Goal: Task Accomplishment & Management: Manage account settings

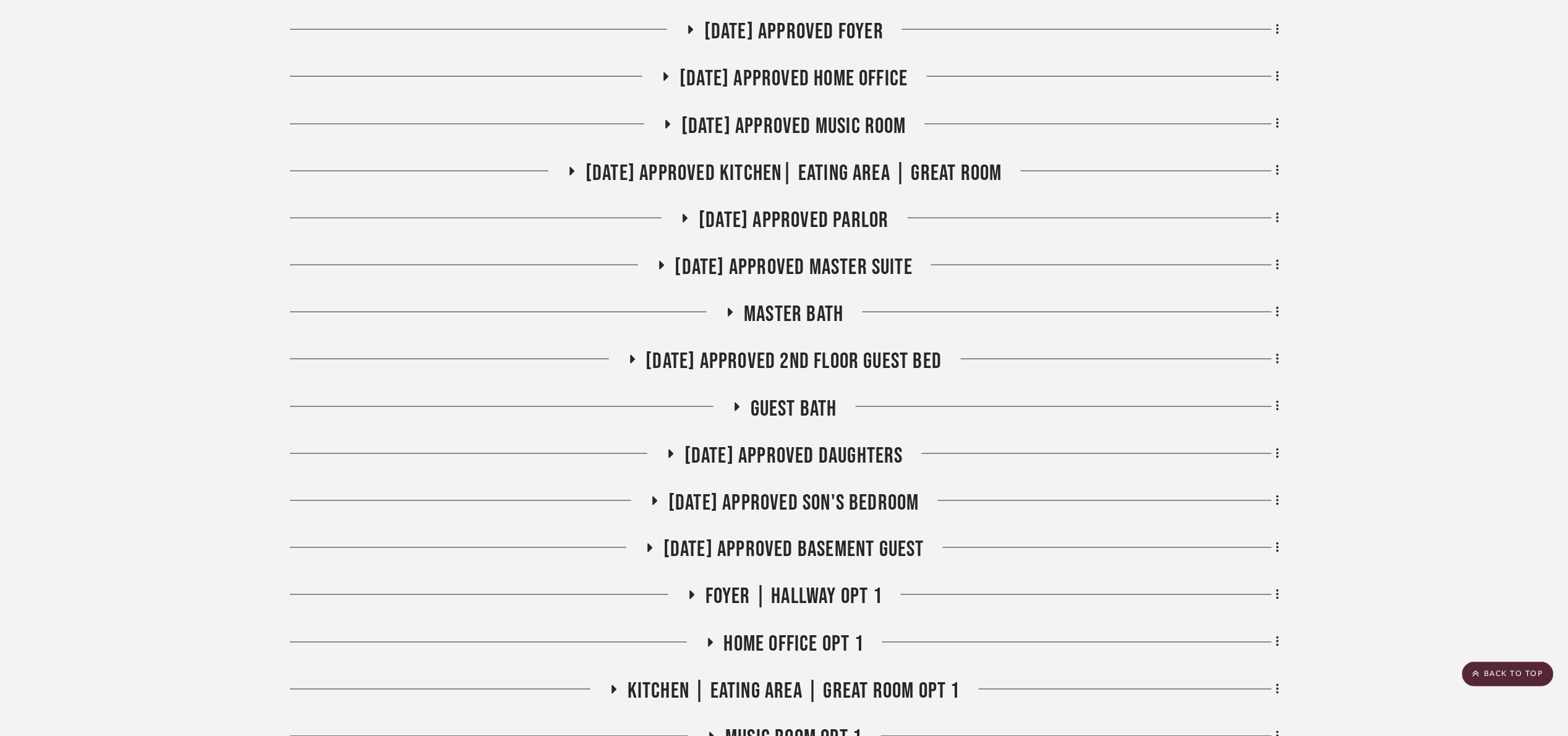
scroll to position [557, 0]
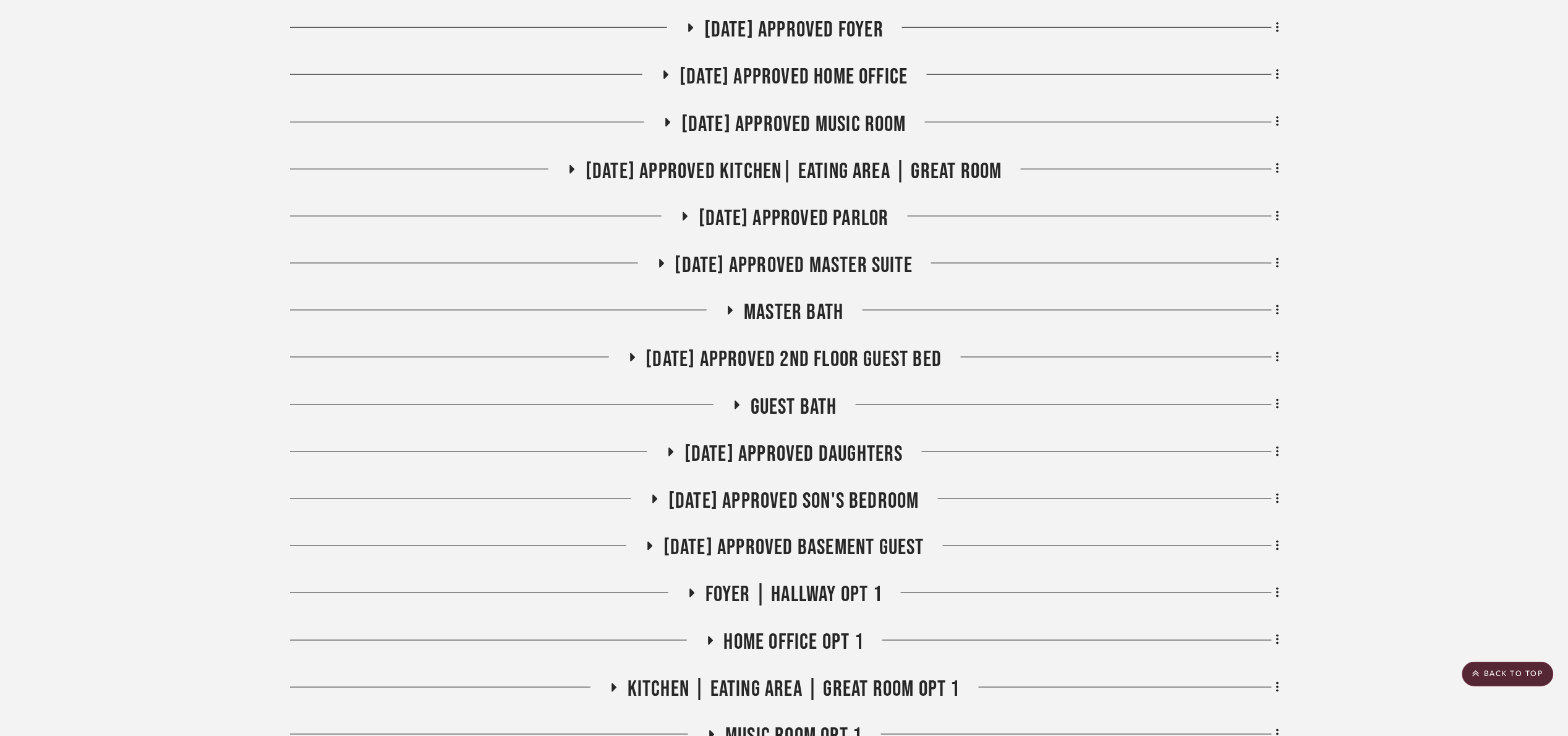
click at [857, 156] on div "For Review: Laundry Room Entire Project Staircase Patio 1st floor bath 07.02.25…" at bounding box center [784, 701] width 989 height 1935
click at [848, 168] on span "[DATE] Approved Kitchen| Eating Area | Great Room" at bounding box center [794, 171] width 417 height 27
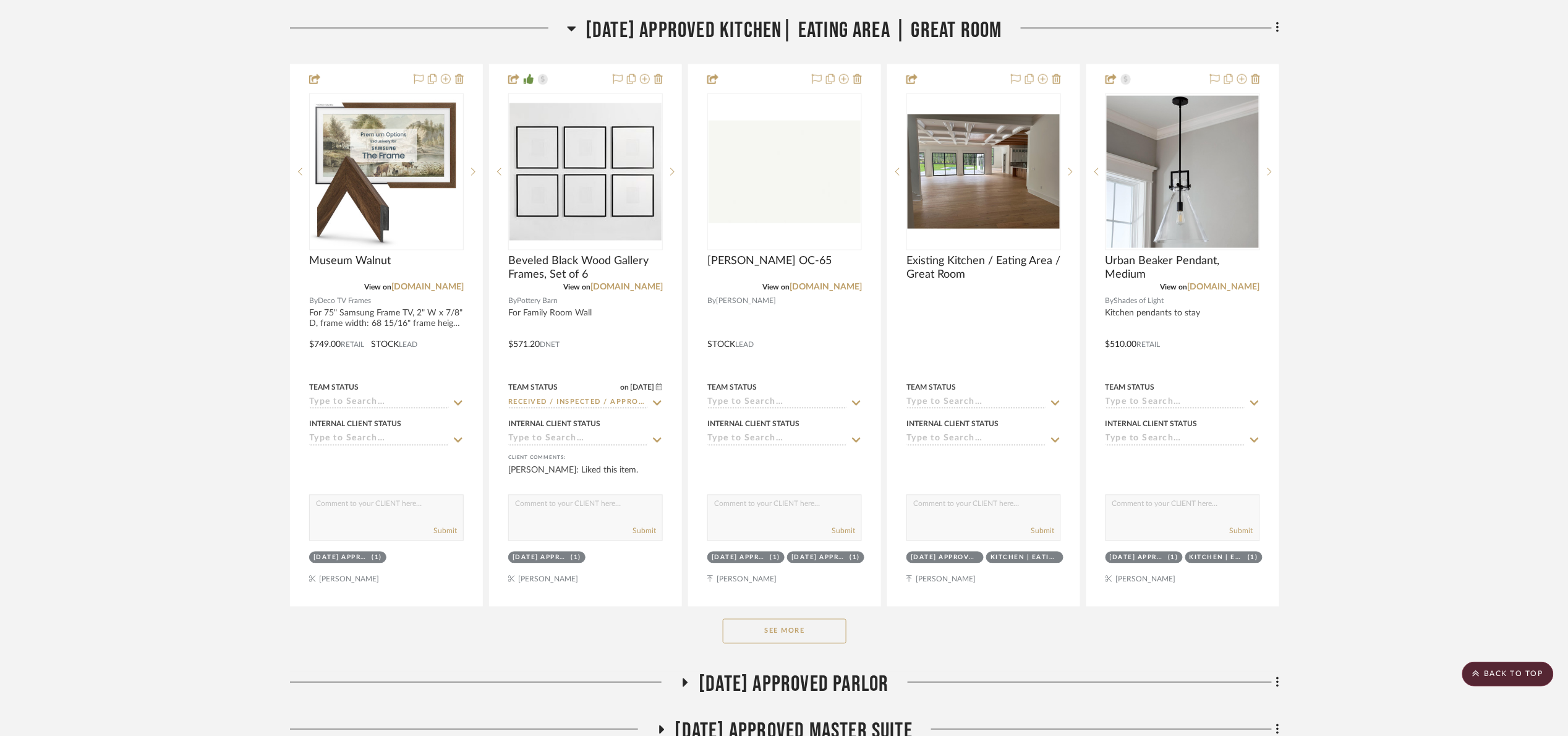
scroll to position [1021, 0]
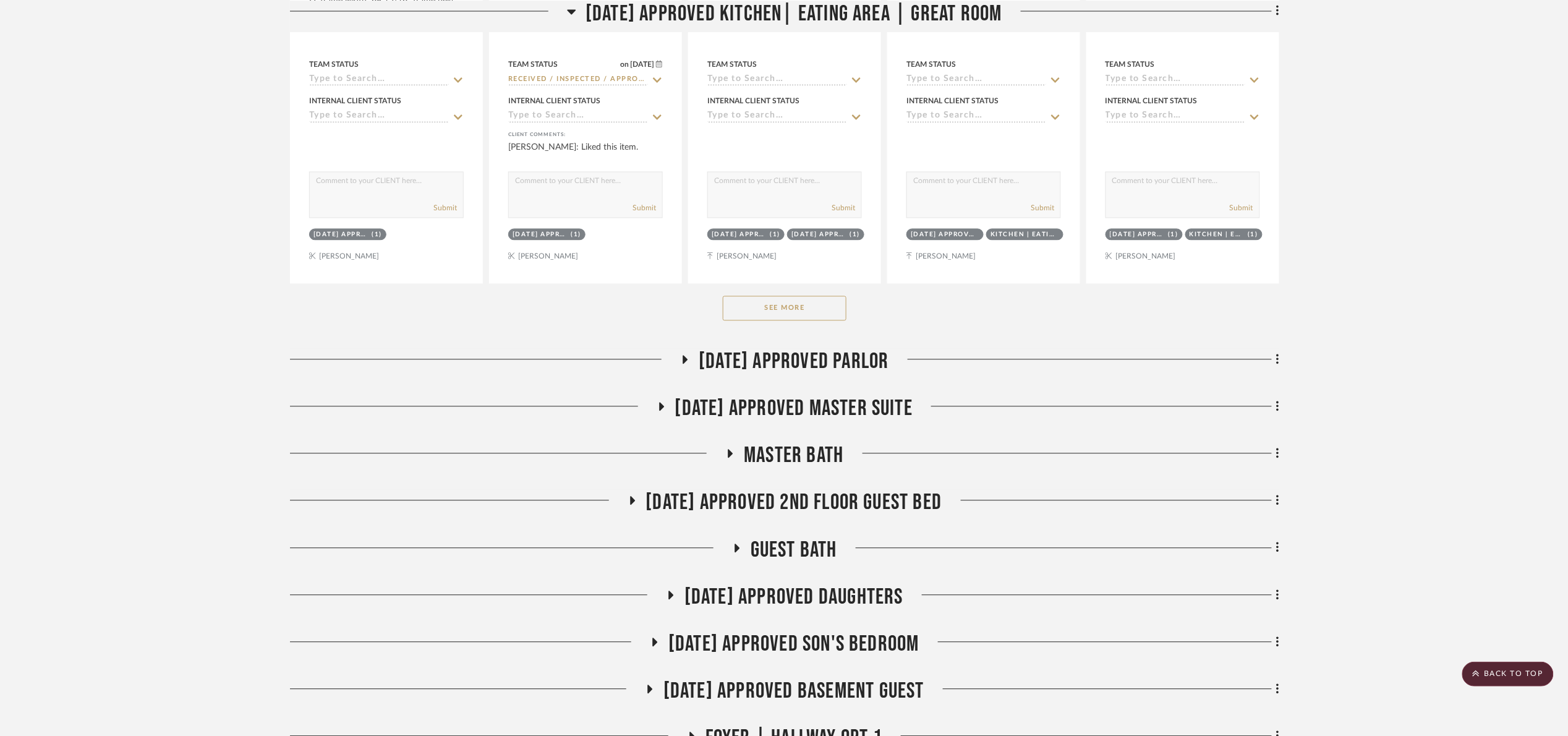
click at [754, 307] on button "See More" at bounding box center [784, 308] width 123 height 24
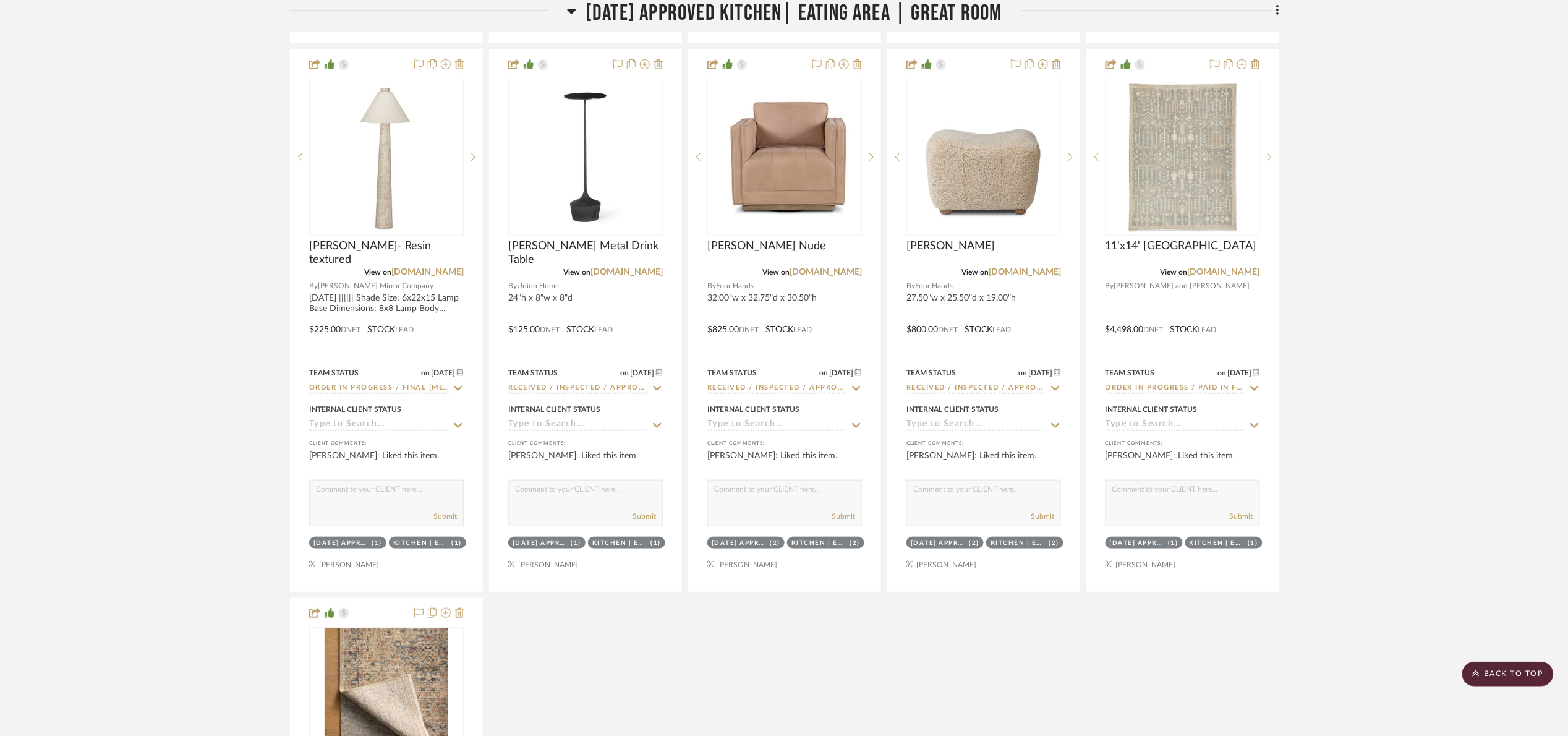
scroll to position [2412, 0]
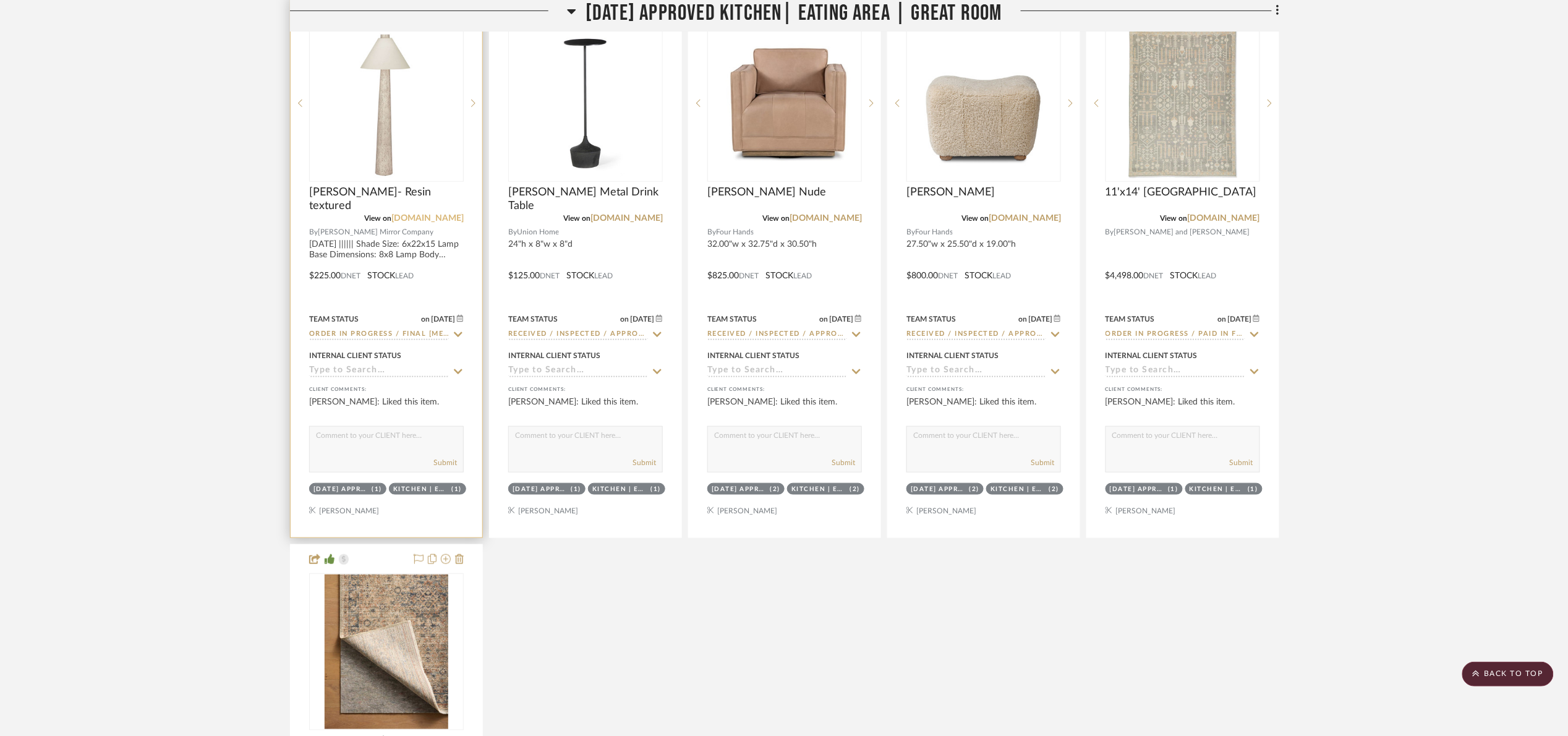
click at [427, 218] on link "bassettmirror.com" at bounding box center [427, 218] width 72 height 8
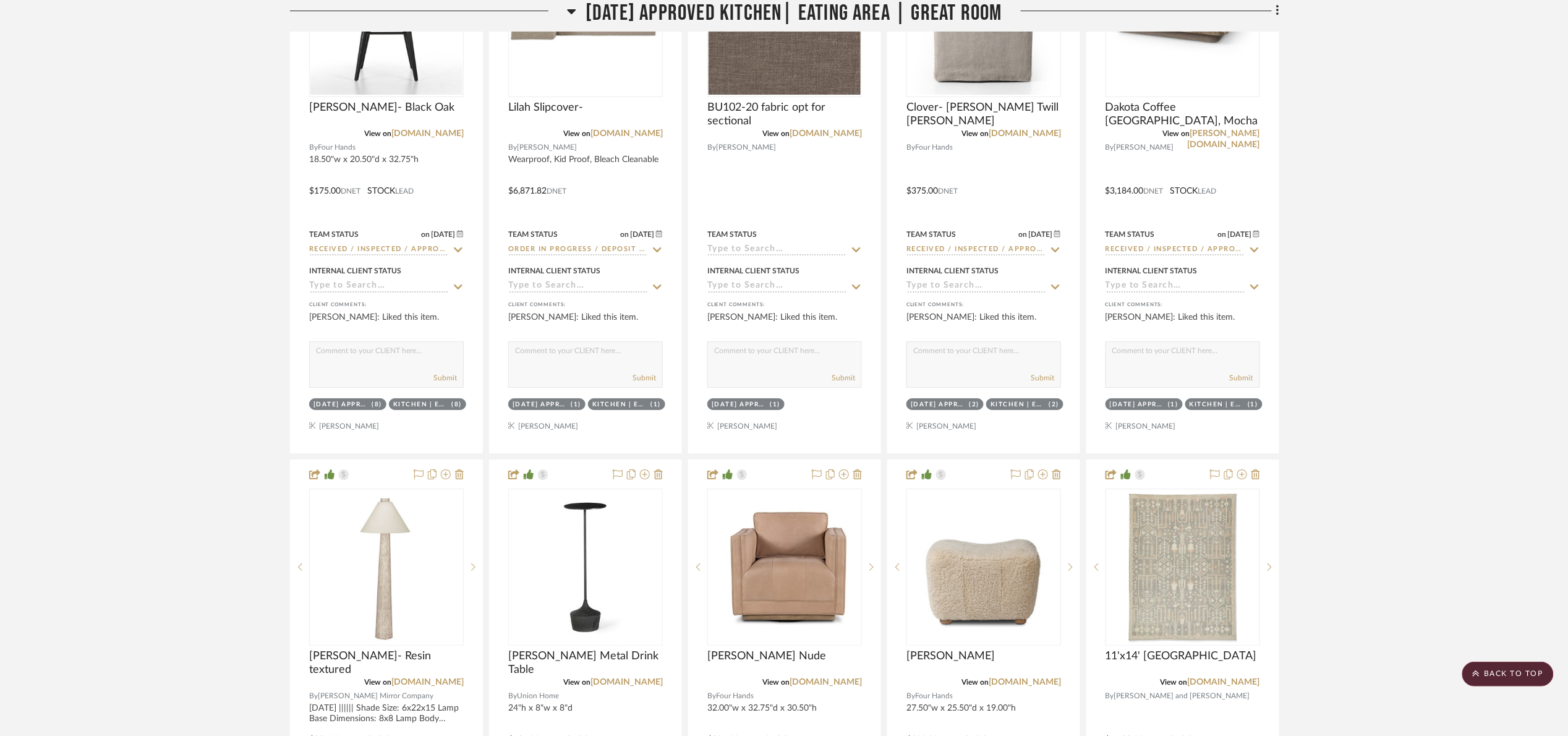
click at [653, 11] on span "[DATE] Approved Kitchen| Eating Area | Great Room" at bounding box center [794, 13] width 417 height 27
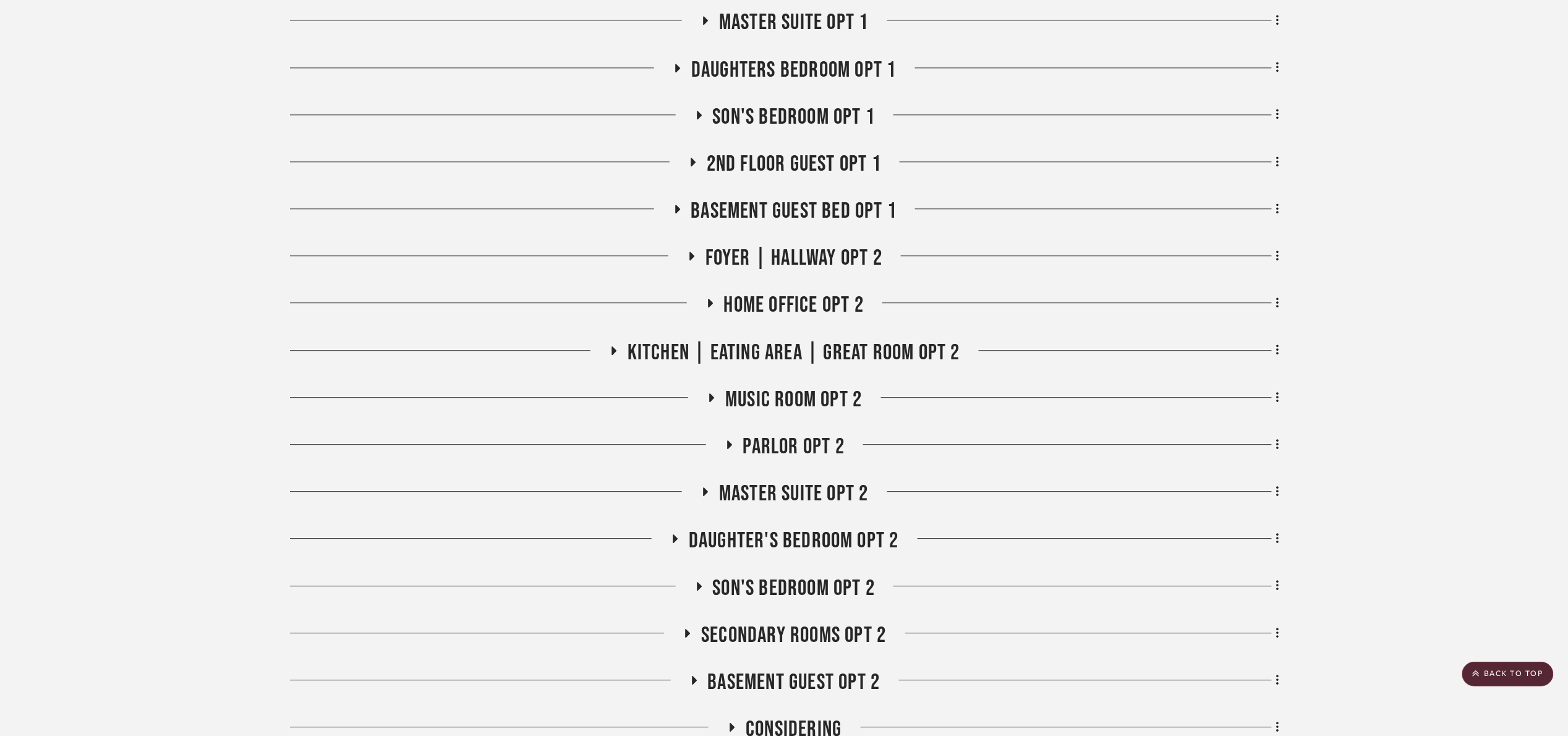
scroll to position [1308, 0]
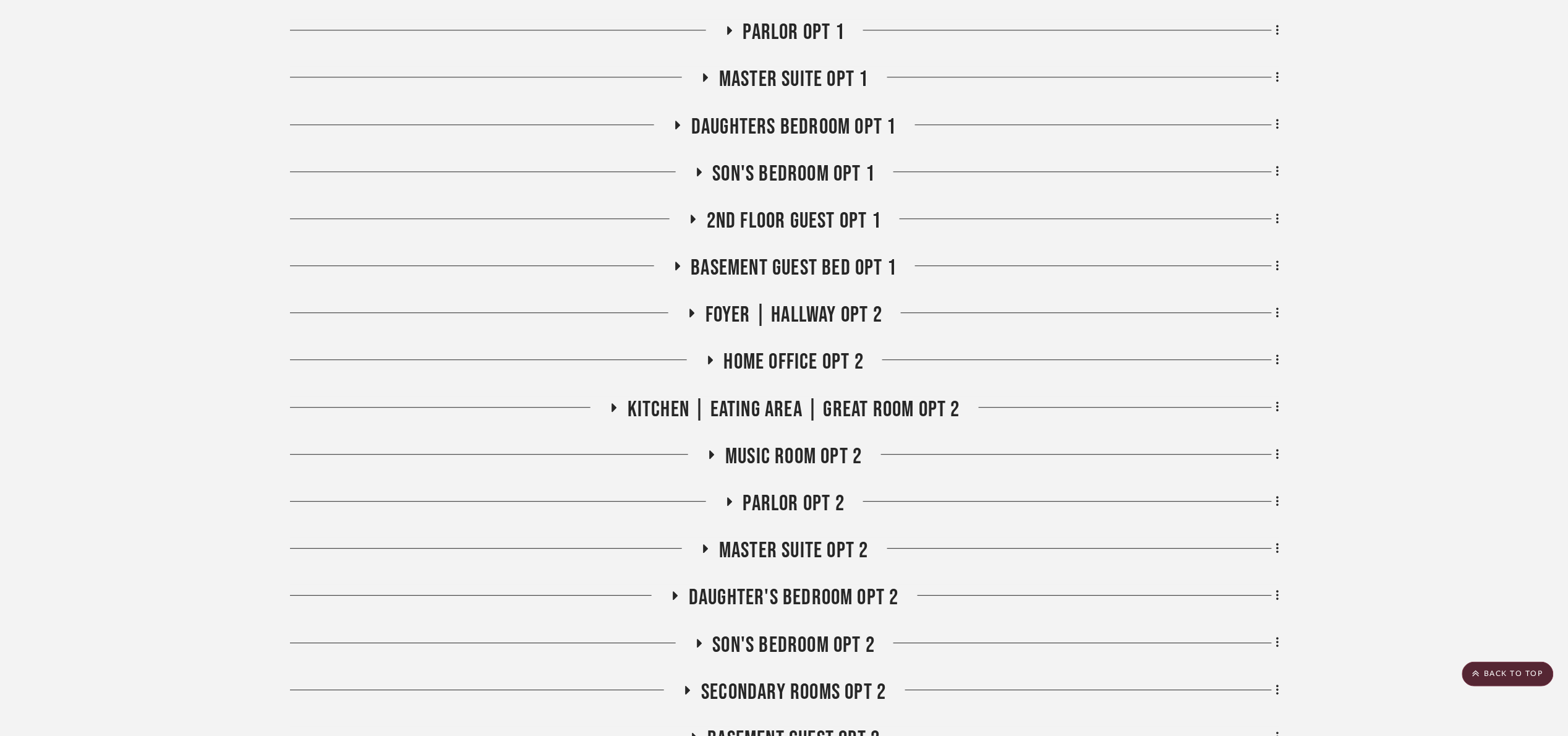
click at [771, 175] on span "Son's bedroom Opt 1" at bounding box center [794, 174] width 163 height 27
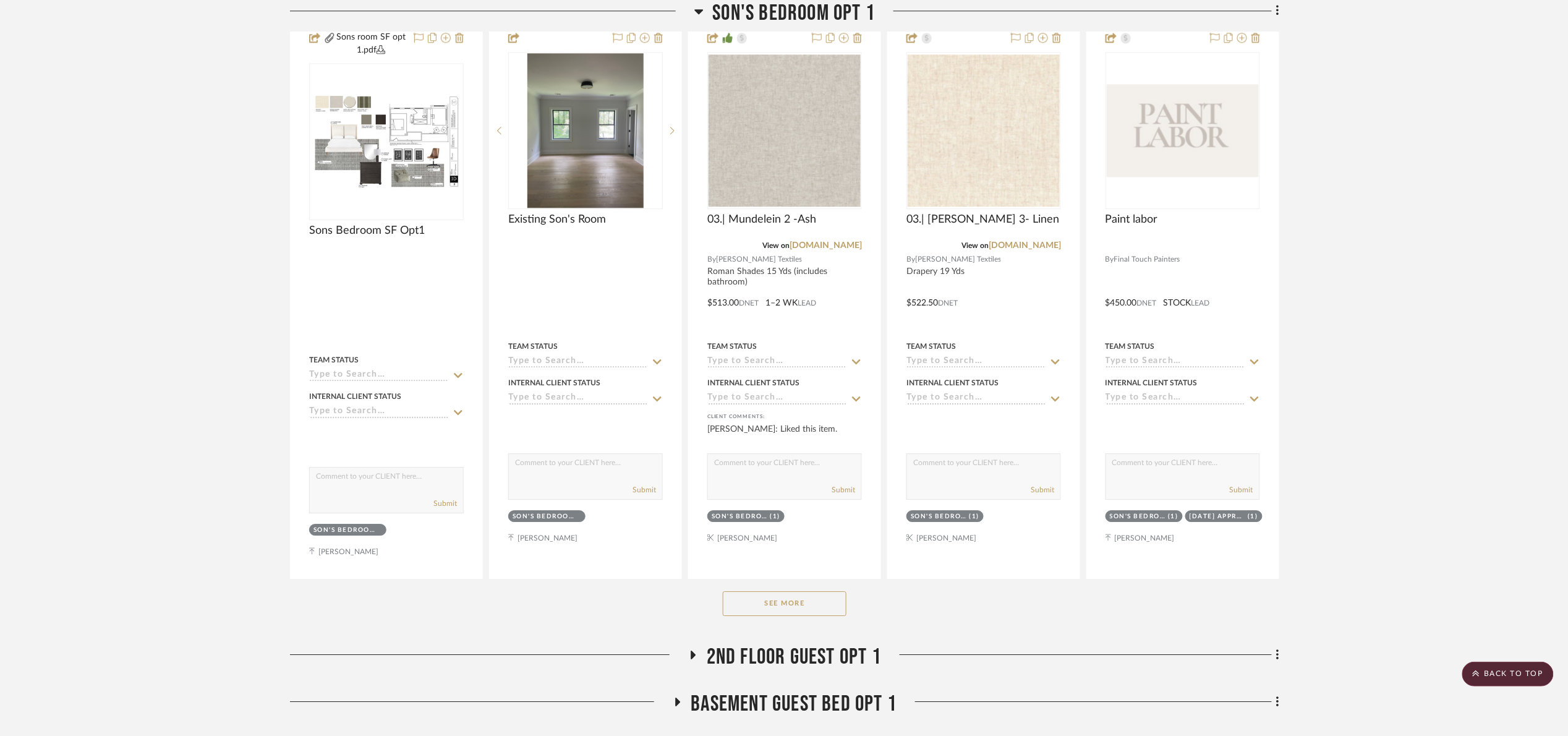
scroll to position [1494, 0]
click at [809, 591] on button "See More" at bounding box center [784, 602] width 123 height 24
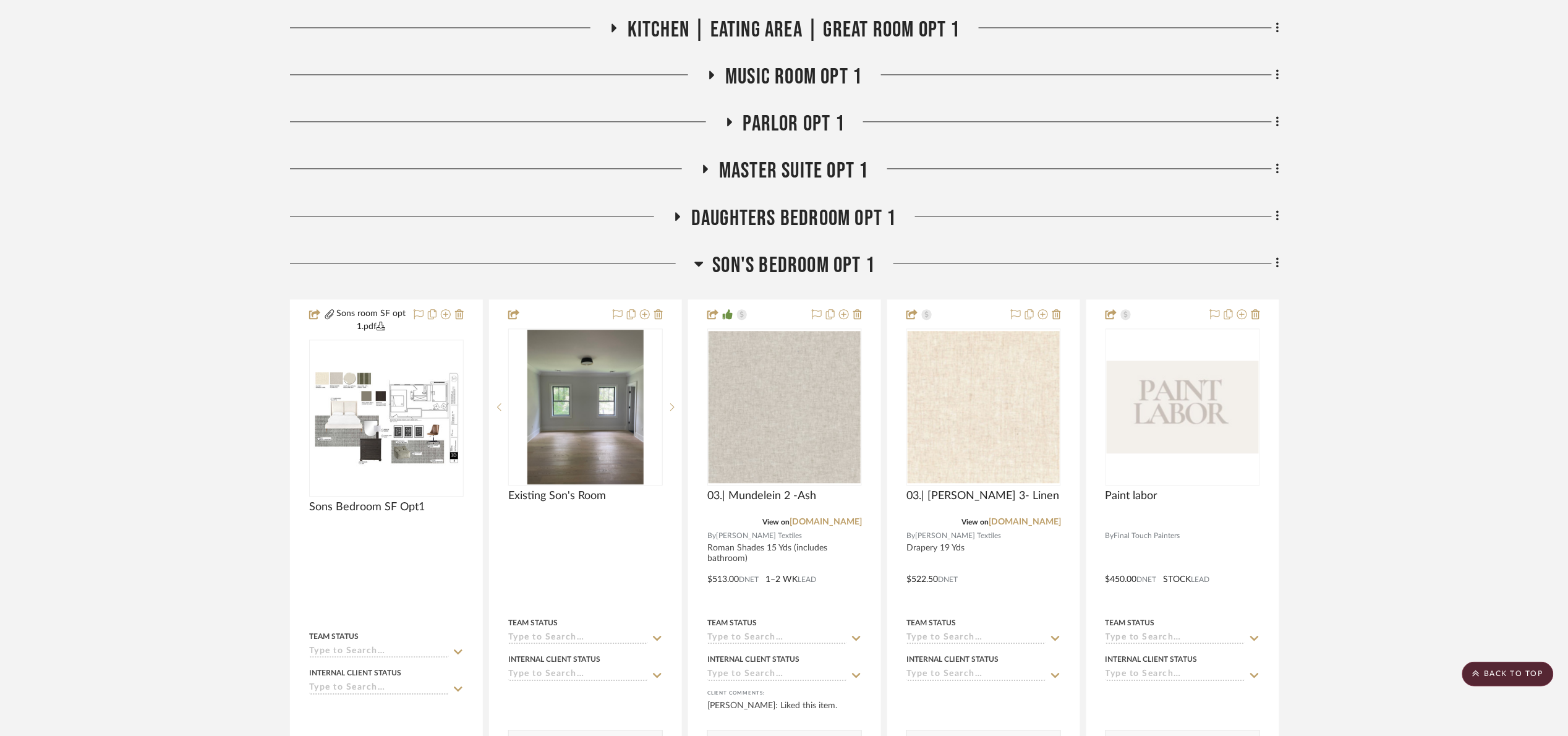
scroll to position [1216, 0]
drag, startPoint x: 794, startPoint y: 256, endPoint x: 841, endPoint y: 258, distance: 47.0
click at [795, 256] on span "Son's bedroom Opt 1" at bounding box center [794, 267] width 163 height 27
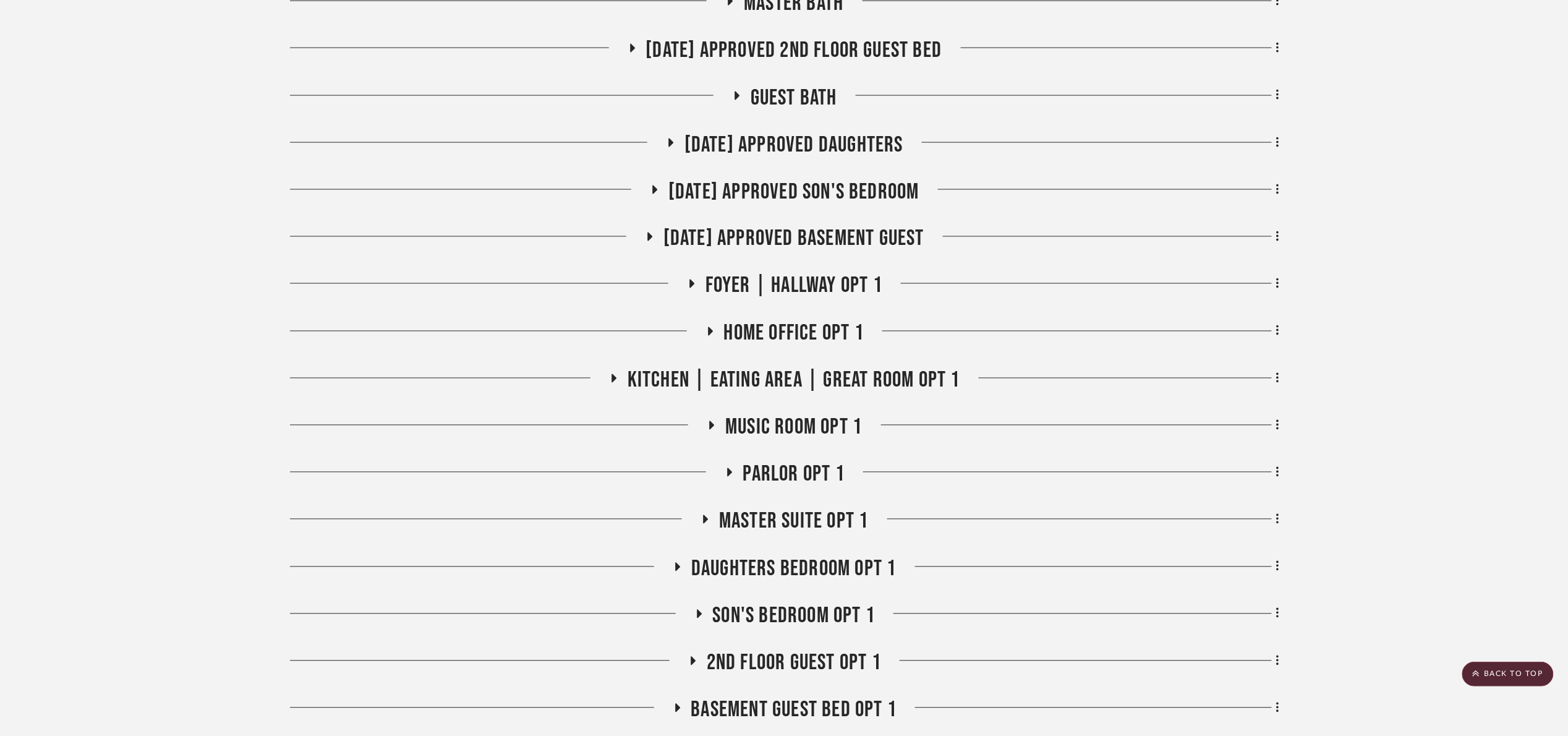
scroll to position [844, 0]
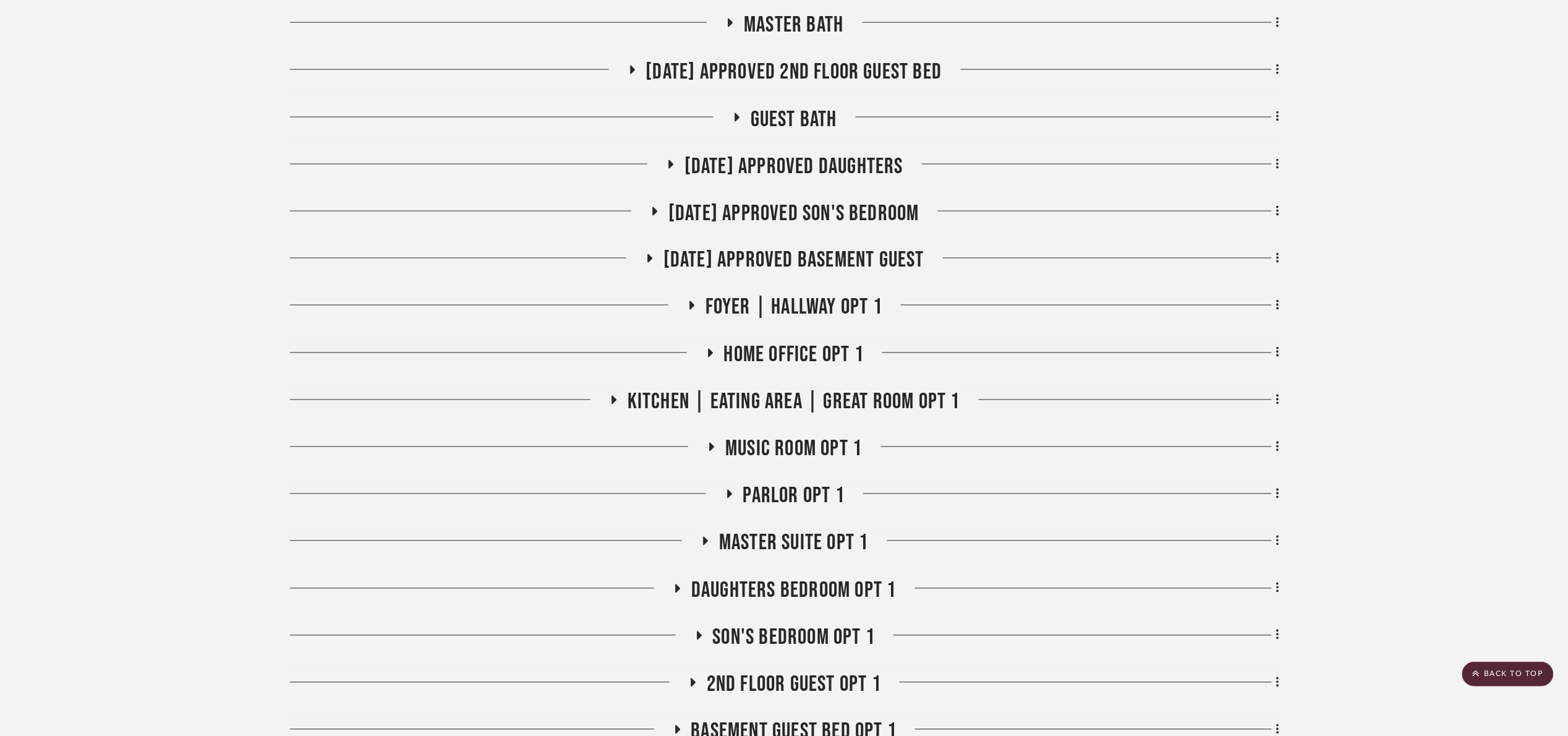
click at [871, 212] on span "[DATE] Approved Son's Bedroom" at bounding box center [794, 214] width 251 height 27
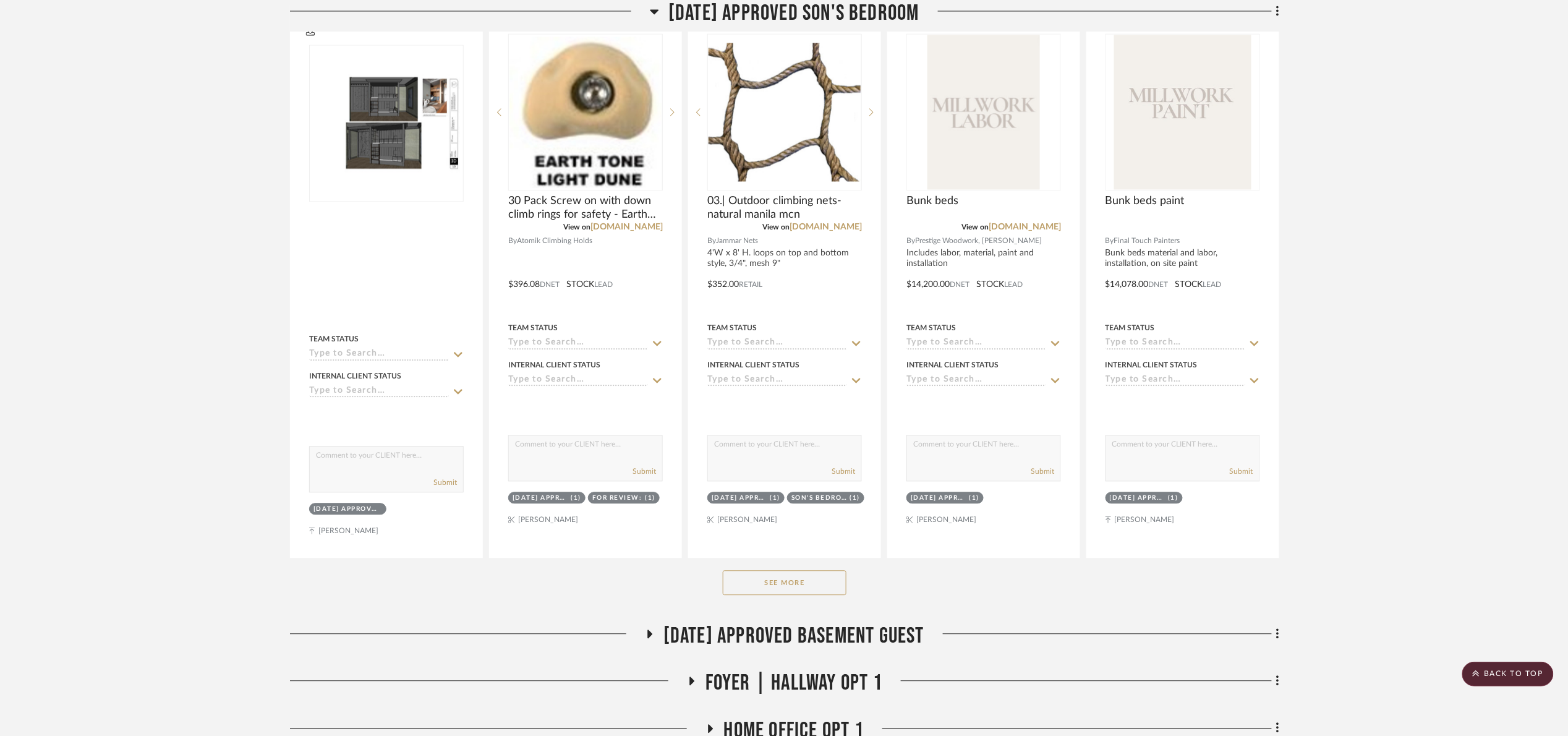
scroll to position [1030, 0]
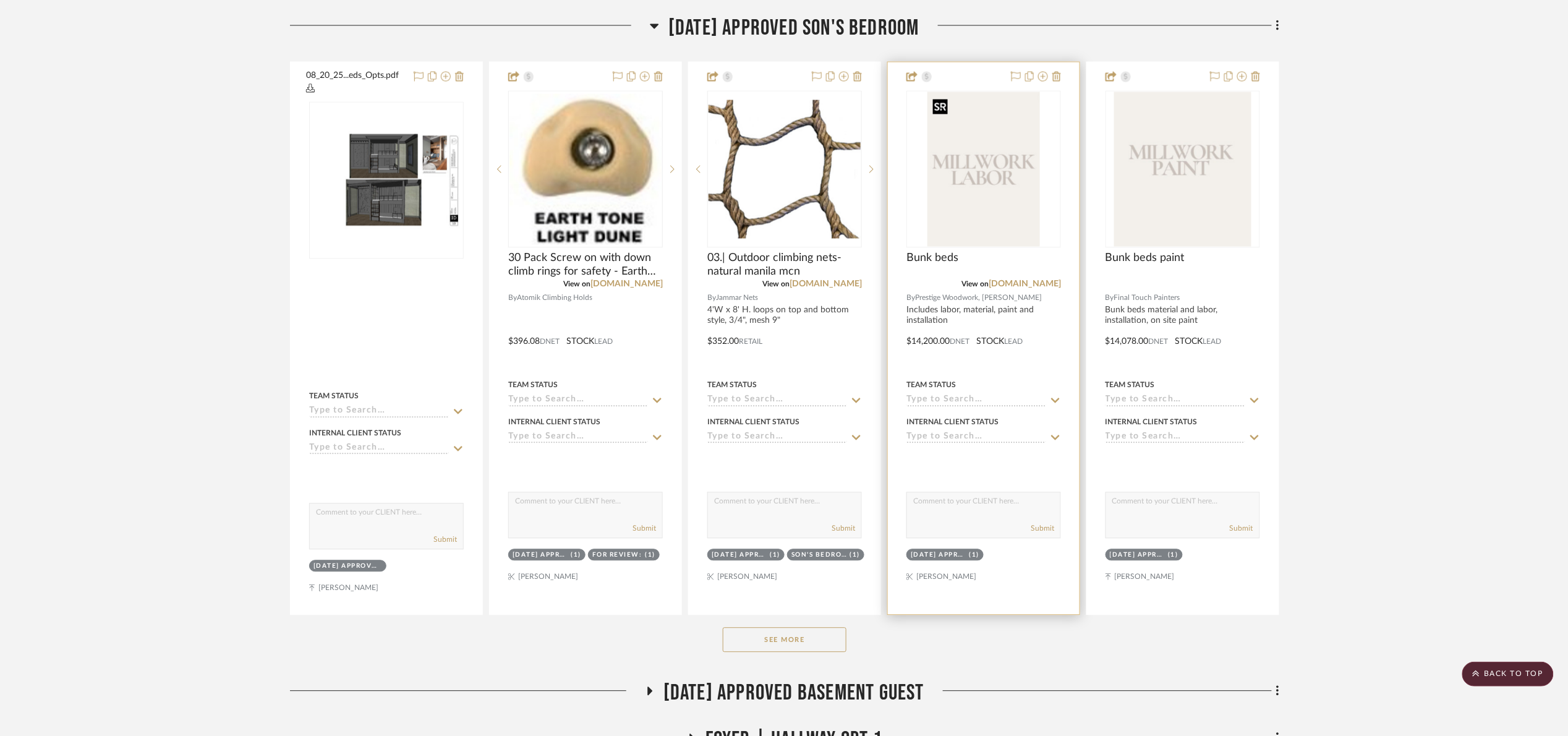
click at [965, 218] on img "0" at bounding box center [983, 170] width 113 height 155
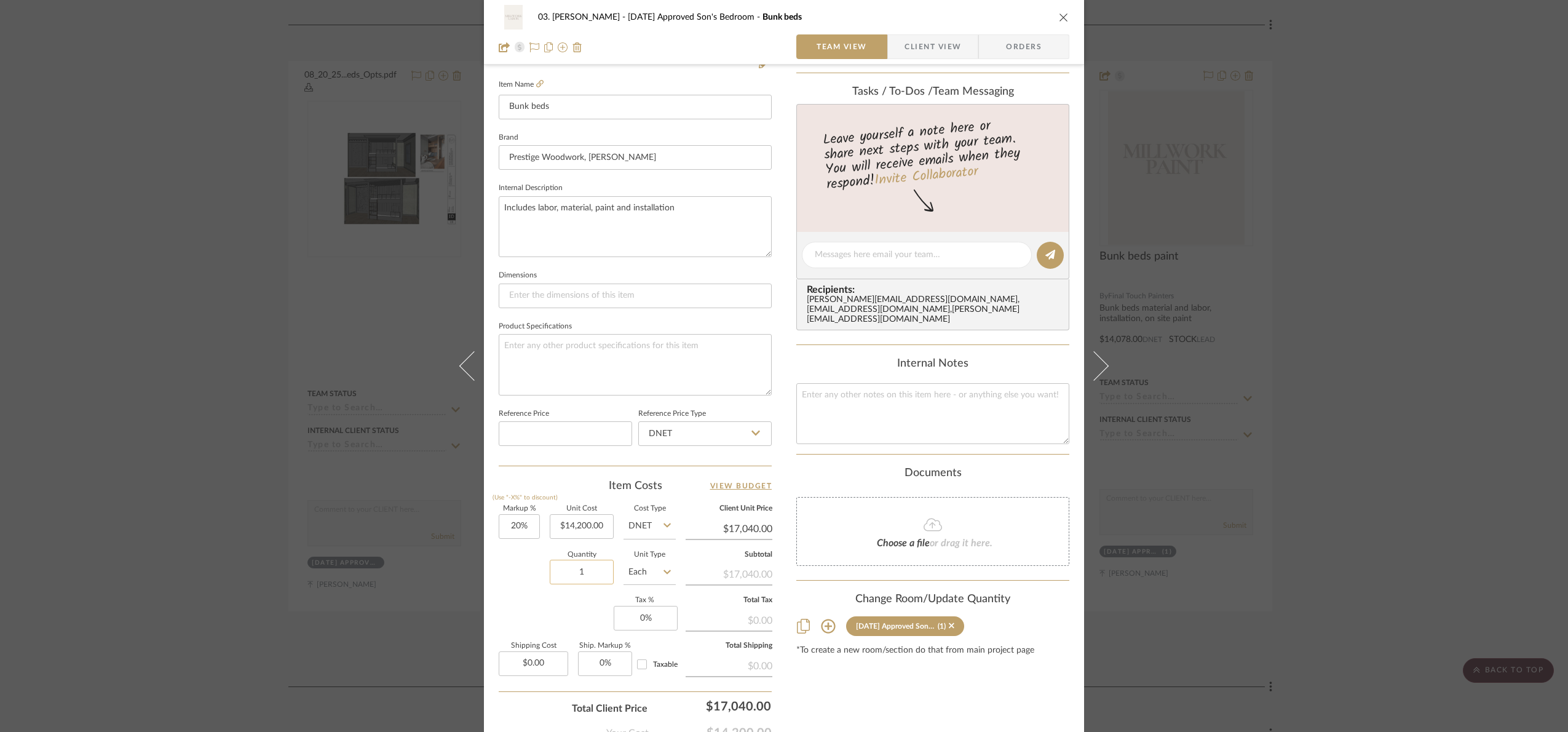
scroll to position [369, 0]
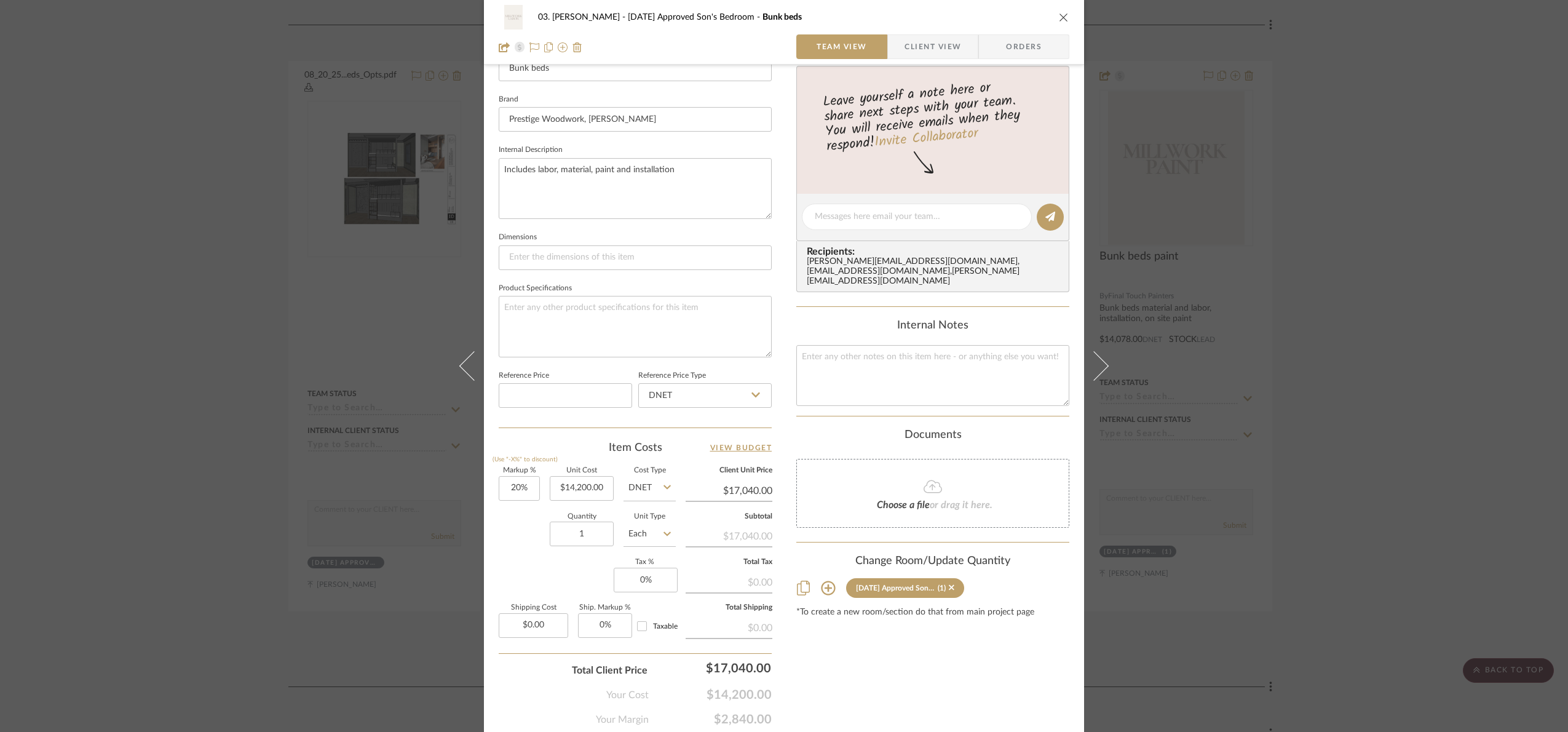
click at [1424, 394] on div "03. Jennifer 07.02.25 Approved Son's Bedroom Bunk beds Team View Client View Or…" at bounding box center [784, 366] width 1568 height 732
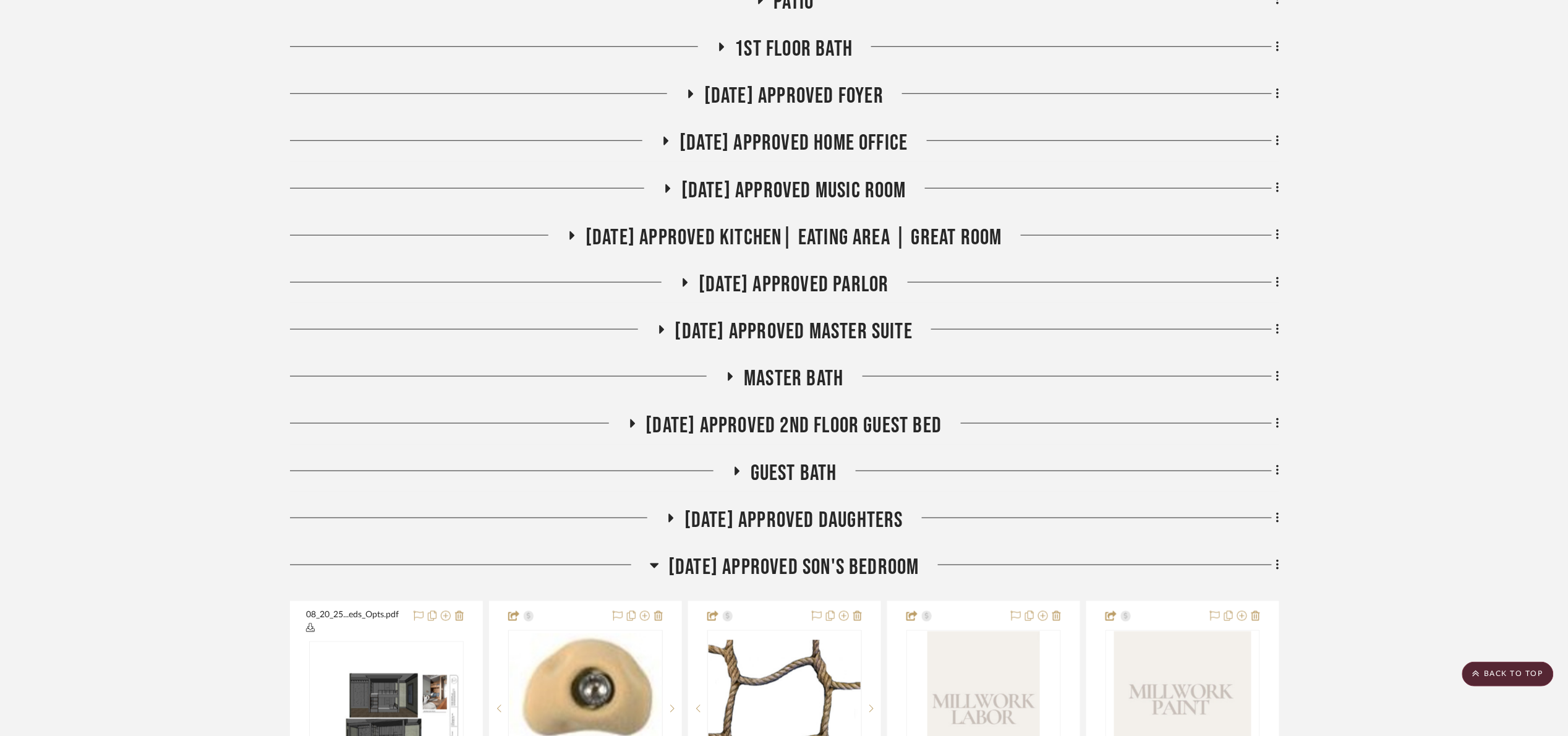
scroll to position [473, 0]
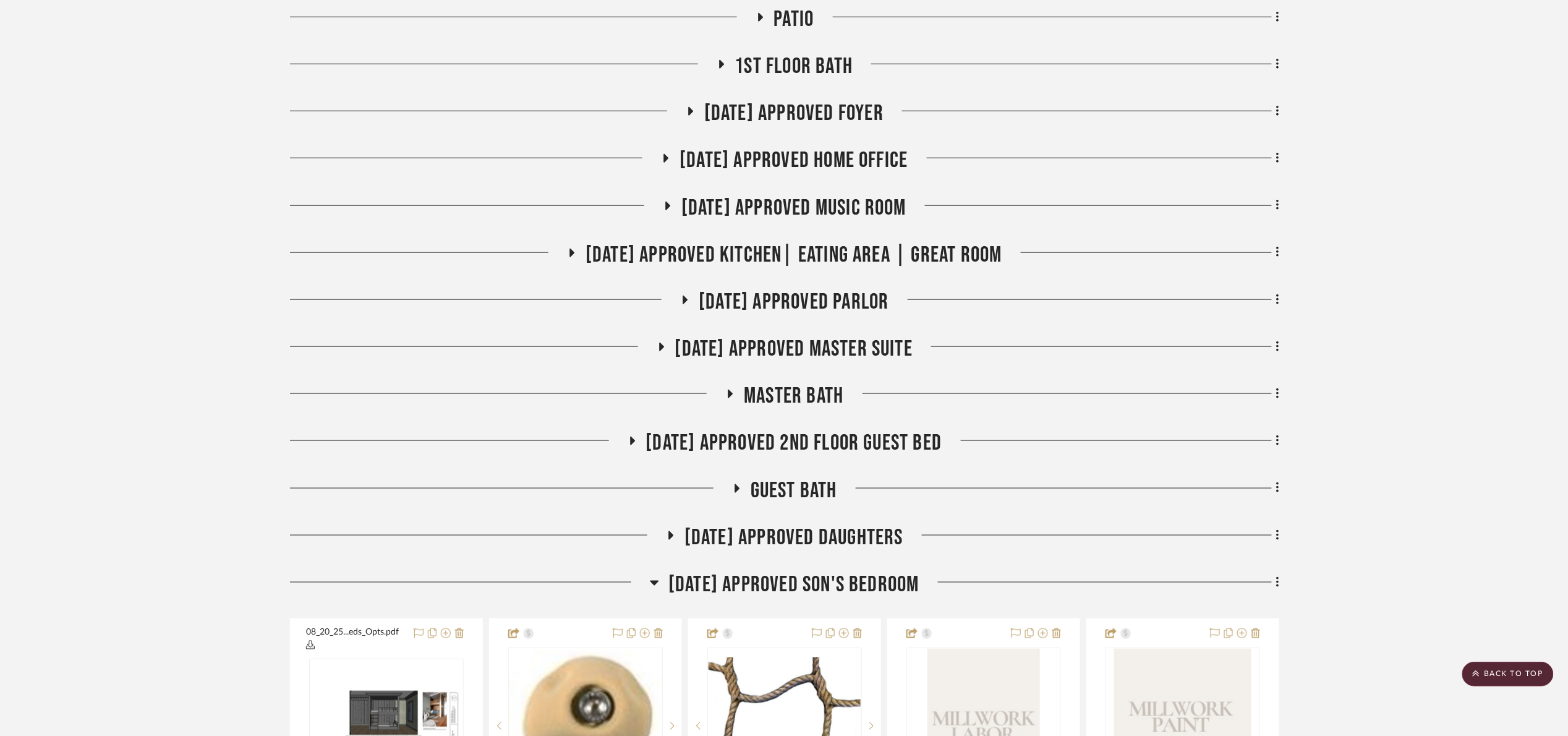
click at [768, 591] on span "[DATE] Approved Son's Bedroom" at bounding box center [794, 585] width 251 height 27
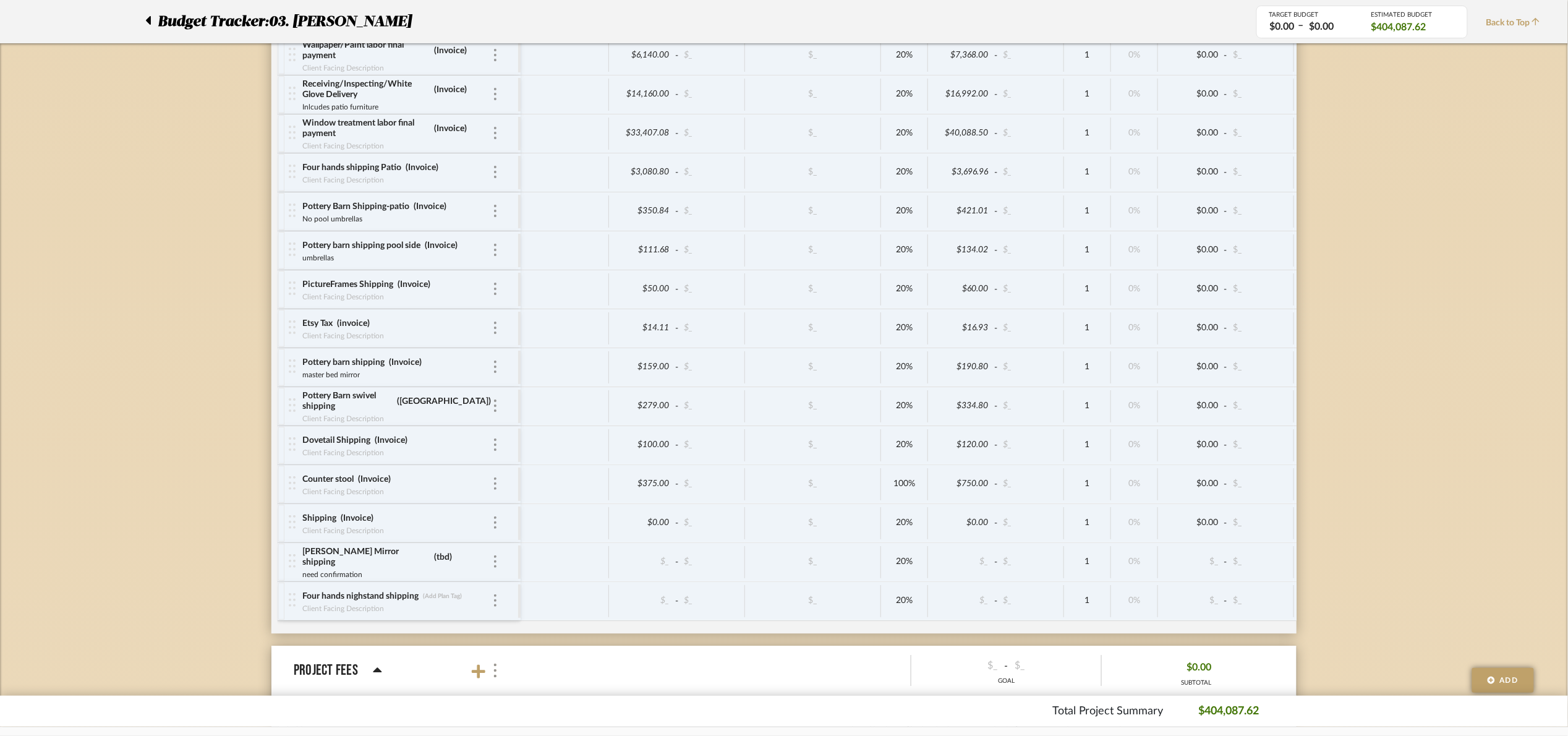
scroll to position [5642, 0]
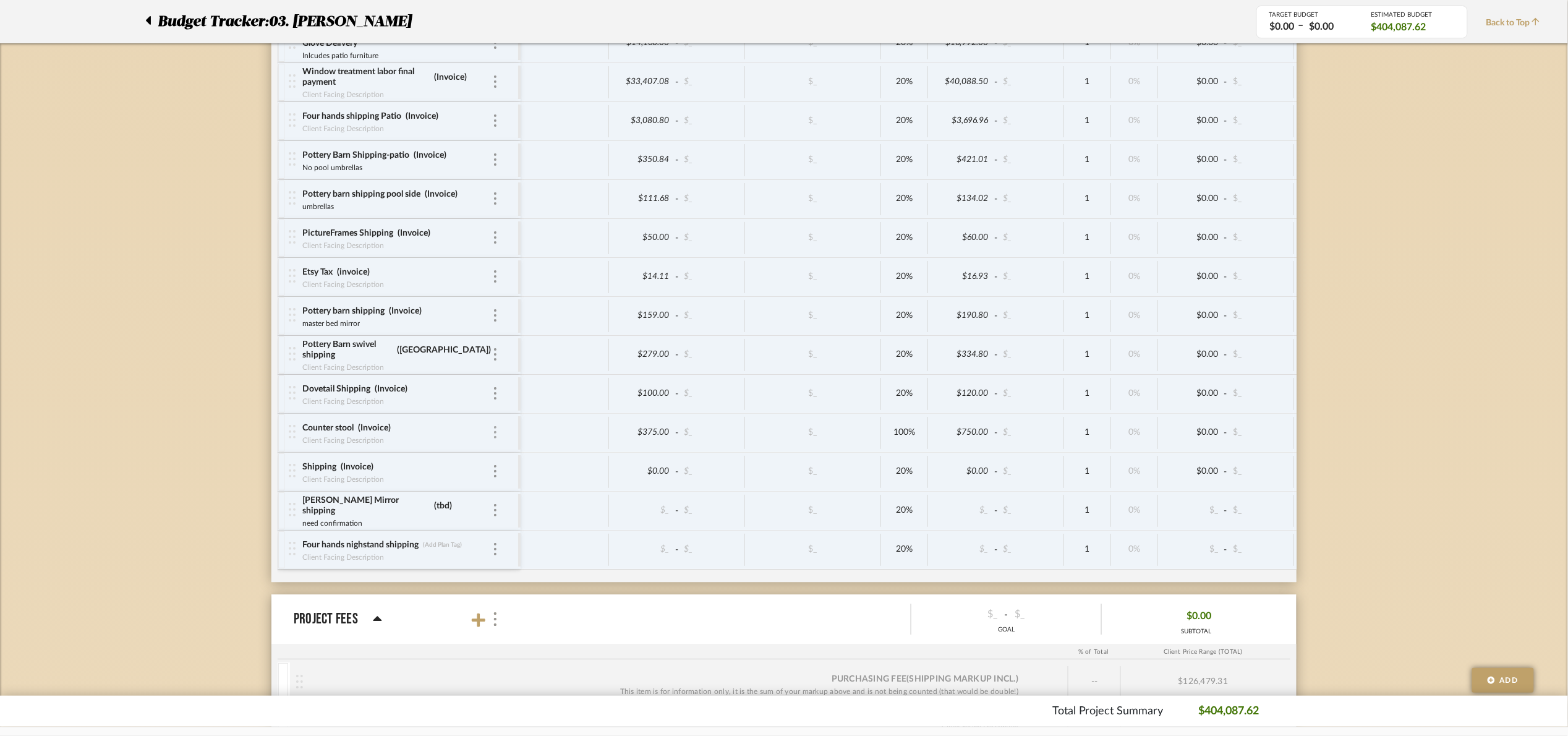
click at [492, 439] on div at bounding box center [495, 433] width 6 height 13
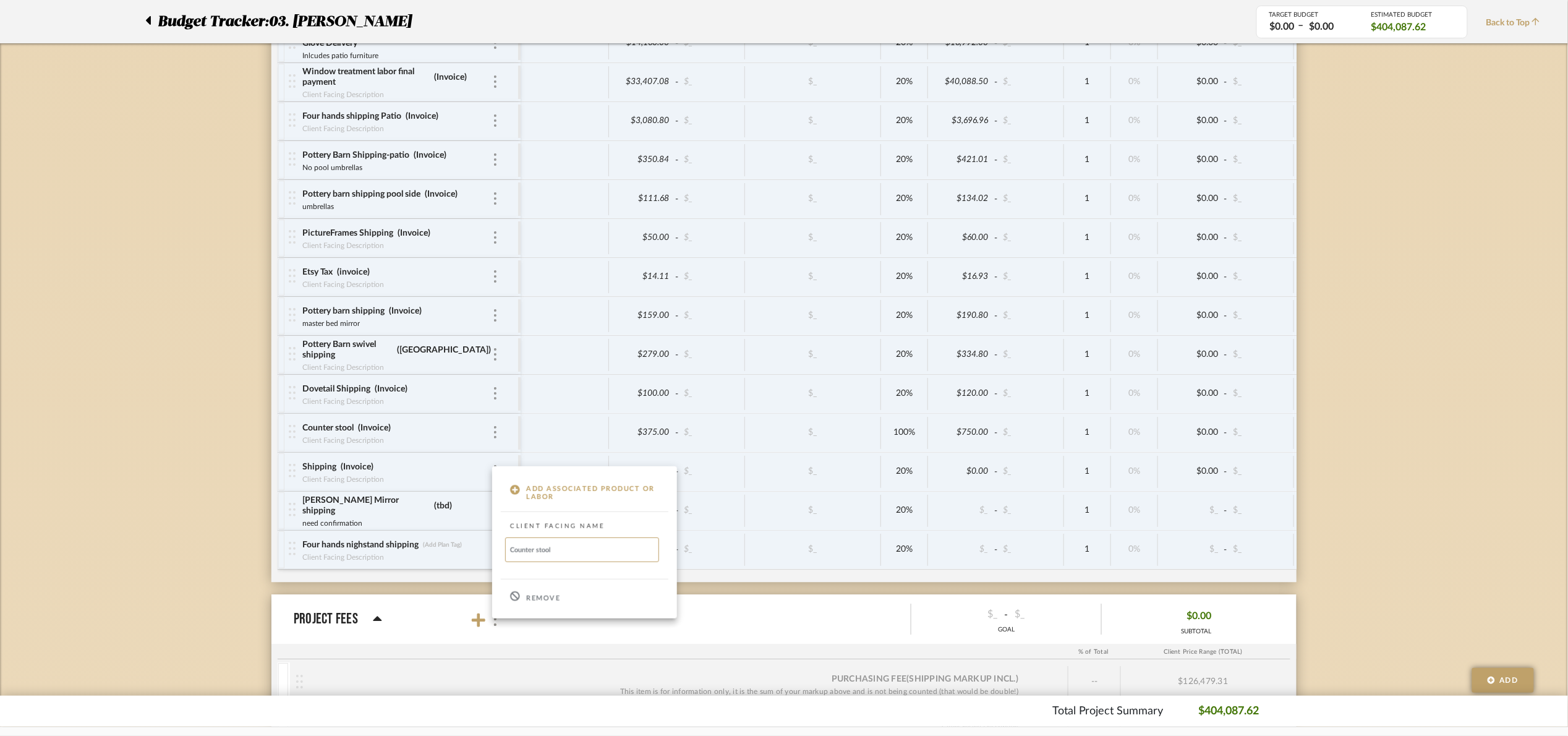
click at [543, 597] on p "Remove" at bounding box center [543, 599] width 34 height 8
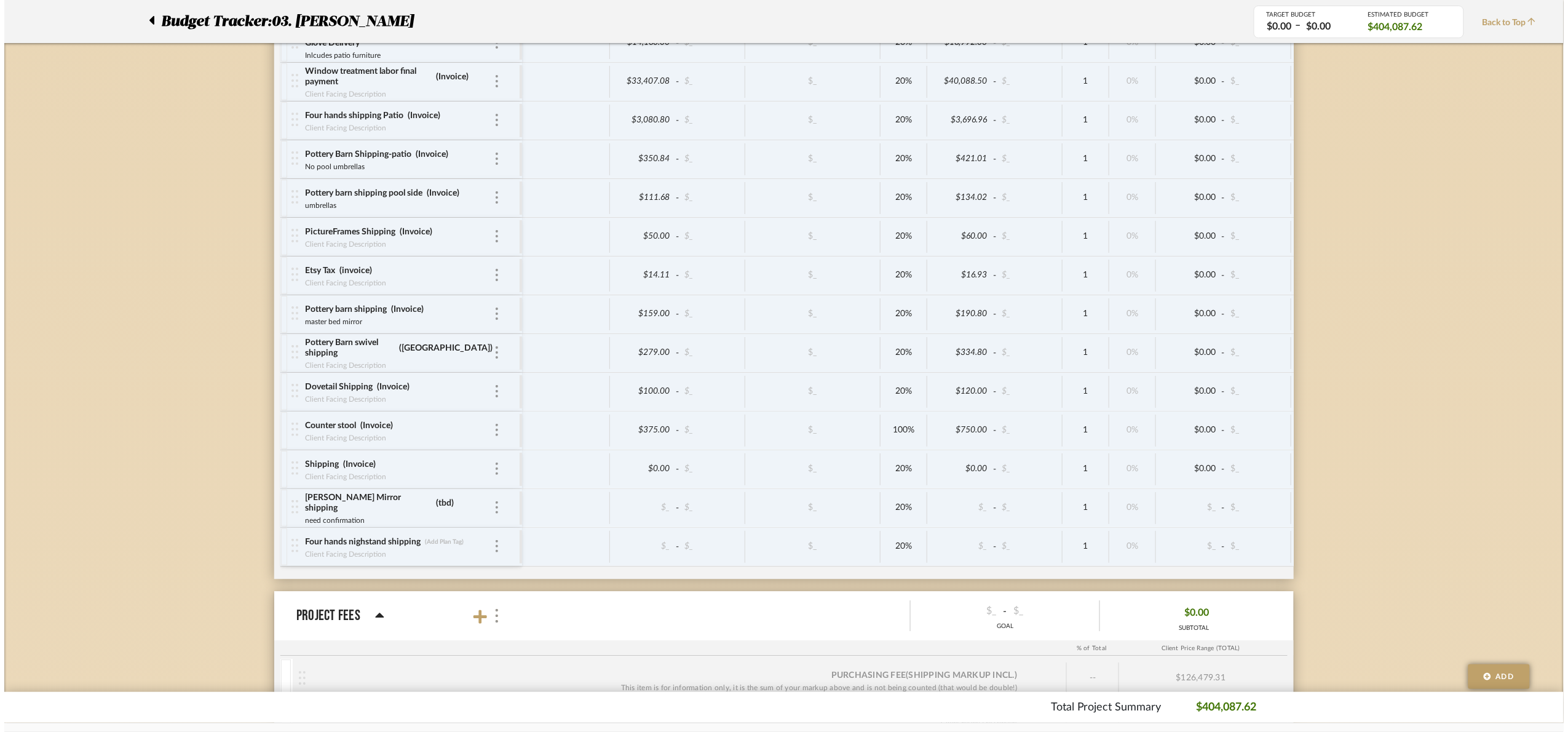
scroll to position [0, 0]
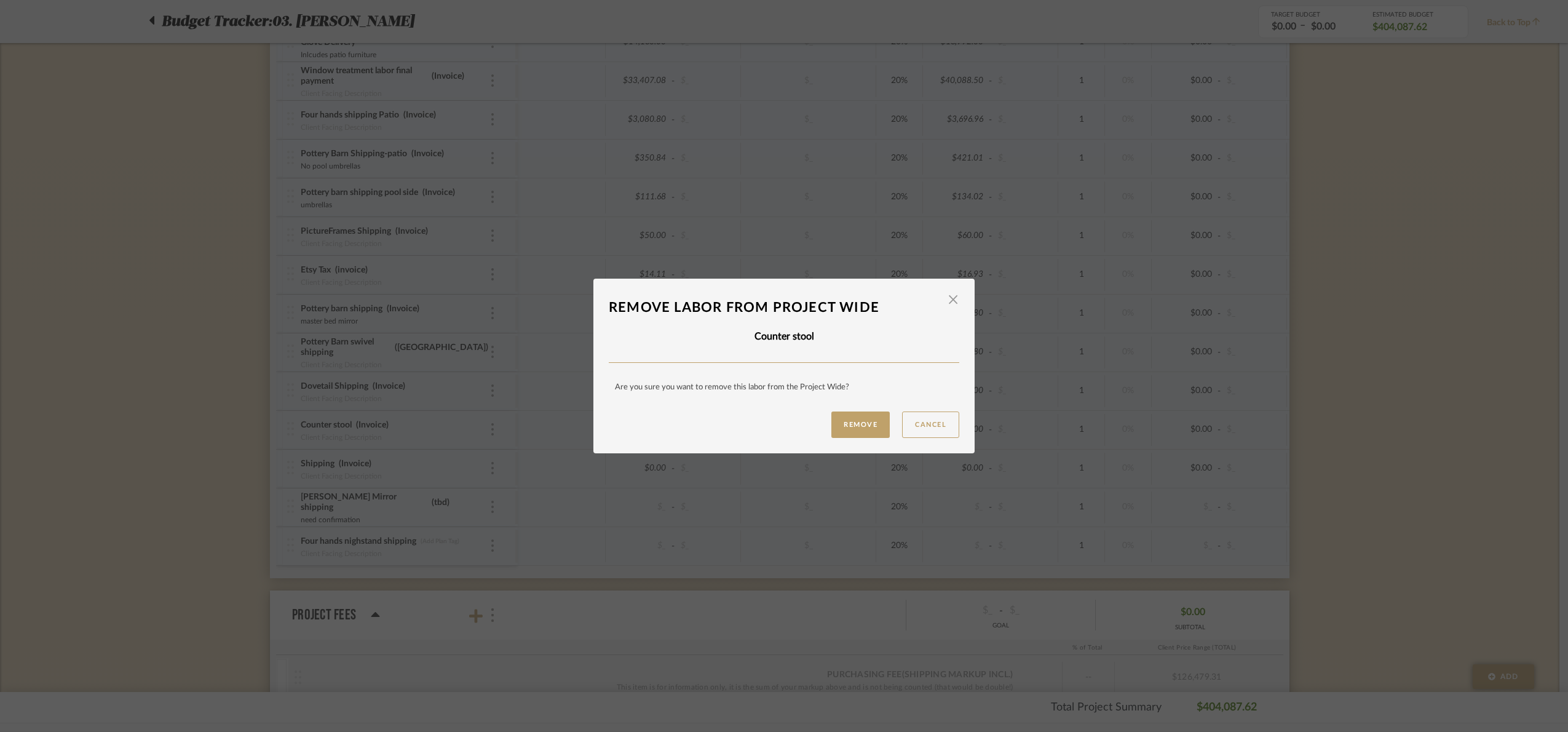
drag, startPoint x: 855, startPoint y: 423, endPoint x: 1206, endPoint y: 330, distance: 363.1
click at [859, 419] on button "Remove" at bounding box center [860, 425] width 58 height 27
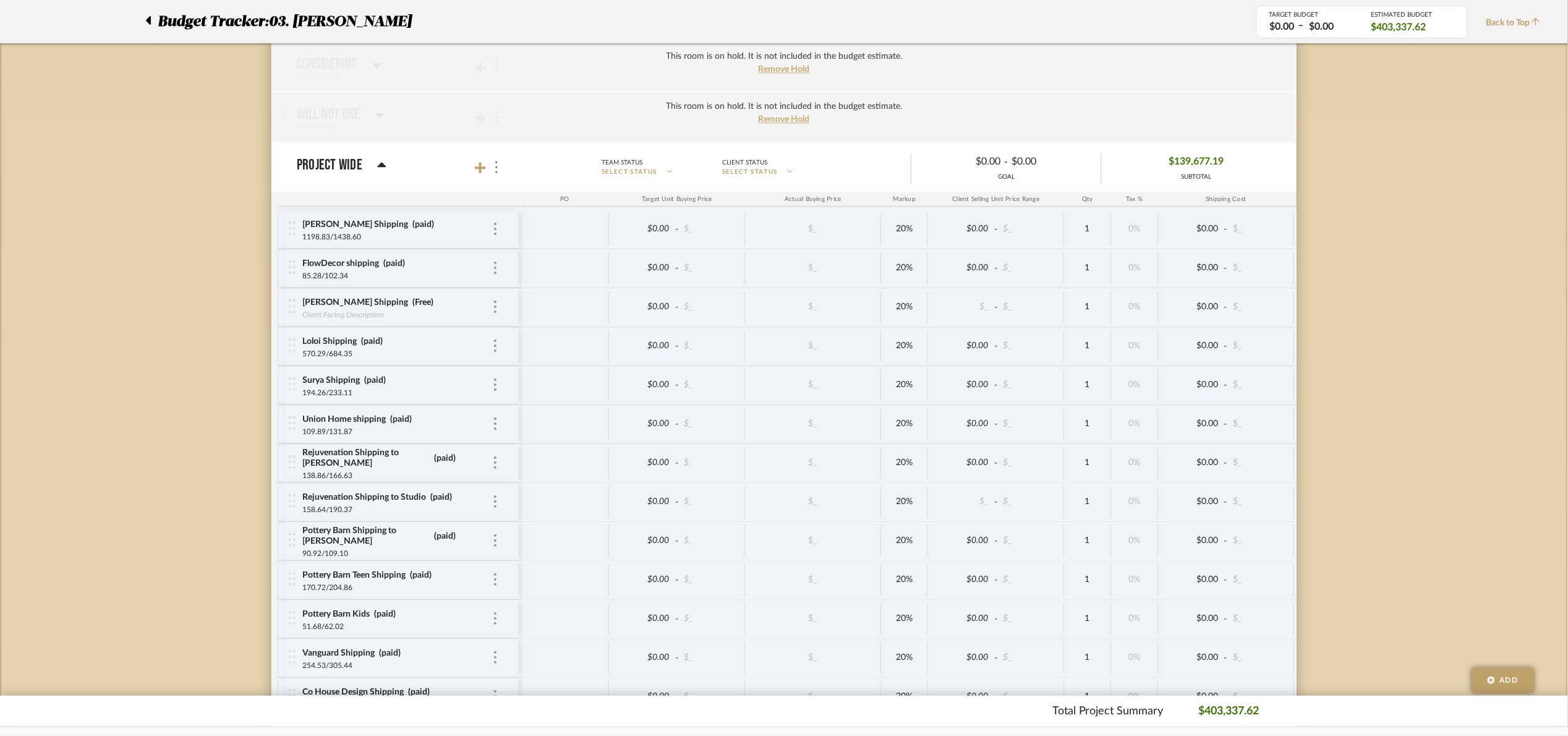
scroll to position [3229, 0]
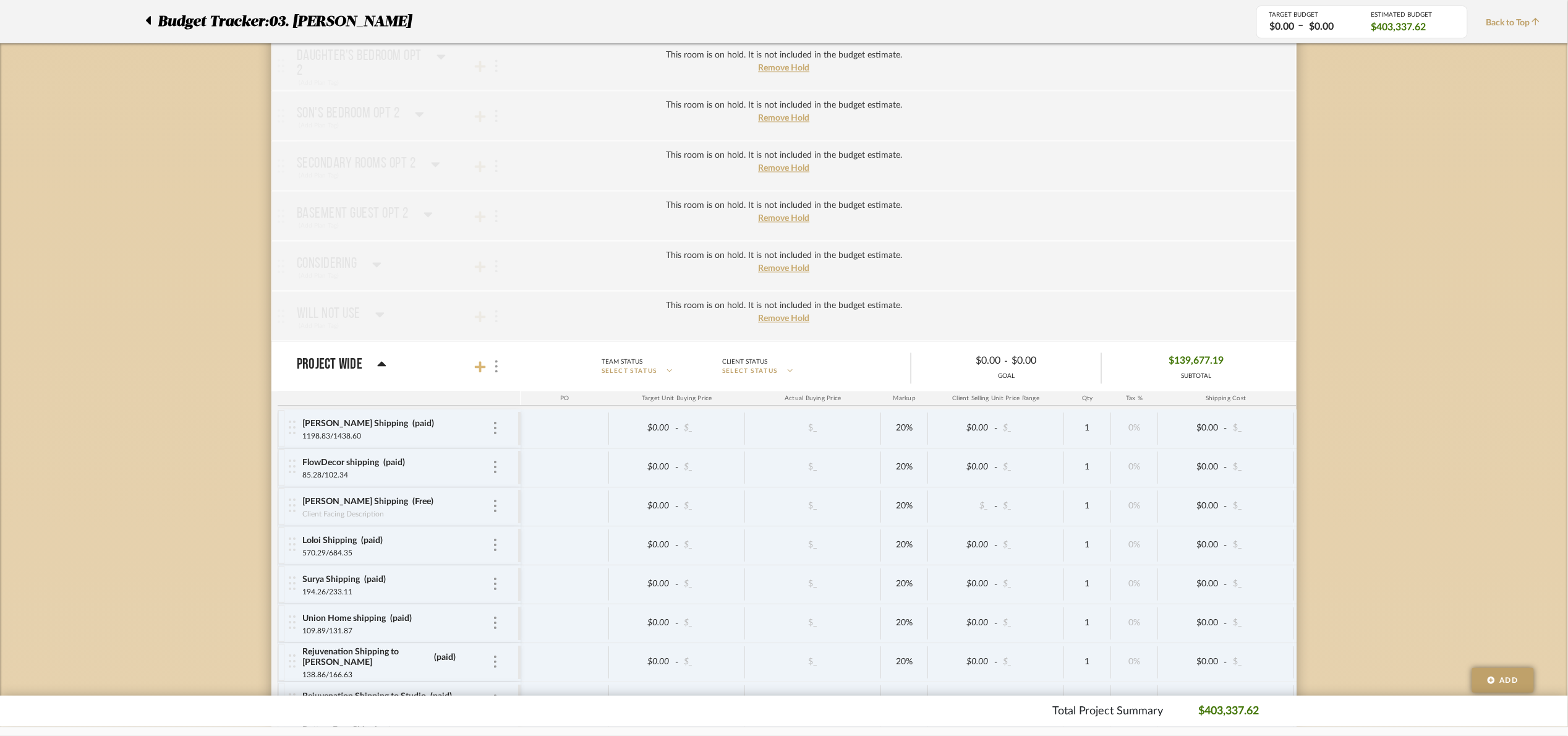
click at [477, 374] on icon at bounding box center [480, 367] width 11 height 13
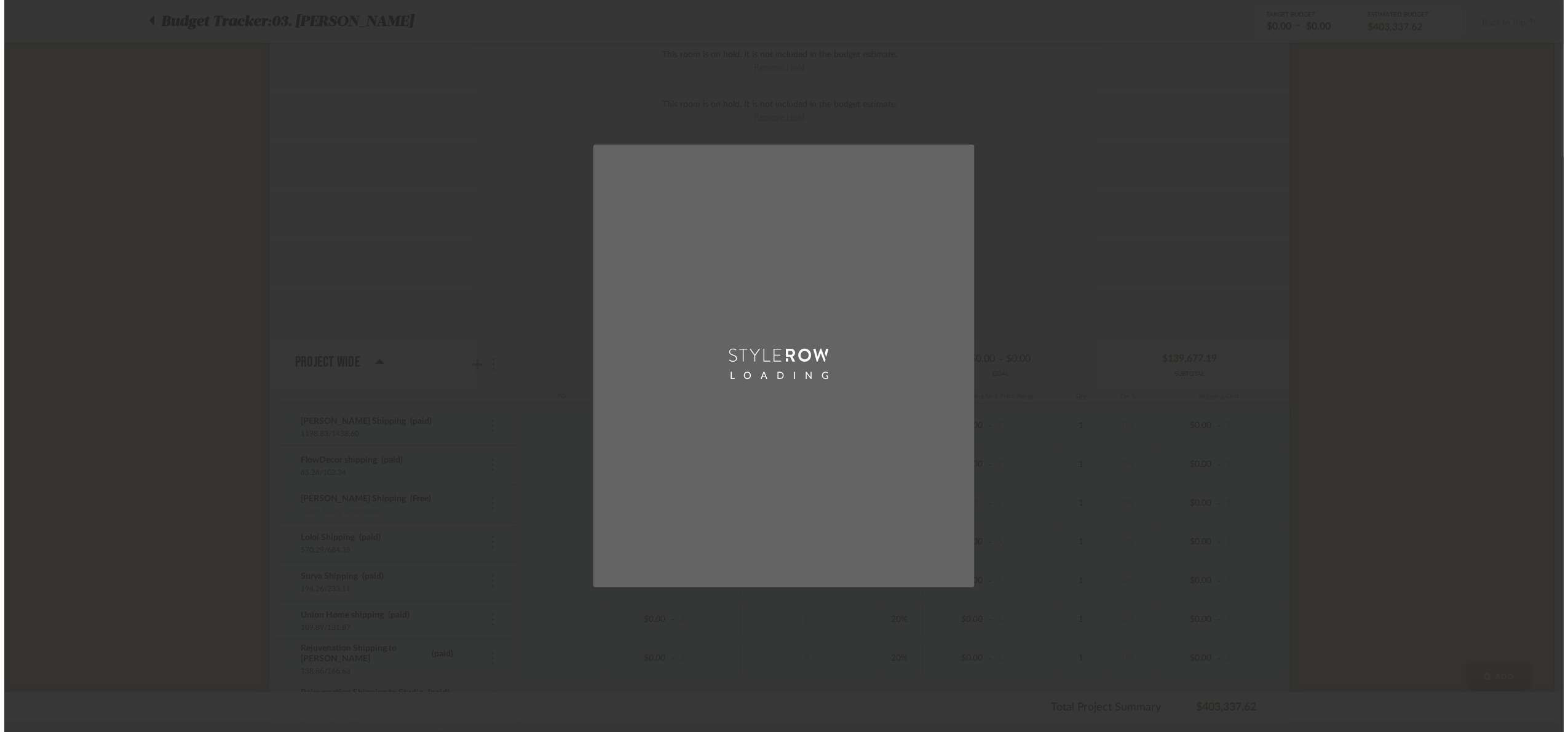
scroll to position [0, 0]
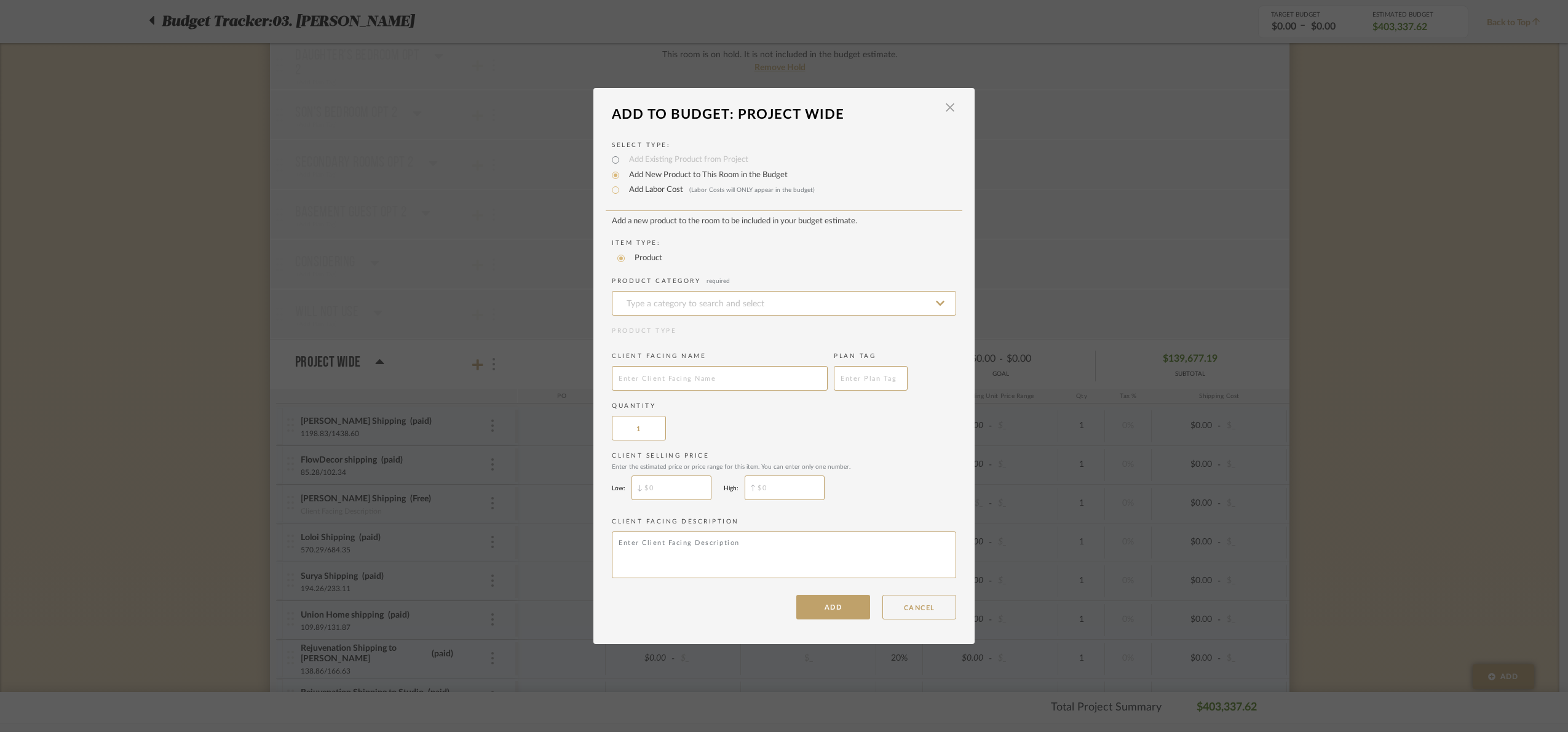
click at [710, 188] on span "(Labor Costs will ONLY appear in the budget)" at bounding box center [752, 190] width 125 height 6
click at [623, 188] on input "Add Labor Cost (Labor Costs will ONLY appear in the budget)" at bounding box center [616, 191] width 15 height 15
radio input "true"
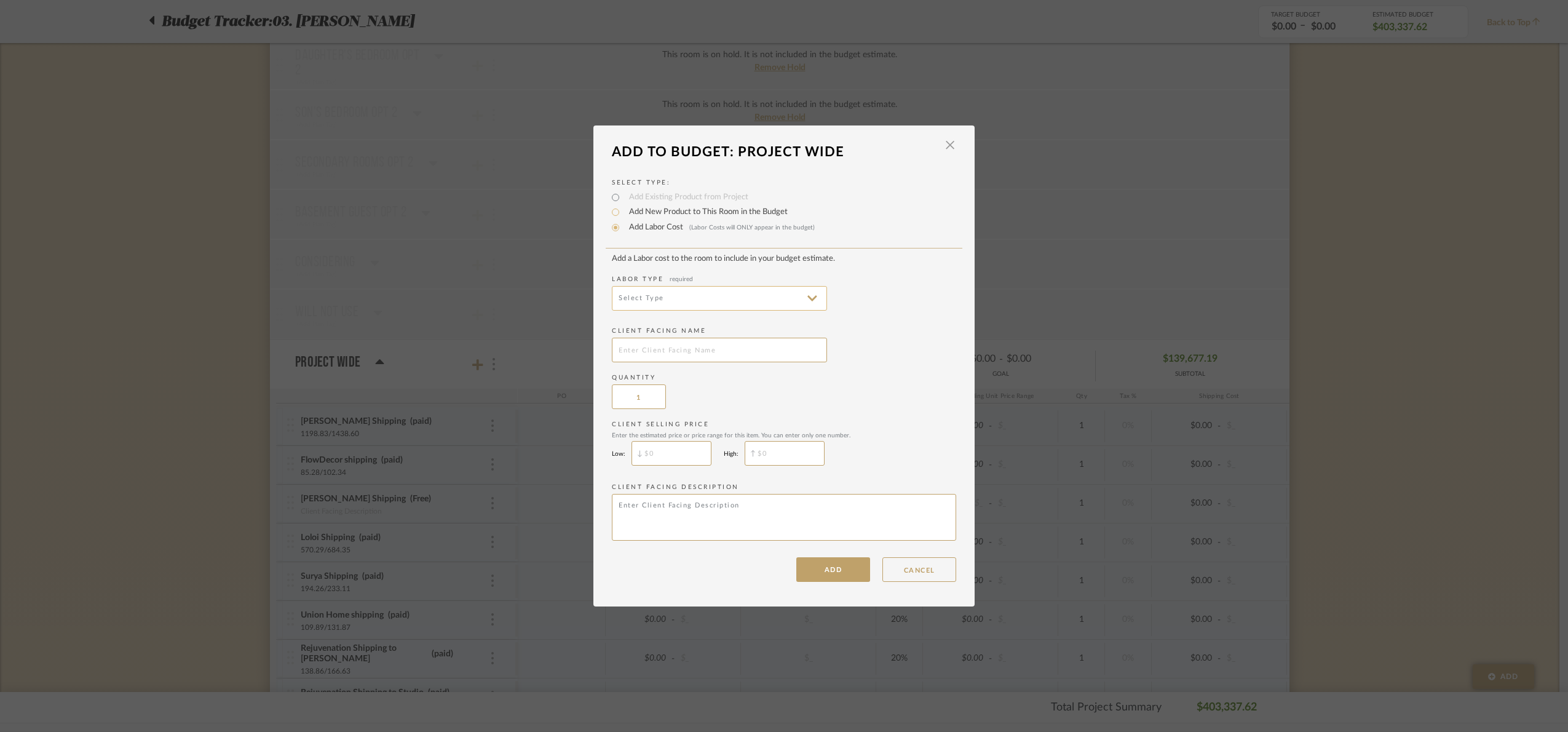
click at [654, 292] on input at bounding box center [720, 297] width 216 height 24
click at [698, 442] on span "Installation" at bounding box center [717, 445] width 191 height 11
type input "Installation"
click at [672, 343] on input "text" at bounding box center [720, 349] width 216 height 24
type input "[PERSON_NAME] Beds deposit"
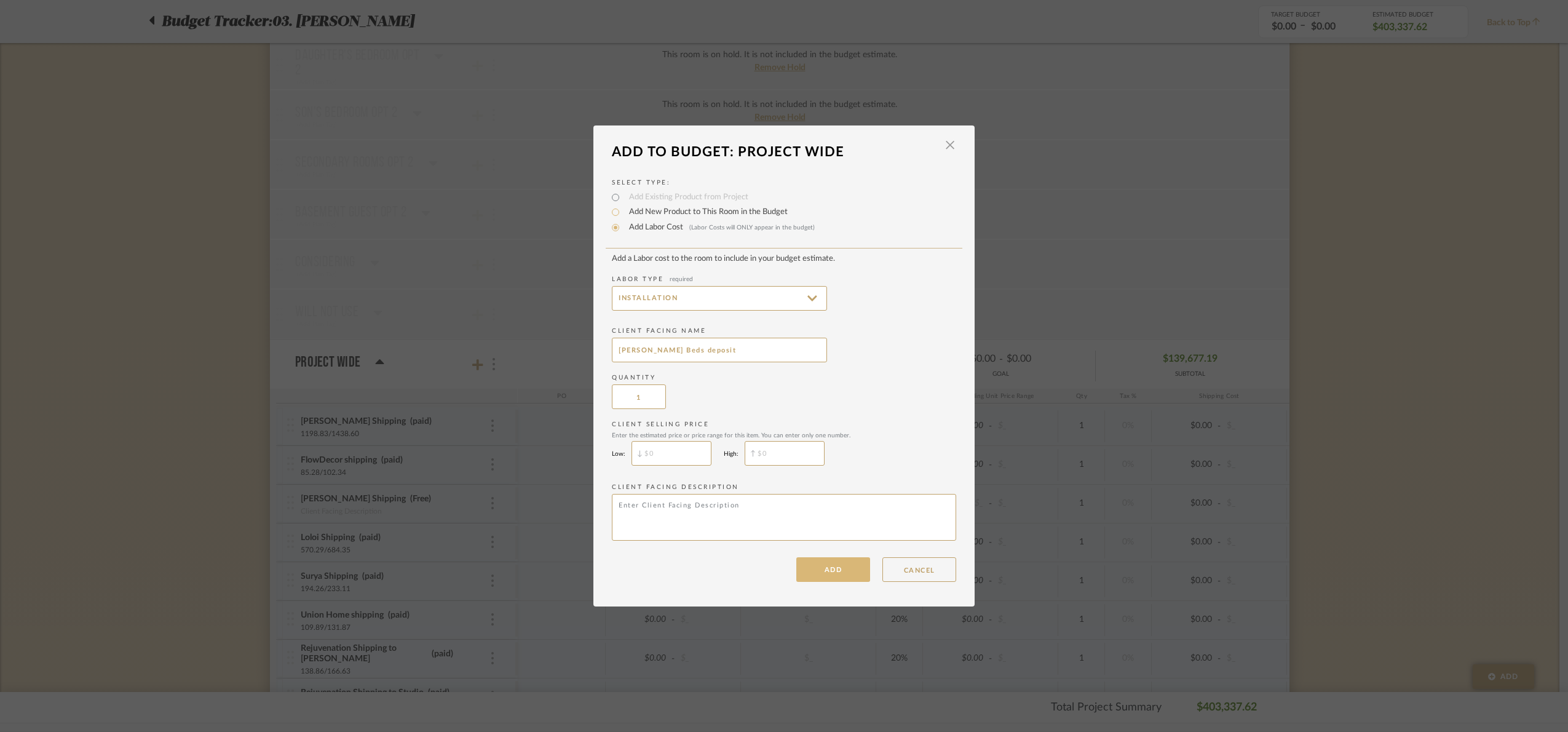
click at [834, 563] on button "ADD" at bounding box center [833, 569] width 74 height 24
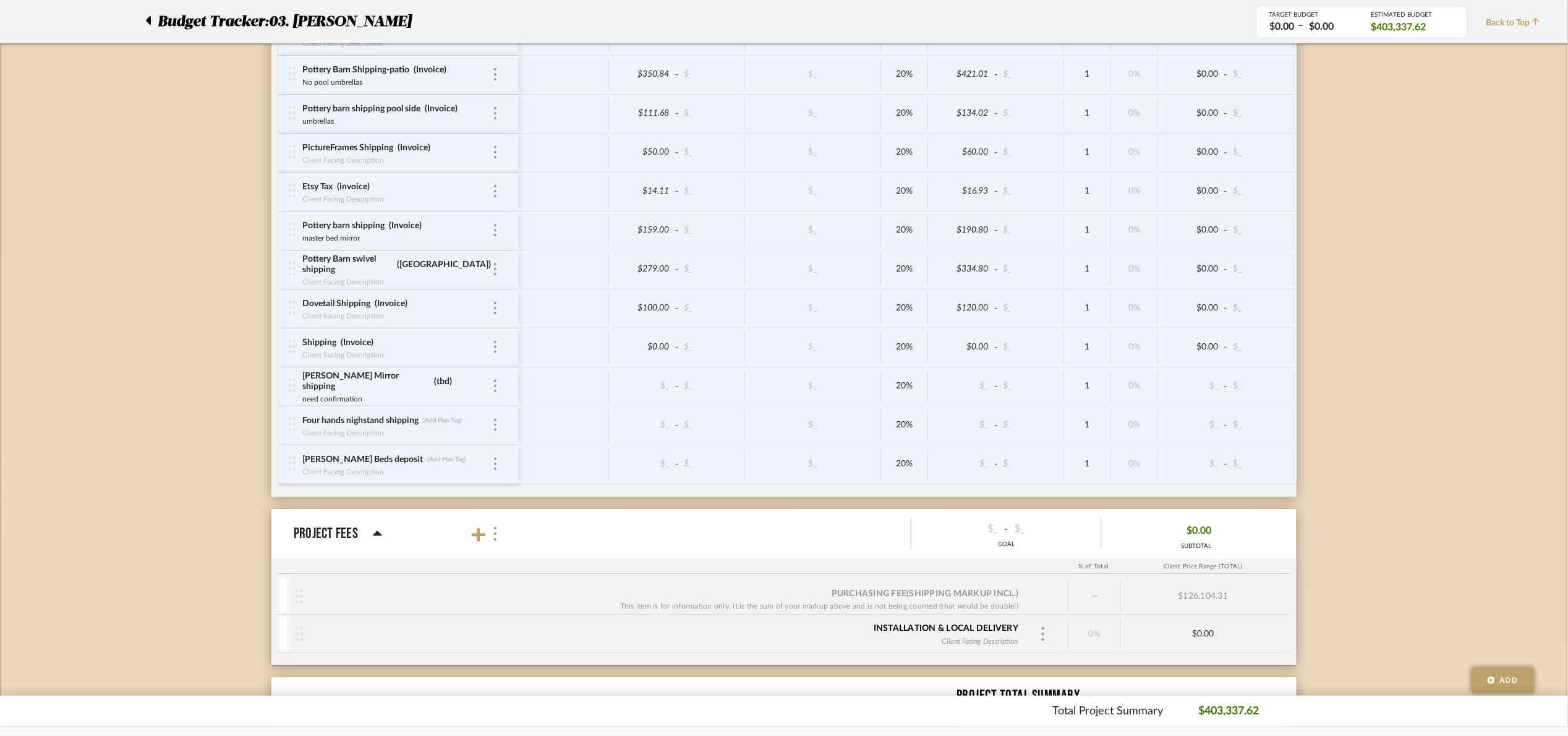
scroll to position [5920, 0]
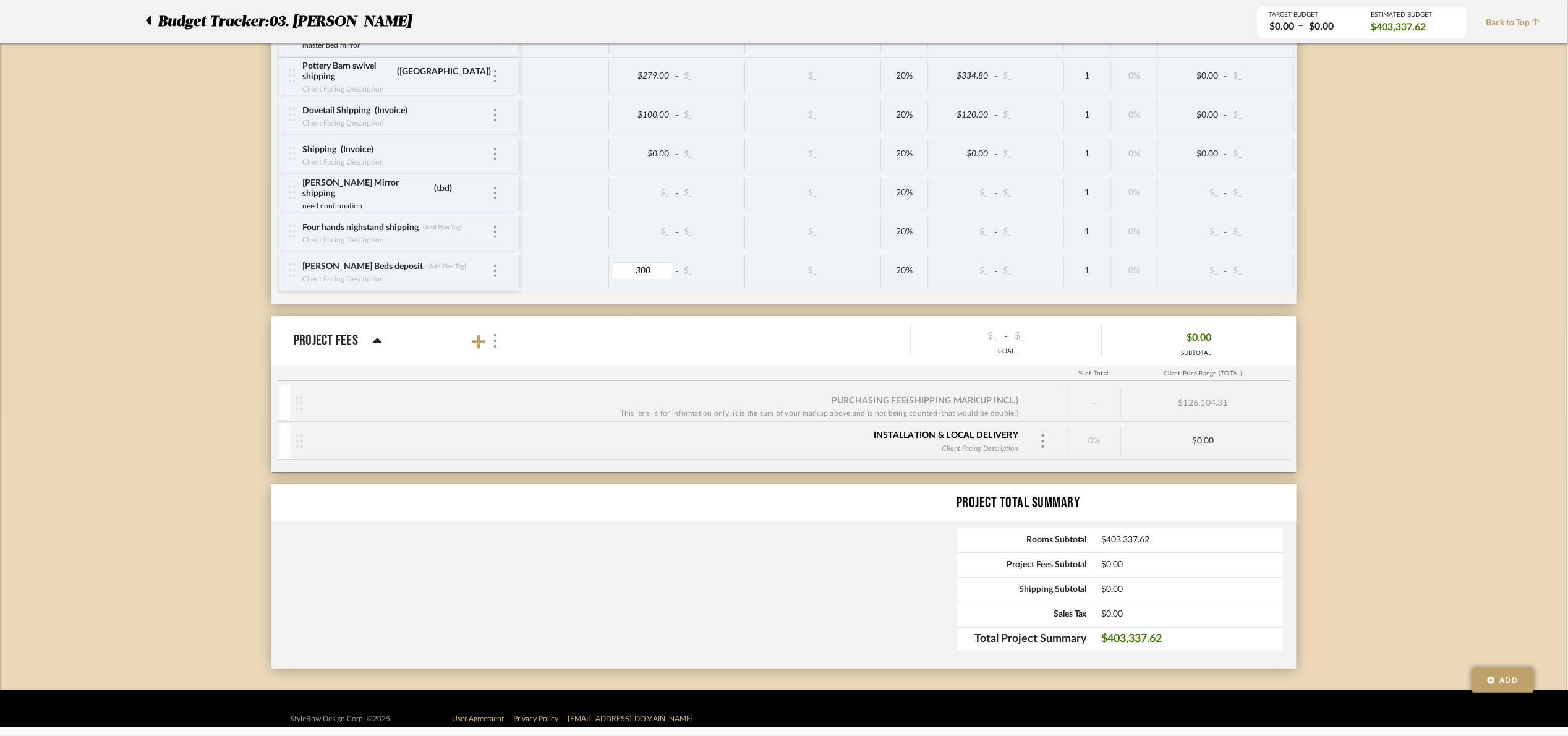
type input "3000"
type input "Invoice"
drag, startPoint x: 1387, startPoint y: 405, endPoint x: 1393, endPoint y: 387, distance: 19.0
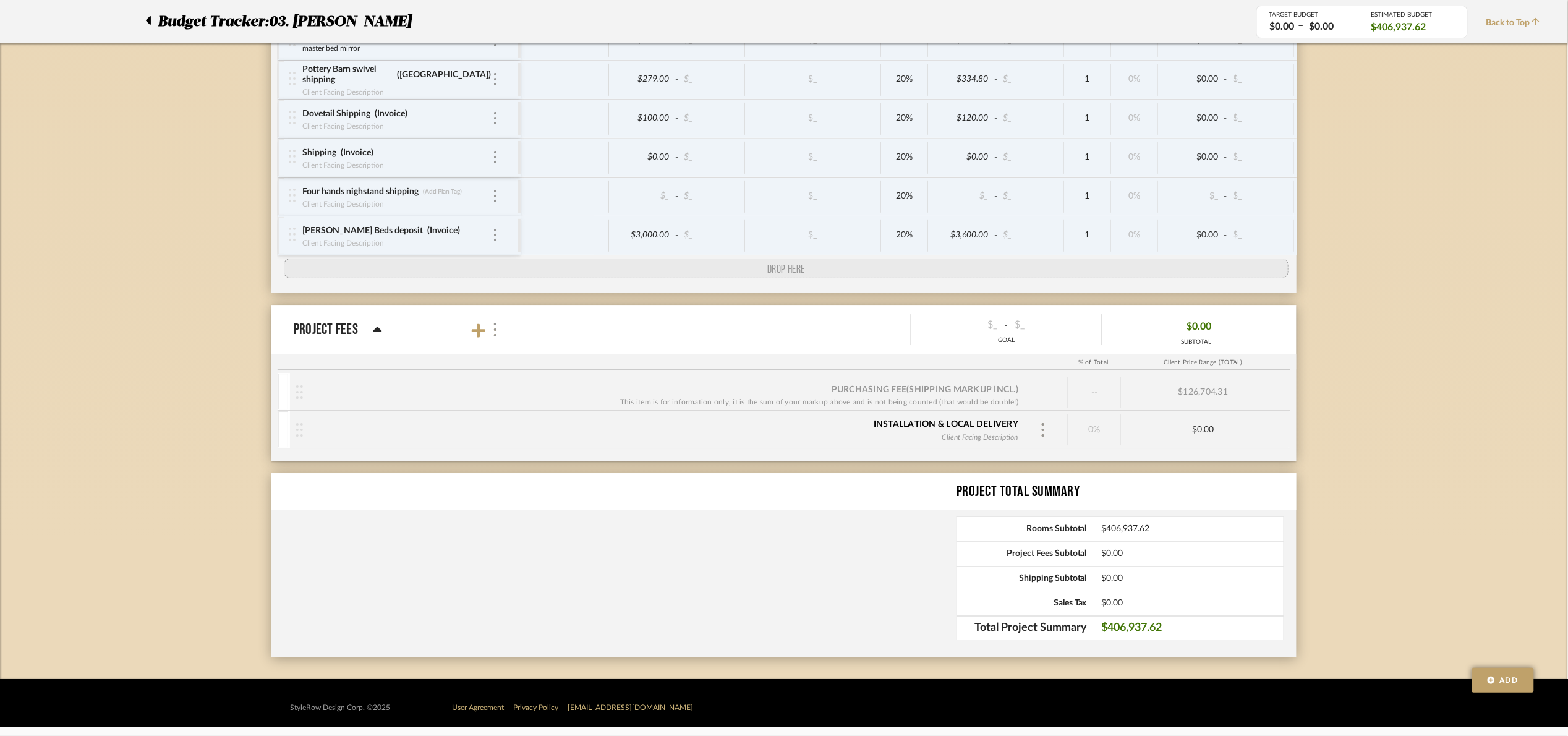
drag, startPoint x: 285, startPoint y: 214, endPoint x: 296, endPoint y: 304, distance: 90.7
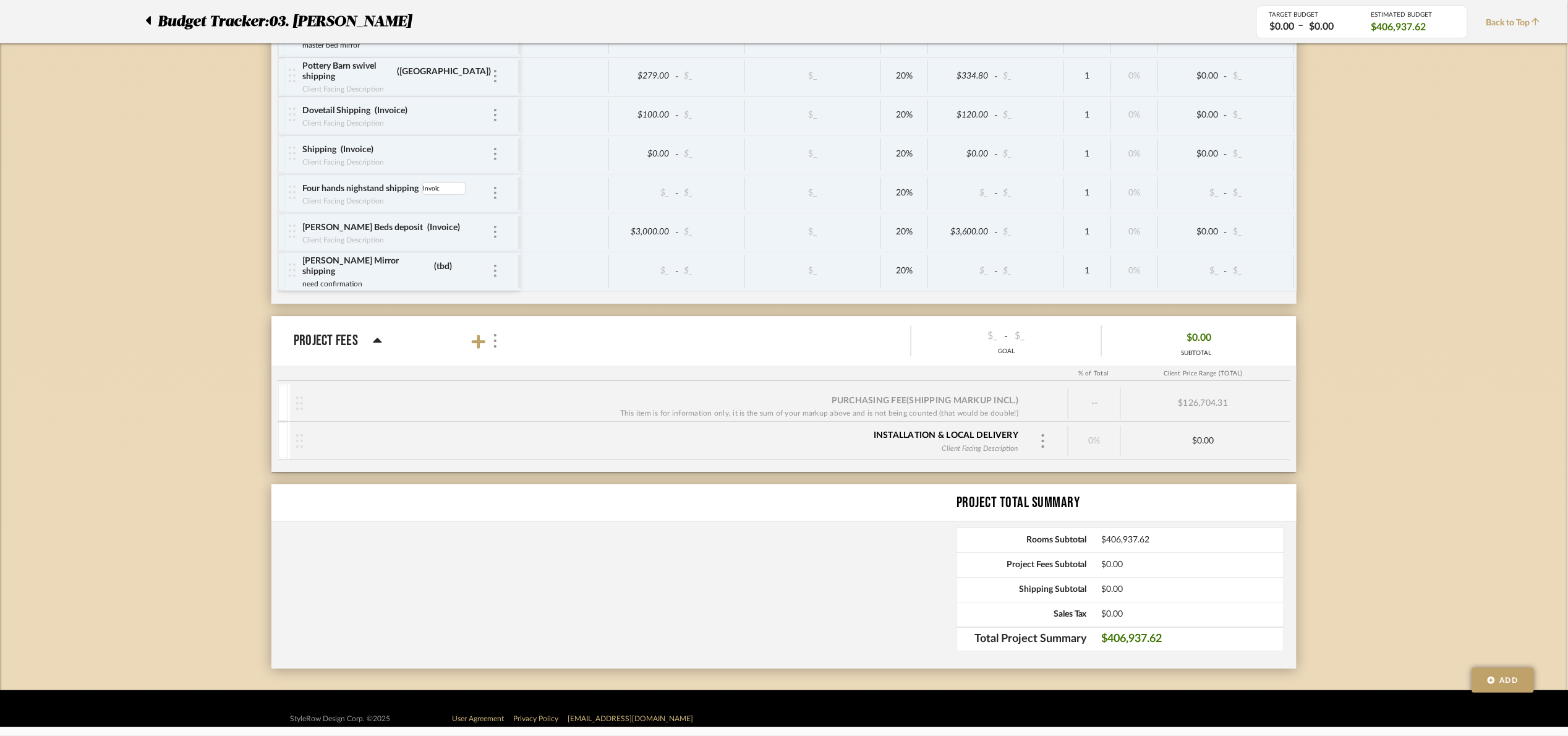
type input "Invoice"
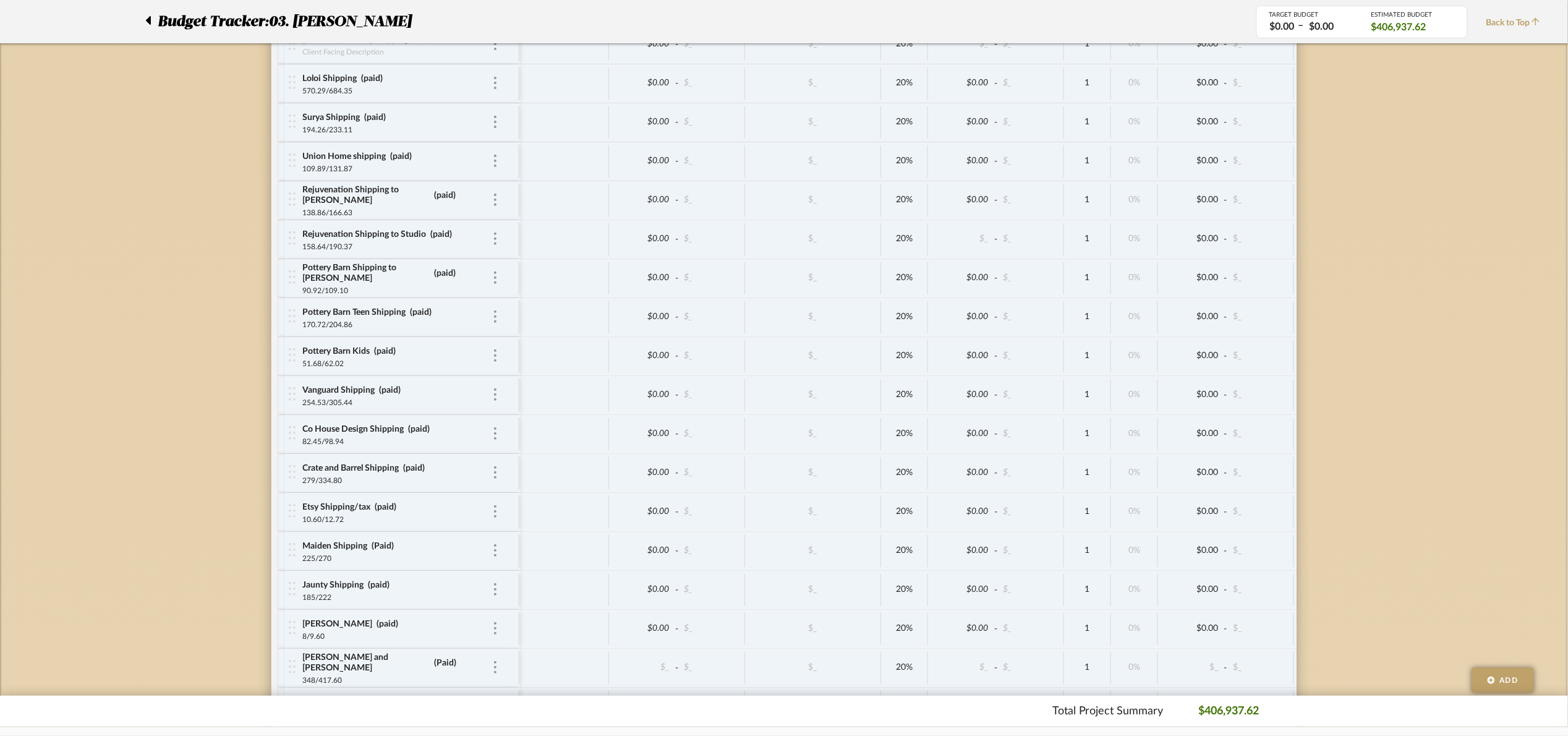
scroll to position [3415, 0]
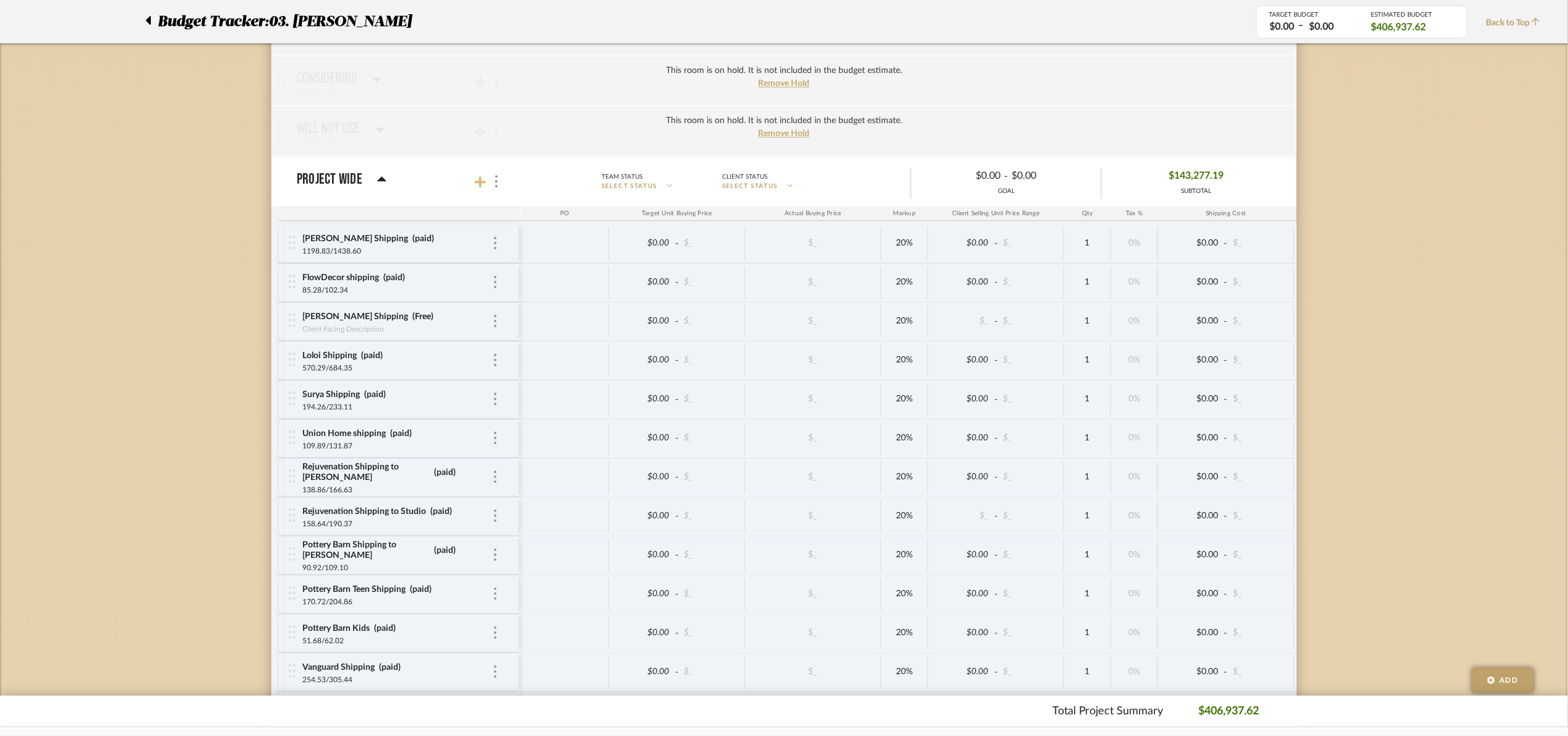
click at [478, 188] on icon at bounding box center [480, 181] width 11 height 13
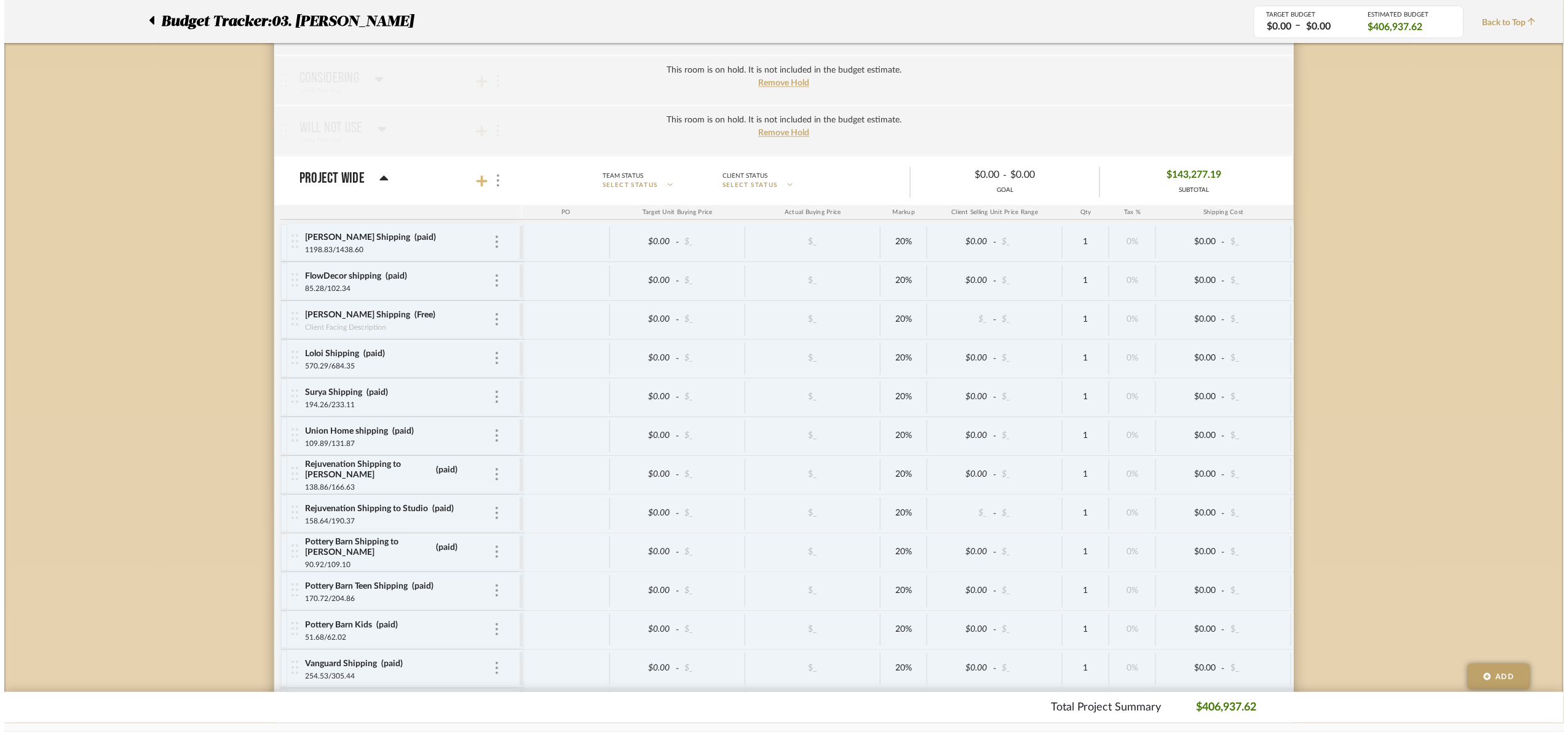
scroll to position [0, 0]
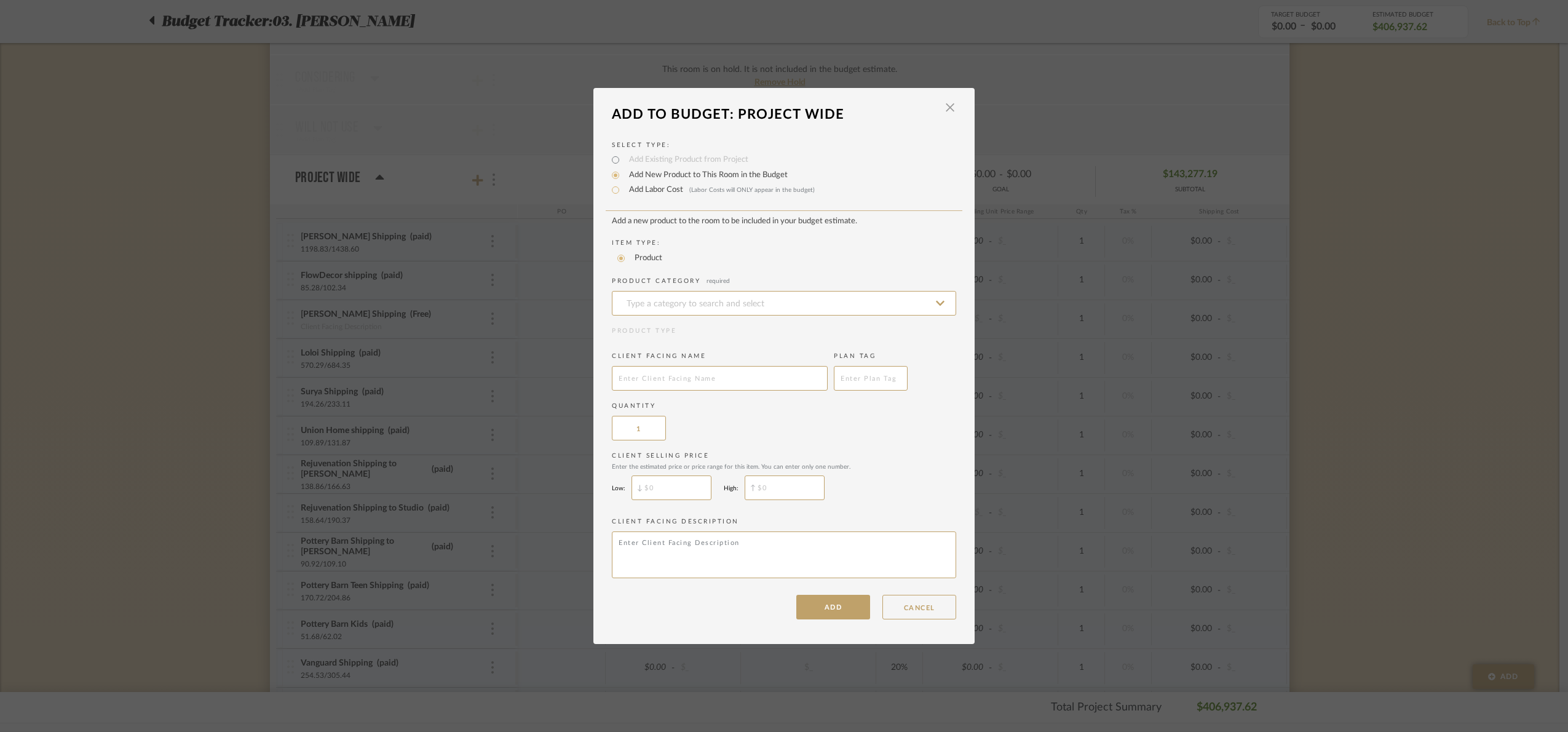
click at [625, 195] on div "Add Labor Cost (Labor Costs will ONLY appear in the budget)" at bounding box center [784, 191] width 344 height 15
click at [624, 191] on label "Add Labor Cost (Labor Costs will ONLY appear in the budget)" at bounding box center [719, 190] width 192 height 13
click at [623, 191] on input "Add Labor Cost (Labor Costs will ONLY appear in the budget)" at bounding box center [616, 191] width 15 height 15
radio input "true"
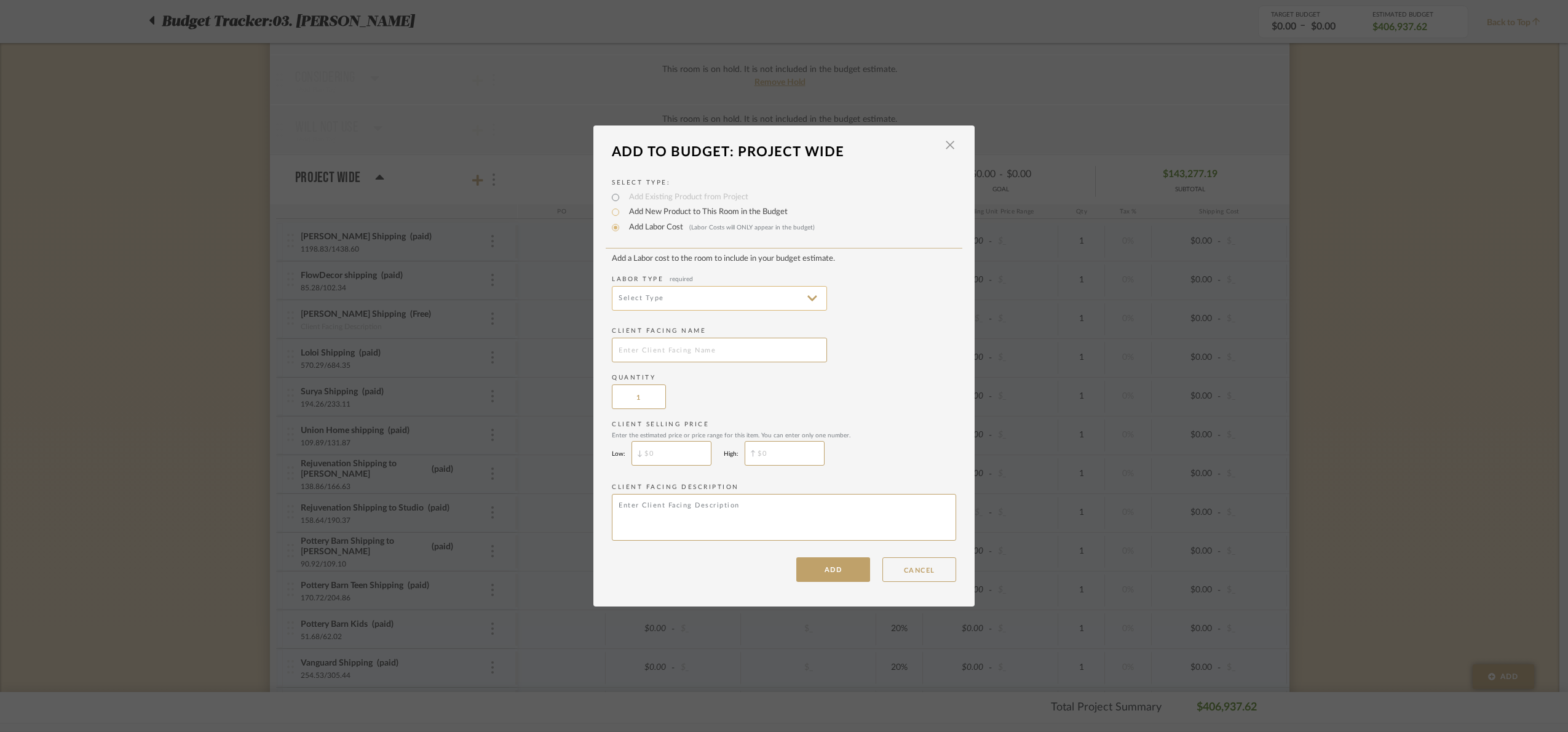
click at [645, 297] on input at bounding box center [720, 297] width 216 height 24
click at [684, 452] on span "Installation" at bounding box center [715, 445] width 214 height 29
type input "Installation"
click at [650, 348] on input "text" at bounding box center [720, 349] width 216 height 24
type input "Walter Bunk Beds second payment"
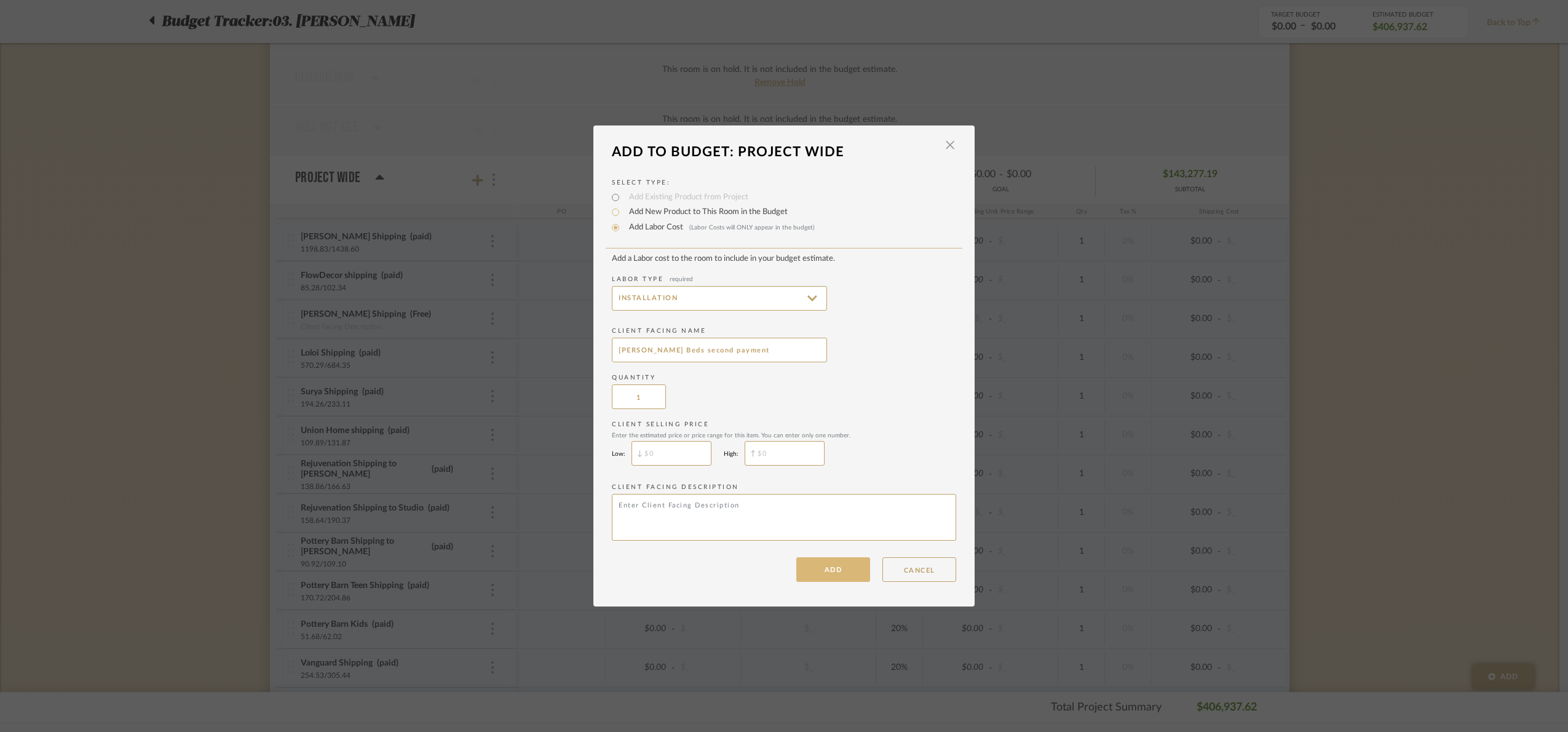
click at [845, 572] on button "ADD" at bounding box center [833, 569] width 74 height 24
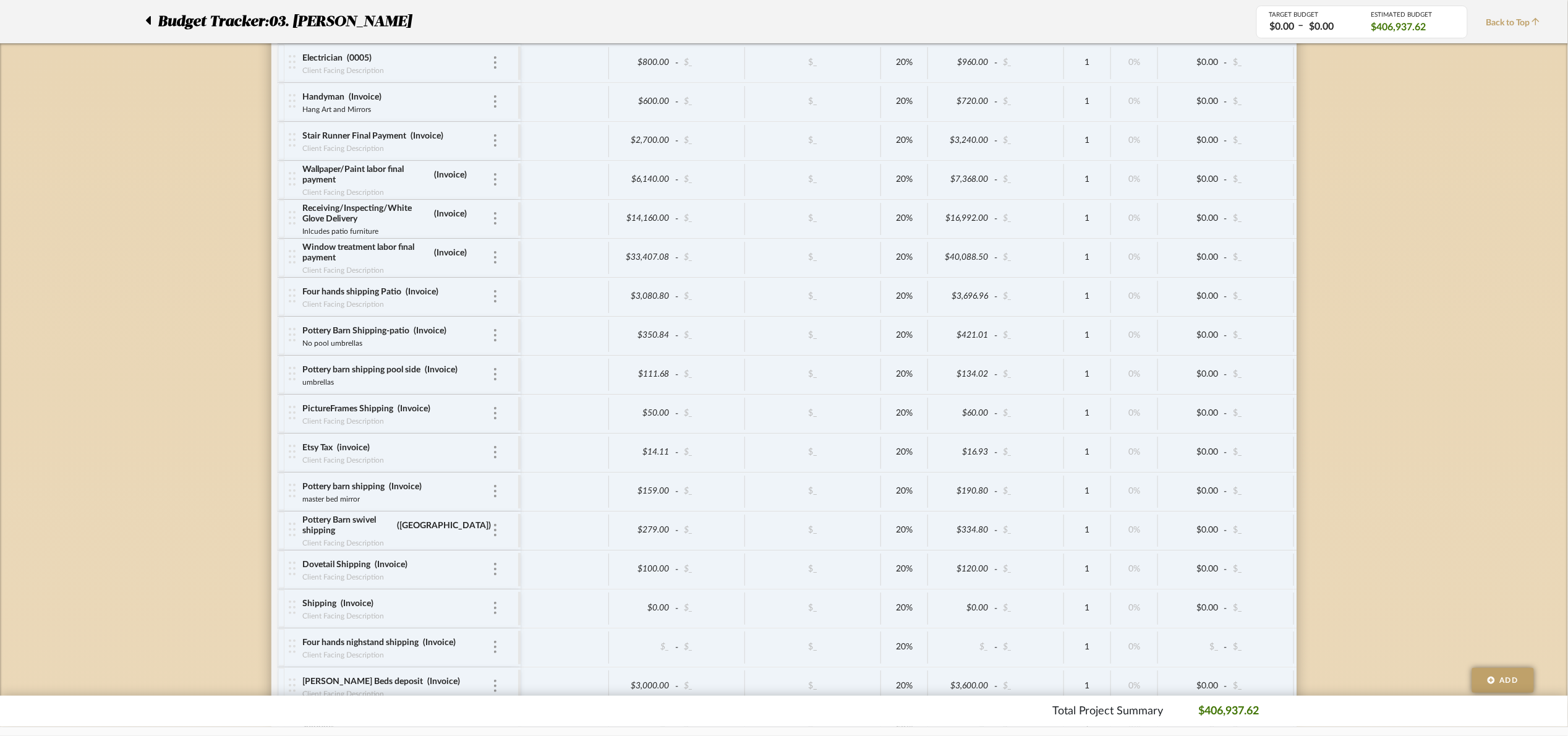
scroll to position [5828, 0]
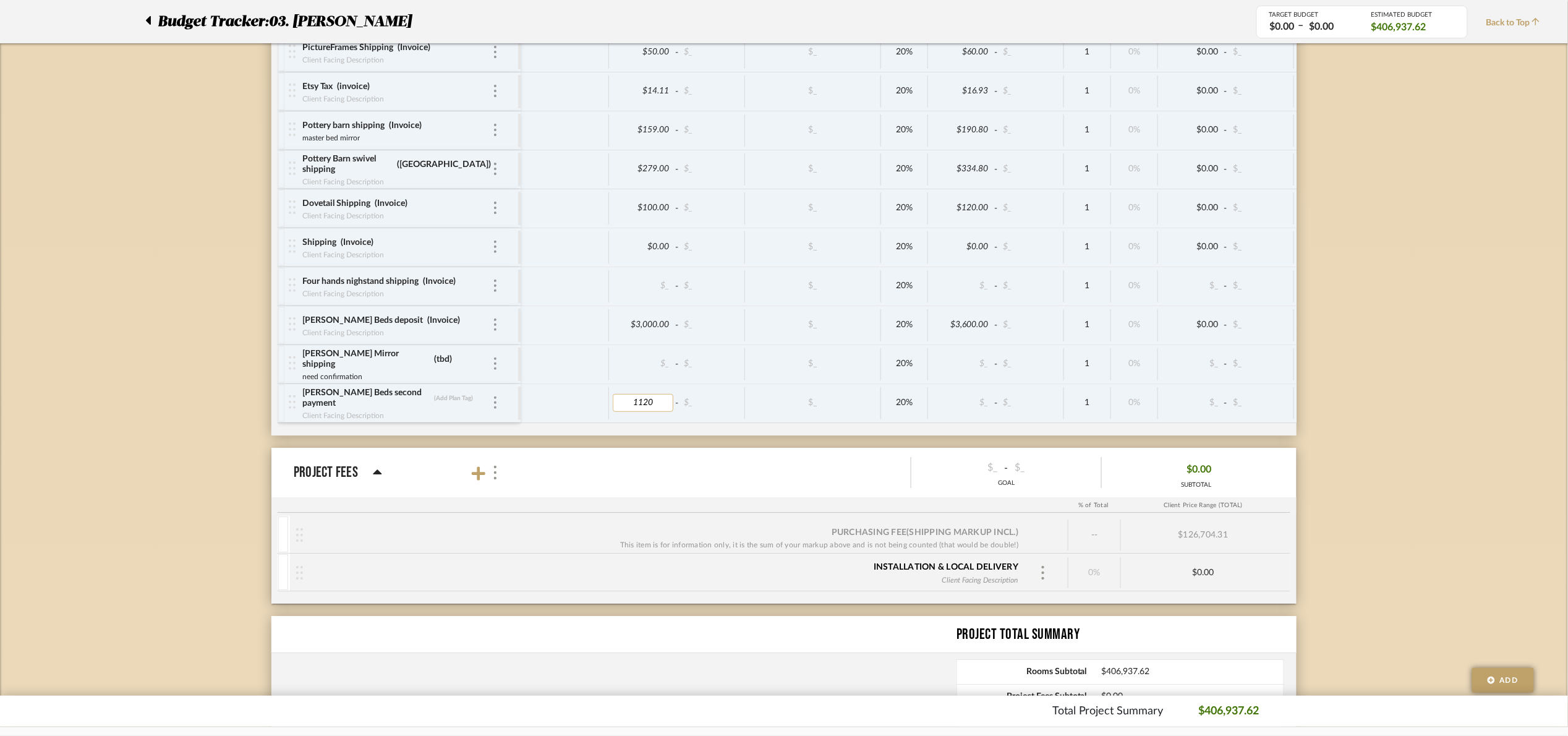
type input "11200"
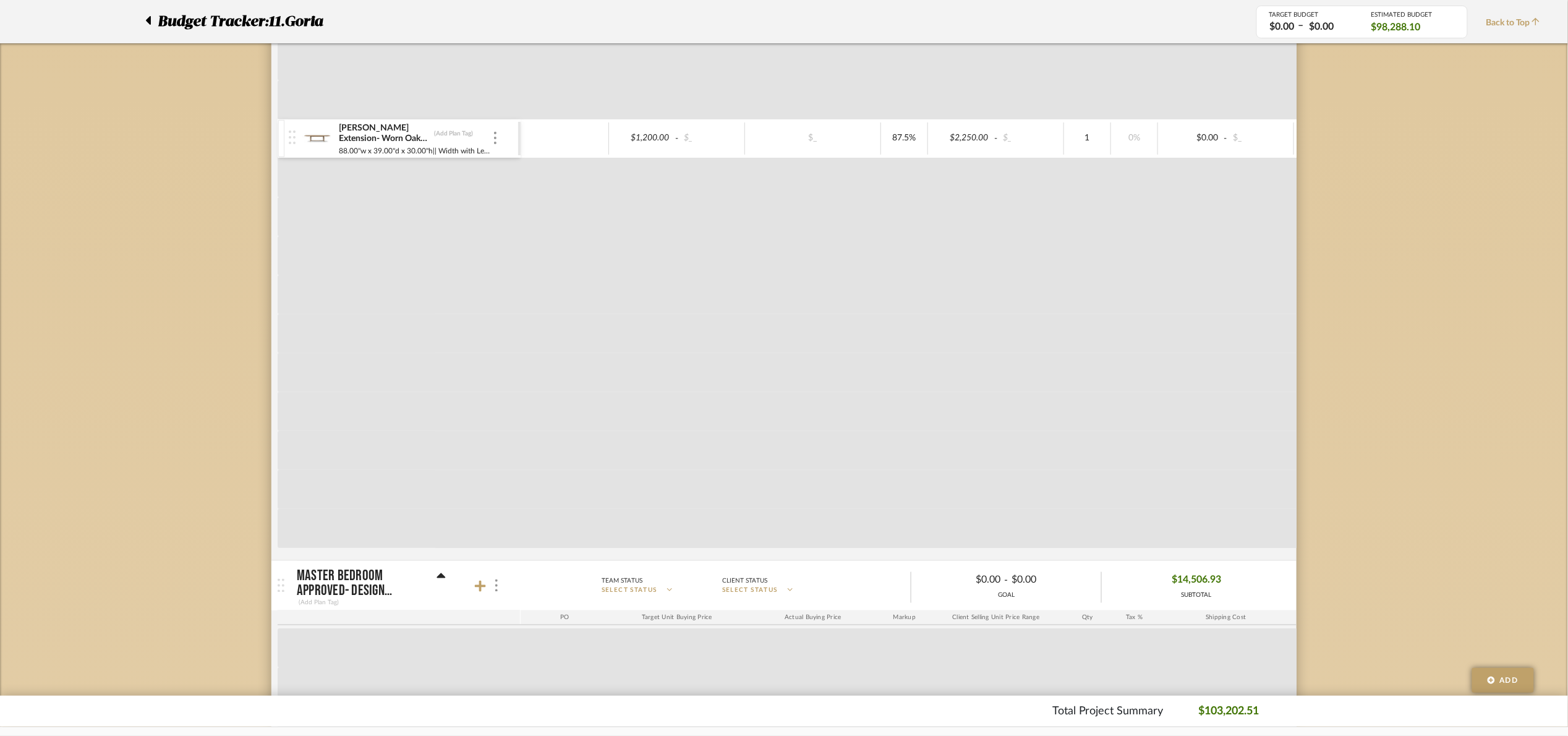
scroll to position [649, 0]
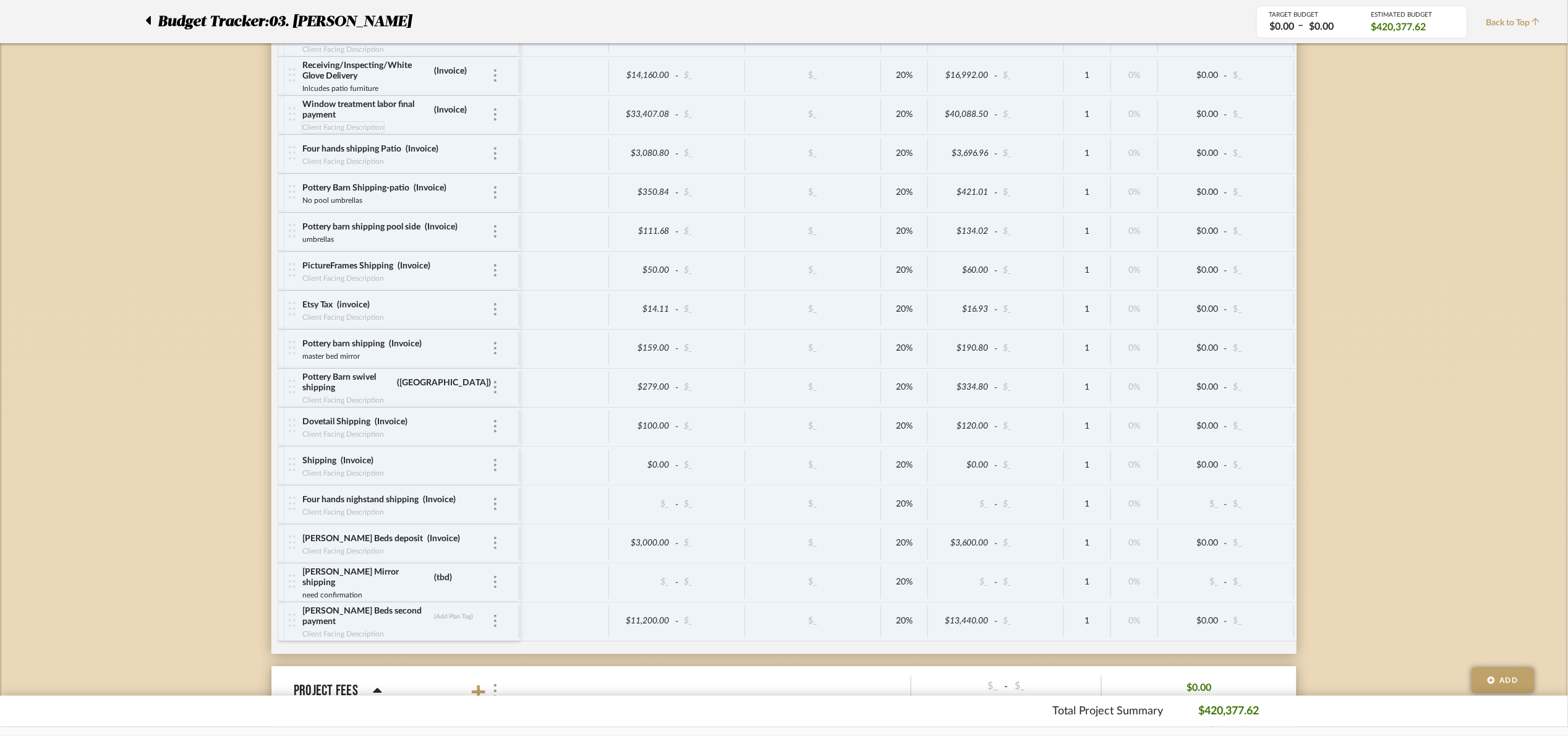
scroll to position [5636, 0]
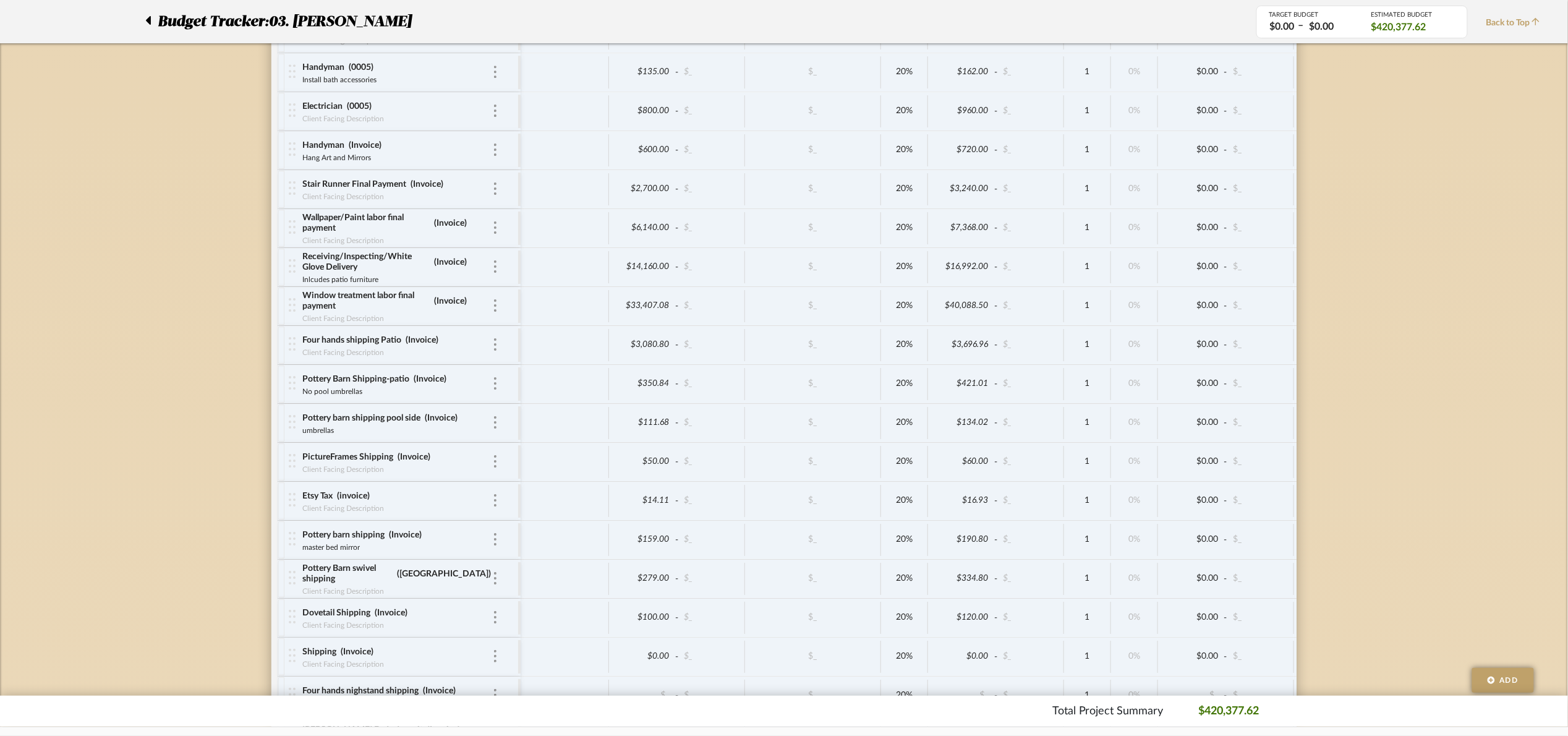
scroll to position [5544, 0]
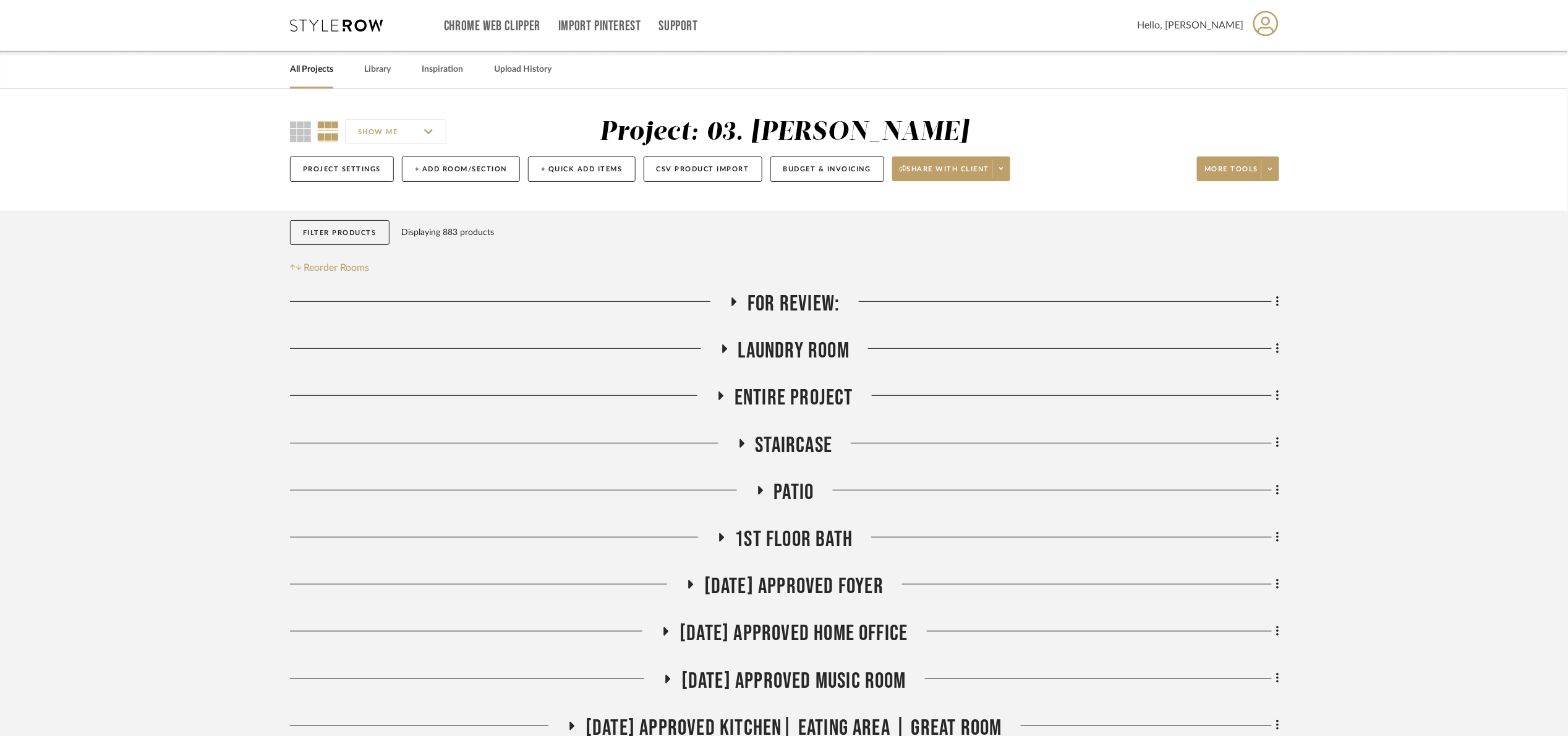
click at [801, 294] on span "For Review:" at bounding box center [794, 304] width 92 height 27
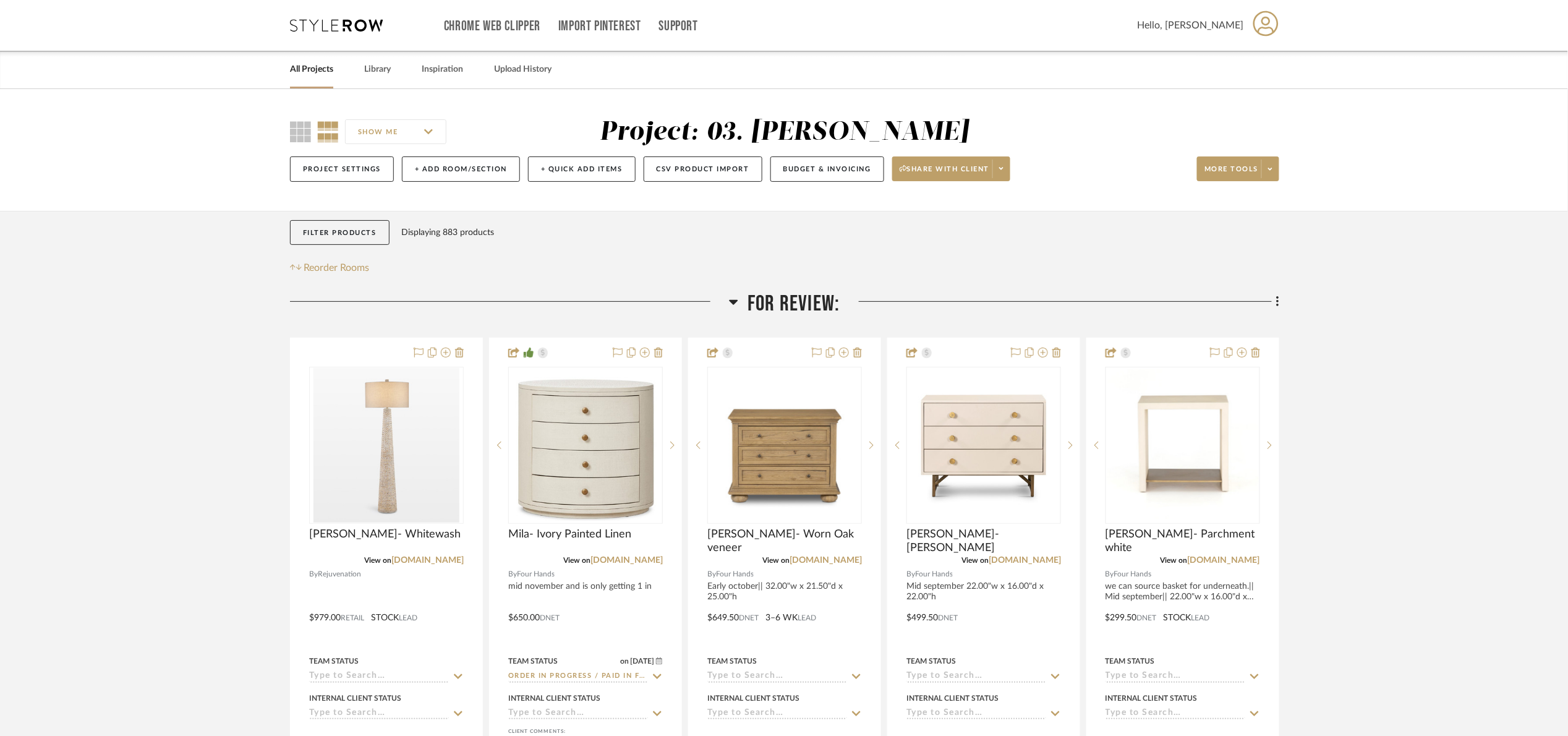
click at [779, 292] on span "For Review:" at bounding box center [794, 304] width 92 height 27
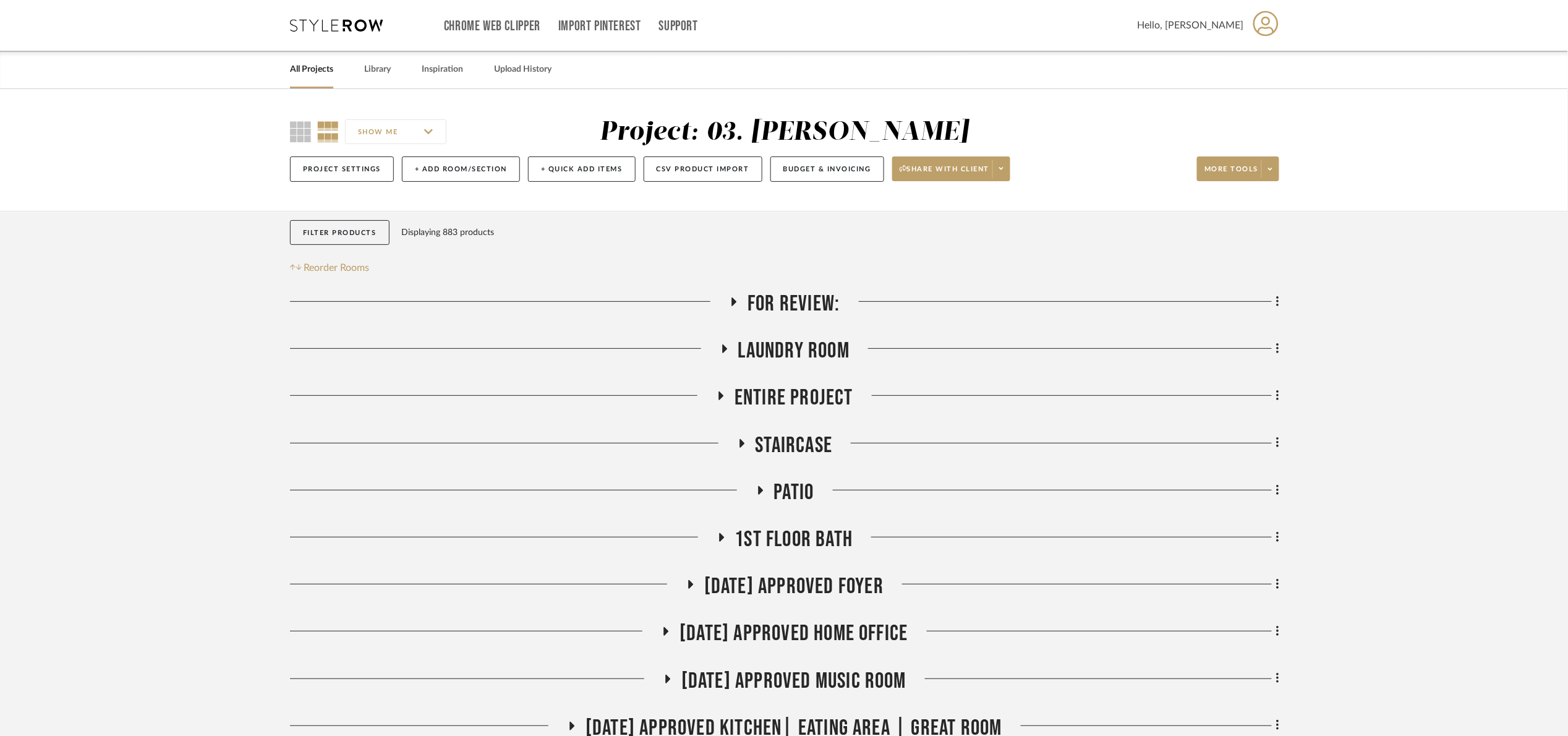
click at [817, 304] on span "For Review:" at bounding box center [794, 304] width 92 height 27
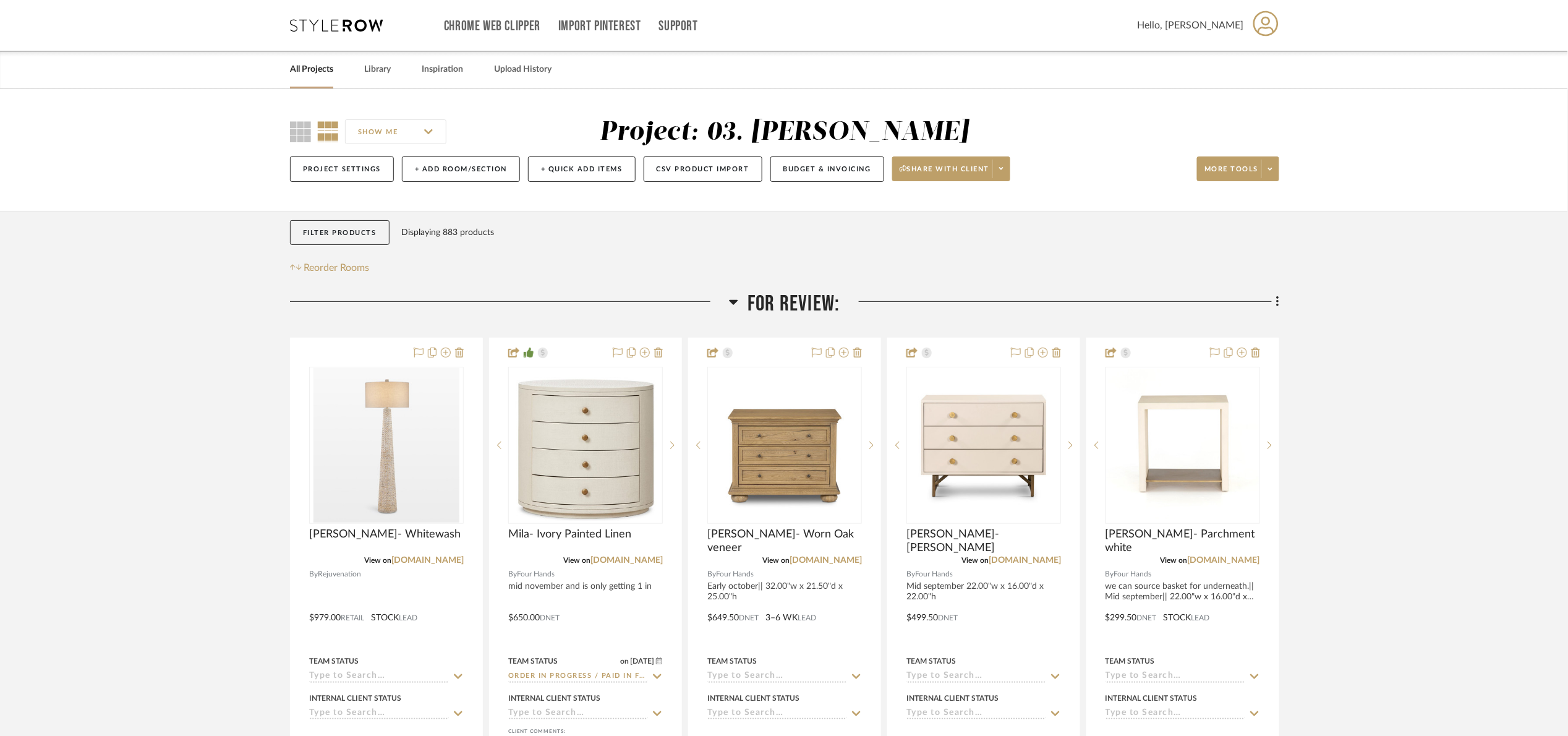
click at [821, 307] on span "For Review:" at bounding box center [794, 304] width 92 height 27
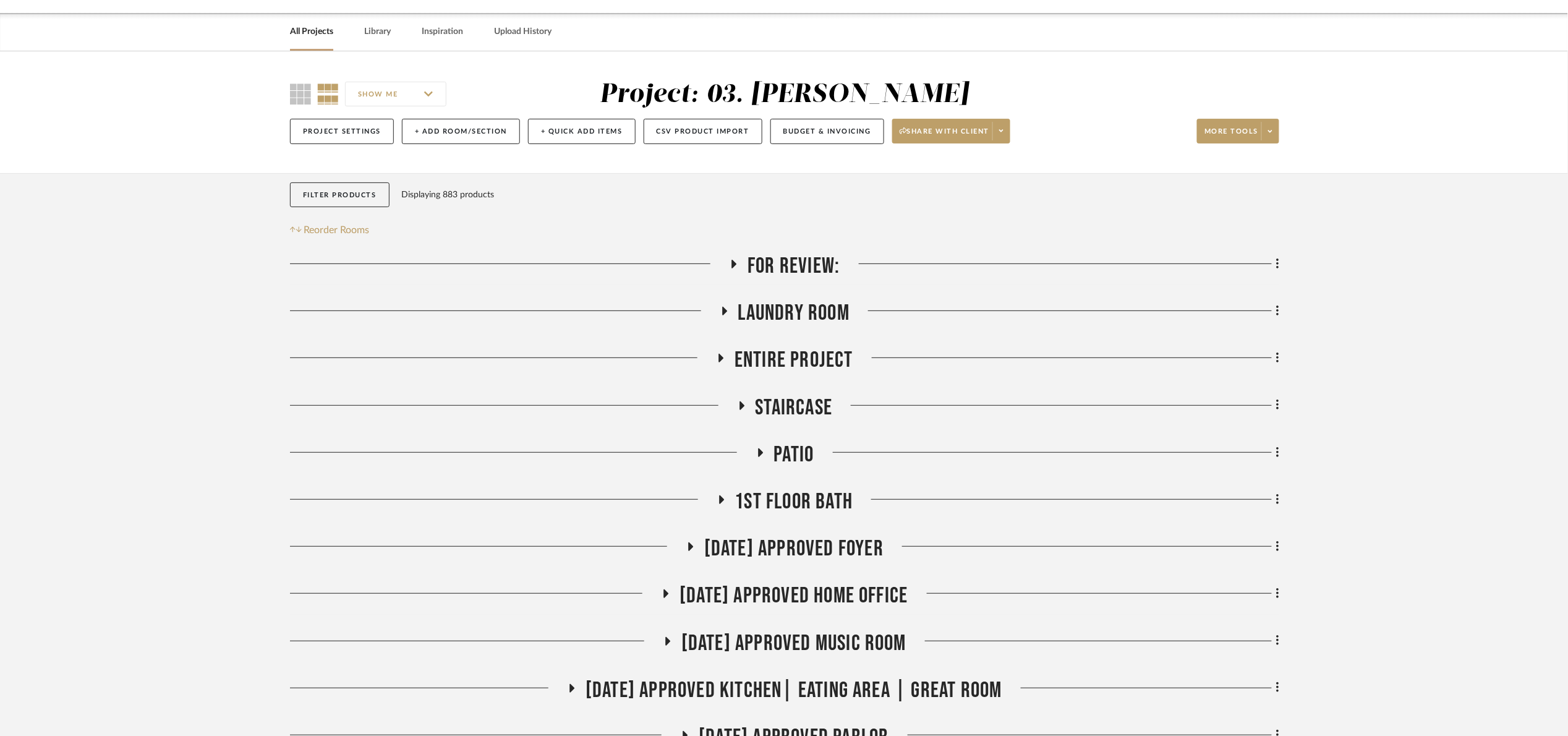
scroll to position [186, 0]
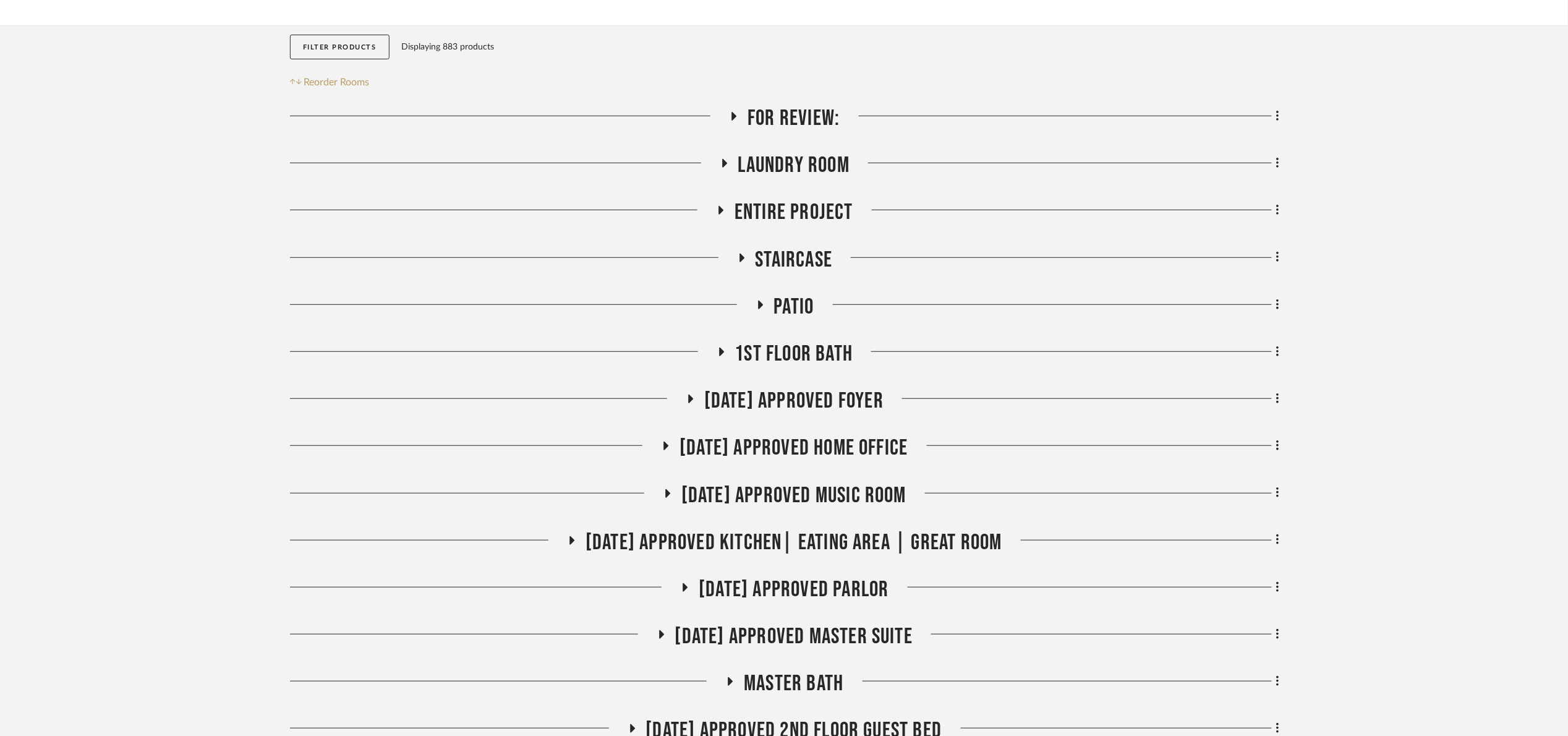
click at [794, 160] on span "Laundry Room" at bounding box center [794, 166] width 112 height 27
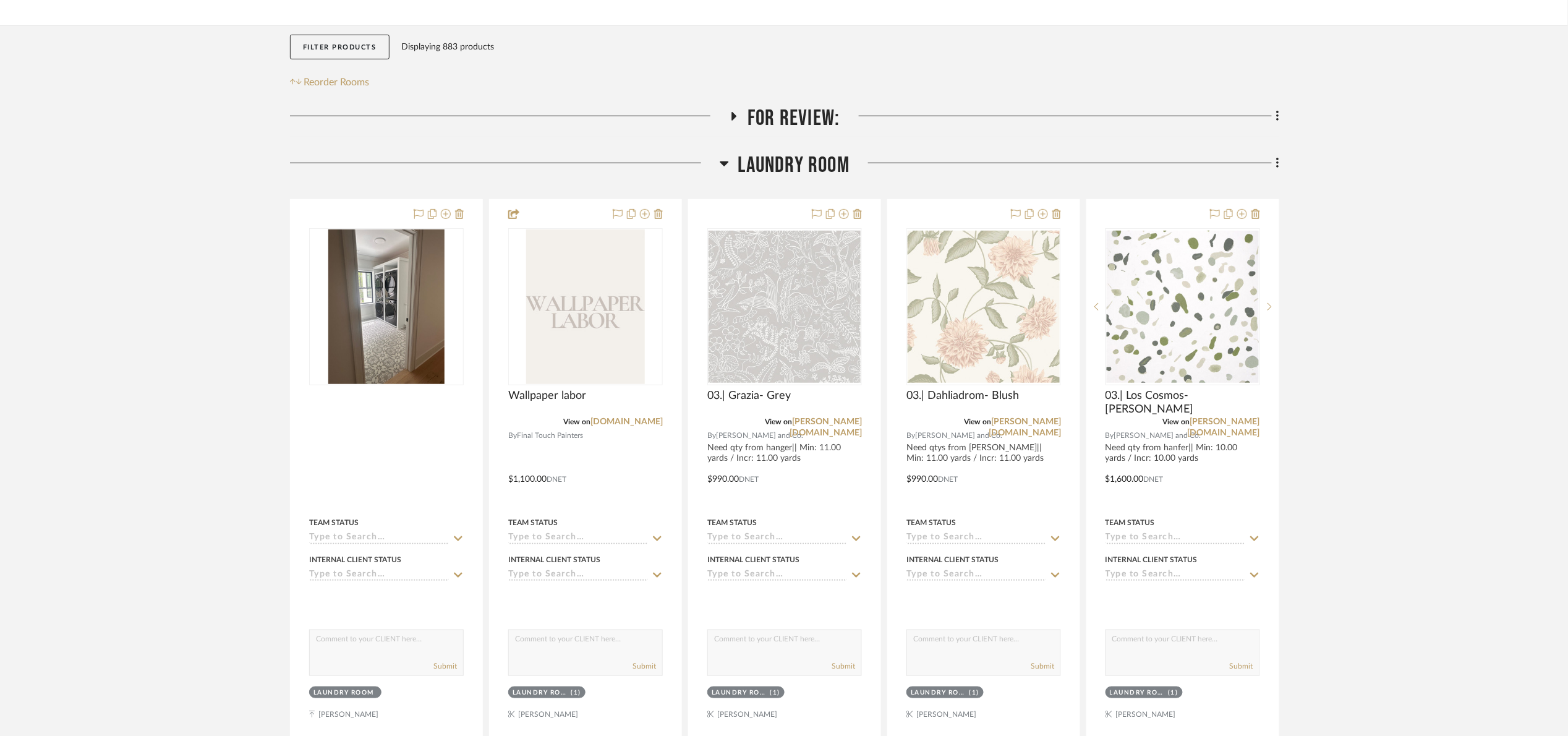
click at [794, 160] on span "Laundry Room" at bounding box center [794, 166] width 112 height 27
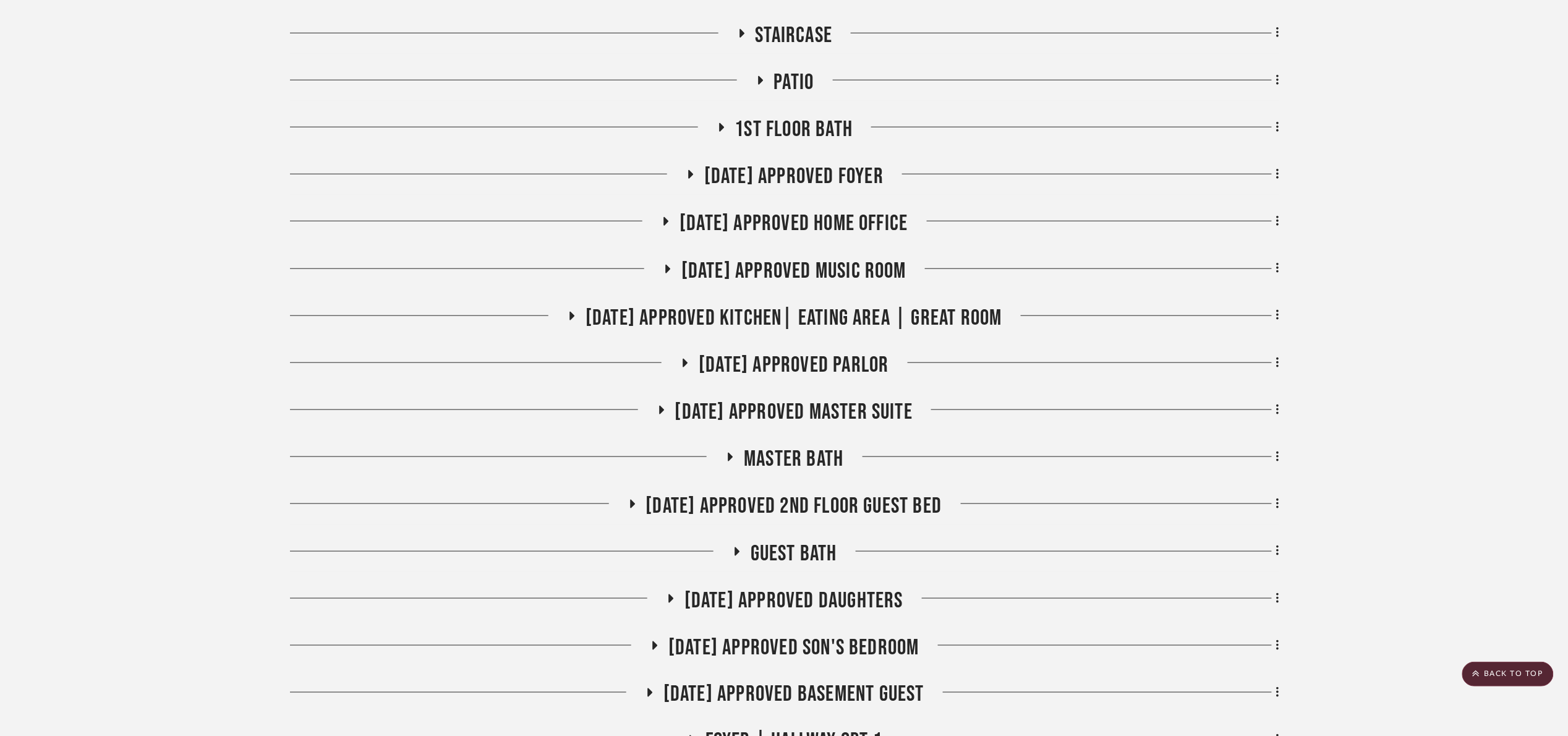
scroll to position [464, 0]
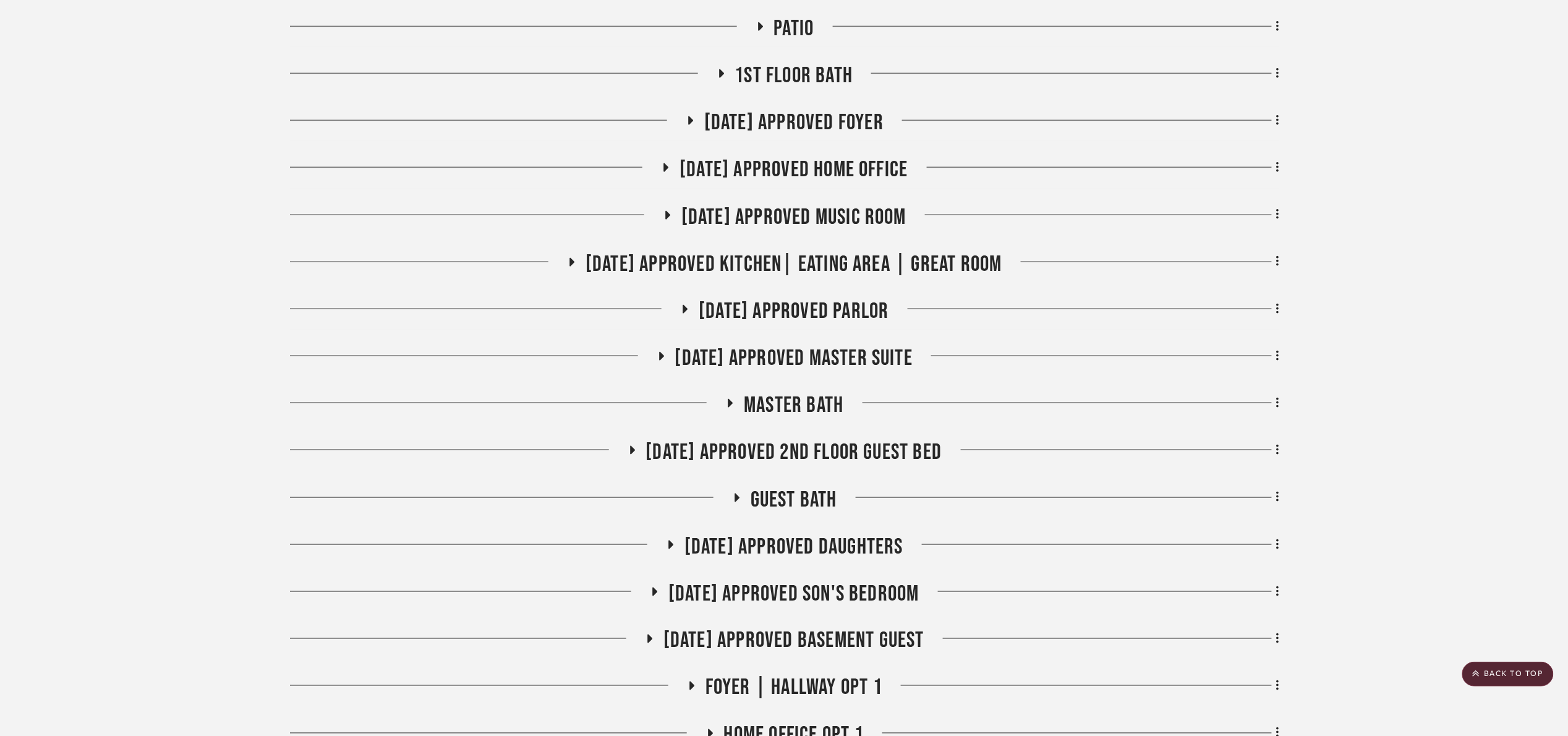
click at [855, 349] on span "[DATE] Approved Master Suite" at bounding box center [794, 359] width 238 height 27
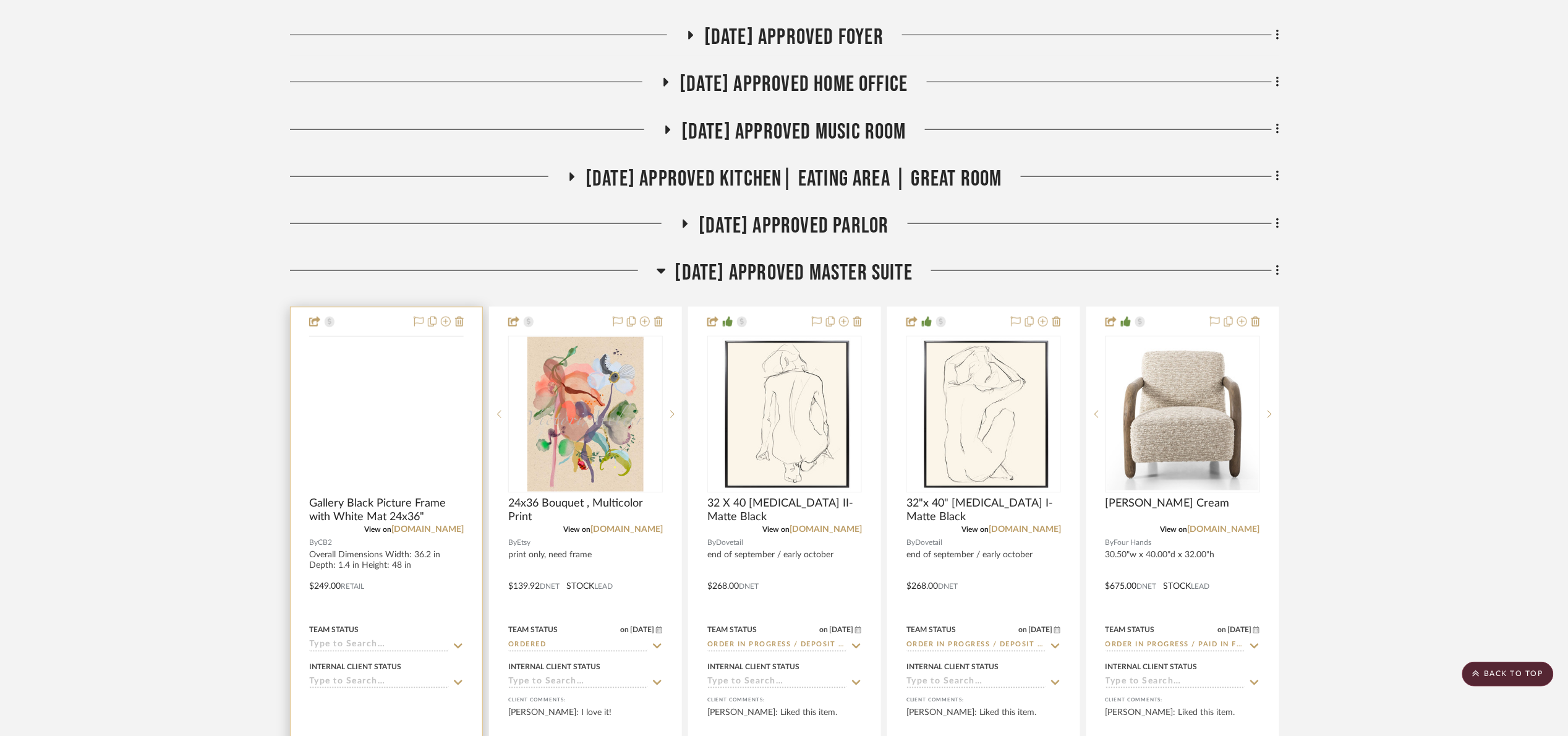
scroll to position [557, 0]
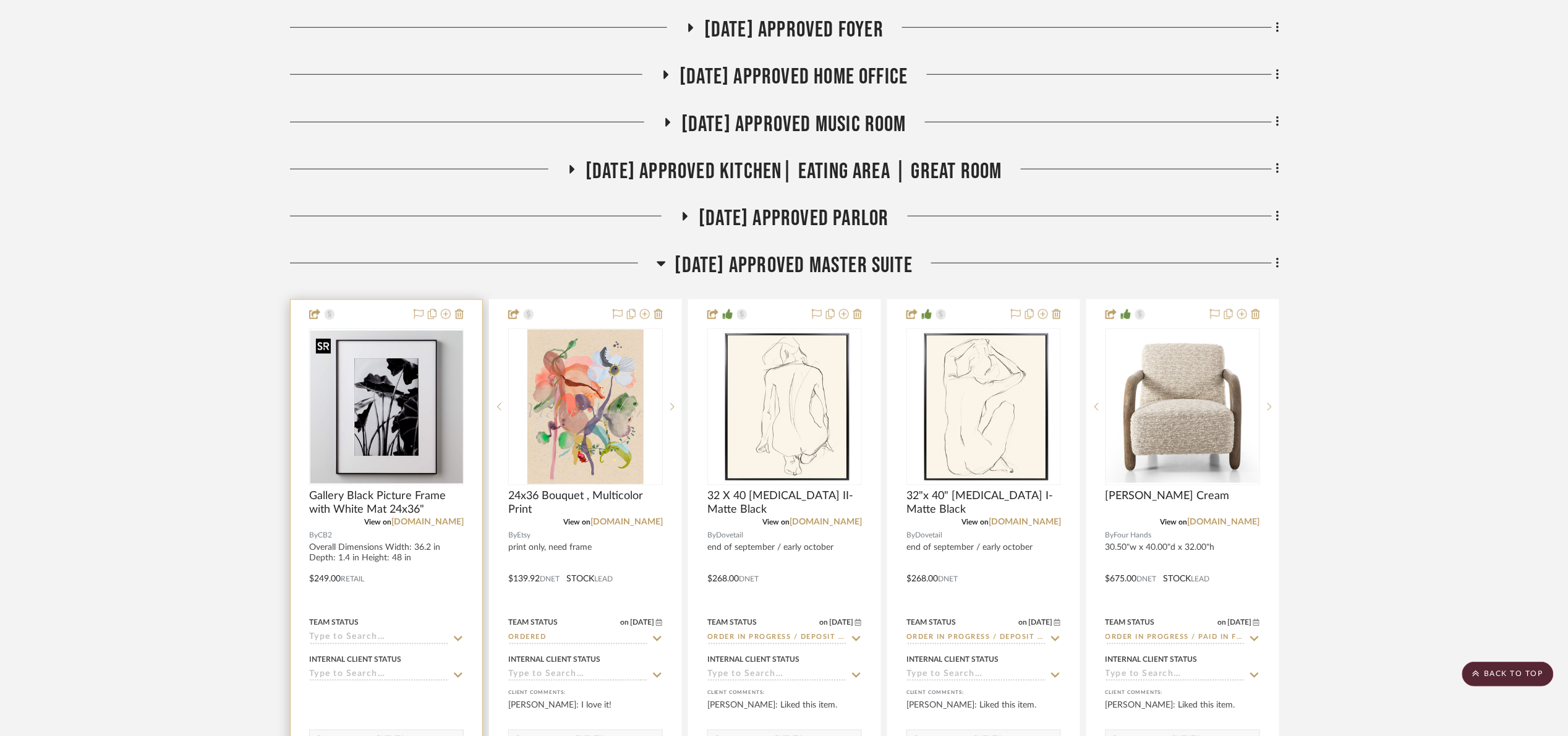
click at [394, 425] on div at bounding box center [386, 407] width 155 height 157
click at [382, 423] on img "0" at bounding box center [386, 407] width 152 height 152
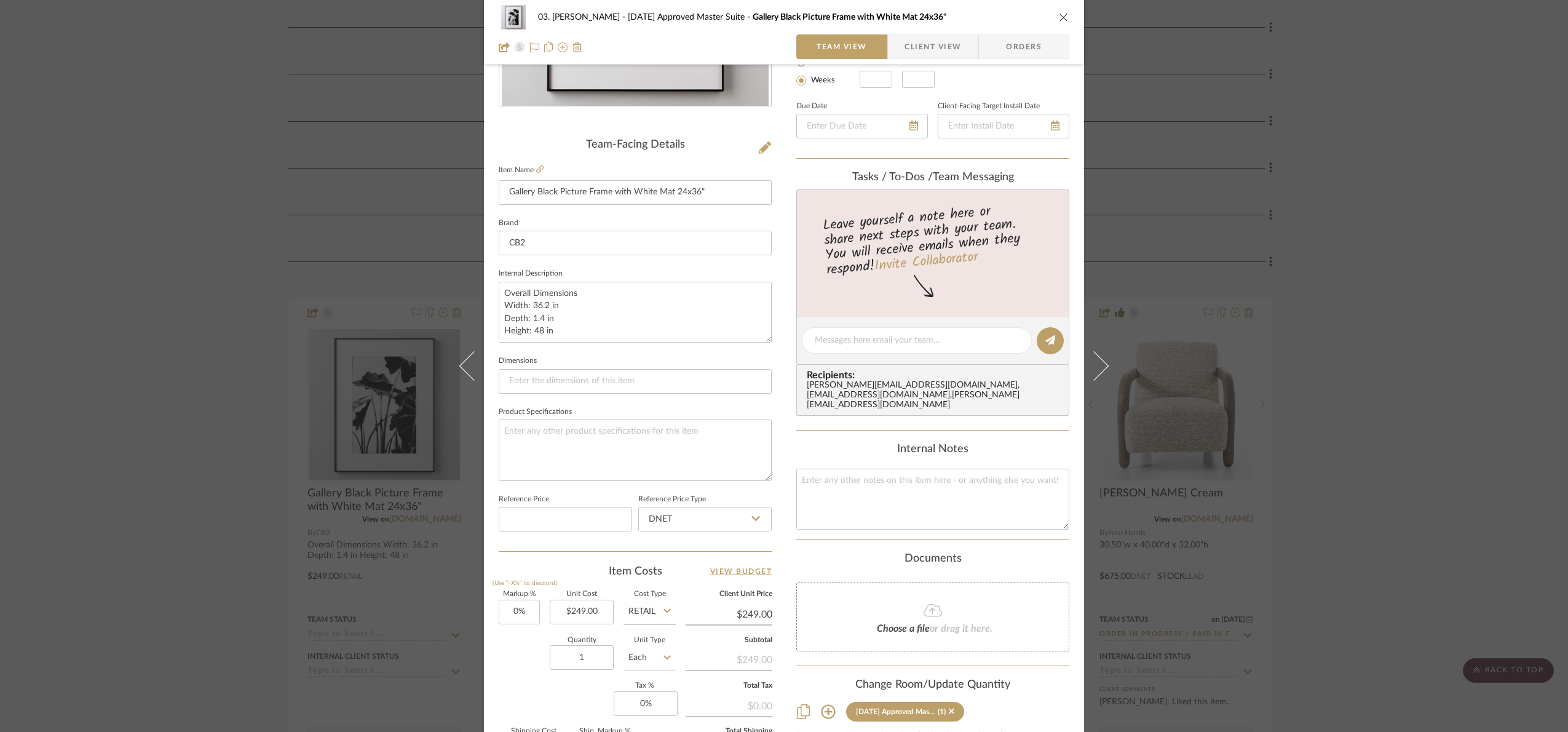
scroll to position [230, 0]
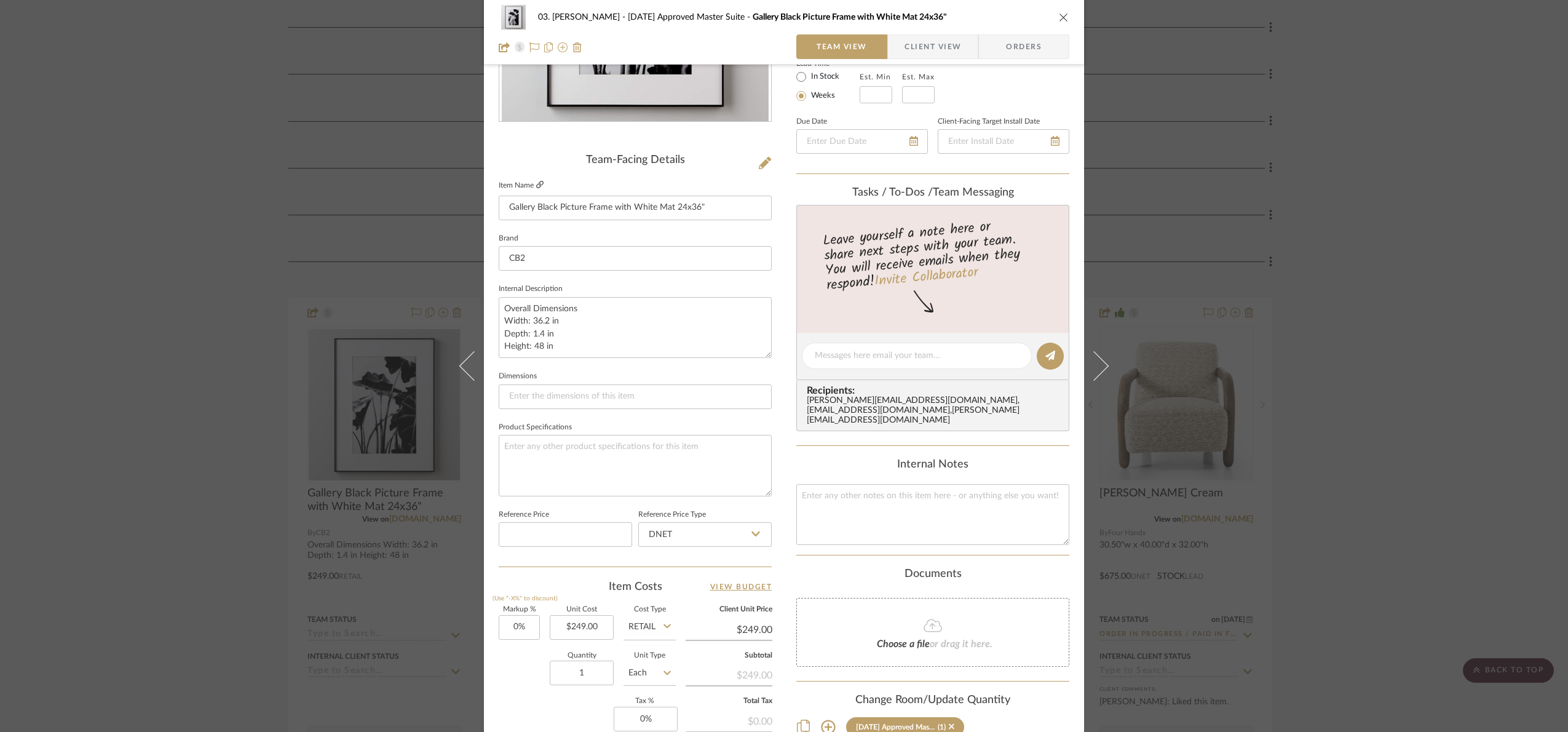
click at [537, 186] on icon at bounding box center [540, 184] width 8 height 8
click at [1353, 279] on div "03. [PERSON_NAME] [DATE] Approved Master Suite Gallery Black Picture Frame with…" at bounding box center [784, 366] width 1568 height 732
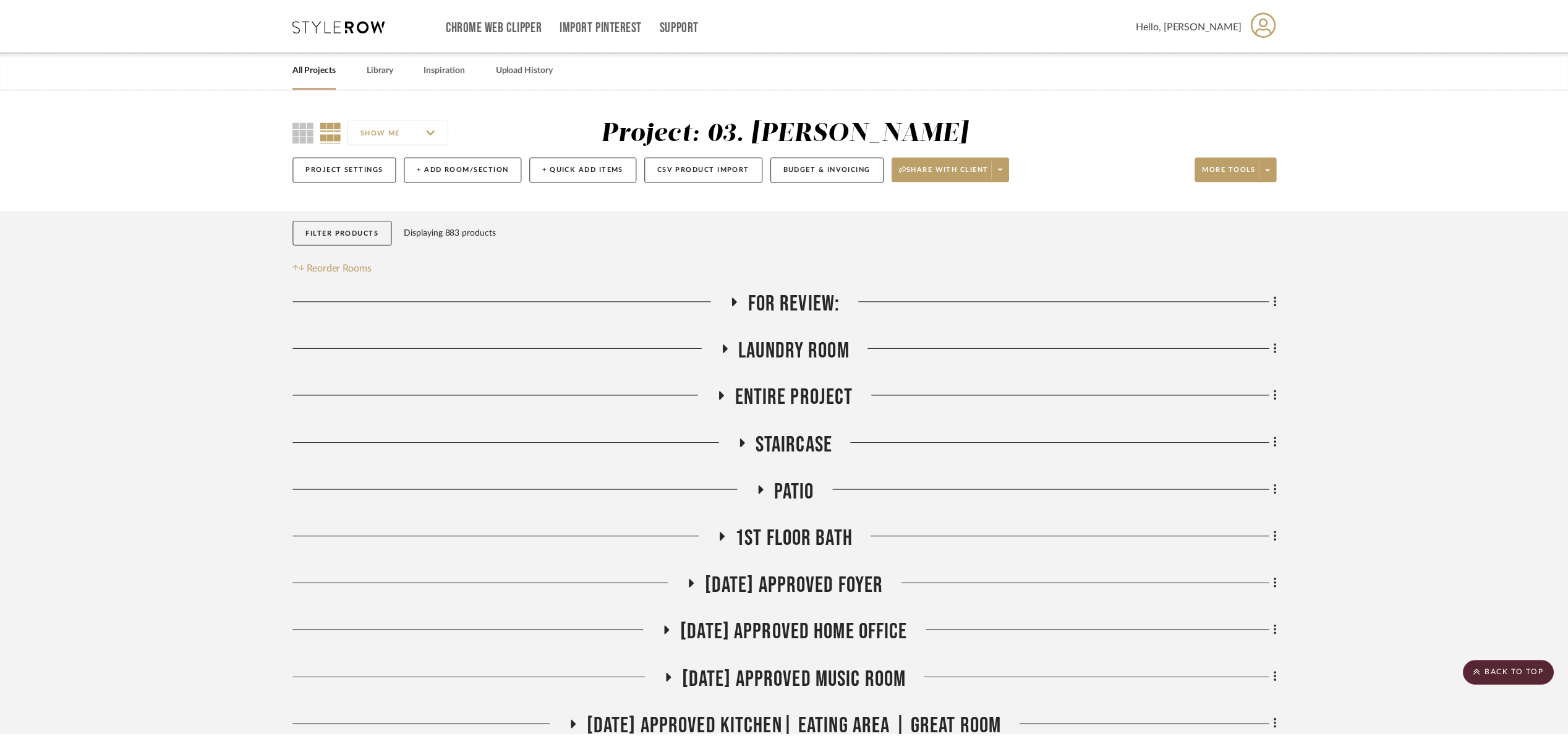
scroll to position [557, 0]
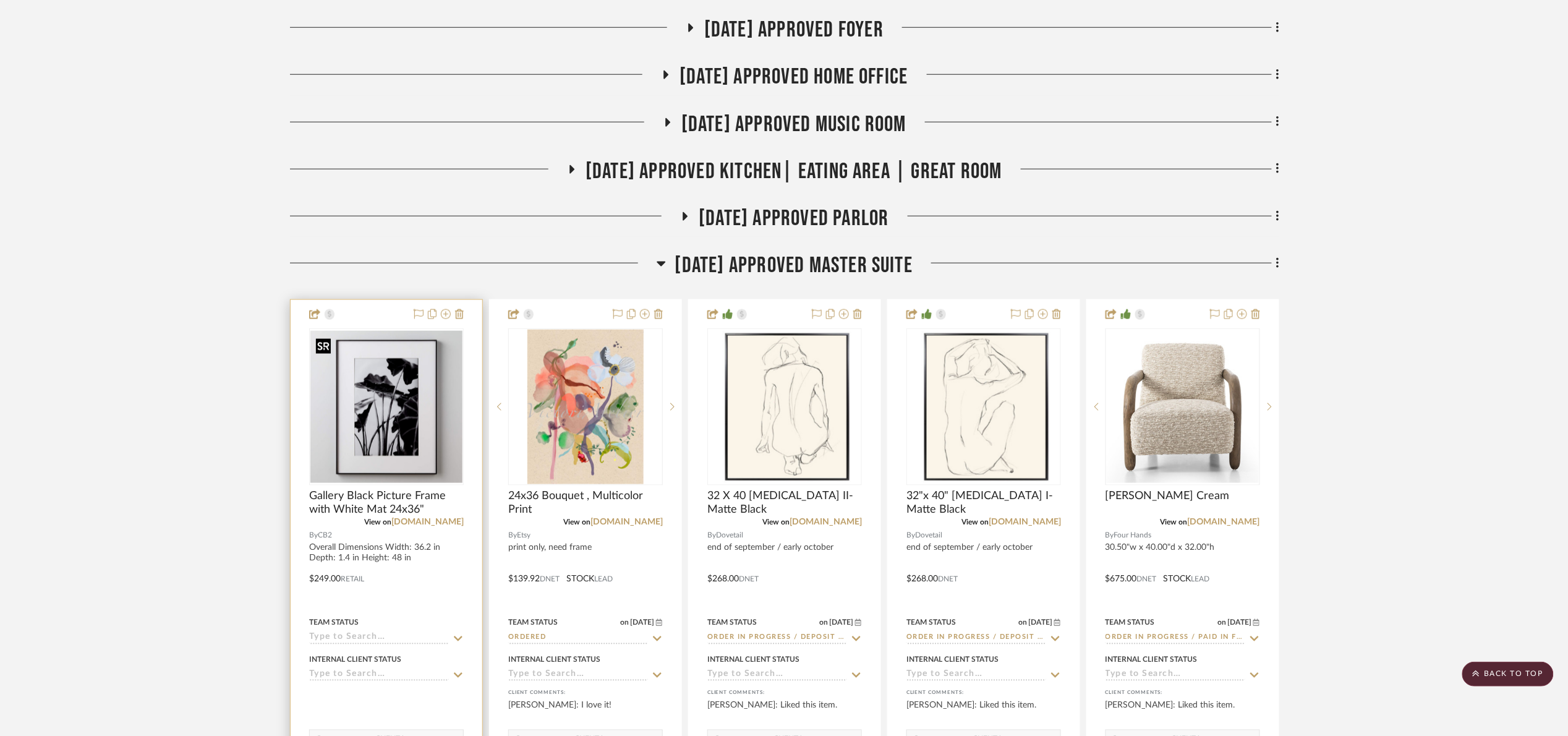
click at [440, 444] on img "0" at bounding box center [386, 407] width 152 height 152
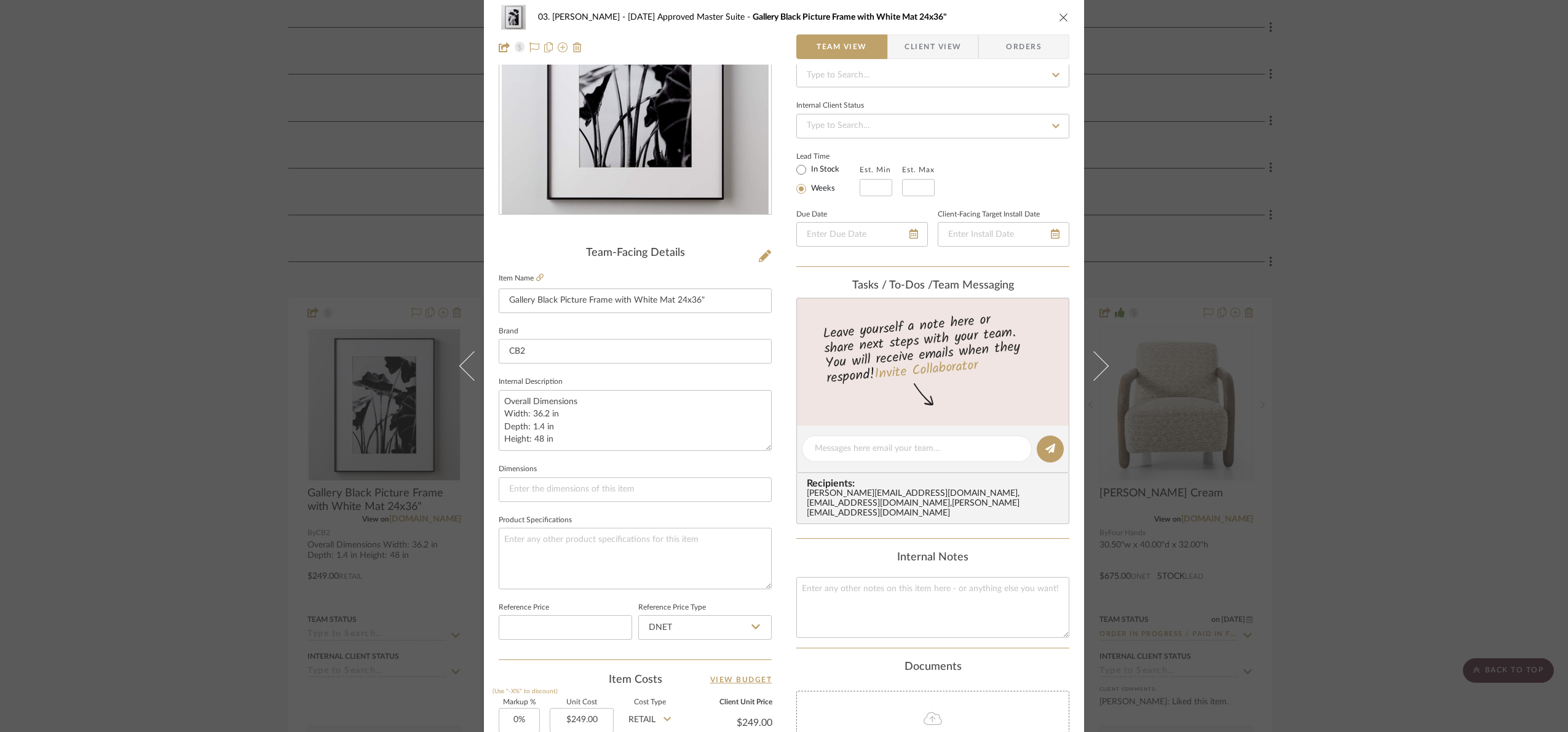
scroll to position [414, 0]
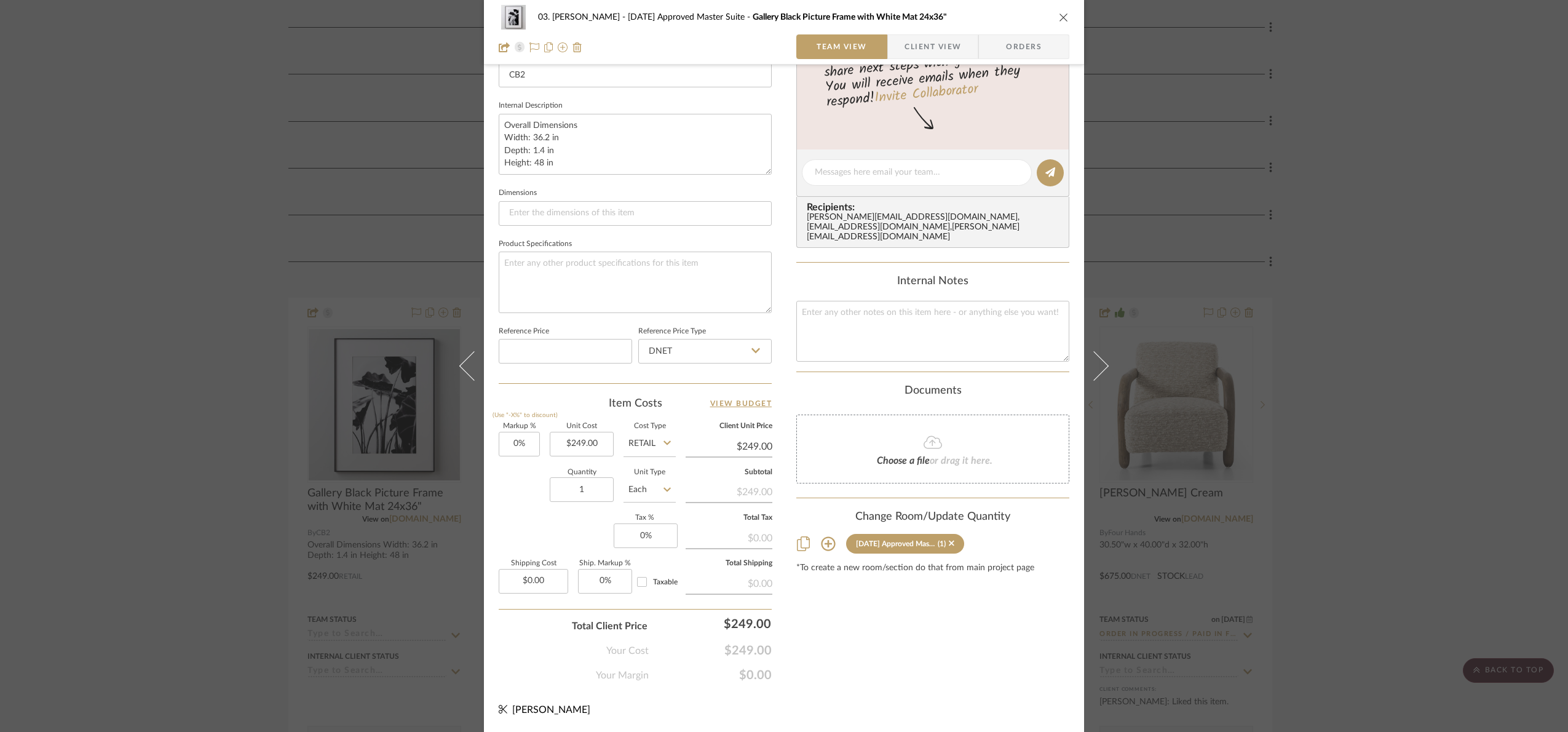
click at [663, 442] on icon at bounding box center [667, 443] width 8 height 10
click at [662, 466] on div "DNET" at bounding box center [696, 476] width 152 height 32
type input "DNET"
click at [587, 440] on input "249.00" at bounding box center [581, 444] width 64 height 24
type input "$149.40"
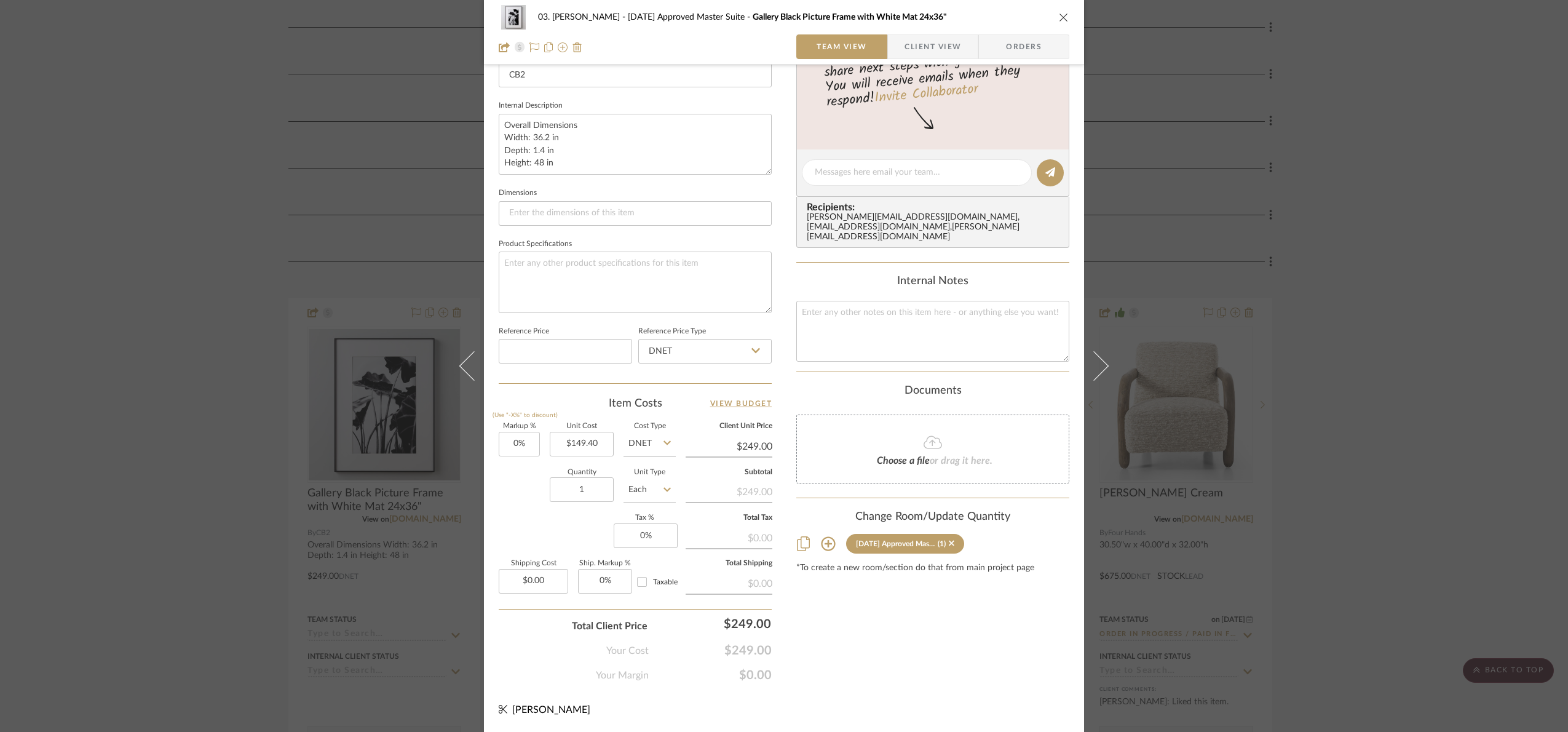
click at [866, 641] on div "Content here copies to Client View - confirm visibility there. Show in Client D…" at bounding box center [932, 176] width 273 height 1013
type input "$149.40"
type input "249"
click at [863, 652] on div "Content here copies to Client View - confirm visibility there. Show in Client D…" at bounding box center [932, 176] width 273 height 1013
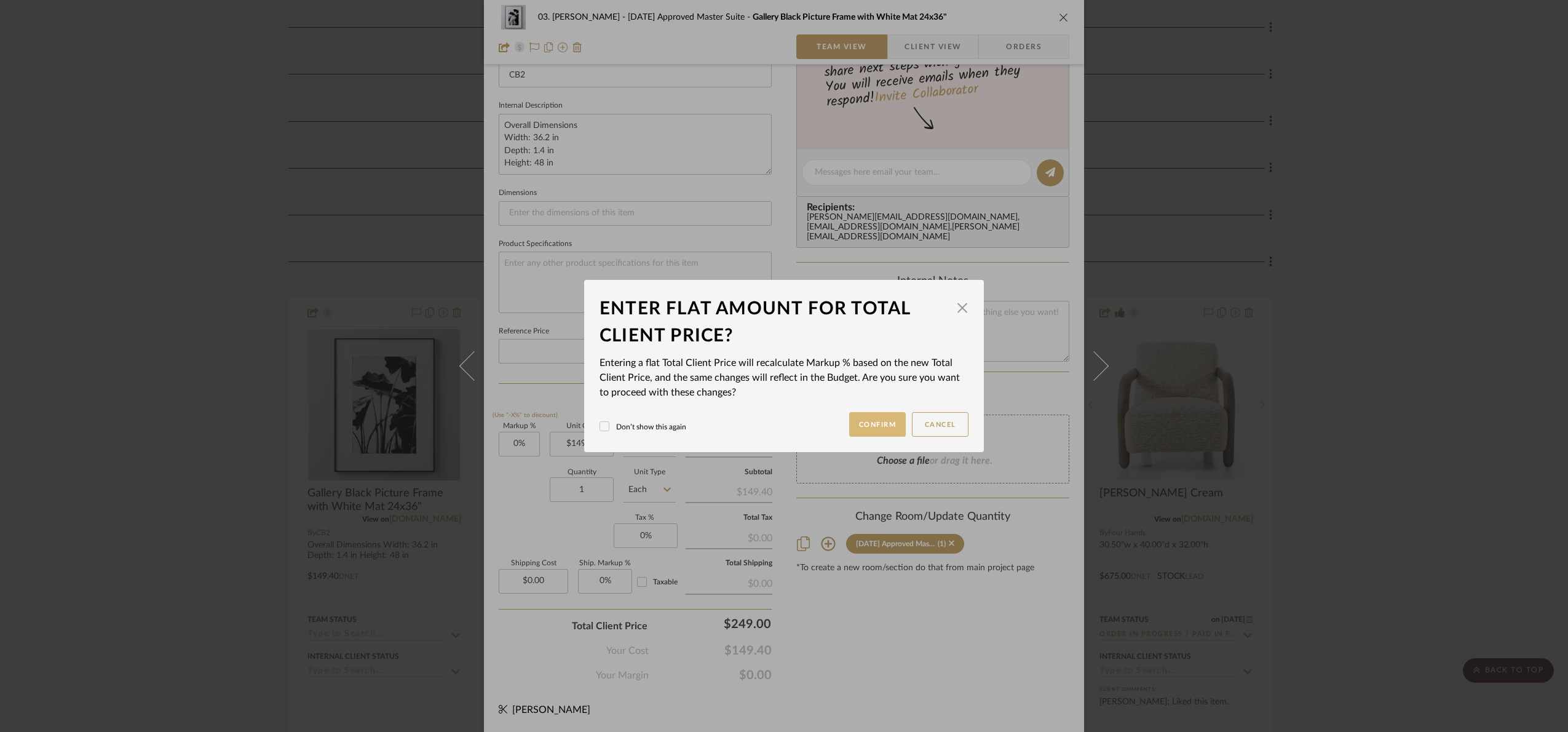
click at [858, 429] on button "Confirm" at bounding box center [878, 424] width 57 height 24
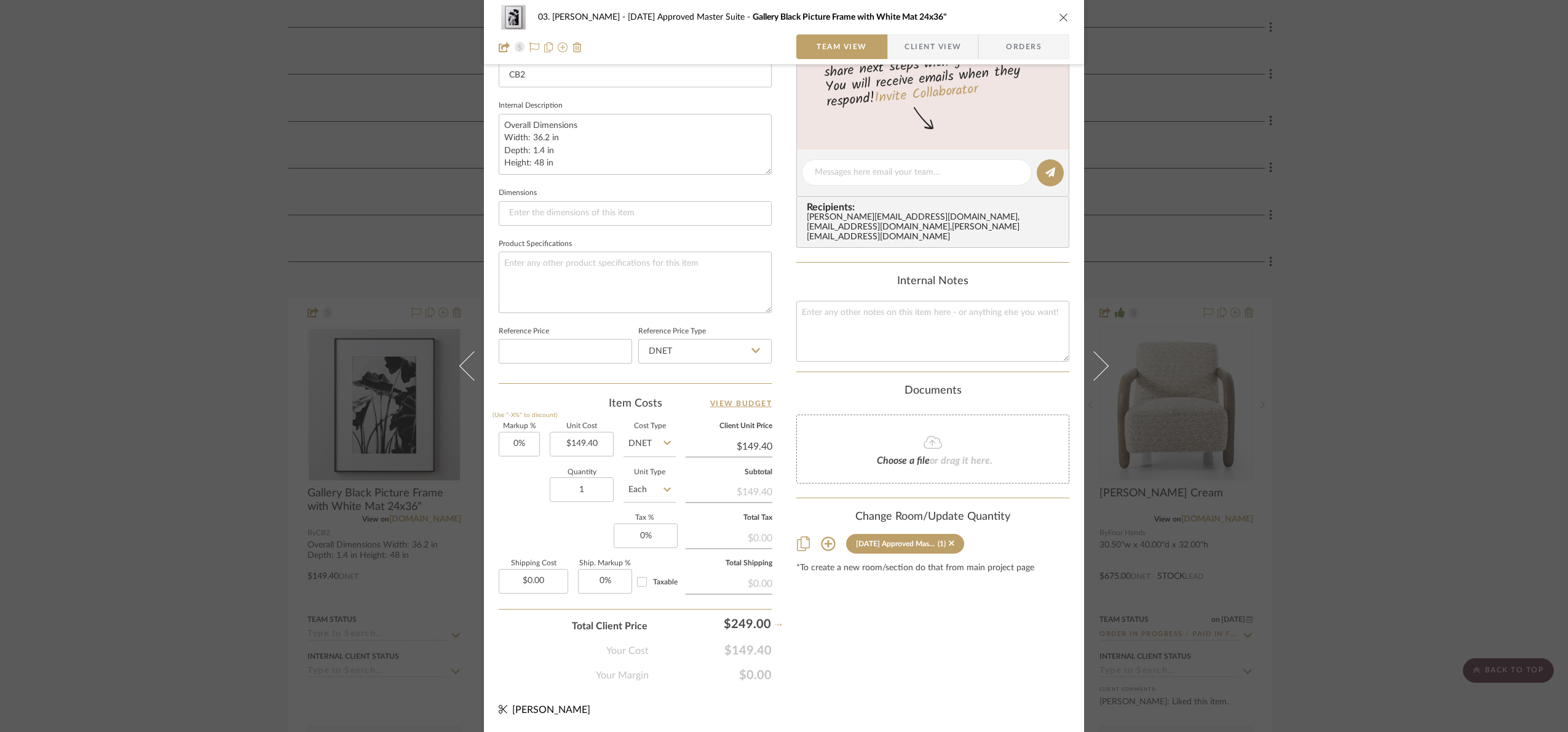
type input "66.66%"
type input "$249.00"
click at [584, 442] on input "149.40" at bounding box center [581, 444] width 64 height 24
type input "$199.20"
click at [879, 666] on div "Content here copies to Client View - confirm visibility there. Show in Client D…" at bounding box center [932, 176] width 273 height 1013
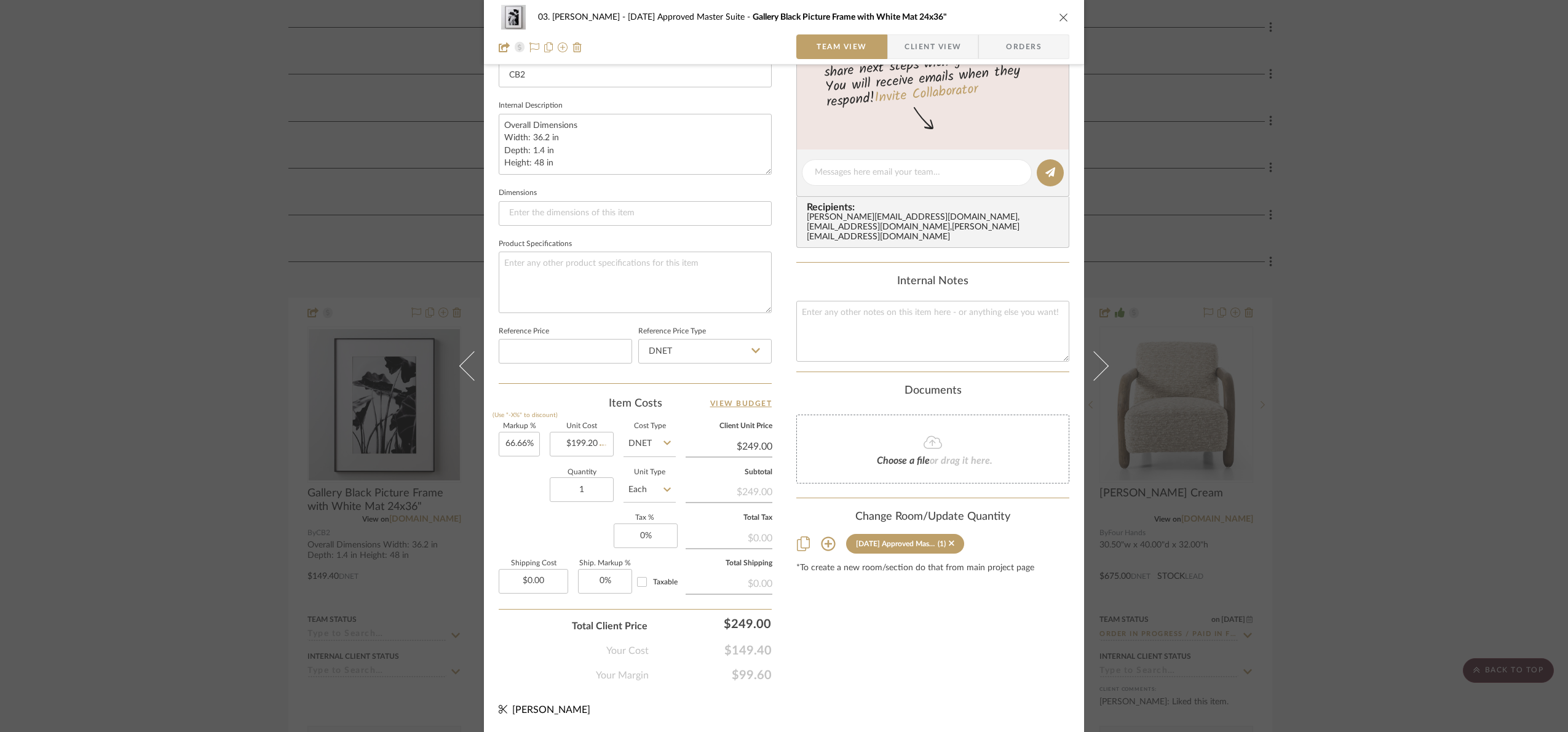
type input "25%"
click at [1452, 416] on div "03. Jennifer 07.02.25 Approved Master Suite Gallery Black Picture Frame with Wh…" at bounding box center [784, 366] width 1568 height 732
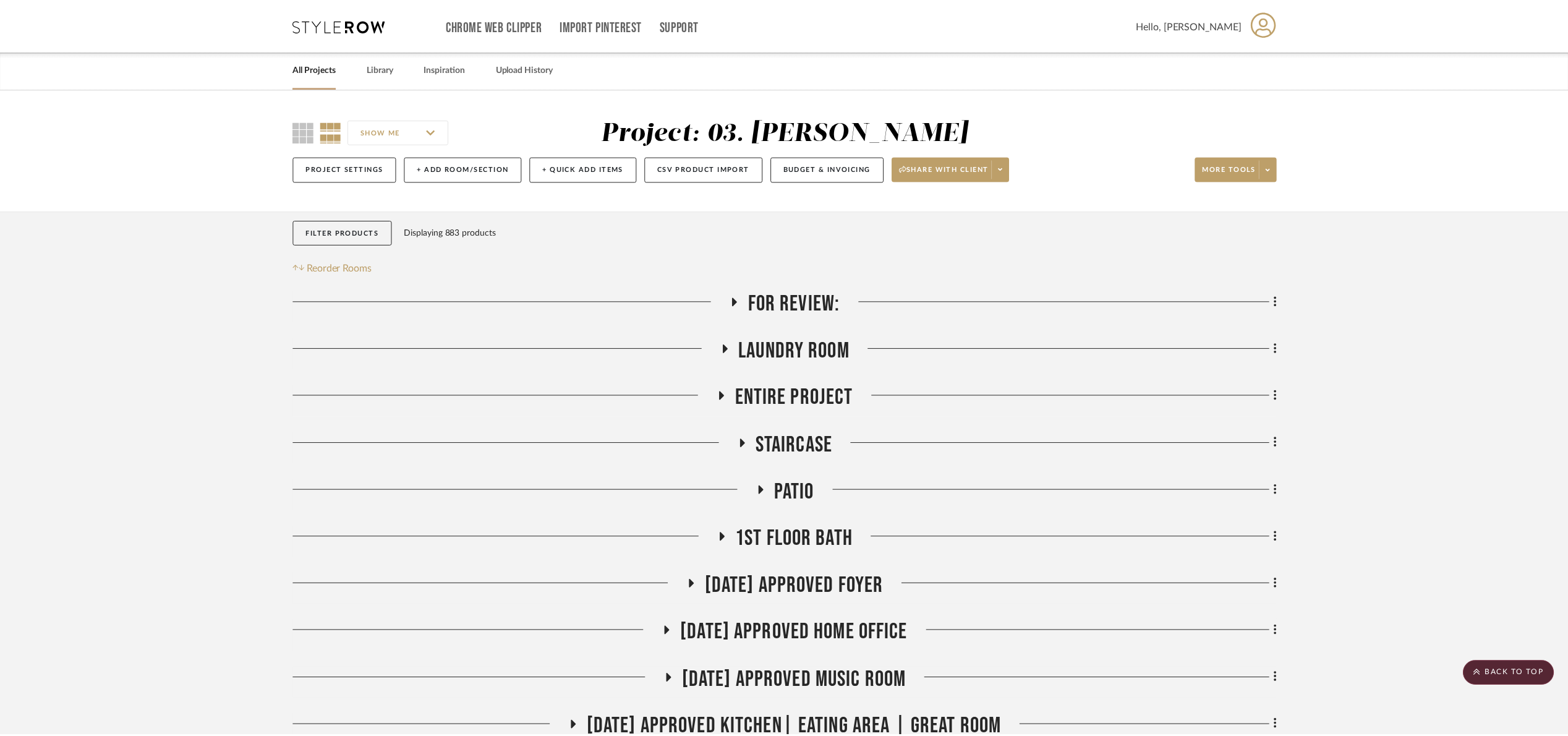
scroll to position [557, 0]
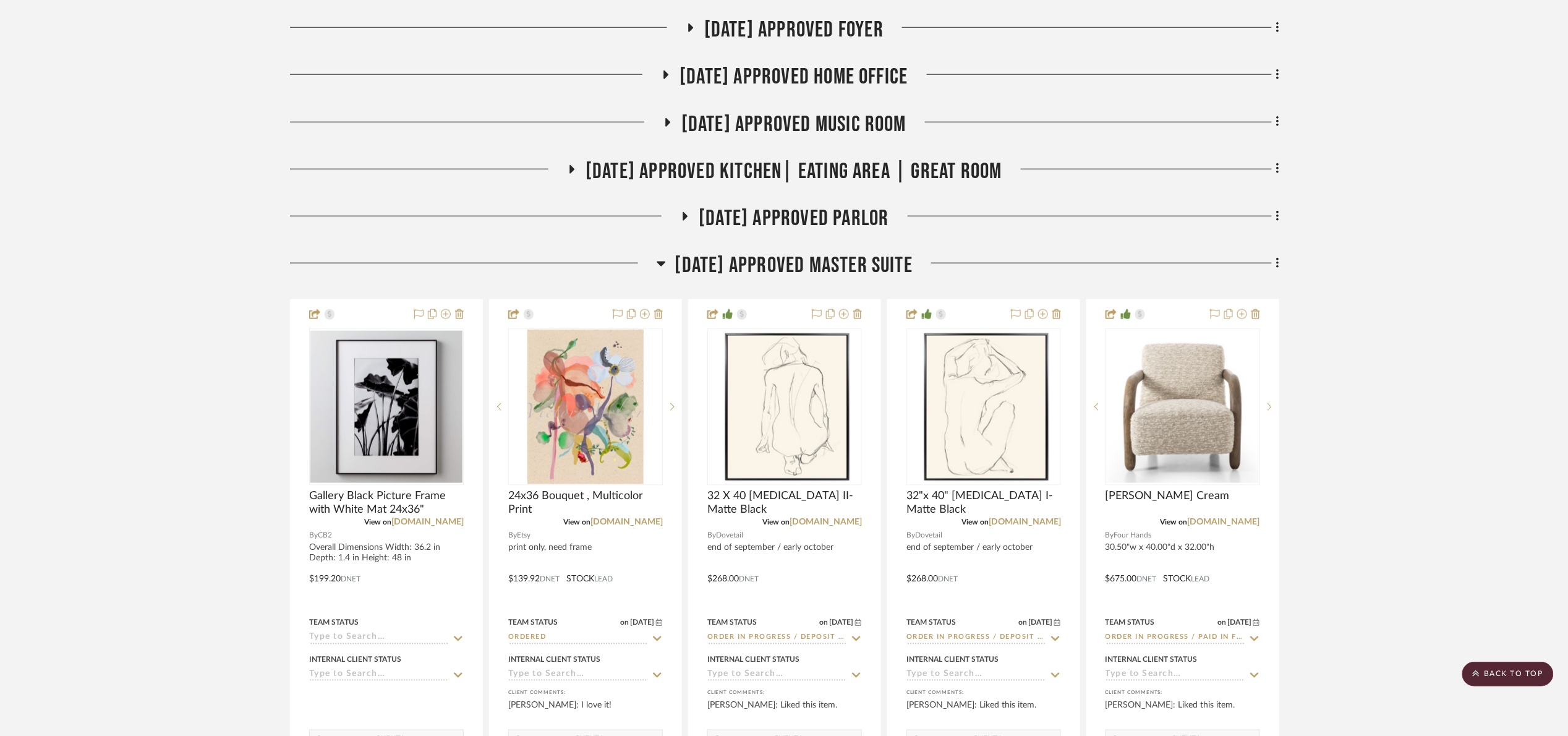
click at [796, 269] on span "07.02.25 Approved Master Suite" at bounding box center [794, 265] width 238 height 27
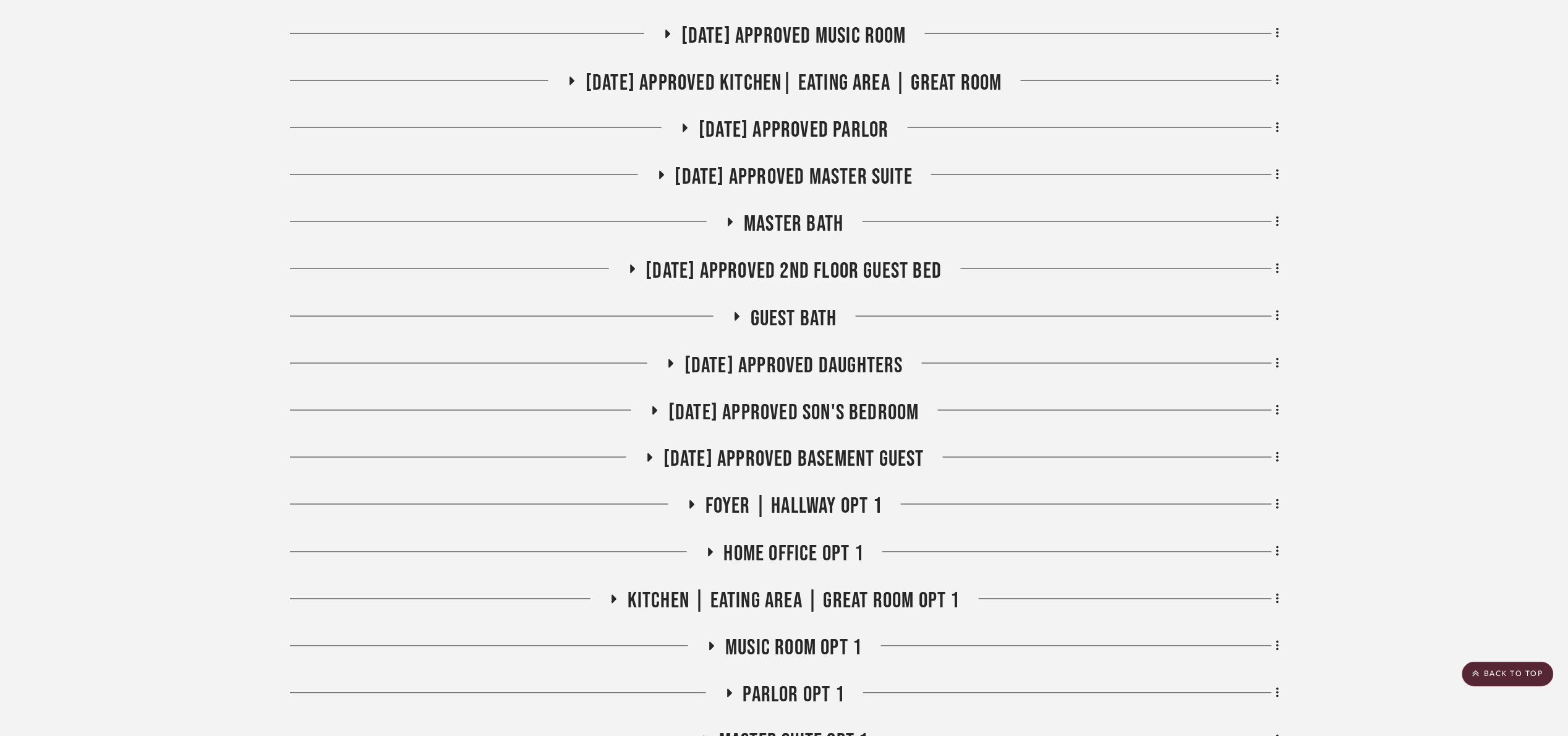
scroll to position [649, 0]
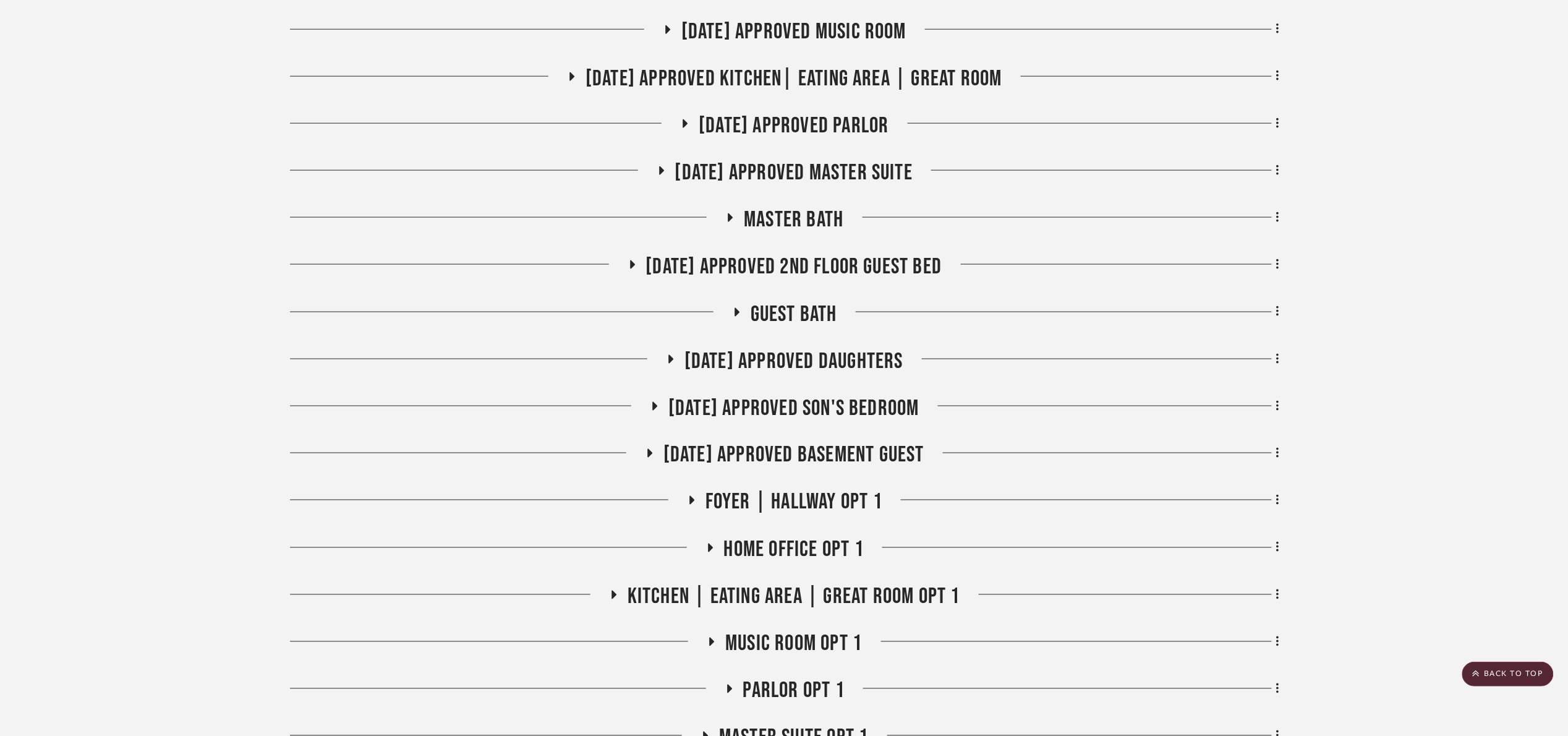
click at [791, 360] on span "07.02.25 Approved Daughters" at bounding box center [794, 362] width 219 height 27
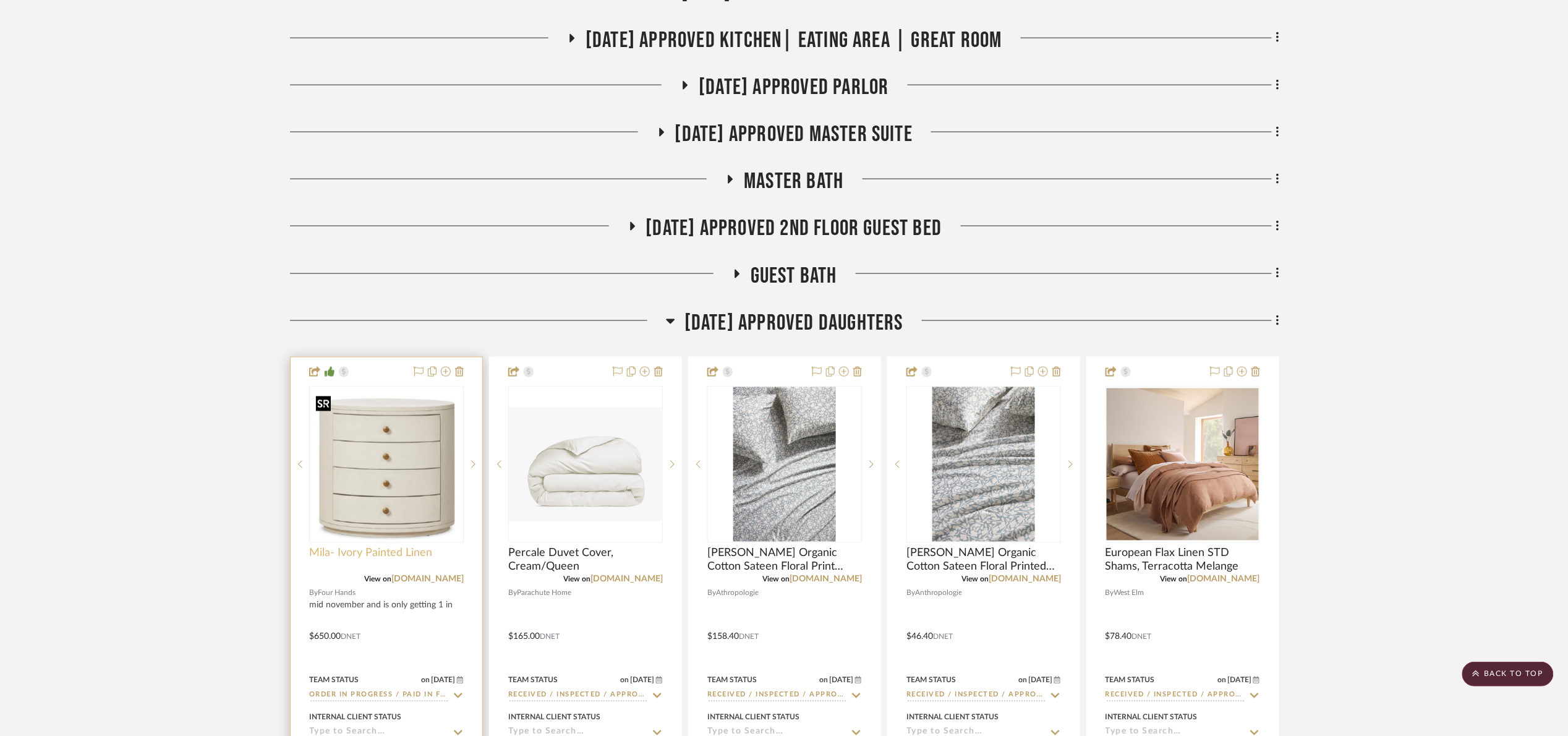
scroll to position [835, 0]
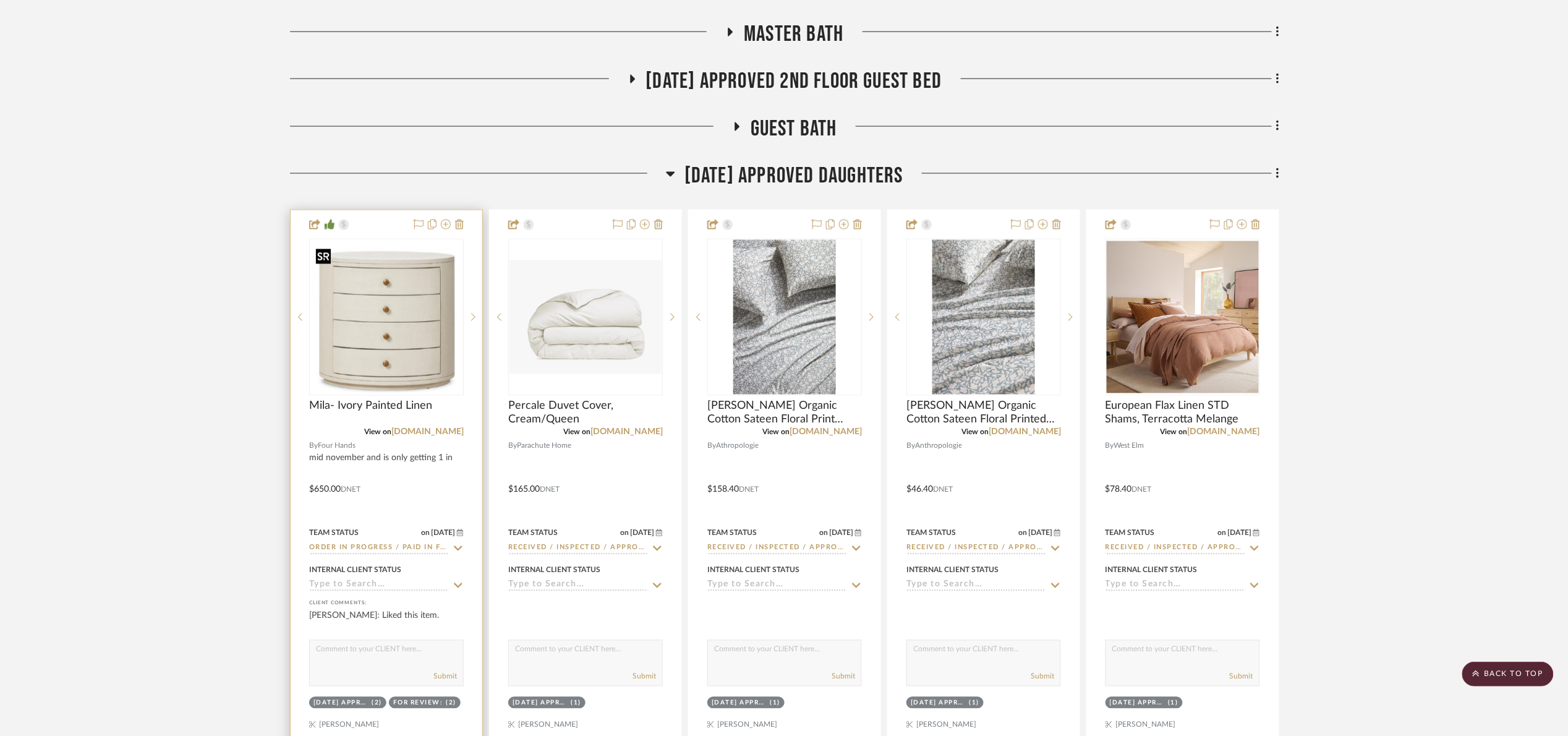
click at [401, 323] on img "0" at bounding box center [386, 318] width 152 height 151
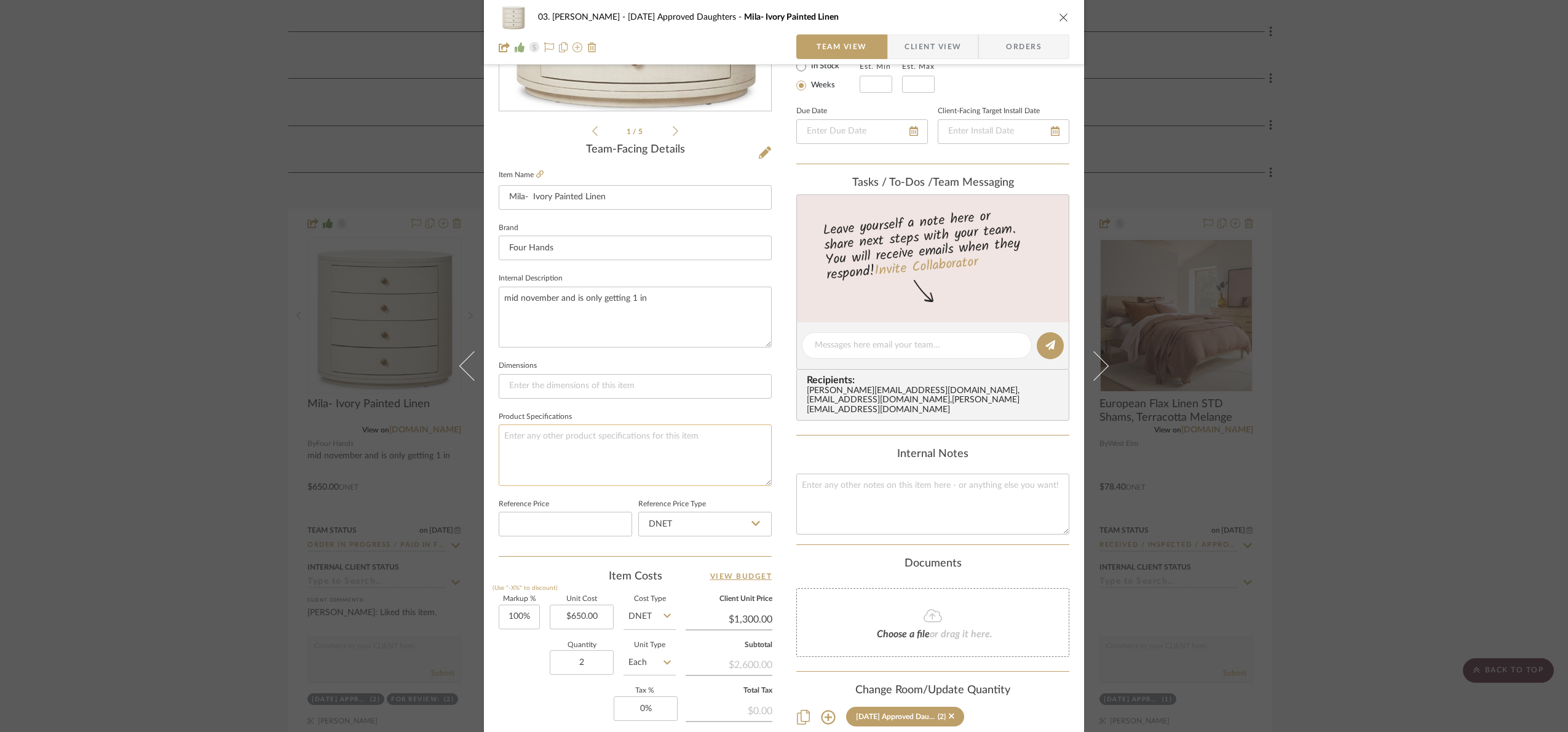
scroll to position [414, 0]
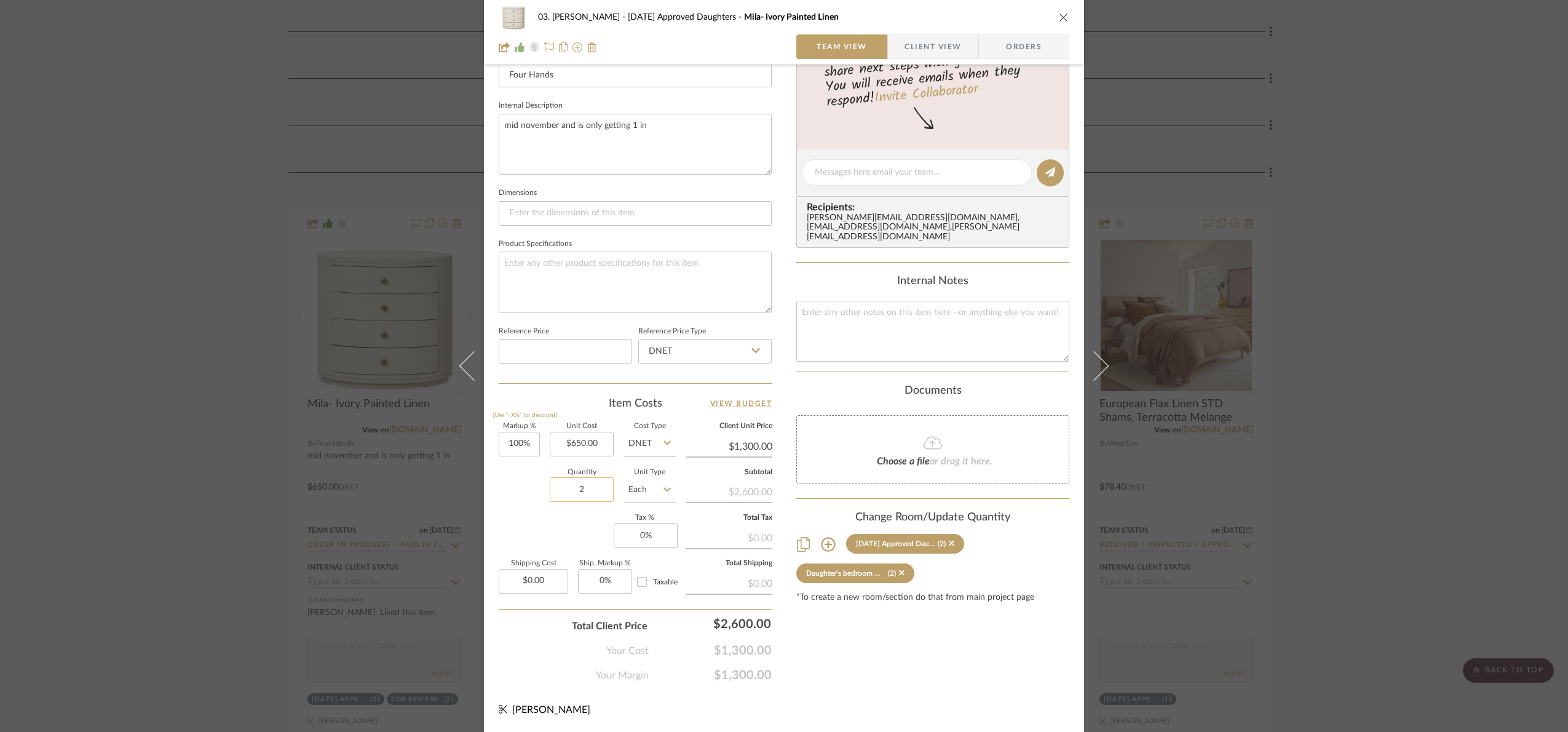
click at [594, 484] on input "2" at bounding box center [581, 489] width 64 height 24
type input "1"
click at [572, 532] on div "Markup % (Use "-X%" to discount) 100% Unit Cost $650.00 Cost Type DNET Client U…" at bounding box center [635, 513] width 273 height 180
click at [904, 358] on textarea at bounding box center [932, 331] width 273 height 61
type textarea "1300"
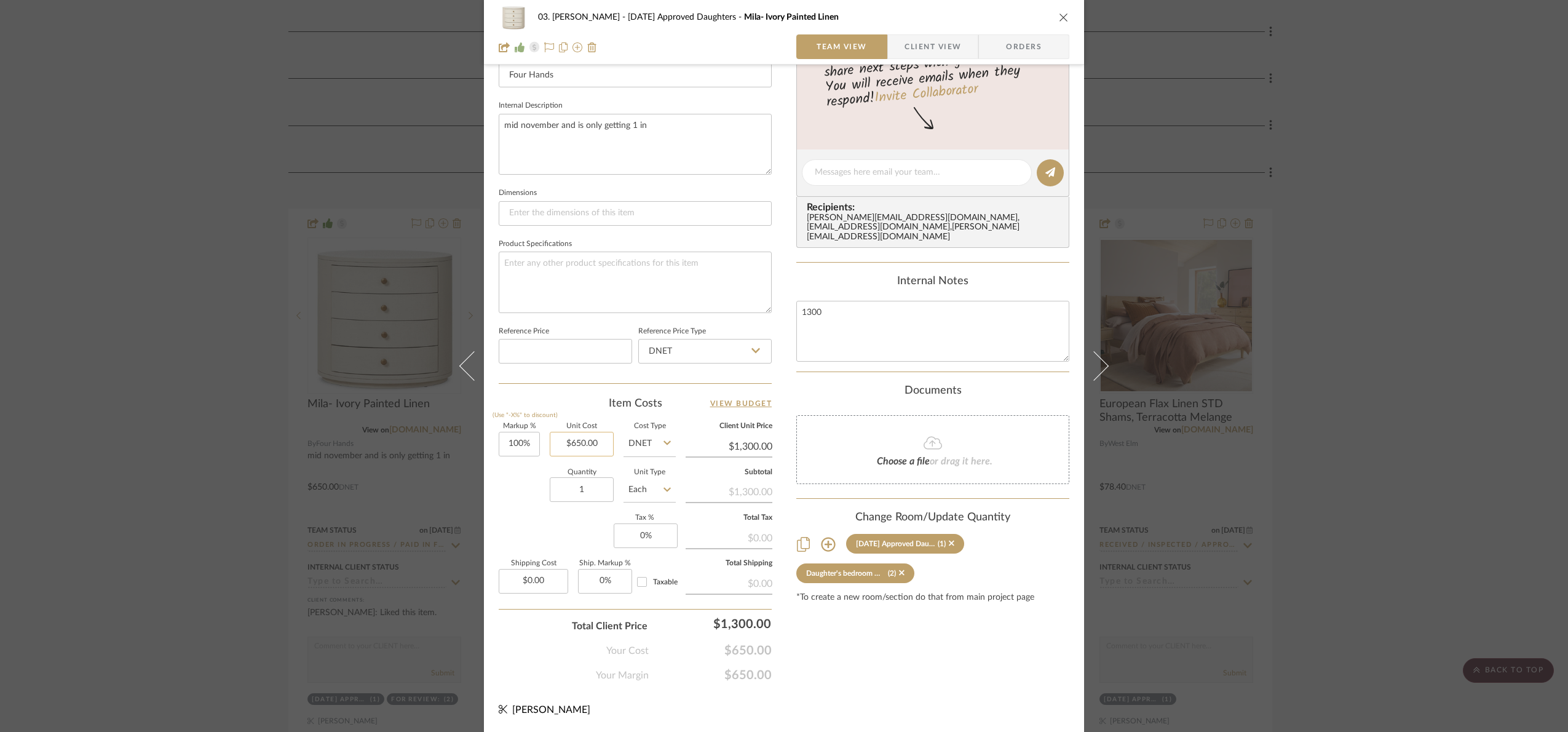
type input "650.00"
click at [585, 440] on input "650.00" at bounding box center [581, 444] width 64 height 24
type input "$636.55"
click at [901, 658] on div "Content here copies to Client View - confirm visibility there. Show in Client D…" at bounding box center [932, 176] width 273 height 1013
type input "104.22%"
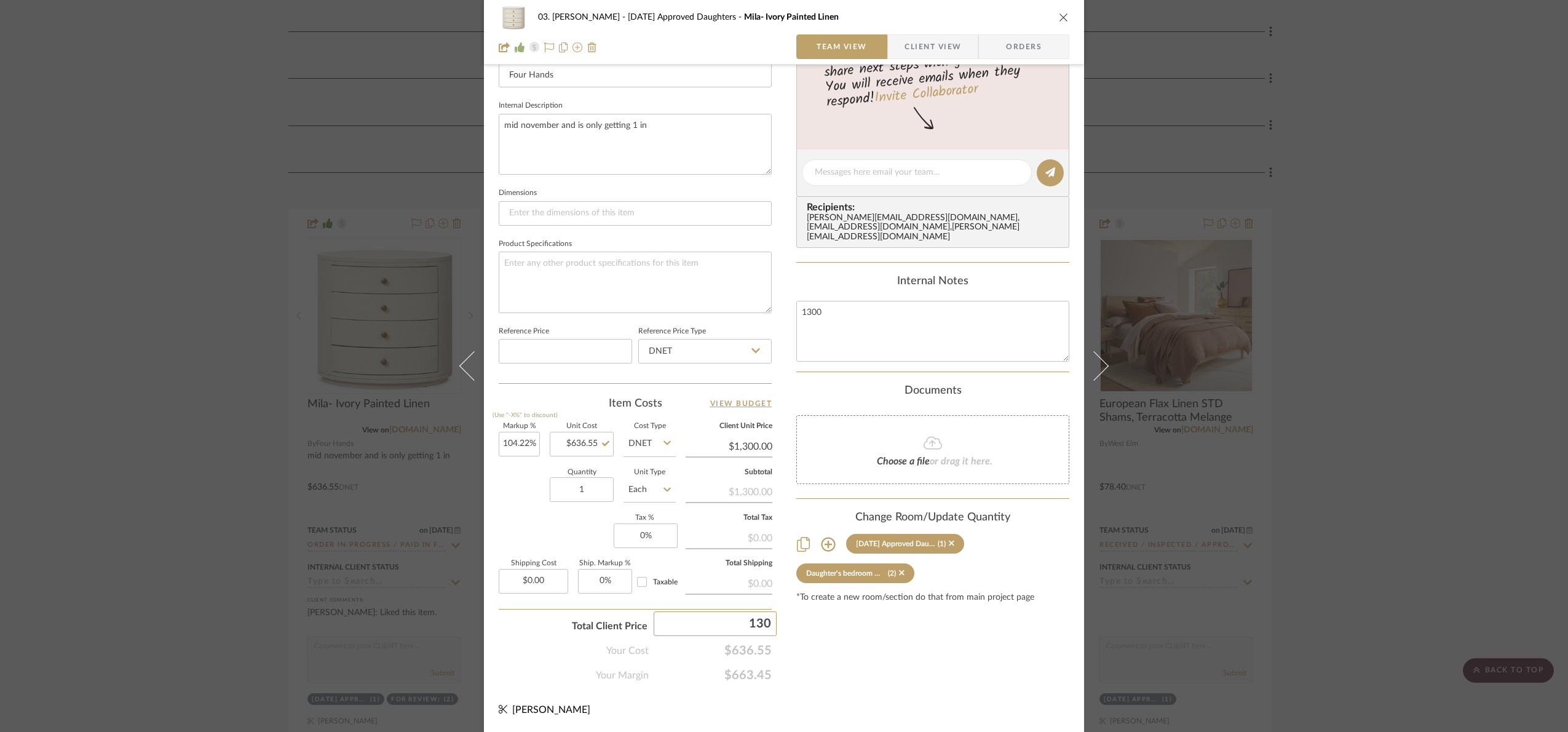
type input "1300"
click at [873, 669] on div "Content here copies to Client View - confirm visibility there. Show in Client D…" at bounding box center [932, 176] width 273 height 1013
click at [589, 506] on sr-form-field "Quantity 1" at bounding box center [581, 491] width 64 height 43
click at [587, 496] on input "1" at bounding box center [581, 489] width 64 height 24
type input "2"
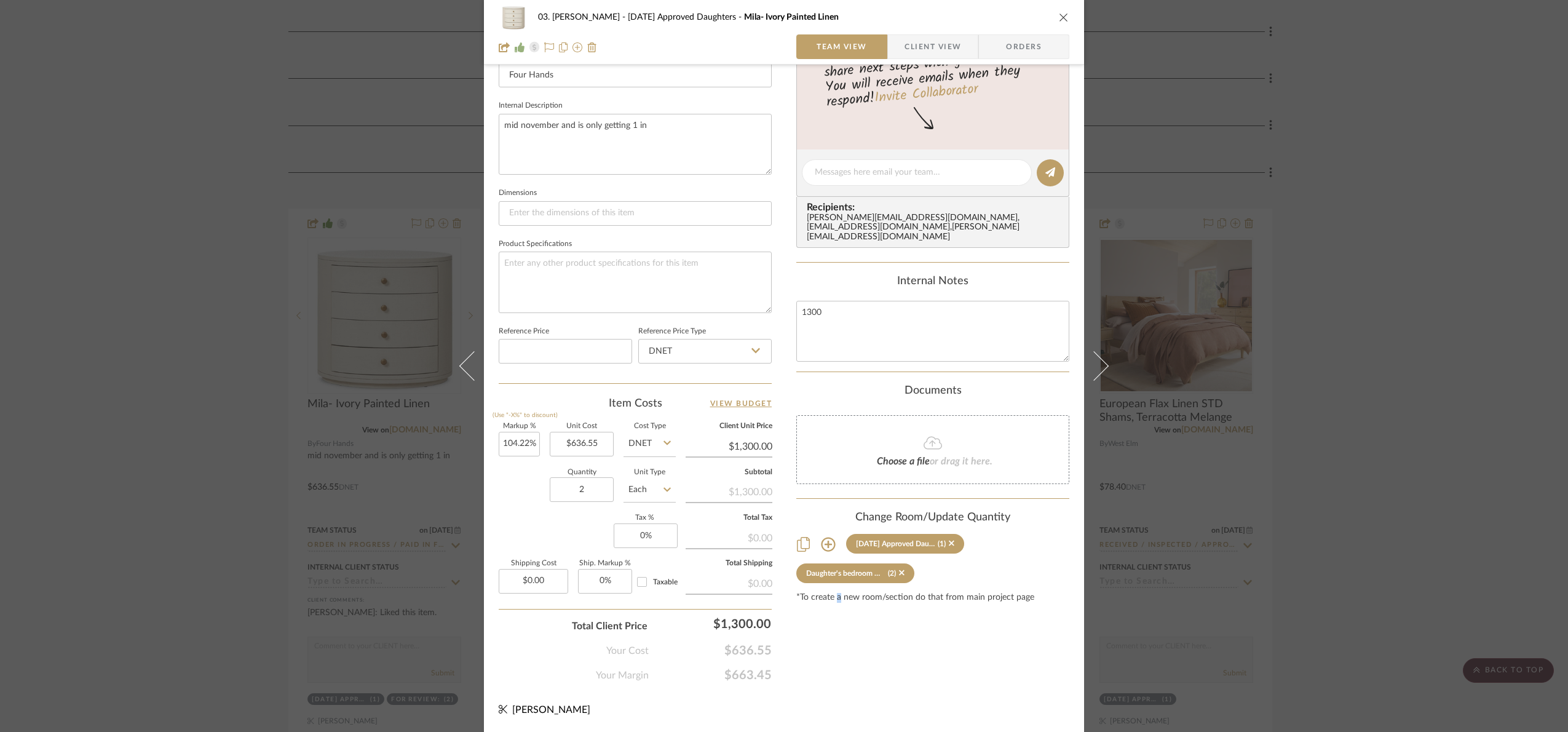
click at [835, 680] on div "Content here copies to Client View - confirm visibility there. Show in Client D…" at bounding box center [932, 176] width 273 height 1013
click at [1389, 399] on div "03. Jennifer 07.02.25 Approved Daughters Mila- Ivory Painted Linen Team View Cl…" at bounding box center [784, 366] width 1568 height 732
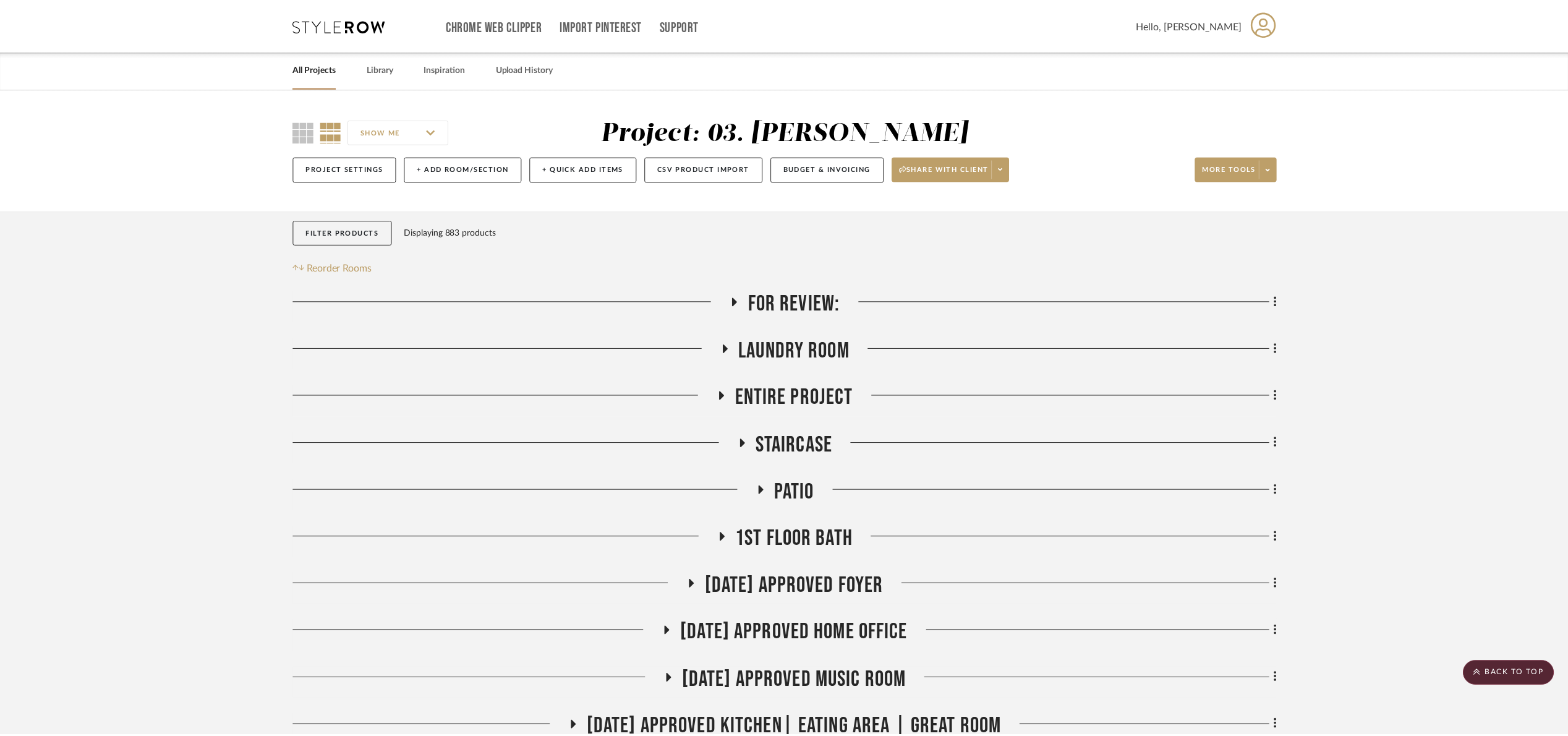
scroll to position [835, 0]
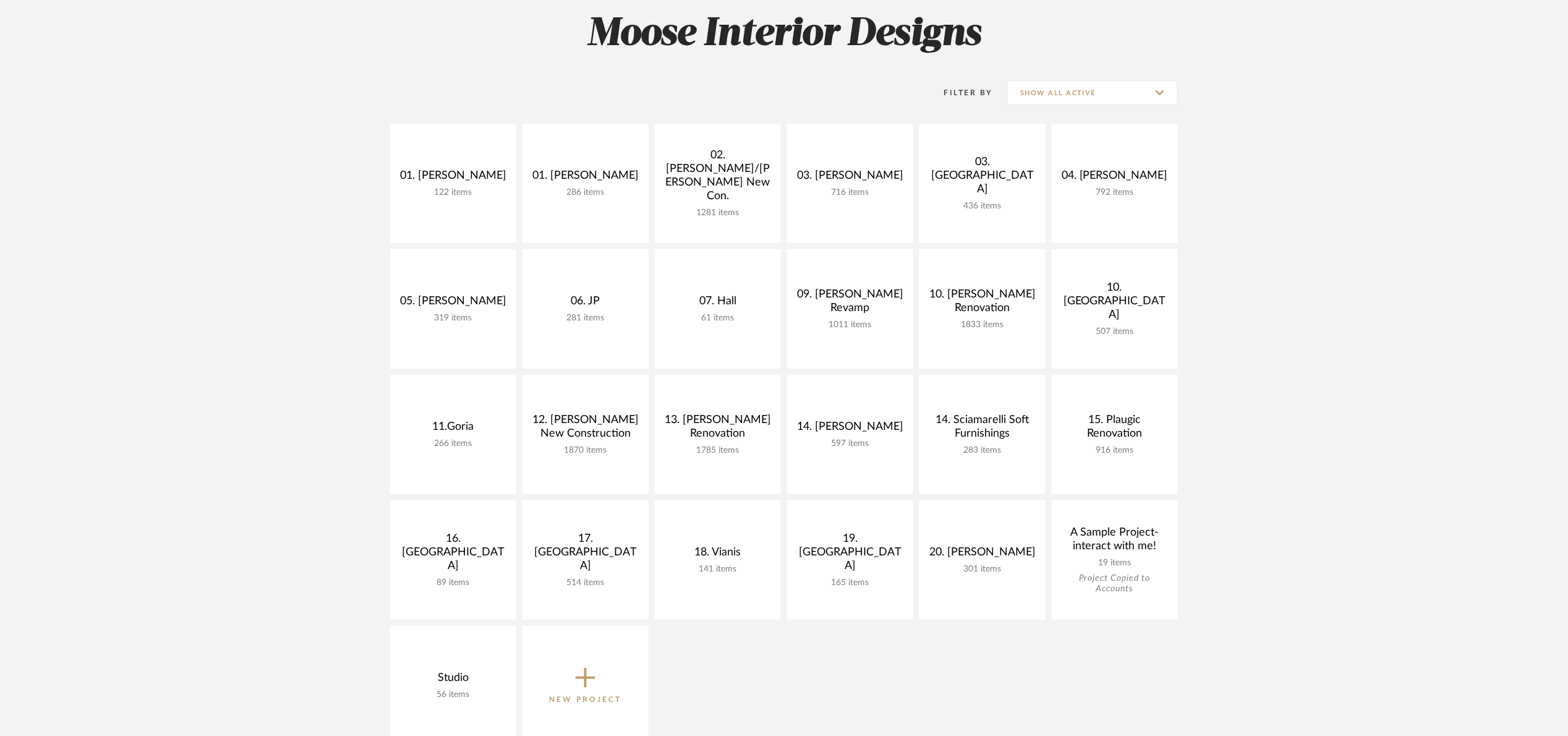
scroll to position [186, 0]
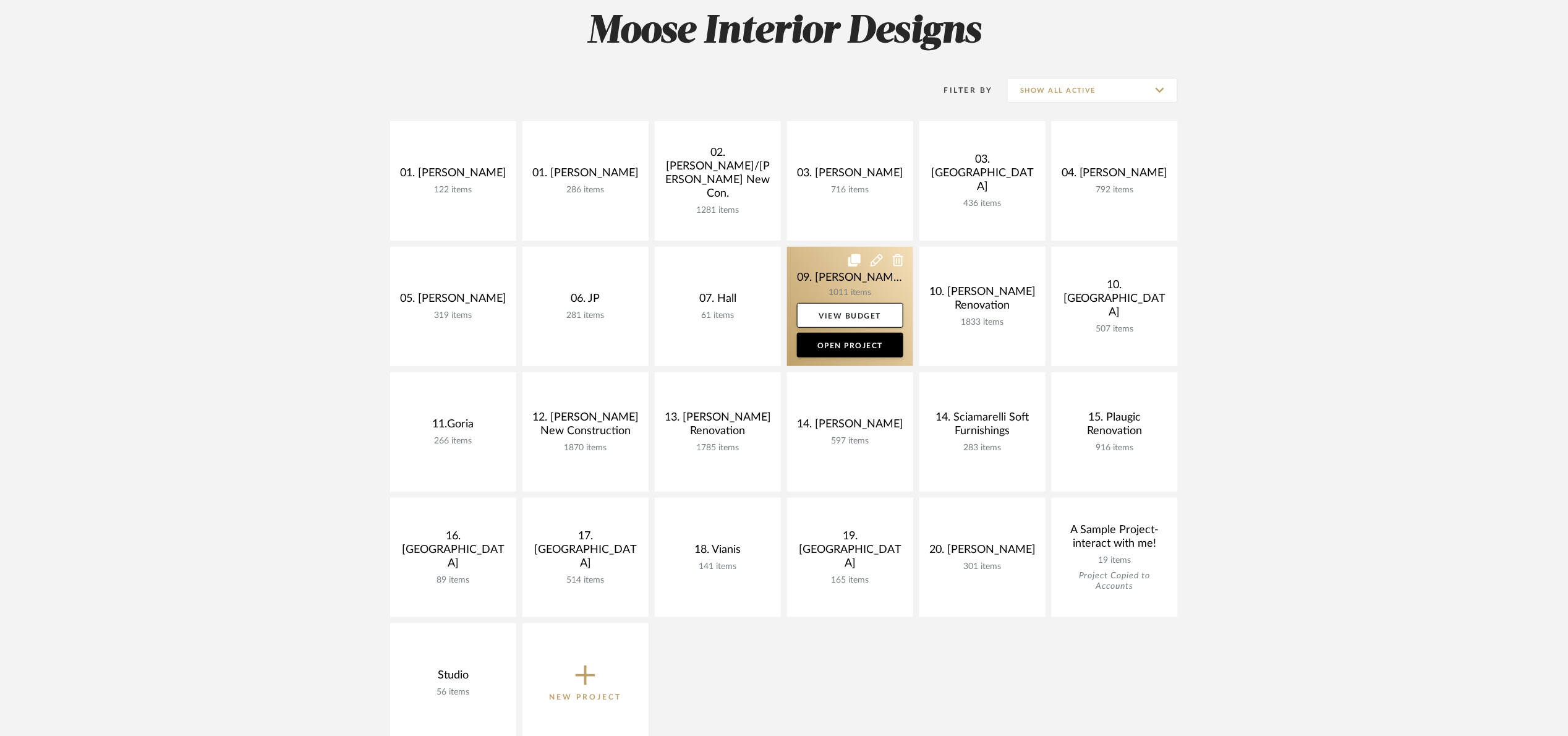
click at [819, 281] on link at bounding box center [850, 307] width 126 height 119
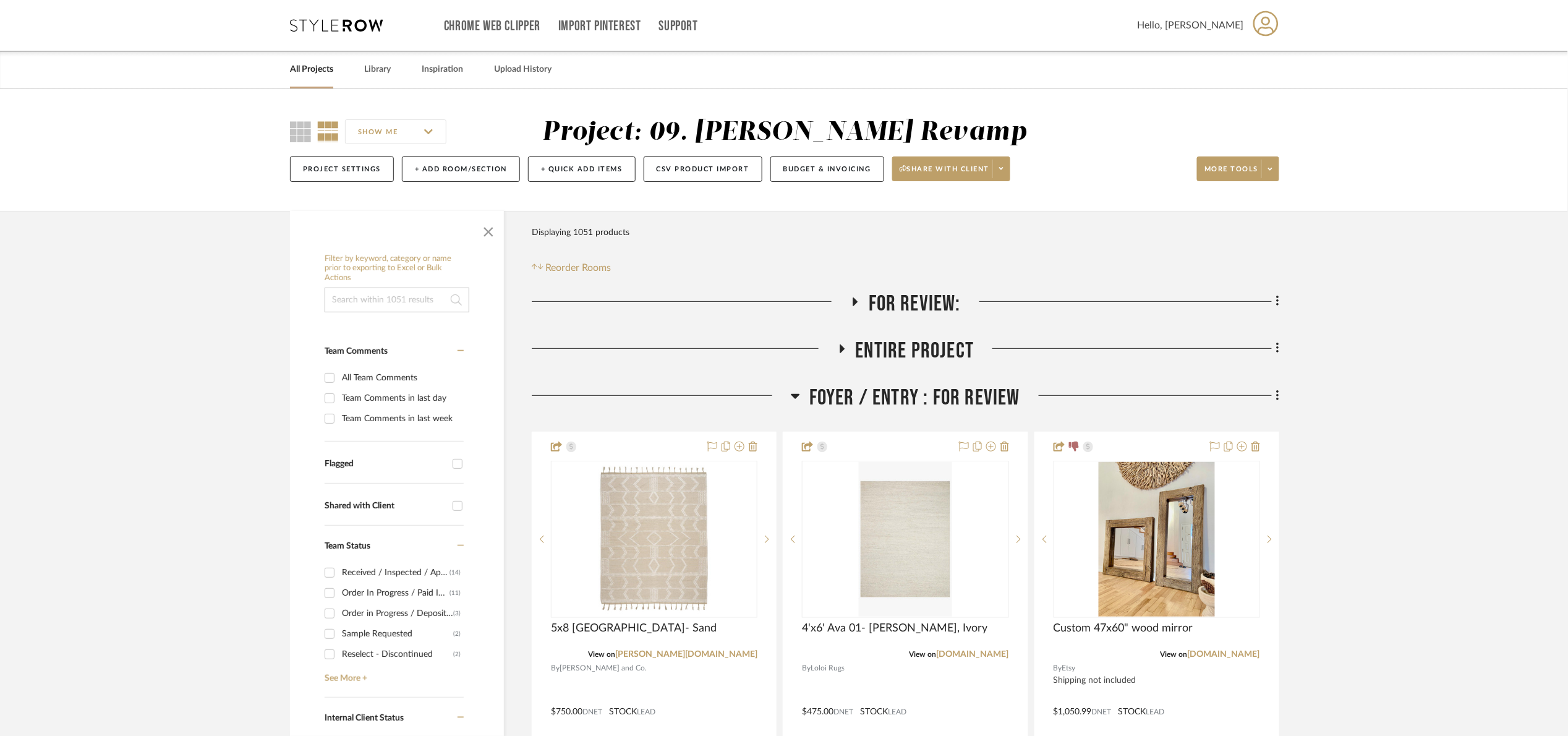
click at [366, 304] on input at bounding box center [397, 299] width 144 height 24
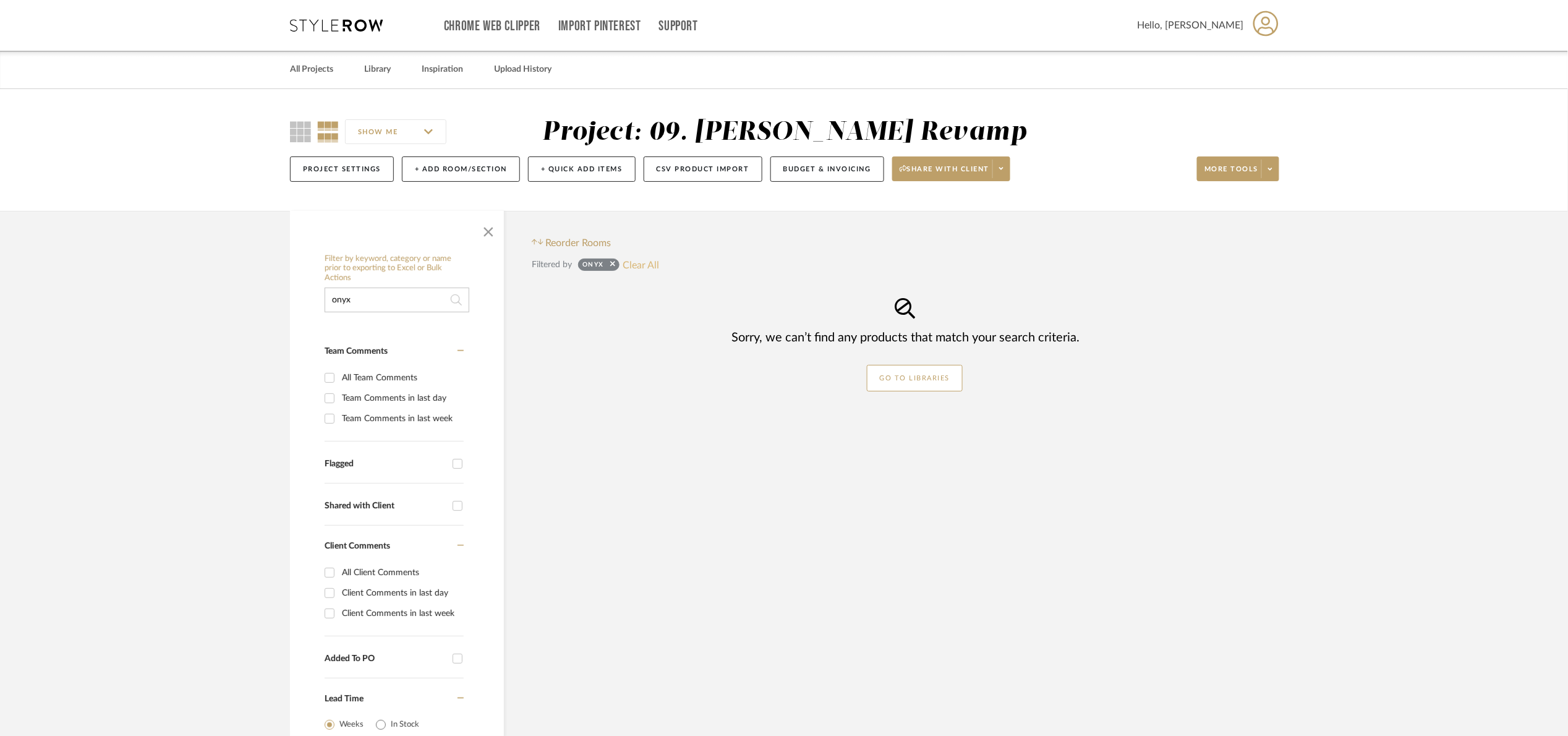
type input "onyx"
click at [656, 263] on button "Clear All" at bounding box center [640, 265] width 36 height 16
click at [645, 261] on button "Clear All" at bounding box center [640, 265] width 36 height 16
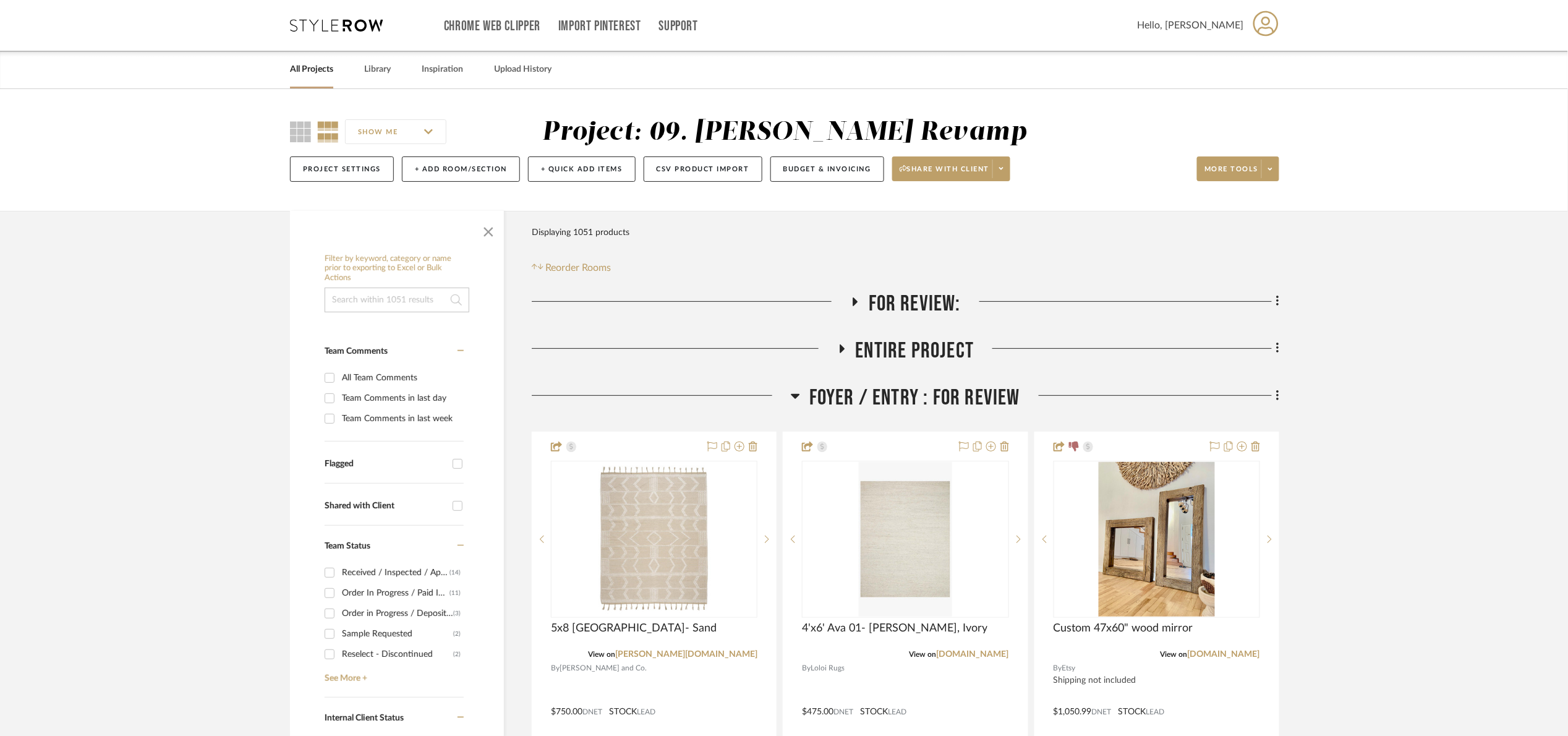
click at [892, 395] on span "Foyer / Entry : For Review" at bounding box center [915, 398] width 211 height 27
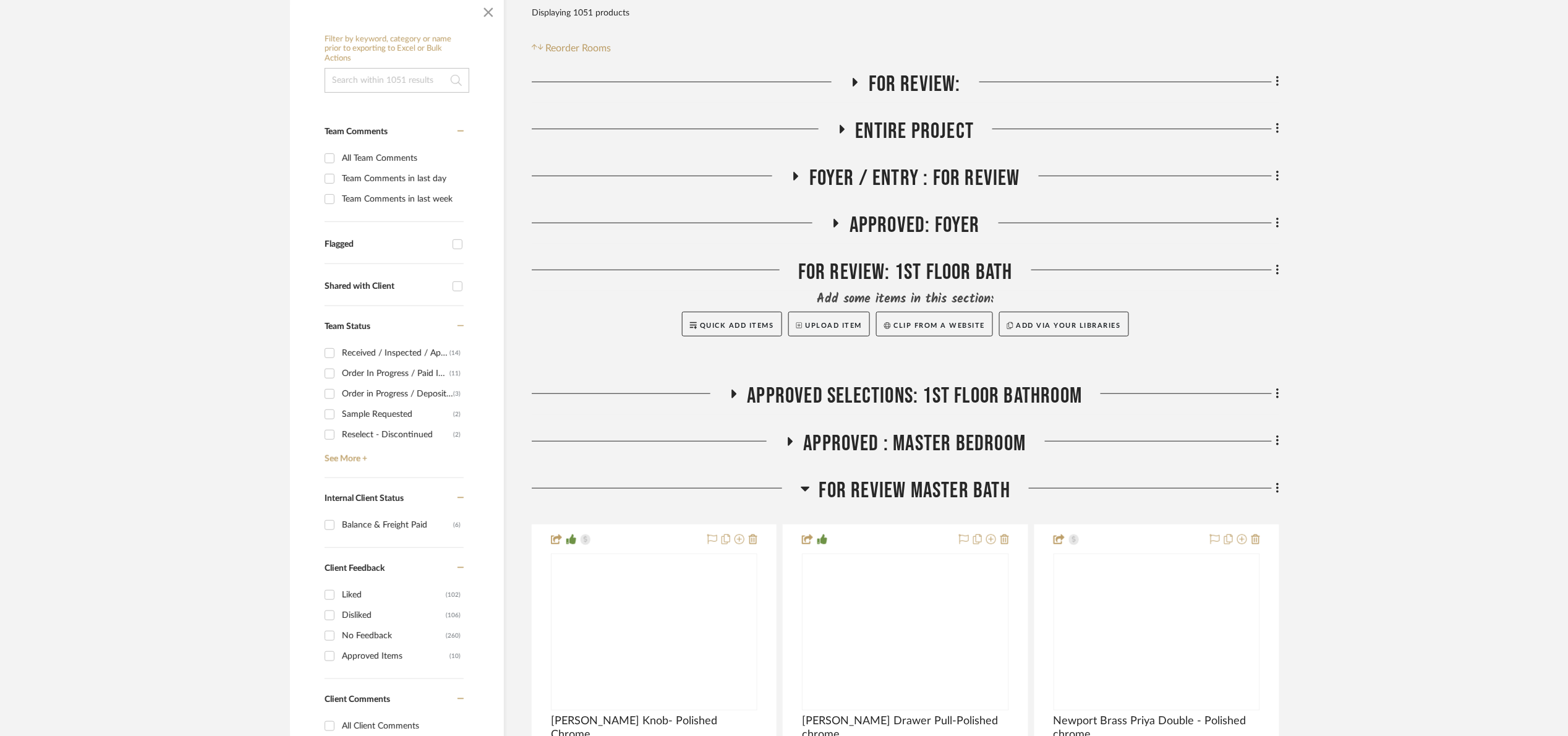
scroll to position [278, 0]
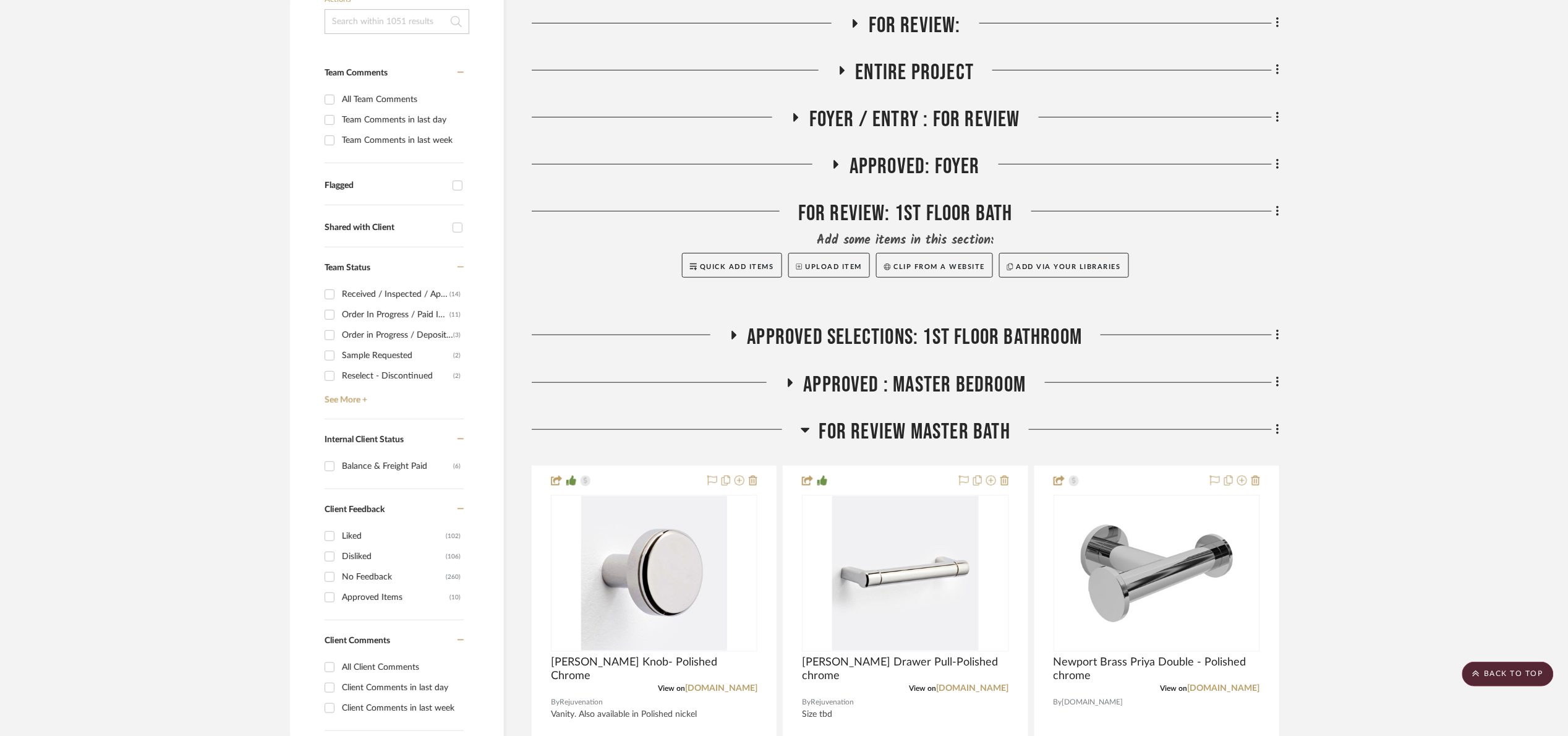
click at [875, 435] on span "FOR REVIEW Master Bath" at bounding box center [915, 432] width 191 height 27
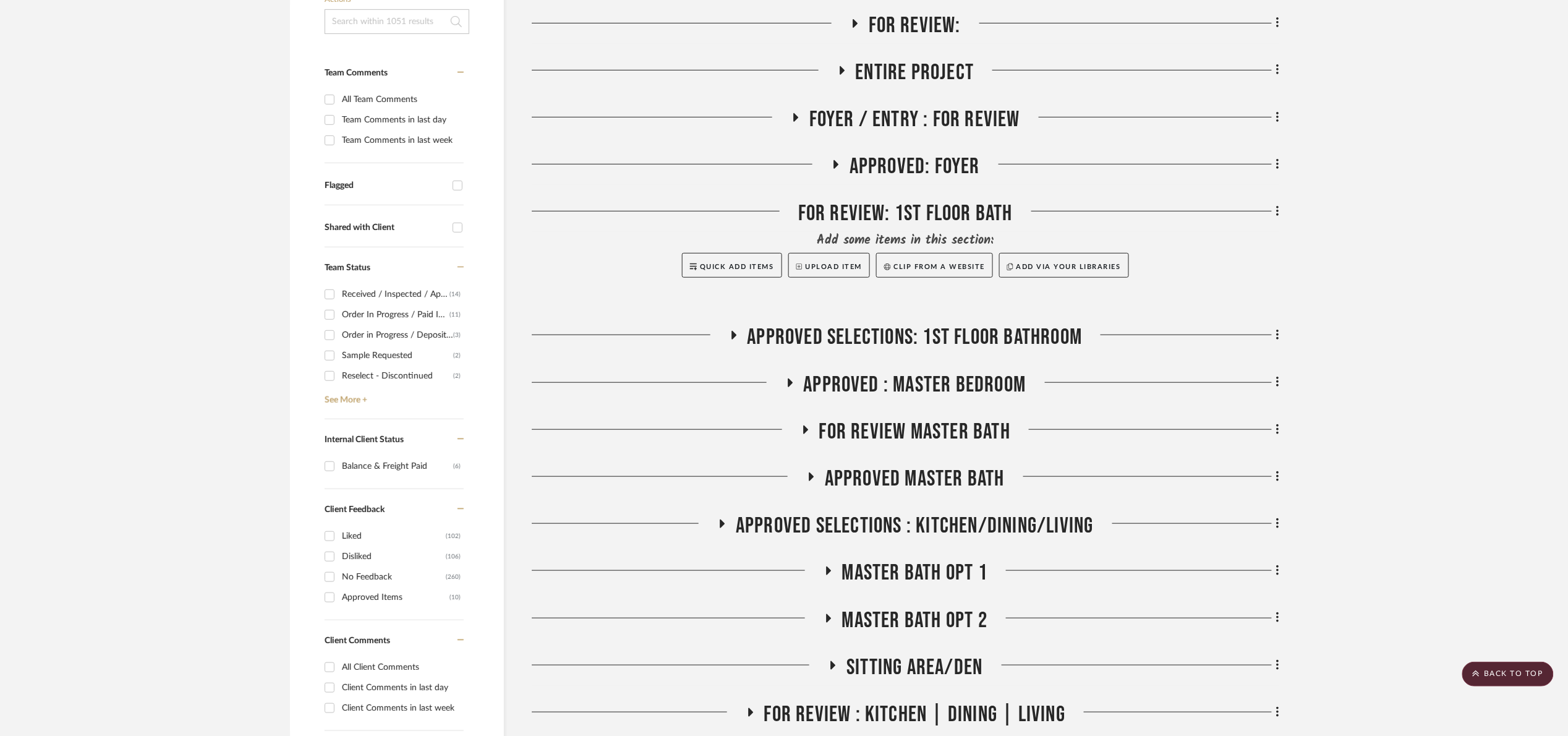
click at [883, 329] on span "Approved Selections: 1st Floor Bathroom" at bounding box center [915, 338] width 335 height 27
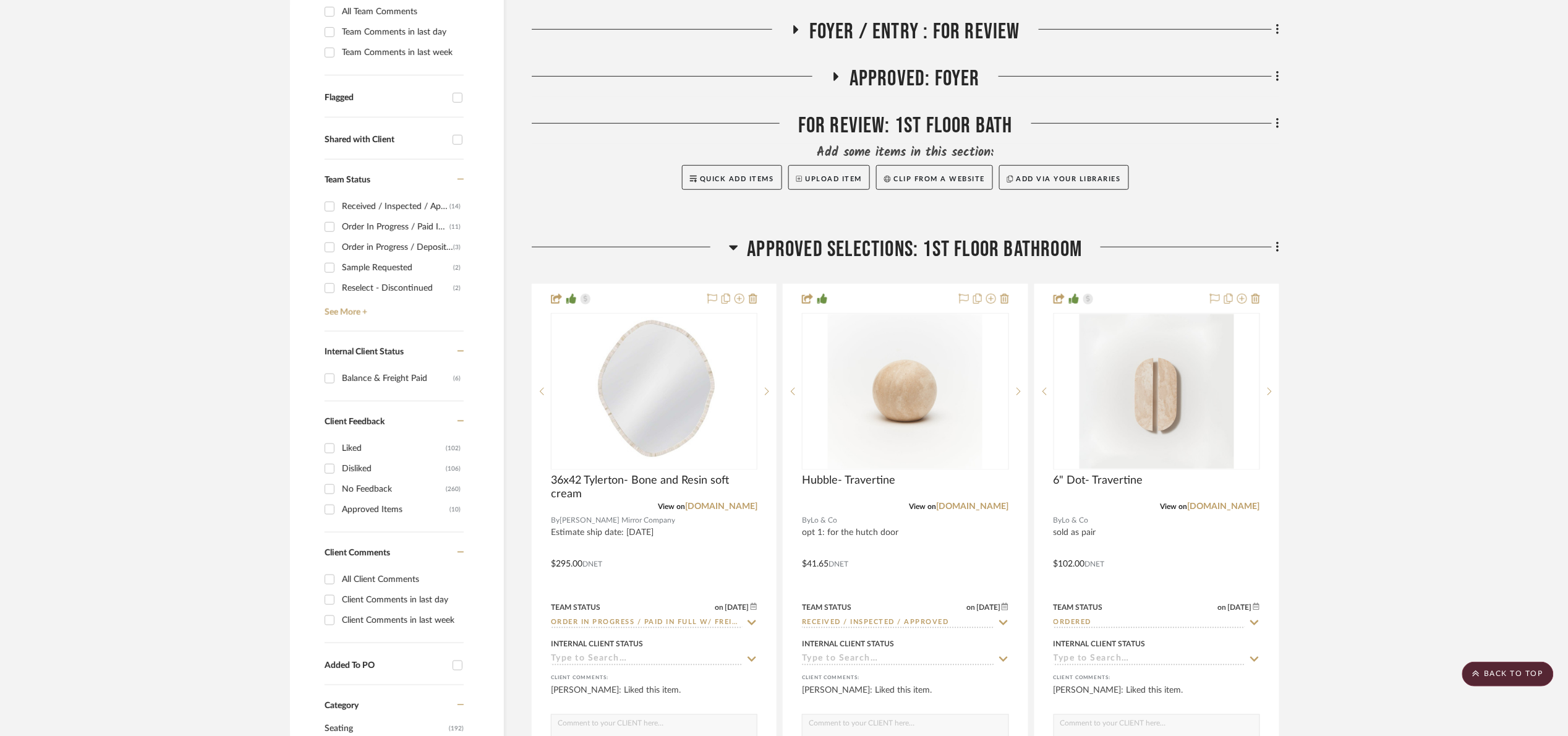
scroll to position [371, 0]
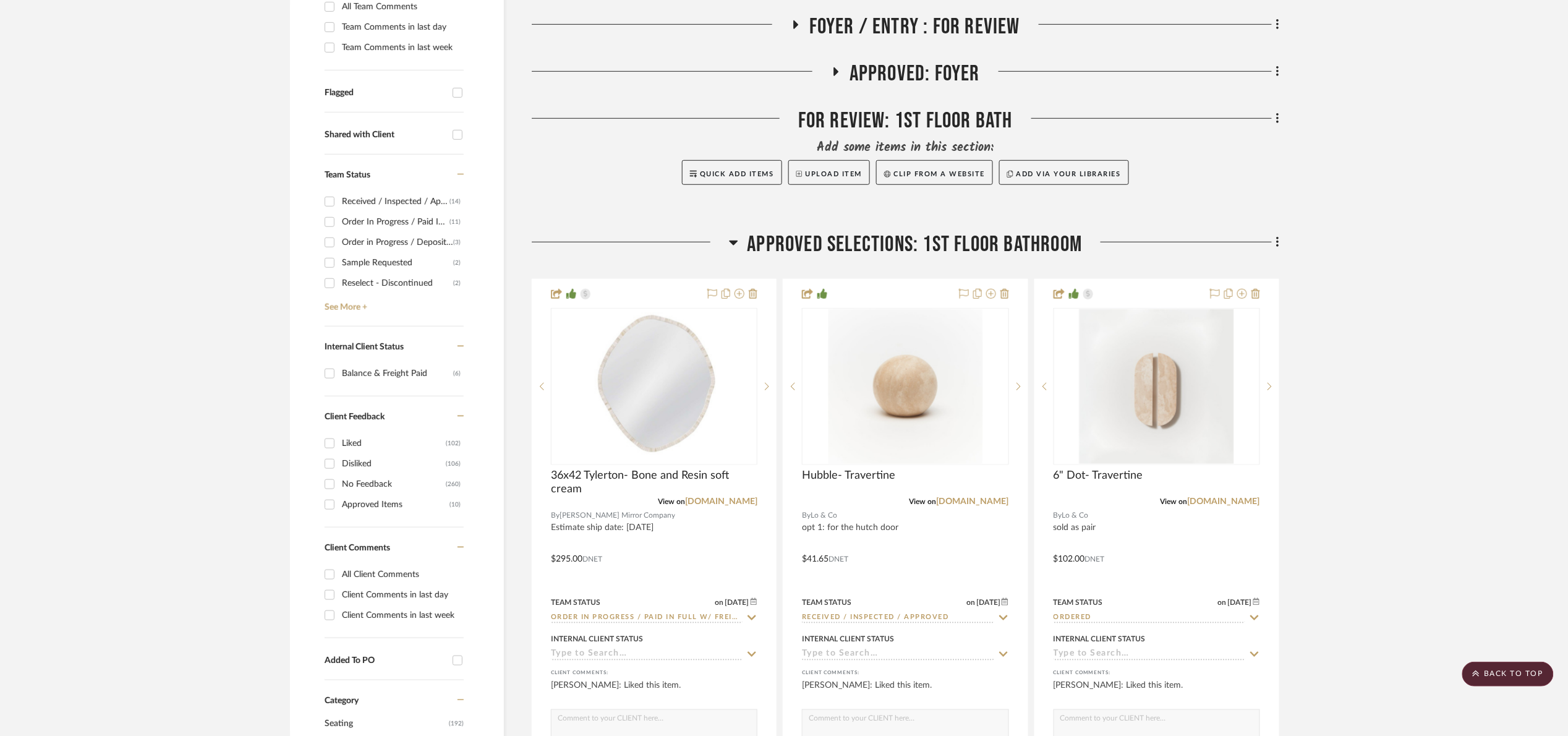
click at [934, 246] on span "Approved Selections: 1st Floor Bathroom" at bounding box center [915, 244] width 335 height 27
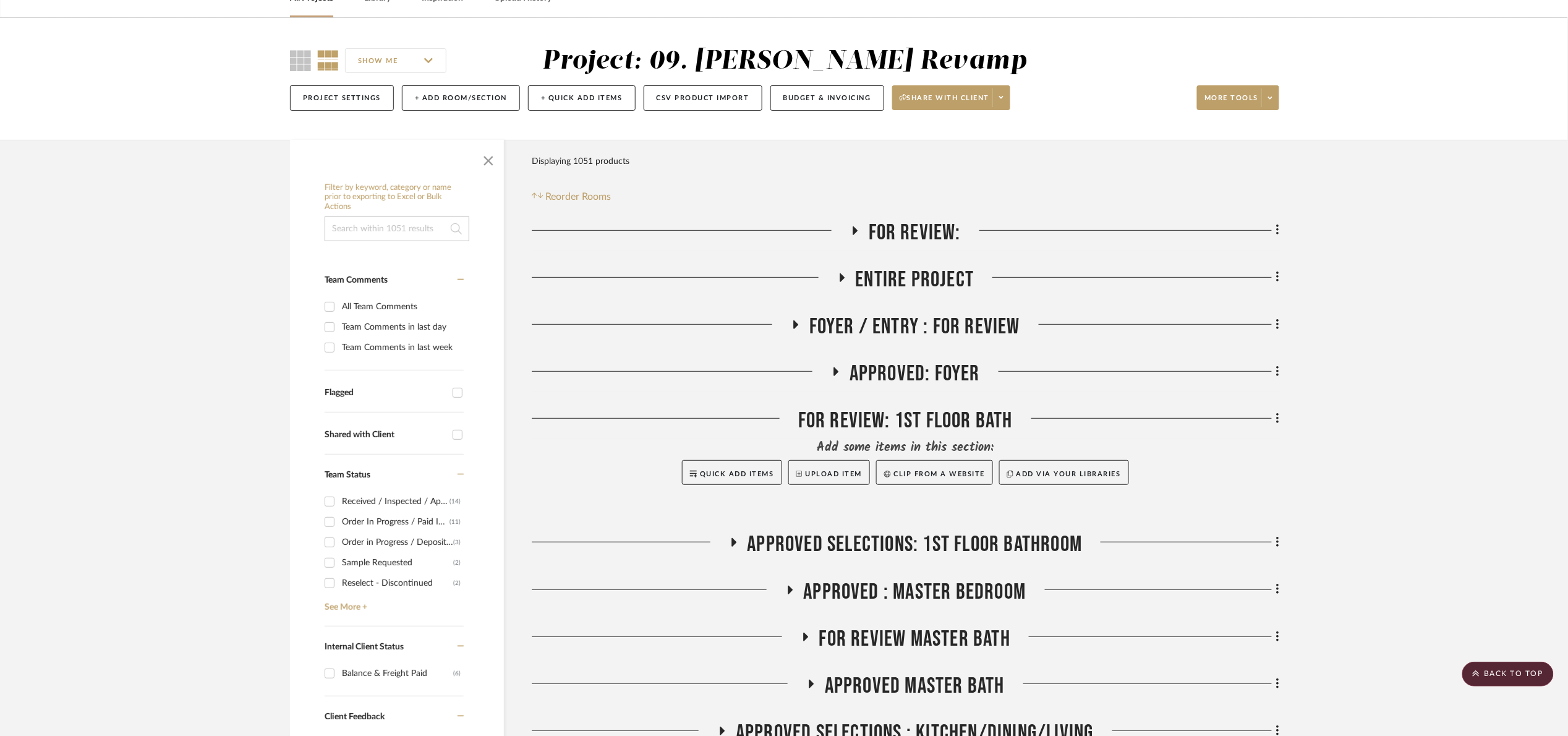
scroll to position [0, 0]
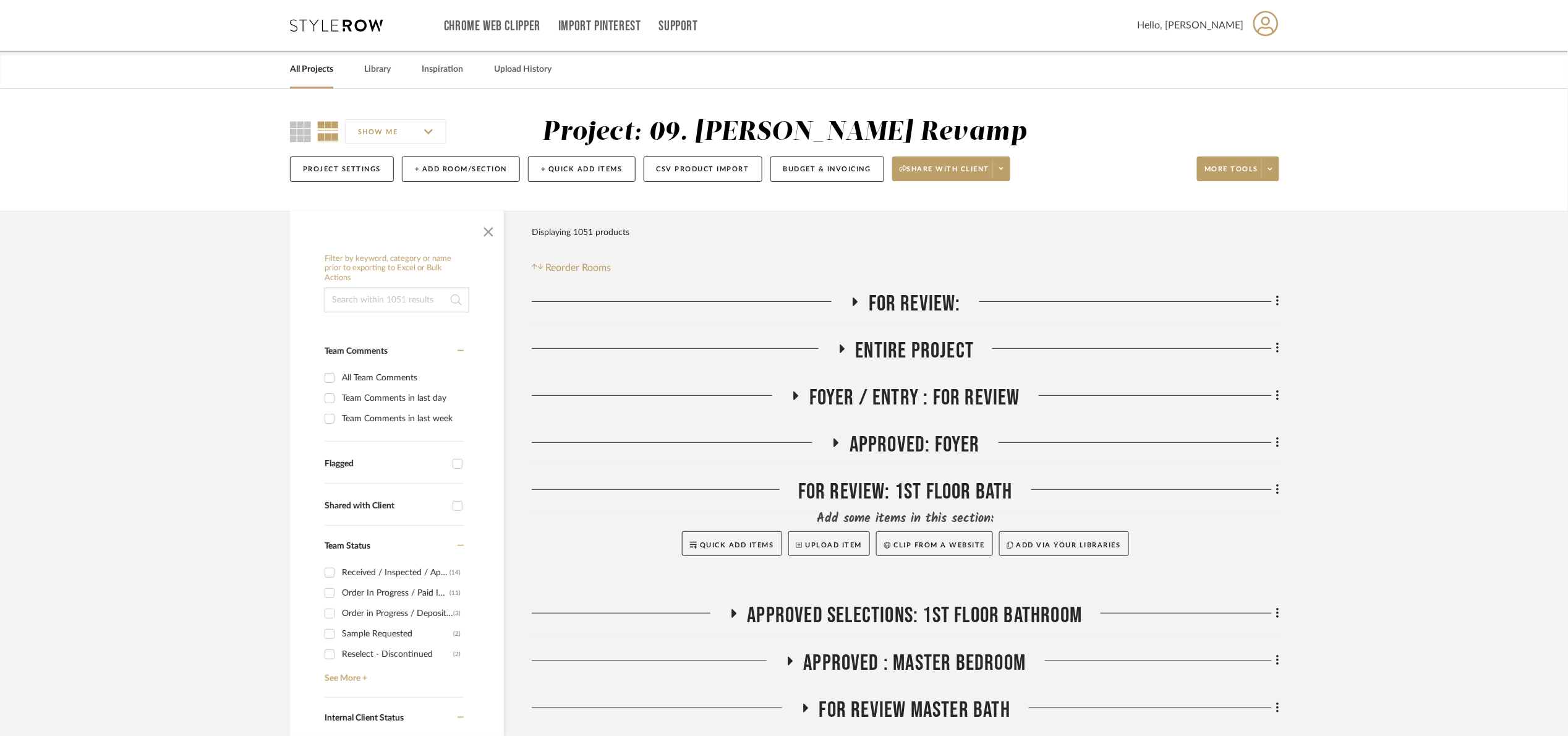
click at [903, 292] on span "For Review:" at bounding box center [915, 304] width 92 height 27
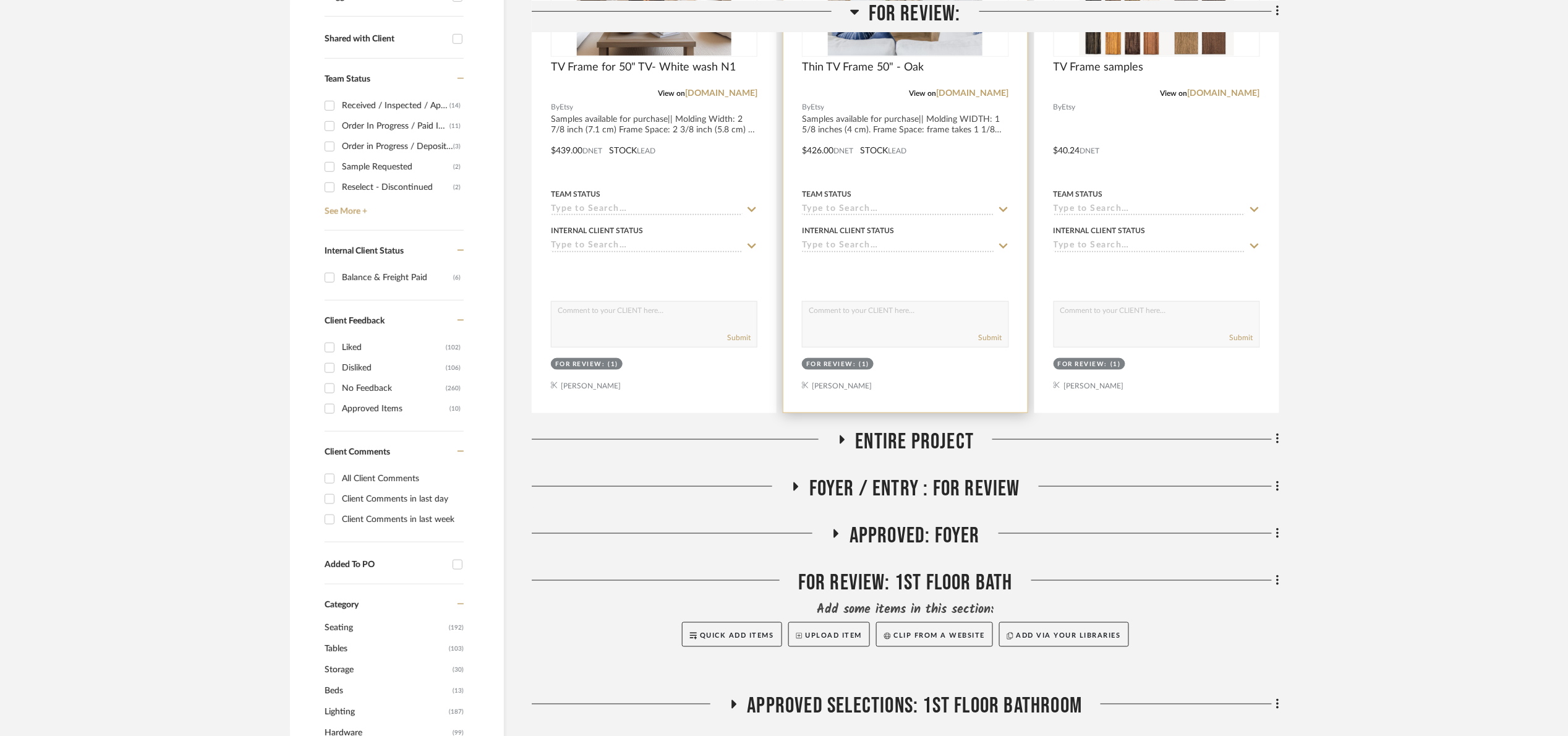
scroll to position [464, 0]
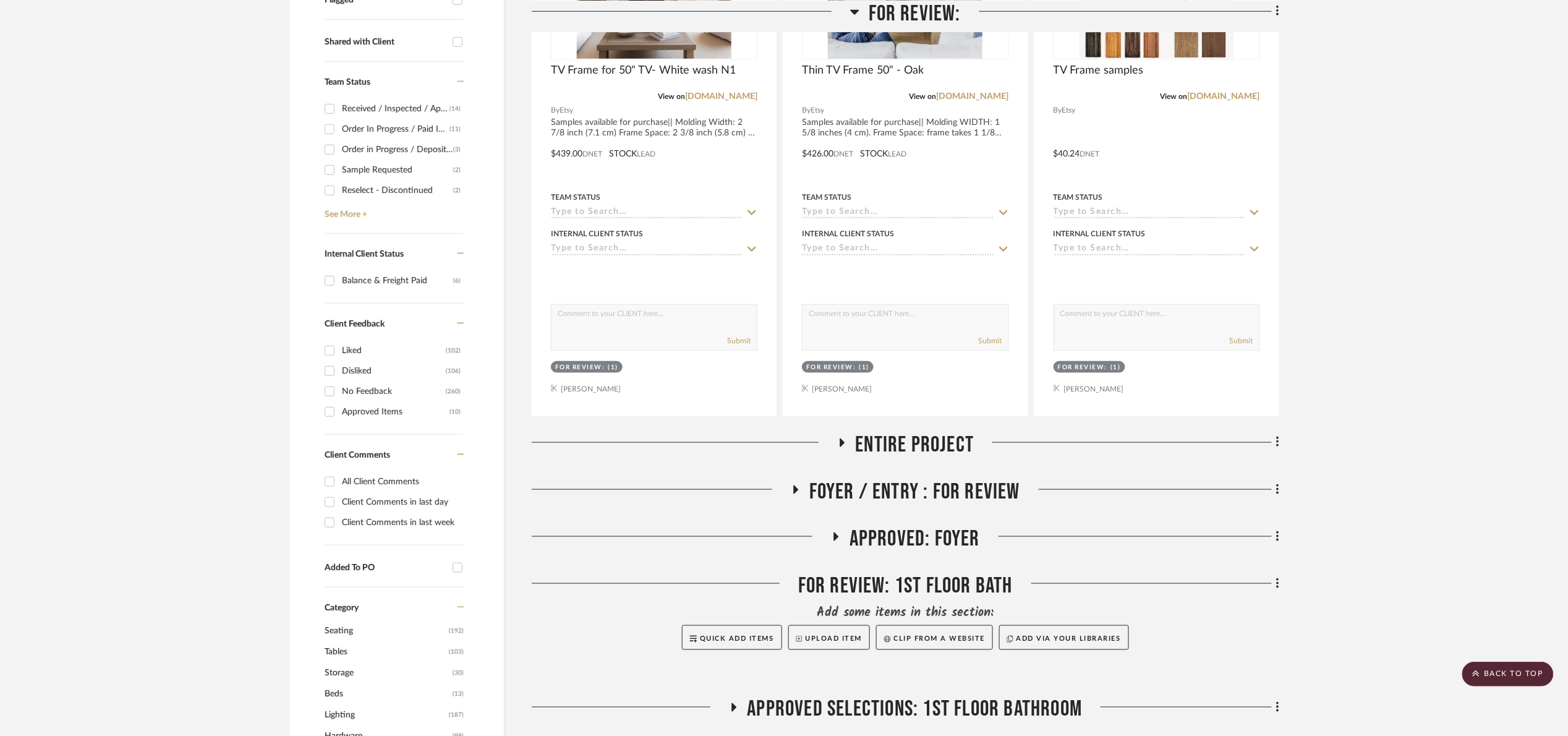
click at [919, 492] on span "Foyer / Entry : For Review" at bounding box center [915, 492] width 211 height 27
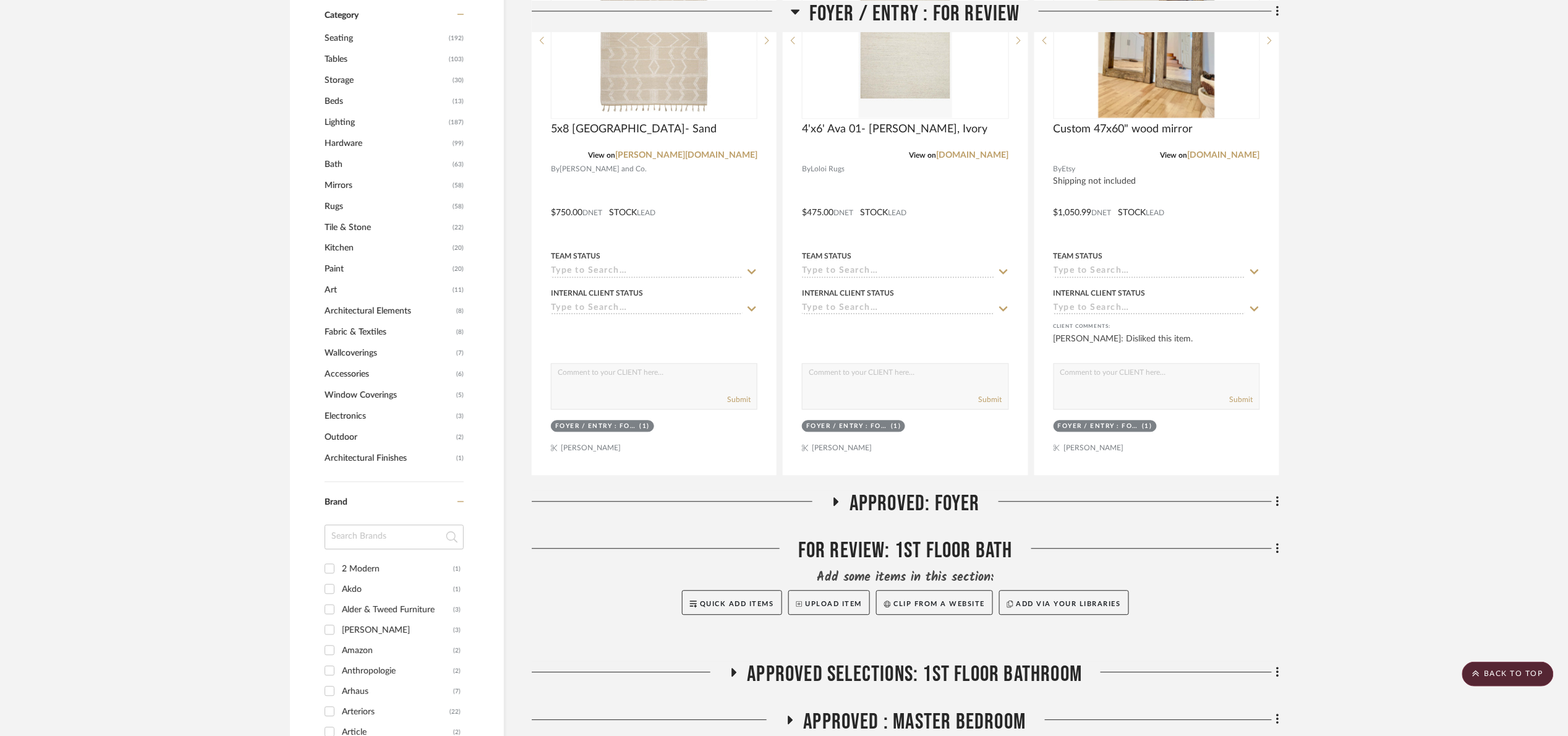
scroll to position [928, 0]
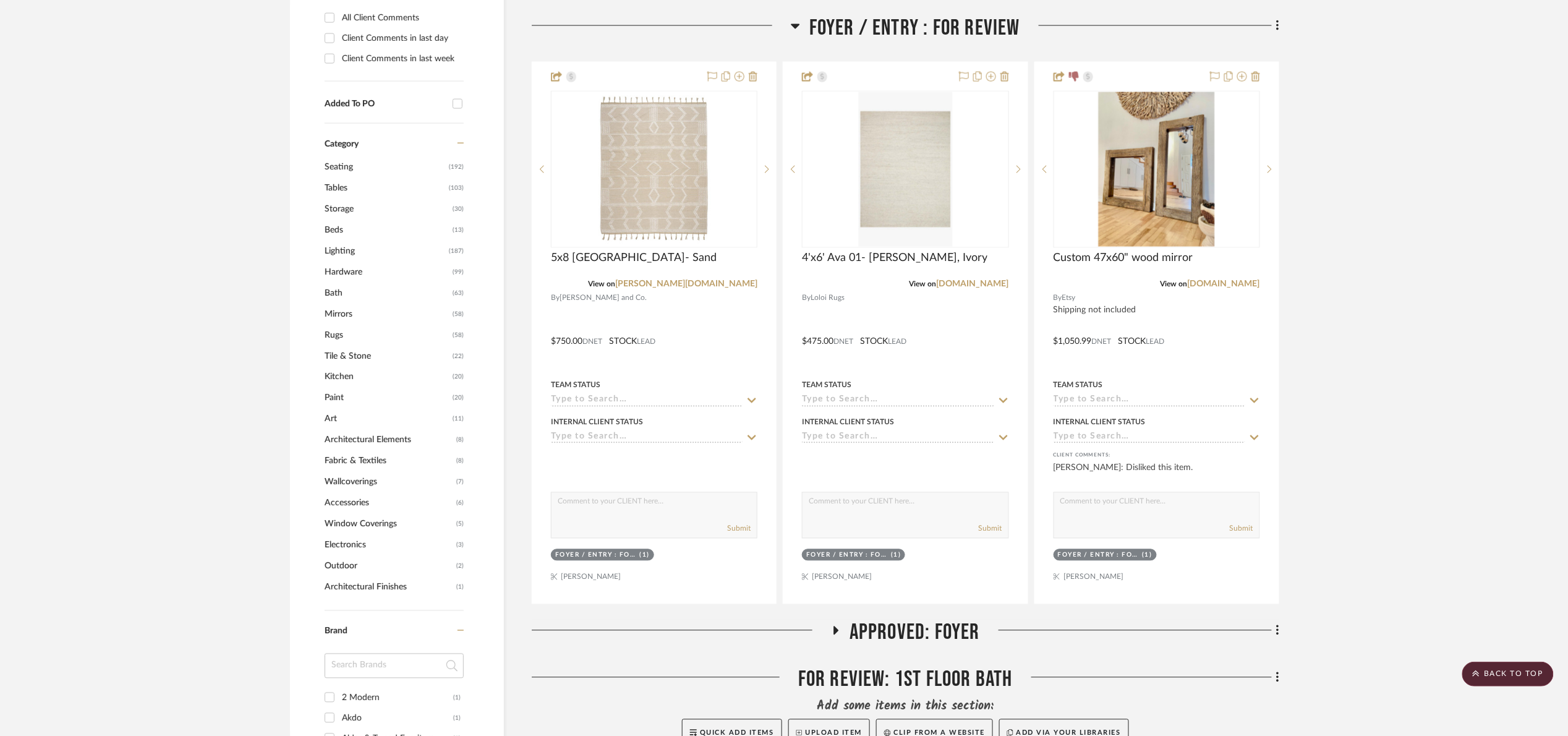
click at [967, 28] on span "Foyer / Entry : For Review" at bounding box center [915, 29] width 211 height 27
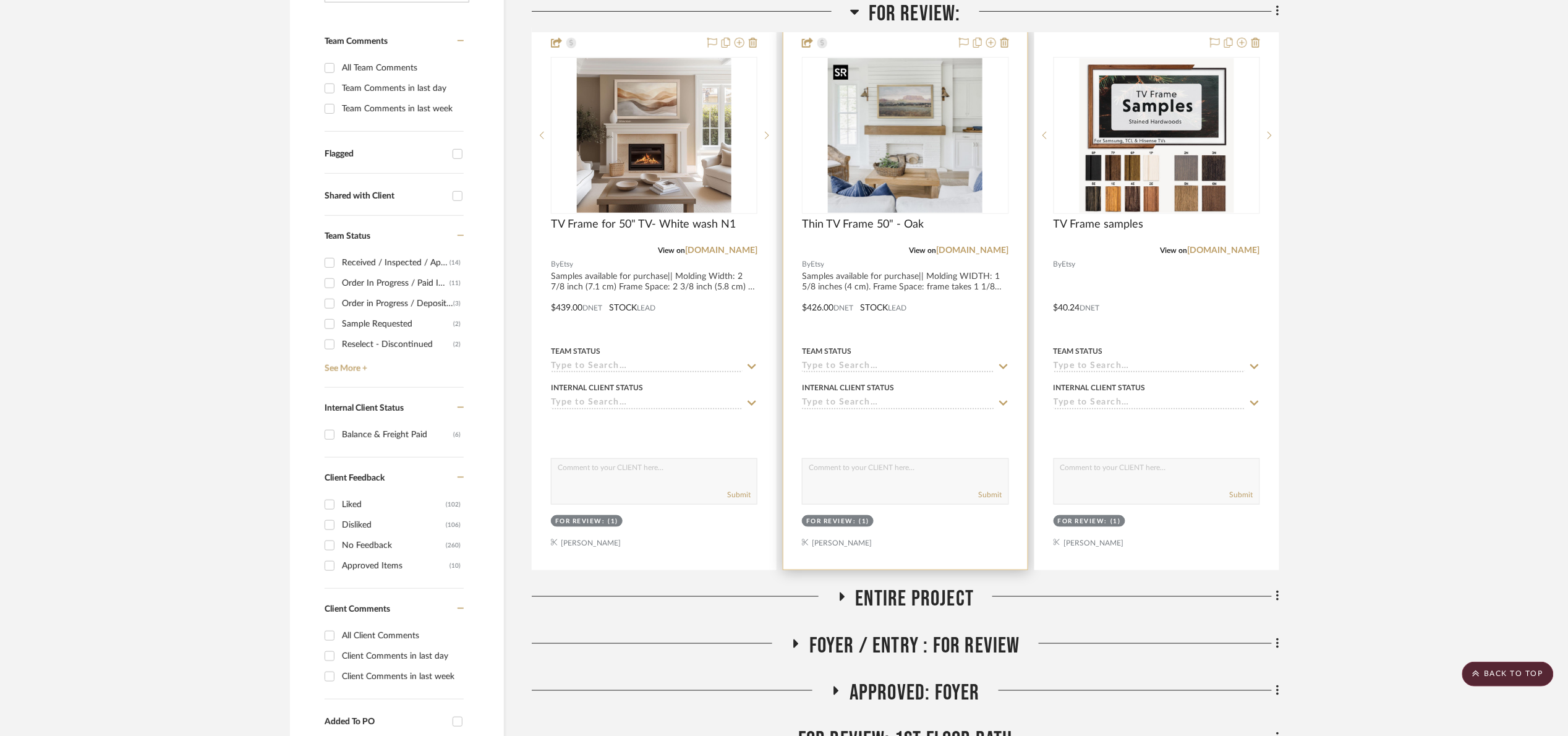
scroll to position [278, 0]
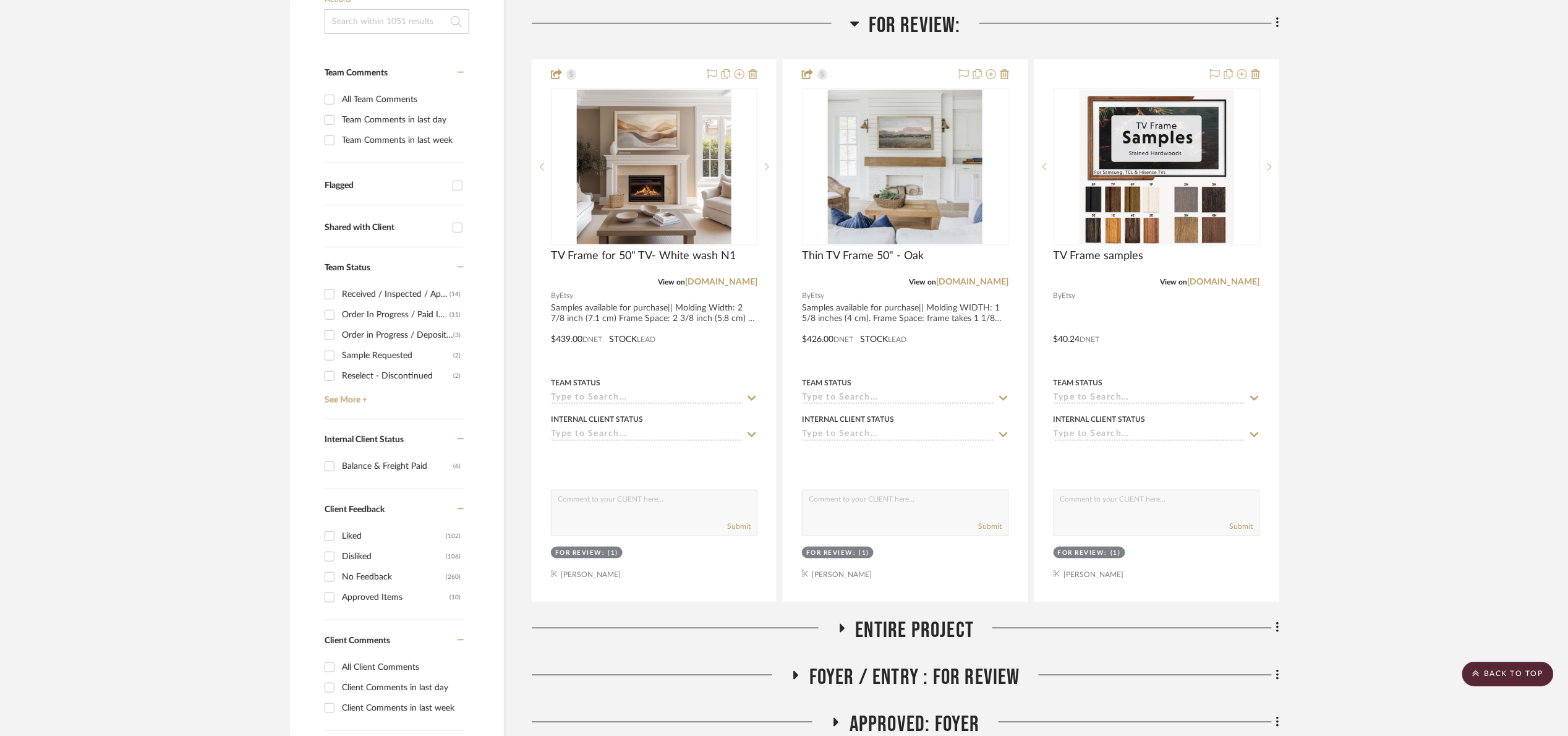
click at [878, 25] on span "For Review:" at bounding box center [915, 26] width 92 height 27
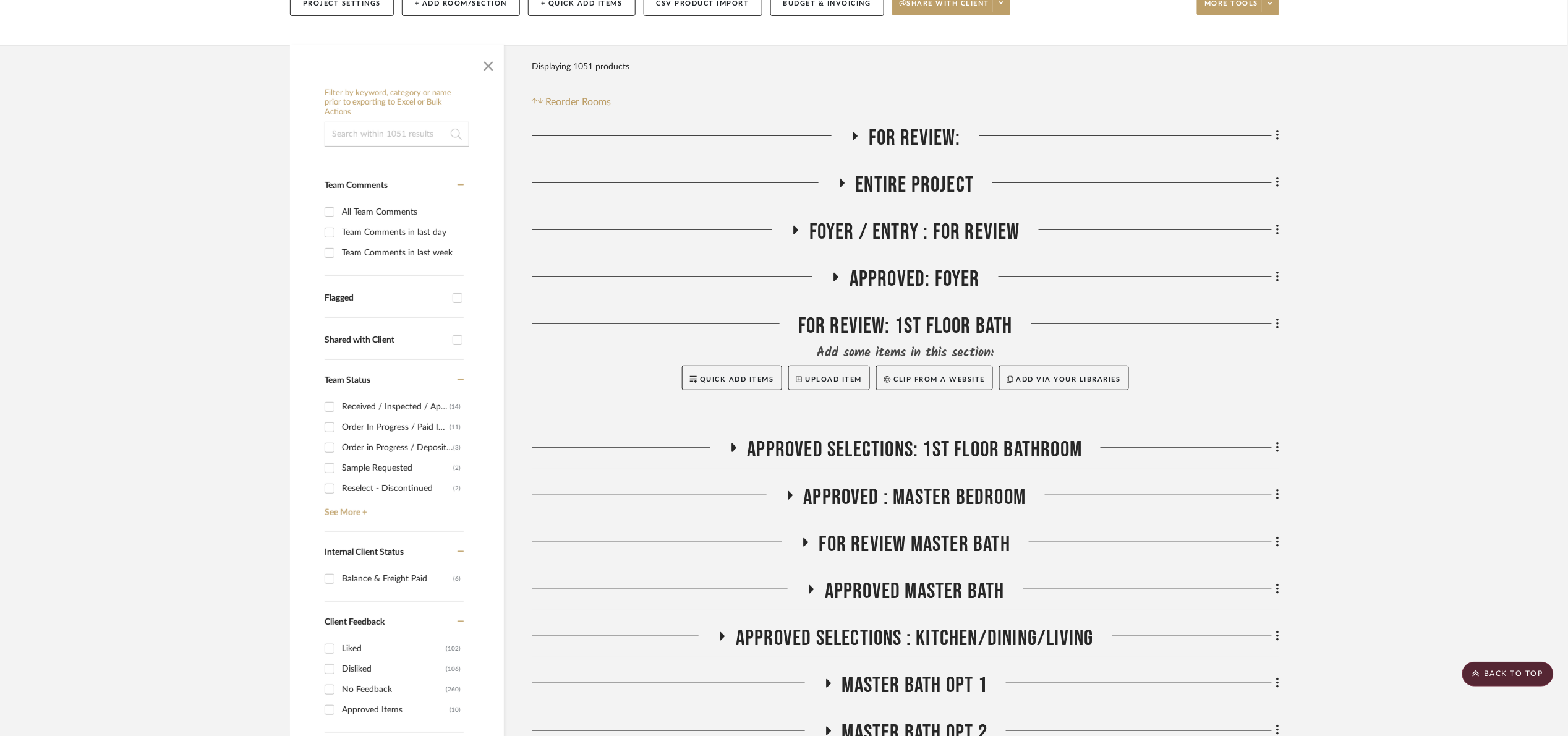
scroll to position [0, 0]
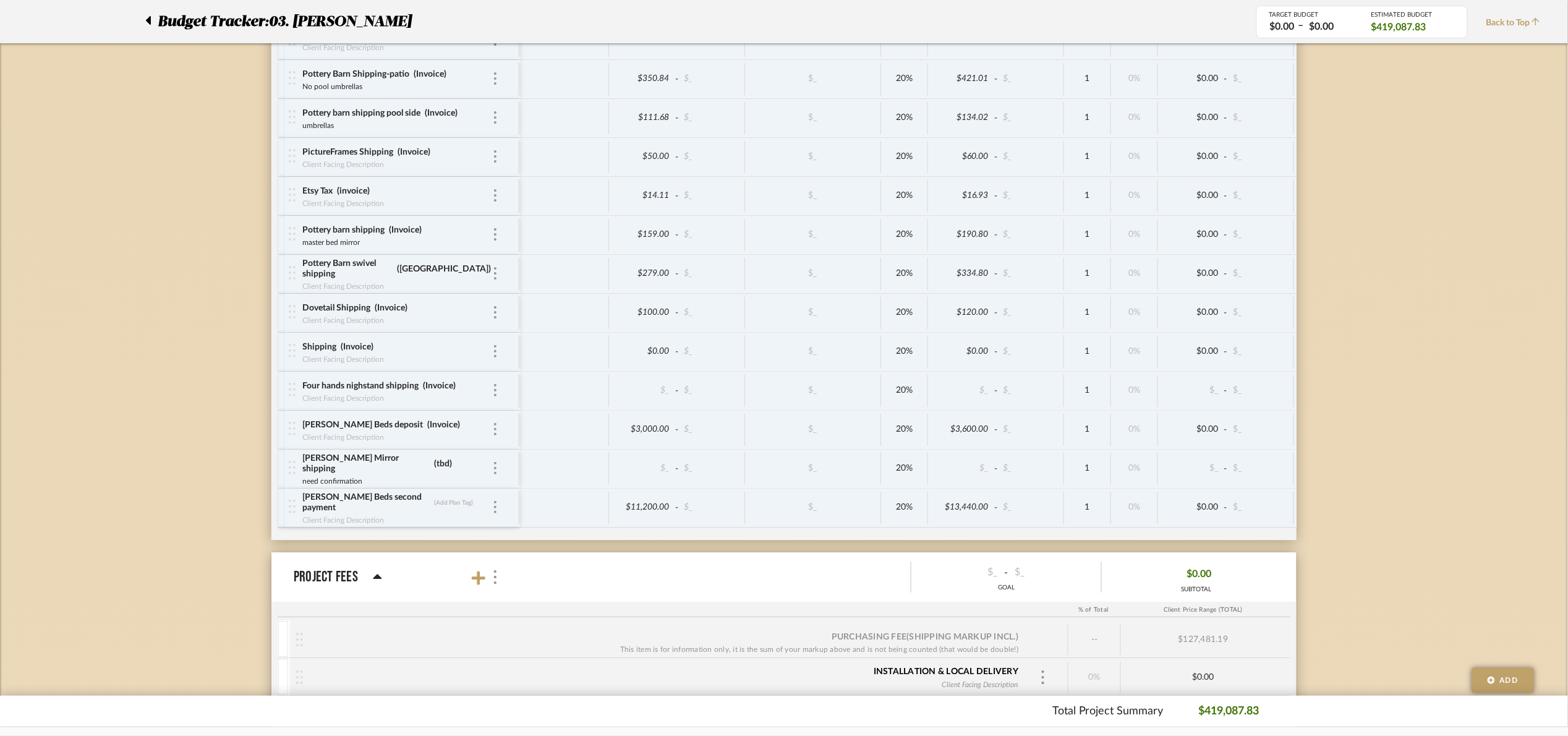
scroll to position [5691, 0]
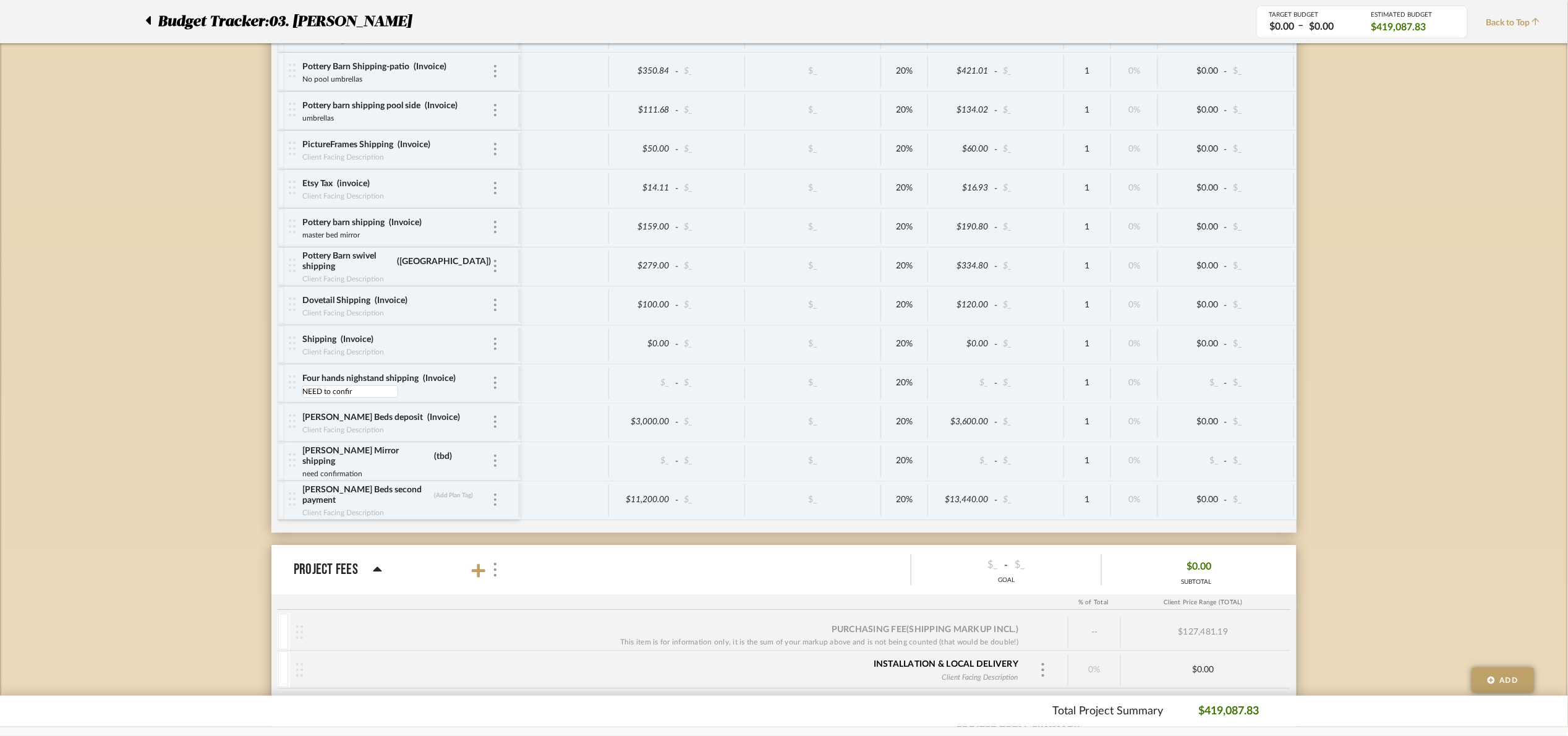
type input "NEED to confirm"
type input "222.79"
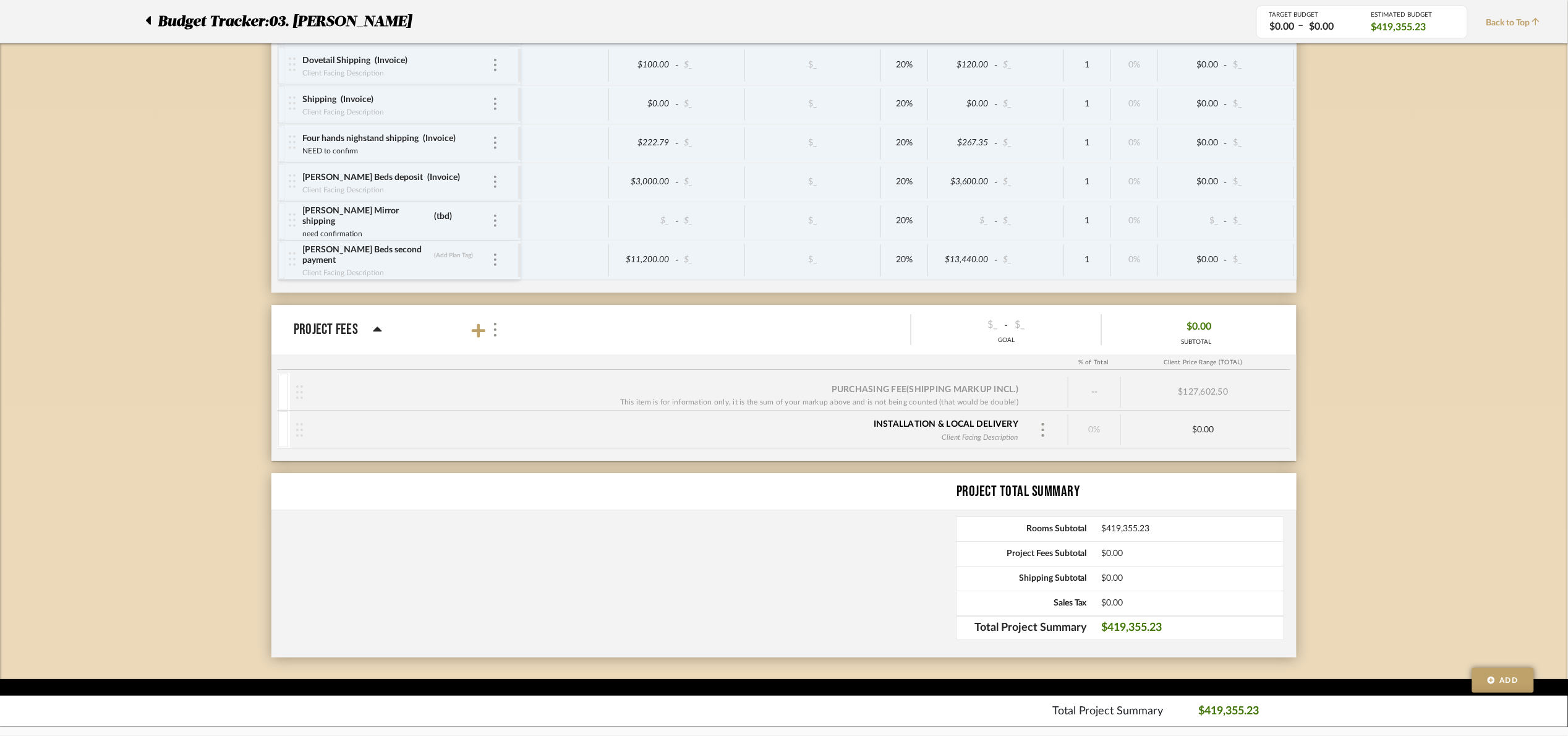
scroll to position [5959, 0]
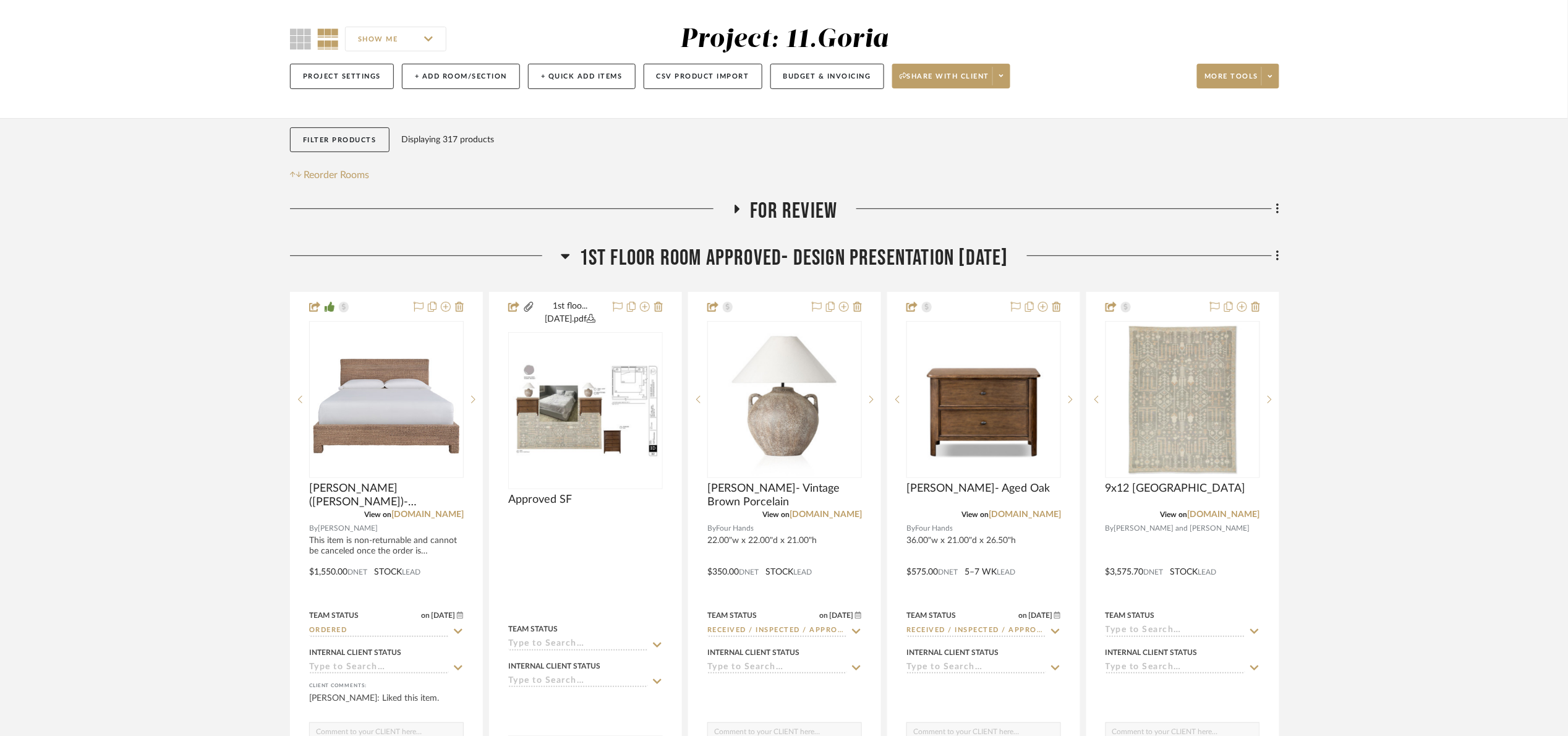
click at [780, 259] on span "1st floor room Approved- Design Presentation [DATE]" at bounding box center [794, 259] width 429 height 27
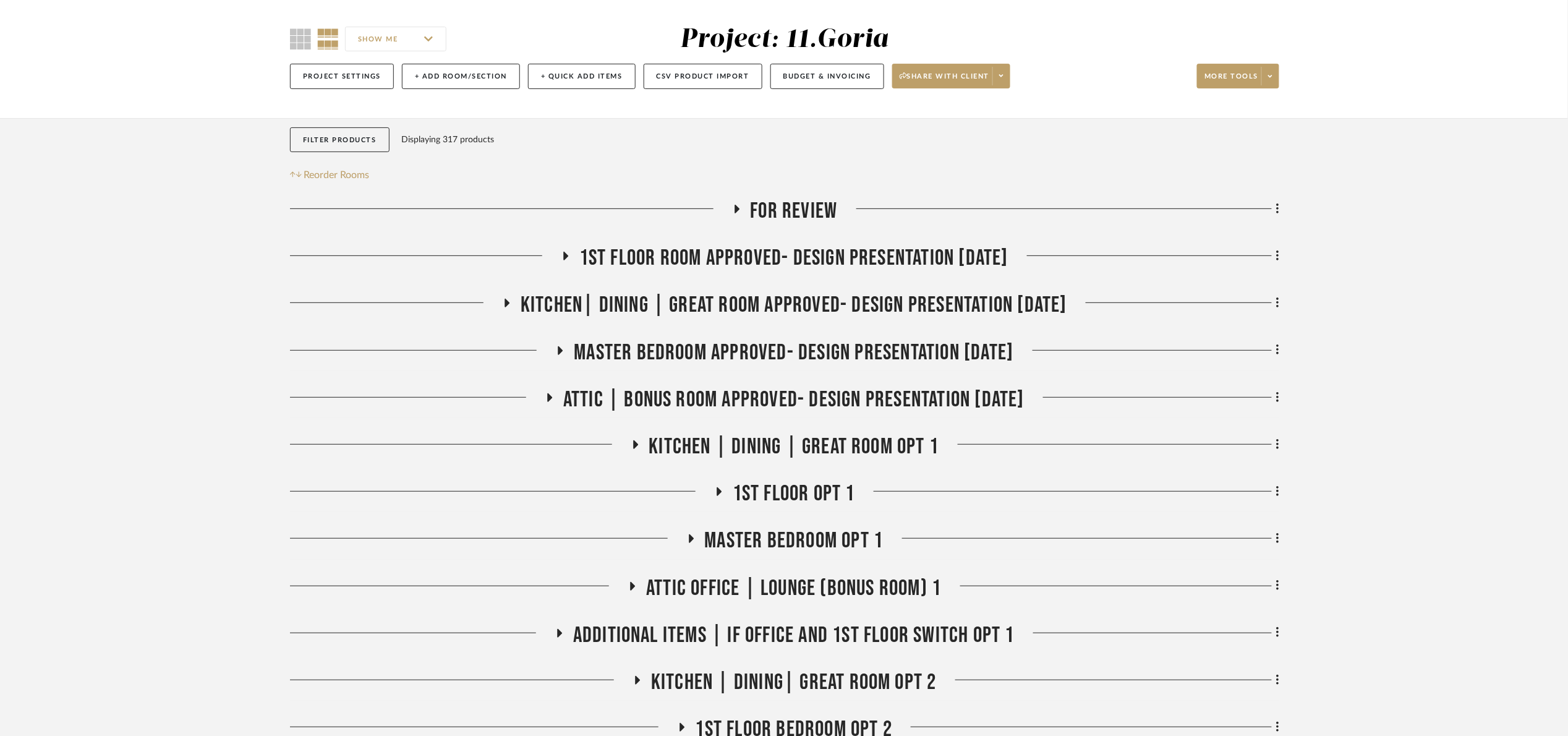
click at [707, 246] on span "1st floor room Approved- Design Presentation [DATE]" at bounding box center [794, 259] width 429 height 27
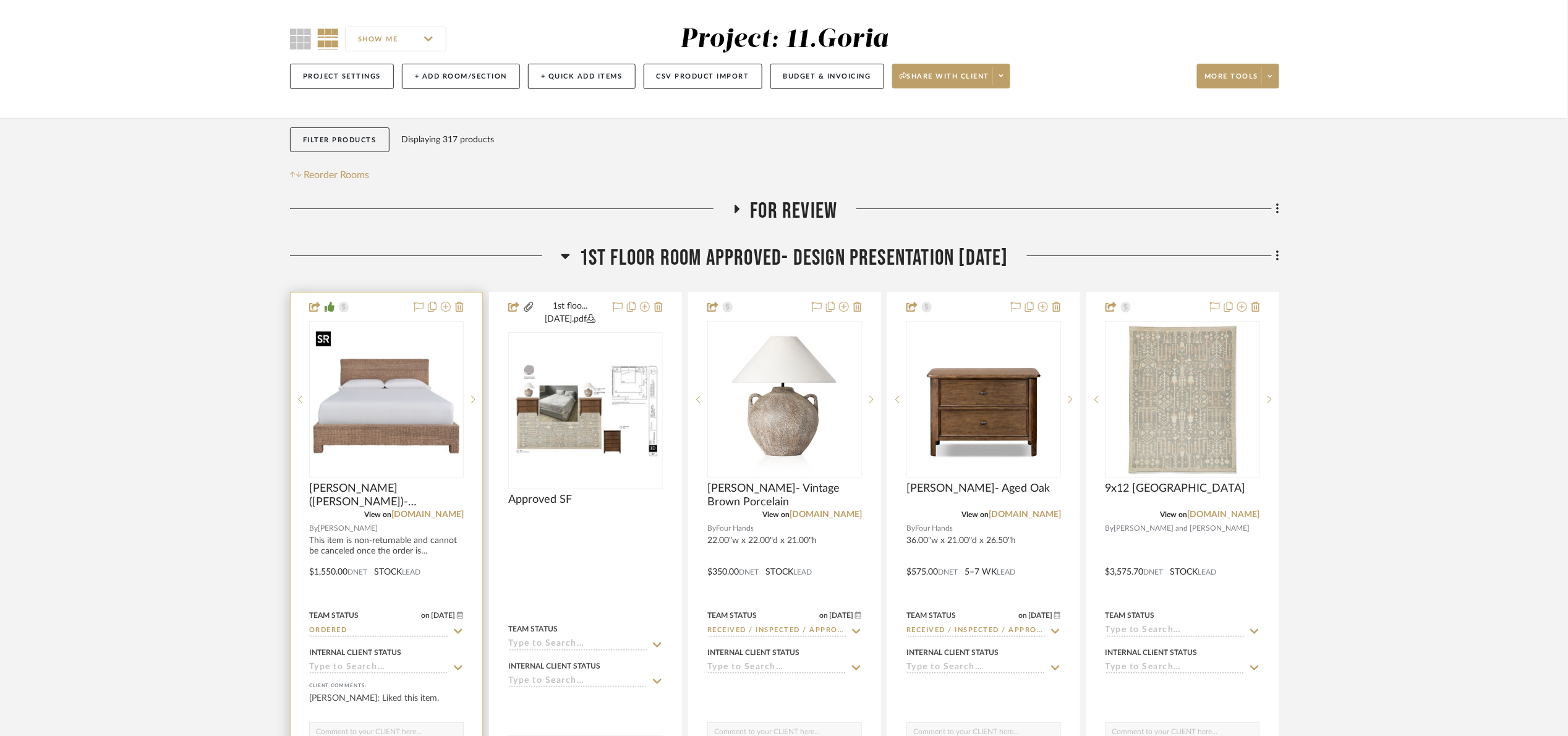
click at [415, 459] on img "0" at bounding box center [386, 399] width 152 height 152
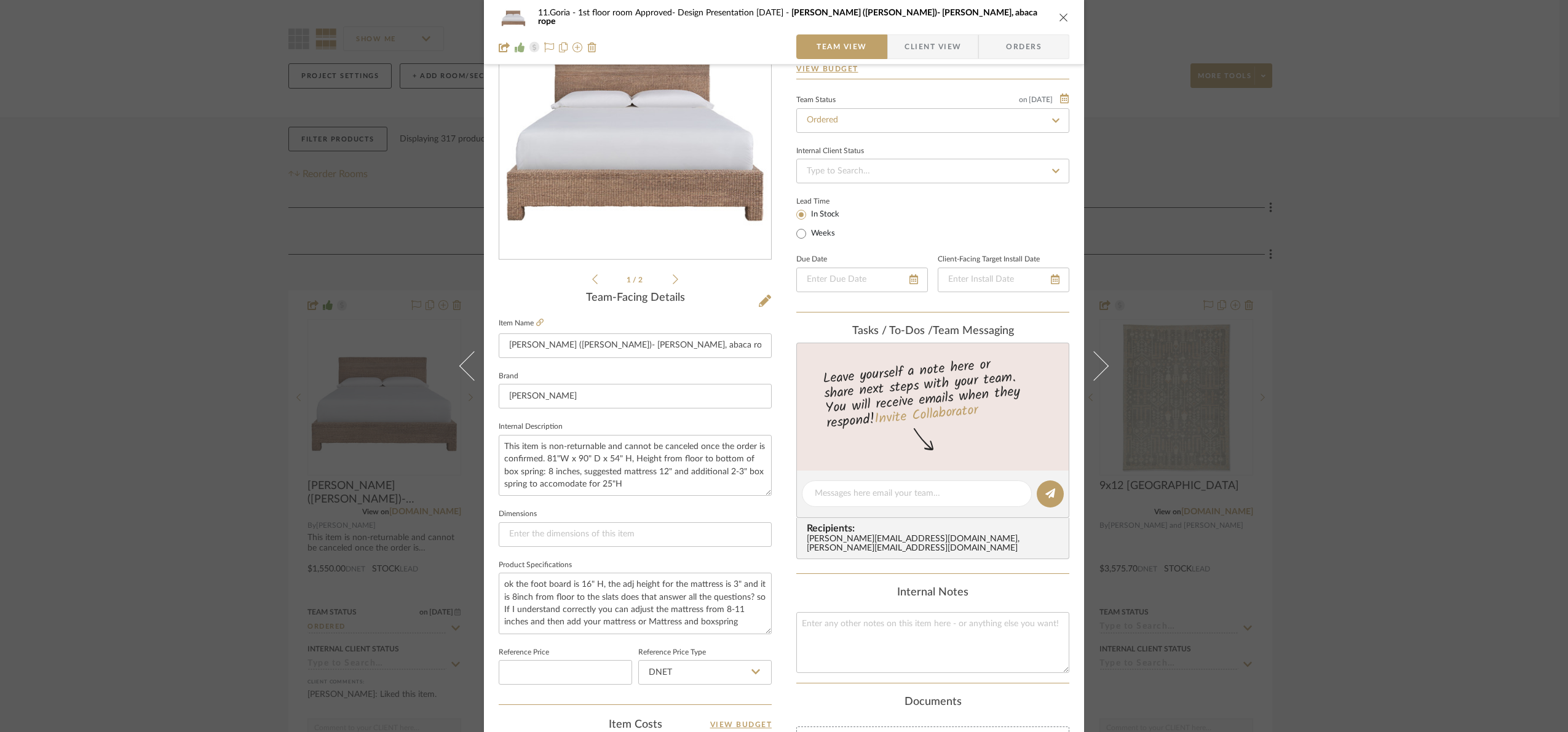
scroll to position [414, 0]
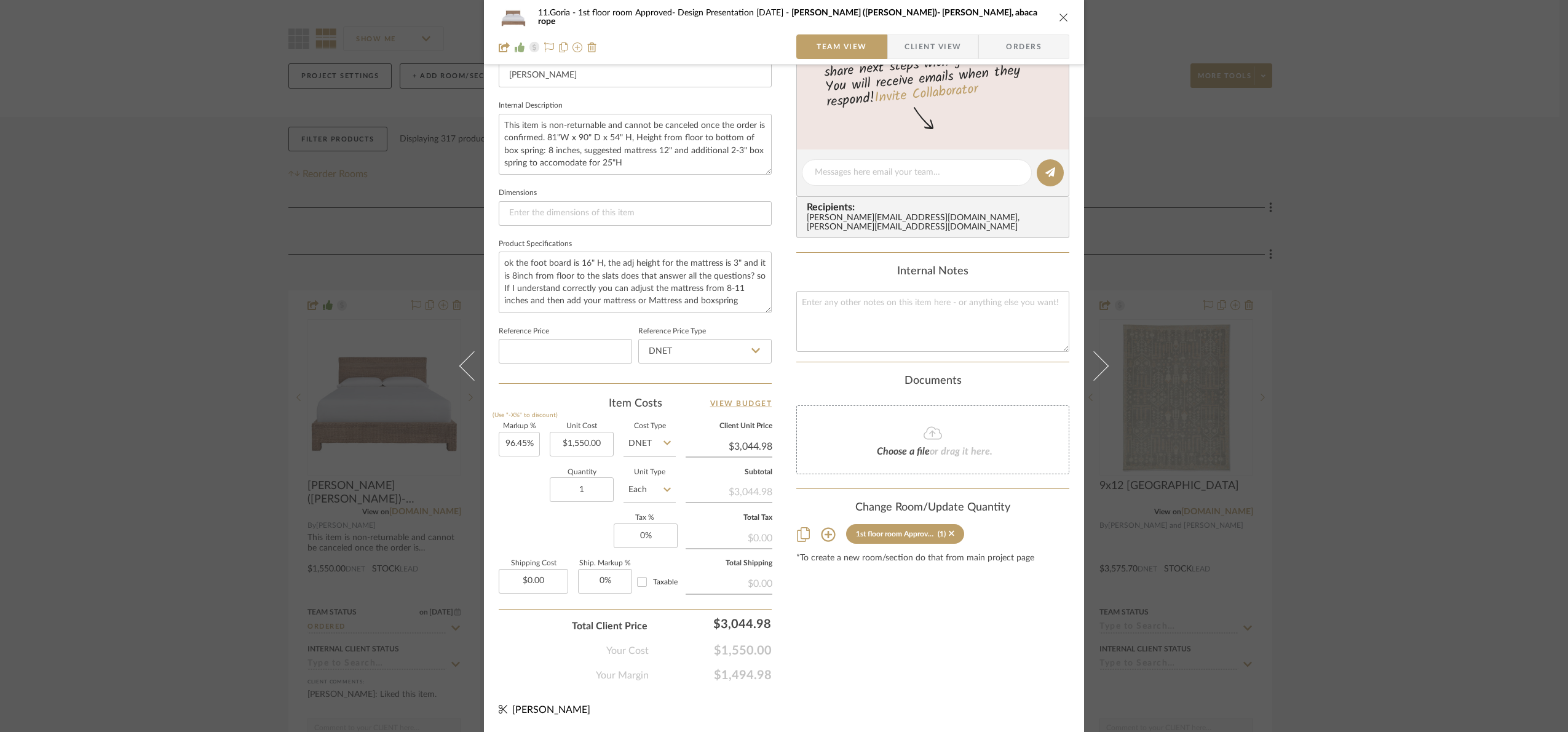
click at [1535, 460] on div "11.Goria 1st floor room Approved- Design Presentation [DATE] [PERSON_NAME] ([PE…" at bounding box center [784, 366] width 1568 height 732
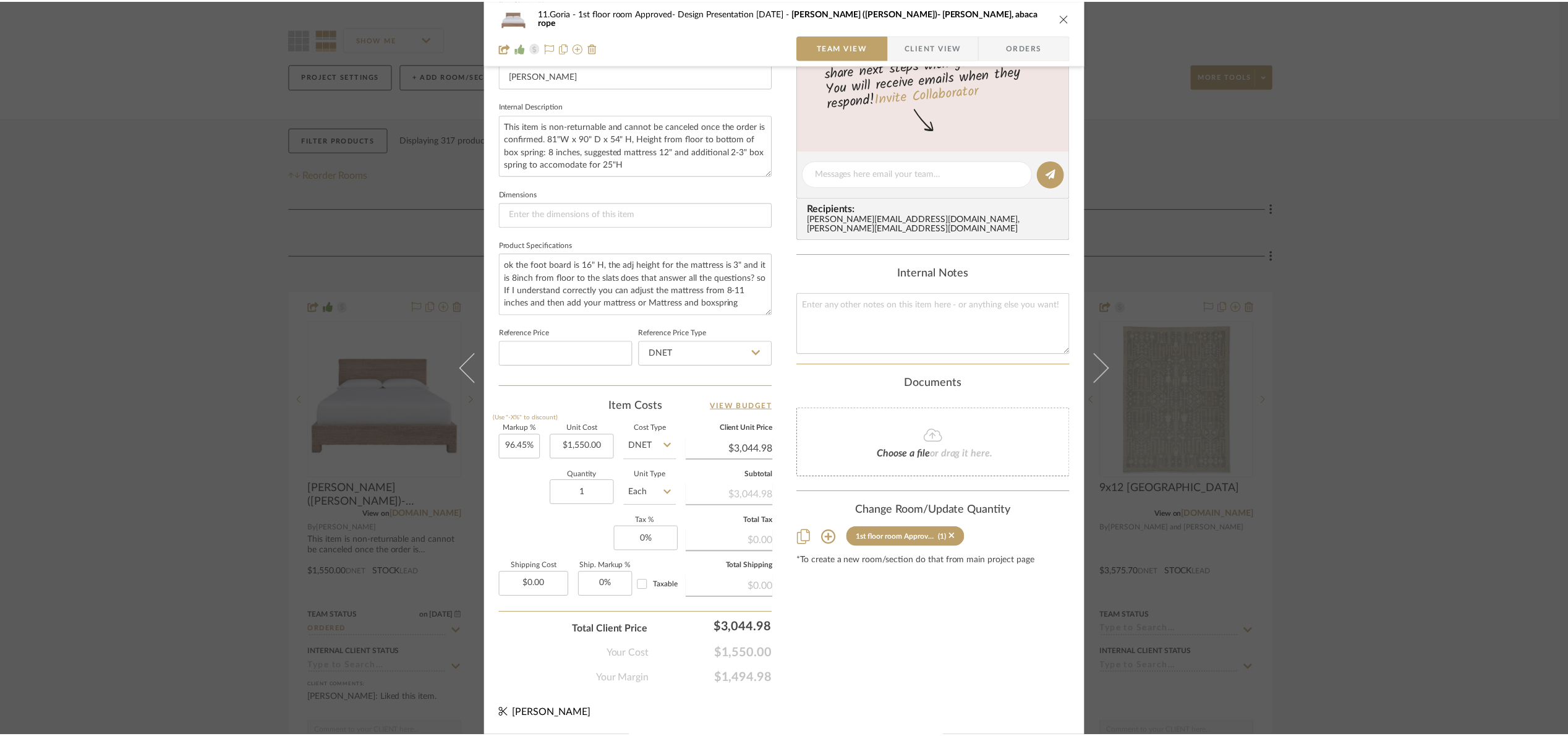
scroll to position [92, 0]
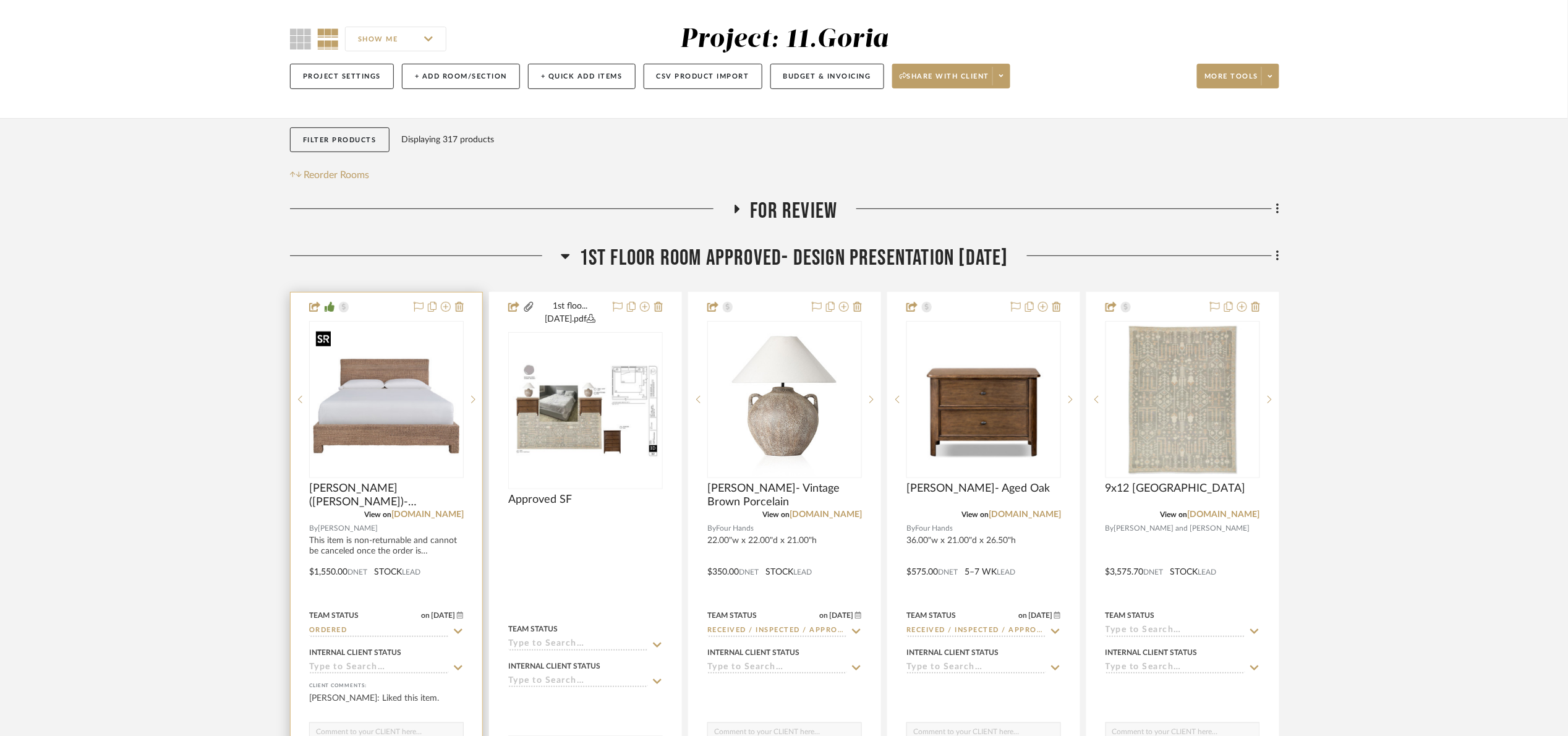
click at [415, 386] on img "0" at bounding box center [386, 399] width 152 height 152
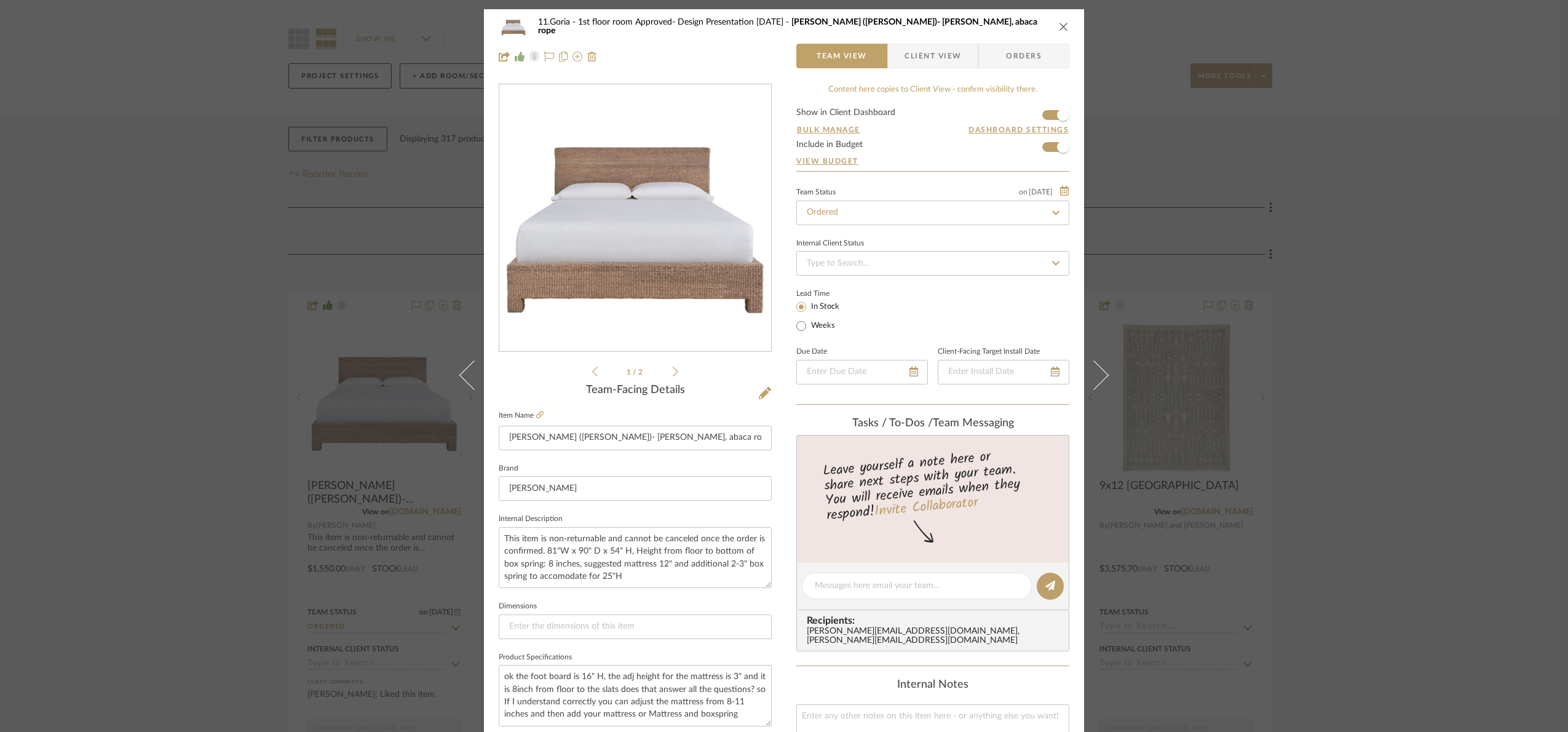
drag, startPoint x: 1388, startPoint y: 274, endPoint x: 880, endPoint y: 13, distance: 571.1
click at [1387, 269] on div "11.Goria 1st floor room Approved- Design Presentation [DATE] [PERSON_NAME] ([PE…" at bounding box center [784, 366] width 1568 height 732
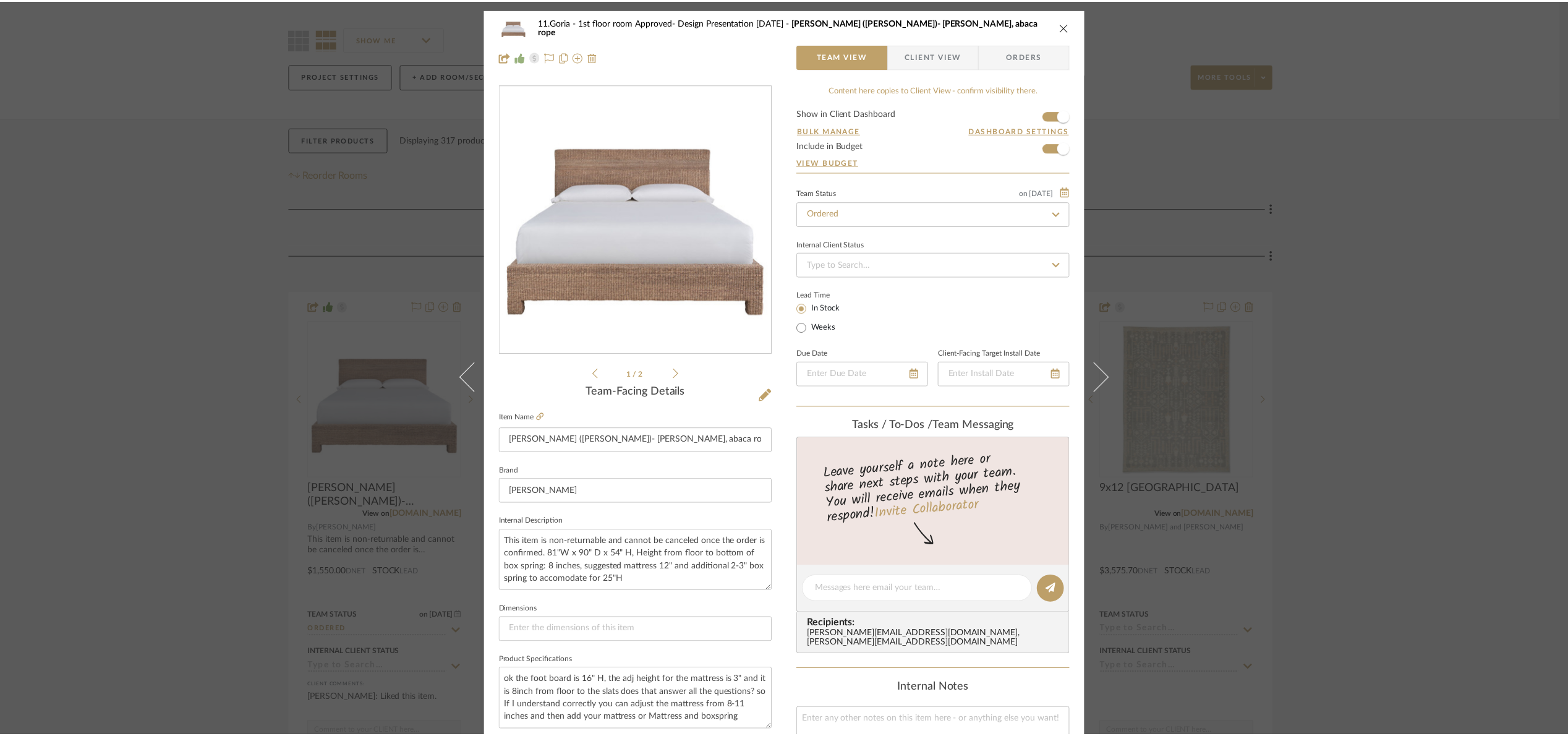
scroll to position [92, 0]
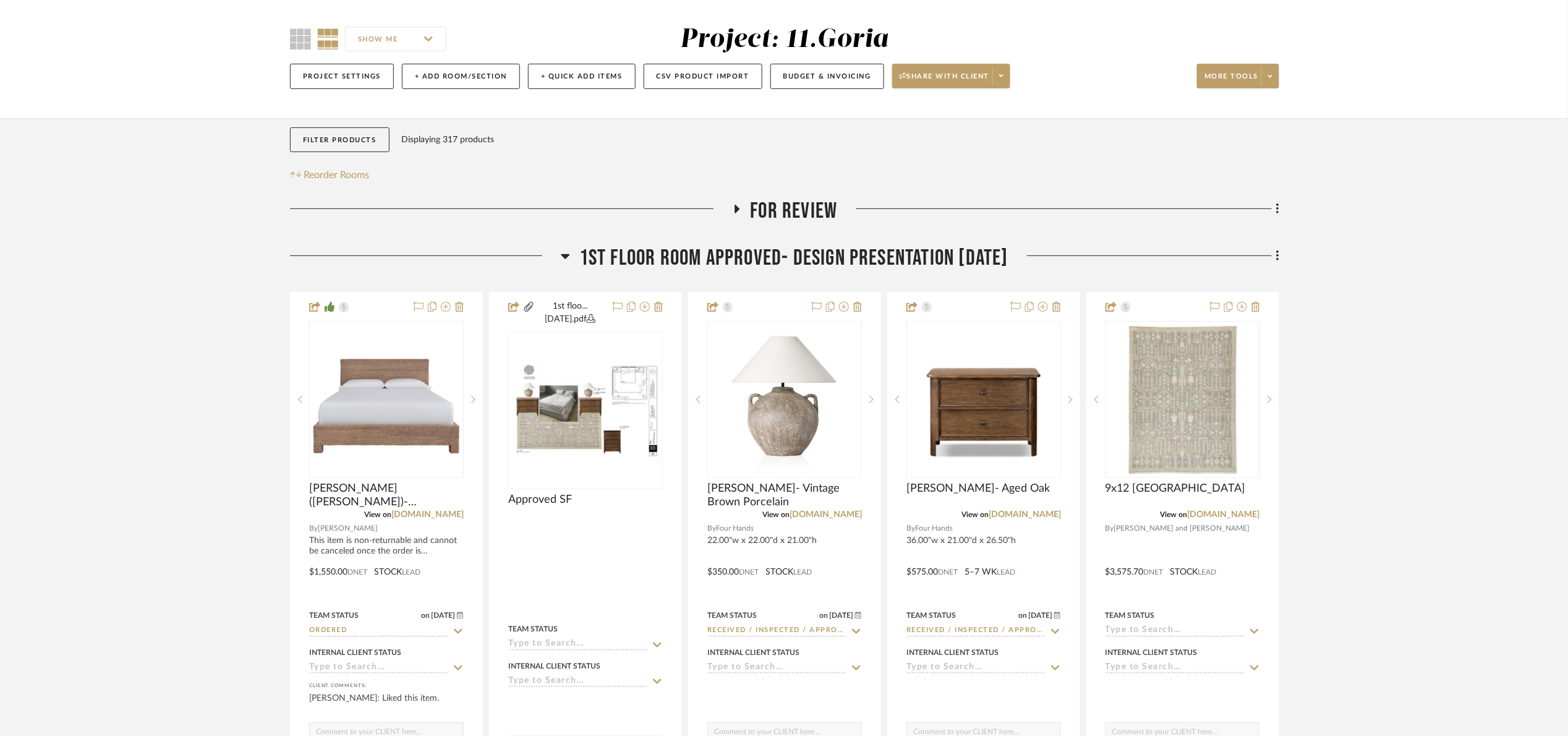
drag, startPoint x: 637, startPoint y: 255, endPoint x: 712, endPoint y: 215, distance: 85.0
click at [639, 255] on span "1st floor room Approved- Design Presentation [DATE]" at bounding box center [794, 259] width 429 height 27
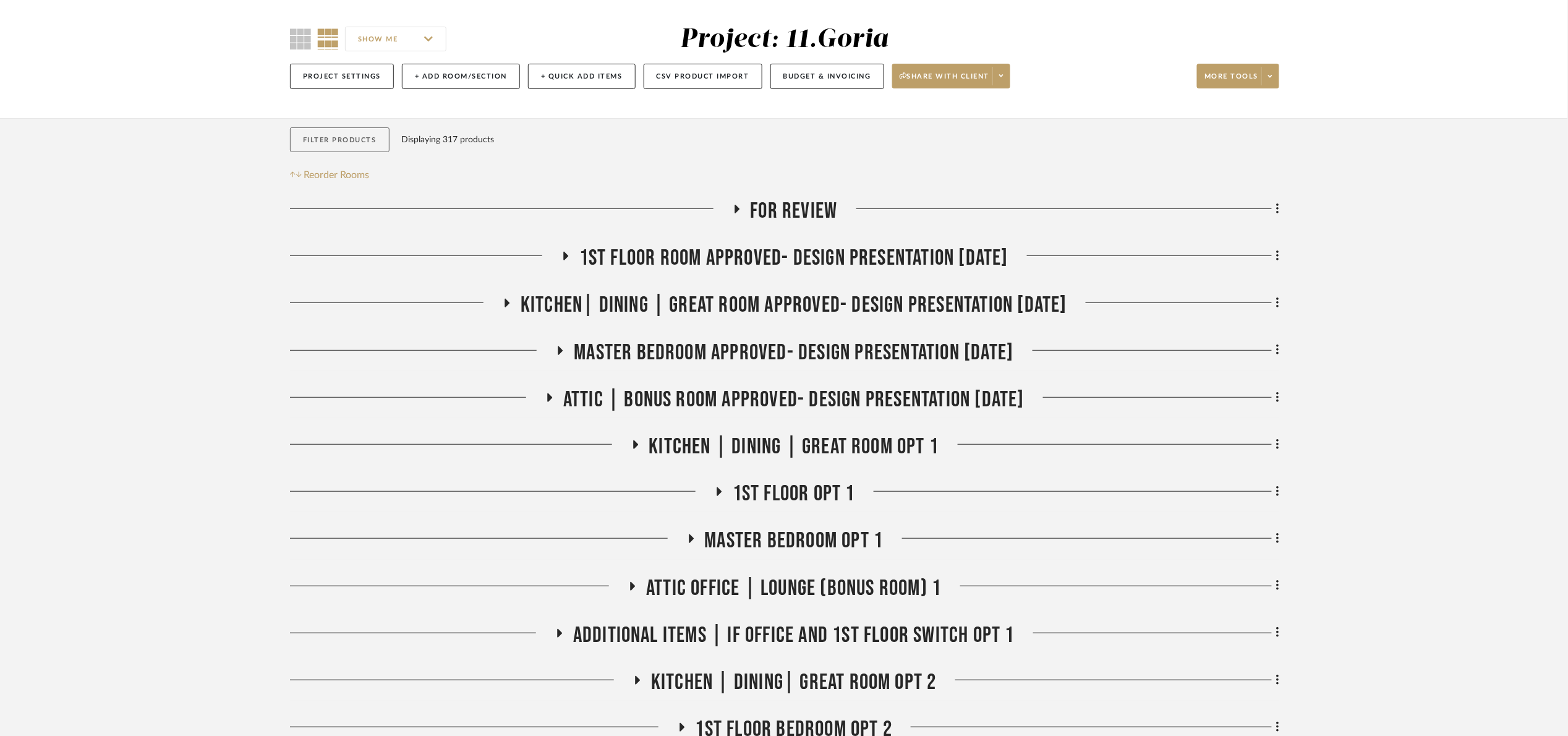
click at [385, 140] on button "Filter Products" at bounding box center [339, 140] width 100 height 25
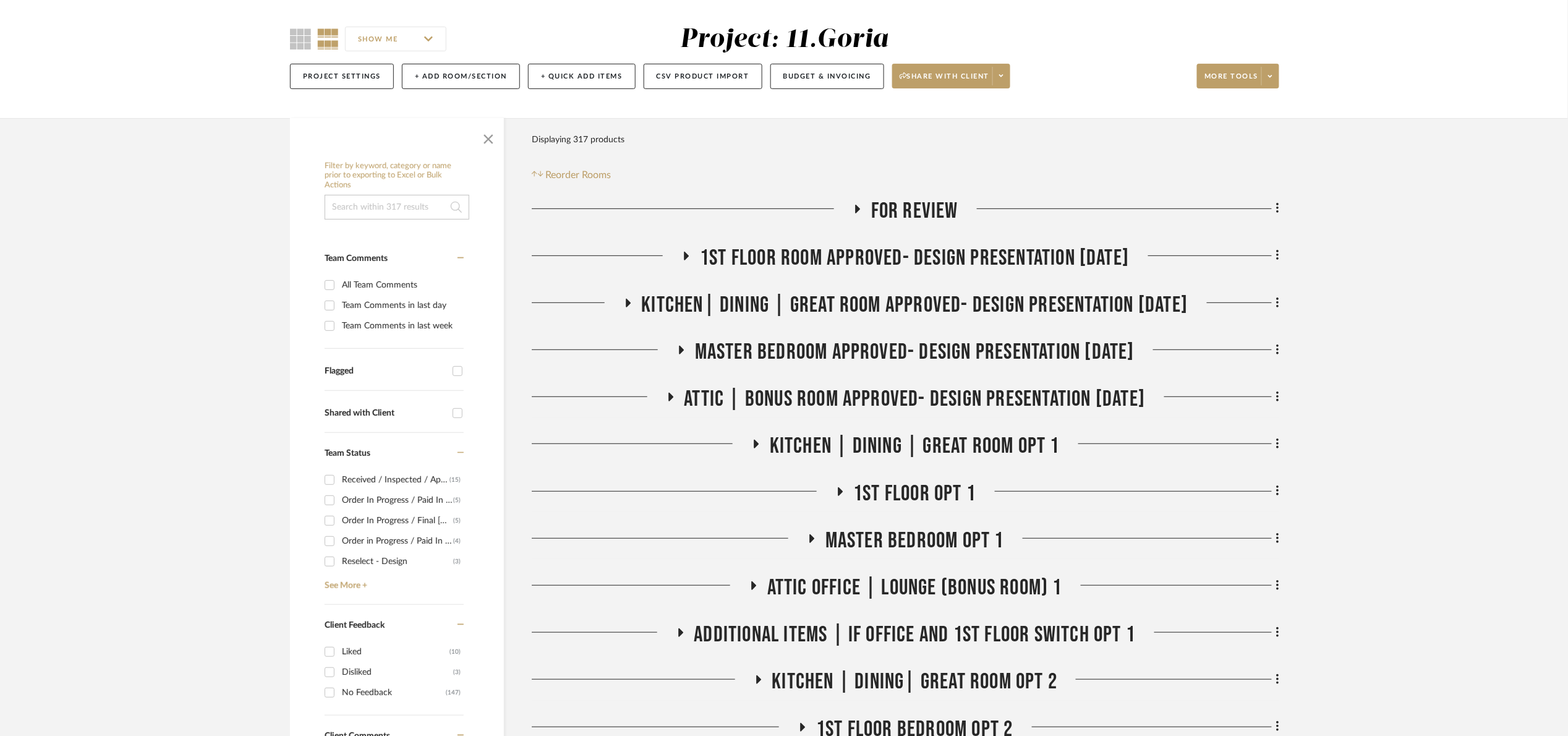
click at [389, 219] on input at bounding box center [397, 207] width 144 height 24
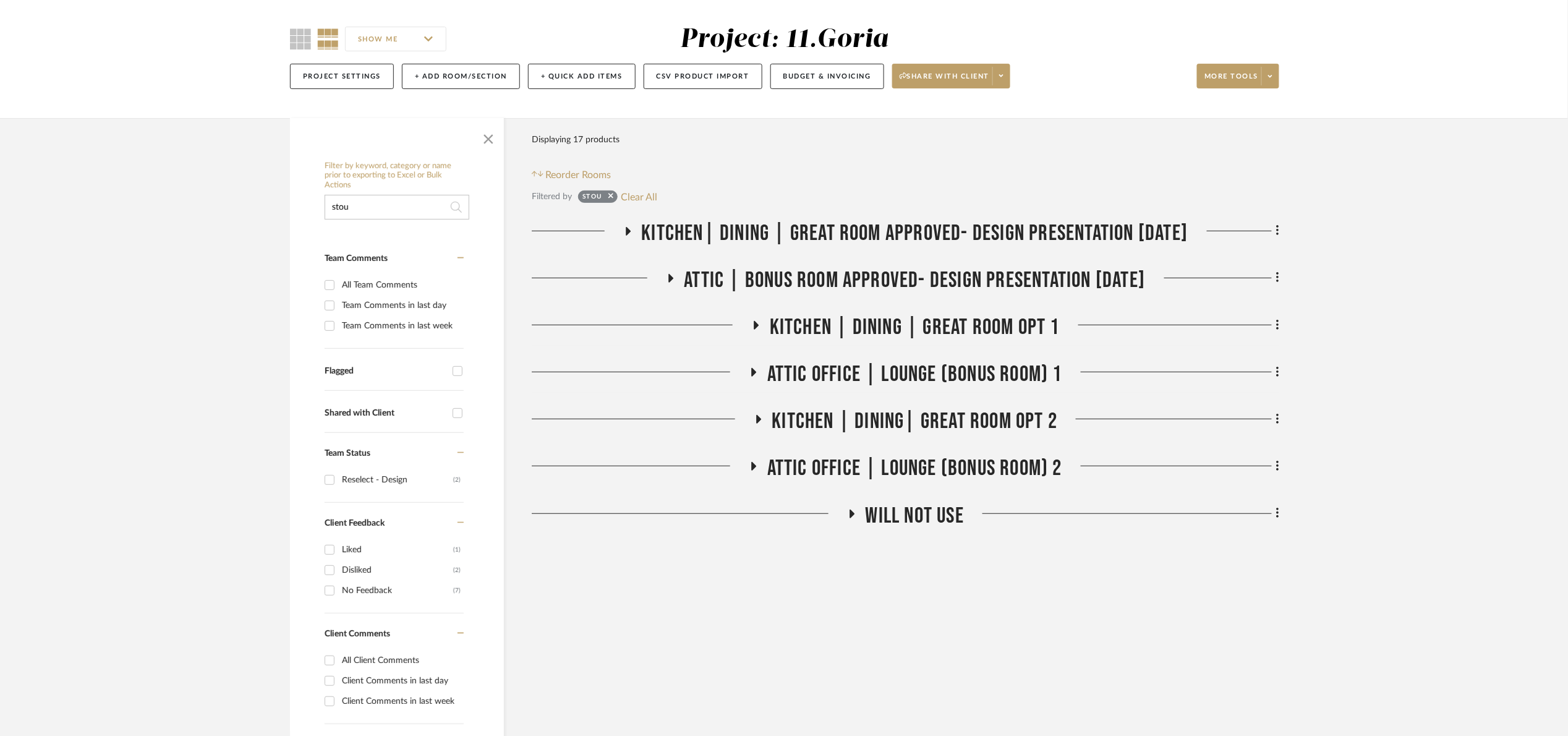
type input "stou"
click at [860, 233] on span "Kitchen| Dining | Great room Approved- Design Presentation [DATE]" at bounding box center [915, 234] width 547 height 27
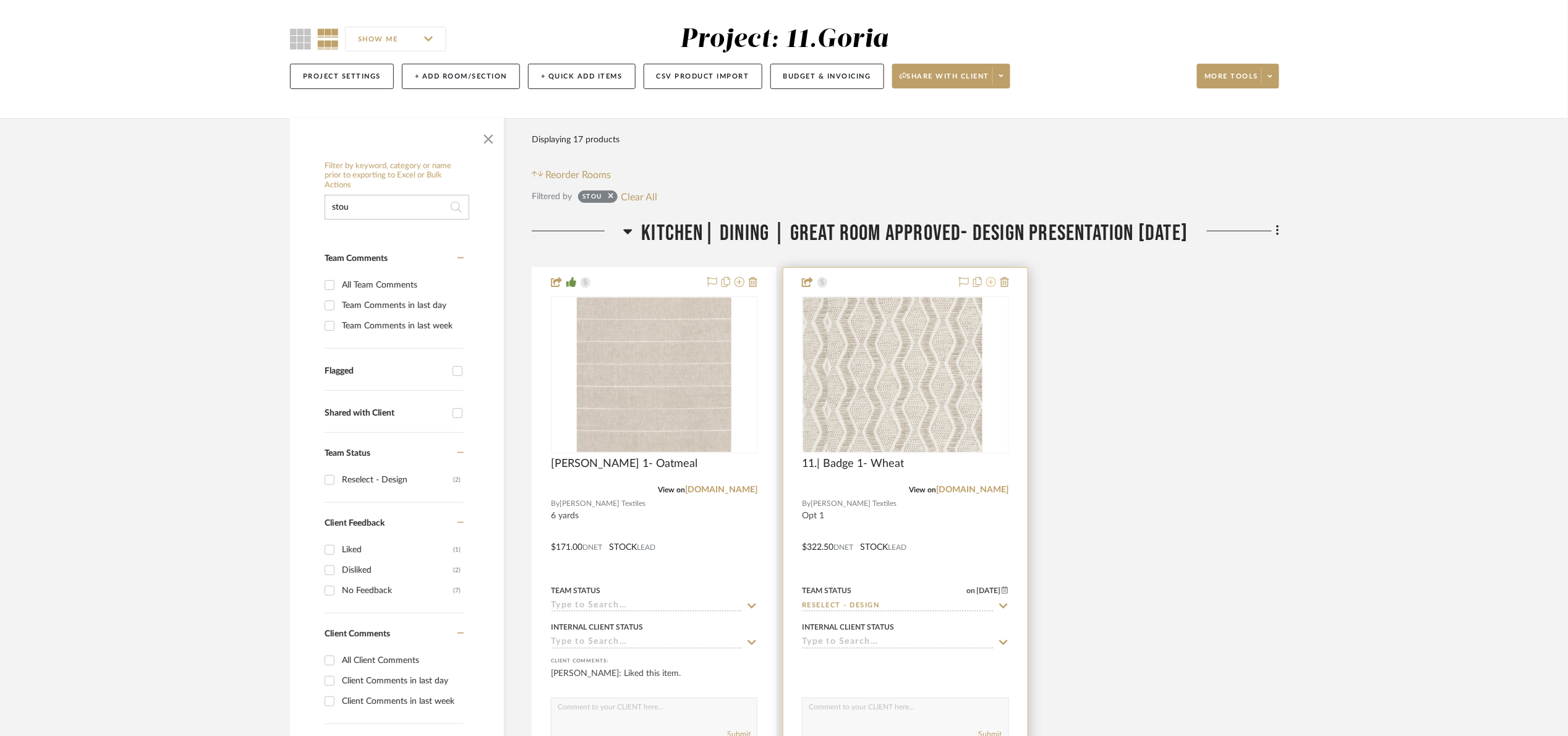
click at [989, 284] on icon at bounding box center [991, 282] width 10 height 10
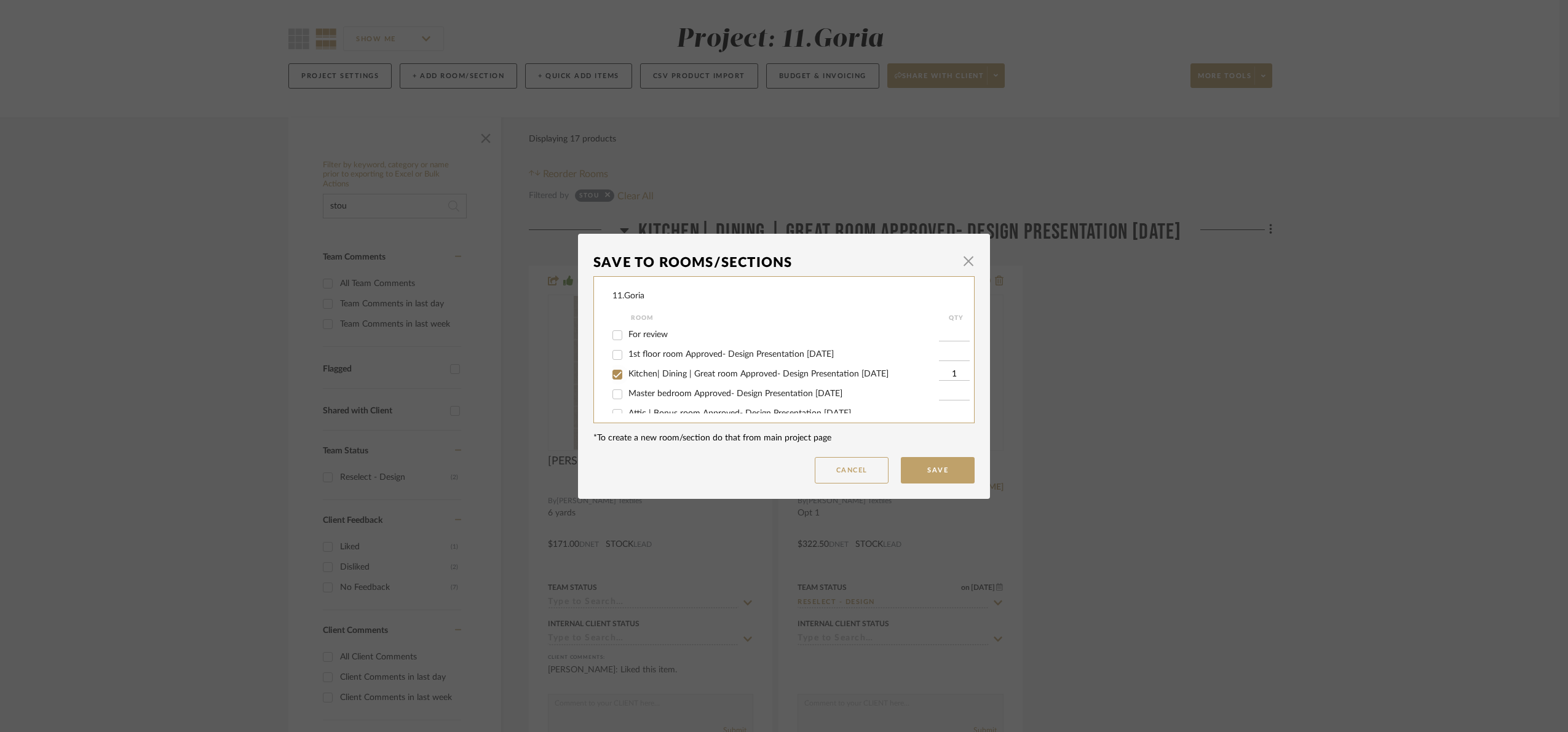
click at [625, 375] on div "Kitchen| Dining | Great room Approved- Design Presentation [DATE]" at bounding box center [775, 375] width 327 height 20
click at [615, 379] on input "Kitchen| Dining | Great room Approved- Design Presentation [DATE]" at bounding box center [617, 375] width 20 height 20
checkbox input "false"
drag, startPoint x: 939, startPoint y: 470, endPoint x: 1034, endPoint y: 465, distance: 95.1
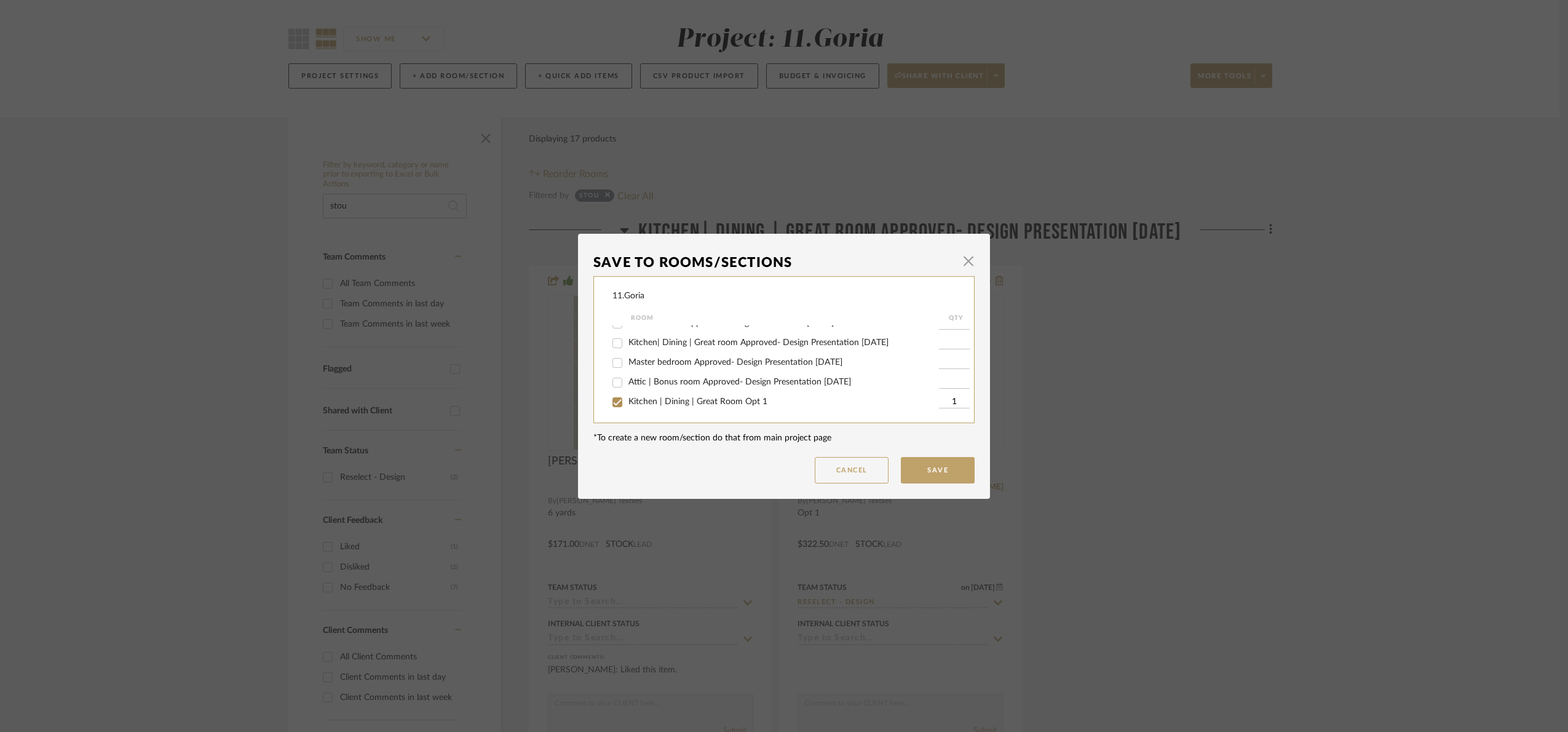
click at [939, 470] on button "Save" at bounding box center [938, 470] width 74 height 27
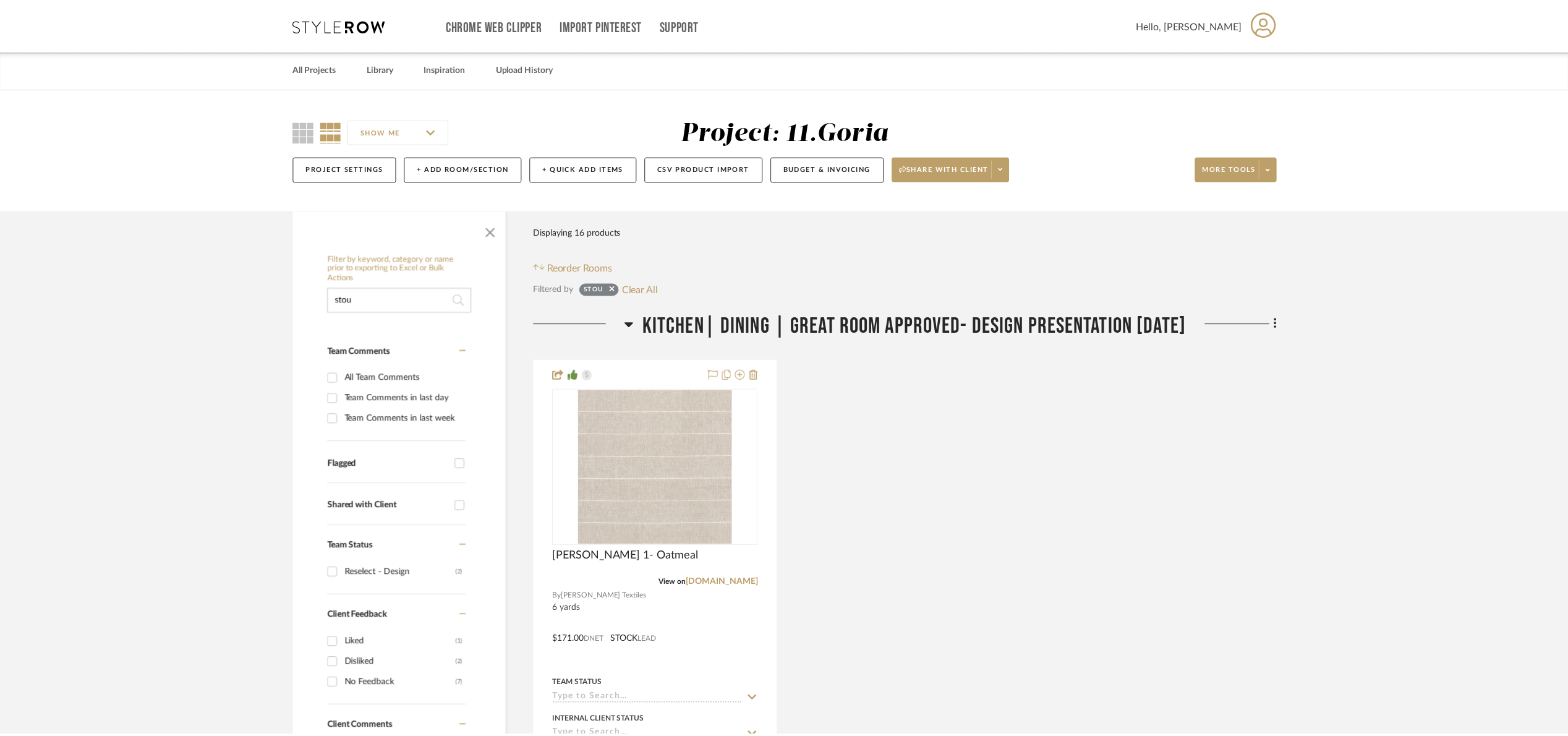
scroll to position [92, 0]
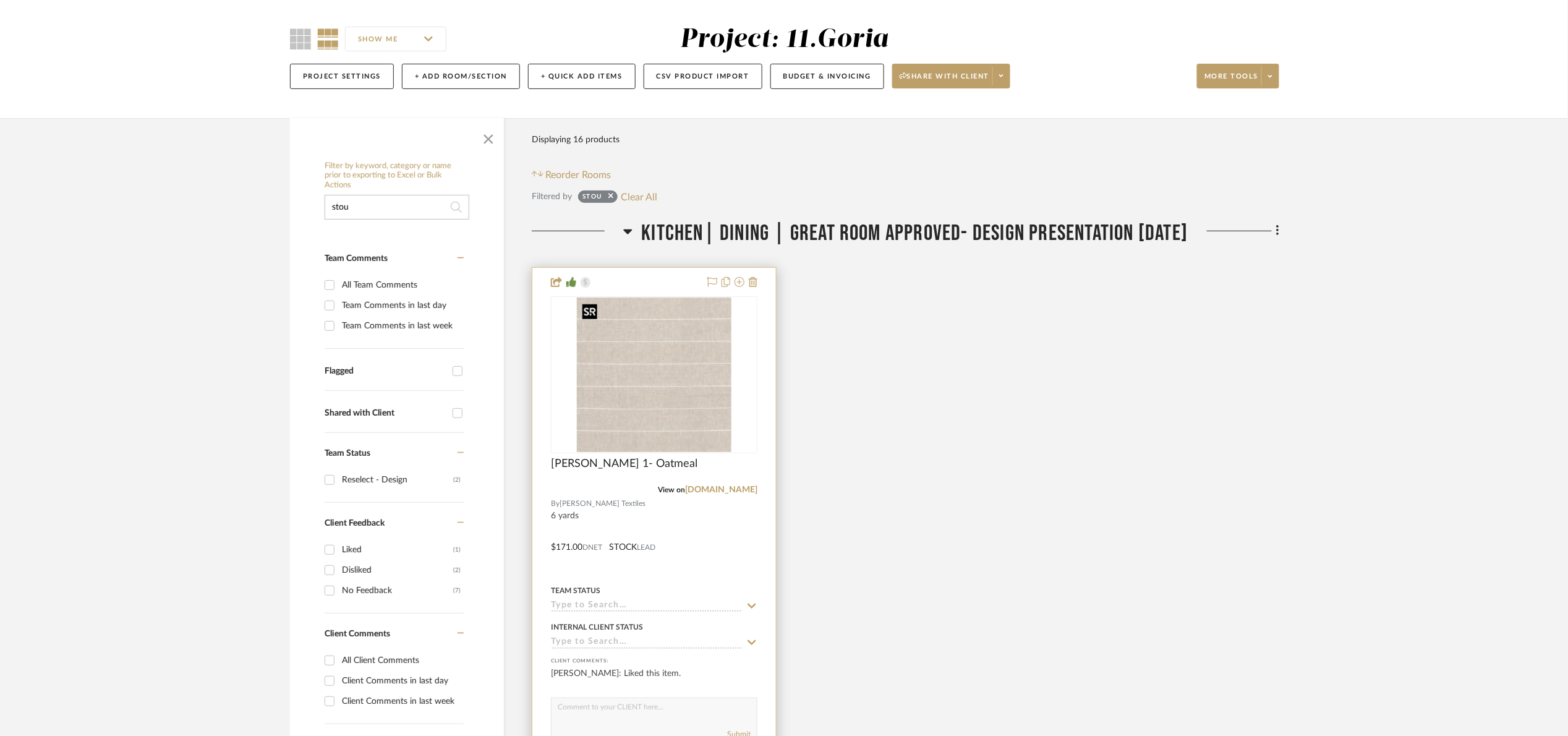
click at [663, 360] on img "0" at bounding box center [654, 375] width 155 height 155
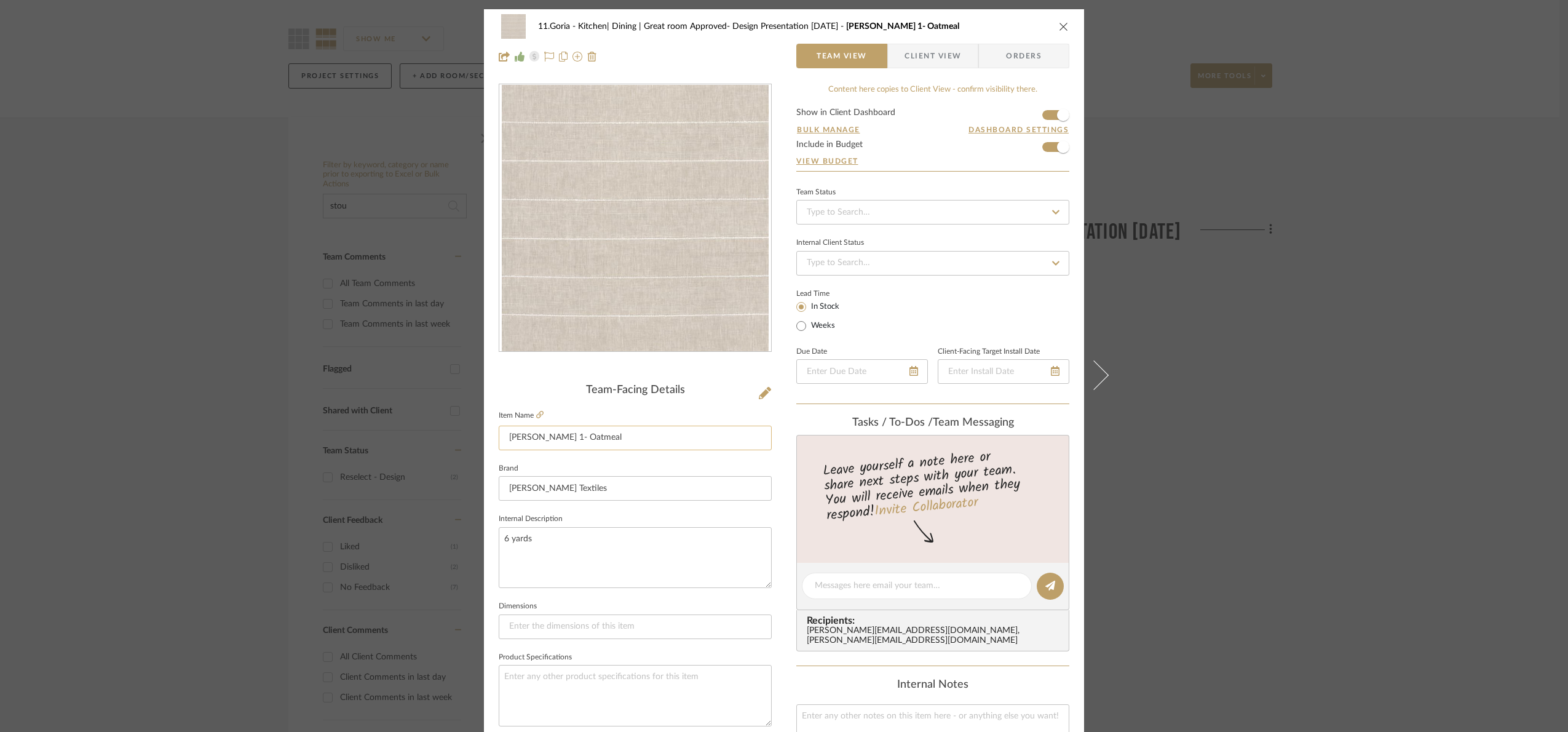
scroll to position [414, 0]
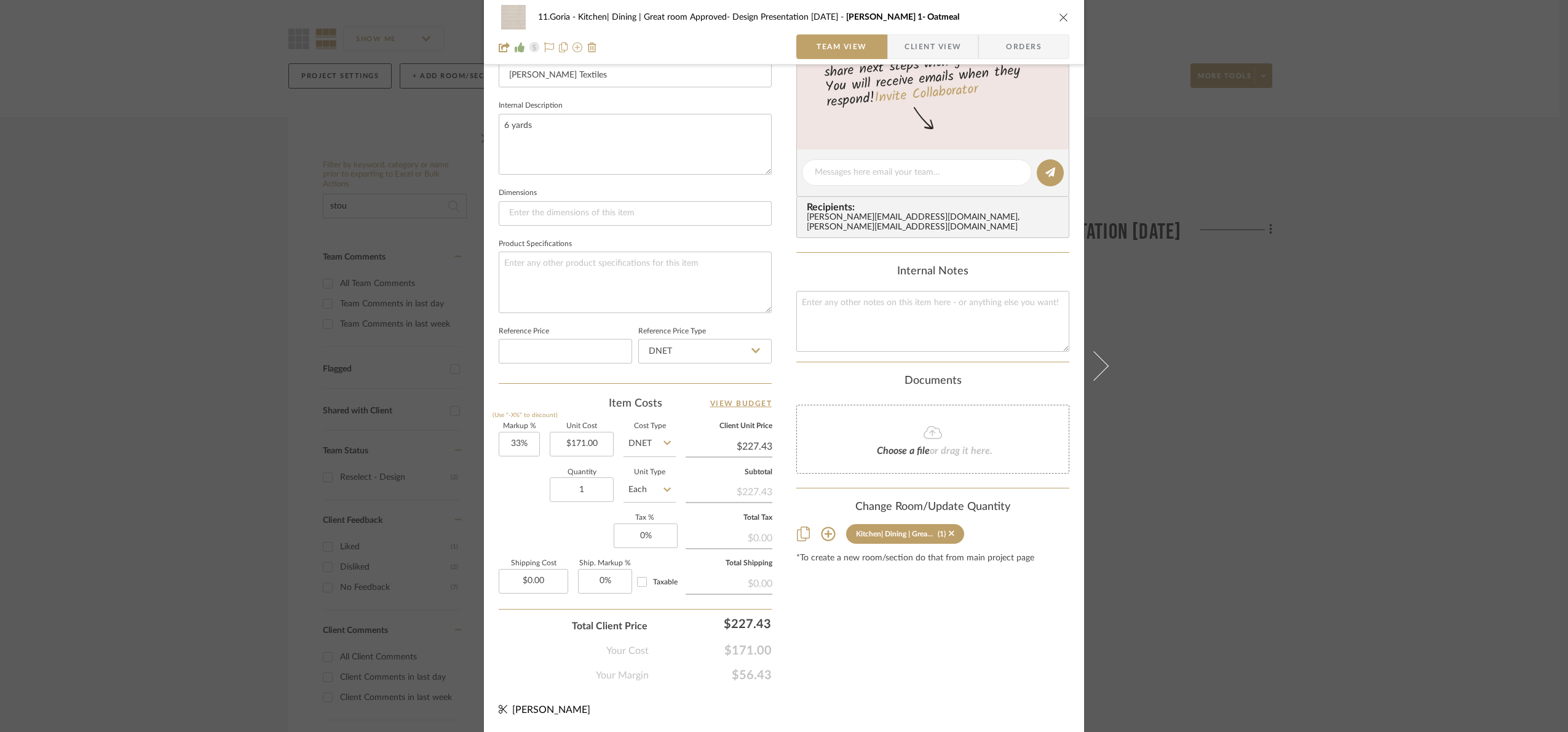
click at [1261, 496] on div "11.Goria Kitchen| Dining | Great room Approved- Design Presentation 06/06/25 Pe…" at bounding box center [784, 366] width 1568 height 732
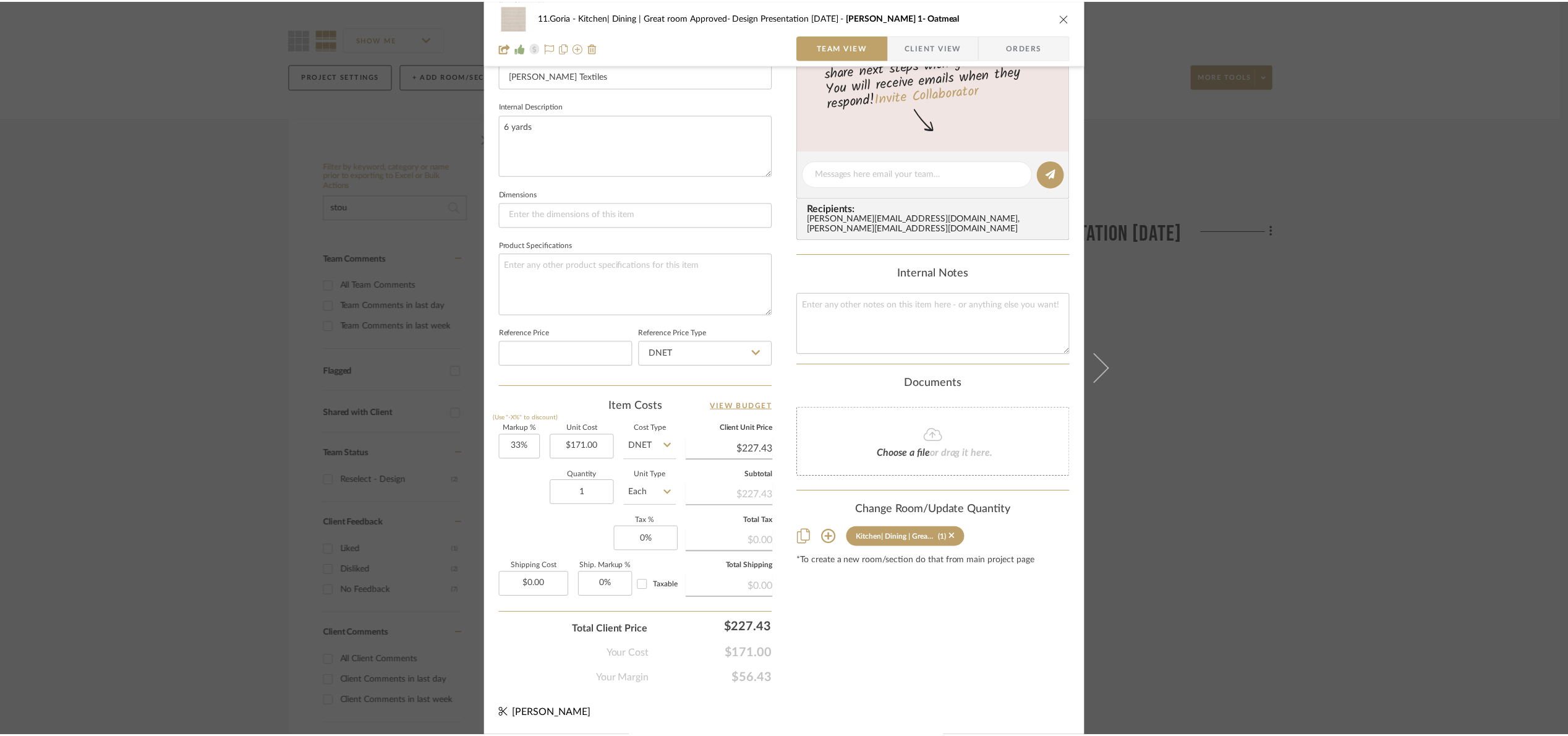
scroll to position [92, 0]
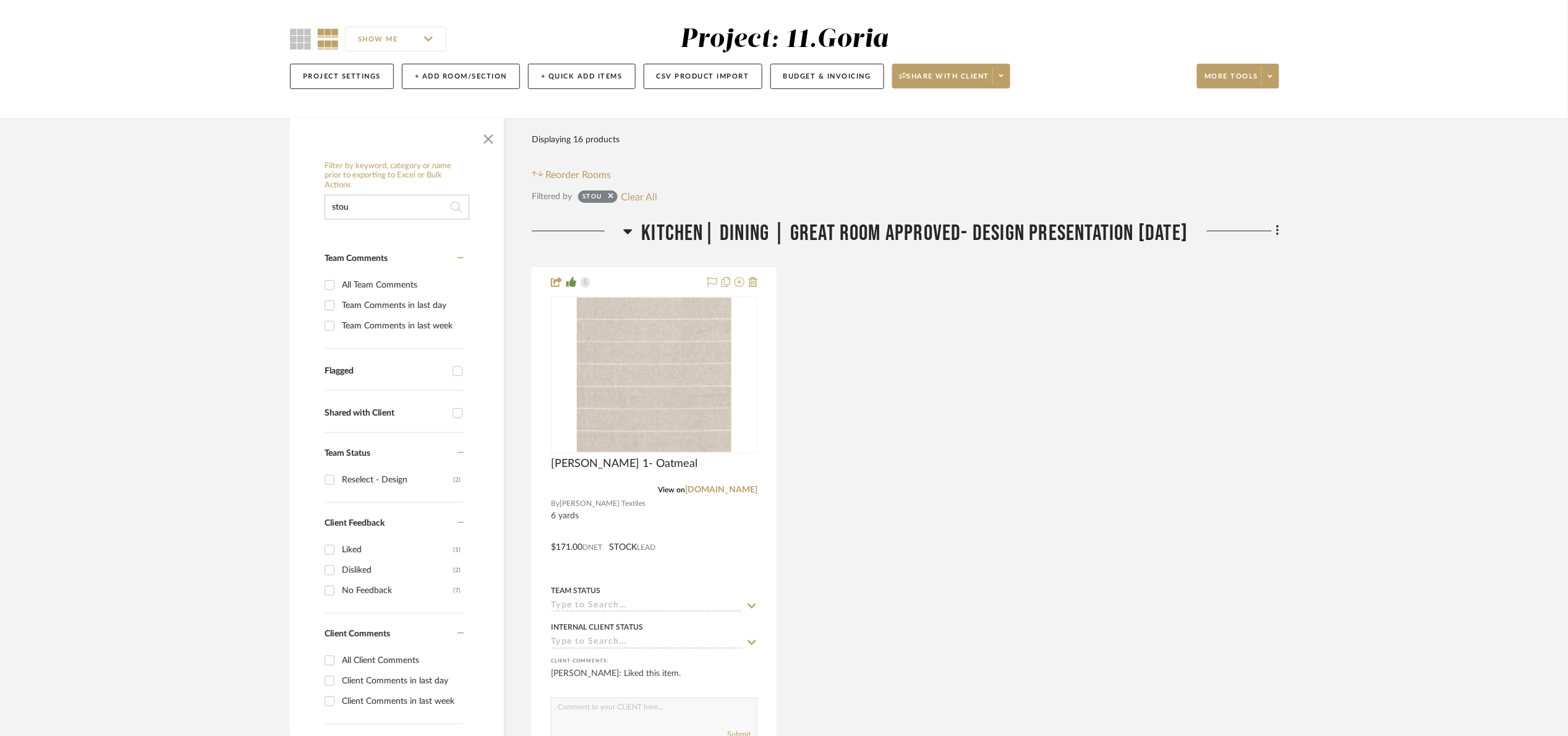
click at [821, 218] on div "Filter Products Displaying 16 products Reorder Rooms Filtered by stou Clear All…" at bounding box center [905, 748] width 747 height 1259
click at [814, 244] on span "Kitchen| Dining | Great room Approved- Design Presentation [DATE]" at bounding box center [915, 234] width 547 height 27
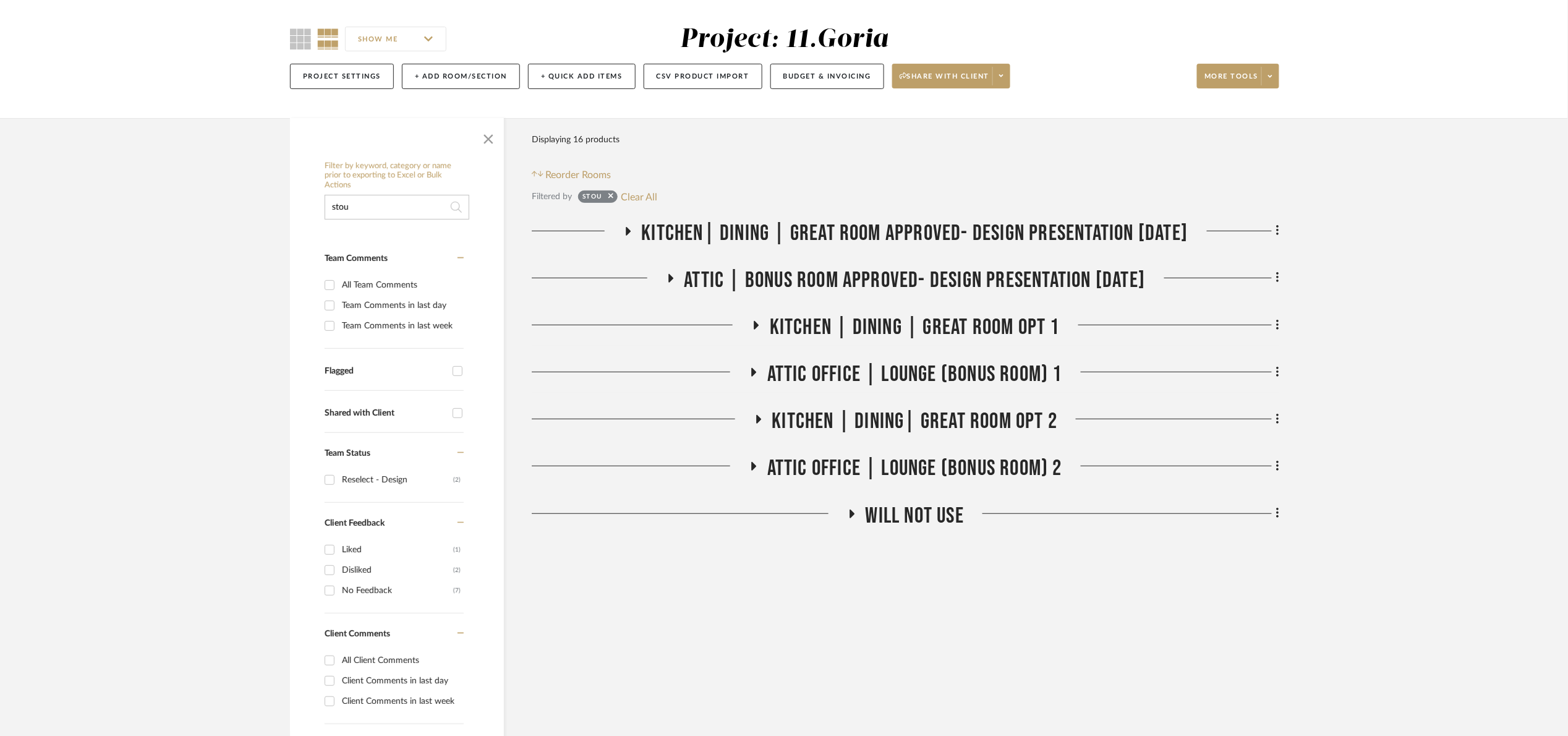
click at [811, 269] on span "Attic | Bonus room Approved- Design Presentation [DATE]" at bounding box center [915, 281] width 461 height 27
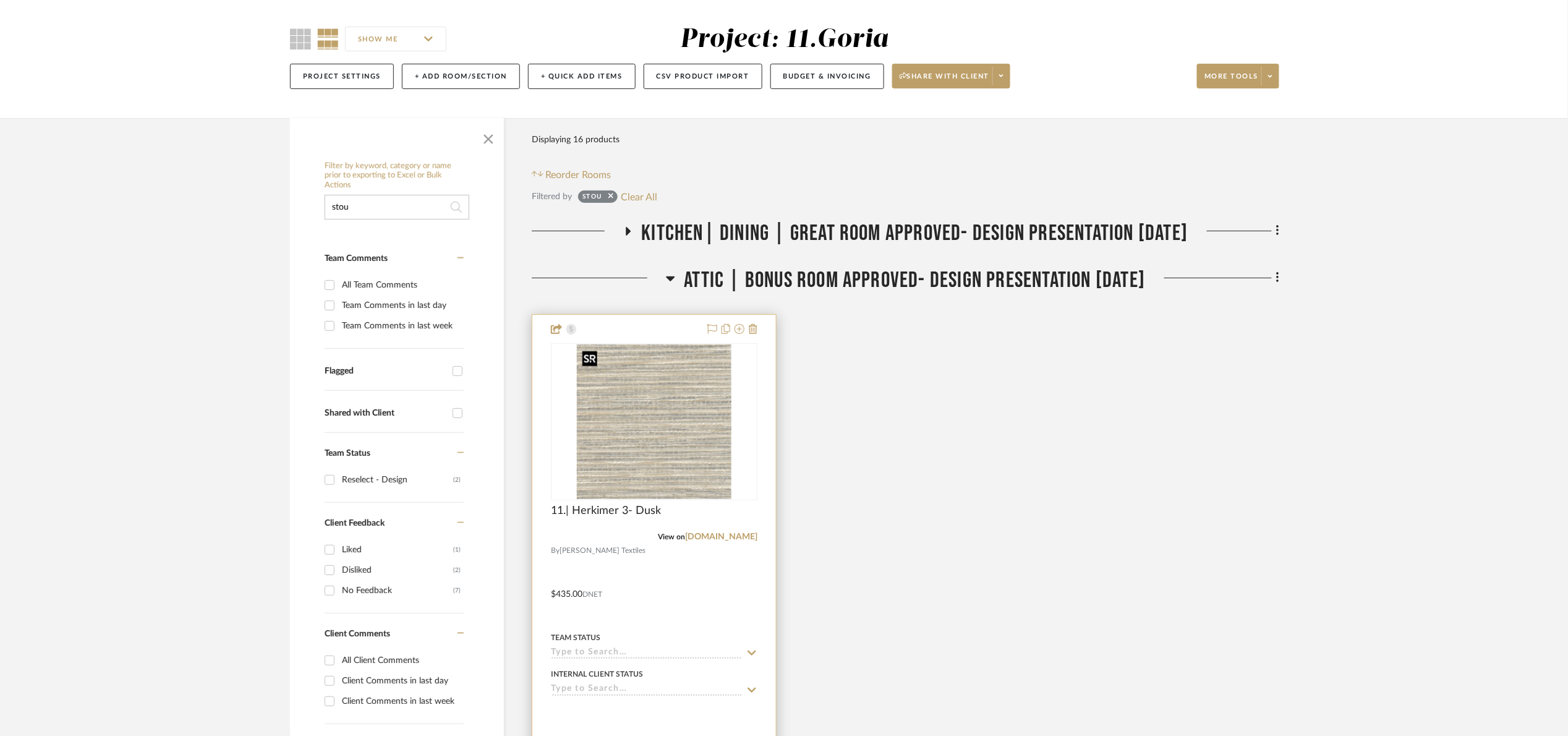
click at [0, 0] on img at bounding box center [0, 0] width 0 height 0
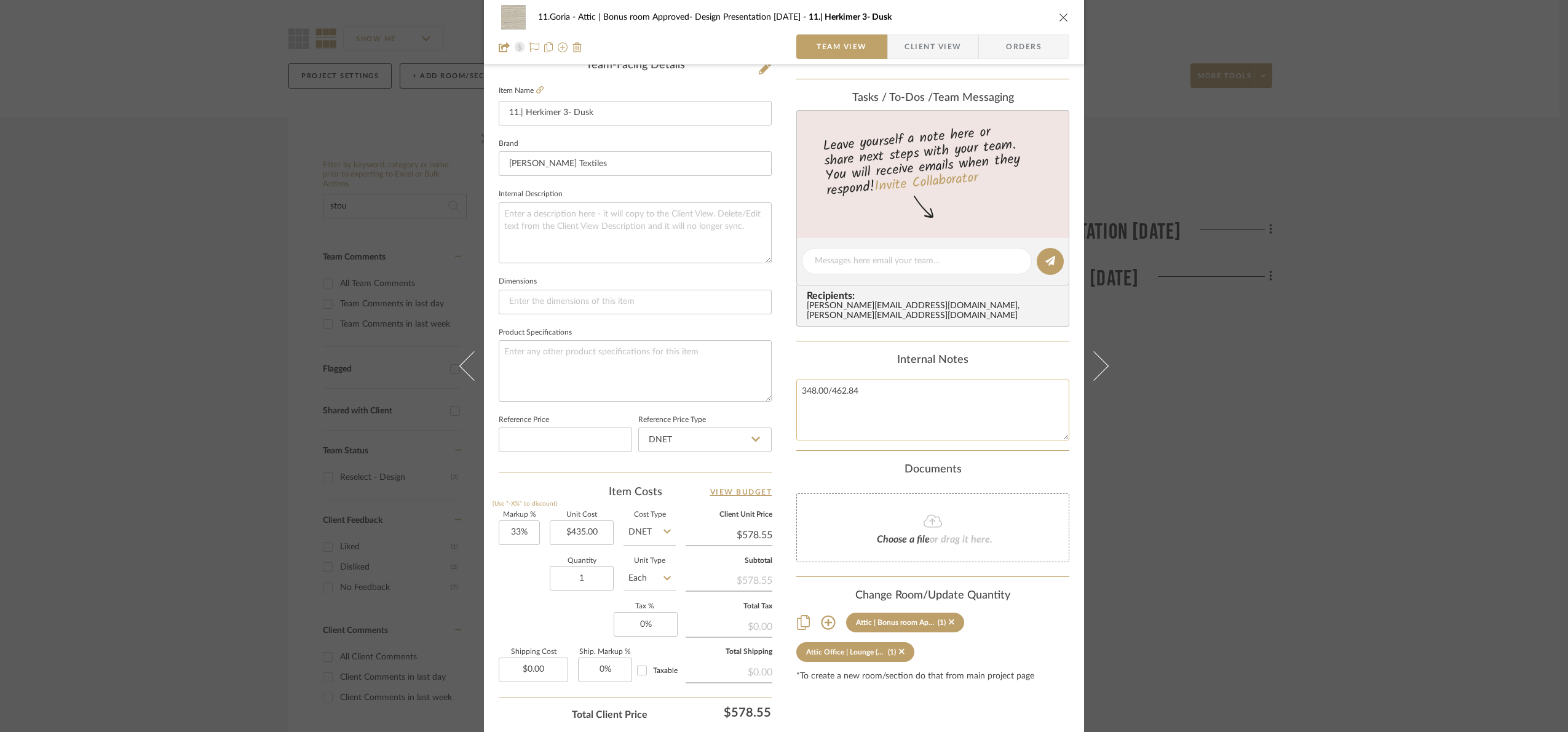
scroll to position [323, 0]
click at [561, 238] on textarea at bounding box center [635, 235] width 273 height 61
type textarea "10 Yds"
click at [579, 272] on sr-form-field "Internal Description 10 Yds" at bounding box center [635, 231] width 273 height 88
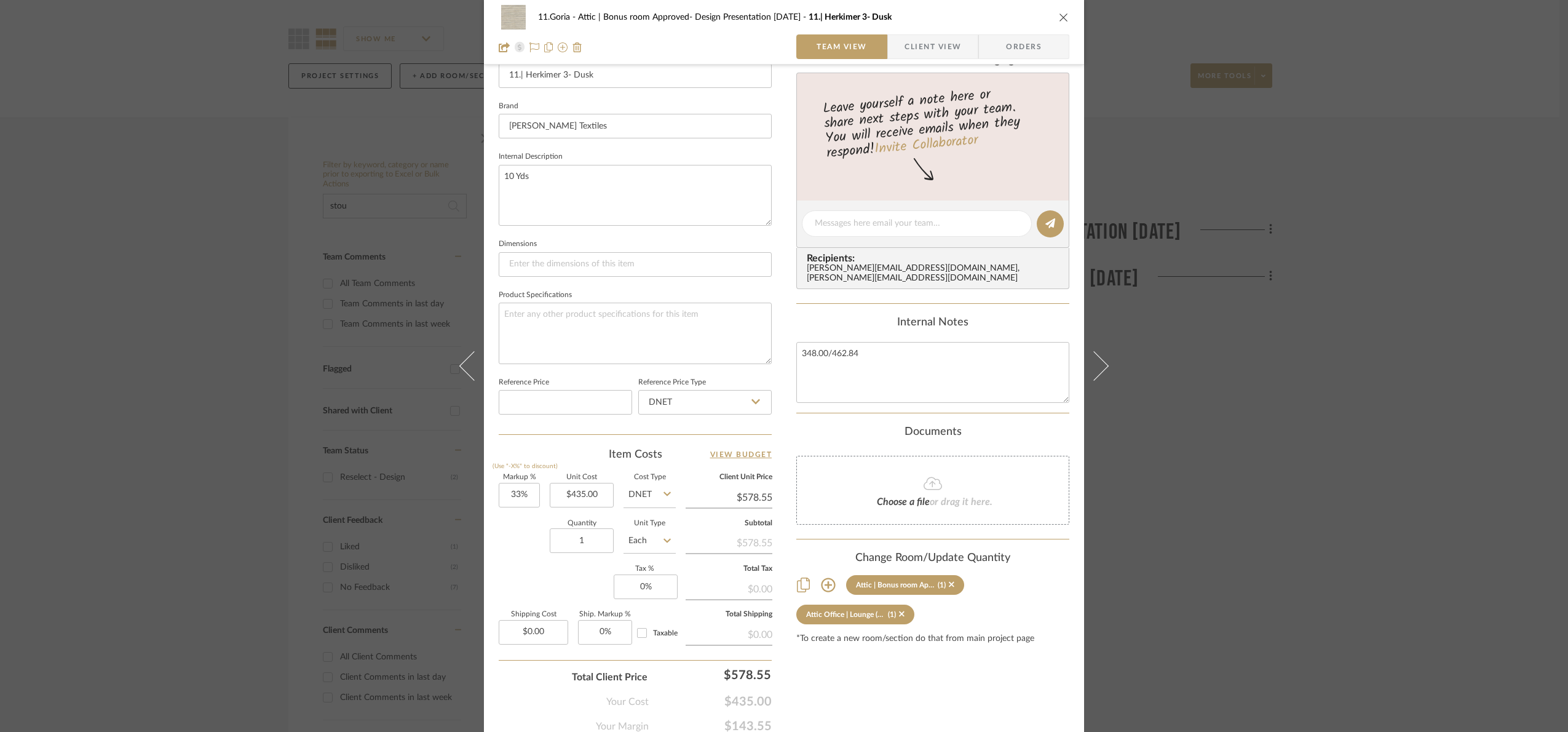
scroll to position [414, 0]
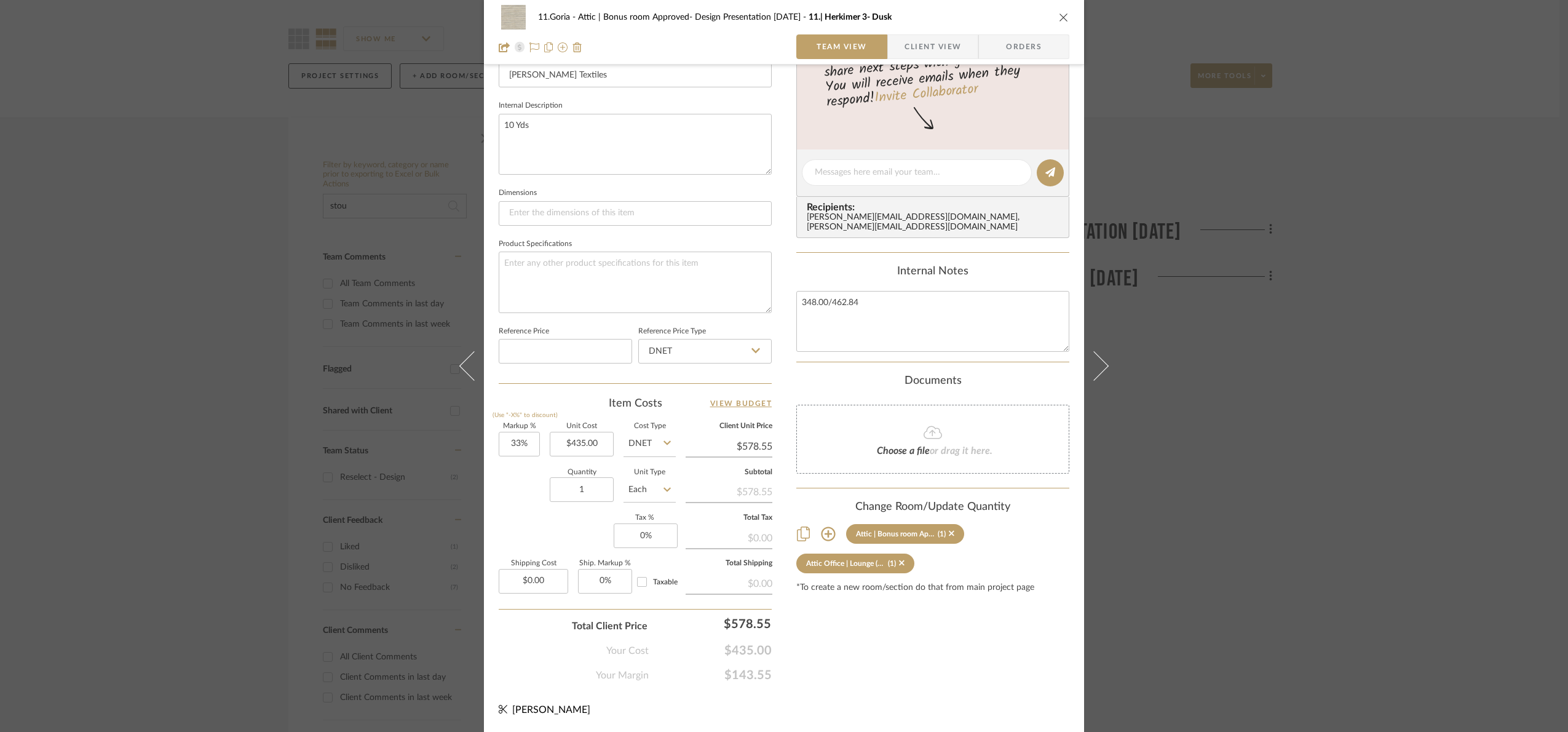
drag, startPoint x: 286, startPoint y: 334, endPoint x: 197, endPoint y: 98, distance: 252.2
click at [285, 333] on div "11.Goria Attic | Bonus room Approved- Design Presentation 06/06/25 11.| Herkime…" at bounding box center [784, 366] width 1568 height 732
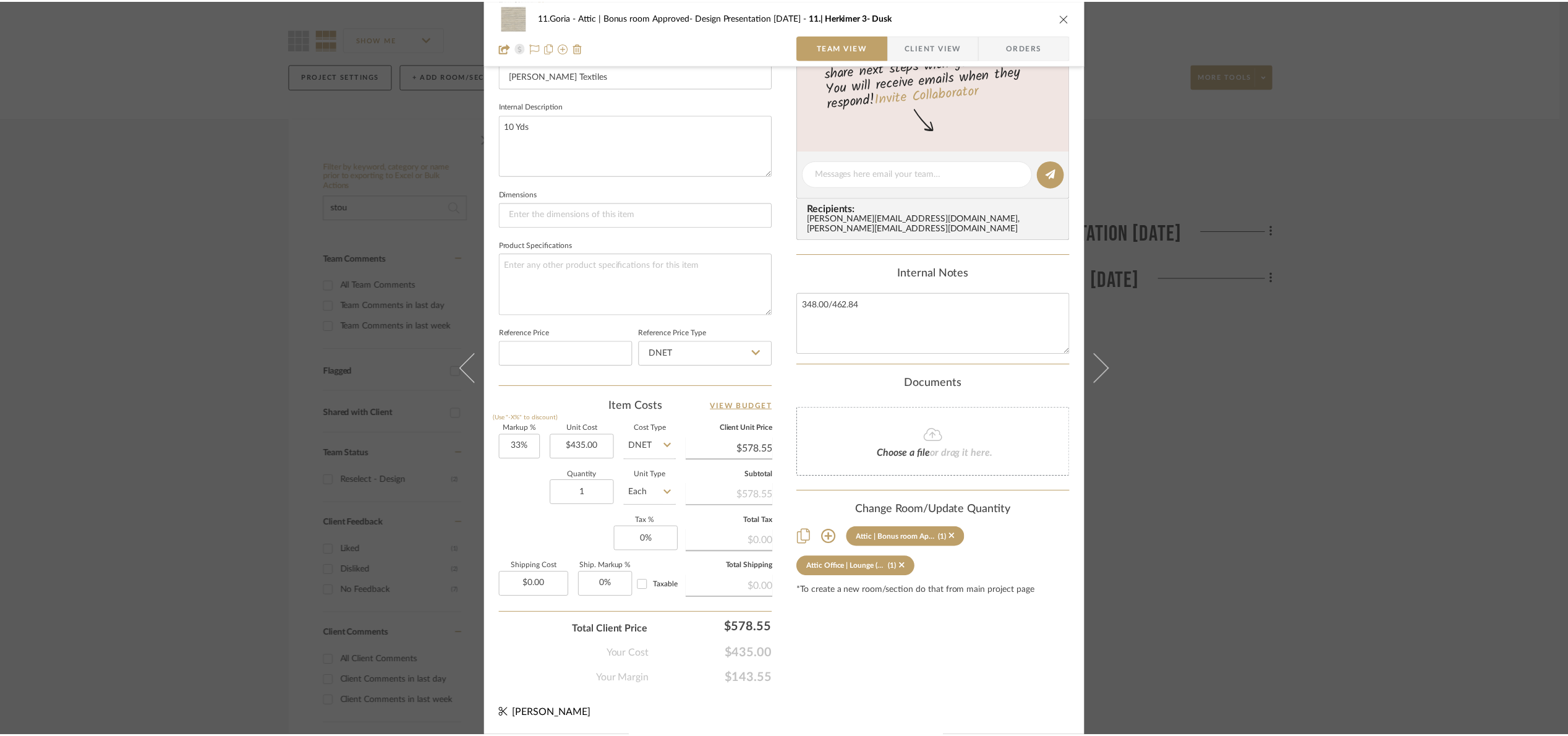
scroll to position [92, 0]
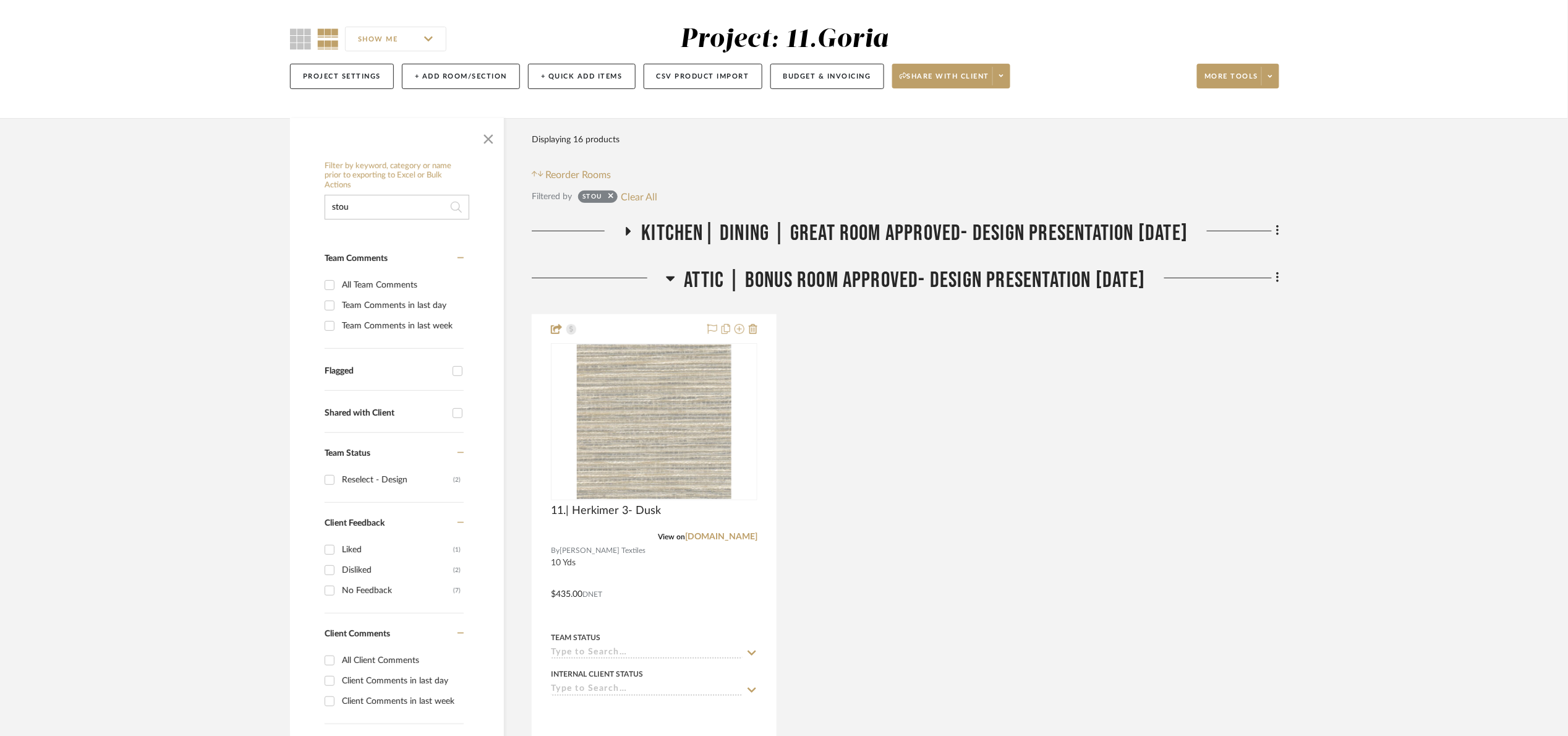
click at [751, 222] on span "Kitchen| Dining | Great room Approved- Design Presentation [DATE]" at bounding box center [915, 234] width 547 height 27
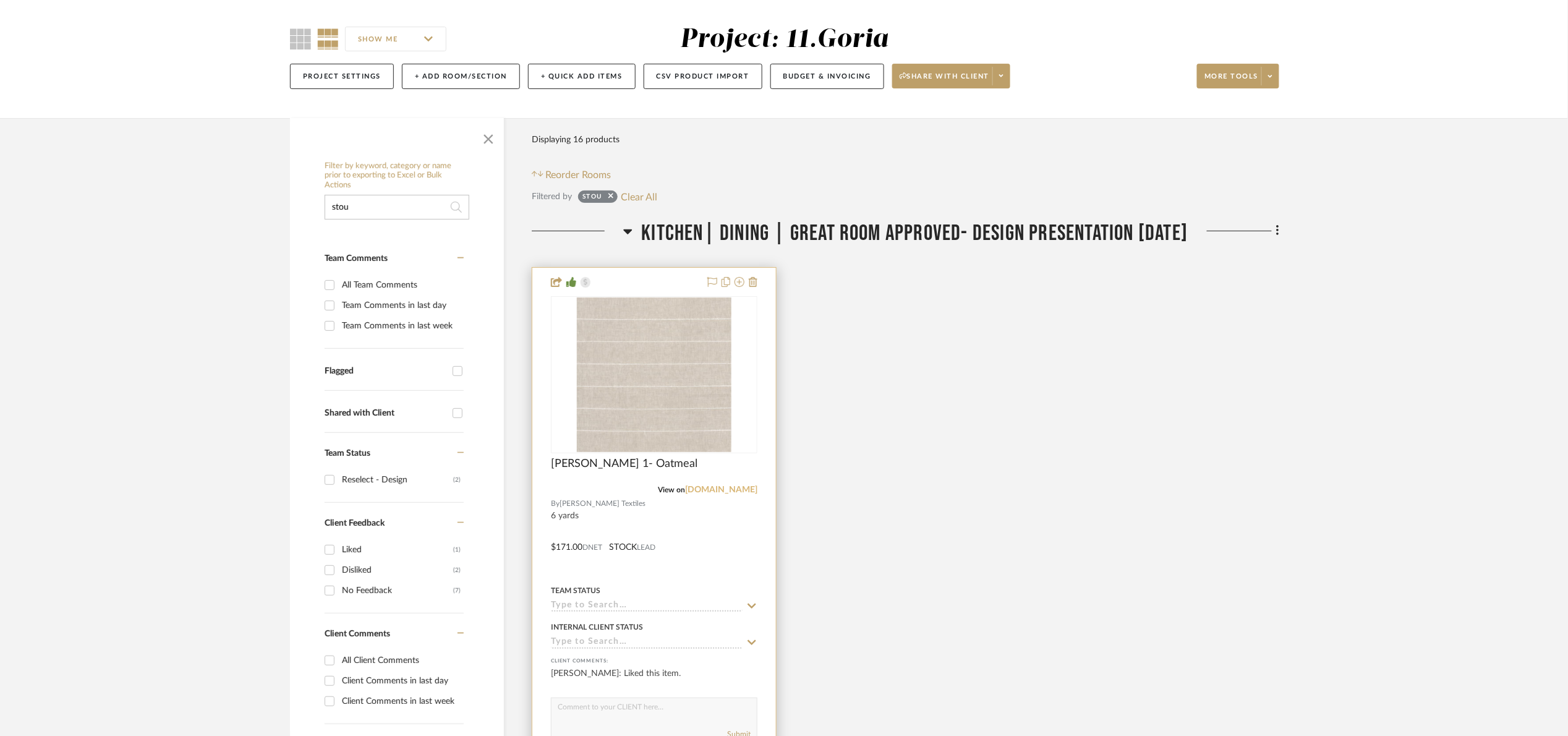
click at [731, 492] on link "estout.com" at bounding box center [721, 490] width 72 height 8
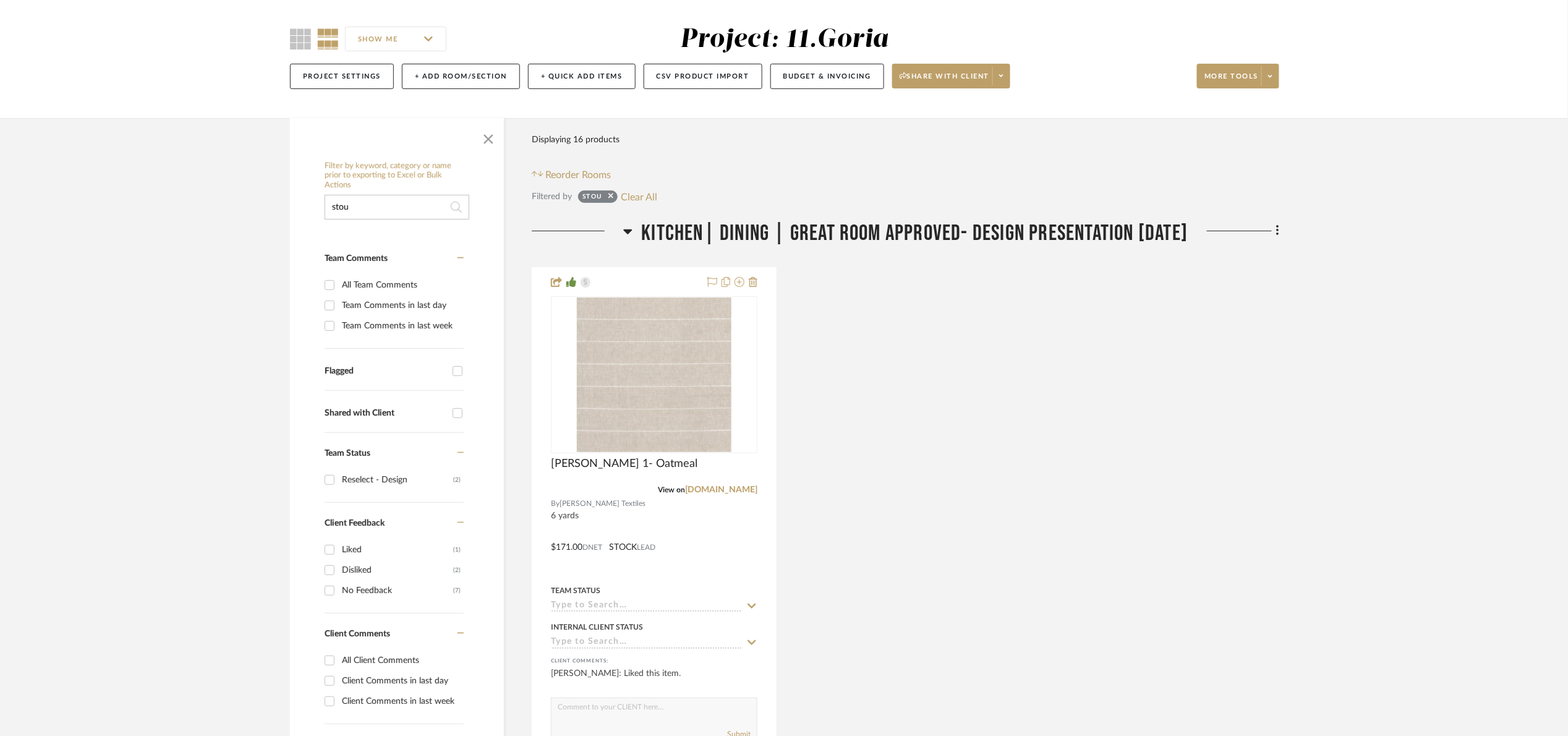
click at [656, 199] on button "Clear All" at bounding box center [638, 197] width 36 height 16
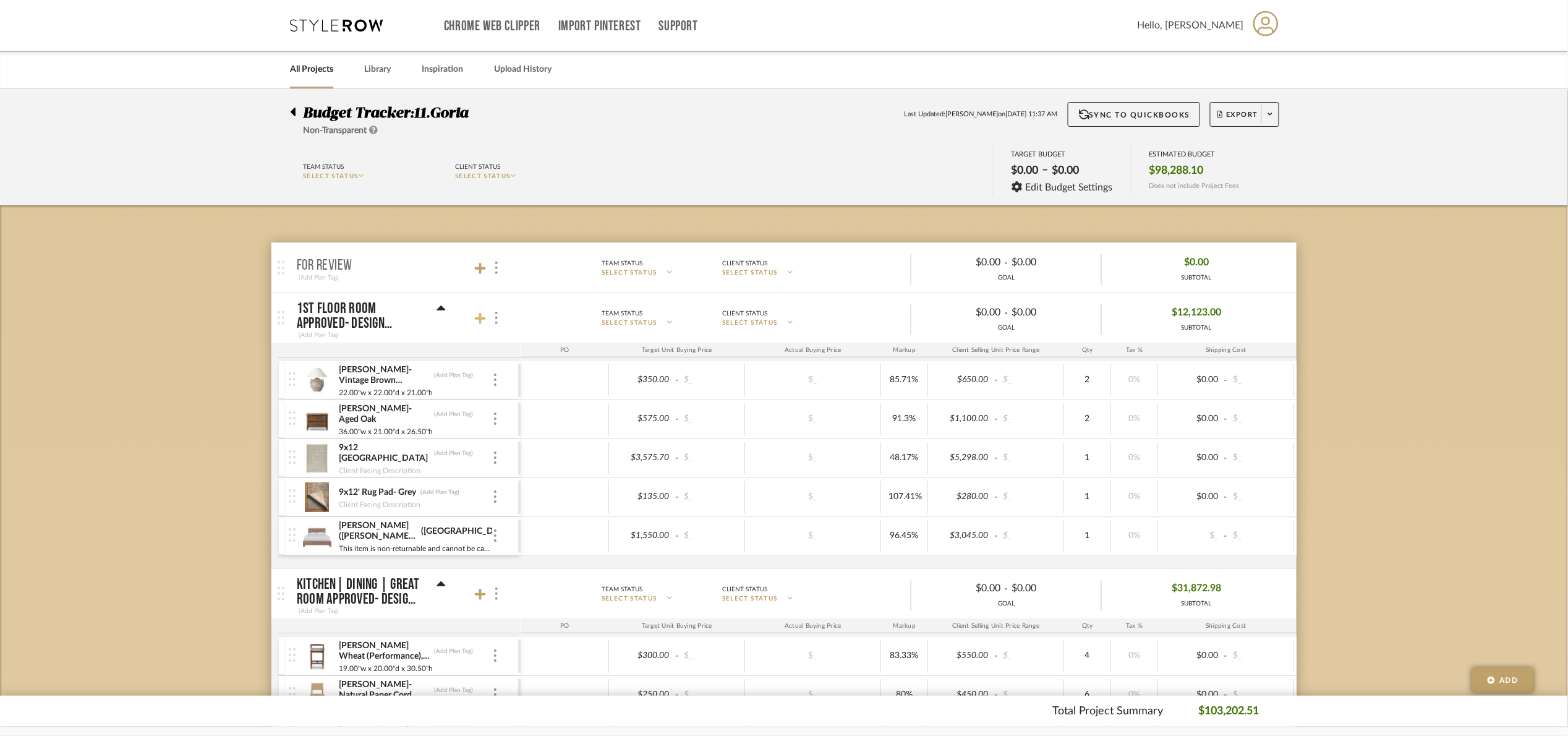
click at [482, 318] on icon at bounding box center [480, 318] width 11 height 13
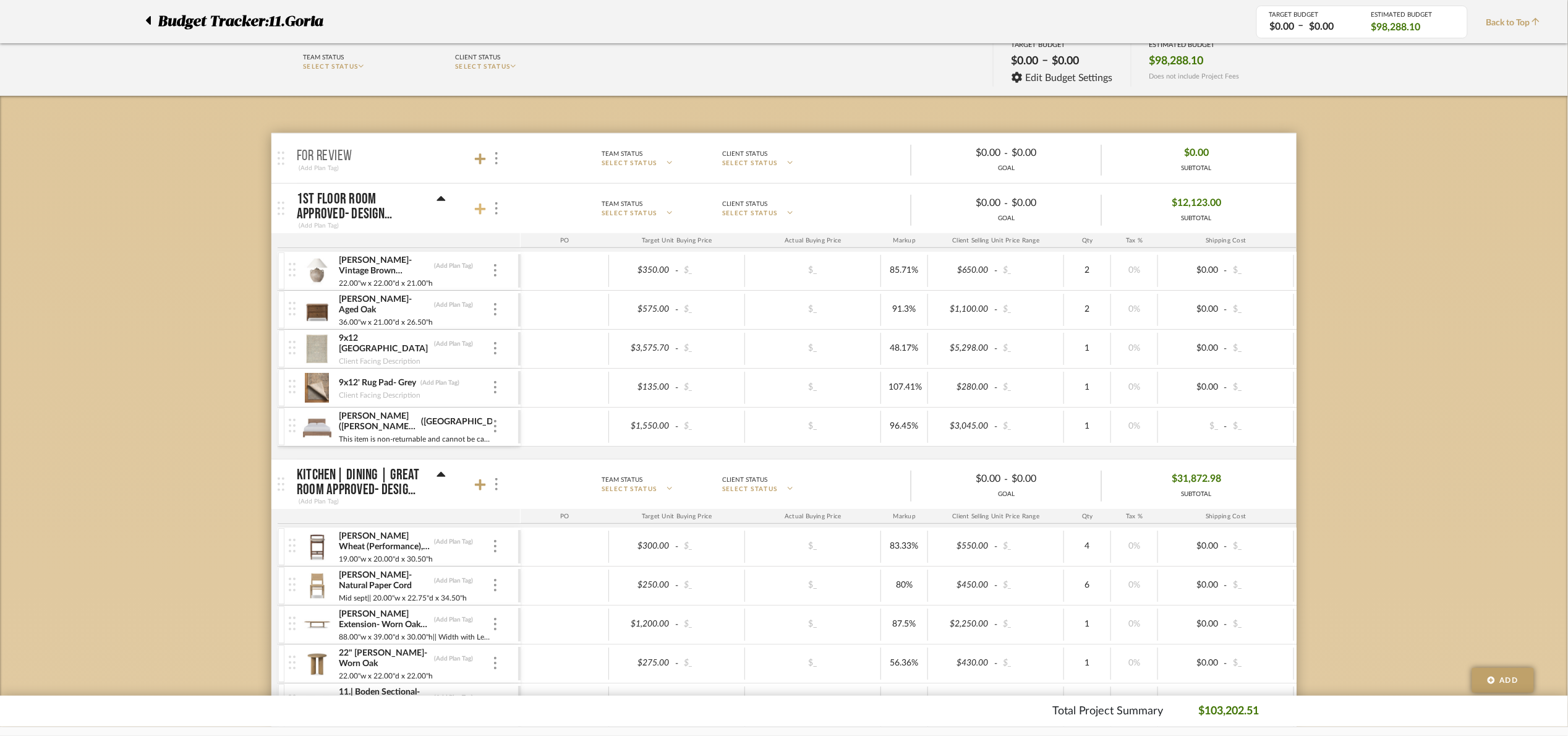
scroll to position [92, 0]
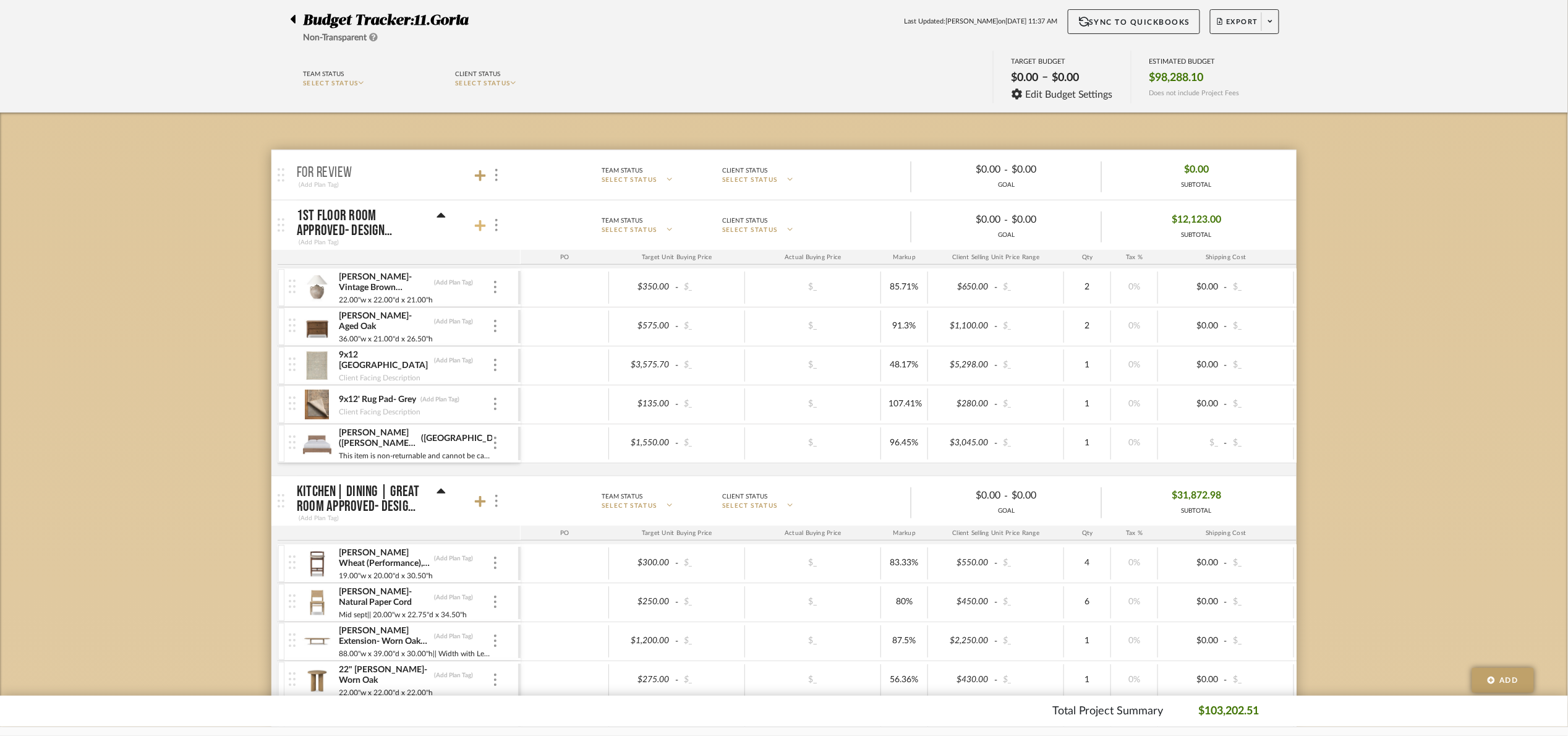
click at [478, 222] on icon at bounding box center [480, 225] width 11 height 13
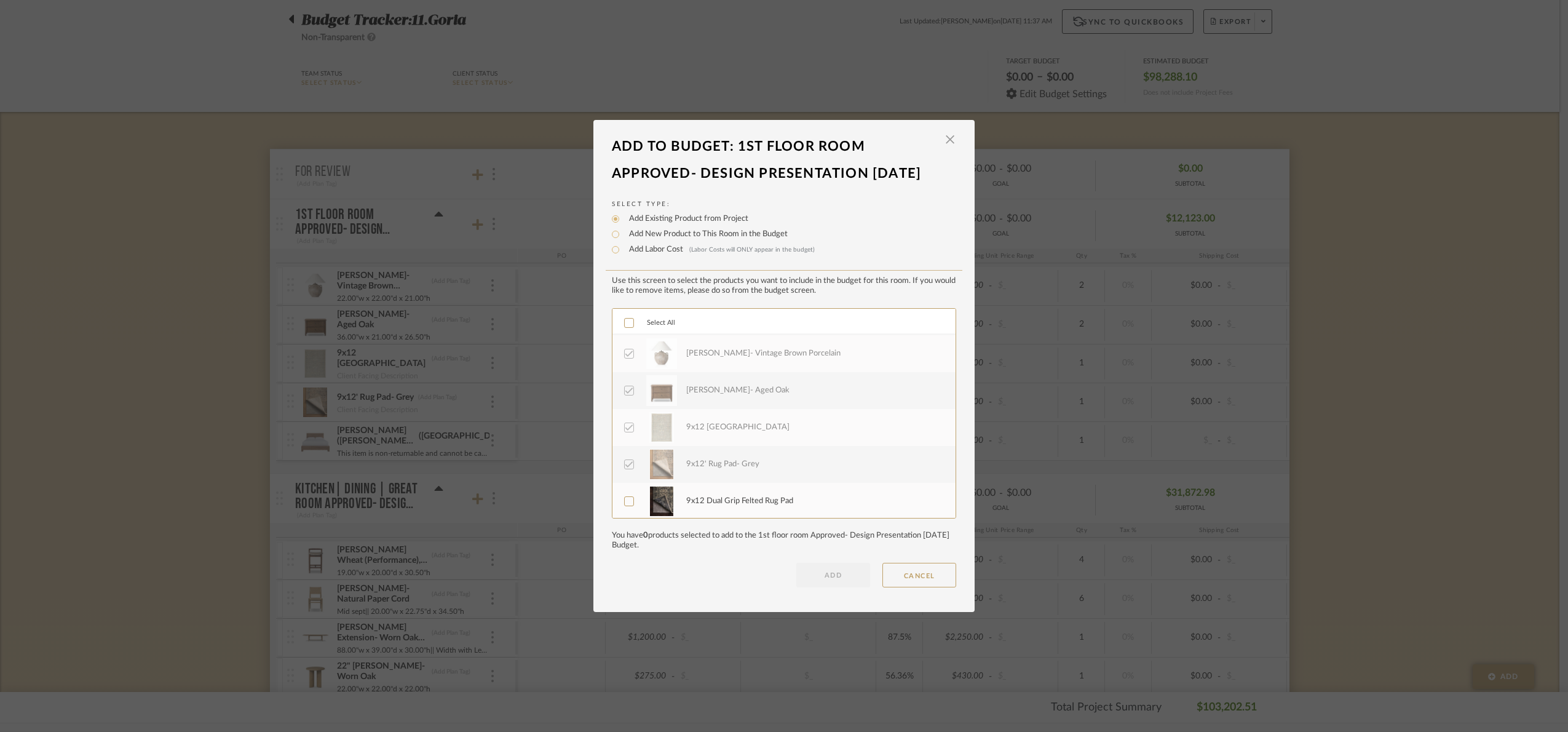
scroll to position [36, 0]
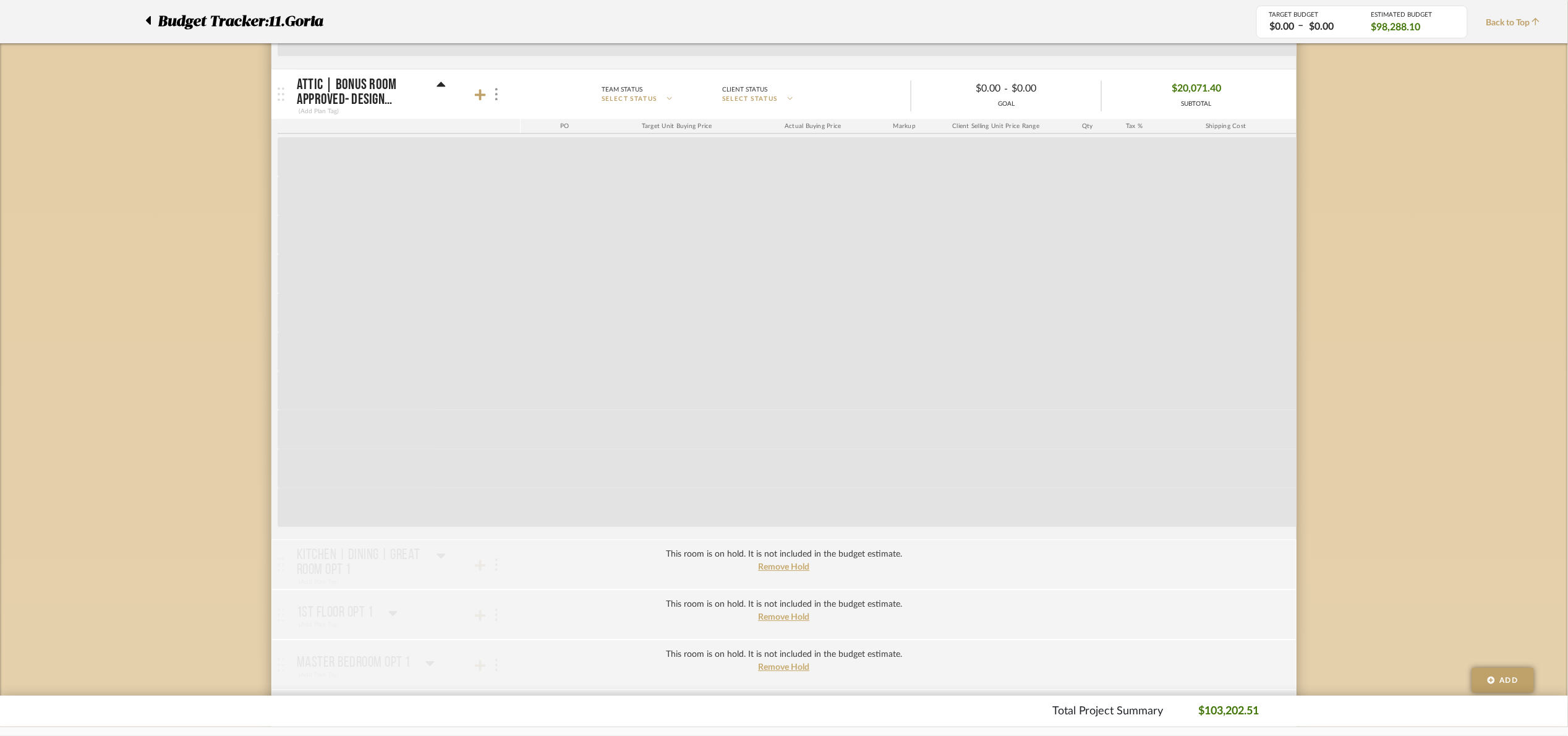
scroll to position [1446, 0]
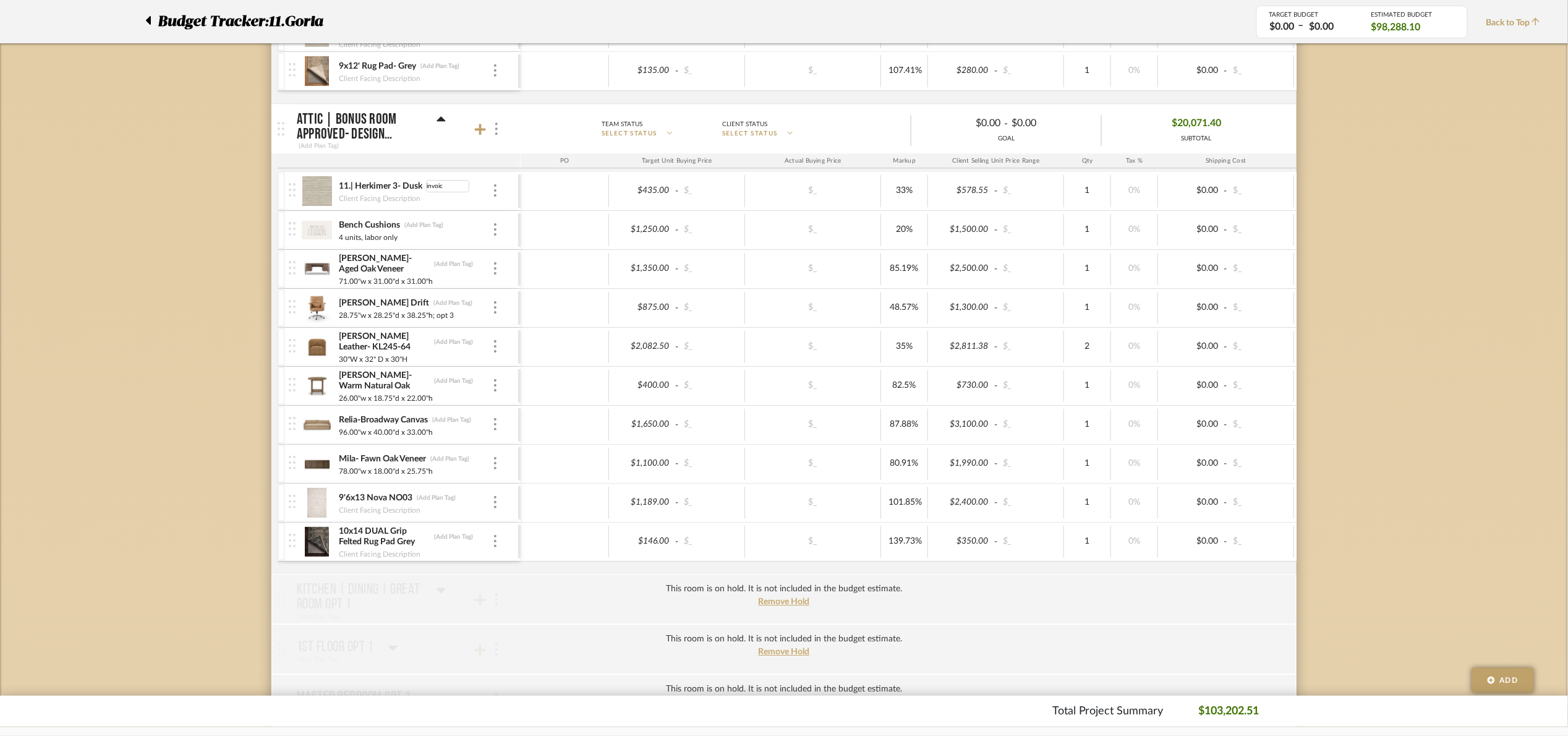
type input "invoice"
click at [1427, 156] on div "Budget Tracker: 11.Goria Non-Transparent Last Updated: Maria Ortega on Aug 29th…" at bounding box center [784, 569] width 1568 height 3851
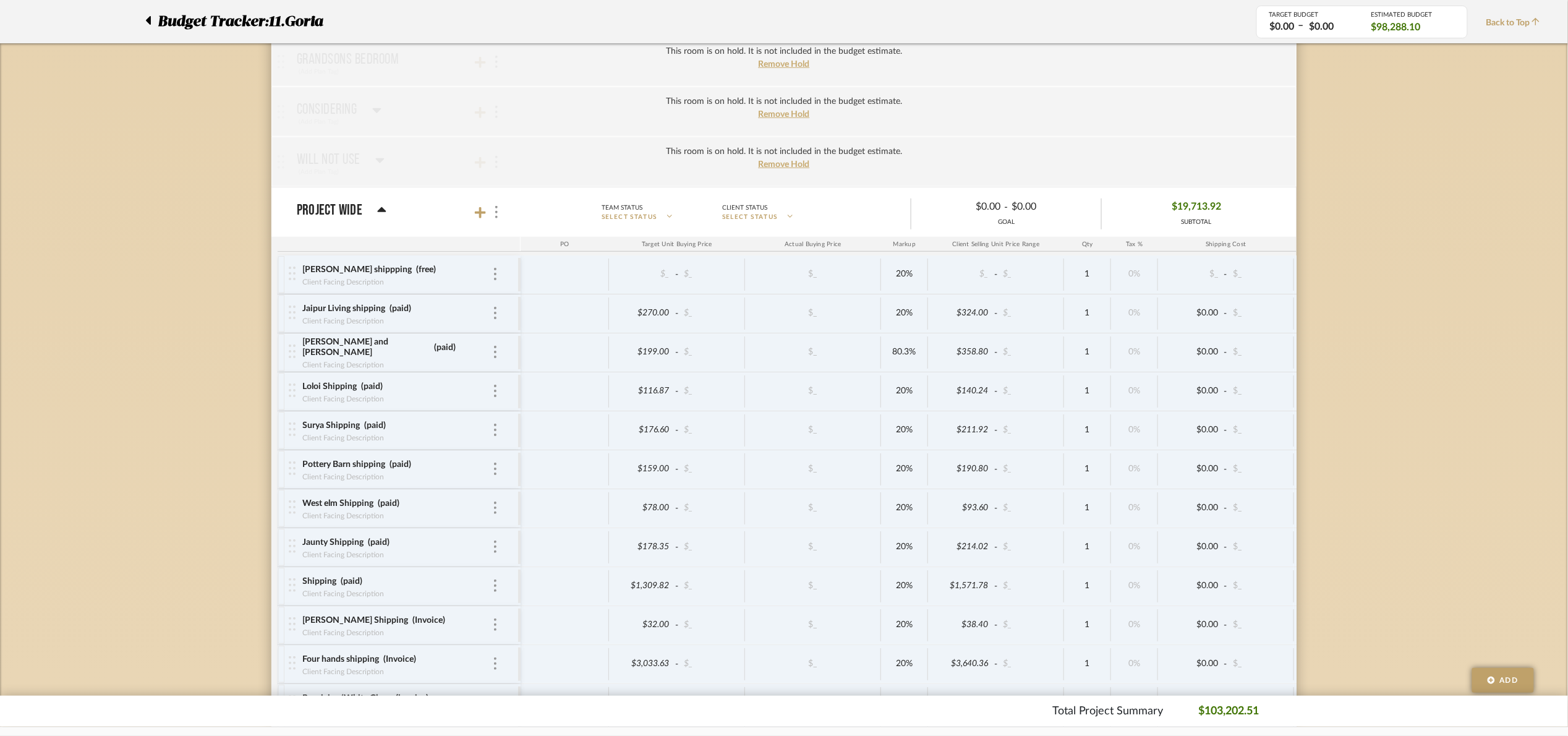
scroll to position [2559, 0]
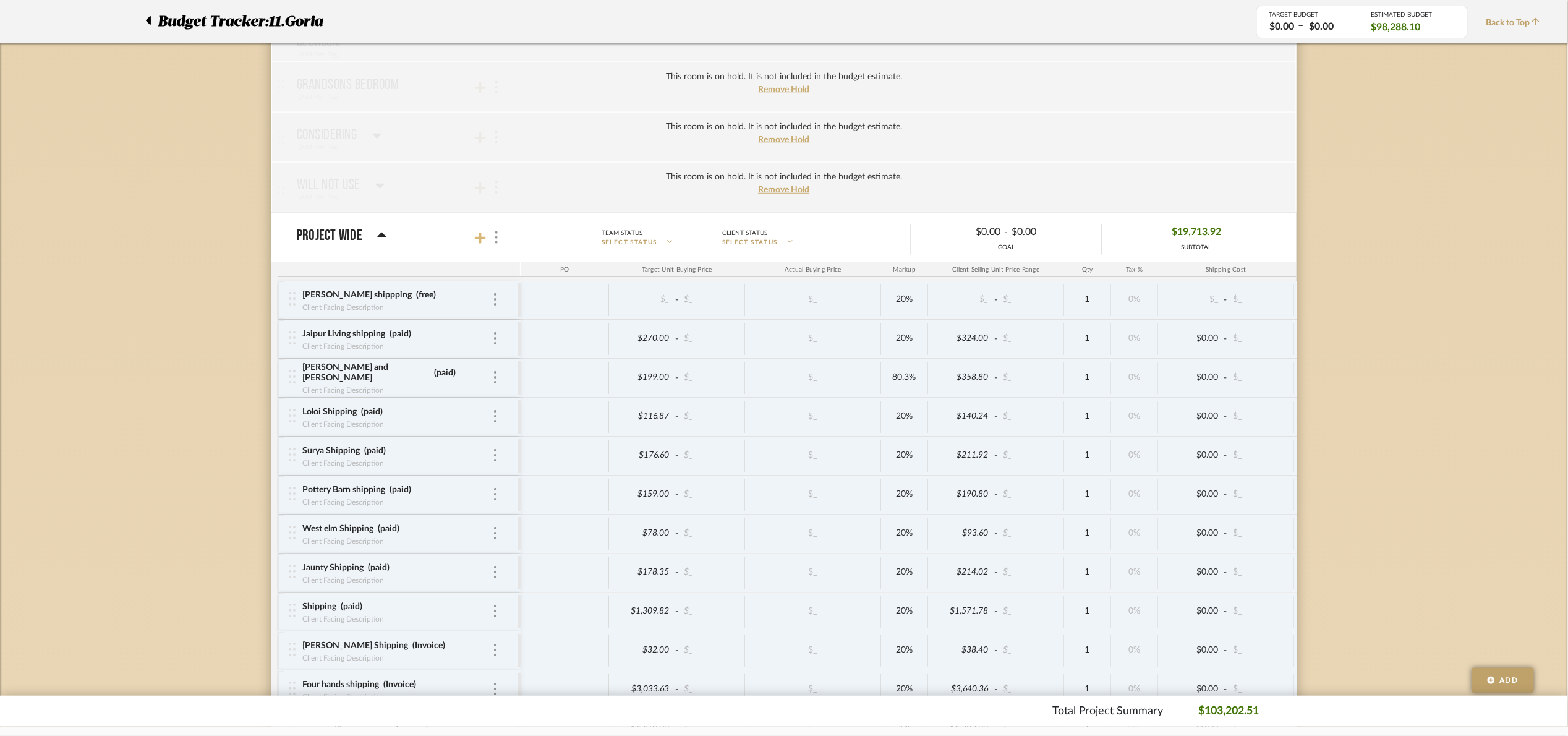
click at [477, 244] on icon at bounding box center [480, 238] width 11 height 13
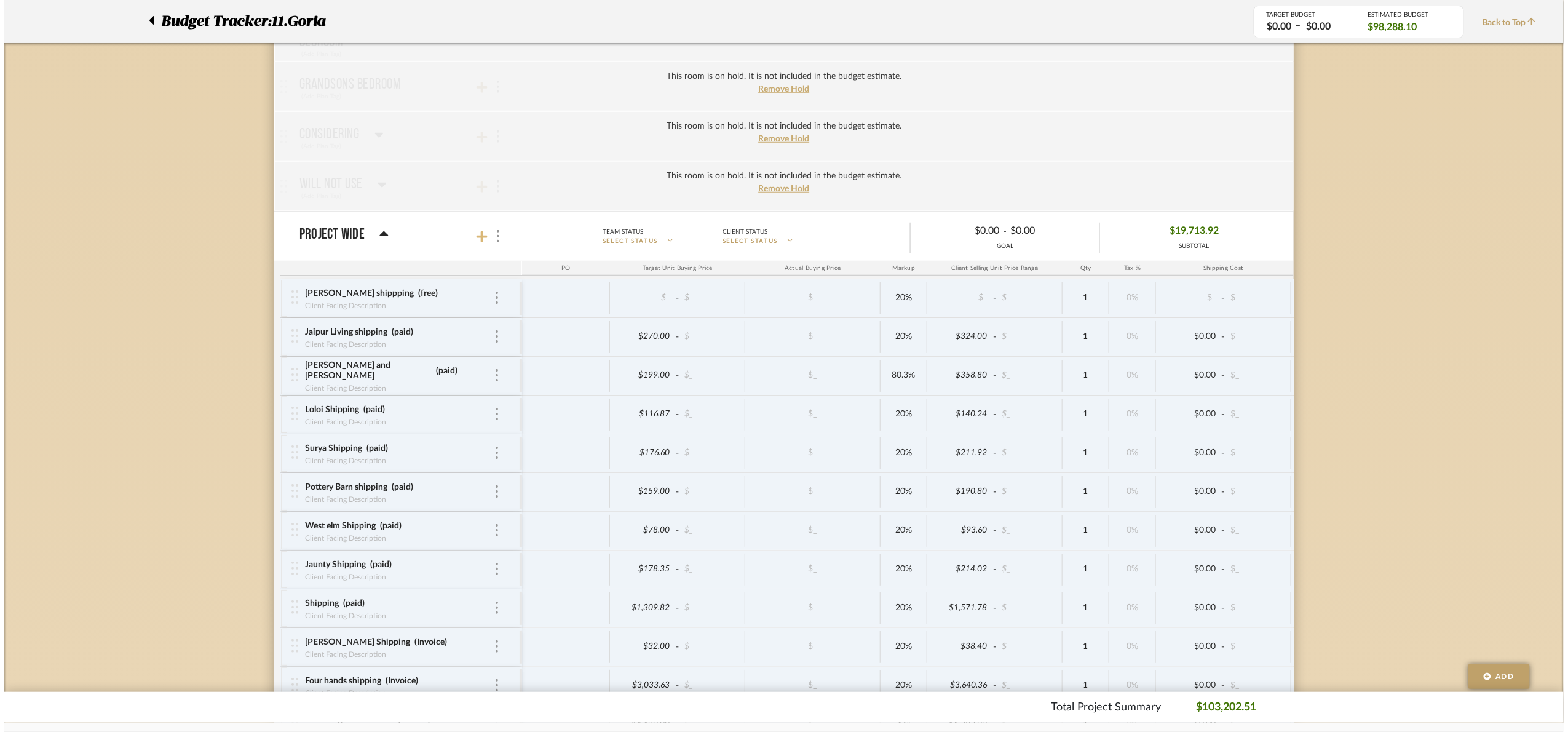
scroll to position [0, 0]
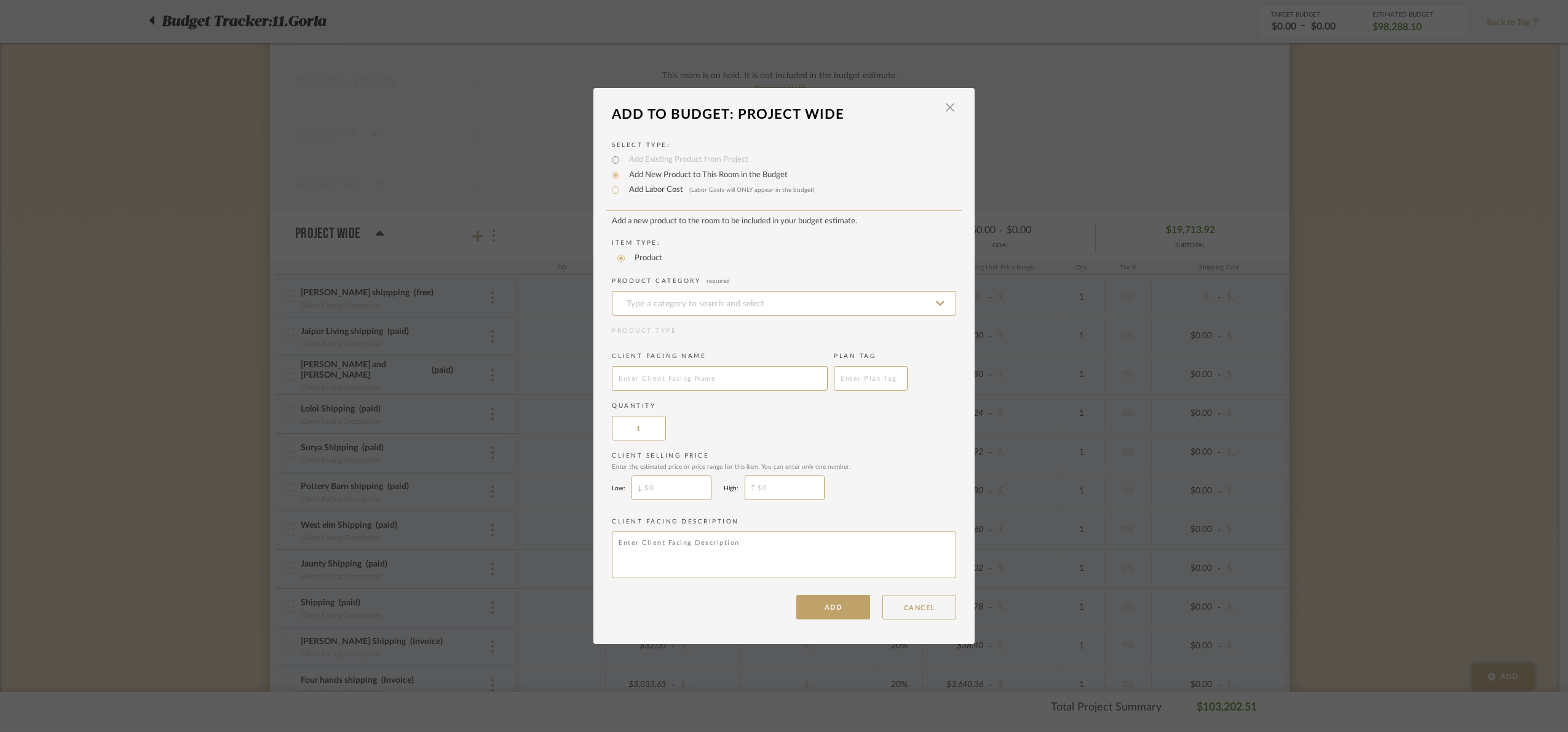
click at [634, 186] on label "Add Labor Cost (Labor Costs will ONLY appear in the budget)" at bounding box center [719, 190] width 192 height 13
click at [623, 186] on input "Add Labor Cost (Labor Costs will ONLY appear in the budget)" at bounding box center [616, 191] width 15 height 15
radio input "true"
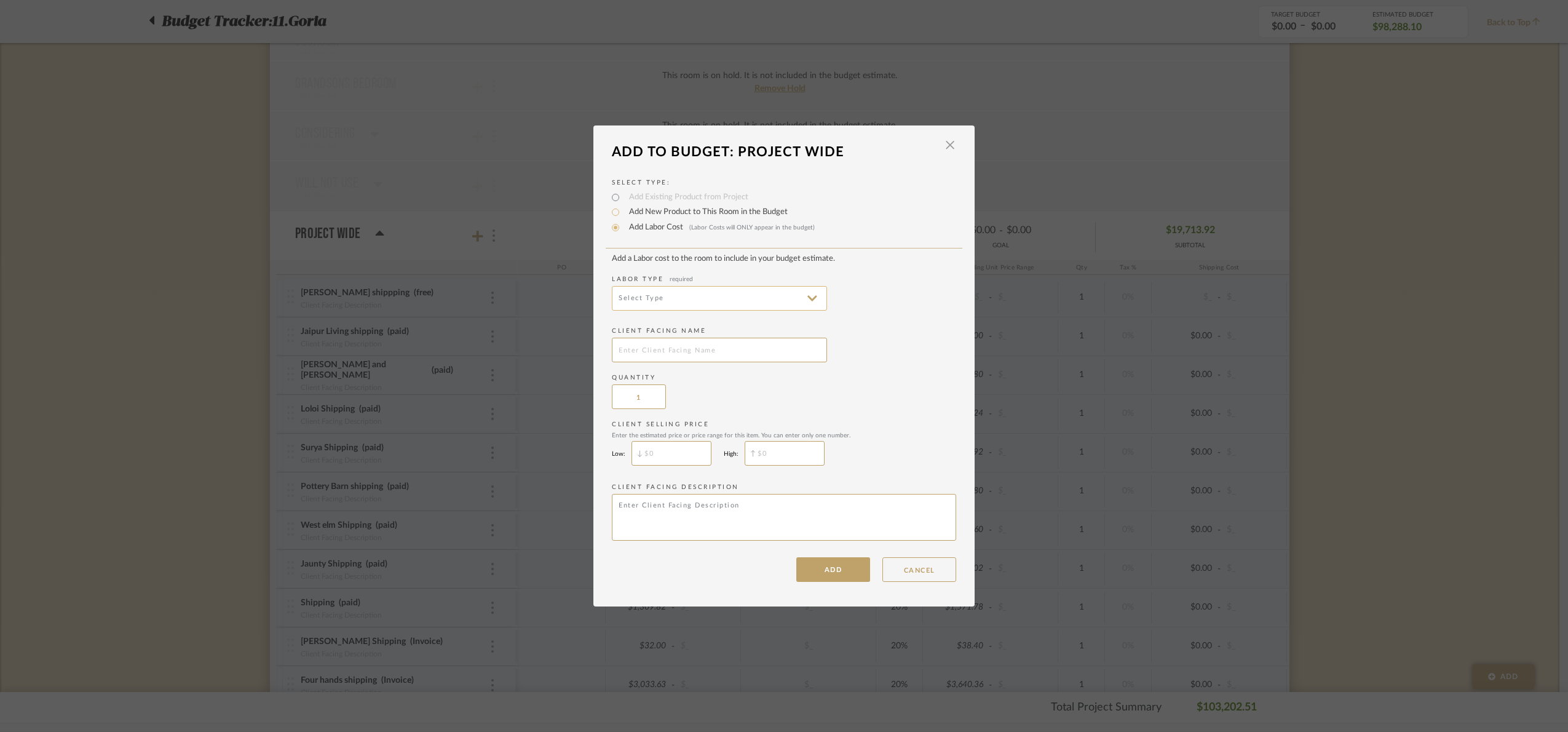
click at [649, 300] on input at bounding box center [720, 297] width 216 height 24
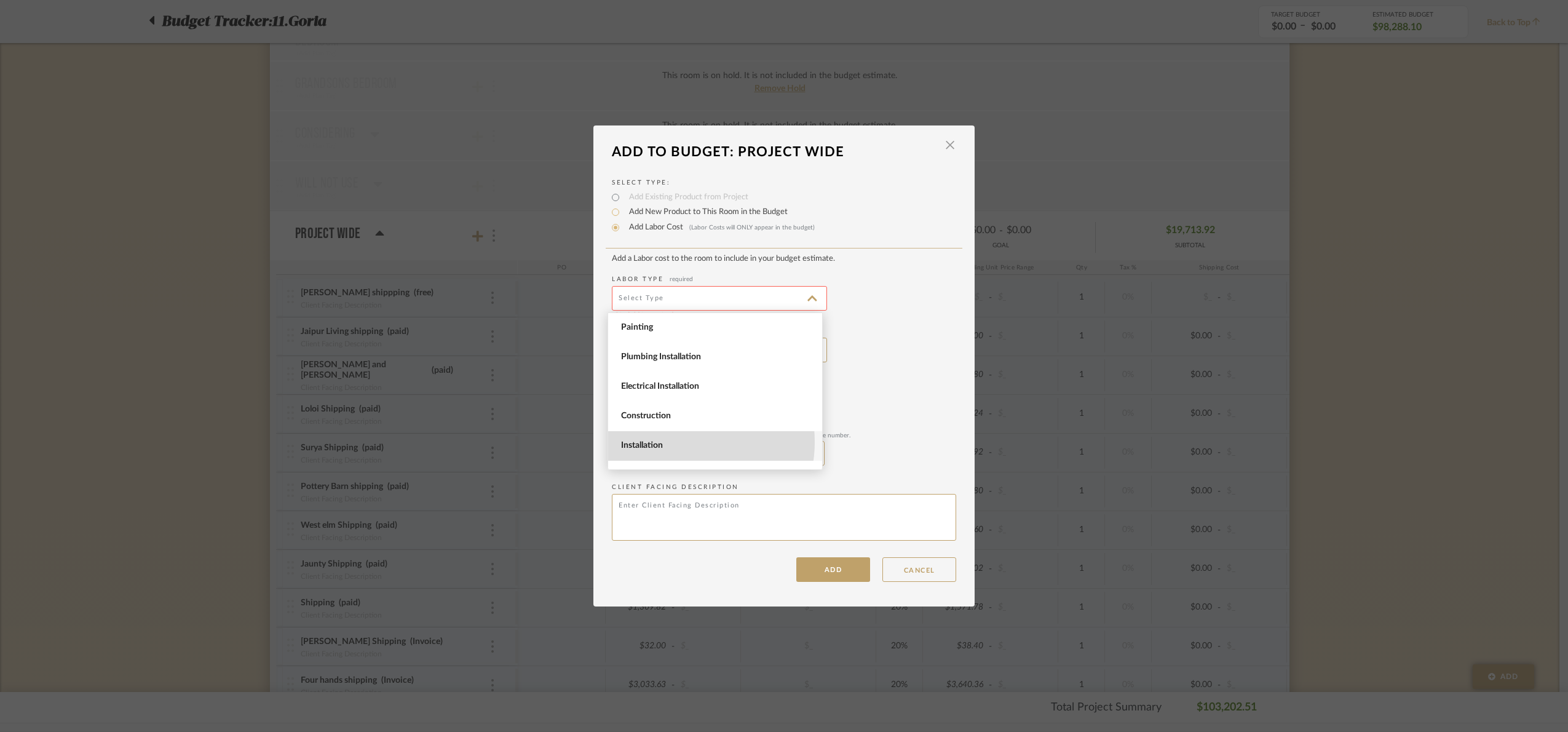
click at [677, 442] on span "Installation" at bounding box center [717, 445] width 191 height 11
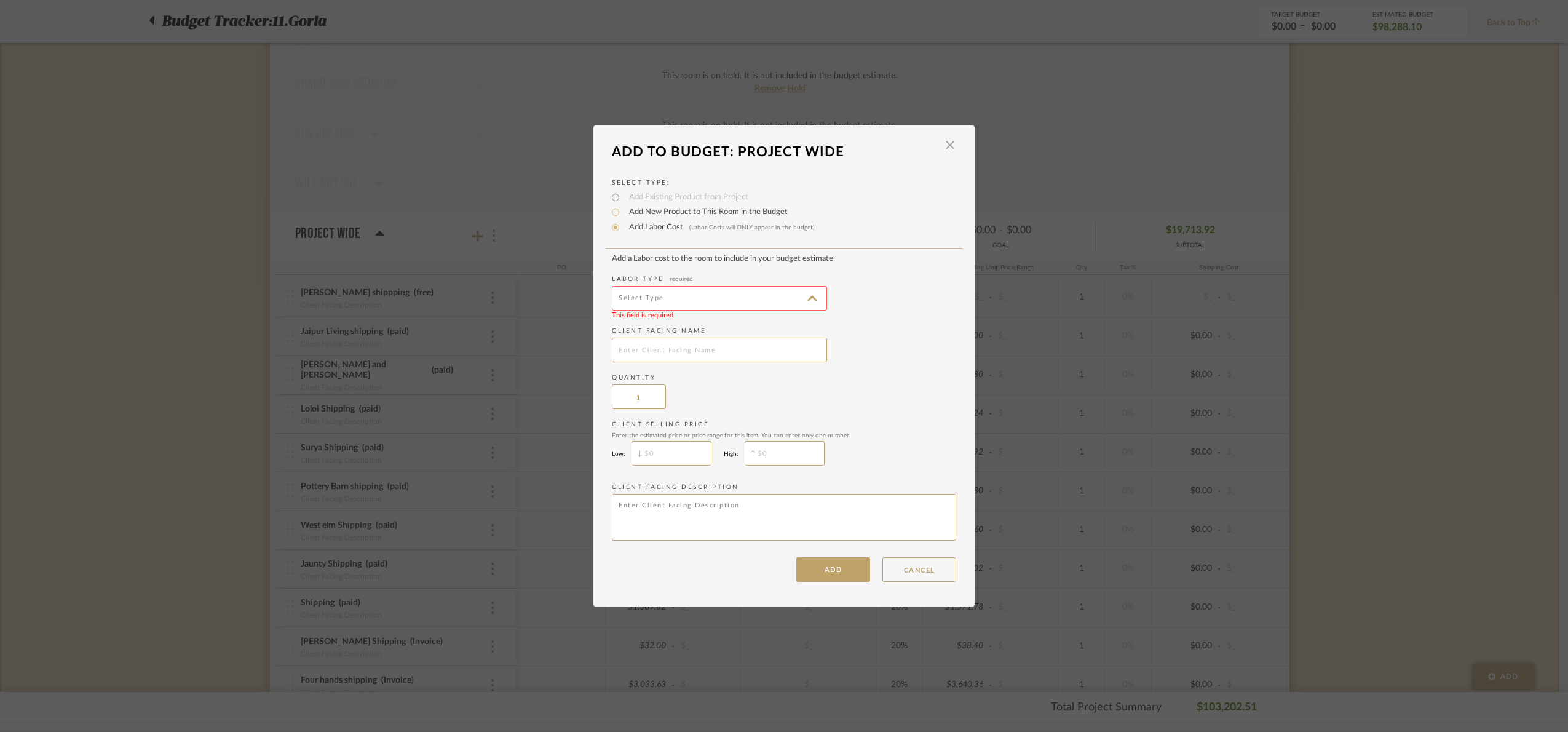
type input "Installation"
click at [672, 343] on input "text" at bounding box center [720, 349] width 216 height 24
type input "Stout shipping"
click at [802, 569] on button "ADD" at bounding box center [833, 569] width 74 height 24
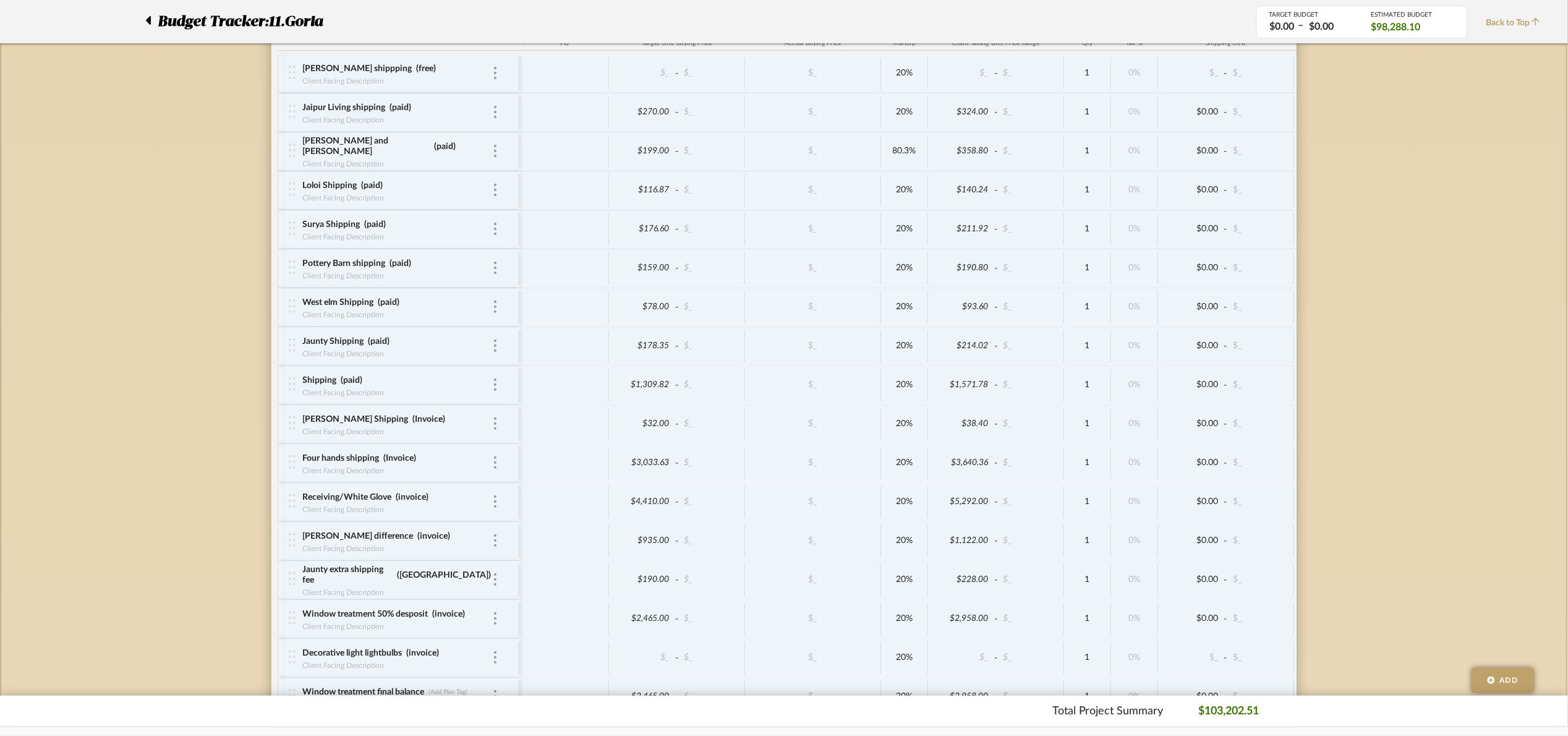
scroll to position [3315, 0]
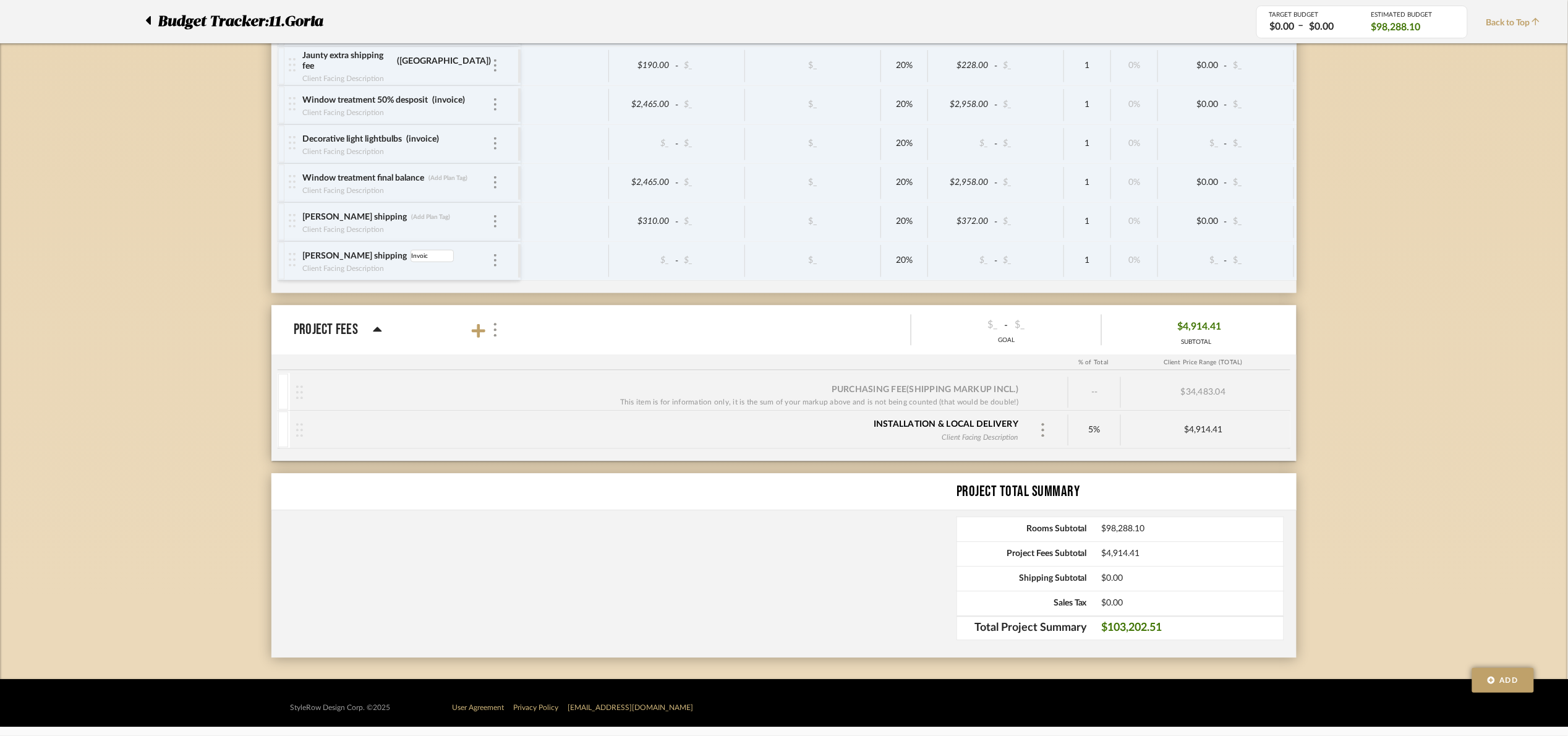
type input "Invoice"
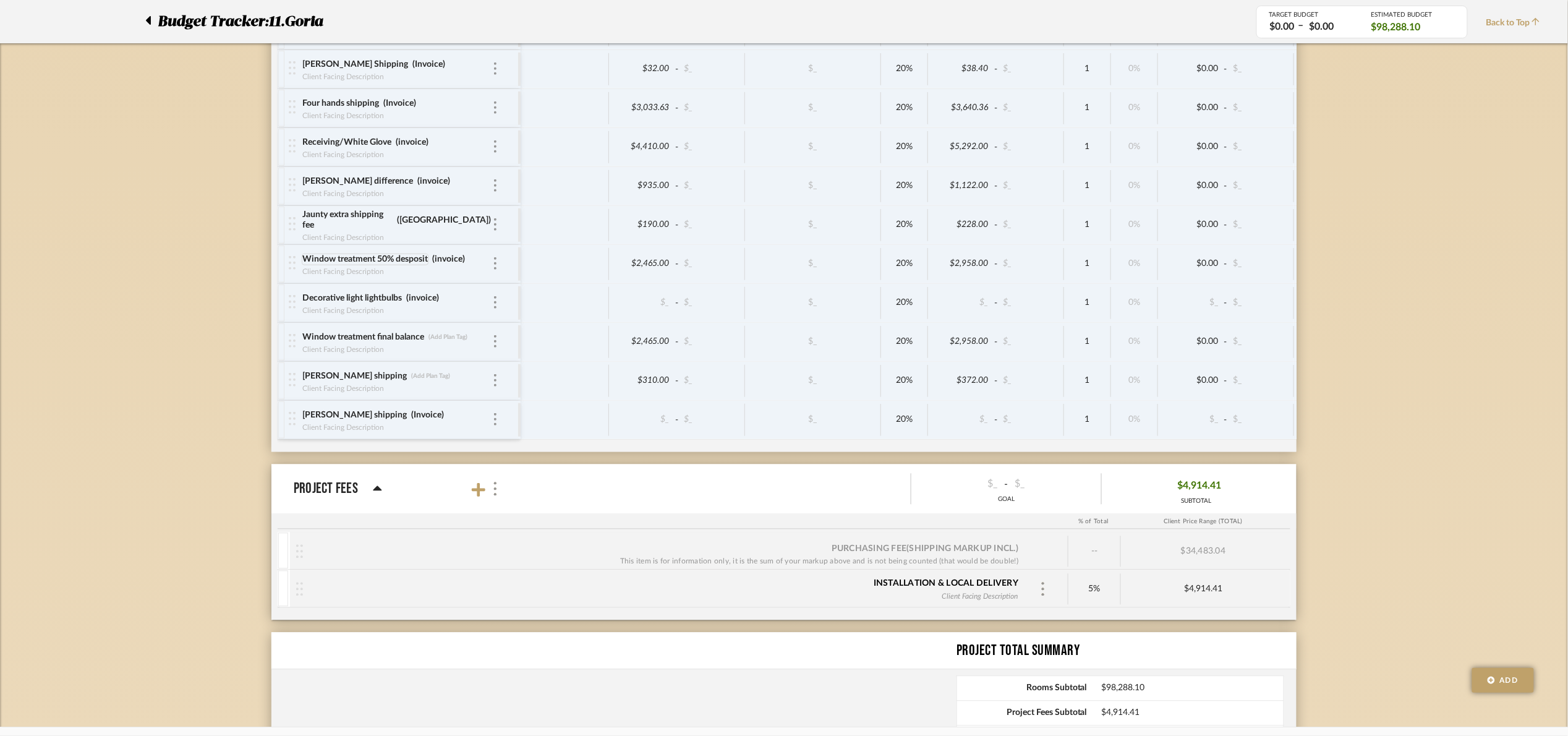
scroll to position [3131, 0]
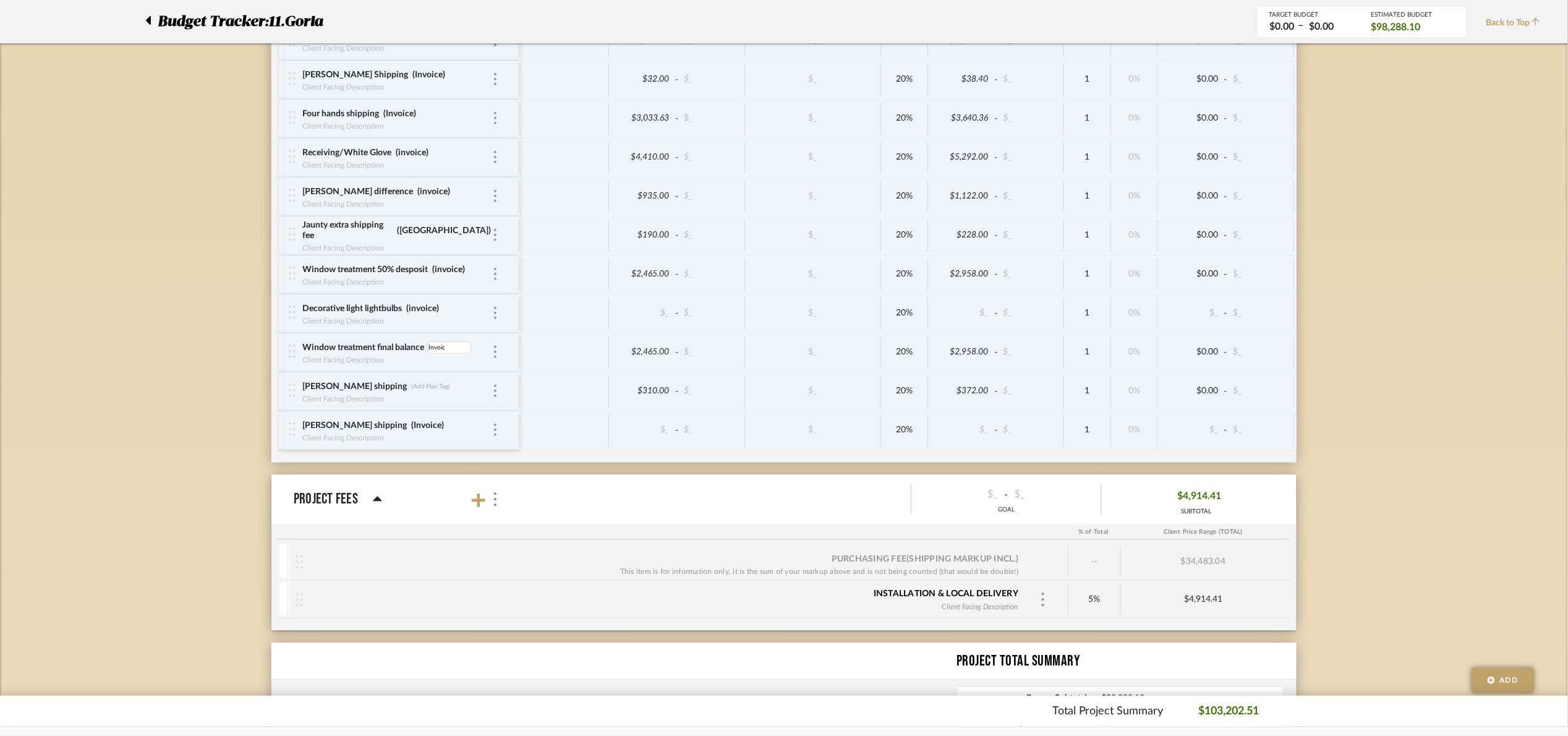
type input "Invoice"
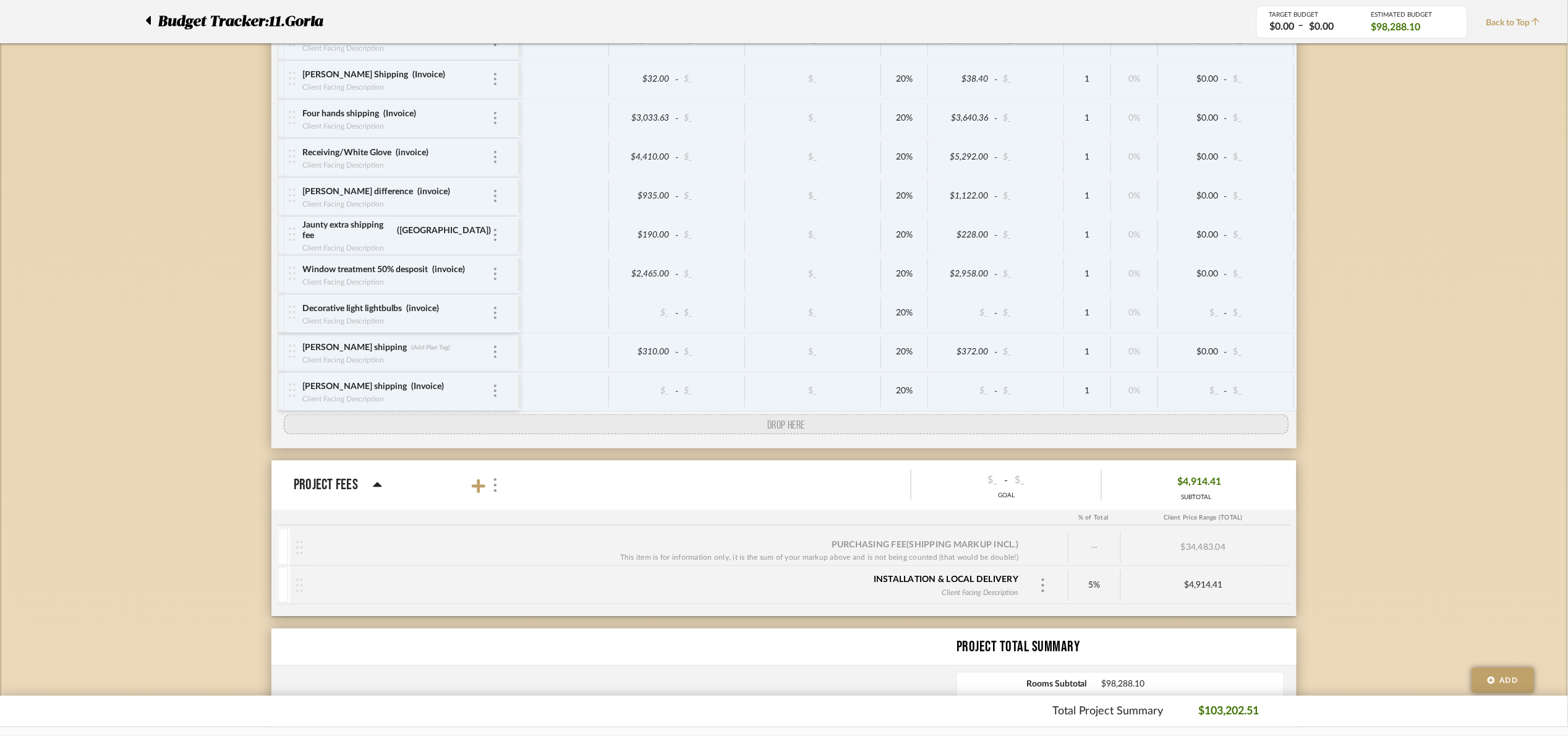
drag, startPoint x: 287, startPoint y: 371, endPoint x: 287, endPoint y: 442, distance: 71.0
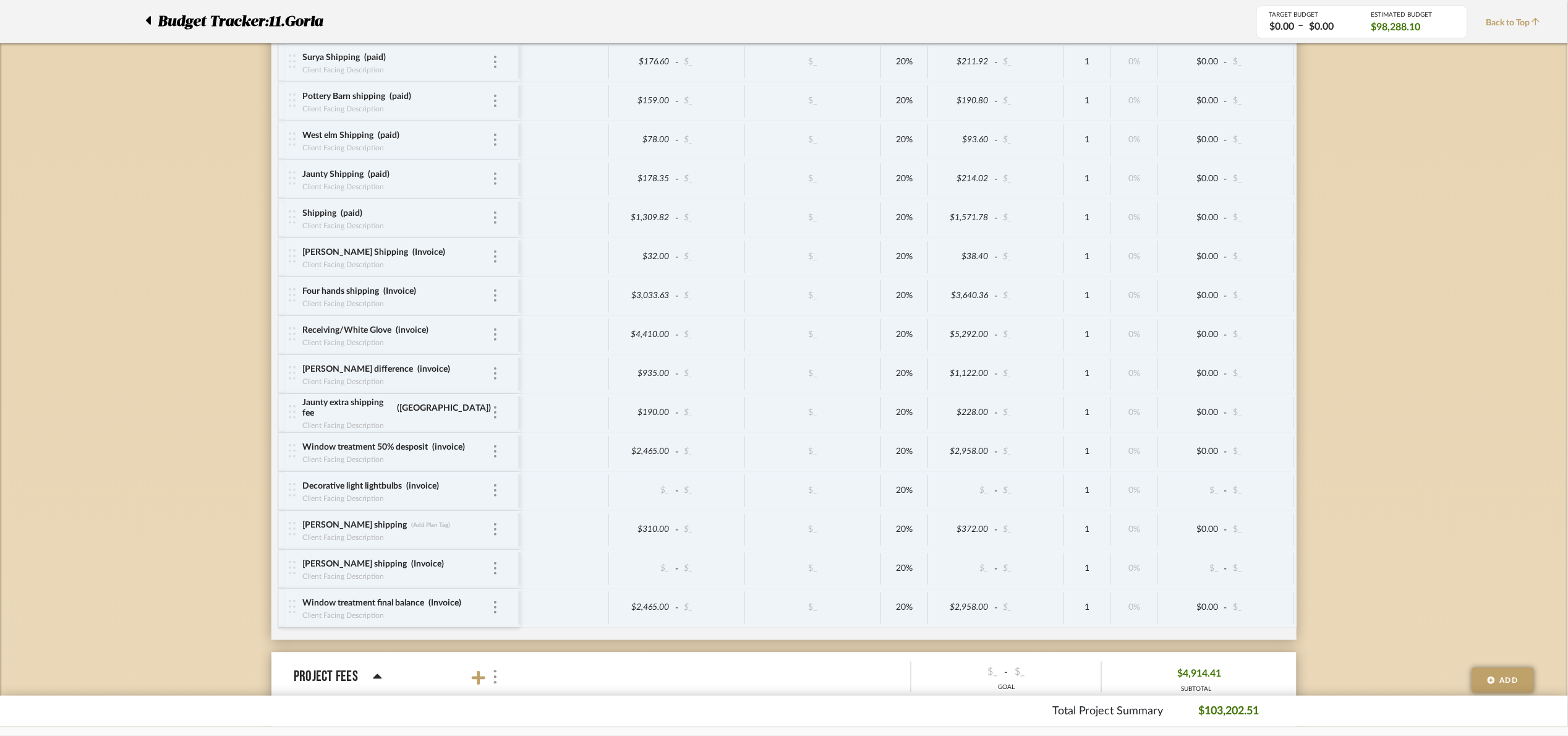
scroll to position [2945, 0]
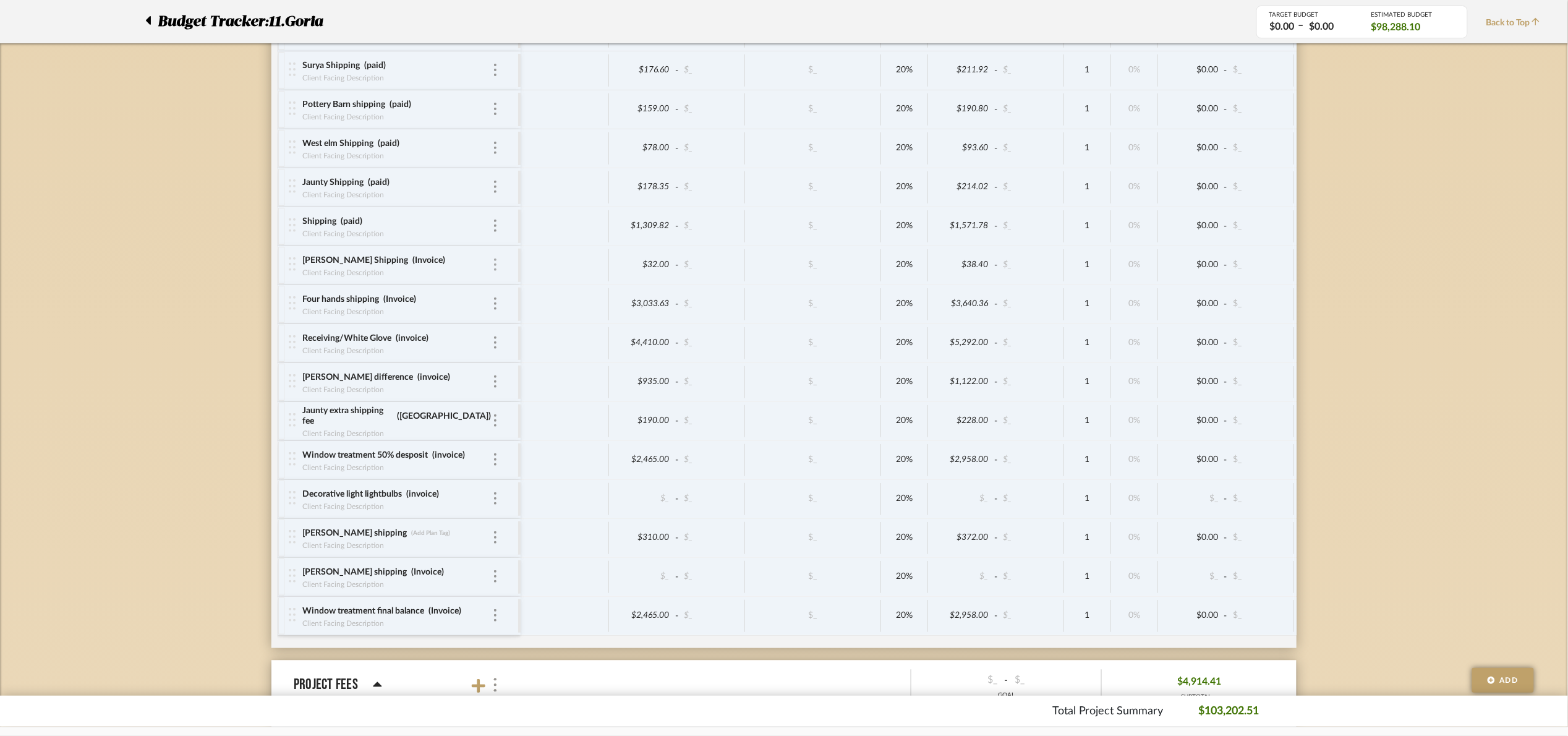
click at [493, 272] on div at bounding box center [495, 265] width 6 height 13
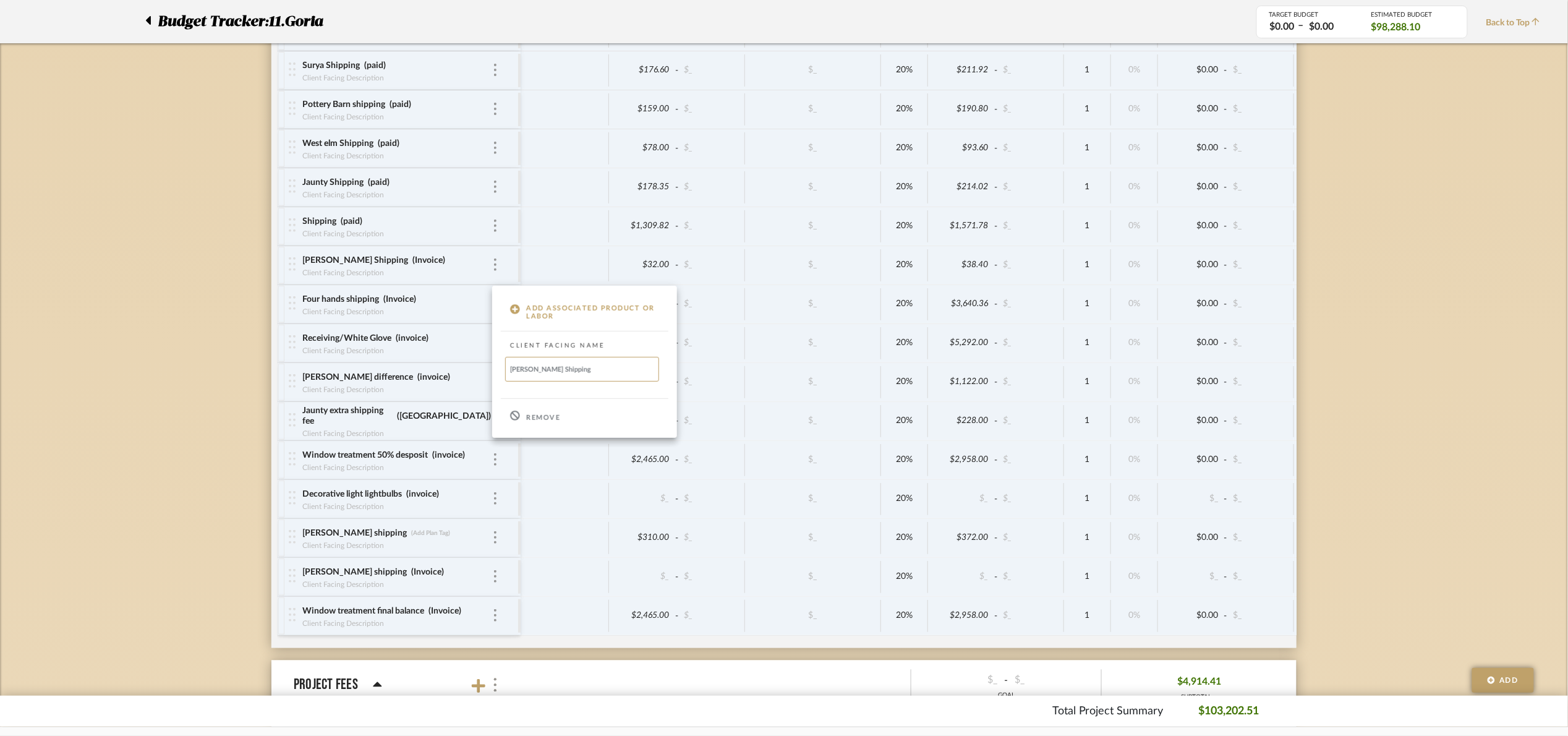
click at [557, 419] on p "Remove" at bounding box center [543, 418] width 34 height 8
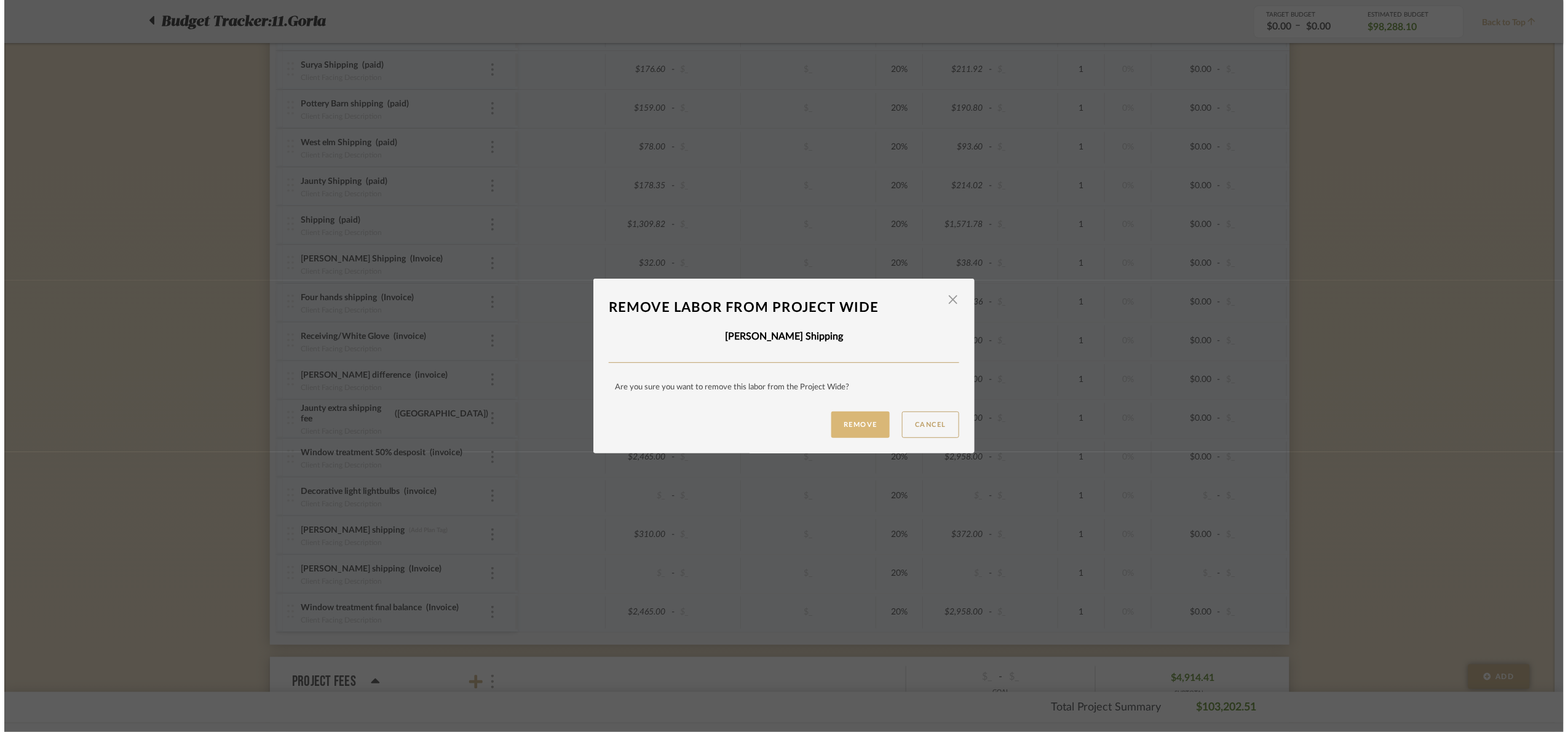
scroll to position [0, 0]
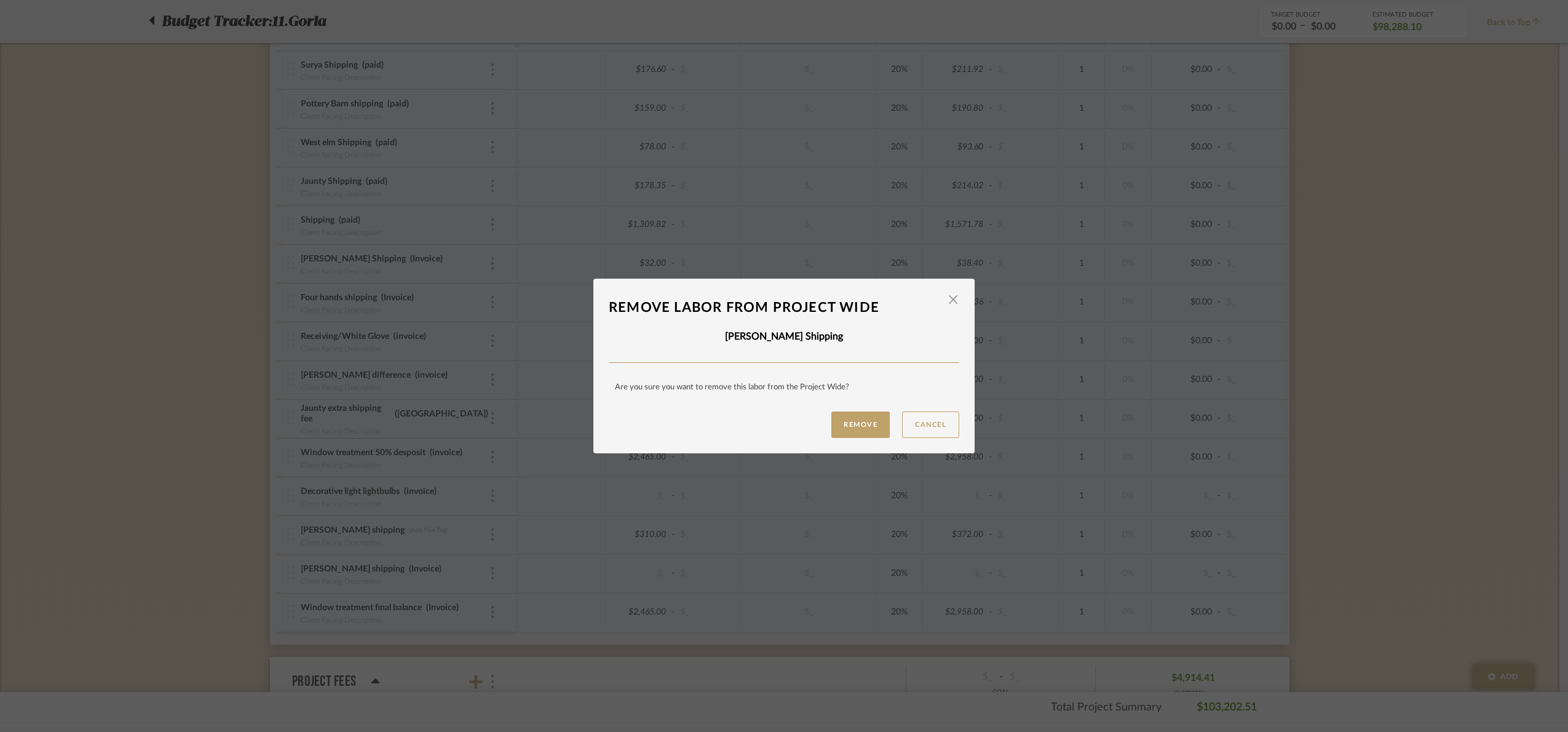
click at [856, 427] on button "Remove" at bounding box center [860, 425] width 58 height 27
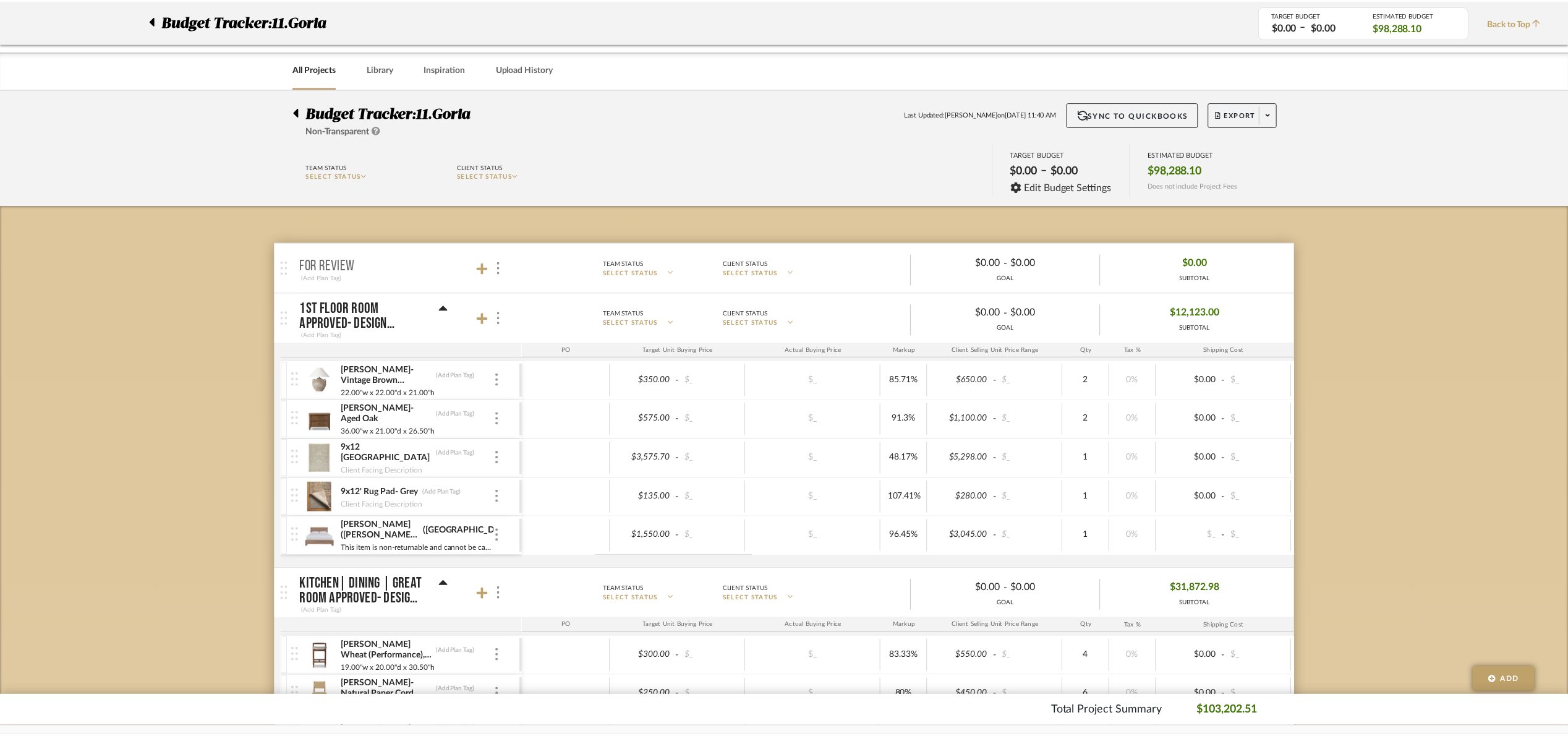
scroll to position [2945, 0]
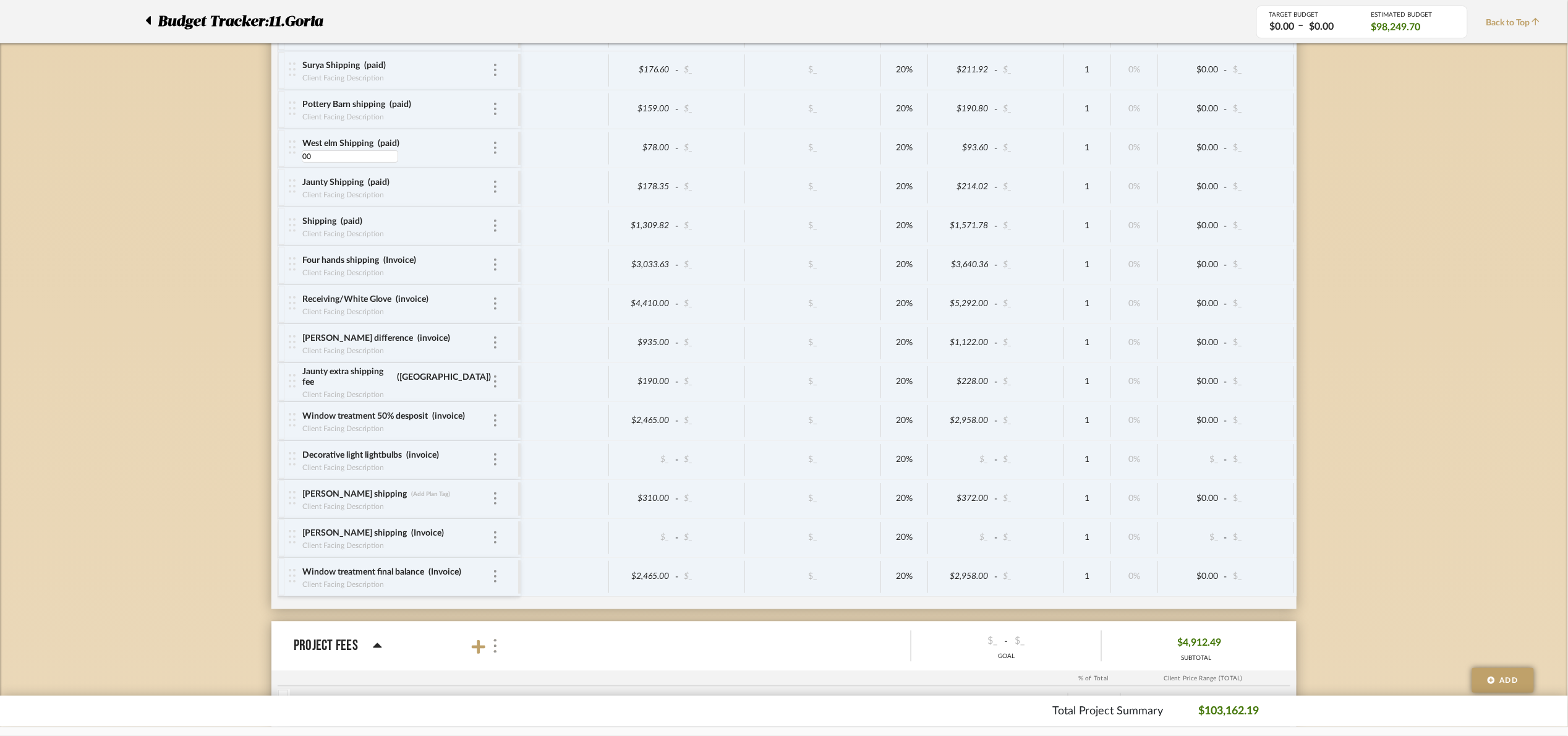
type input "003"
drag, startPoint x: 343, startPoint y: 169, endPoint x: 302, endPoint y: 158, distance: 42.4
click at [302, 158] on div "West elm Shipping (paid) 003 003" at bounding box center [396, 149] width 191 height 39
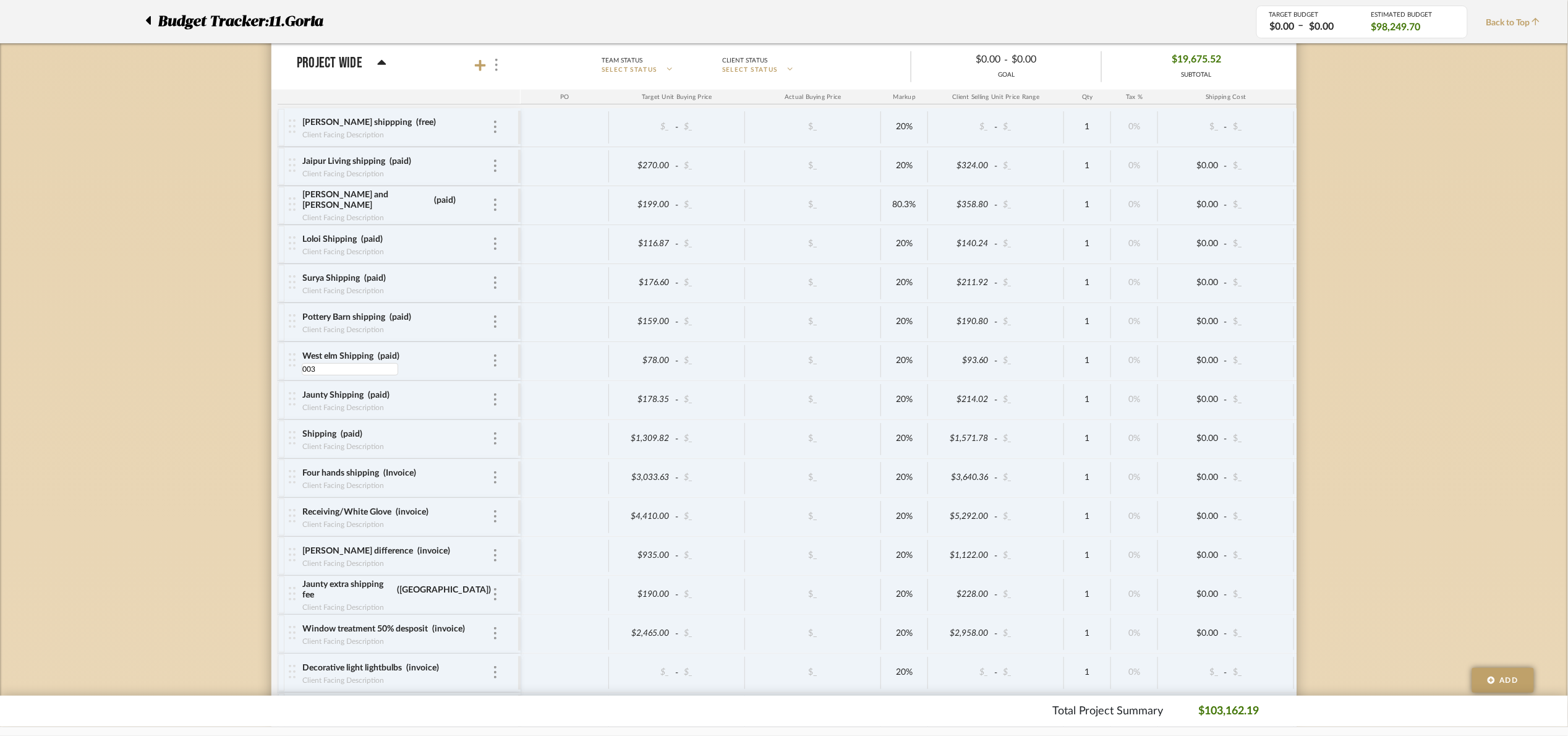
scroll to position [2666, 0]
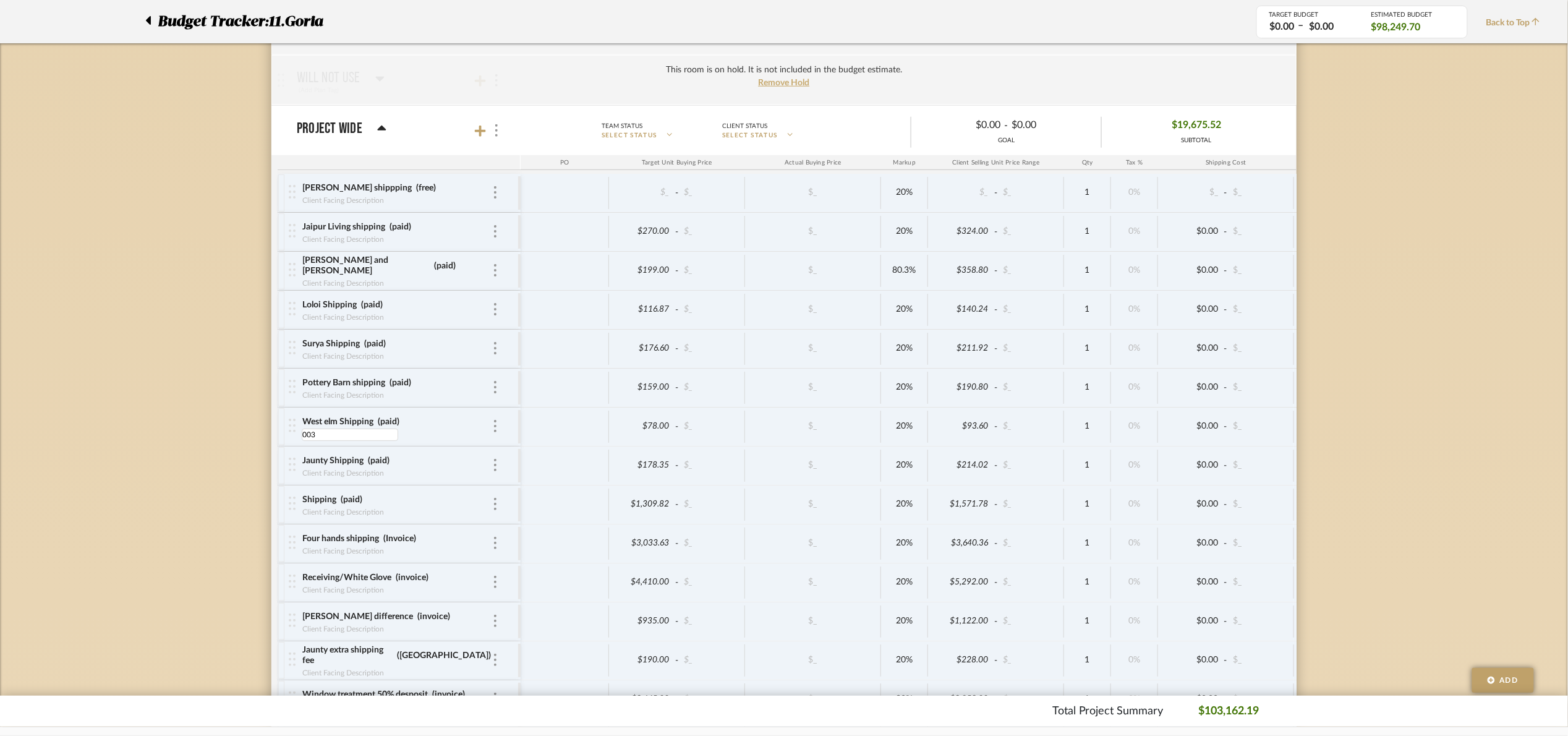
drag, startPoint x: 1528, startPoint y: 218, endPoint x: 1520, endPoint y: 218, distance: 8.0
type input "003"
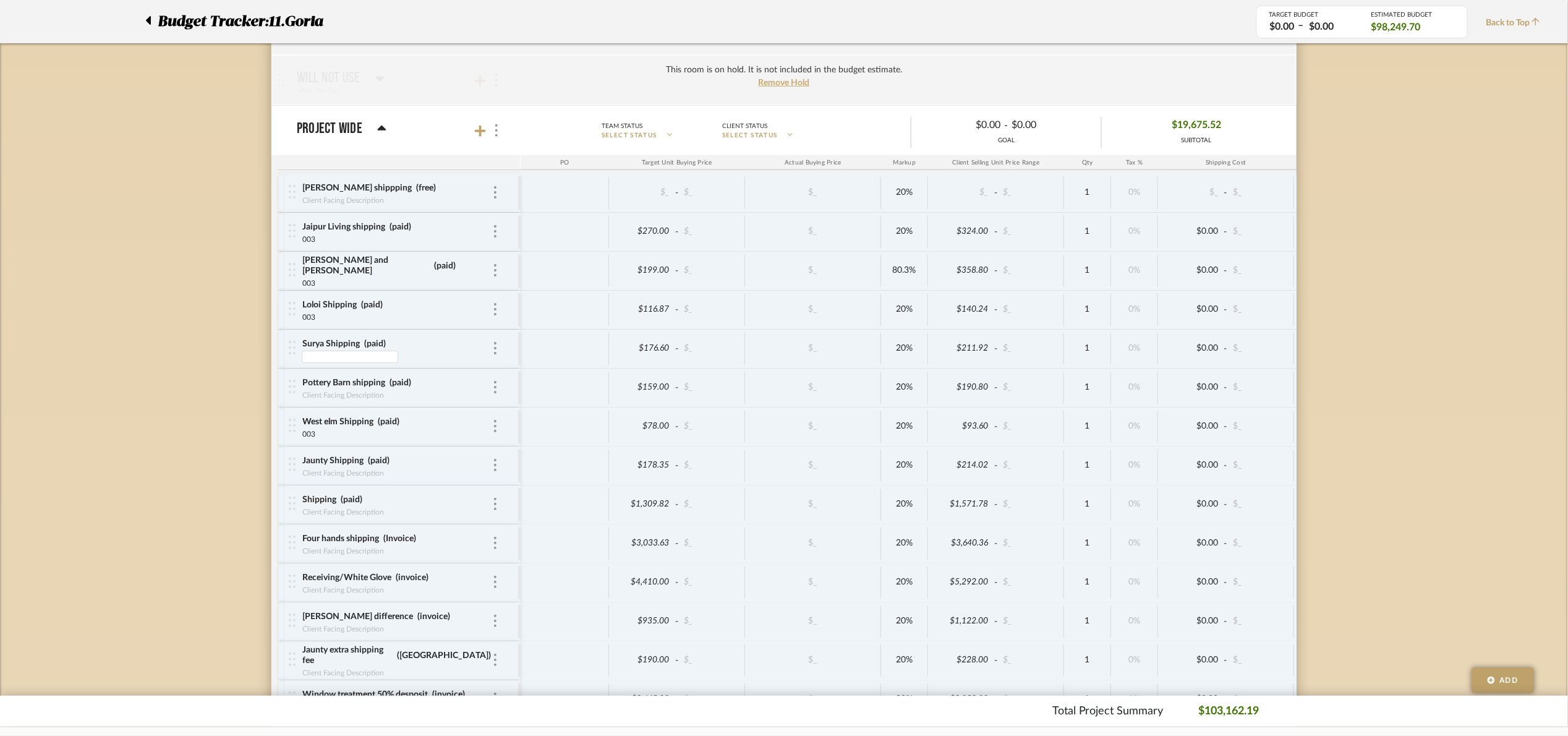
type input "003"
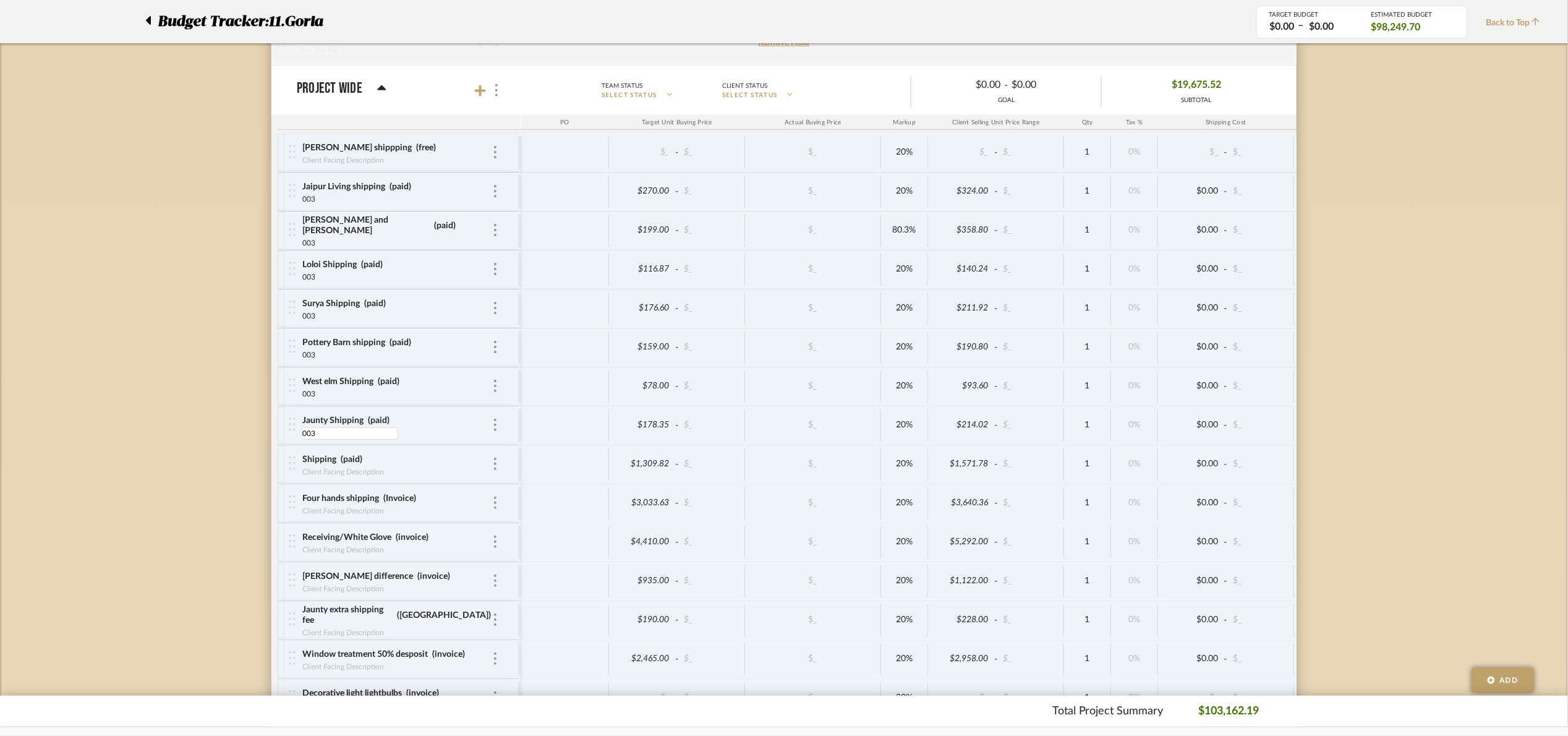
scroll to position [2759, 0]
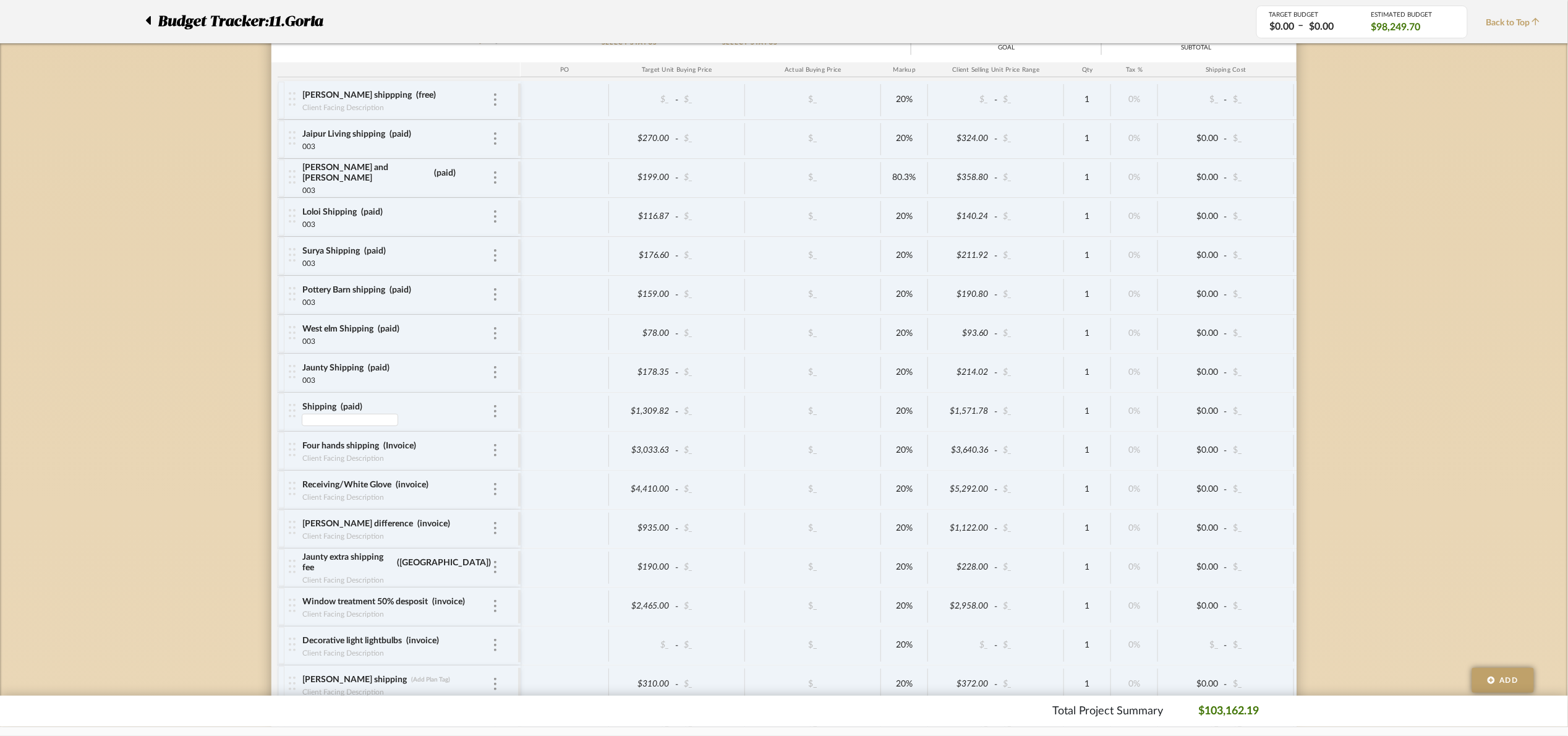
type input "003"
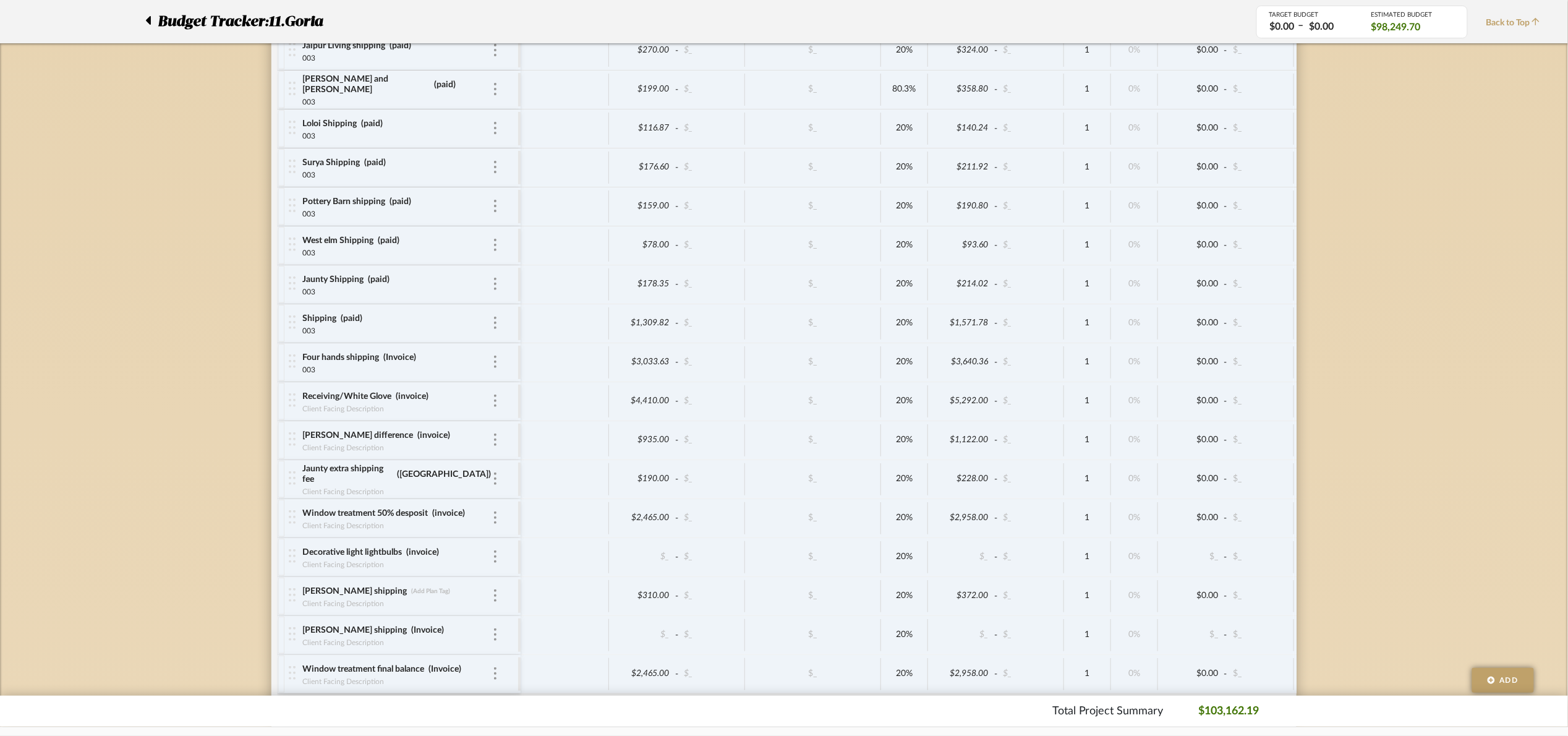
scroll to position [2852, 0]
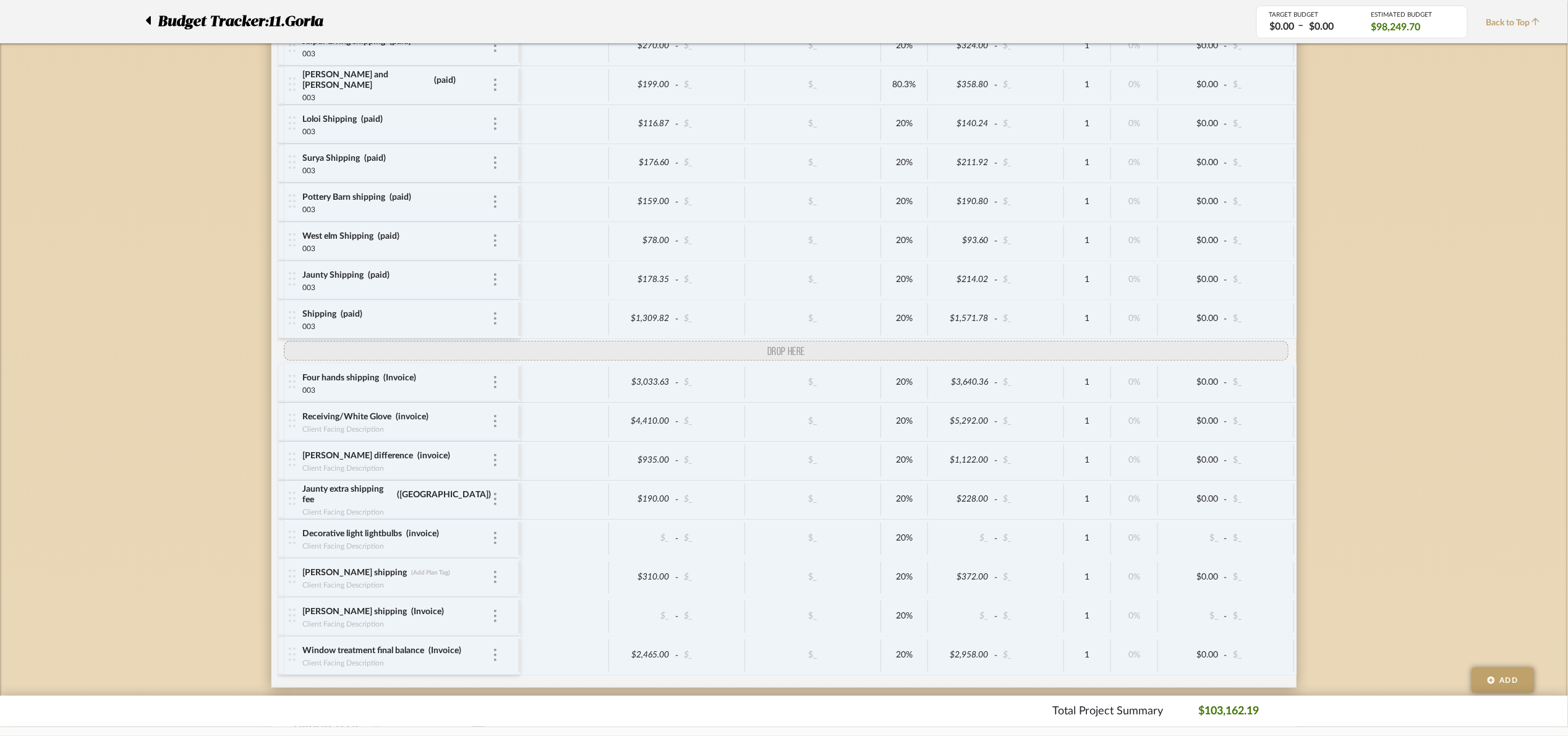
drag, startPoint x: 289, startPoint y: 539, endPoint x: 317, endPoint y: 361, distance: 180.2
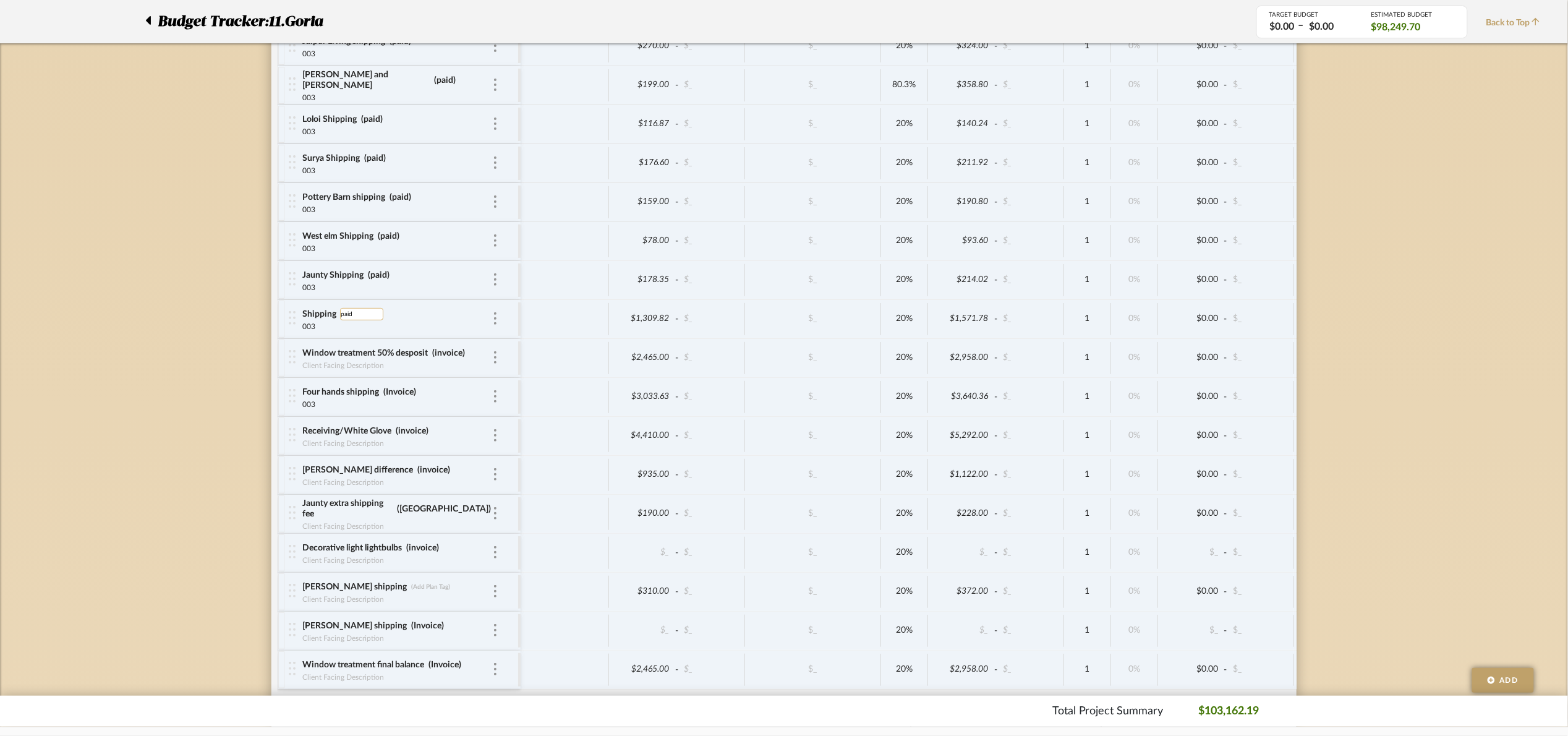
type input "paid 003"
drag, startPoint x: 1361, startPoint y: 317, endPoint x: 1323, endPoint y: 328, distance: 39.6
type input "0"
click at [319, 292] on div "003" at bounding box center [385, 287] width 167 height 10
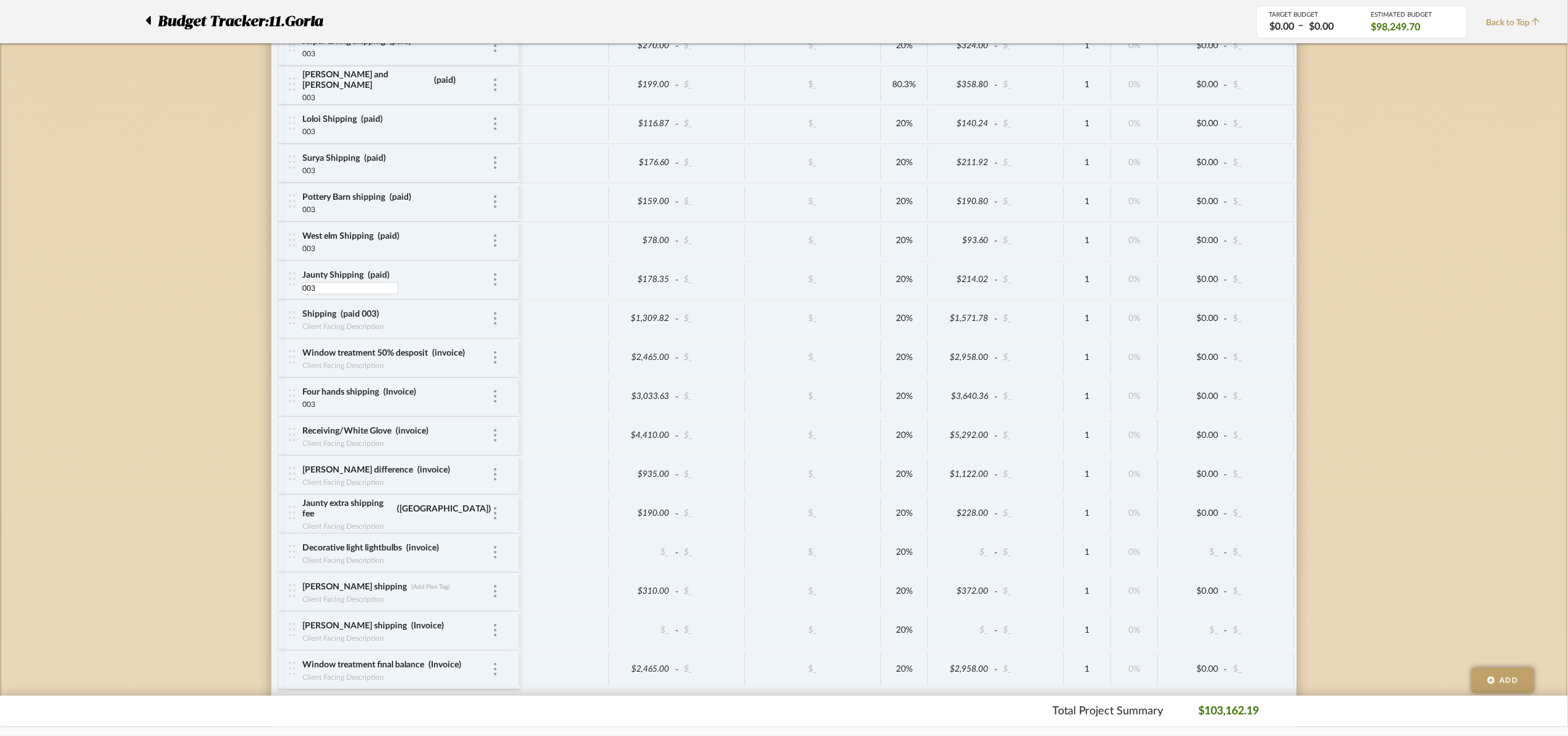
type input "03"
drag, startPoint x: 322, startPoint y: 299, endPoint x: 286, endPoint y: 304, distance: 36.3
click at [289, 299] on div "Jaunty Shipping (paid) 03 03" at bounding box center [403, 281] width 229 height 39
type input "03"
drag, startPoint x: 315, startPoint y: 218, endPoint x: 279, endPoint y: 226, distance: 36.9
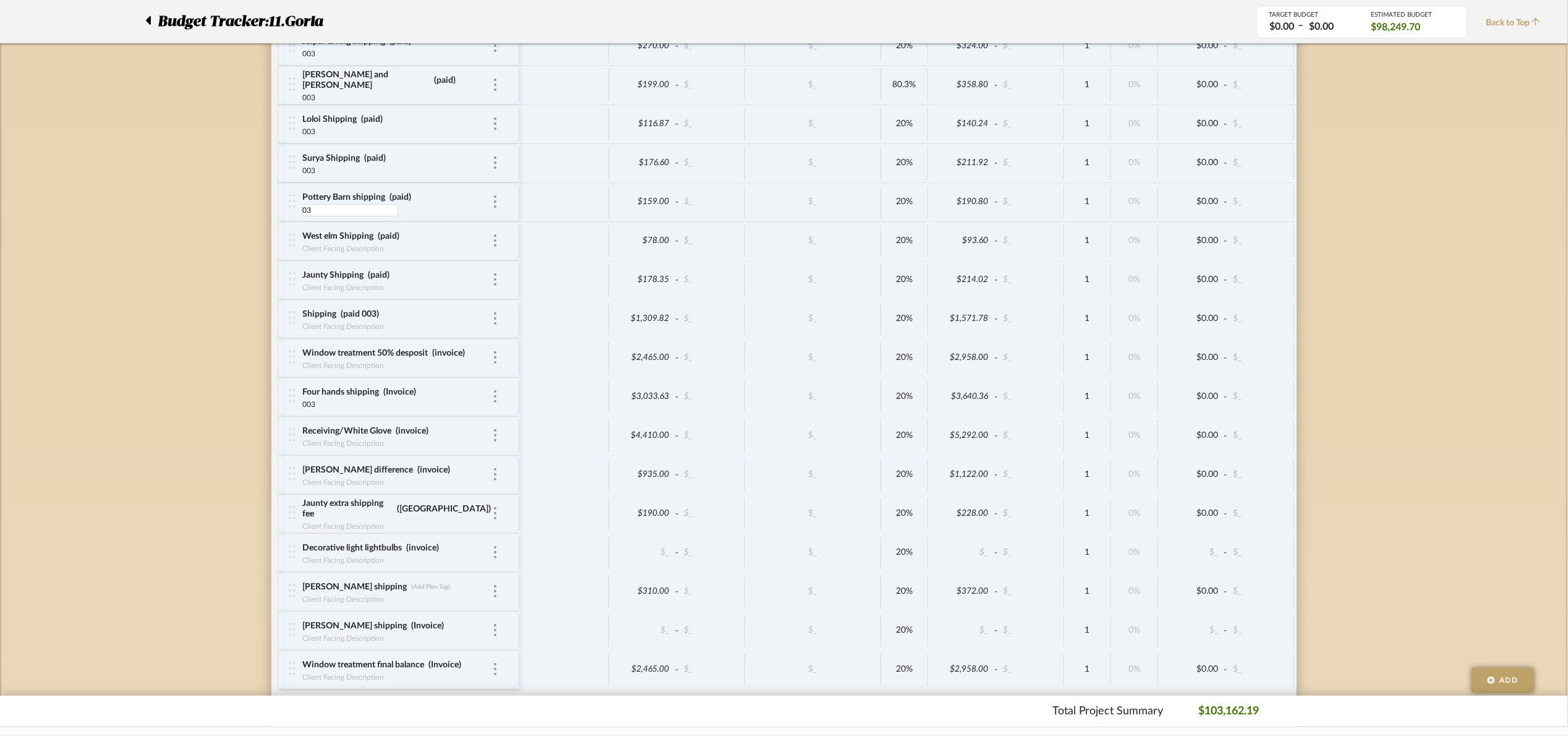
click at [279, 222] on div "Pottery Barn shipping (paid) 03 03" at bounding box center [399, 202] width 243 height 39
drag, startPoint x: 316, startPoint y: 177, endPoint x: 275, endPoint y: 178, distance: 41.0
click at [275, 178] on mat-expansion-panel "Project Wide Team Status SELECT STATUS Client Status SELECT STATUS $0.00 - $0.0…" at bounding box center [784, 310] width 1025 height 782
click at [322, 135] on div "003" at bounding box center [385, 130] width 167 height 10
type input "0"
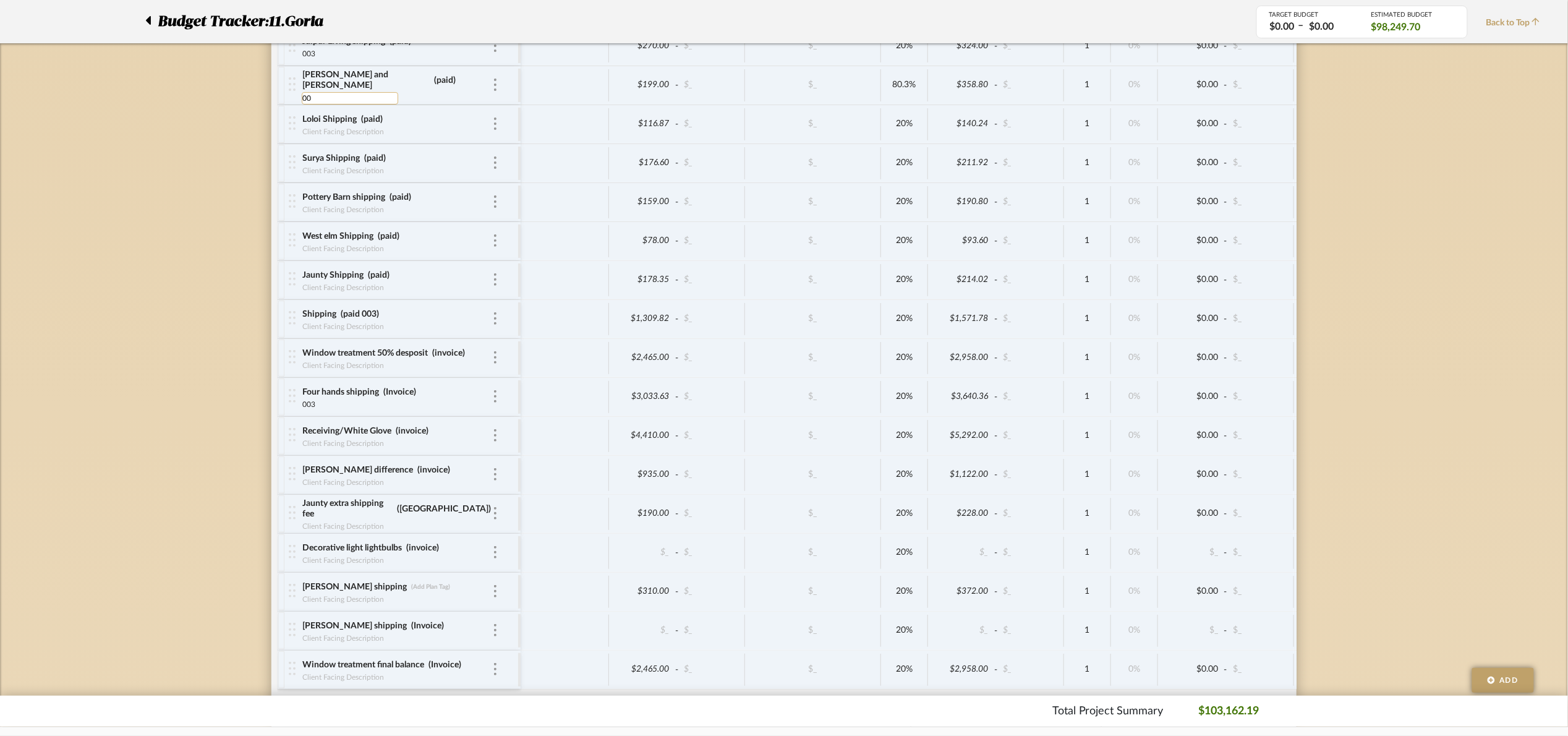
type input "0"
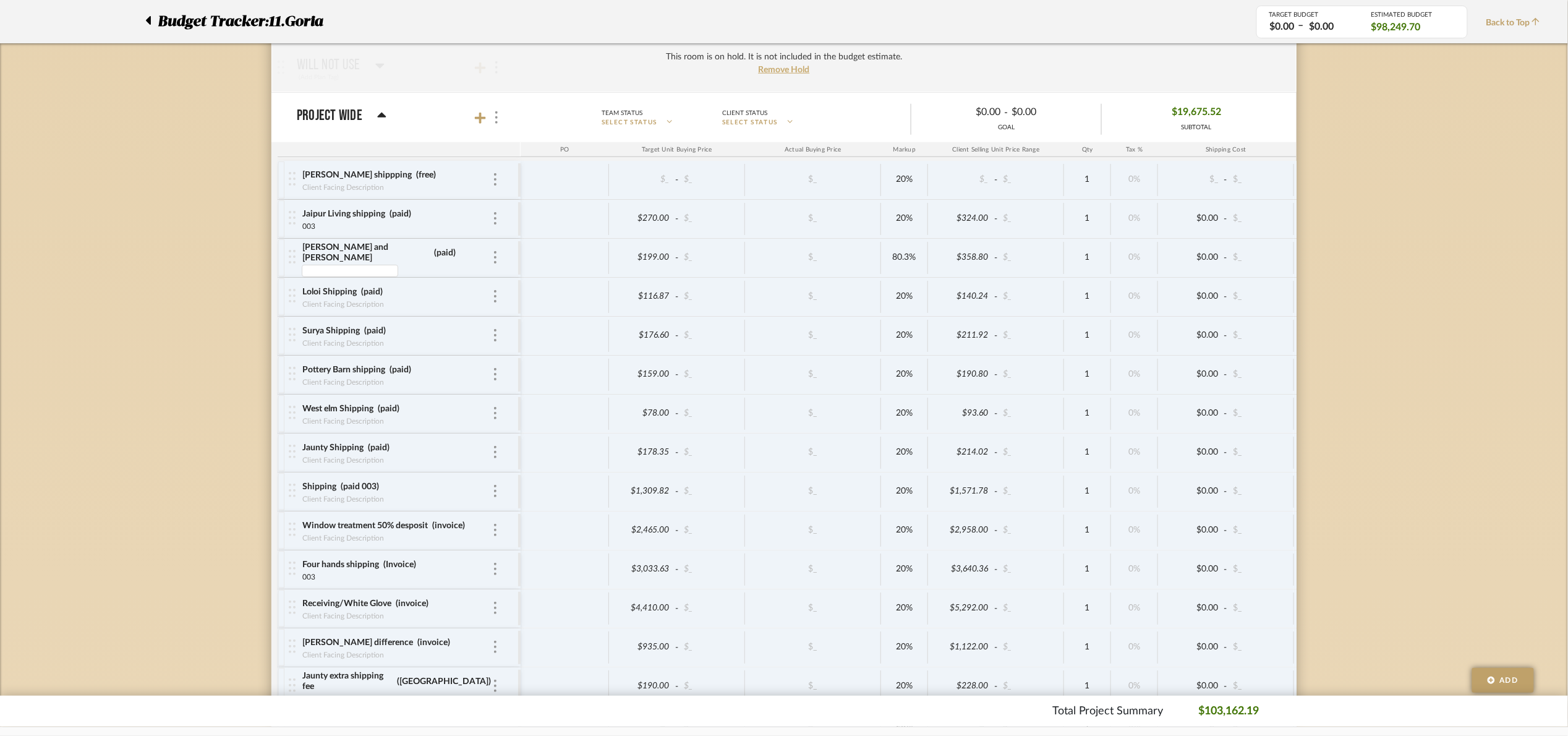
scroll to position [2666, 0]
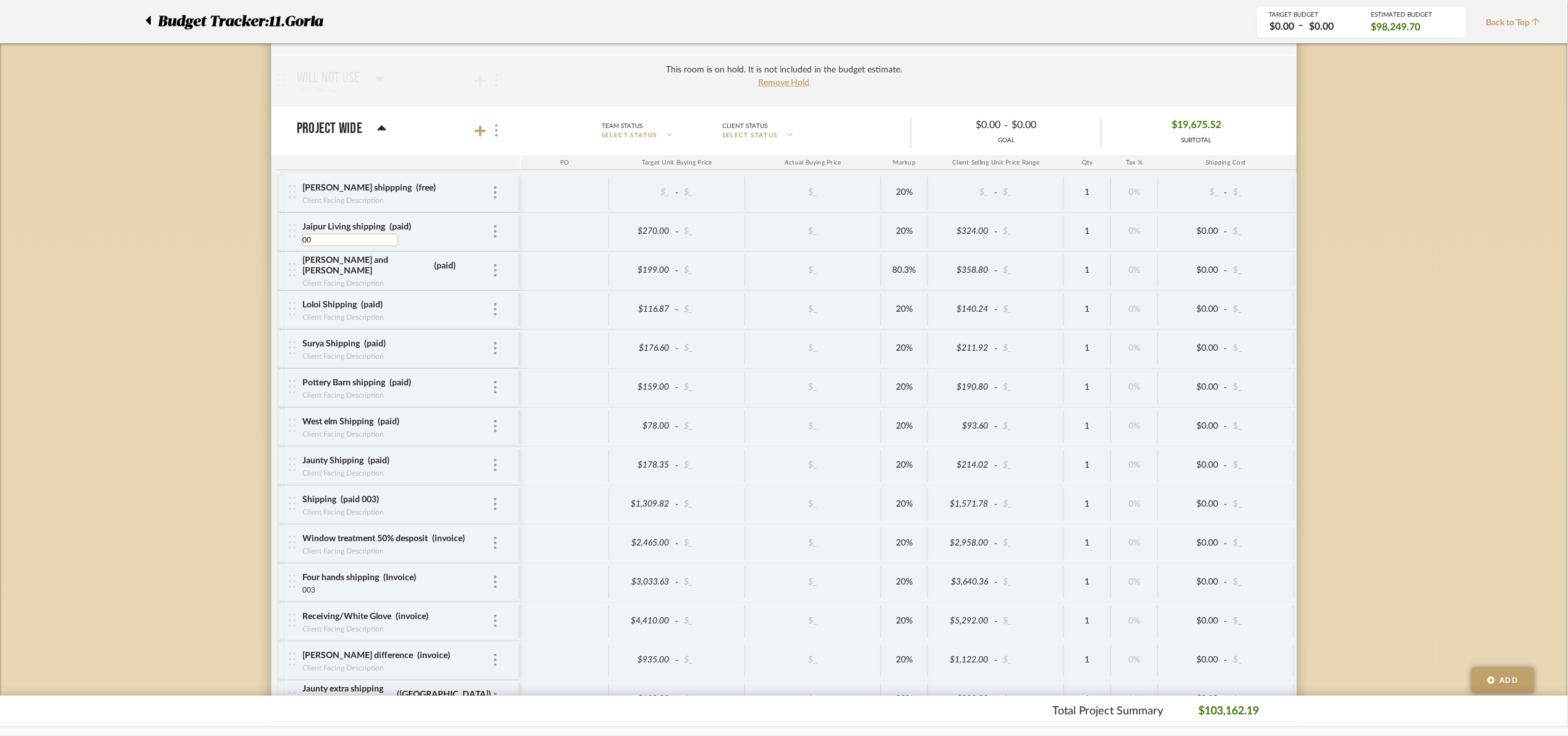
type input "0"
click at [415, 234] on input "paid" at bounding box center [411, 227] width 44 height 13
type input "paid 003"
click at [433, 272] on input "paid" at bounding box center [455, 265] width 44 height 13
type input "paid v"
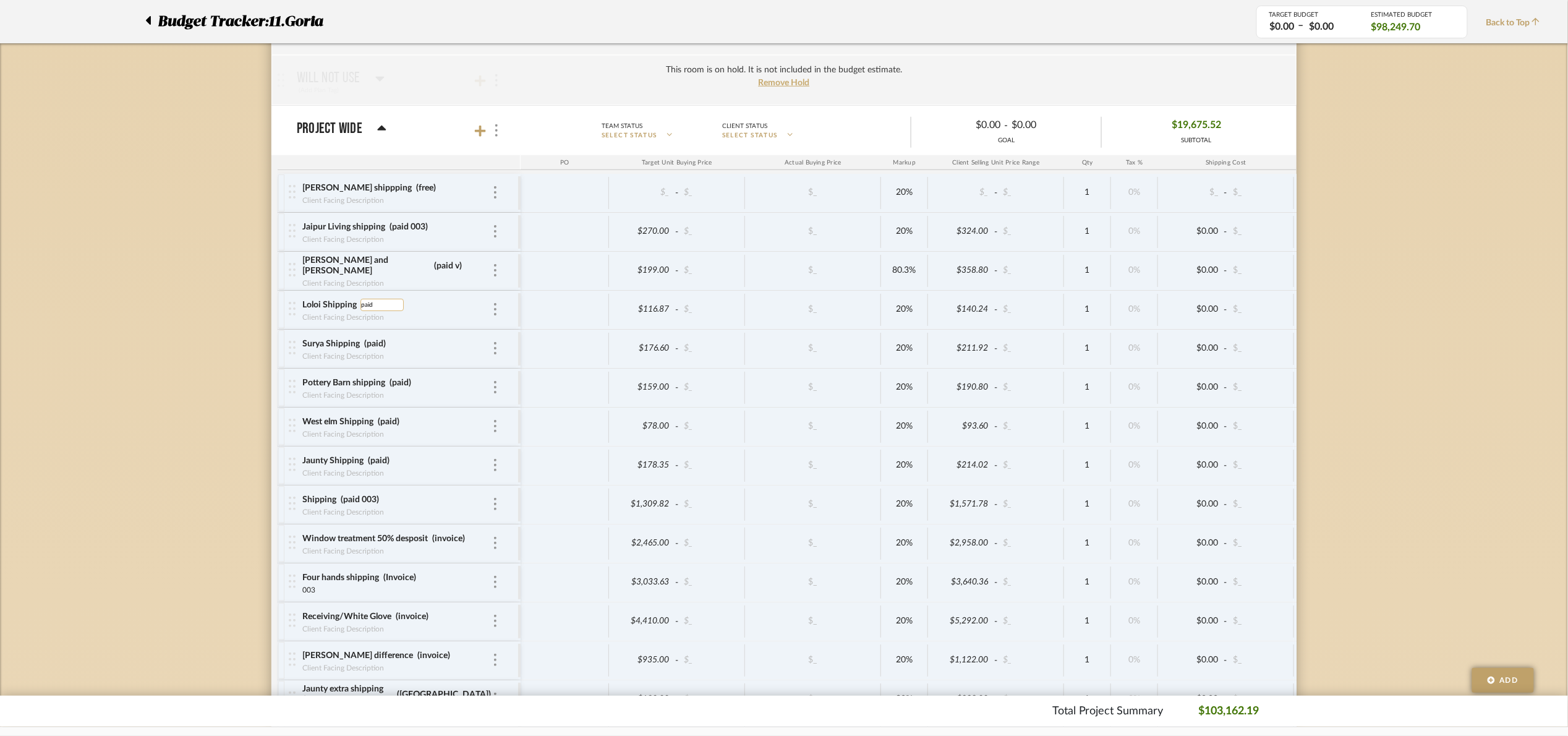
type input "paid 003"
click at [410, 389] on input "paid" at bounding box center [411, 382] width 44 height 13
type input "paid 003"
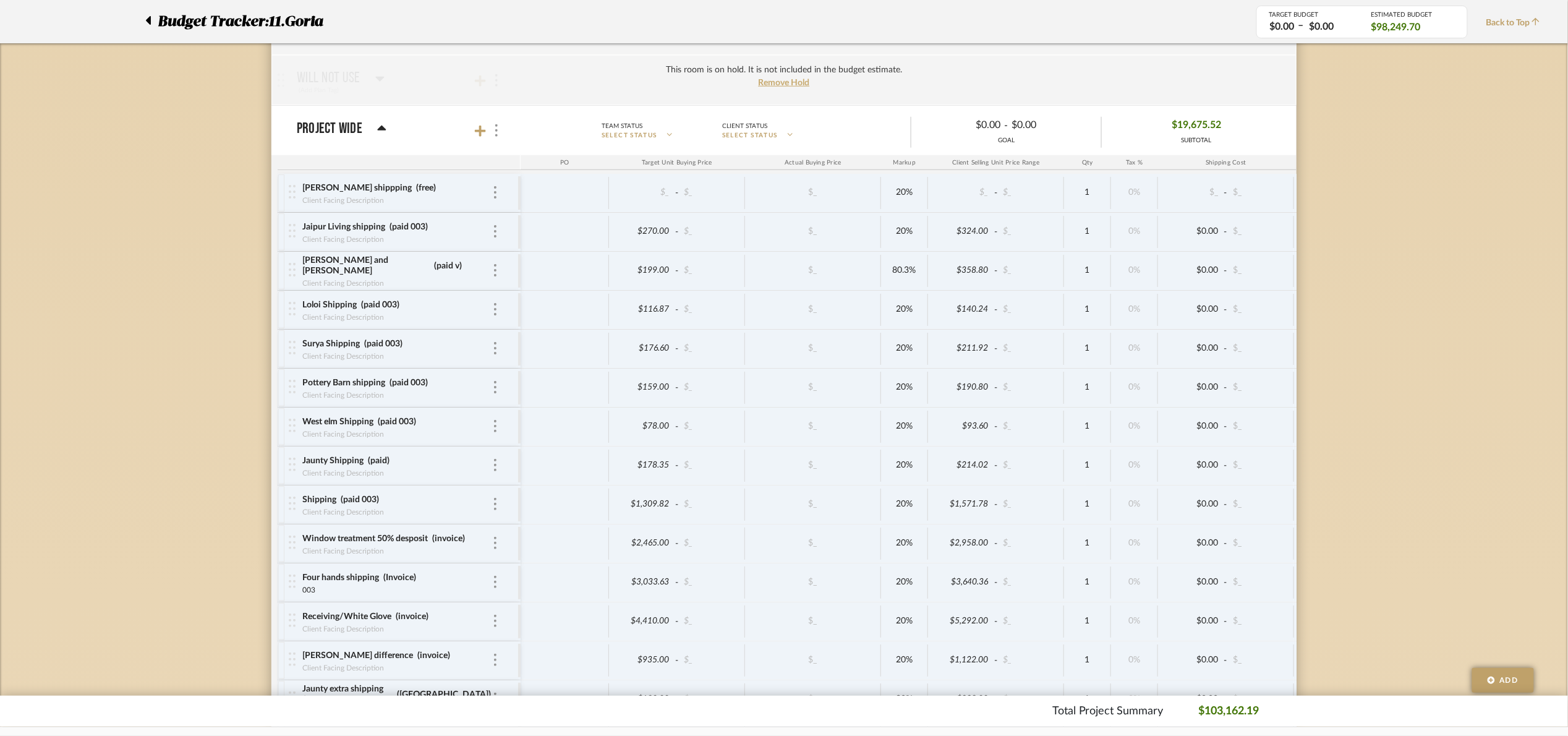
click at [383, 467] on div "Jaunty Shipping (paid) Client Facing Description" at bounding box center [396, 466] width 191 height 39
type input "paid 003"
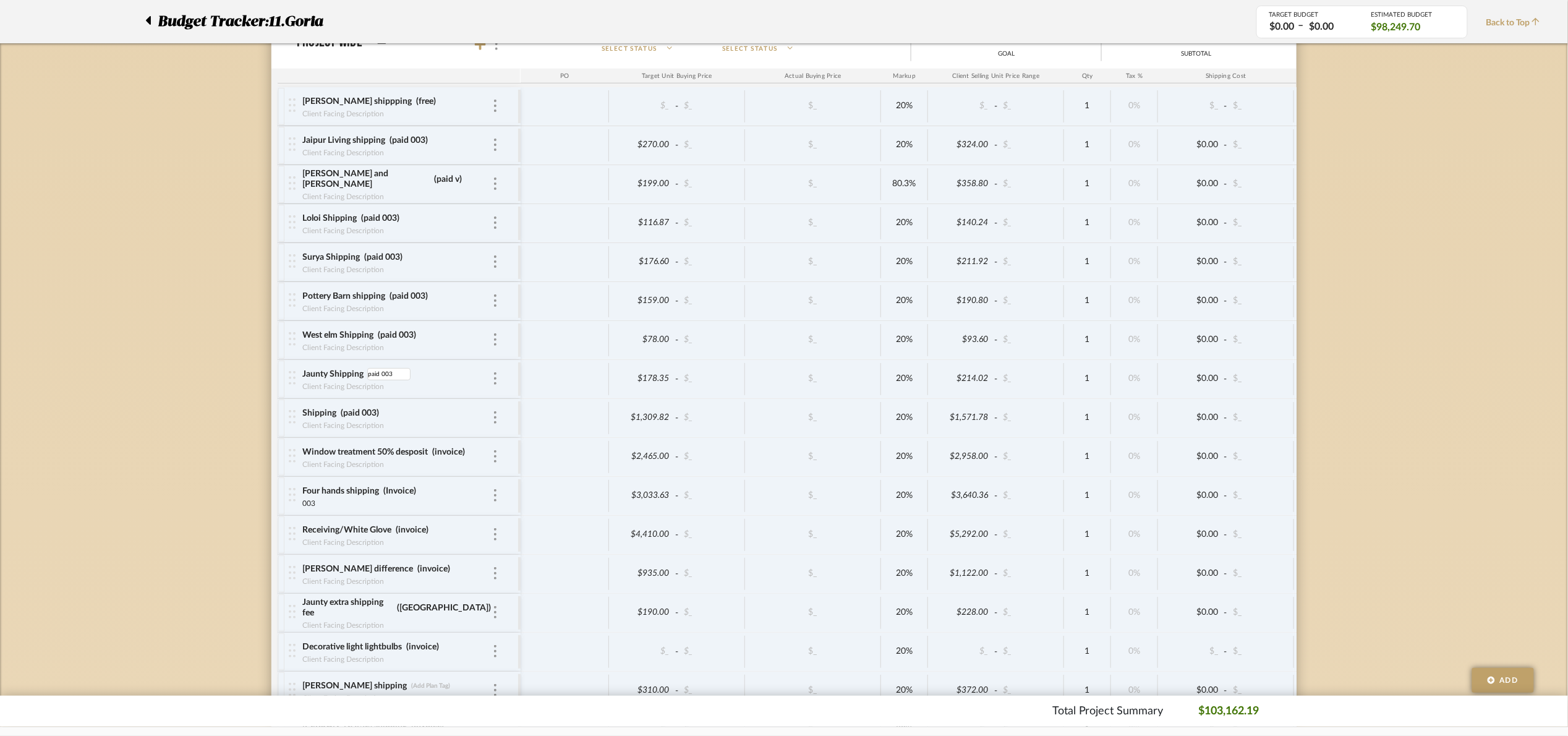
scroll to position [2759, 0]
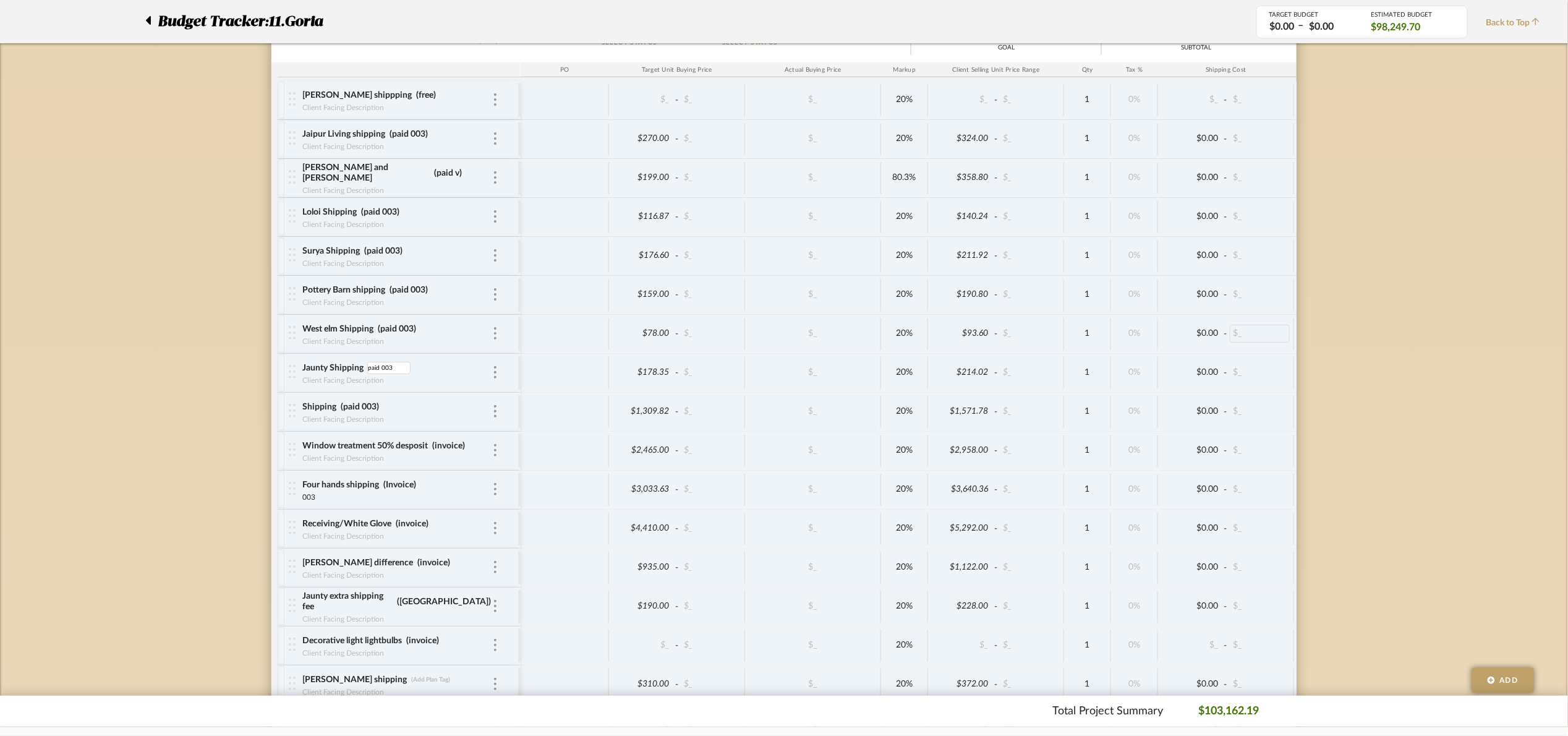
drag, startPoint x: 1334, startPoint y: 303, endPoint x: 1277, endPoint y: 353, distance: 75.8
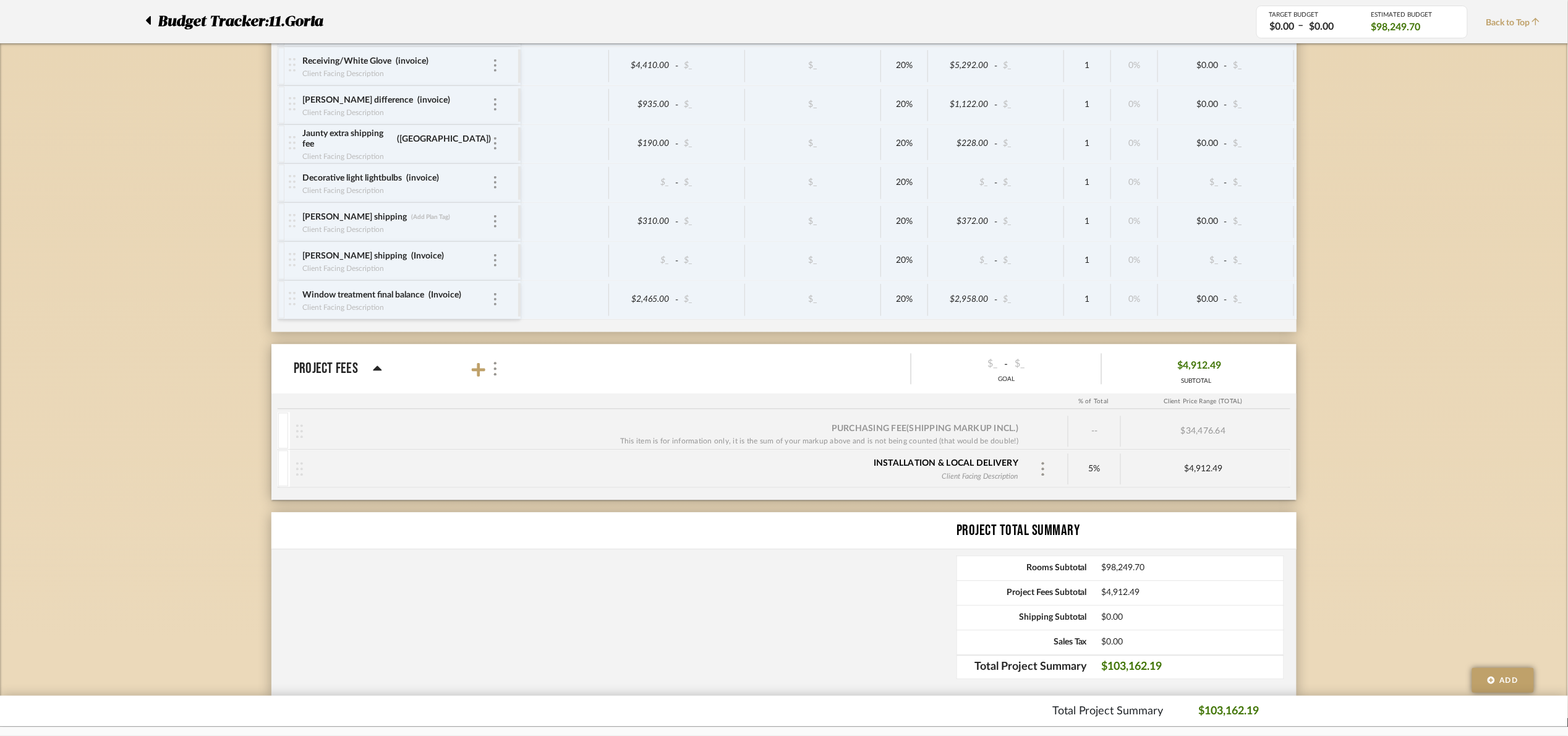
scroll to position [3223, 0]
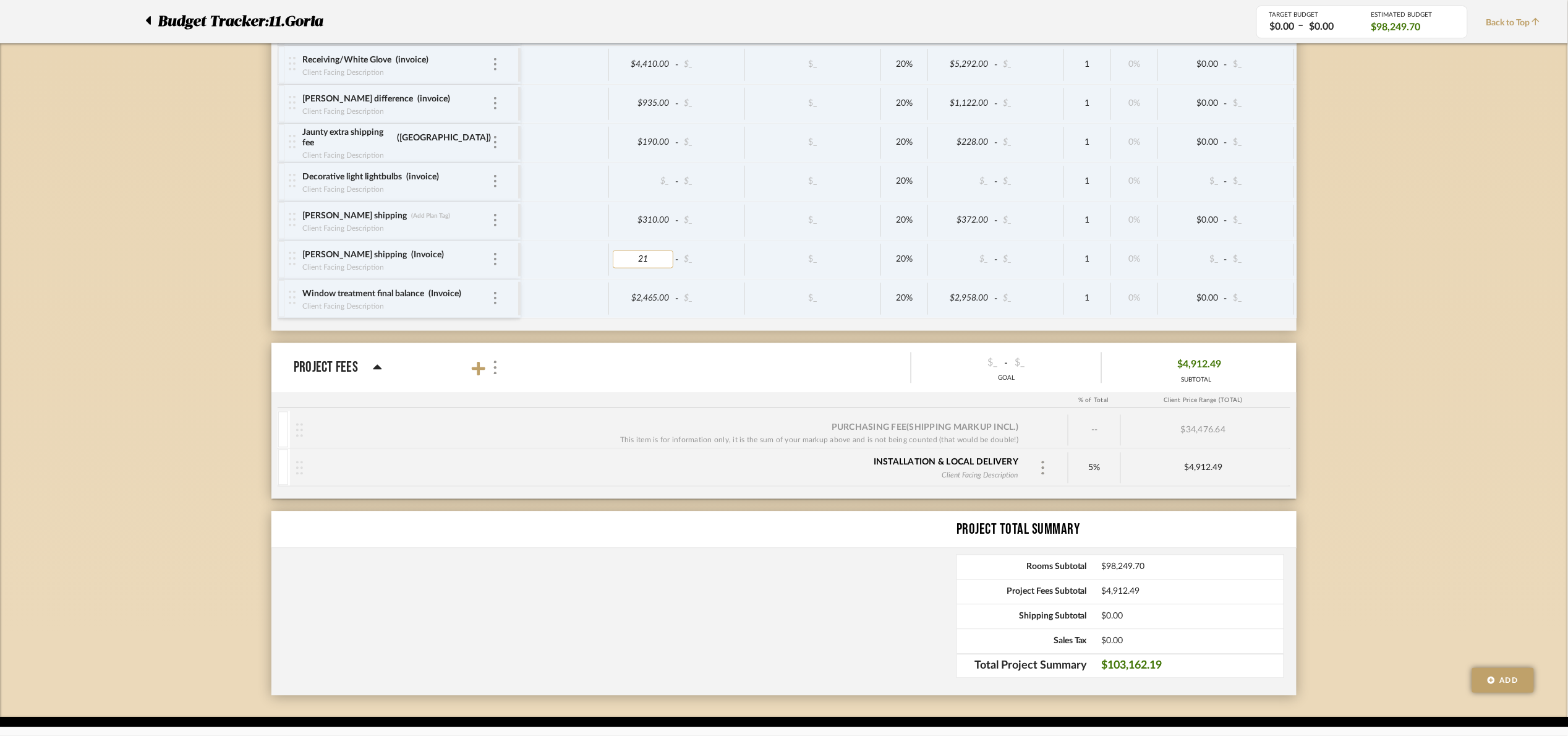
type input "2"
type input "31"
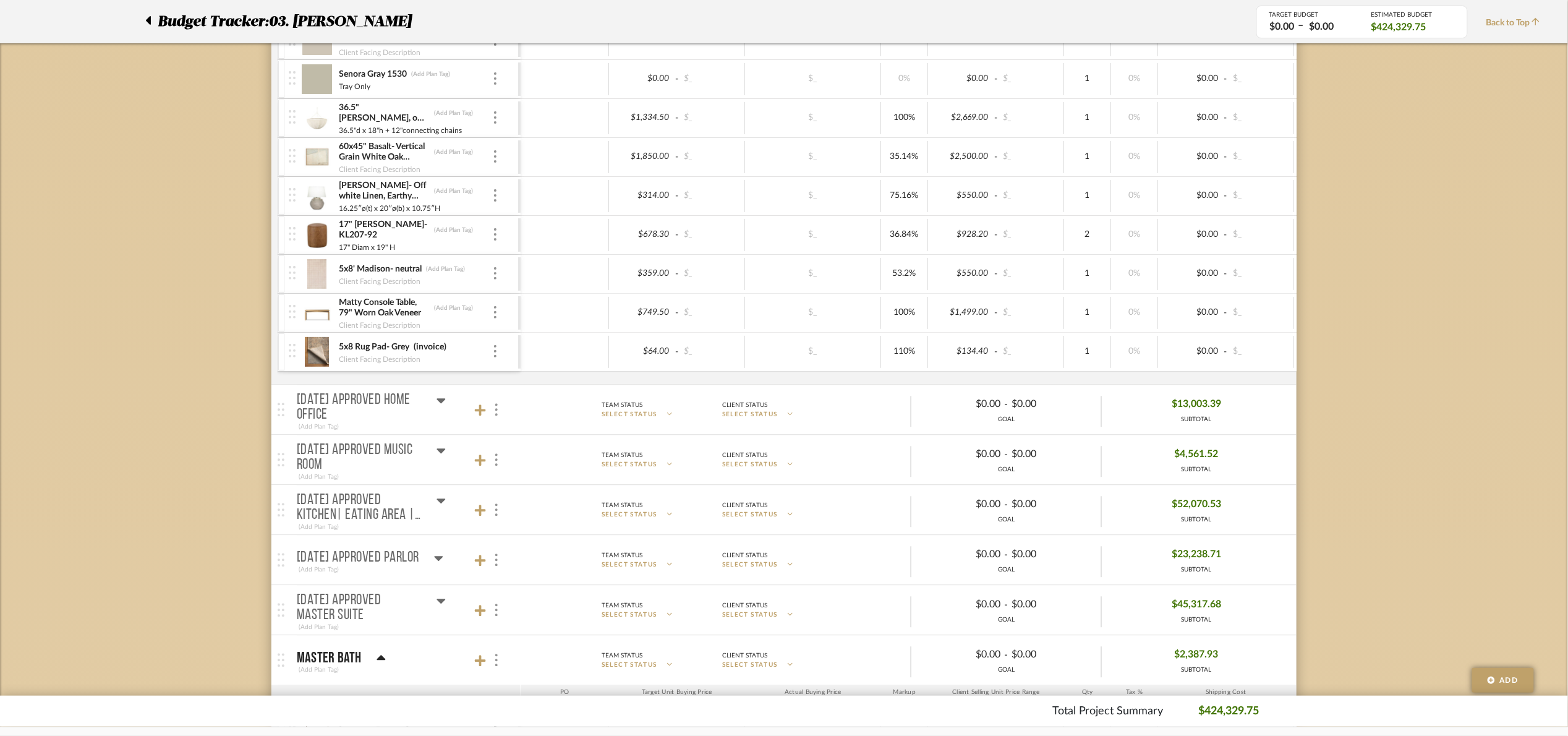
scroll to position [1331, 0]
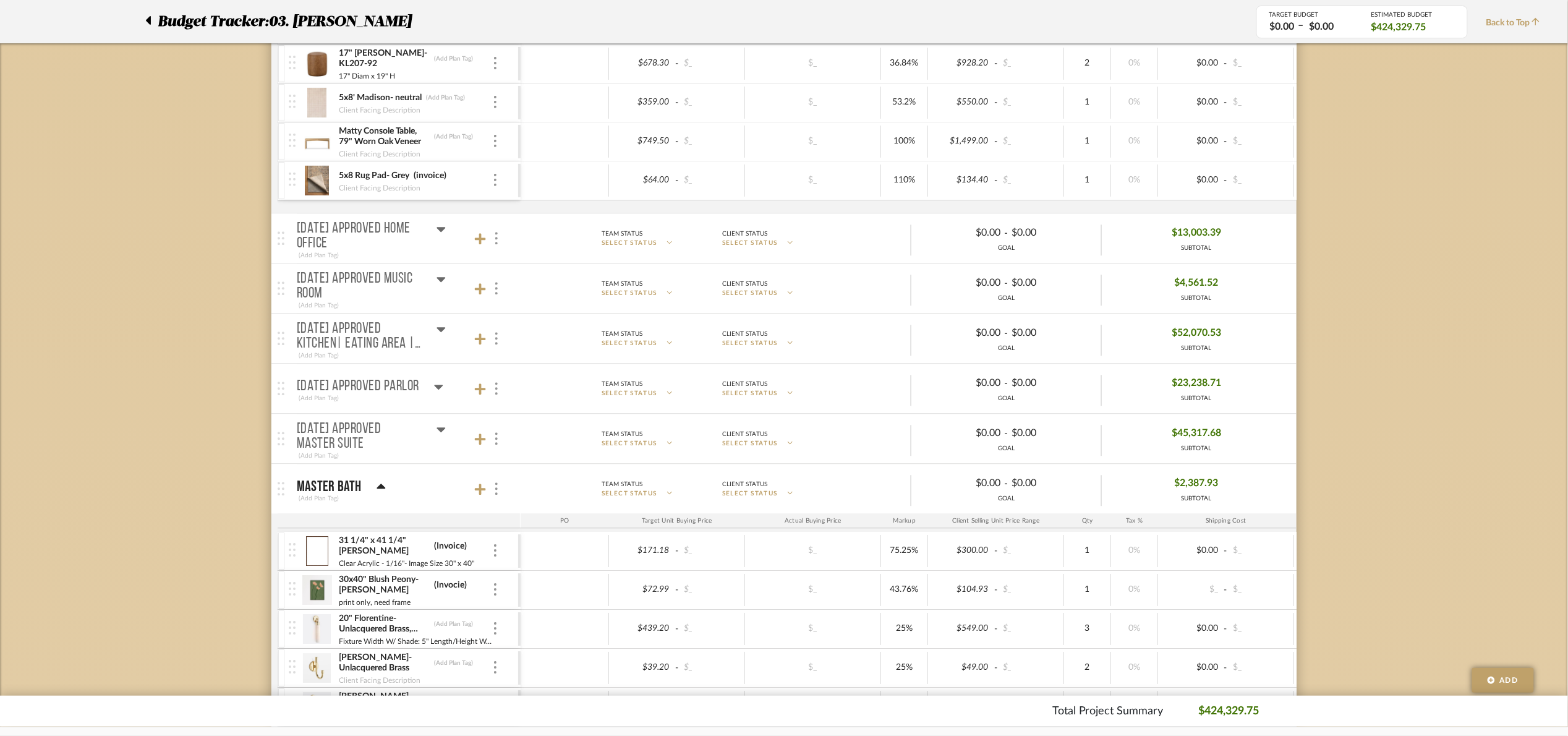
click at [434, 432] on div "[DATE] Approved Master Suite" at bounding box center [370, 436] width 149 height 29
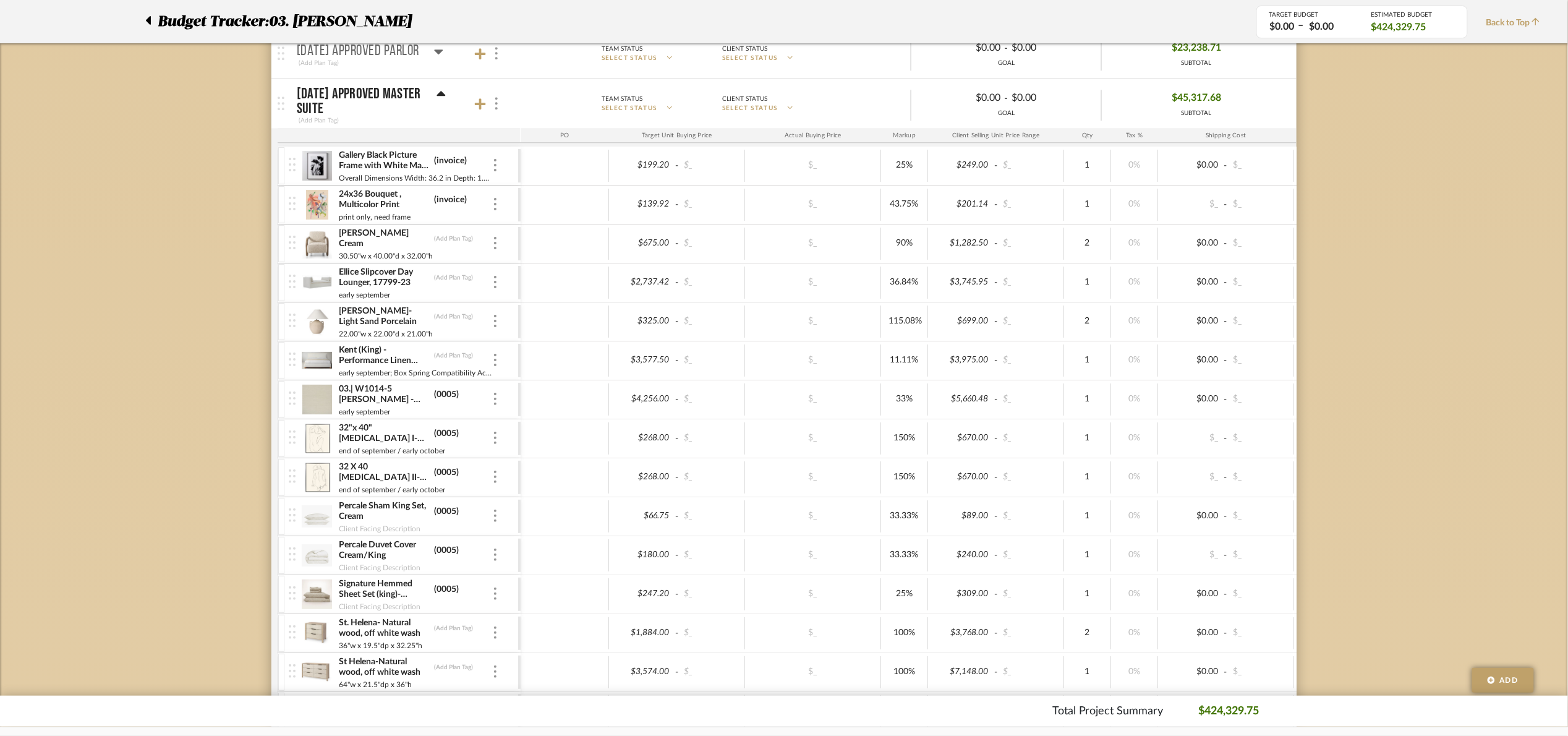
scroll to position [1609, 0]
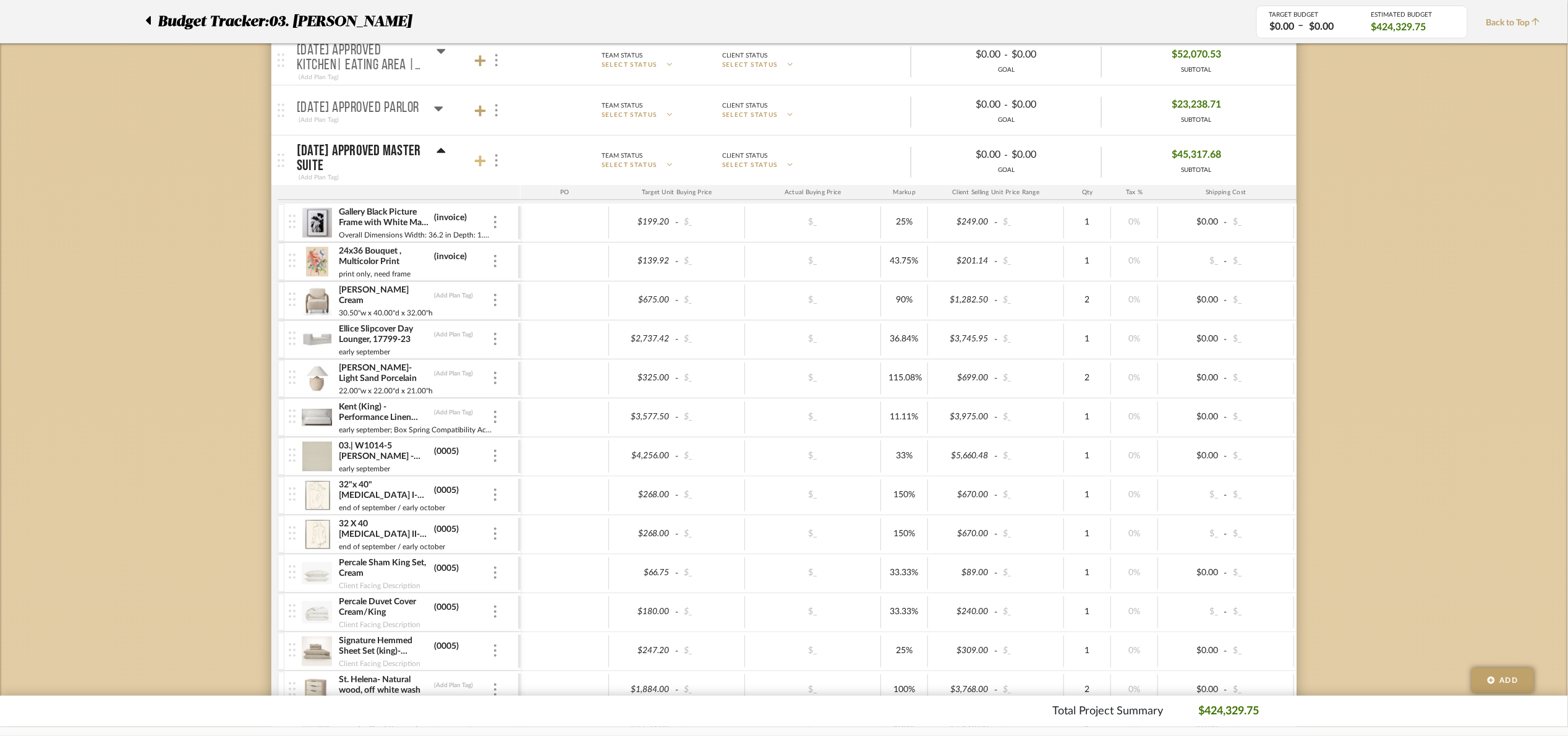
click at [480, 166] on icon at bounding box center [480, 160] width 11 height 11
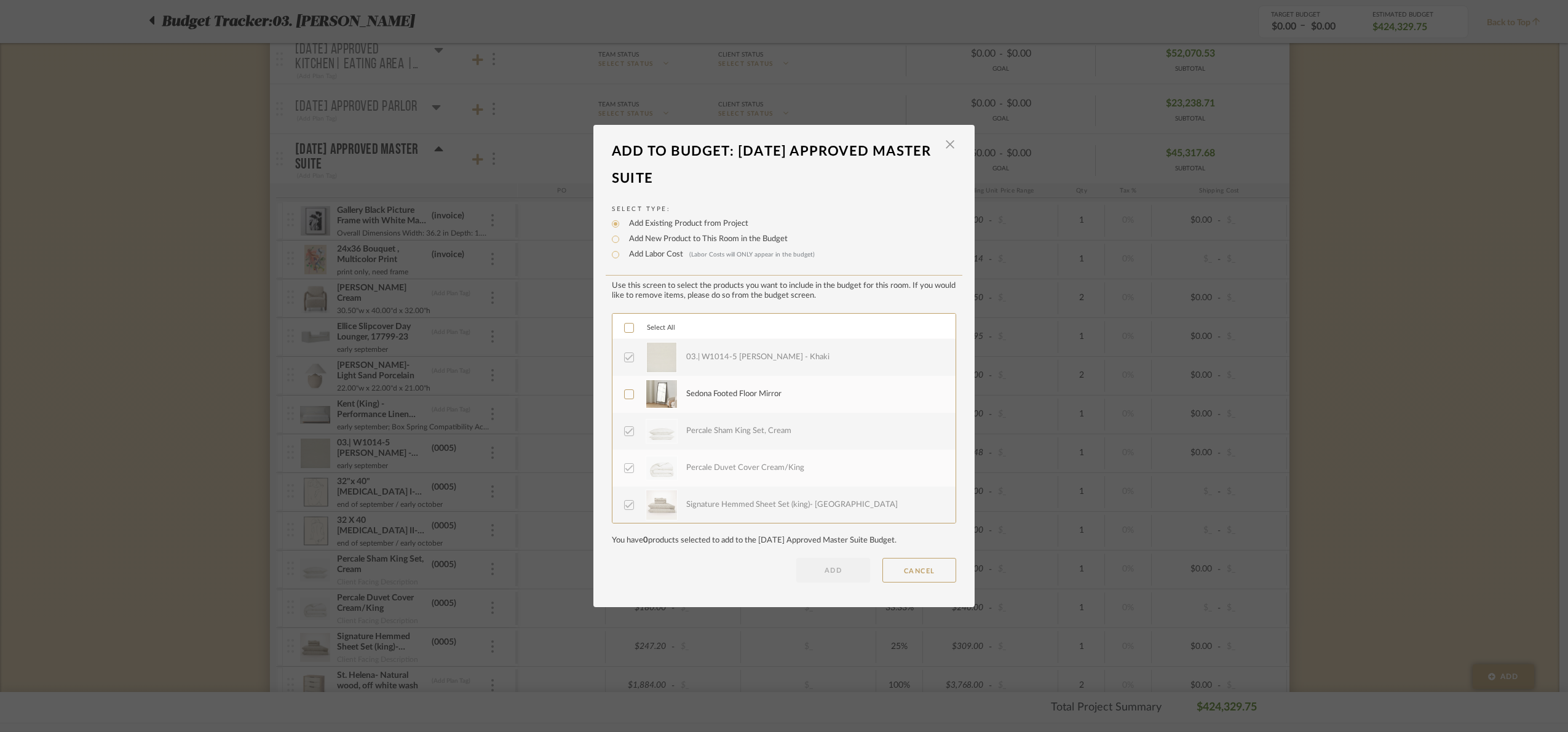
scroll to position [700, 0]
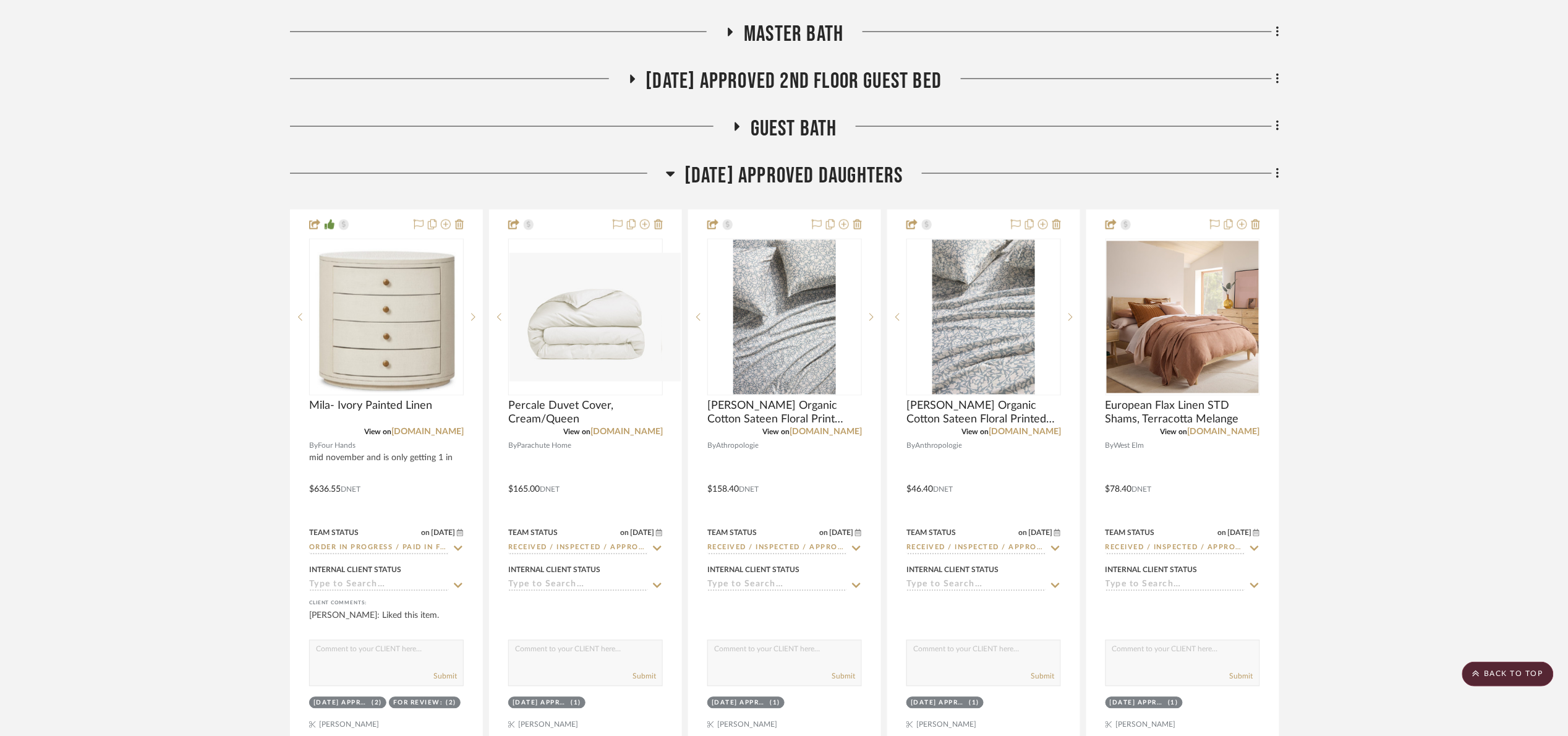
click at [723, 180] on span "[DATE] Approved Daughters" at bounding box center [794, 176] width 219 height 27
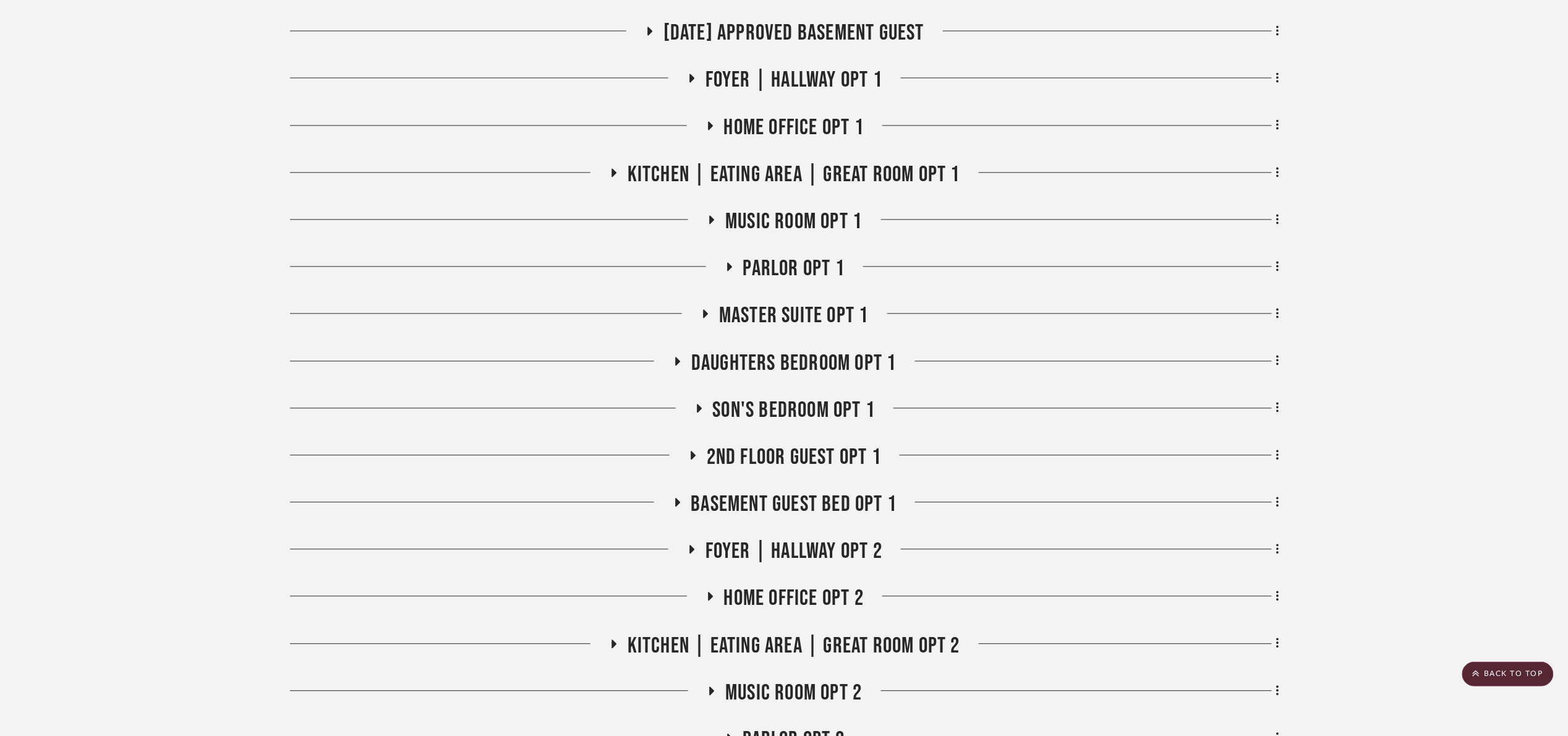
scroll to position [1577, 0]
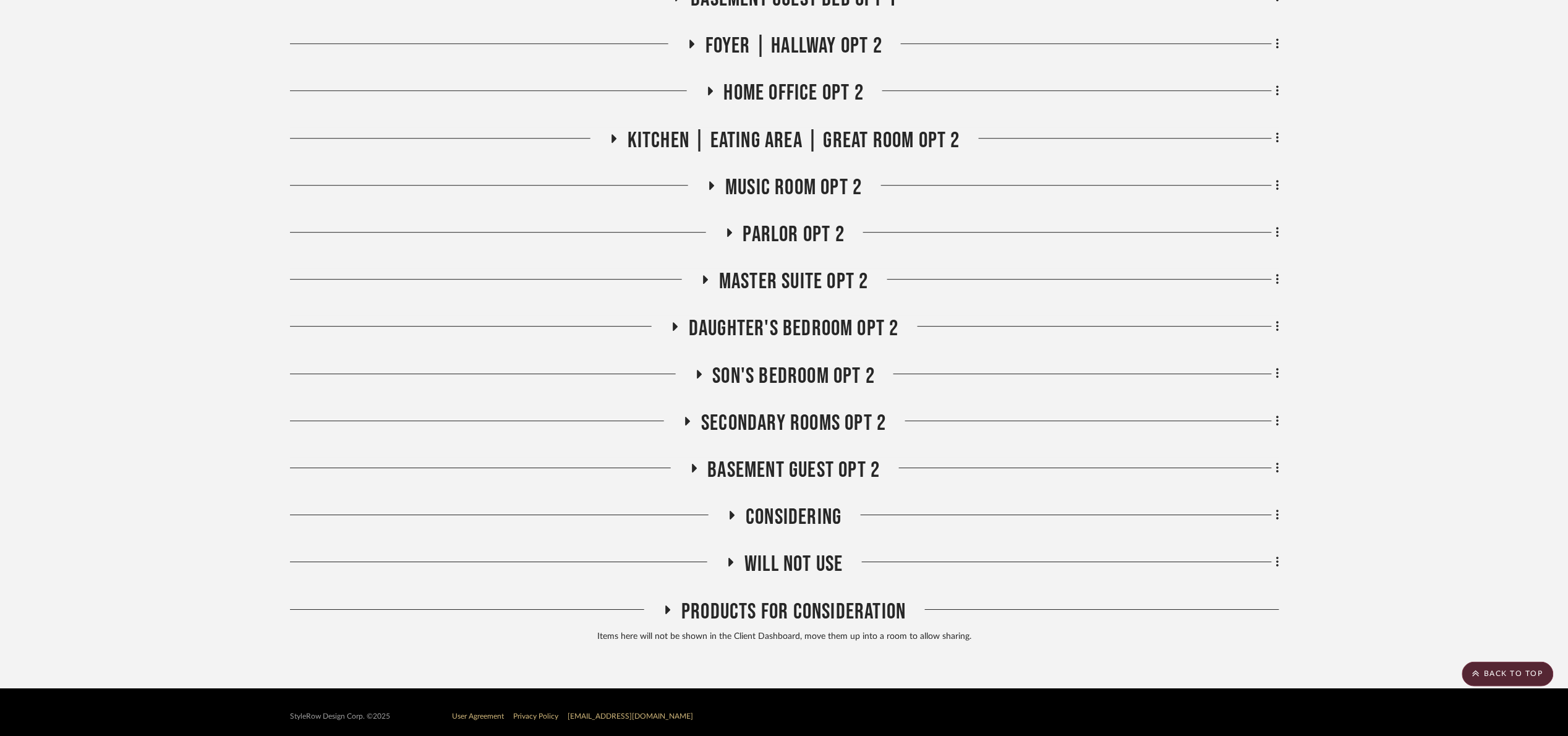
click at [777, 568] on span "Will Not Use" at bounding box center [793, 565] width 98 height 27
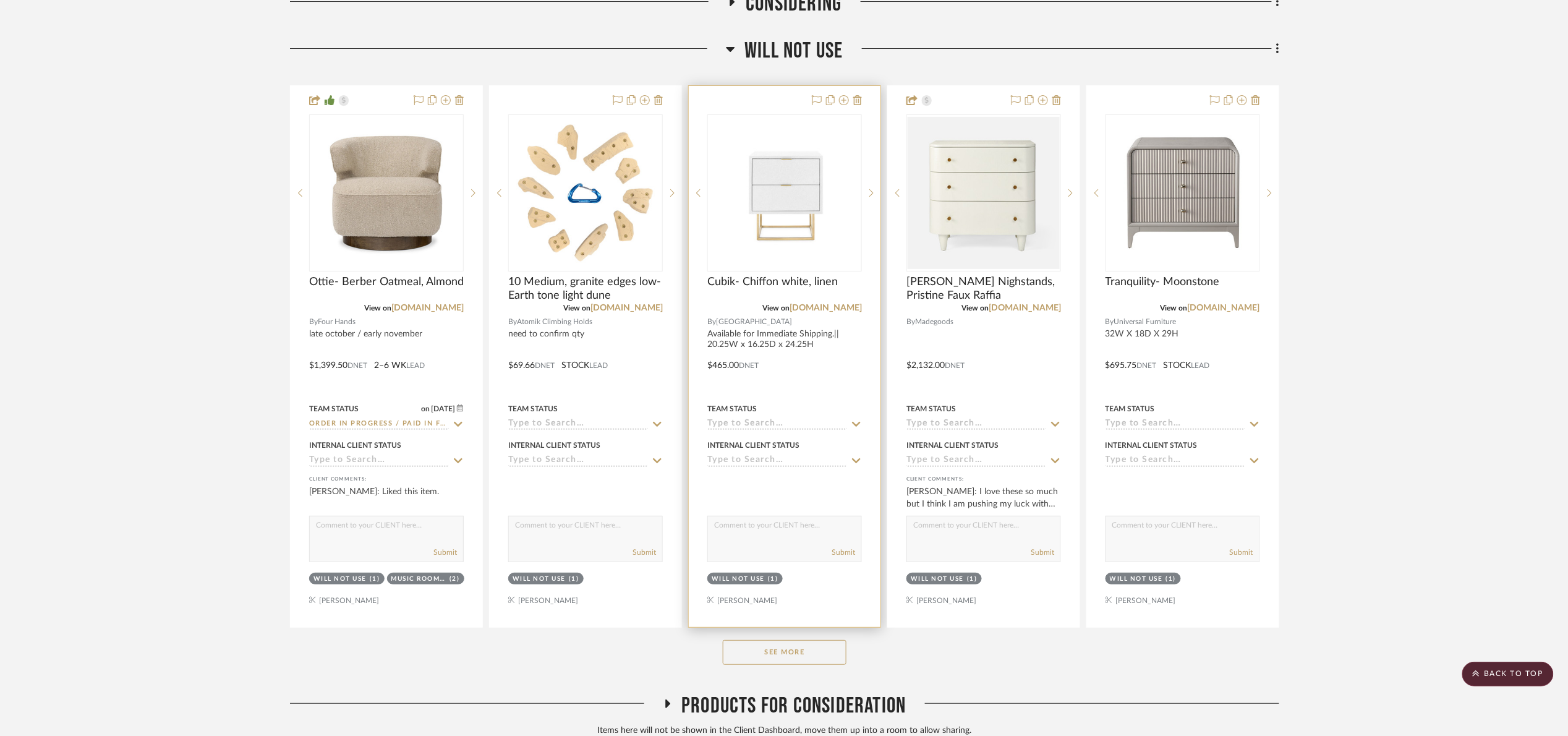
scroll to position [2195, 0]
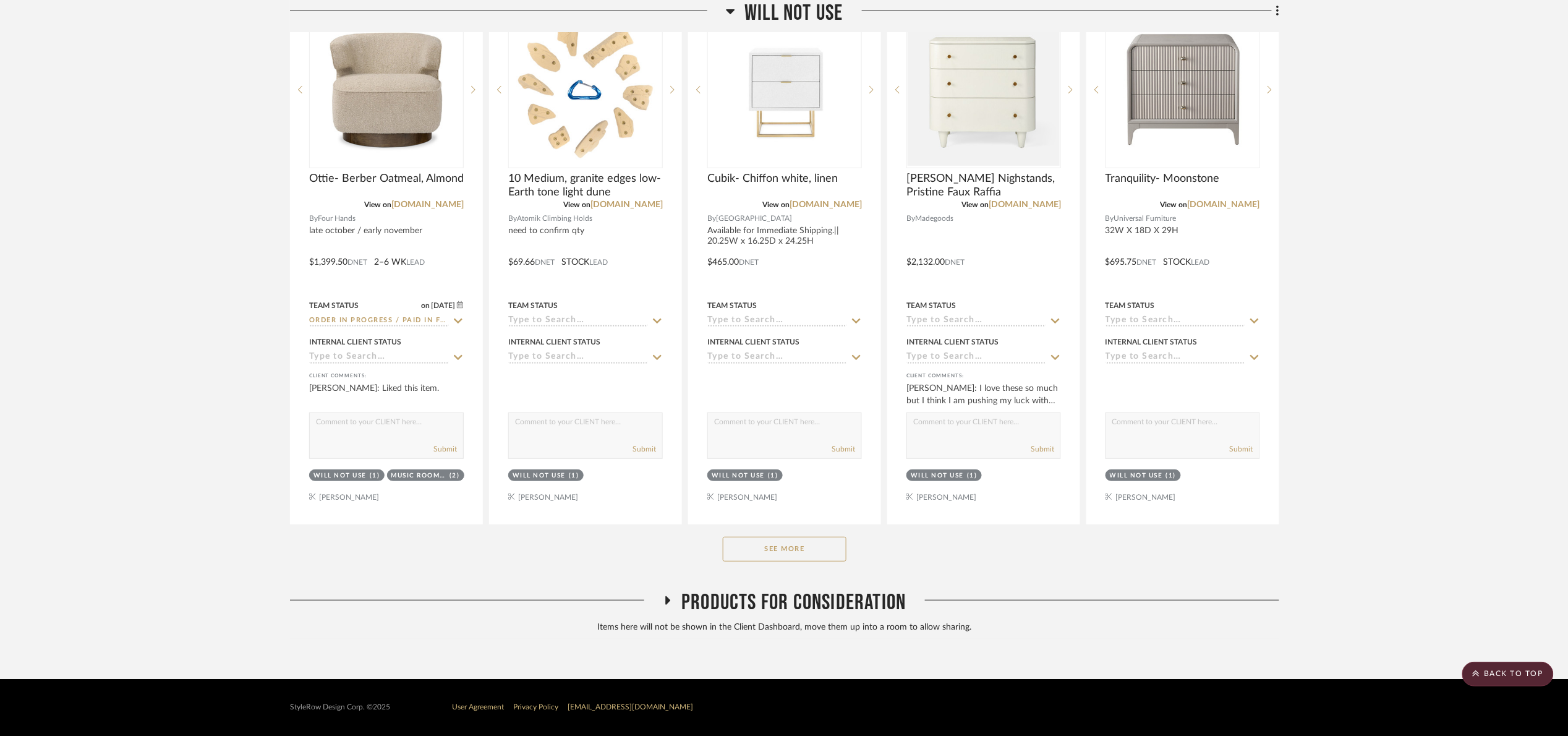
click at [773, 559] on button "See More" at bounding box center [784, 549] width 123 height 24
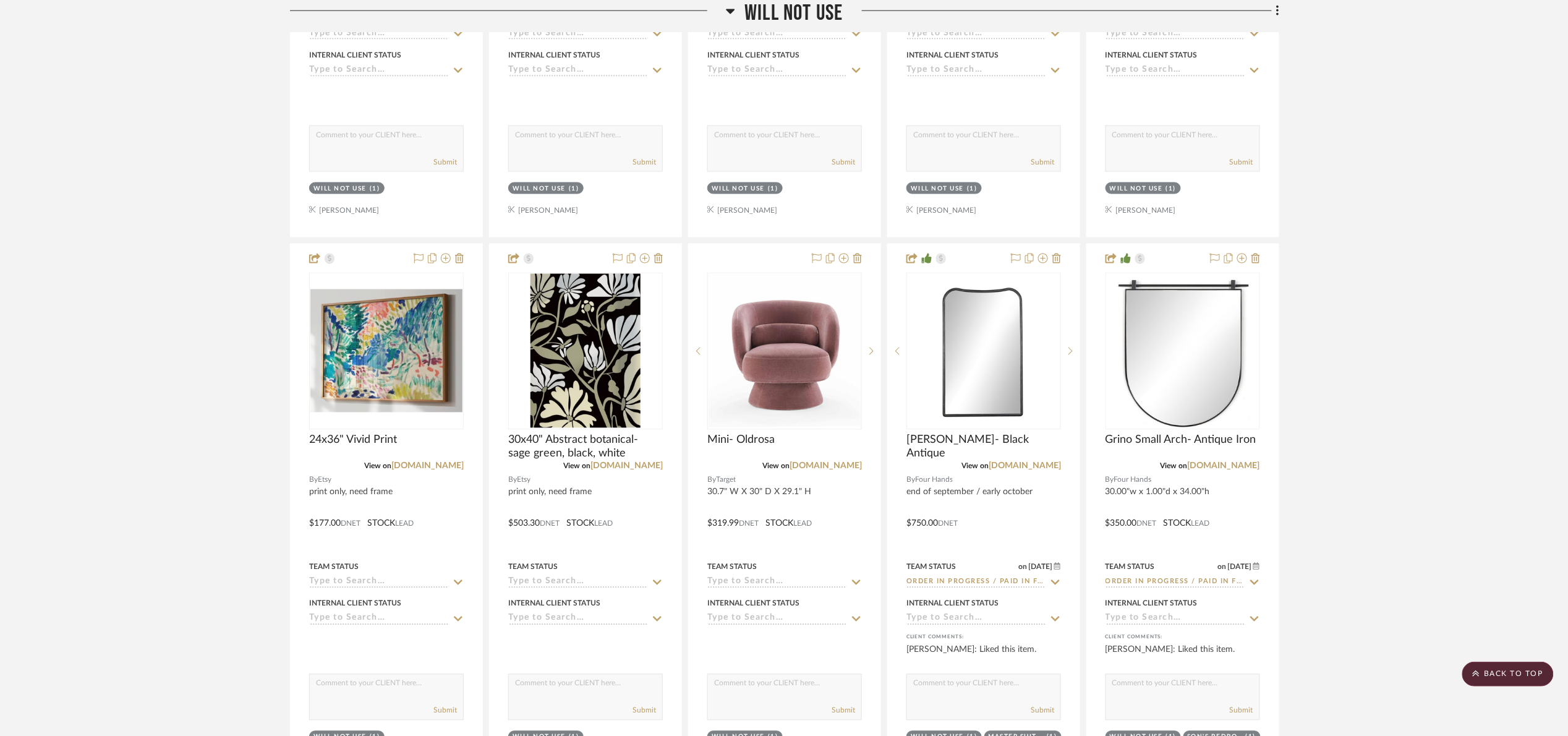
scroll to position [3031, 0]
click at [1041, 261] on icon at bounding box center [1043, 258] width 10 height 10
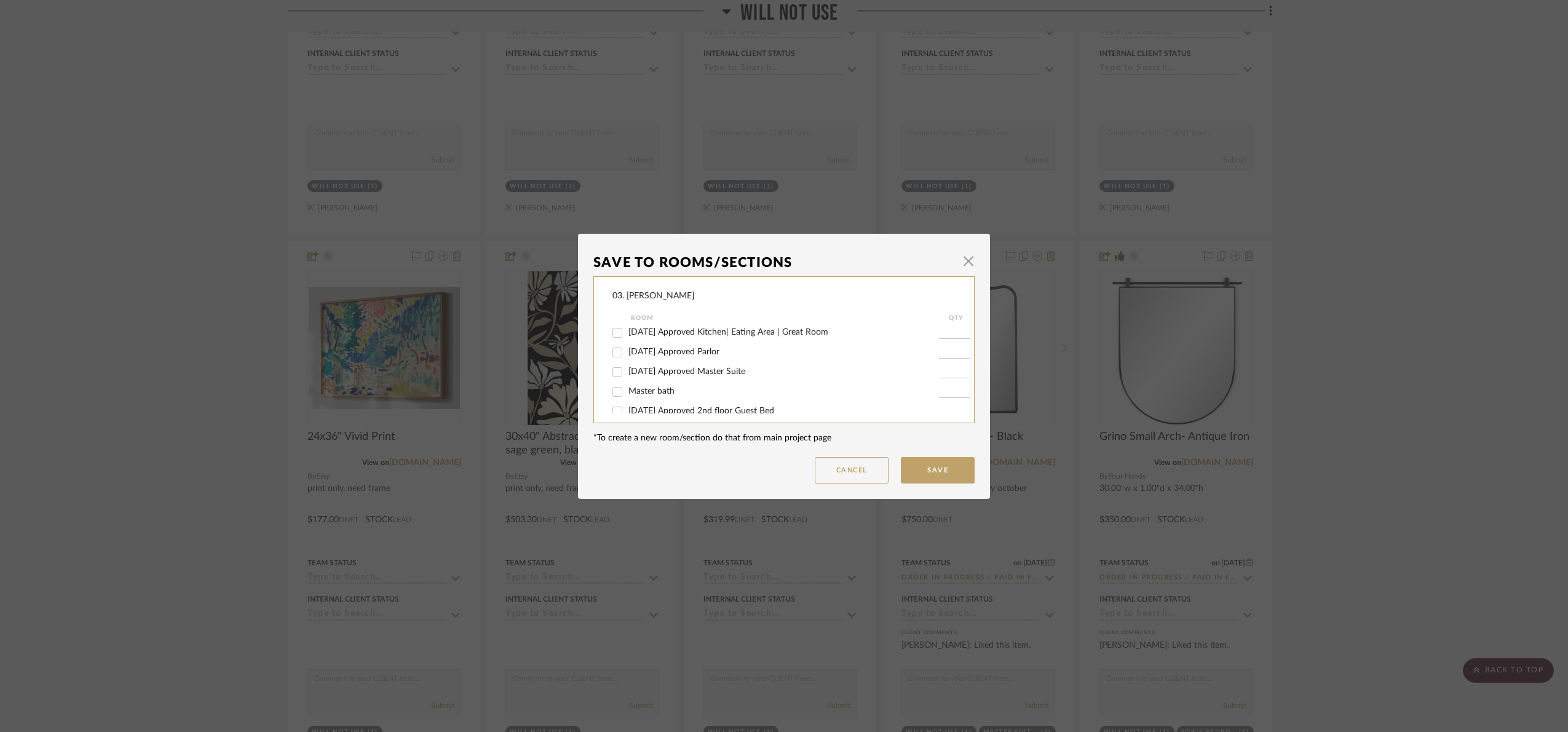
scroll to position [185, 0]
drag, startPoint x: 722, startPoint y: 364, endPoint x: 801, endPoint y: 417, distance: 95.1
click at [722, 365] on span "[DATE] Approved Master Suite" at bounding box center [687, 367] width 117 height 8
click at [627, 365] on input "[DATE] Approved Master Suite" at bounding box center [617, 368] width 20 height 20
checkbox input "true"
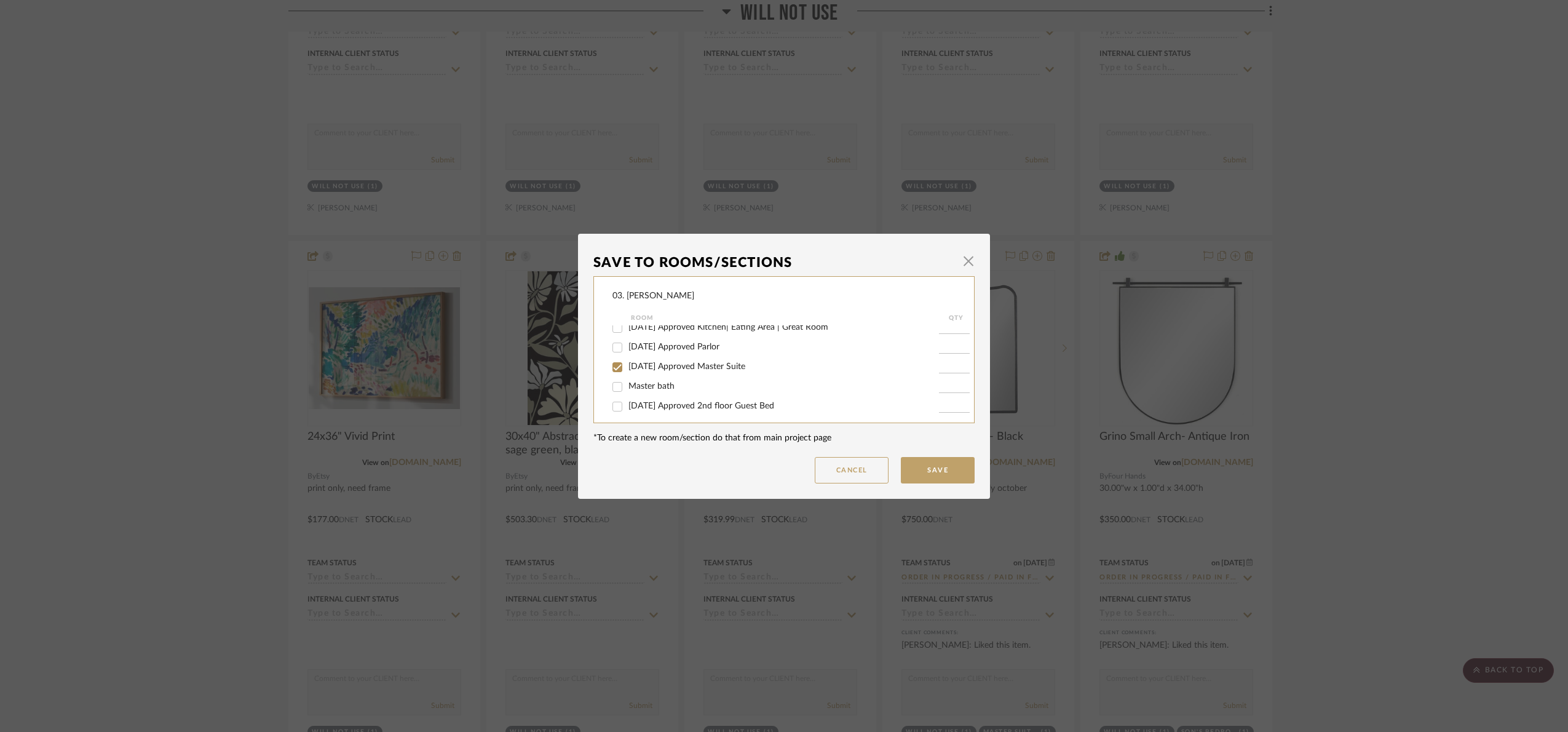
type input "1"
click at [936, 469] on button "Save" at bounding box center [938, 470] width 74 height 27
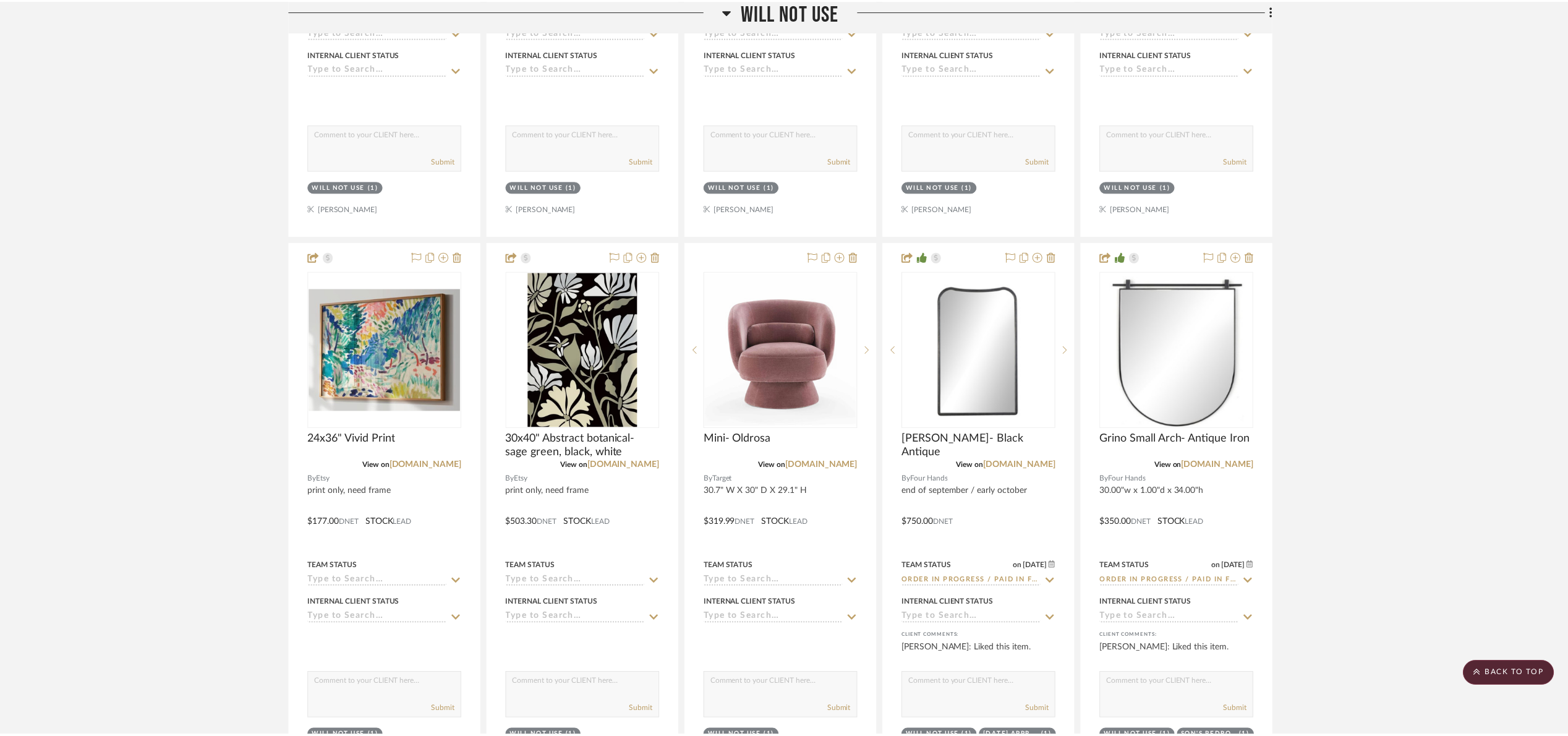
scroll to position [3031, 0]
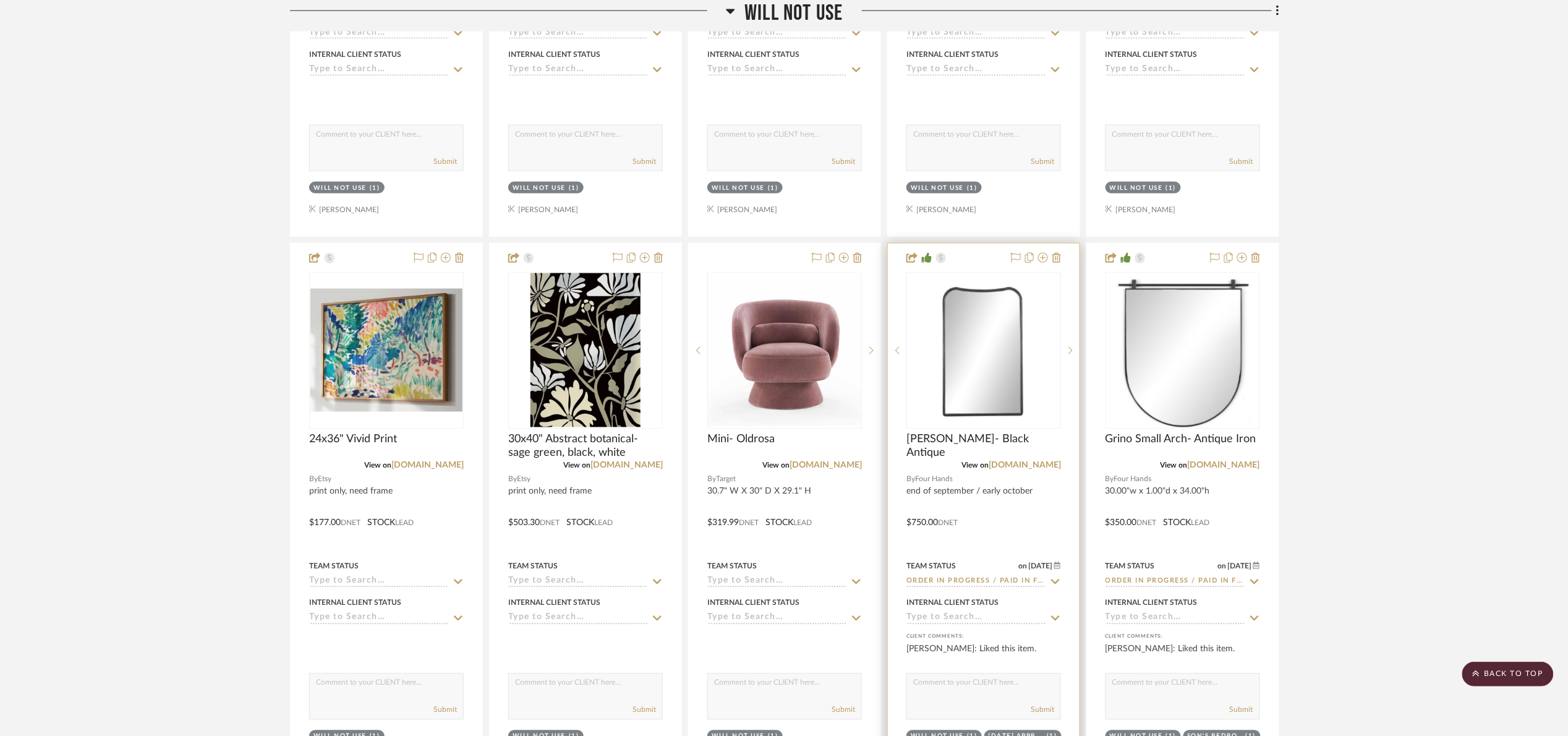
click at [1024, 322] on img "0" at bounding box center [983, 350] width 152 height 152
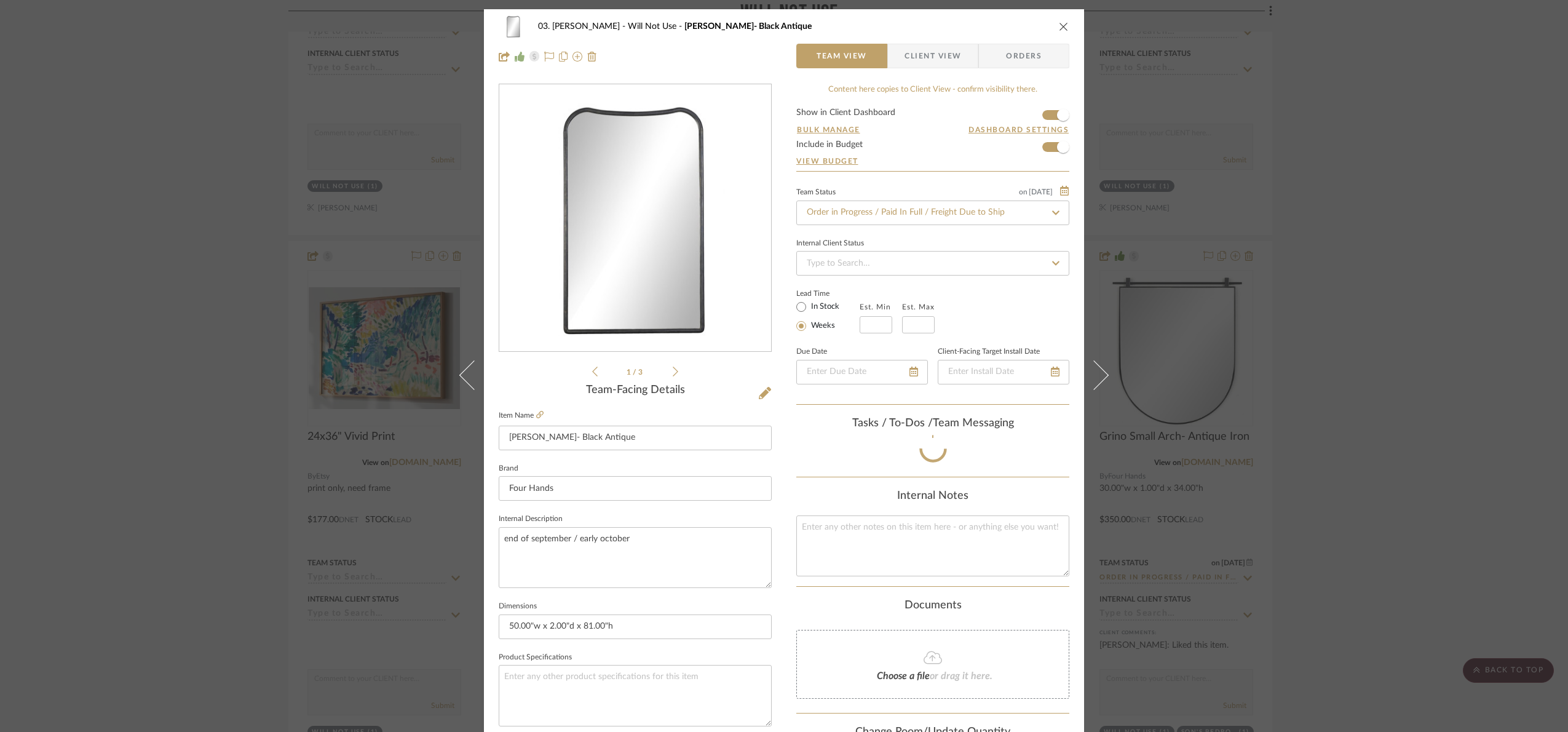
click at [1505, 302] on div "03. [PERSON_NAME] Not Use [PERSON_NAME]- Black Antique Team View Client View Or…" at bounding box center [784, 366] width 1568 height 732
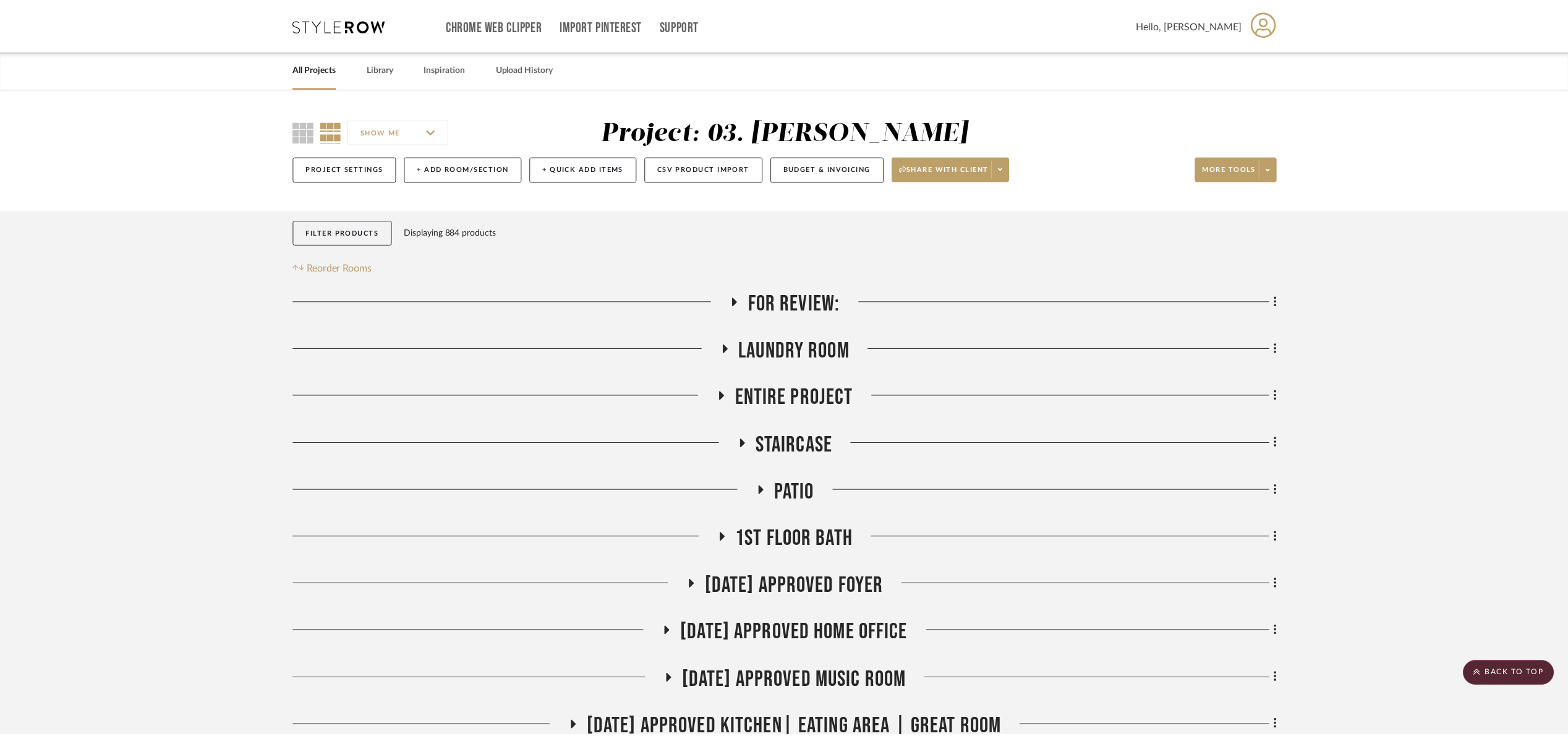
scroll to position [3031, 0]
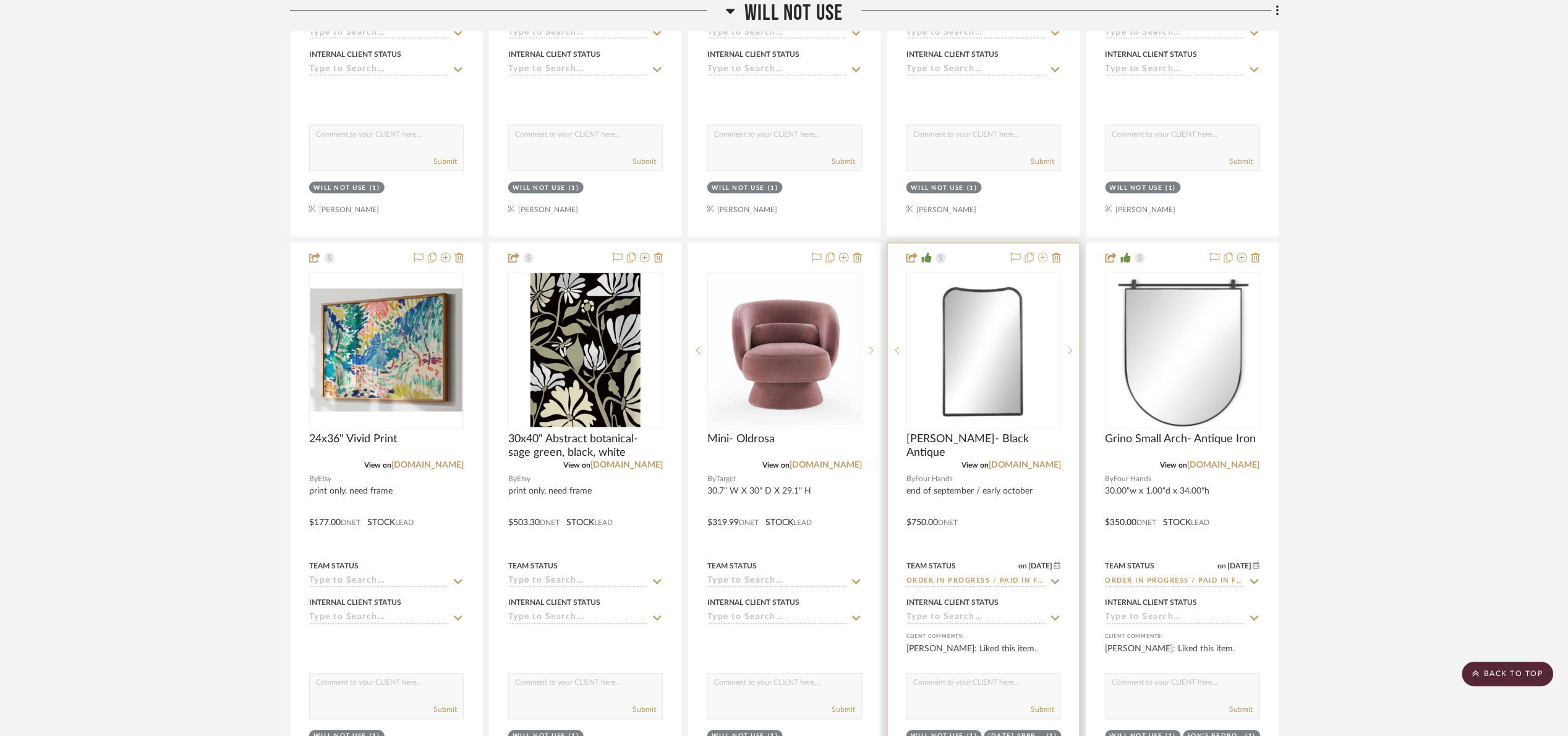
click at [1038, 263] on icon at bounding box center [1043, 258] width 10 height 10
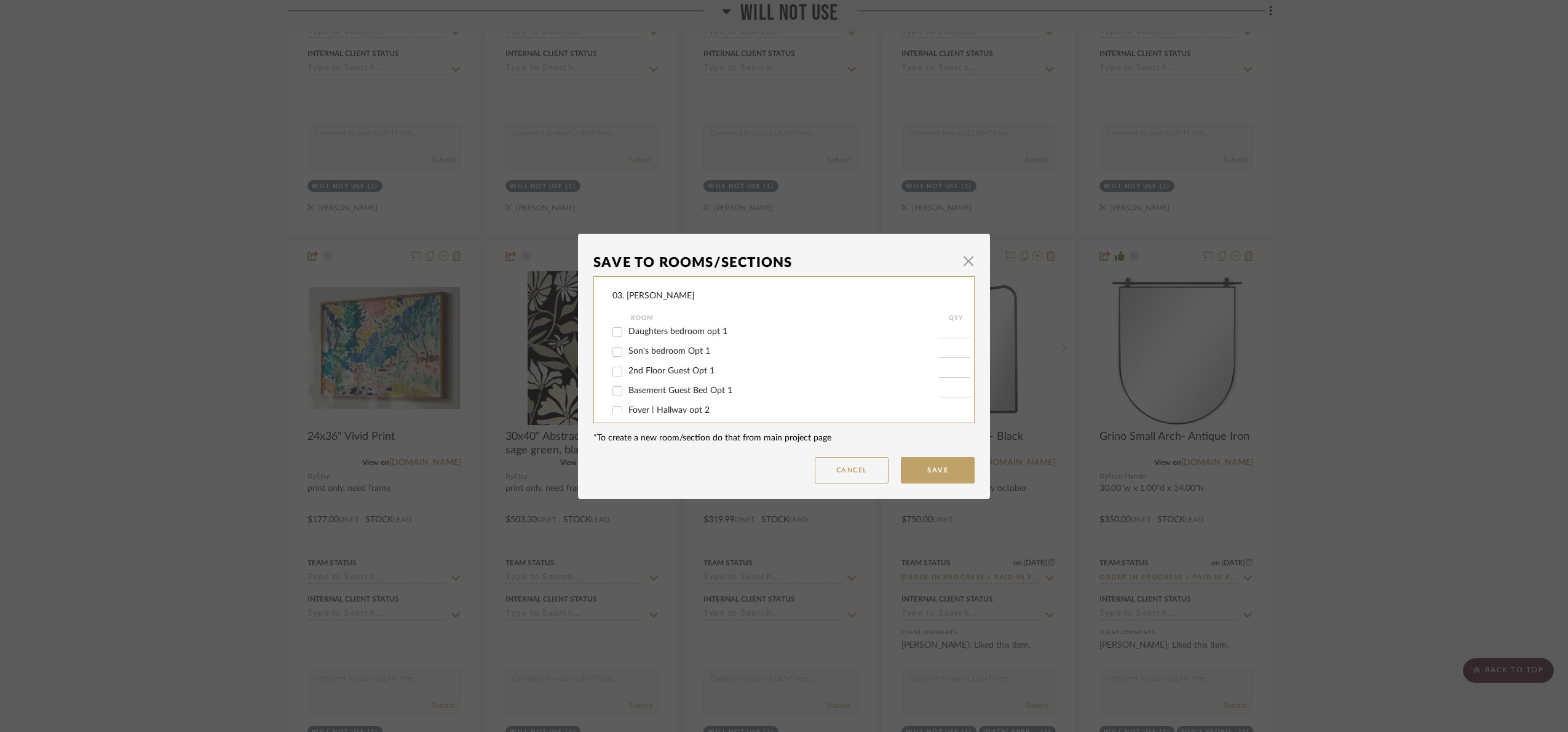
scroll to position [702, 0]
click at [654, 399] on span "Will Not Use" at bounding box center [652, 400] width 48 height 8
click at [627, 399] on input "Will Not Use" at bounding box center [617, 401] width 20 height 20
checkbox input "false"
click at [934, 464] on button "Save" at bounding box center [938, 470] width 74 height 27
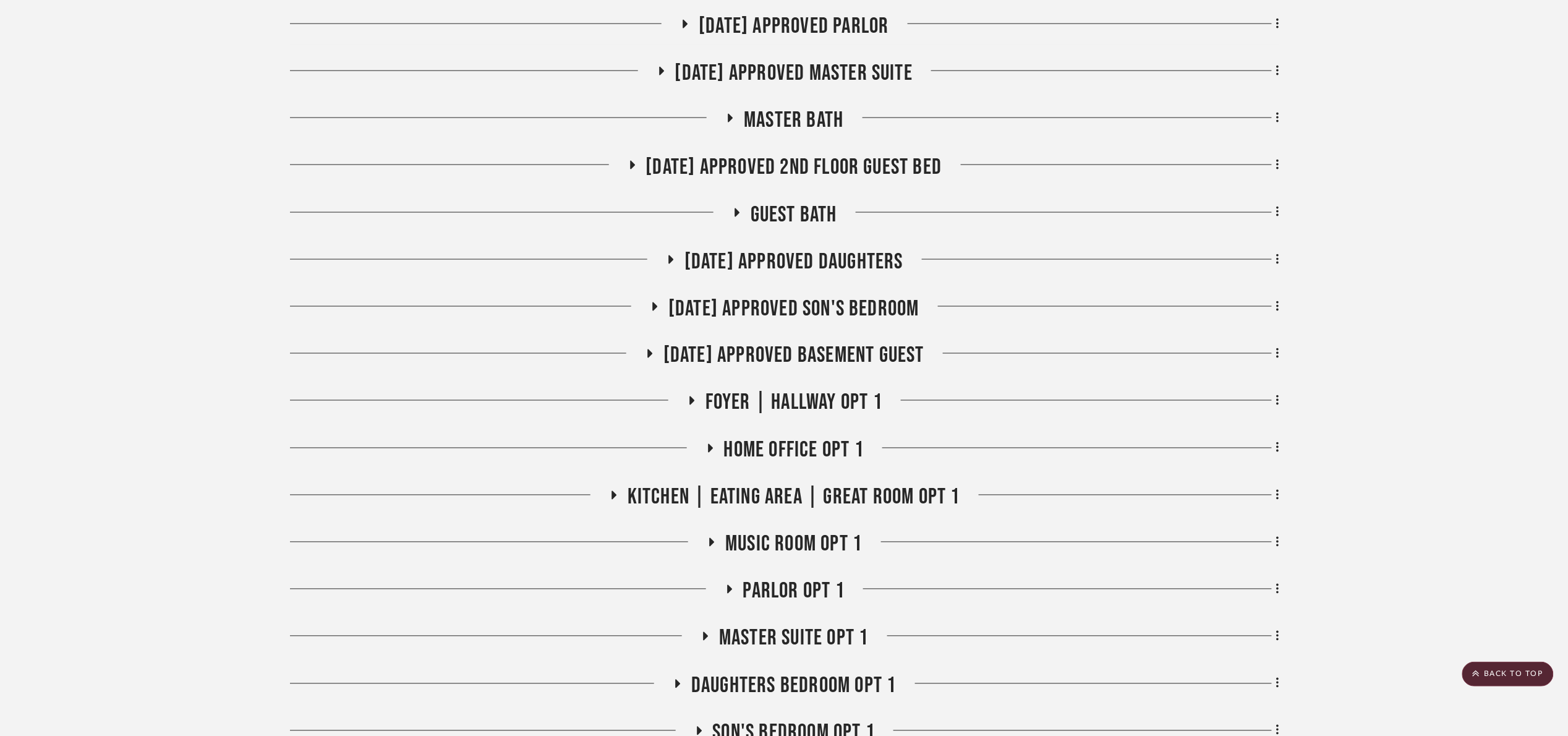
scroll to position [743, 0]
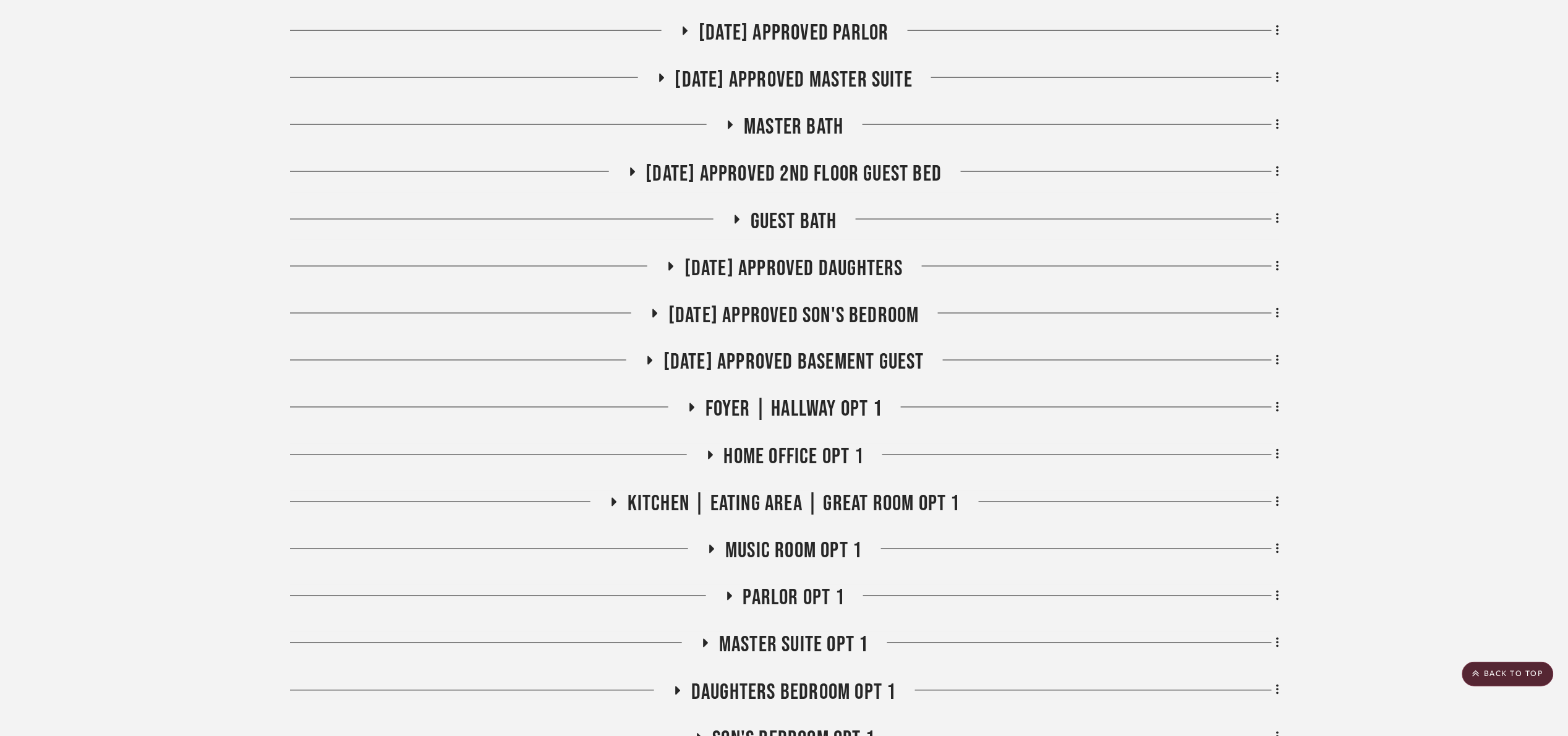
click at [803, 79] on span "[DATE] Approved Master Suite" at bounding box center [794, 81] width 238 height 27
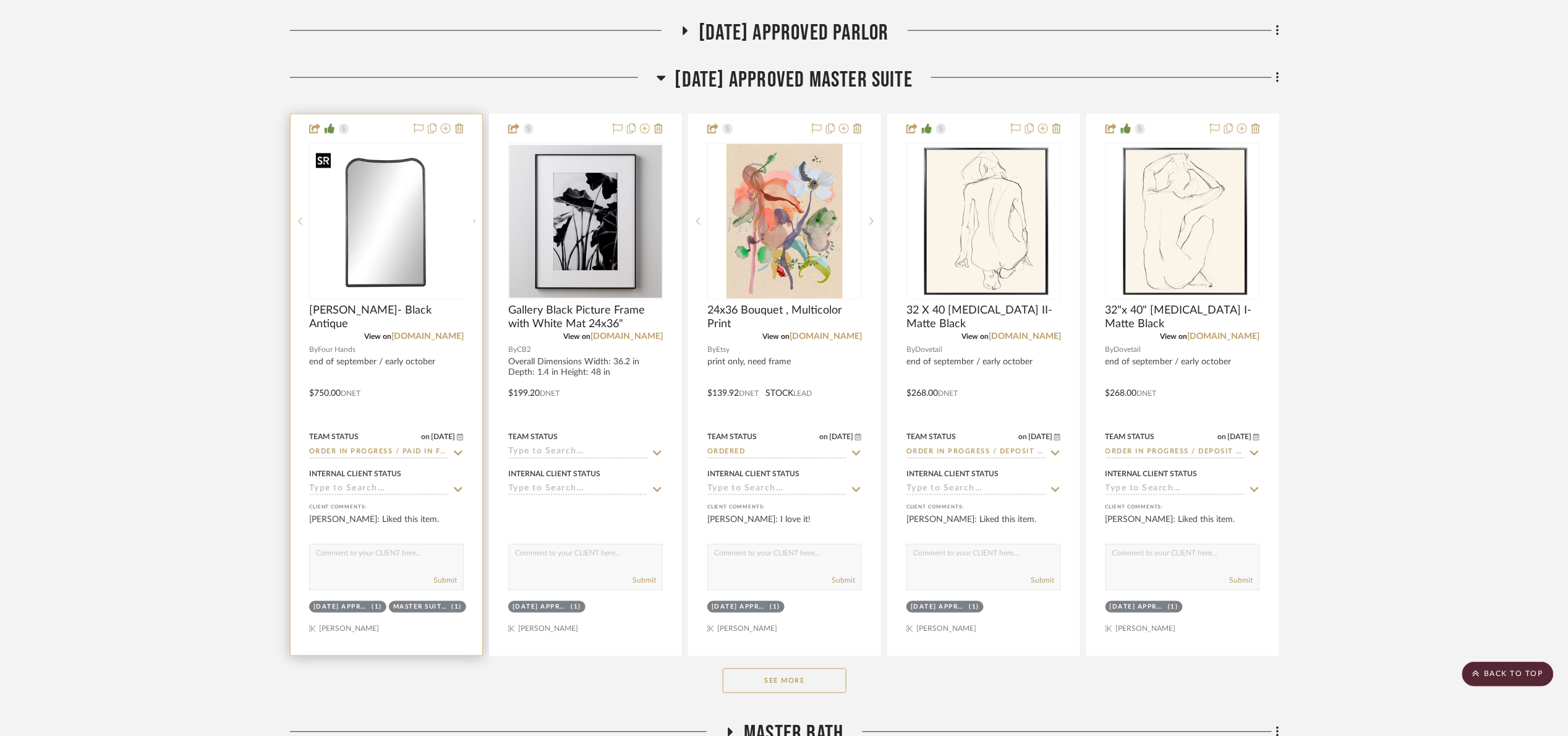
click at [366, 236] on div at bounding box center [386, 221] width 155 height 157
click at [414, 218] on img "0" at bounding box center [386, 221] width 152 height 152
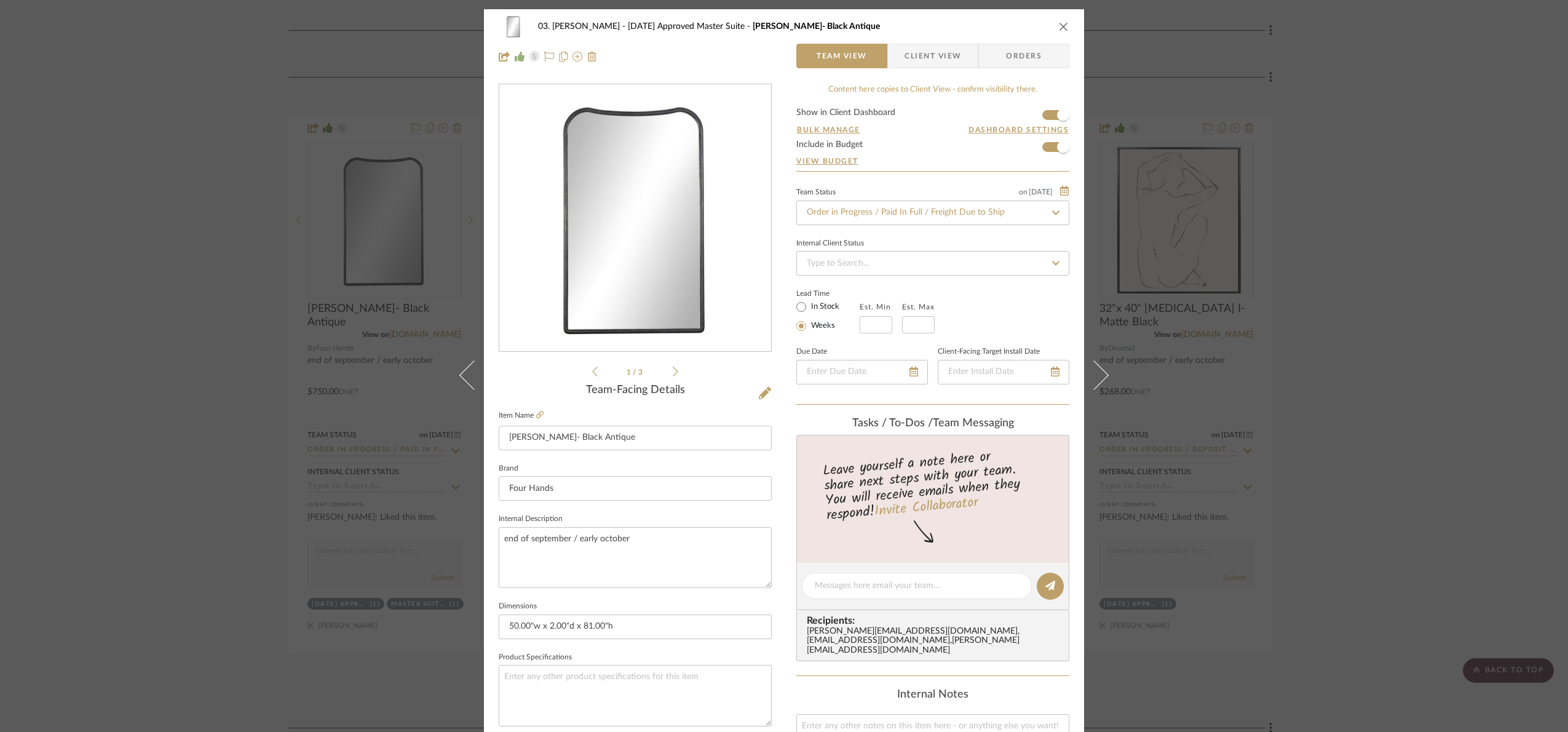
click at [1391, 221] on div "03. [PERSON_NAME] [DATE] Approved Master Suite [PERSON_NAME]- Black Antique Tea…" at bounding box center [784, 366] width 1568 height 732
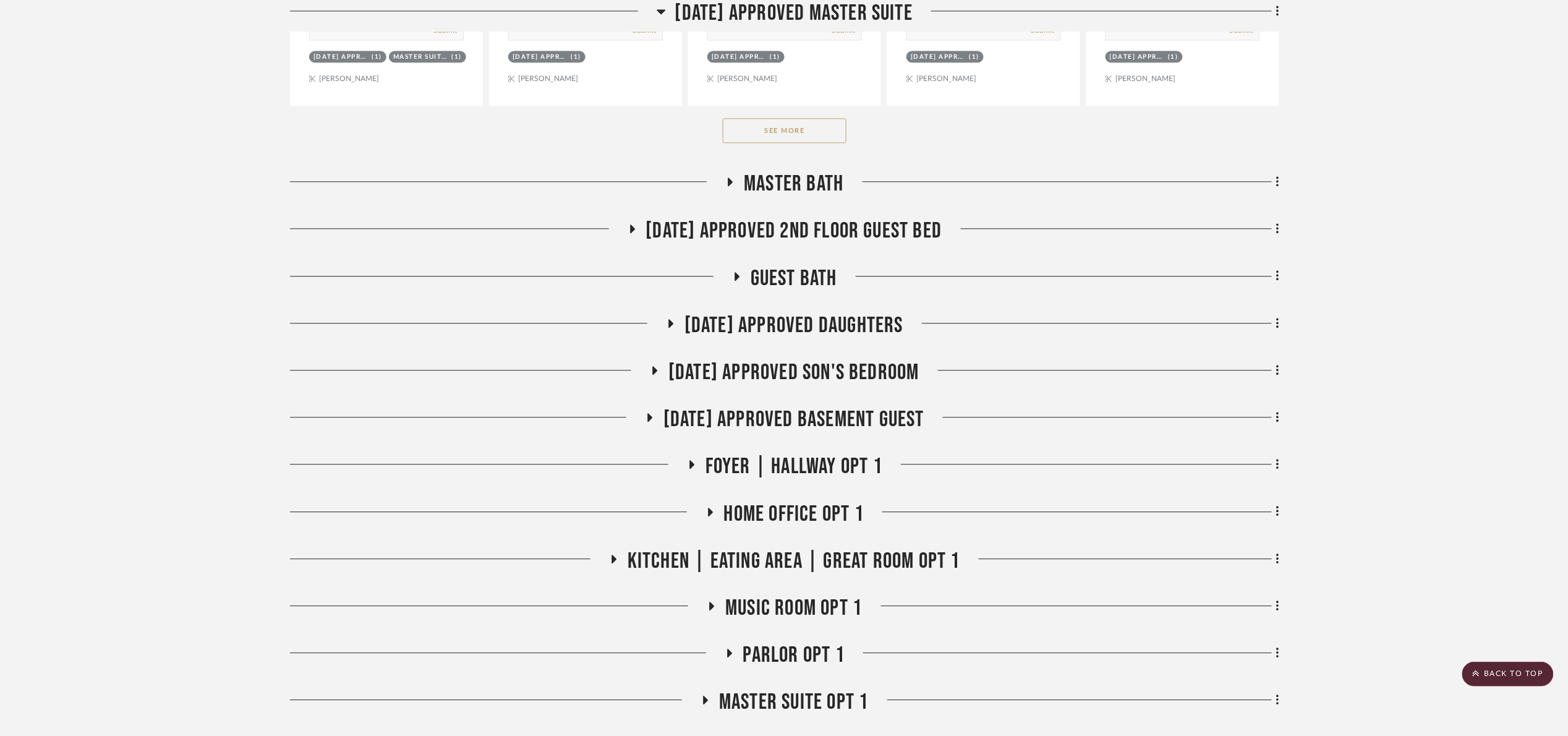
scroll to position [1299, 0]
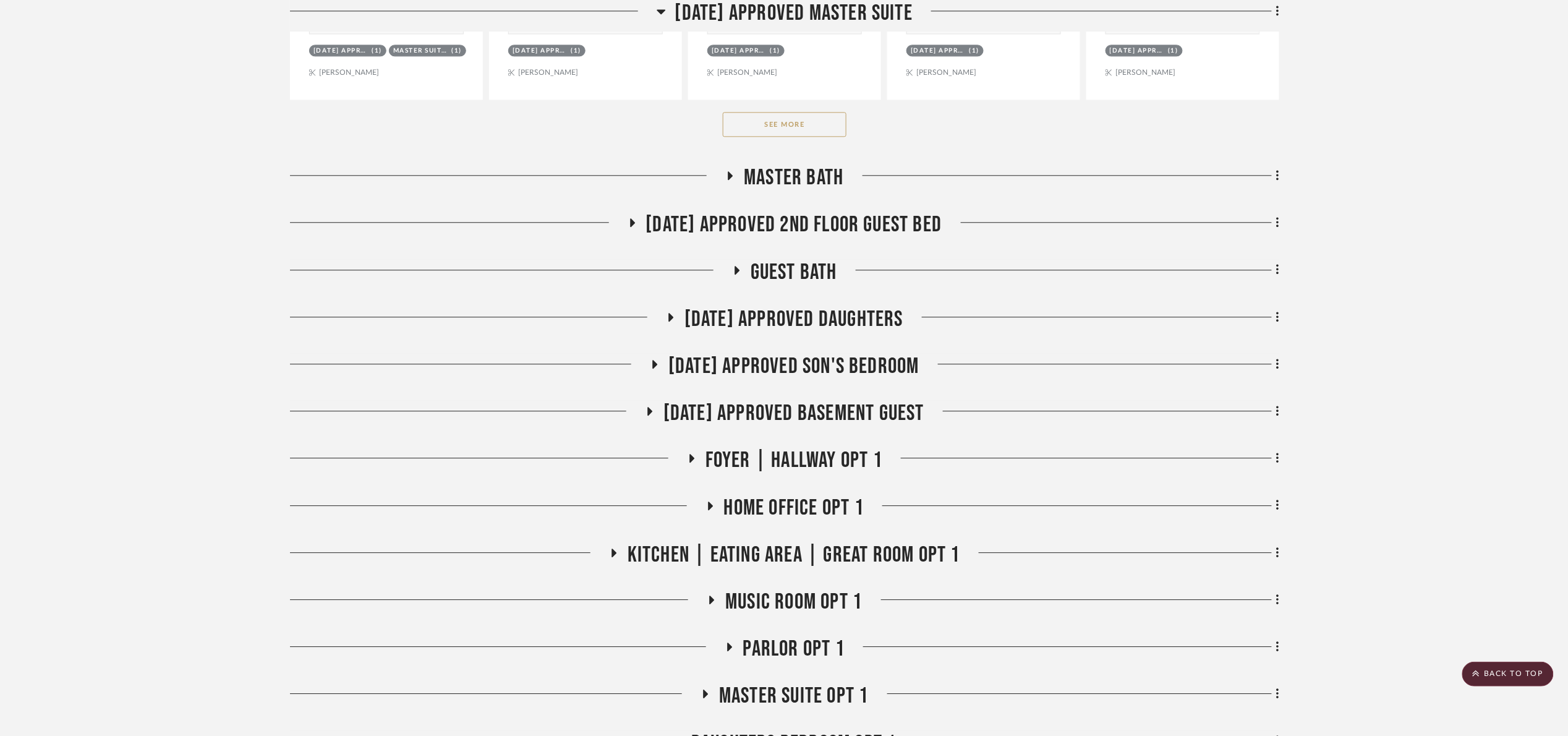
click at [831, 128] on button "See More" at bounding box center [784, 124] width 123 height 24
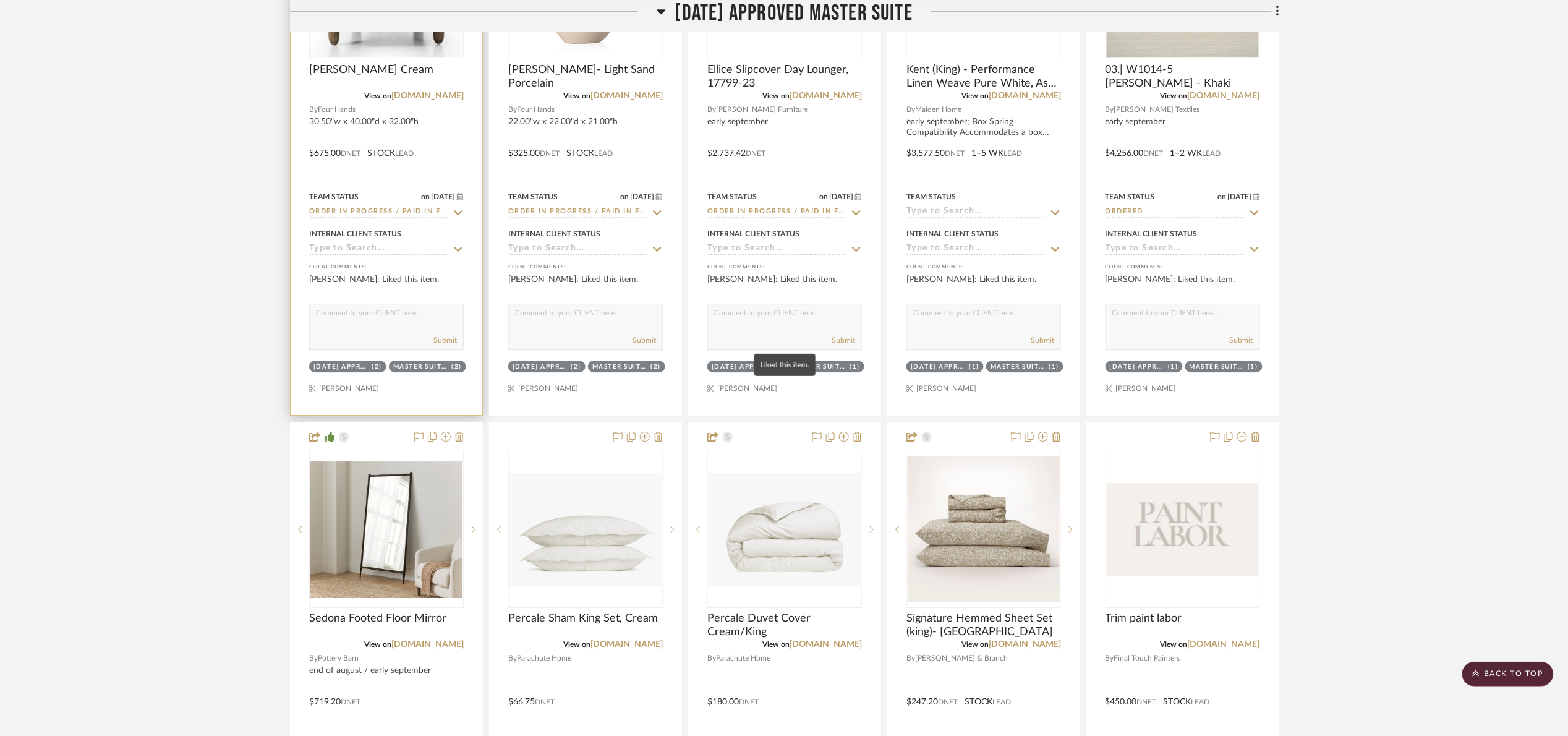
scroll to position [1485, 0]
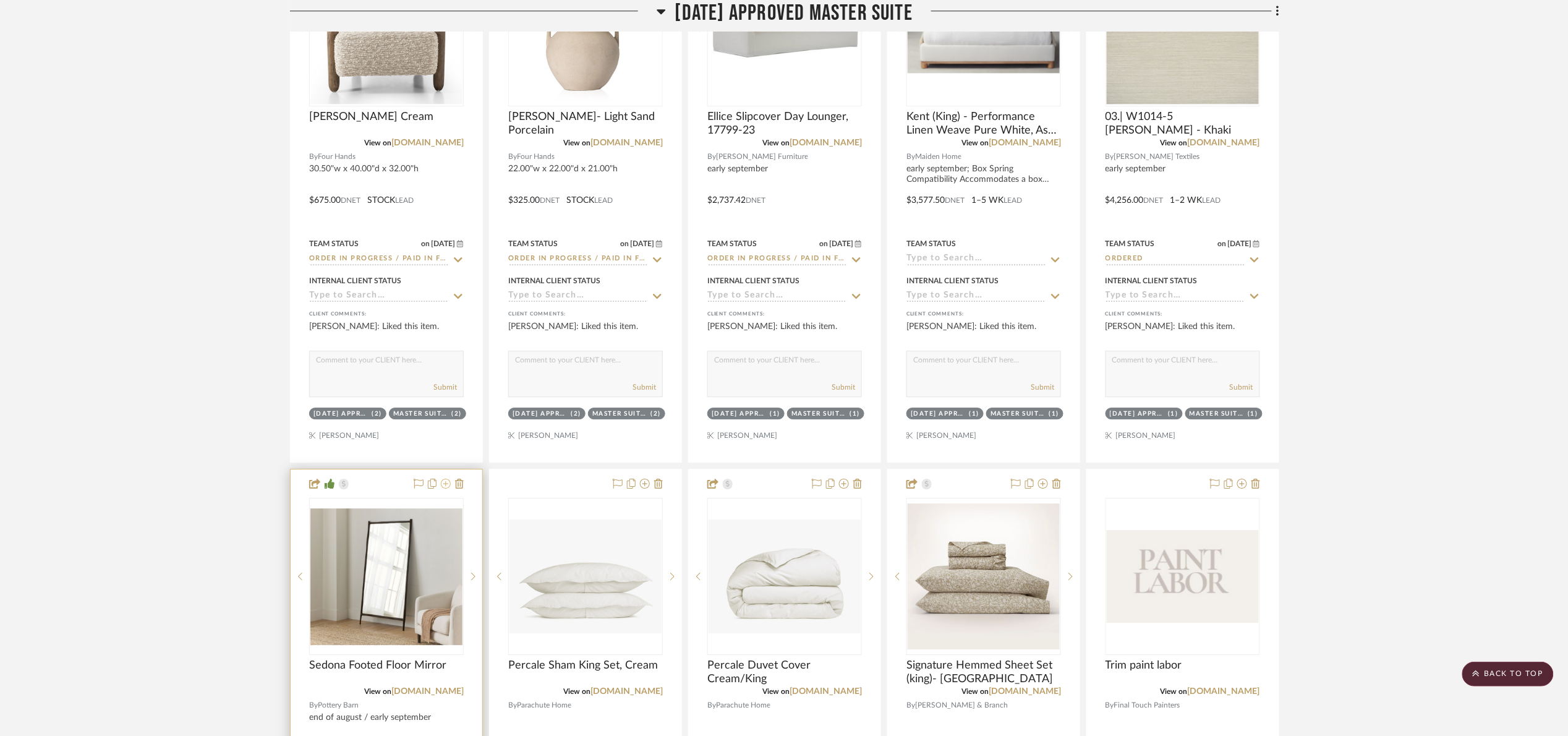
click at [443, 487] on icon at bounding box center [446, 484] width 10 height 10
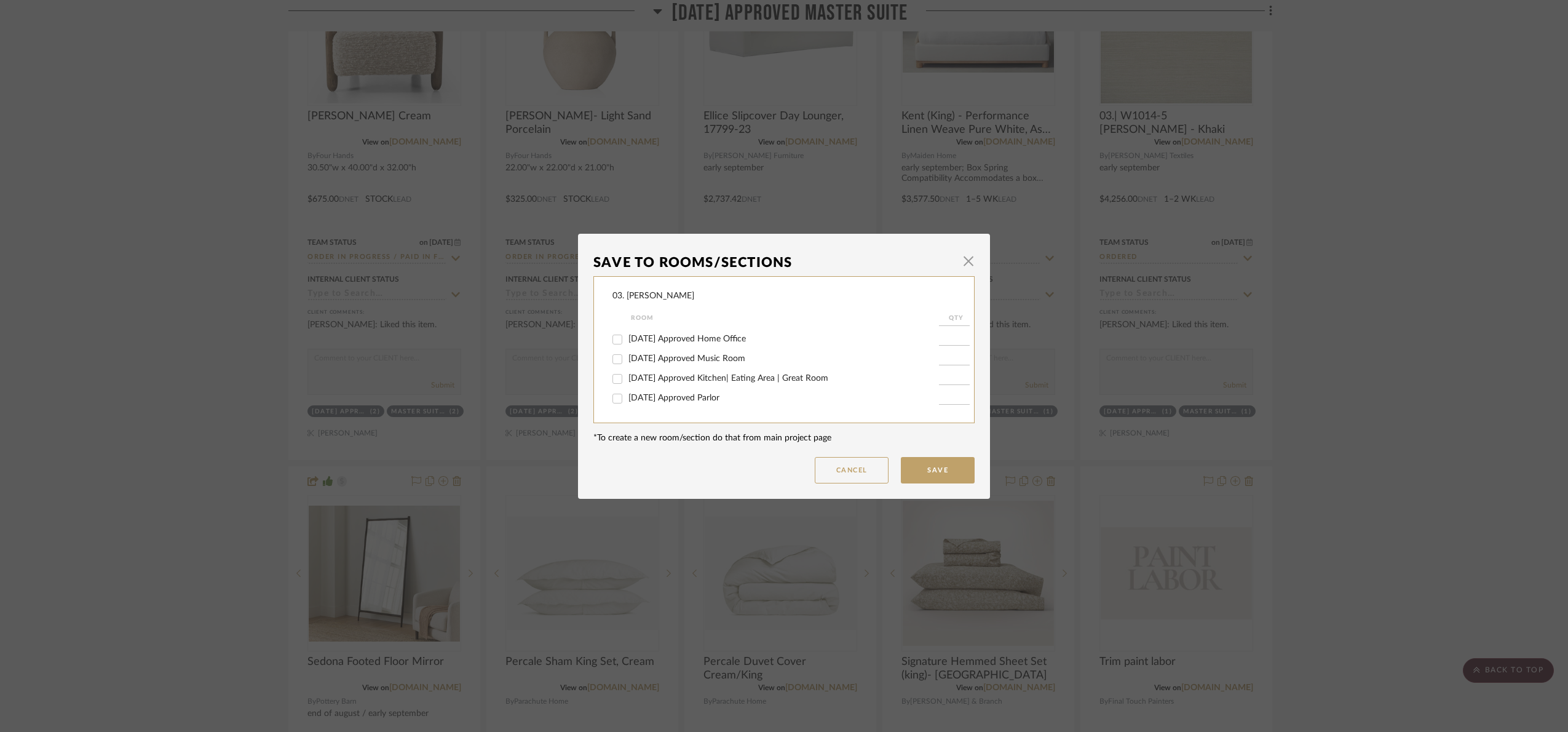
scroll to position [185, 0]
click at [652, 364] on span "[DATE] Approved Master Suite" at bounding box center [687, 367] width 117 height 8
click at [627, 364] on input "[DATE] Approved Master Suite" at bounding box center [617, 368] width 20 height 20
checkbox input "false"
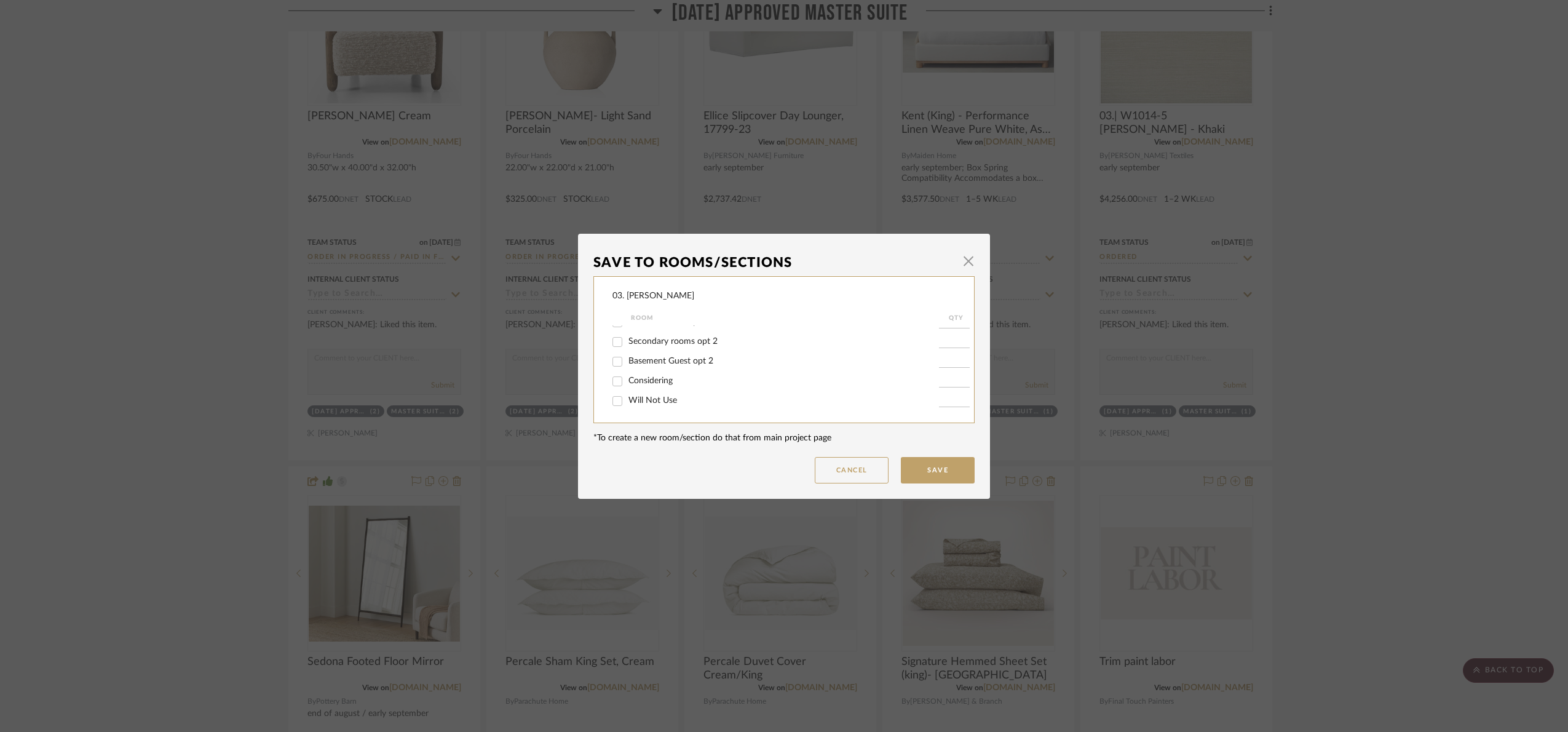
click at [642, 397] on span "Will Not Use" at bounding box center [652, 400] width 48 height 8
click at [627, 397] on input "Will Not Use" at bounding box center [617, 401] width 20 height 20
checkbox input "true"
type input "1"
click at [941, 475] on button "Save" at bounding box center [938, 470] width 74 height 27
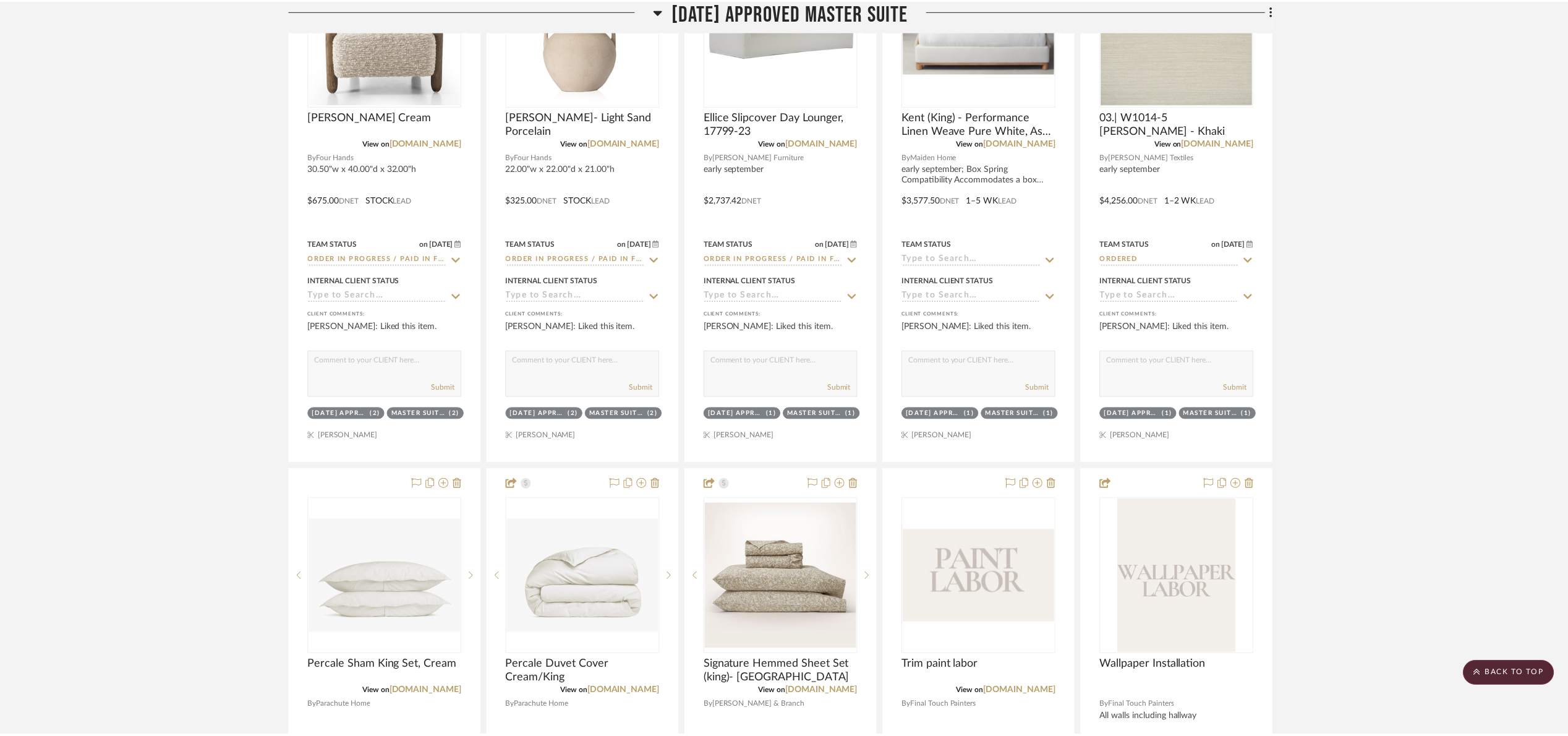
scroll to position [1485, 0]
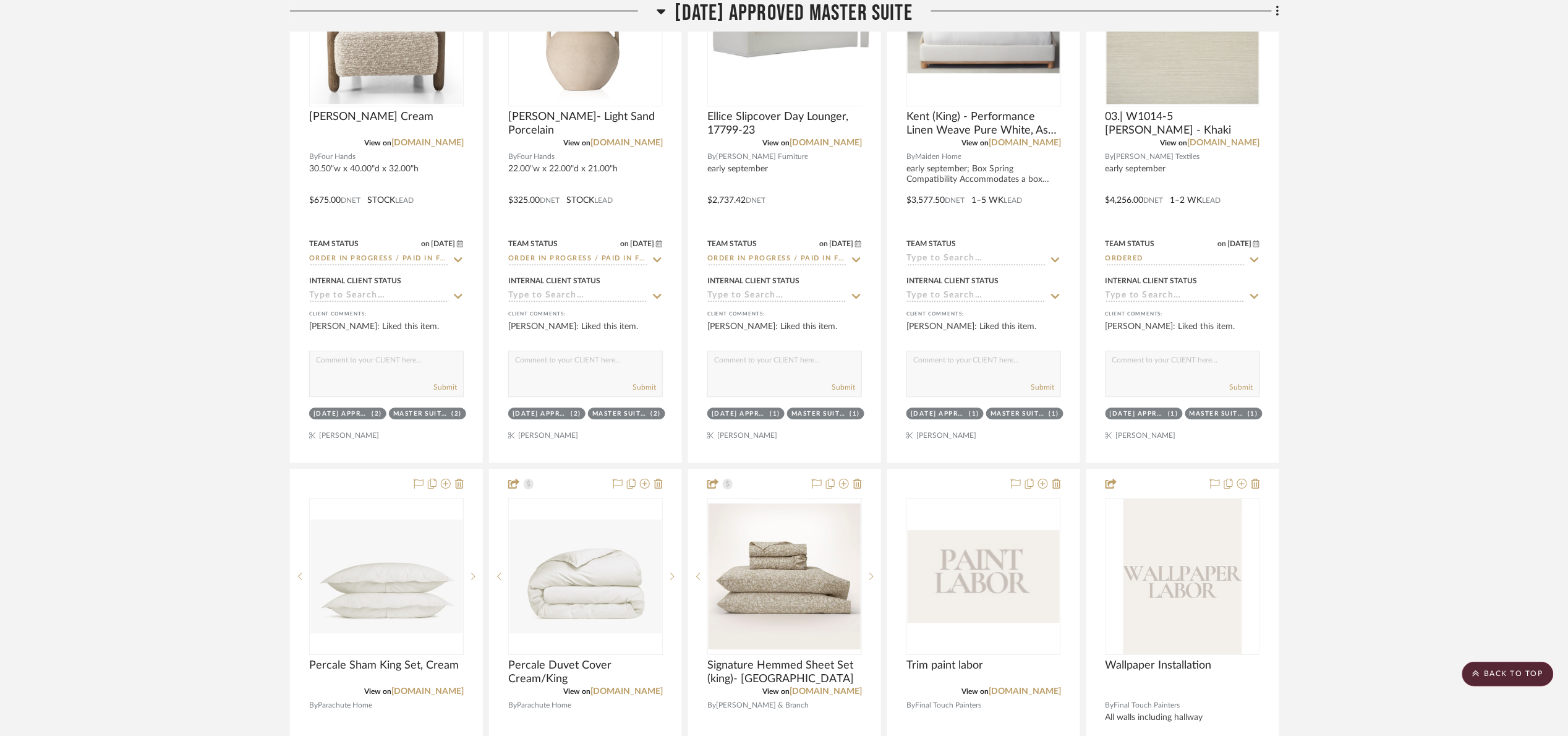
click at [706, 13] on span "[DATE] Approved Master Suite" at bounding box center [794, 13] width 238 height 27
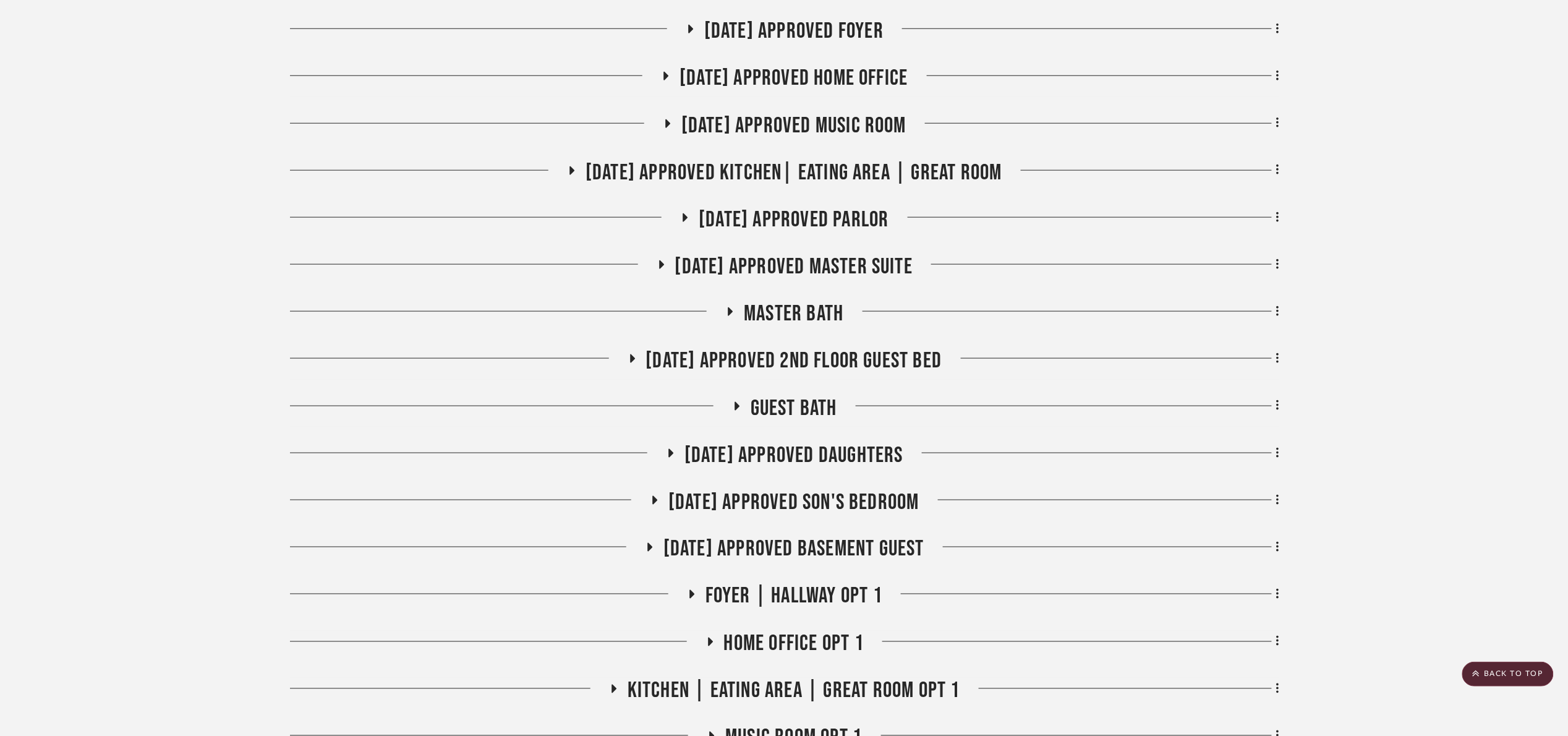
scroll to position [557, 0]
click at [850, 463] on span "[DATE] Approved Daughters" at bounding box center [794, 455] width 219 height 27
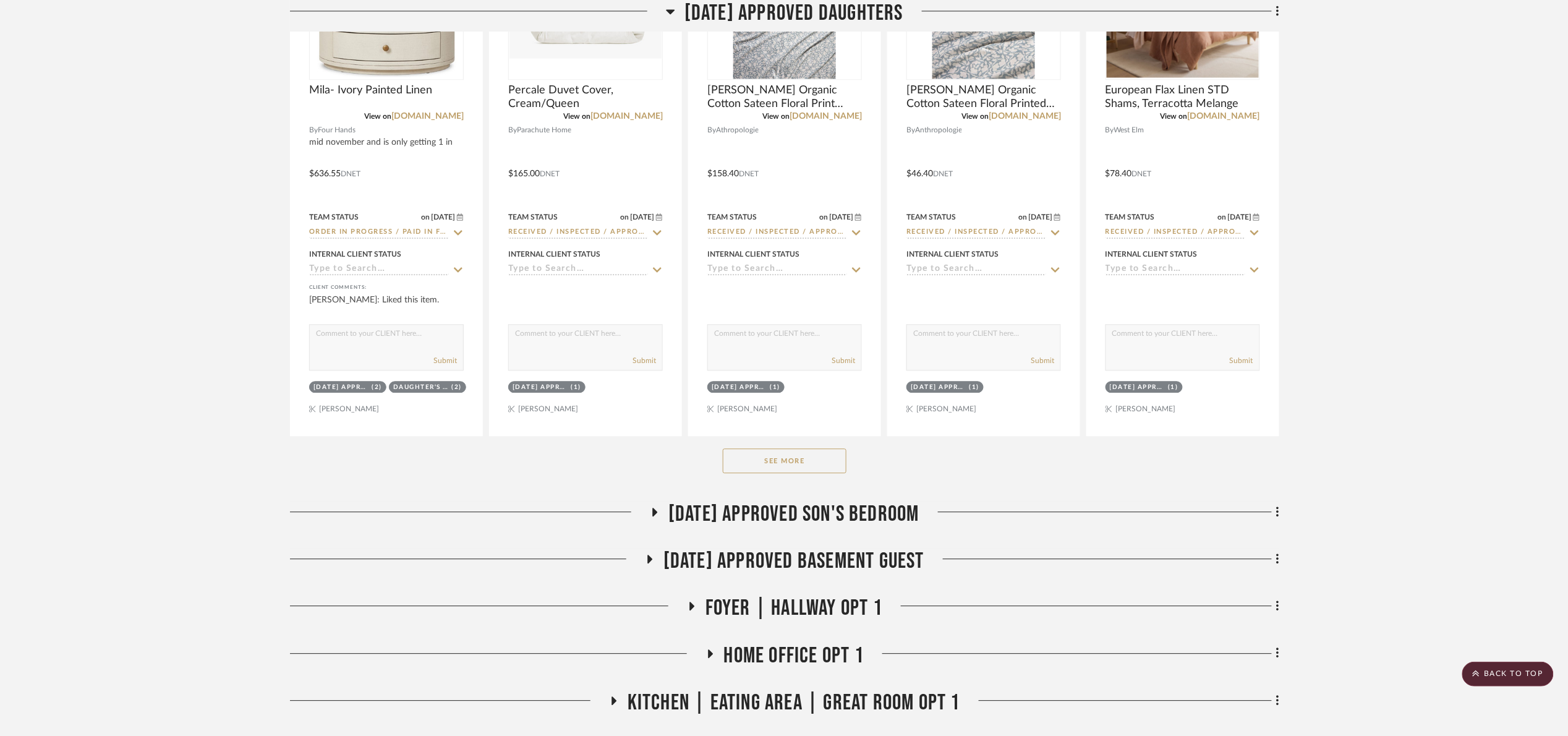
scroll to position [1207, 0]
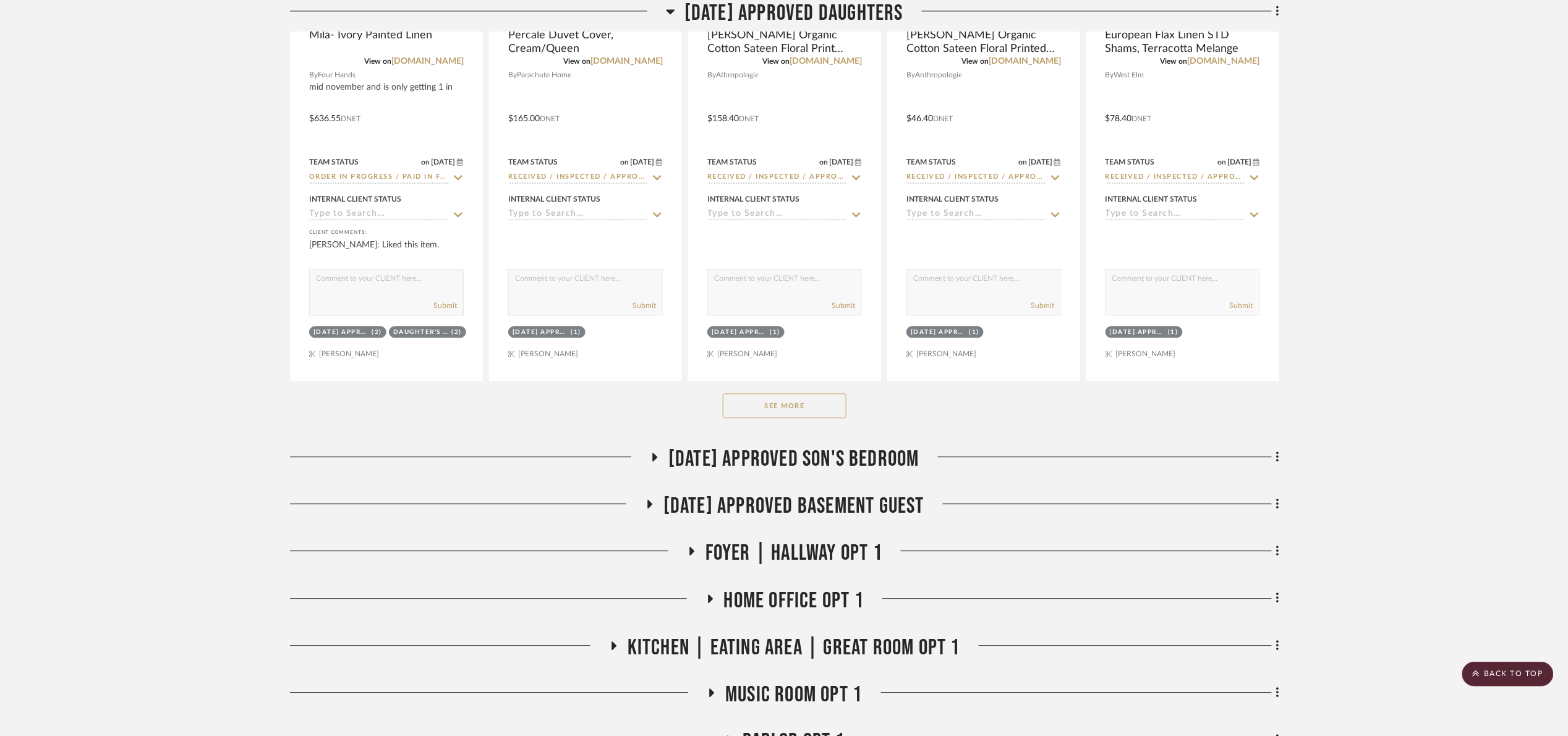
click at [765, 398] on button "See More" at bounding box center [784, 405] width 123 height 24
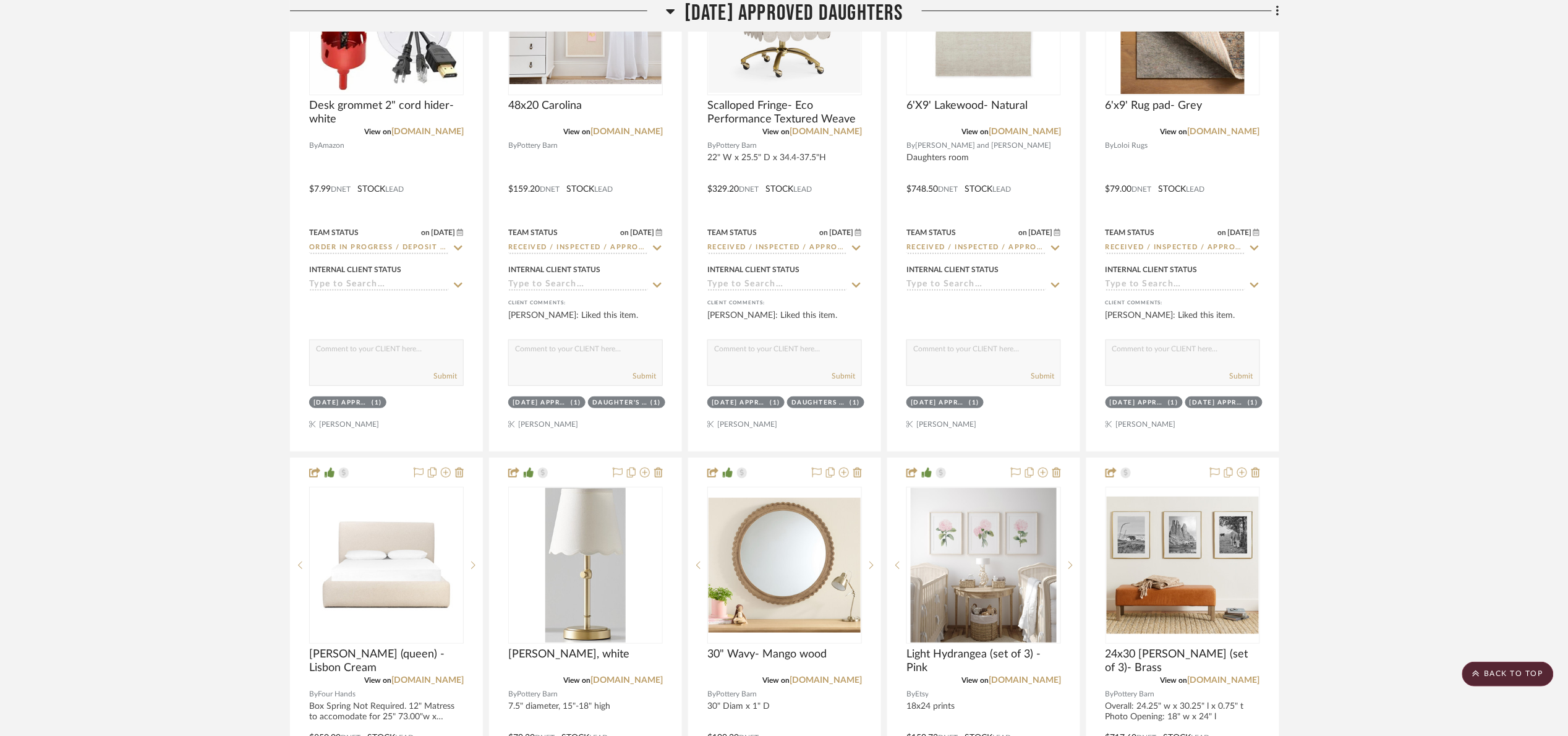
scroll to position [2412, 0]
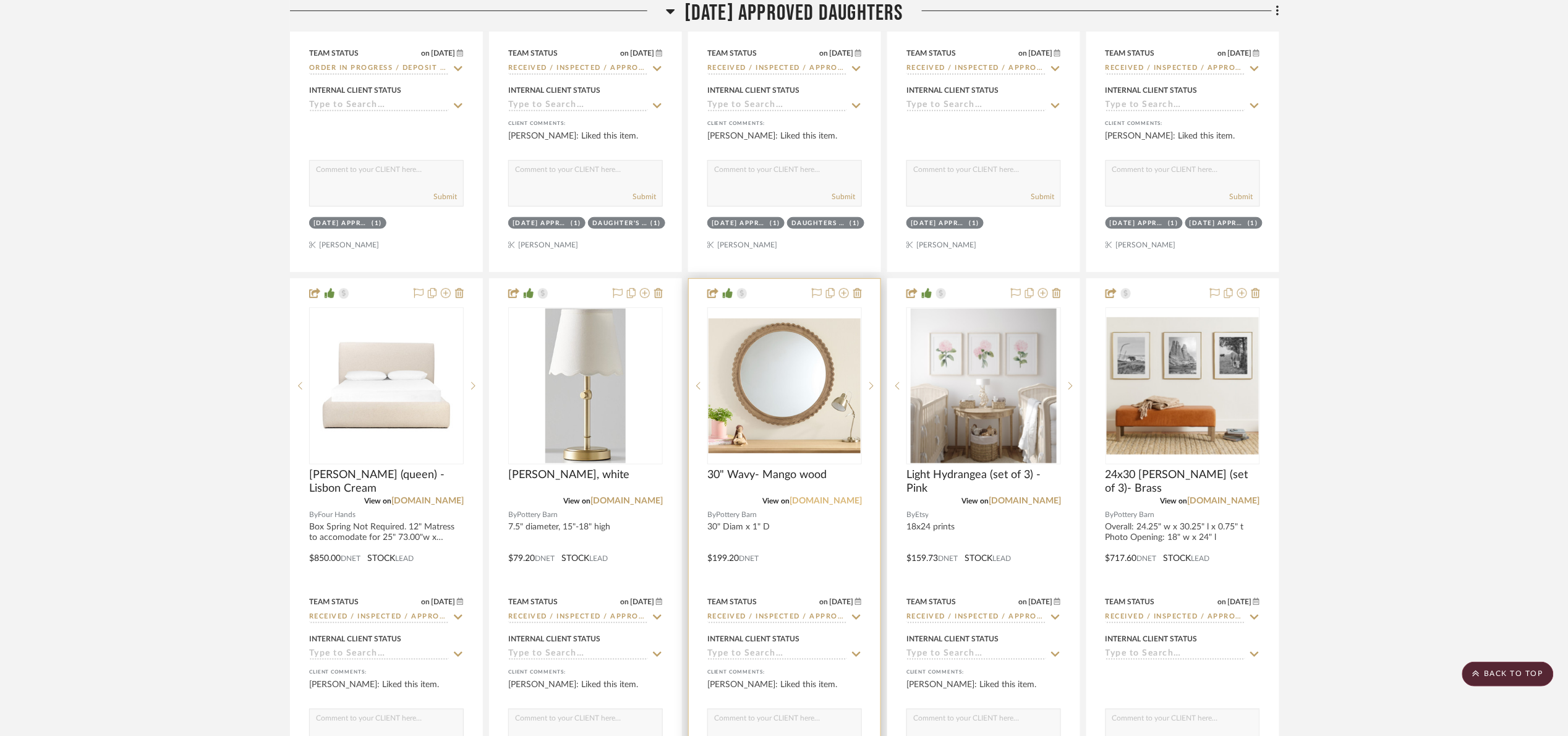
click at [828, 506] on link "[DOMAIN_NAME]" at bounding box center [826, 501] width 72 height 8
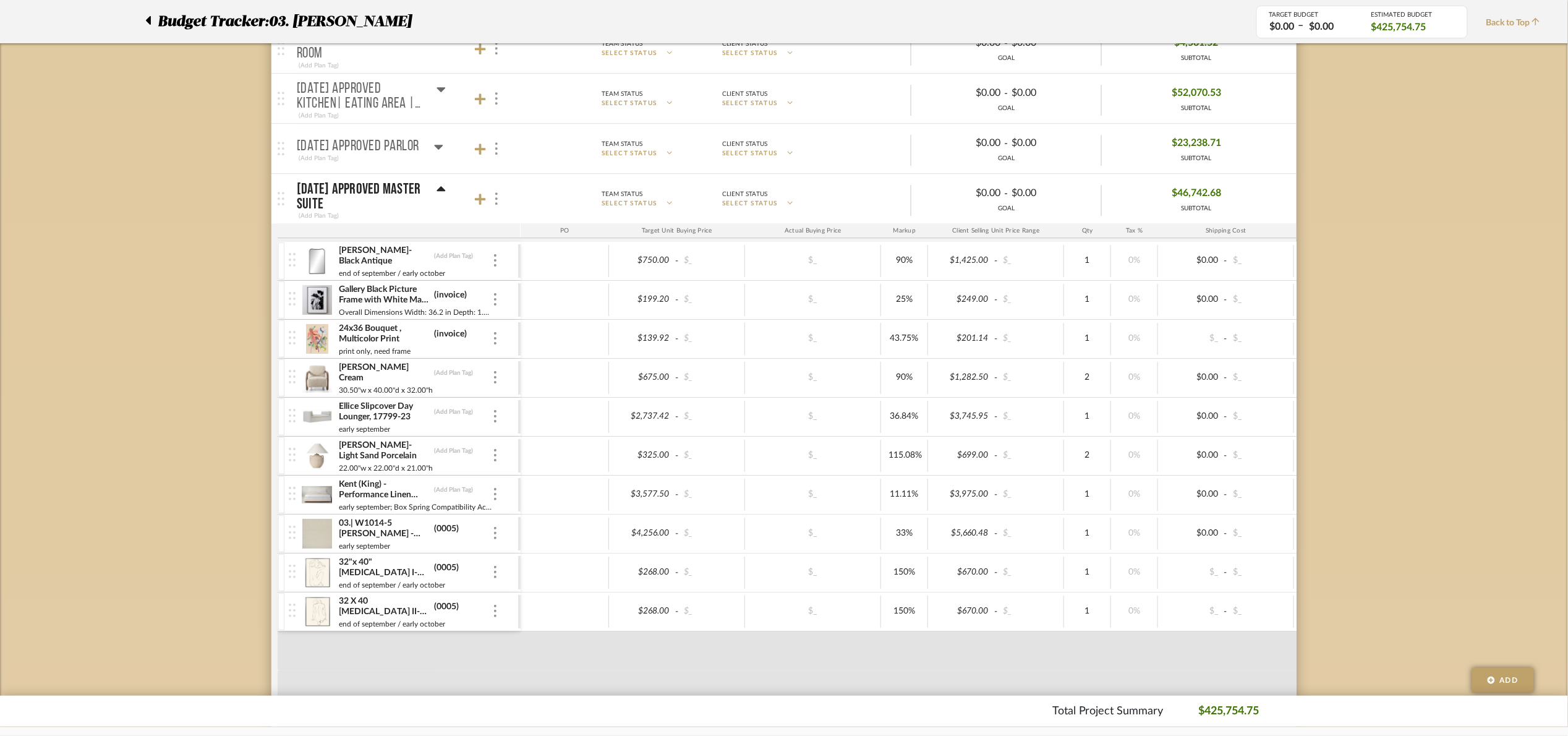
scroll to position [1670, 0]
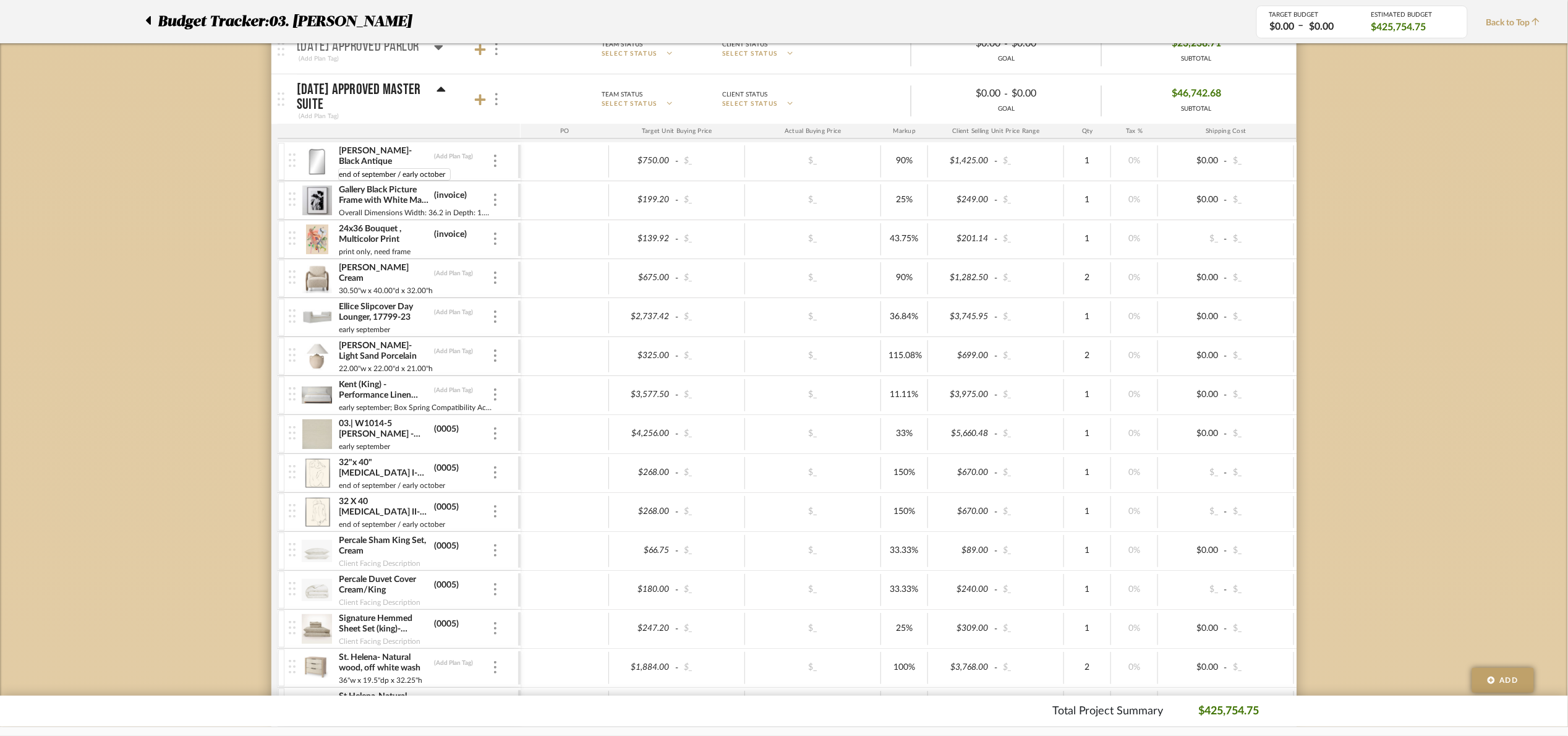
drag, startPoint x: 449, startPoint y: 174, endPoint x: 313, endPoint y: 208, distance: 140.2
click at [313, 208] on div "Patty- Black Antique (Add Plan Tag) end of september / early october end of sep…" at bounding box center [917, 576] width 1279 height 870
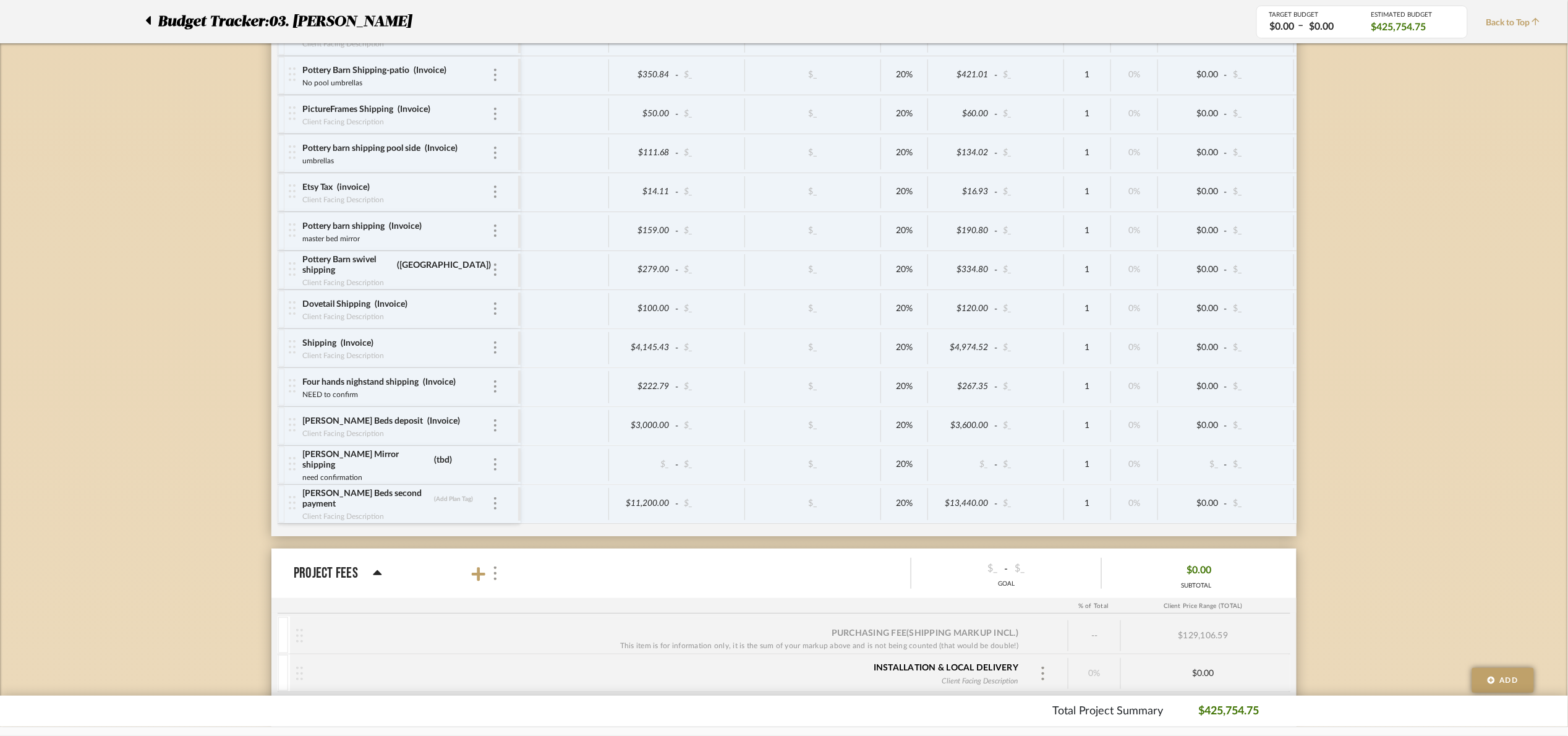
scroll to position [6557, 0]
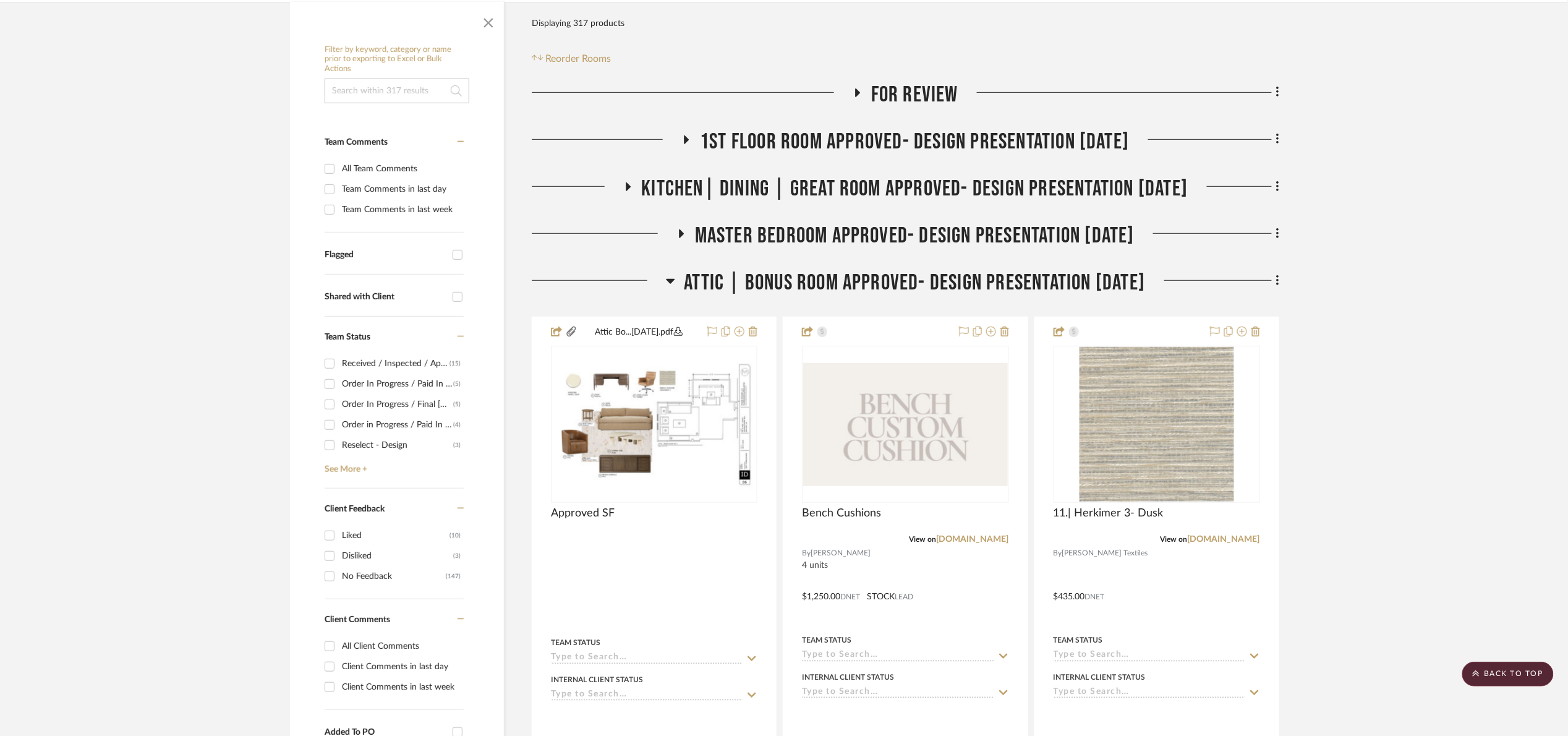
scroll to position [186, 0]
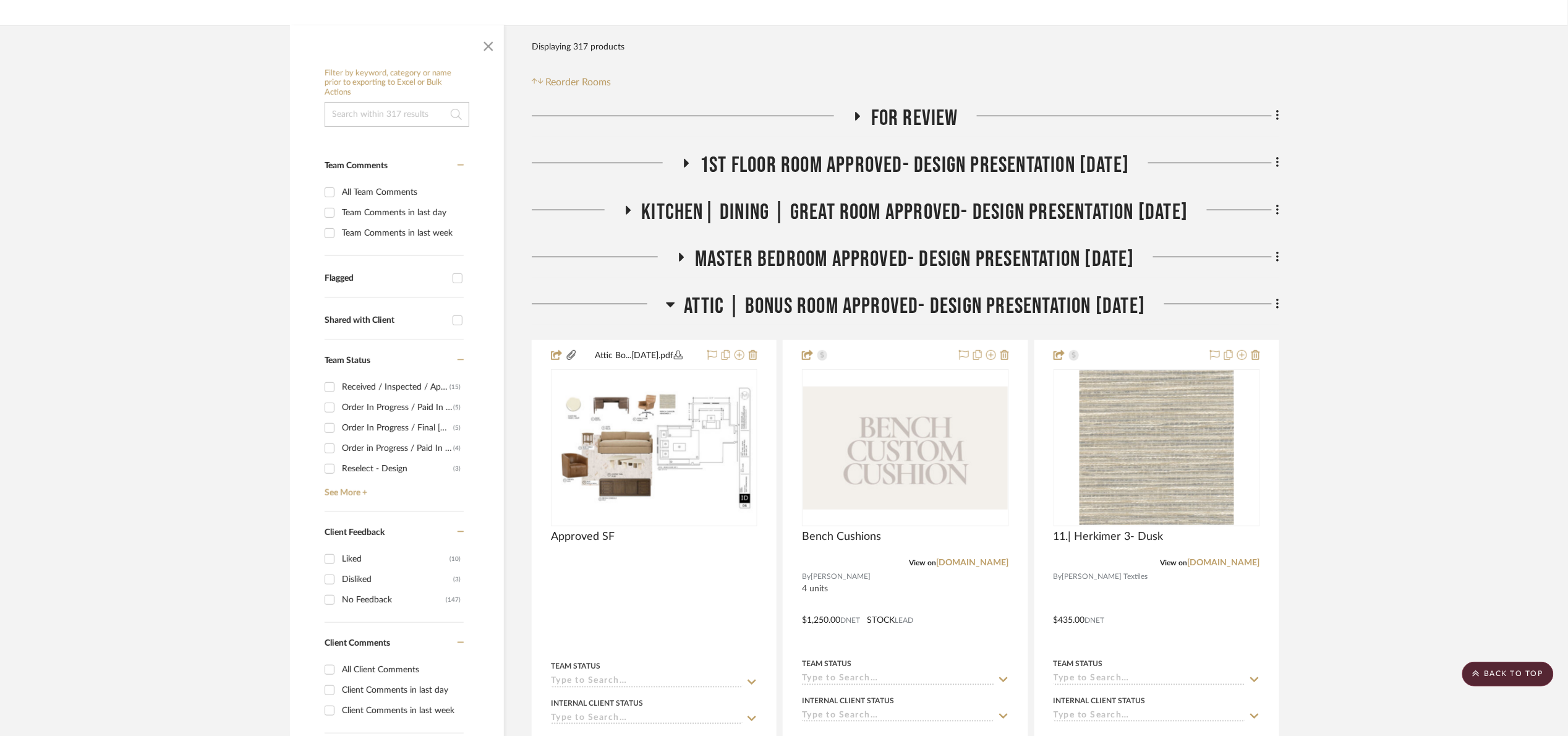
click at [793, 163] on span "1st floor room Approved- Design Presentation [DATE]" at bounding box center [914, 166] width 429 height 27
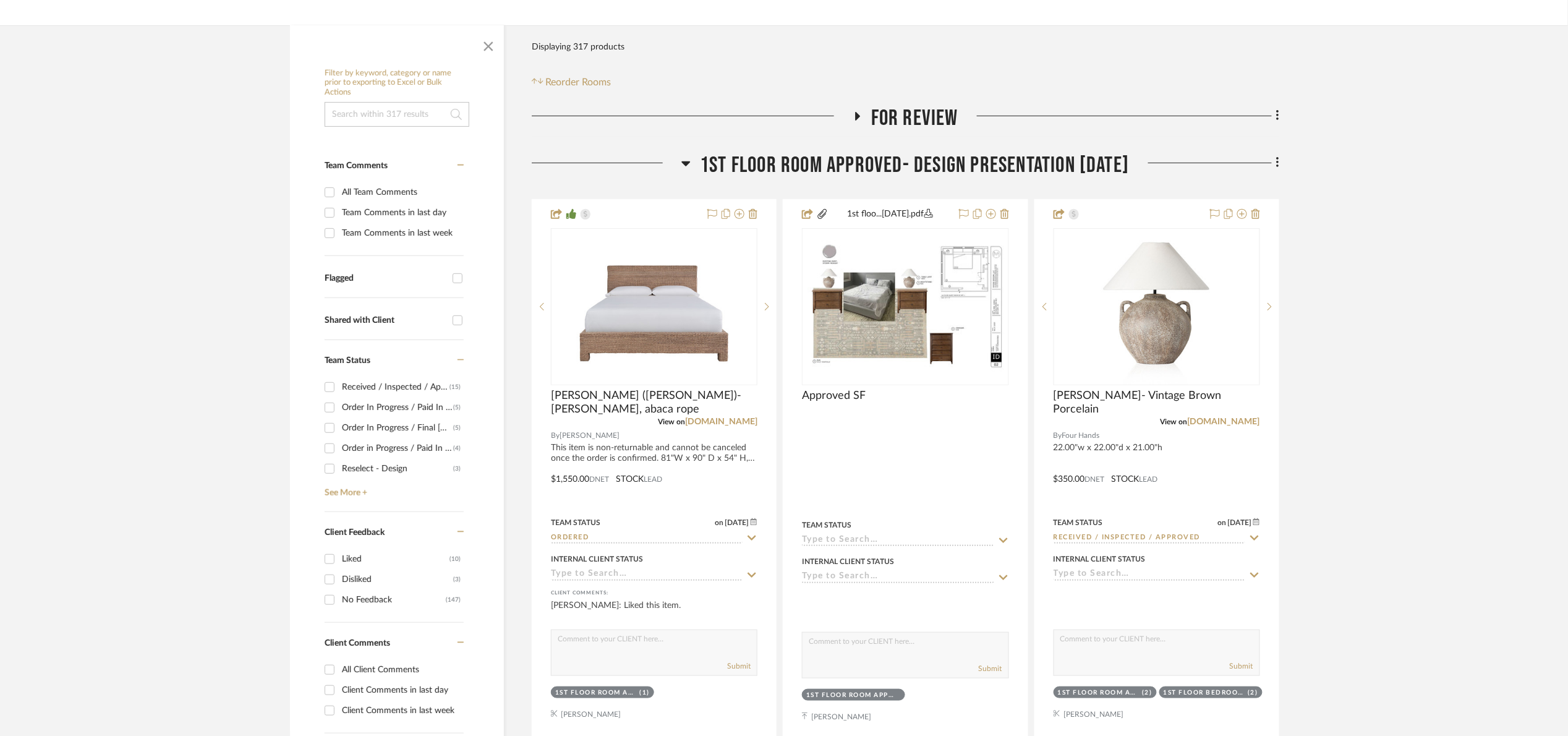
click at [793, 163] on span "1st floor room Approved- Design Presentation [DATE]" at bounding box center [914, 166] width 429 height 27
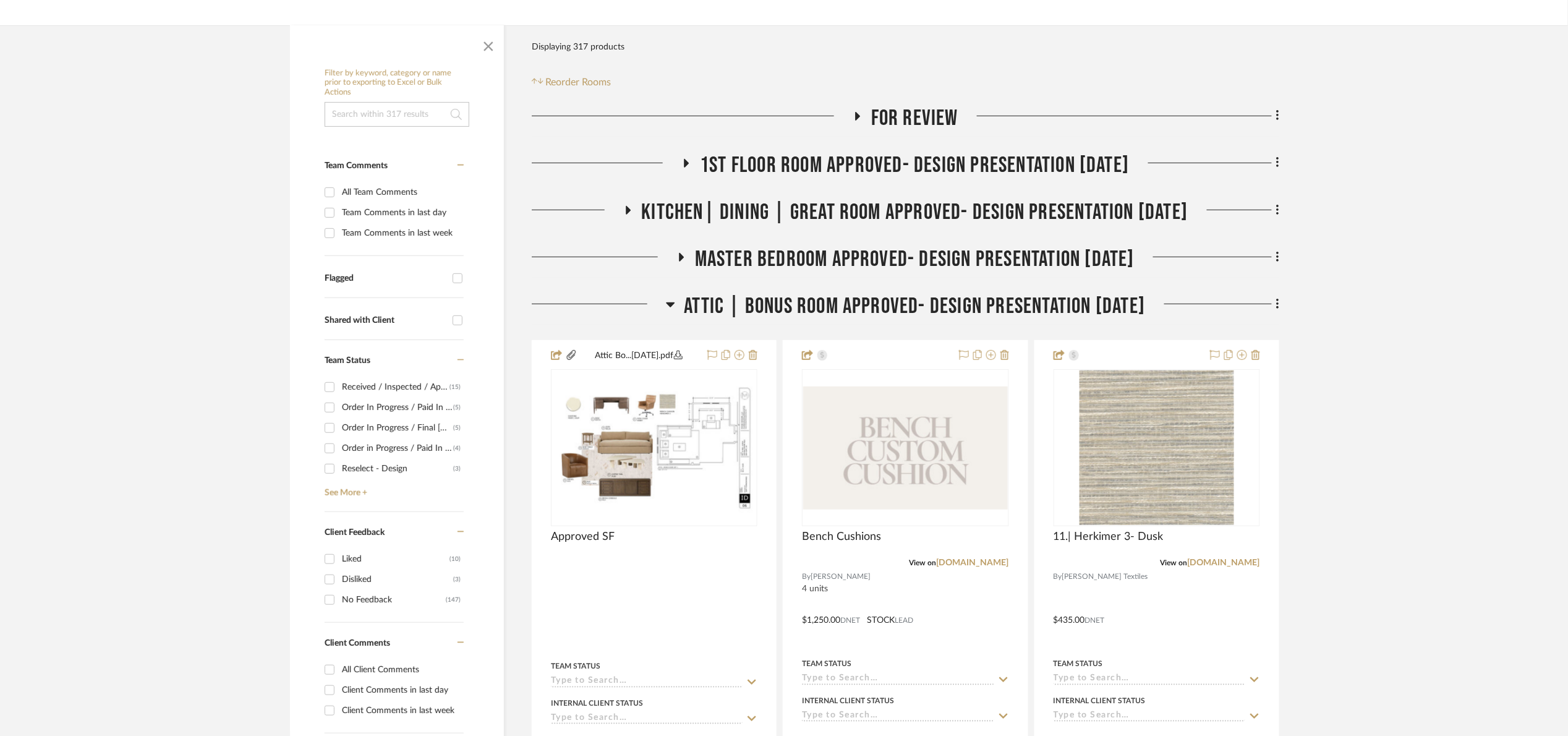
click at [784, 208] on span "Kitchen| Dining | Great room Approved- Design Presentation [DATE]" at bounding box center [915, 213] width 547 height 27
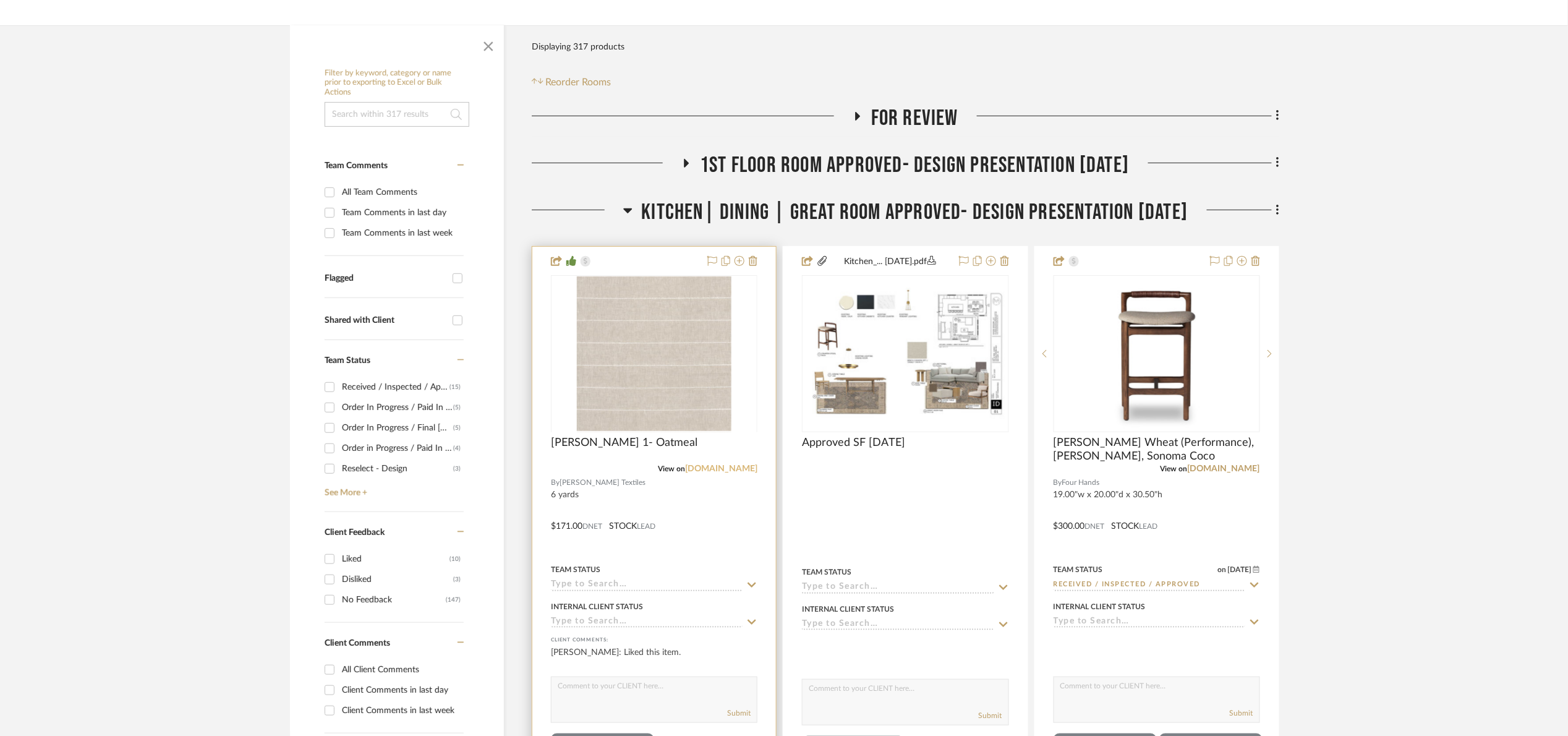
drag, startPoint x: 736, startPoint y: 470, endPoint x: 732, endPoint y: 460, distance: 10.8
click at [736, 469] on link "[DOMAIN_NAME]" at bounding box center [721, 469] width 72 height 8
click at [957, 203] on span "Kitchen| Dining | Great room Approved- Design Presentation [DATE]" at bounding box center [915, 213] width 547 height 27
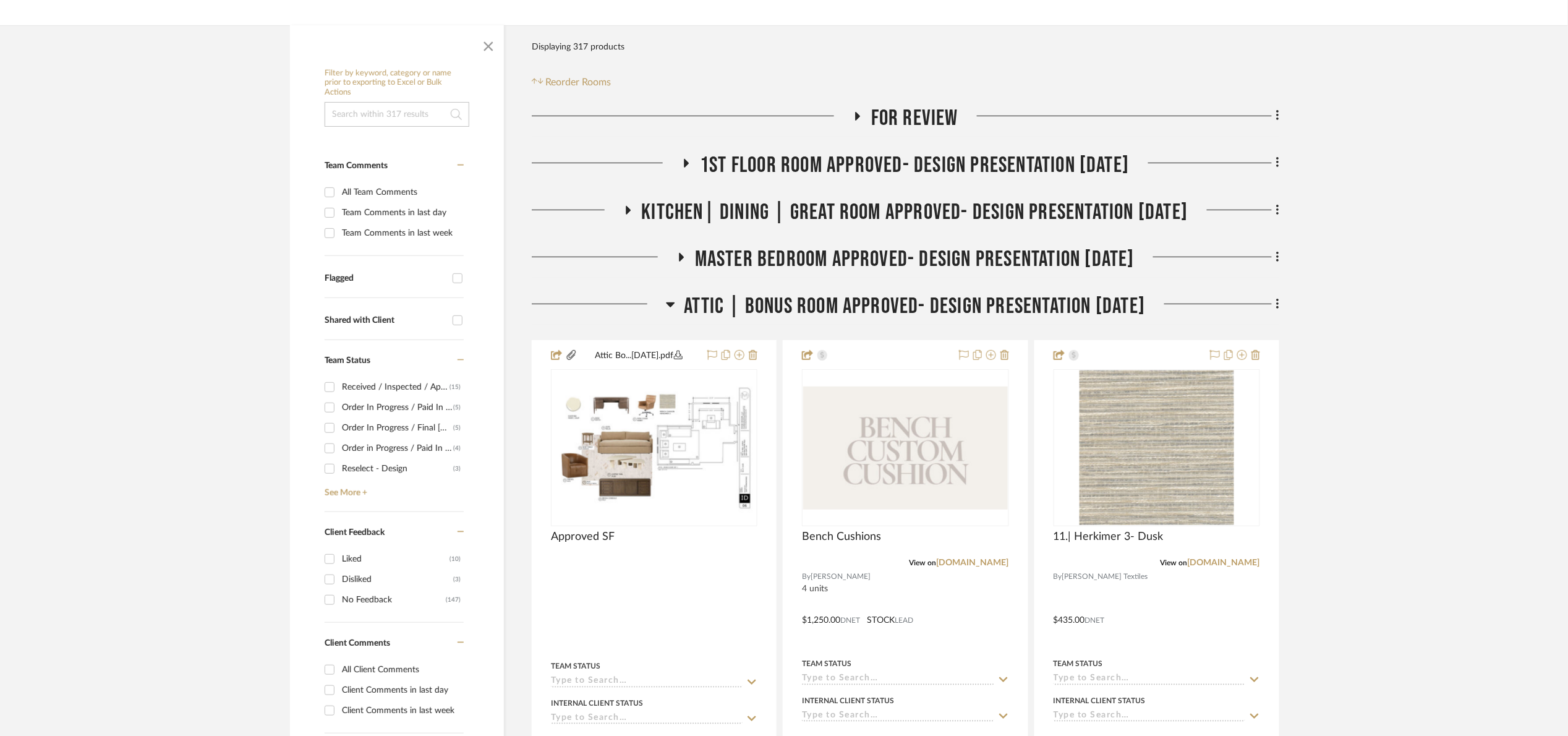
click at [943, 306] on span "Attic | Bonus room Approved- Design Presentation [DATE]" at bounding box center [915, 307] width 461 height 27
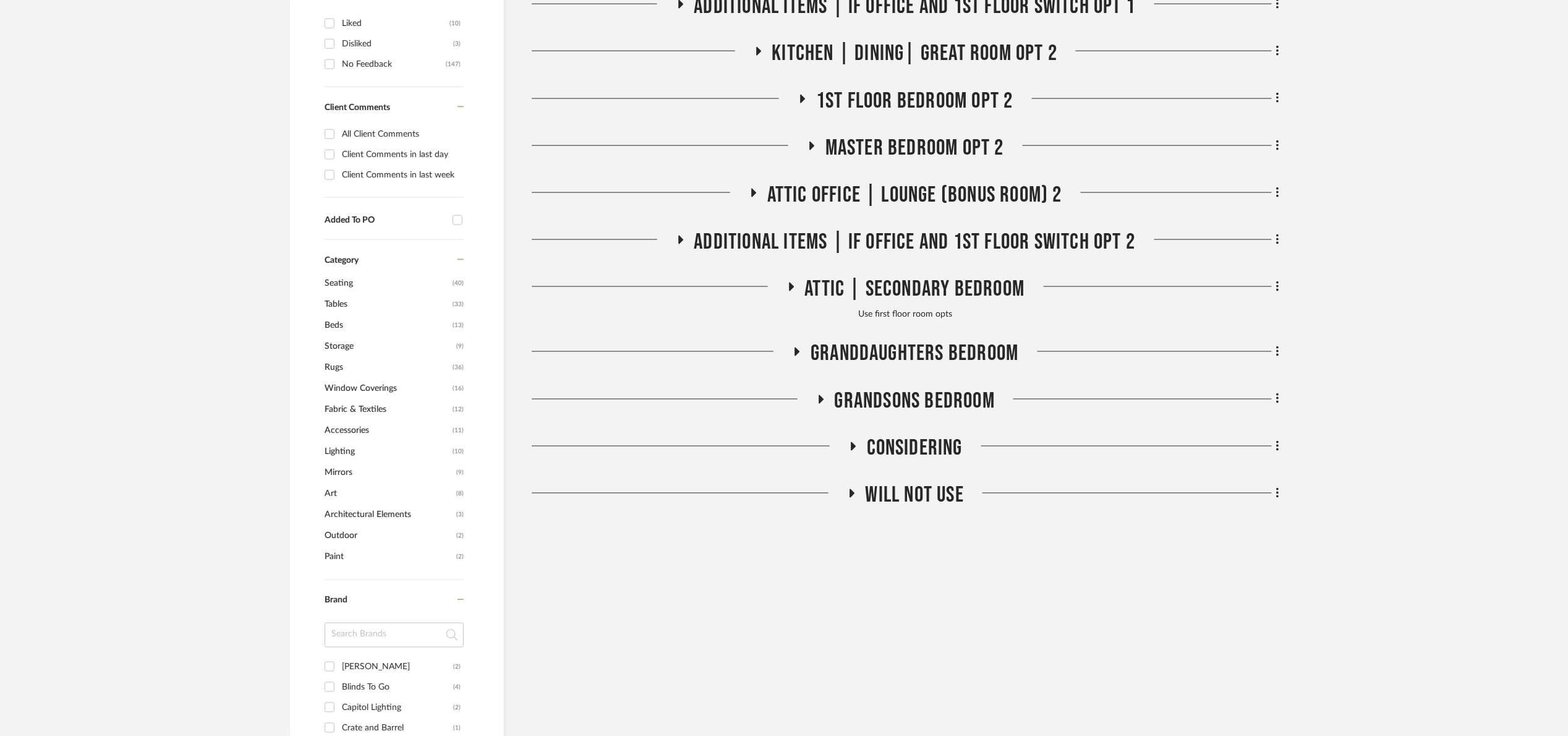
scroll to position [743, 0]
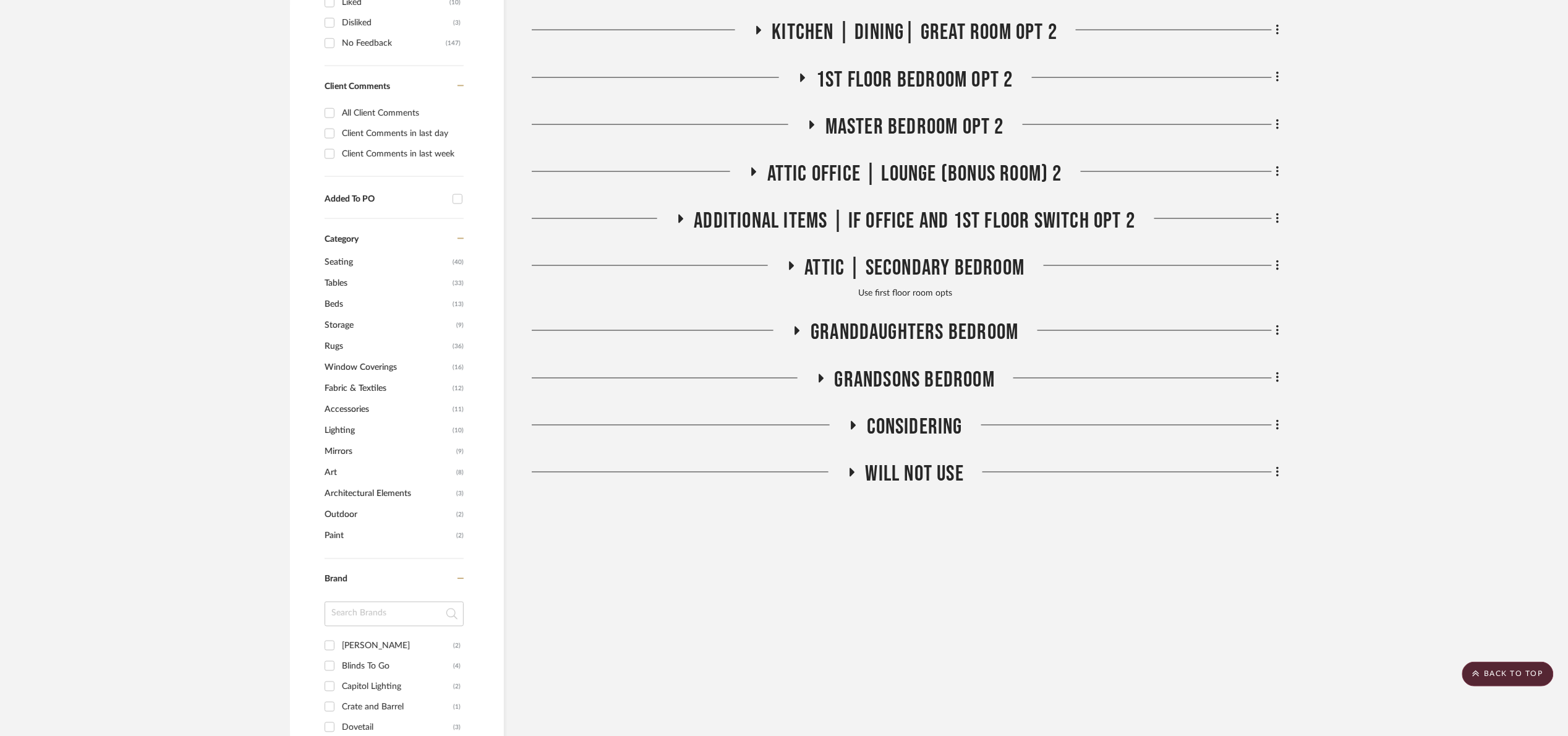
click at [911, 205] on div "For review 1st floor room Approved- Design Presentation [DATE] Kitchen| Dining …" at bounding box center [905, 21] width 747 height 945
click at [891, 170] on span "Attic Office | Lounge (Bonus room) 2" at bounding box center [915, 174] width 295 height 27
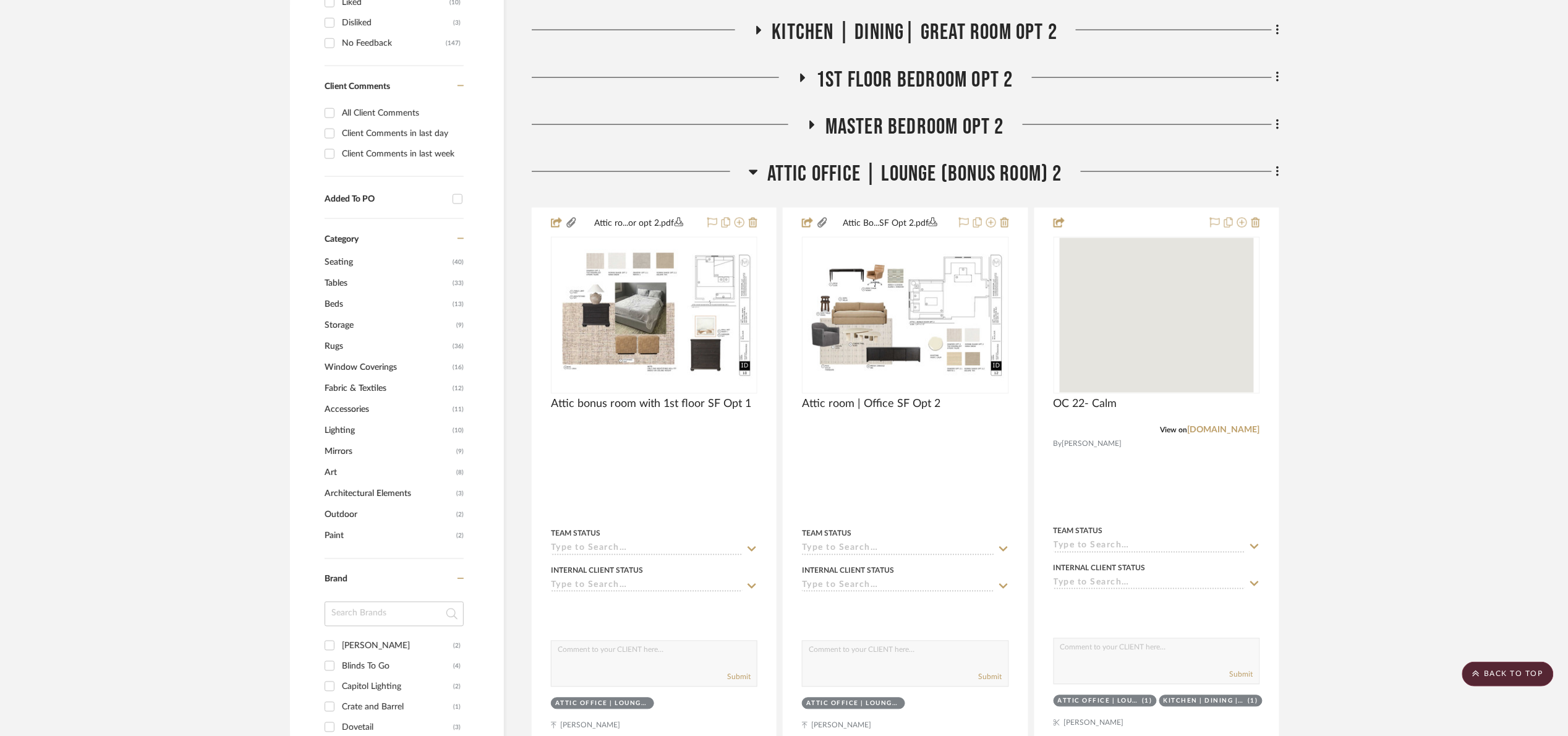
click at [890, 171] on span "Attic Office | Lounge (Bonus room) 2" at bounding box center [915, 174] width 295 height 27
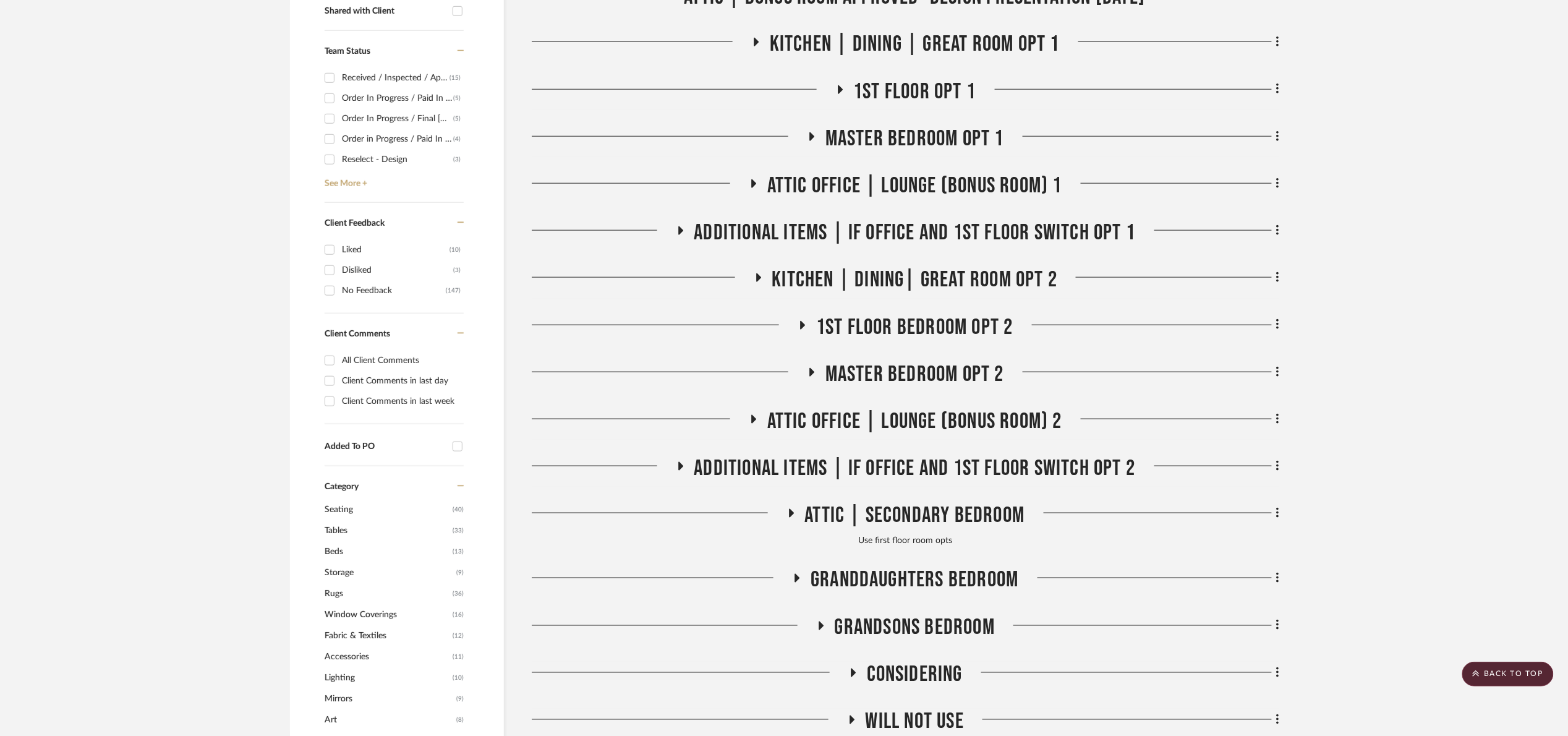
scroll to position [464, 0]
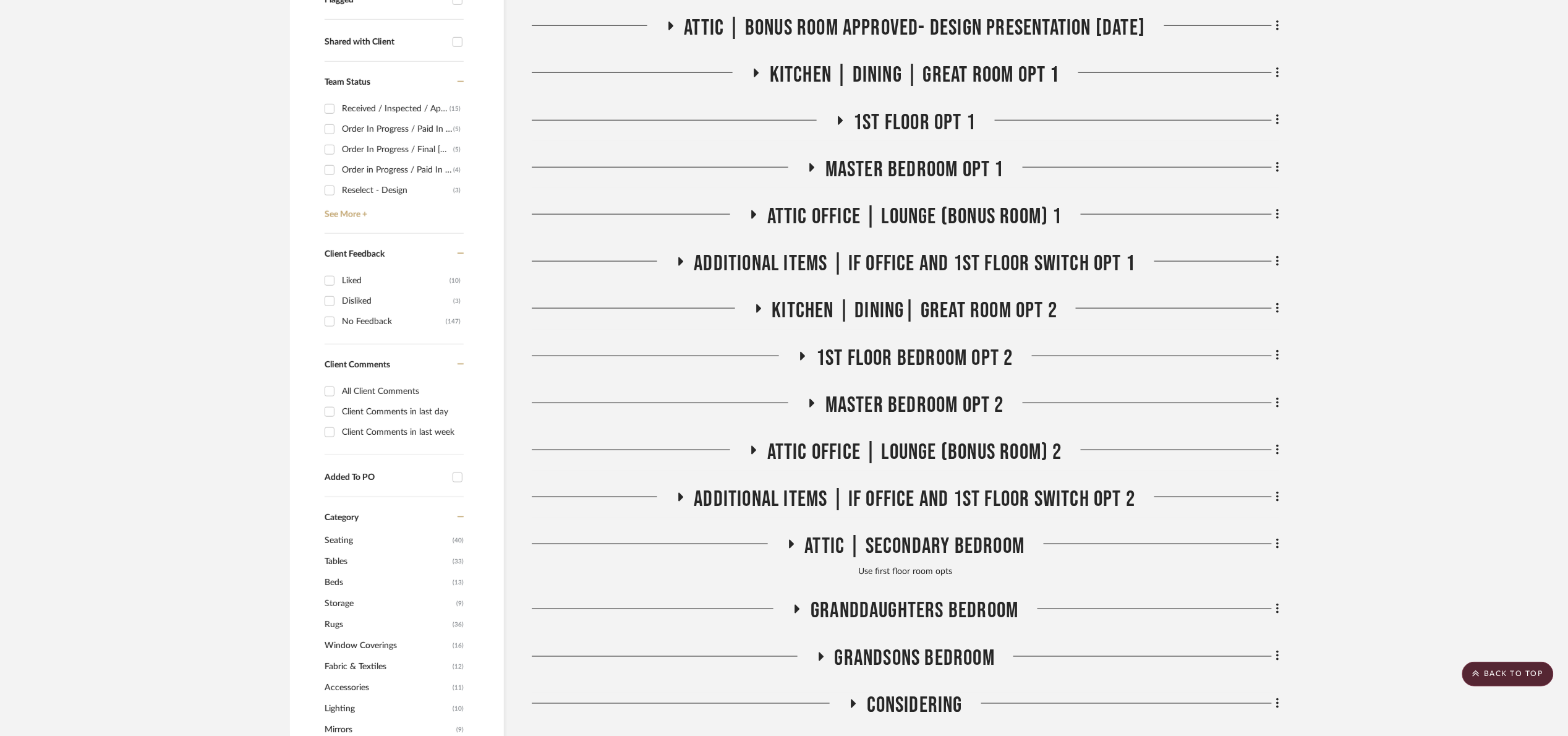
click at [900, 81] on span "Kitchen | Dining | Great Room Opt 1" at bounding box center [915, 76] width 290 height 27
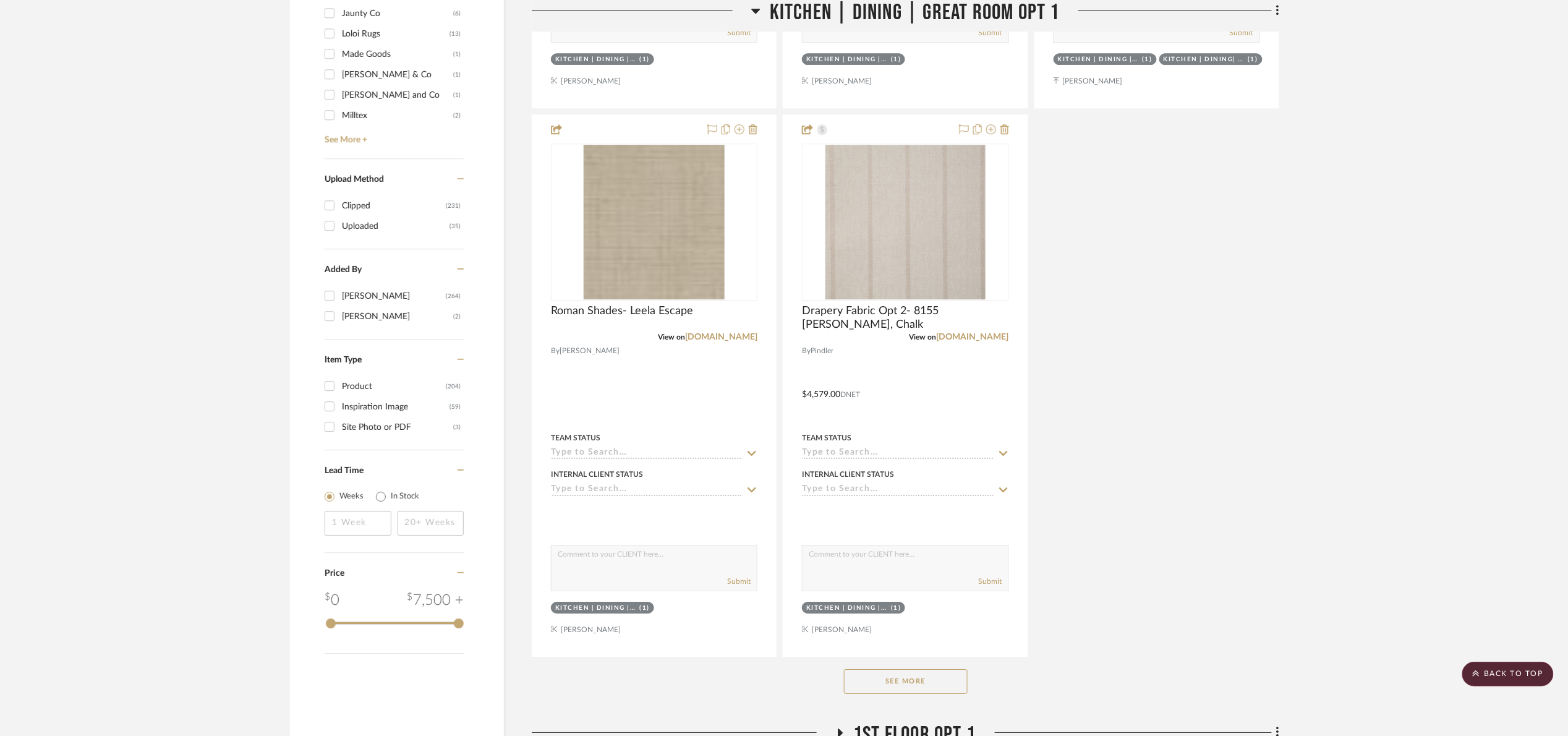
scroll to position [1670, 0]
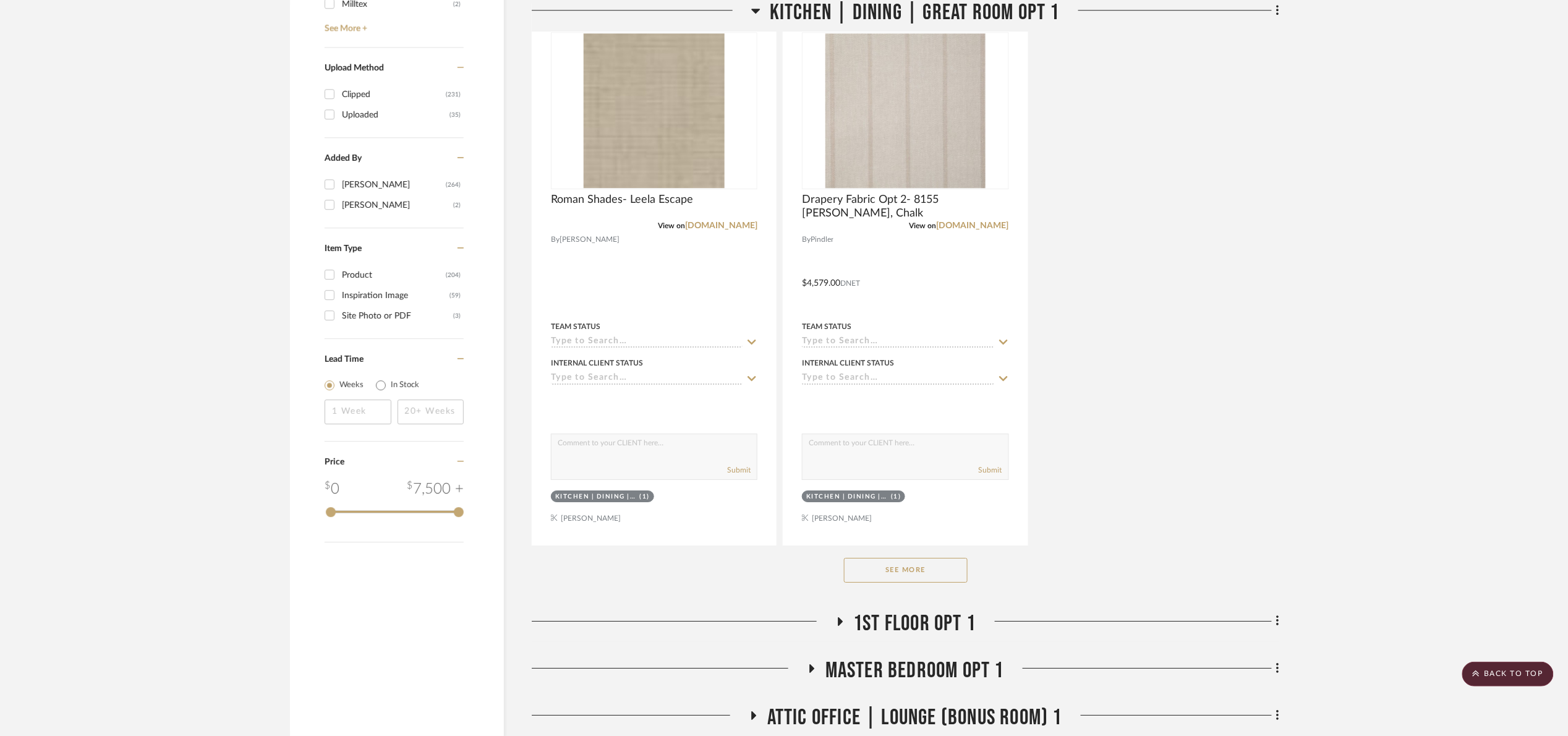
drag, startPoint x: 946, startPoint y: 574, endPoint x: 1024, endPoint y: 551, distance: 81.3
click at [948, 572] on button "See More" at bounding box center [905, 570] width 123 height 24
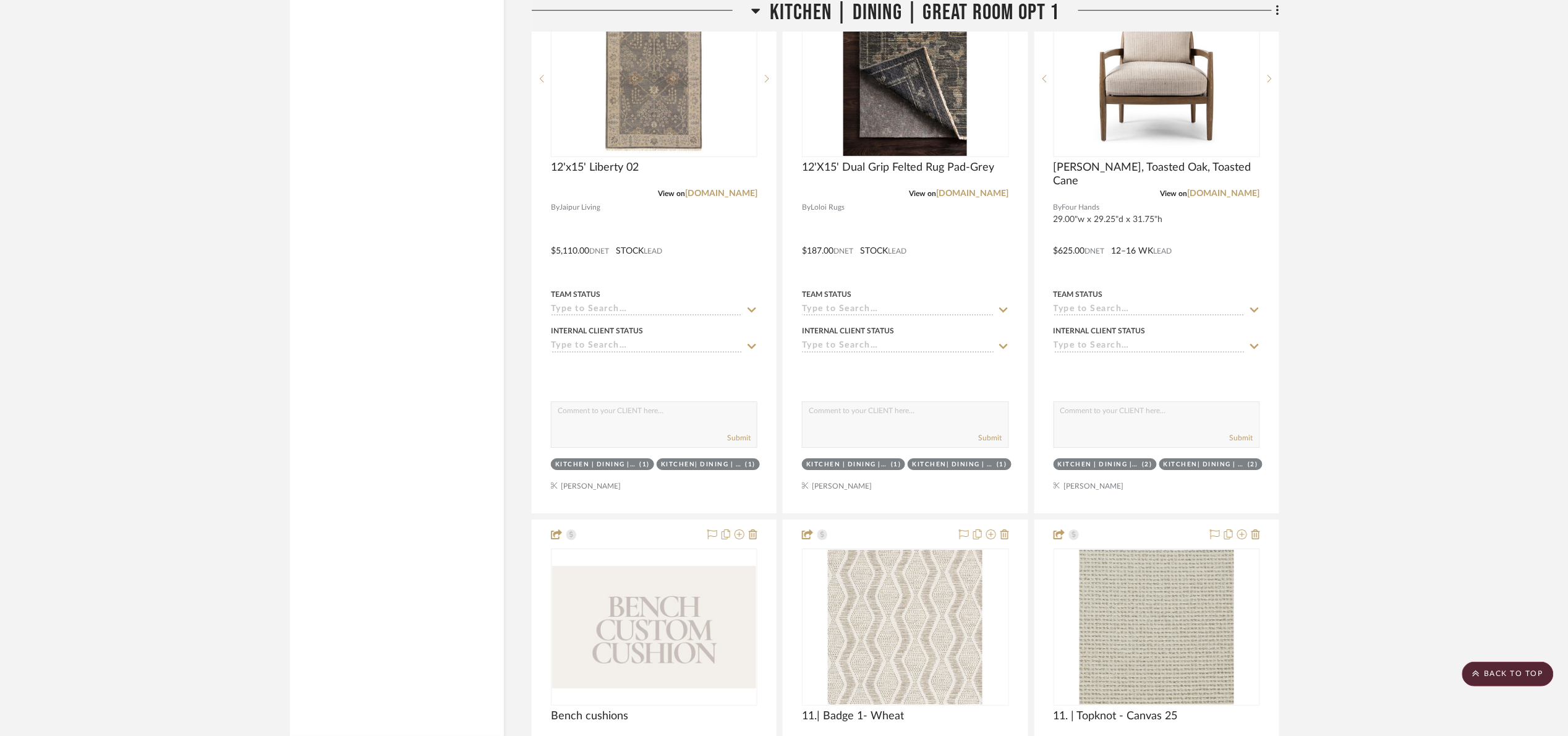
scroll to position [4361, 0]
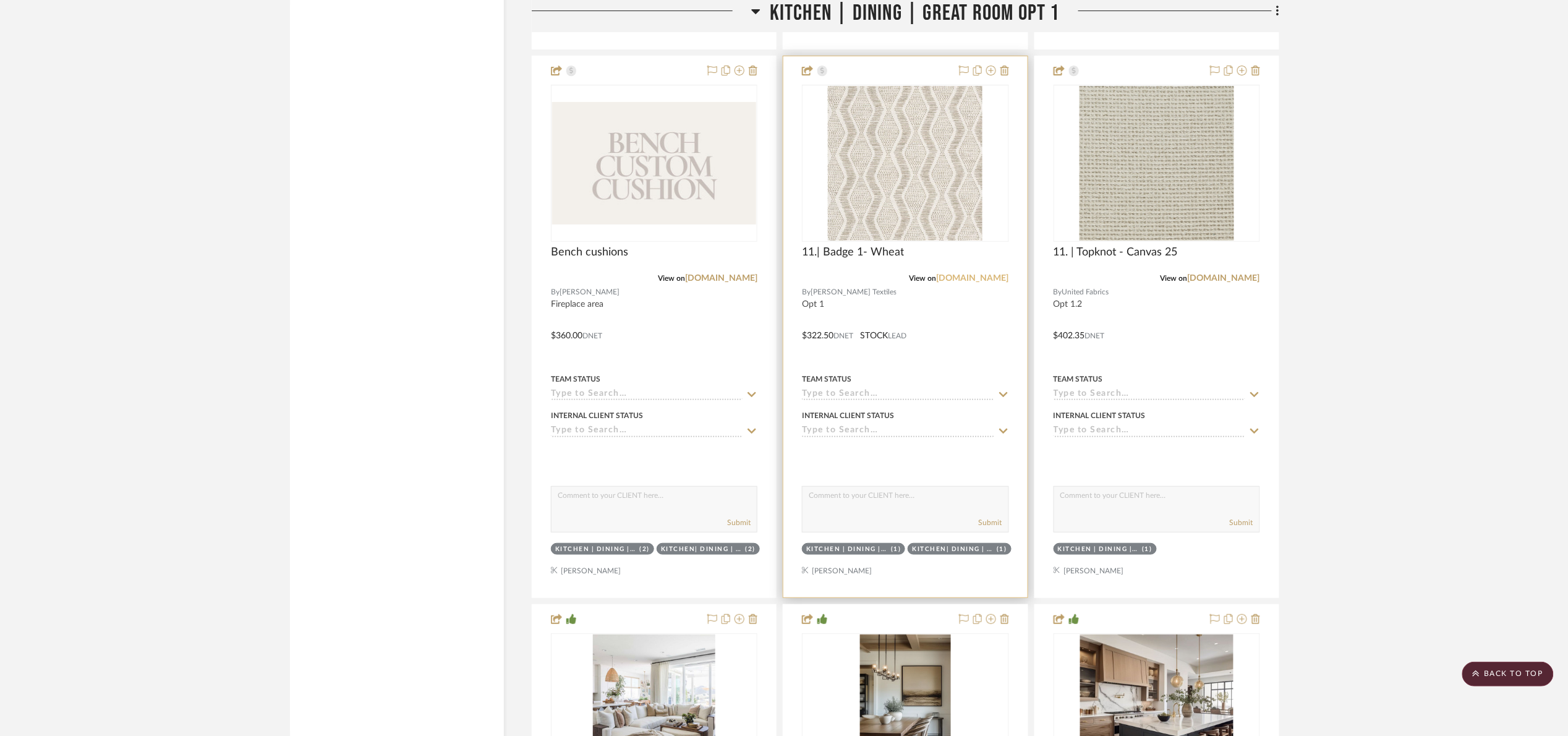
click at [981, 282] on link "[DOMAIN_NAME]" at bounding box center [973, 278] width 72 height 8
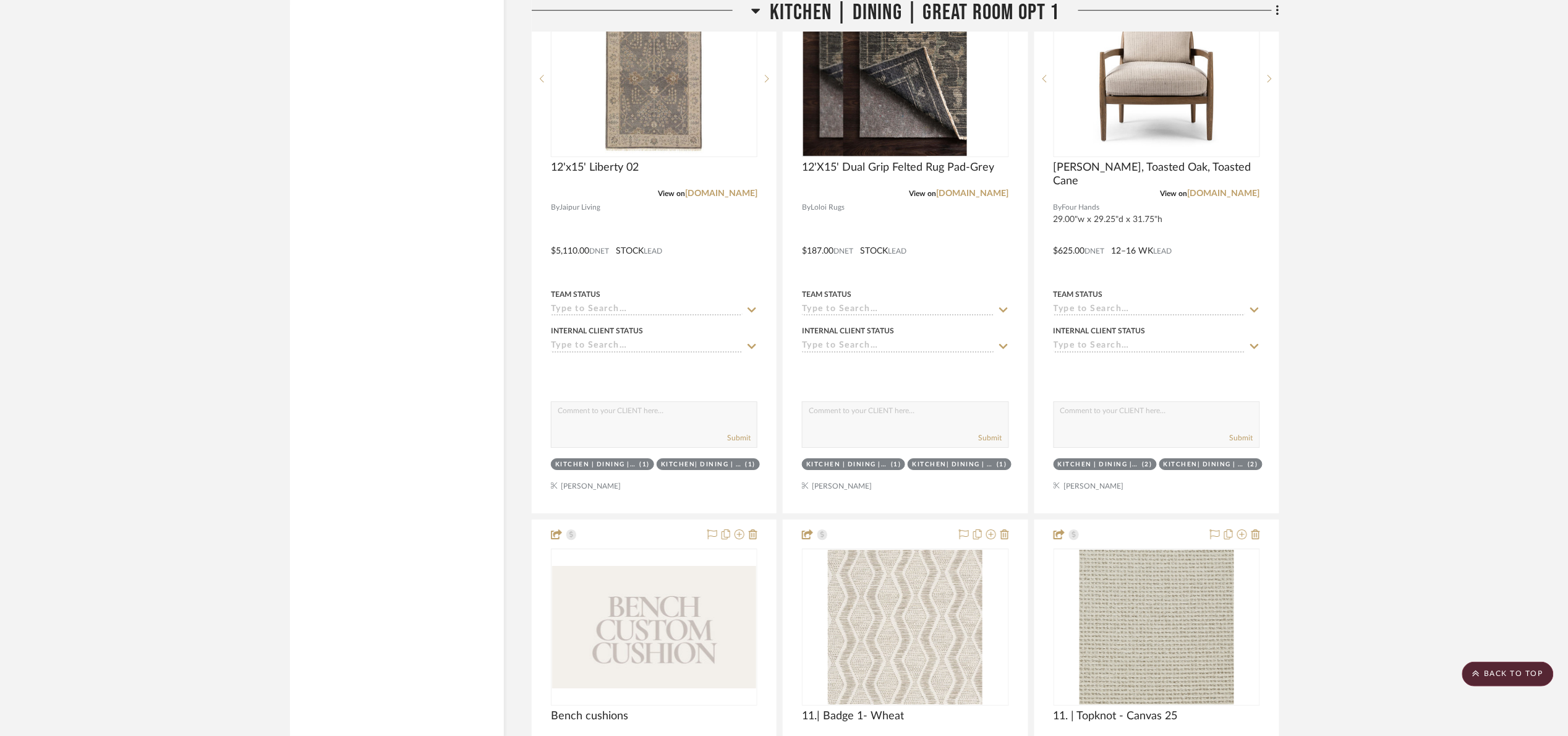
click at [838, 8] on span "Kitchen | Dining | Great Room Opt 1" at bounding box center [915, 13] width 290 height 27
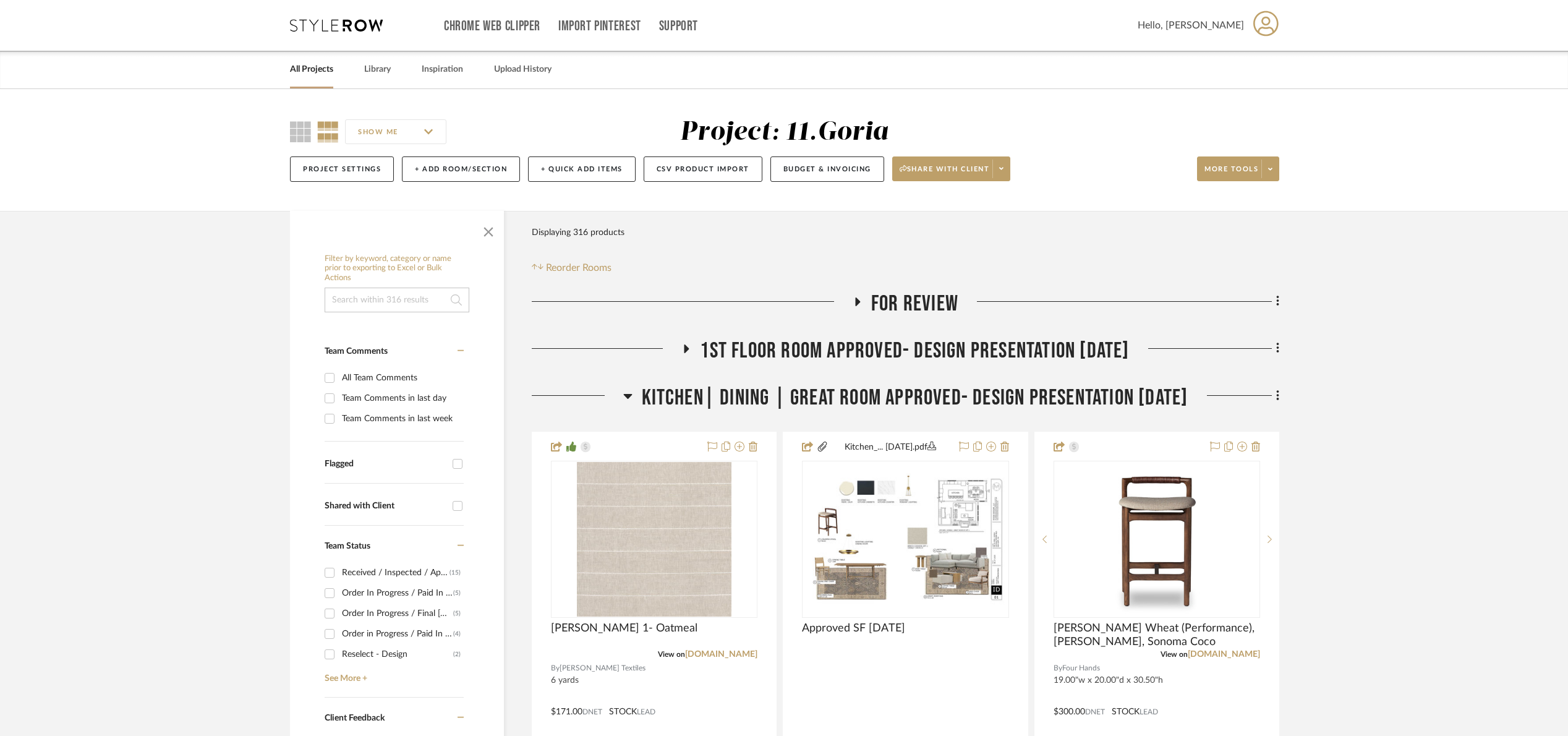
scroll to position [92, 0]
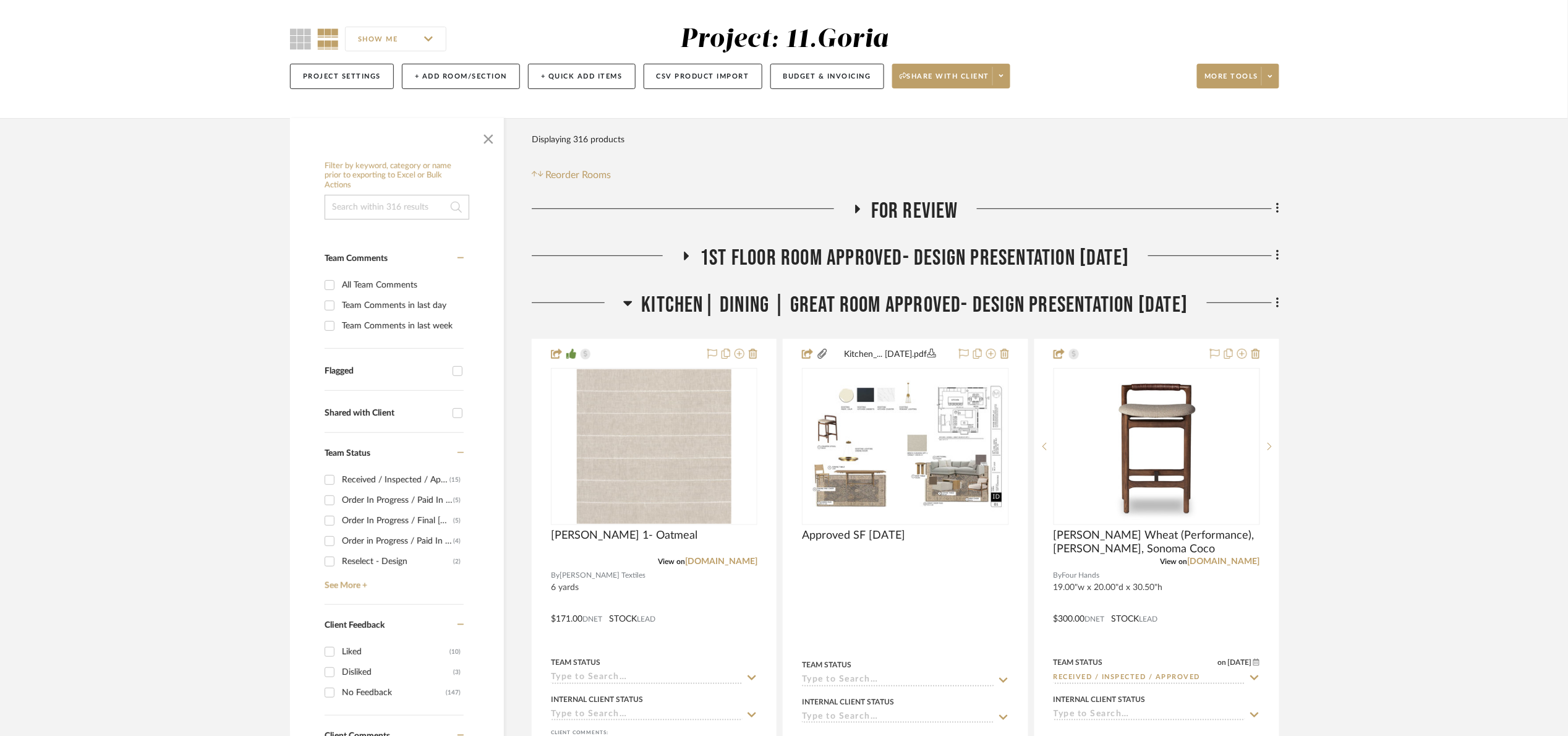
click at [800, 311] on span "Kitchen| Dining | Great room Approved- Design Presentation [DATE]" at bounding box center [915, 306] width 547 height 27
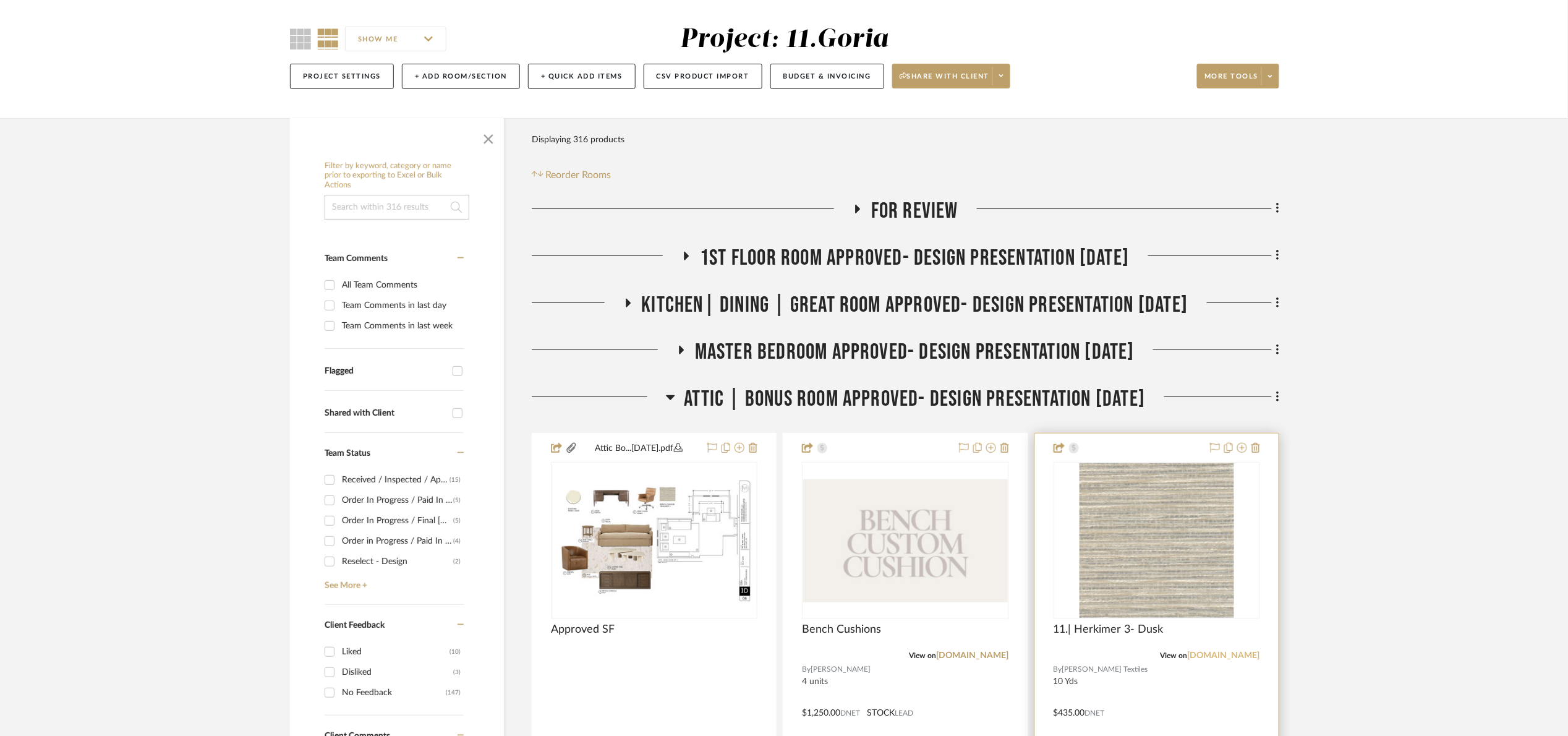
click at [1236, 655] on link "[DOMAIN_NAME]" at bounding box center [1224, 655] width 72 height 8
click at [803, 78] on button "Budget & Invoicing" at bounding box center [826, 76] width 113 height 25
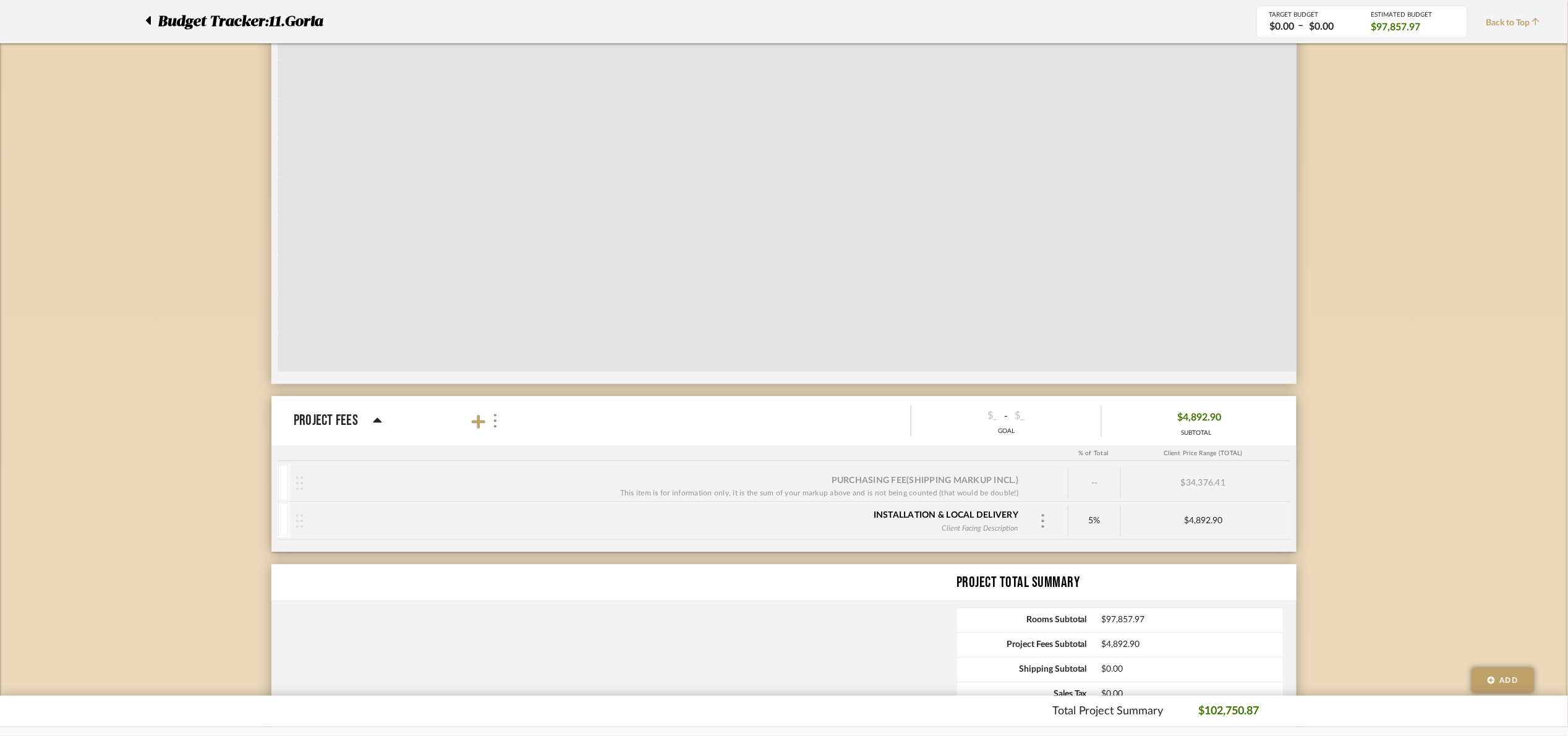
scroll to position [3157, 0]
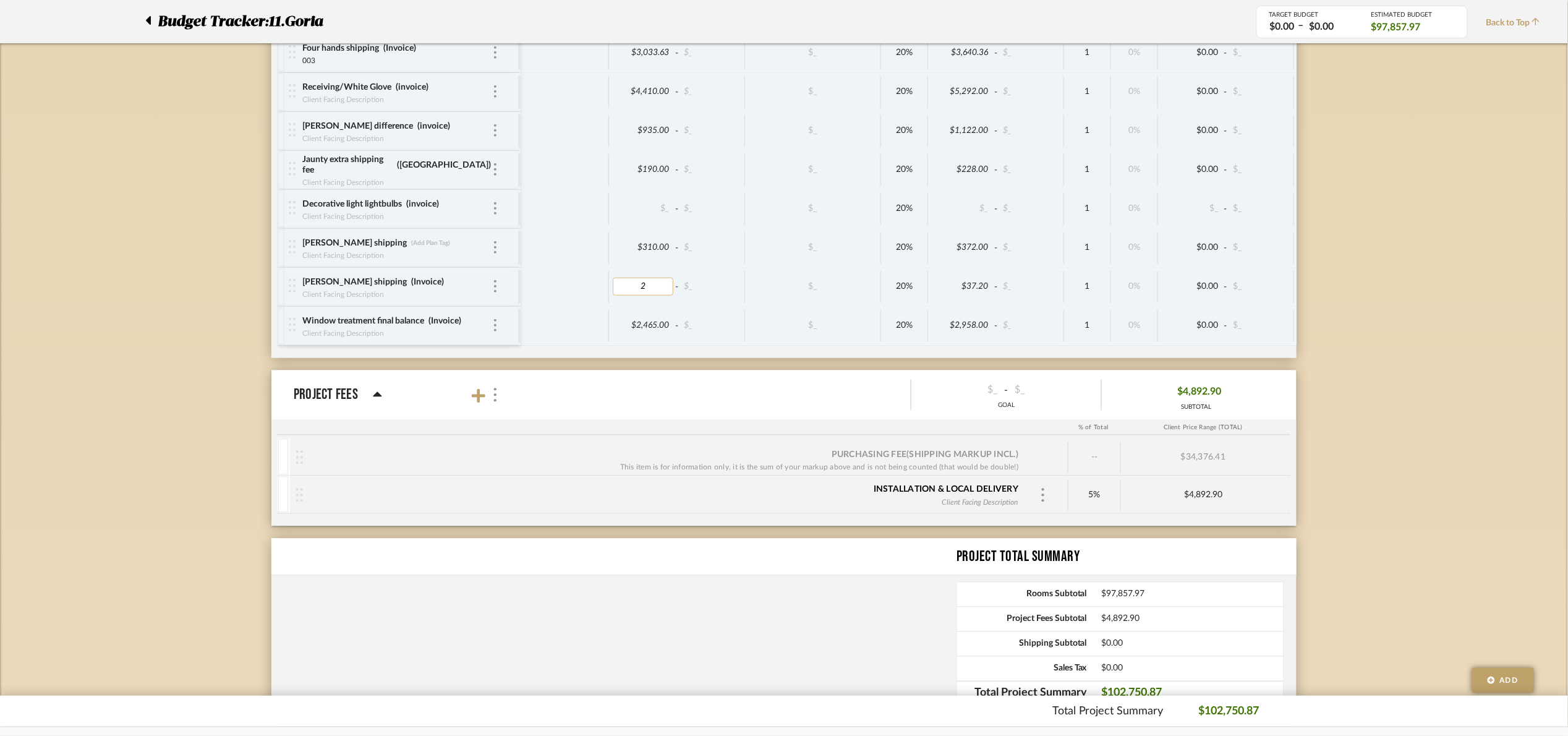
type input "27"
drag, startPoint x: 1375, startPoint y: 252, endPoint x: 1358, endPoint y: 248, distance: 17.5
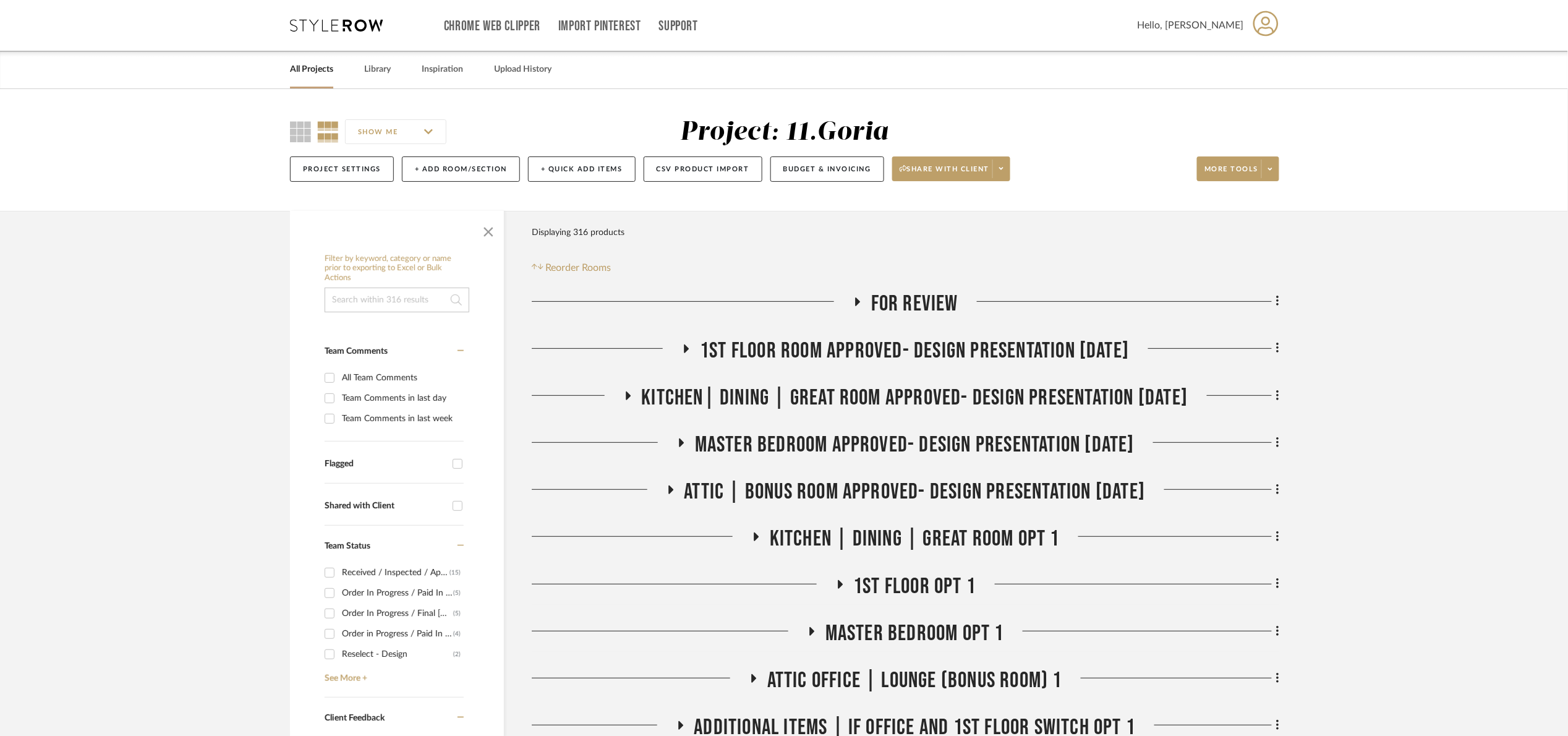
click at [878, 353] on span "1st floor room Approved- Design Presentation 06/06/25" at bounding box center [914, 351] width 429 height 27
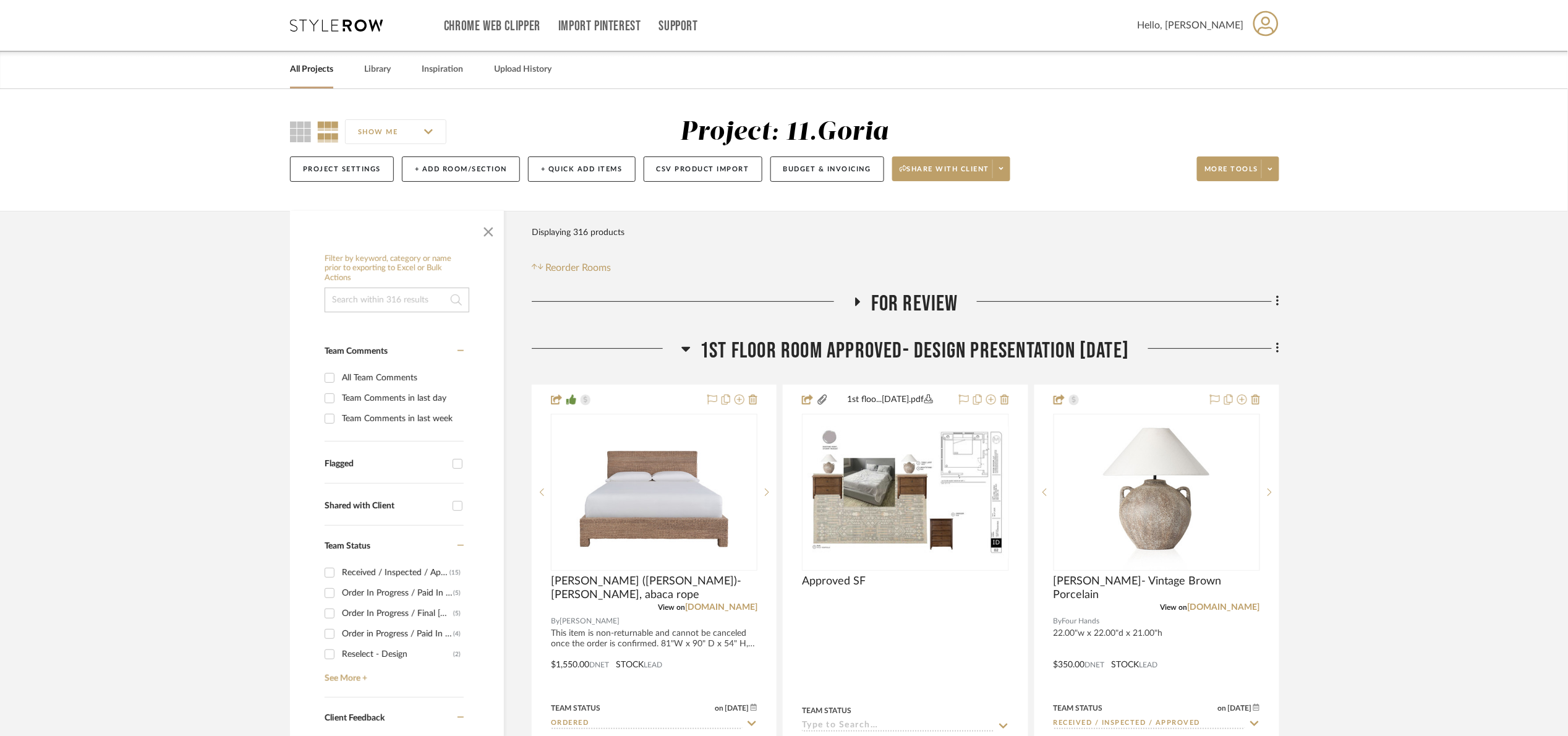
click at [862, 342] on span "1st floor room Approved- Design Presentation 06/06/25" at bounding box center [914, 351] width 429 height 27
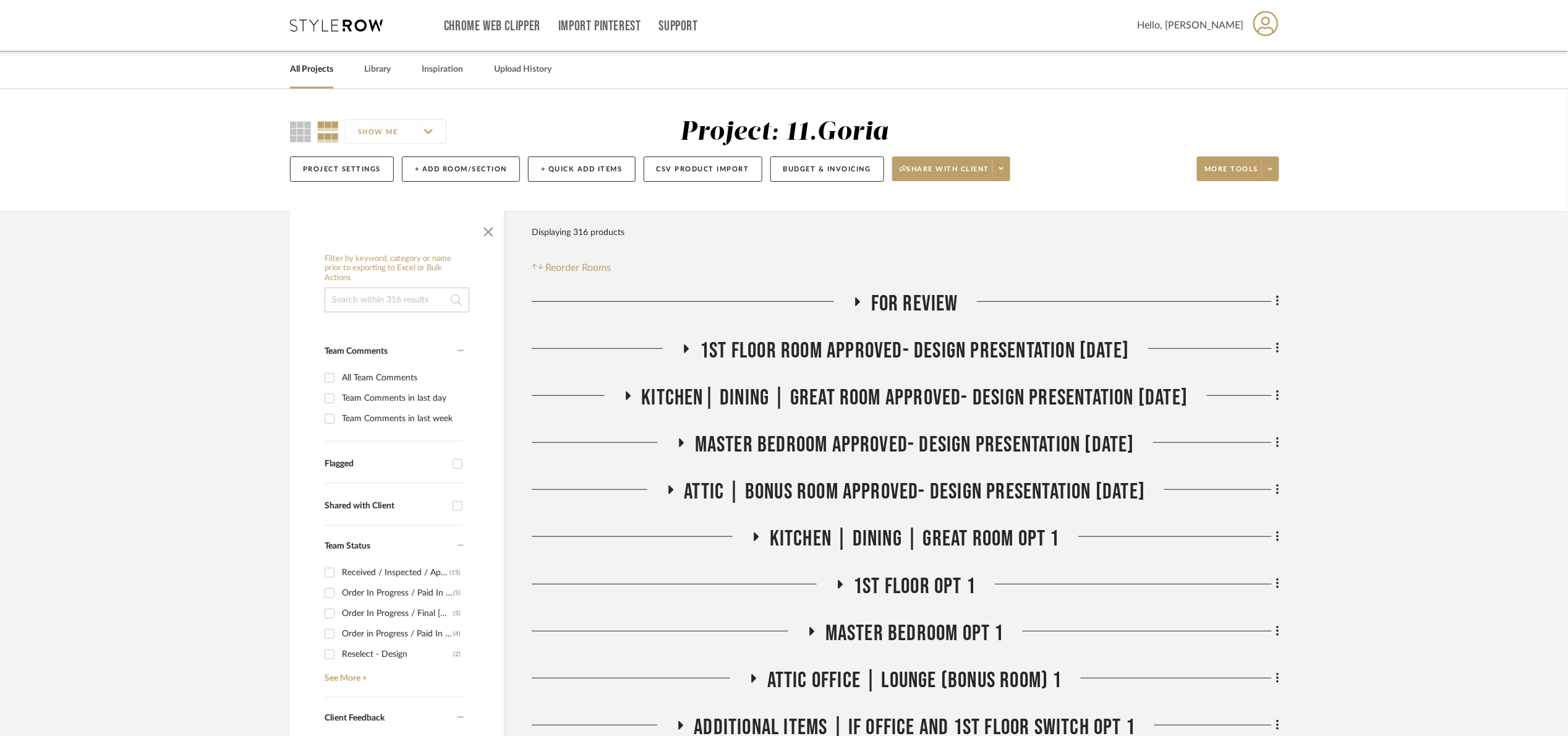
click at [886, 394] on span "Kitchen| Dining | Great room Approved- Design Presentation 06/06/25" at bounding box center [915, 398] width 547 height 27
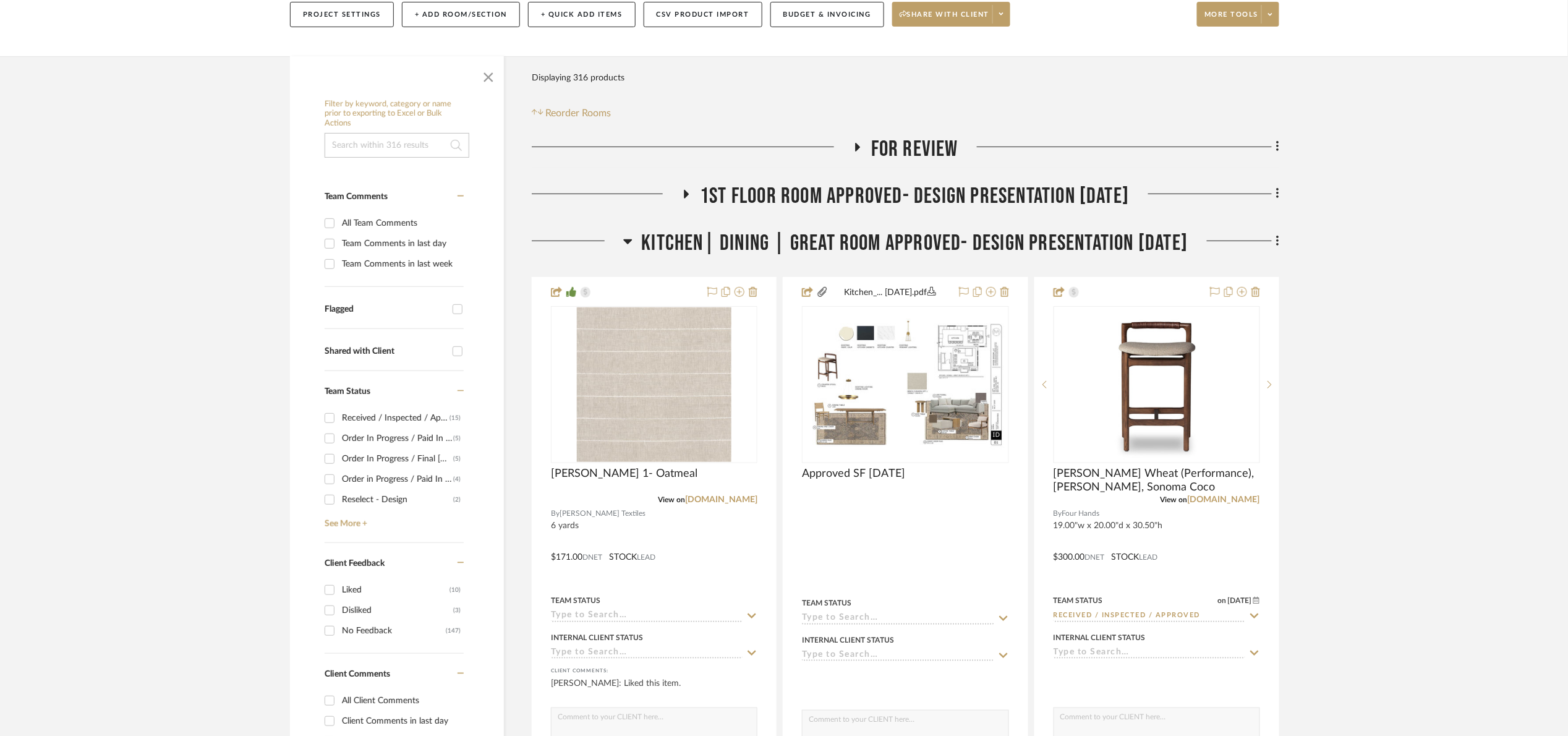
scroll to position [186, 0]
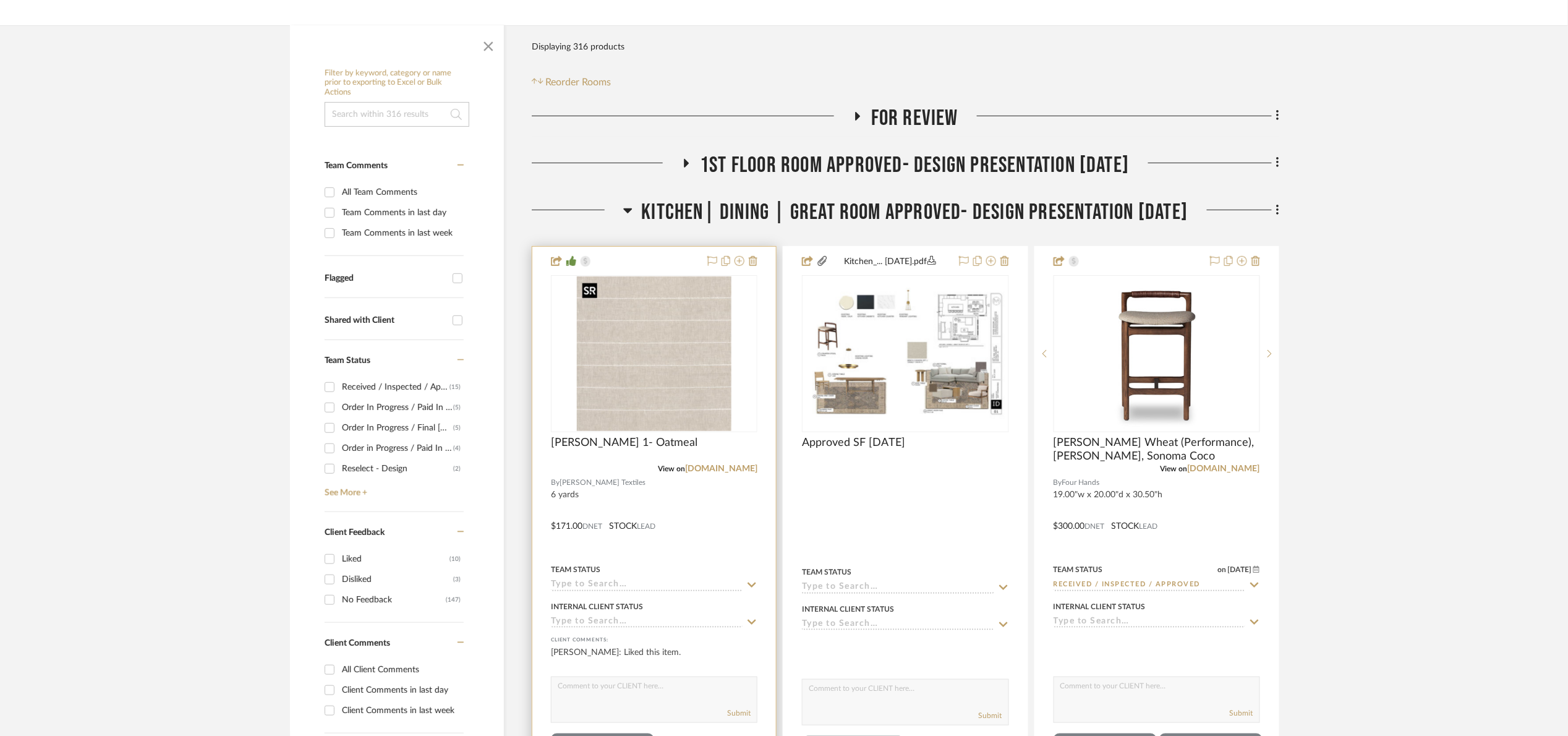
click at [635, 414] on img "0" at bounding box center [654, 354] width 155 height 155
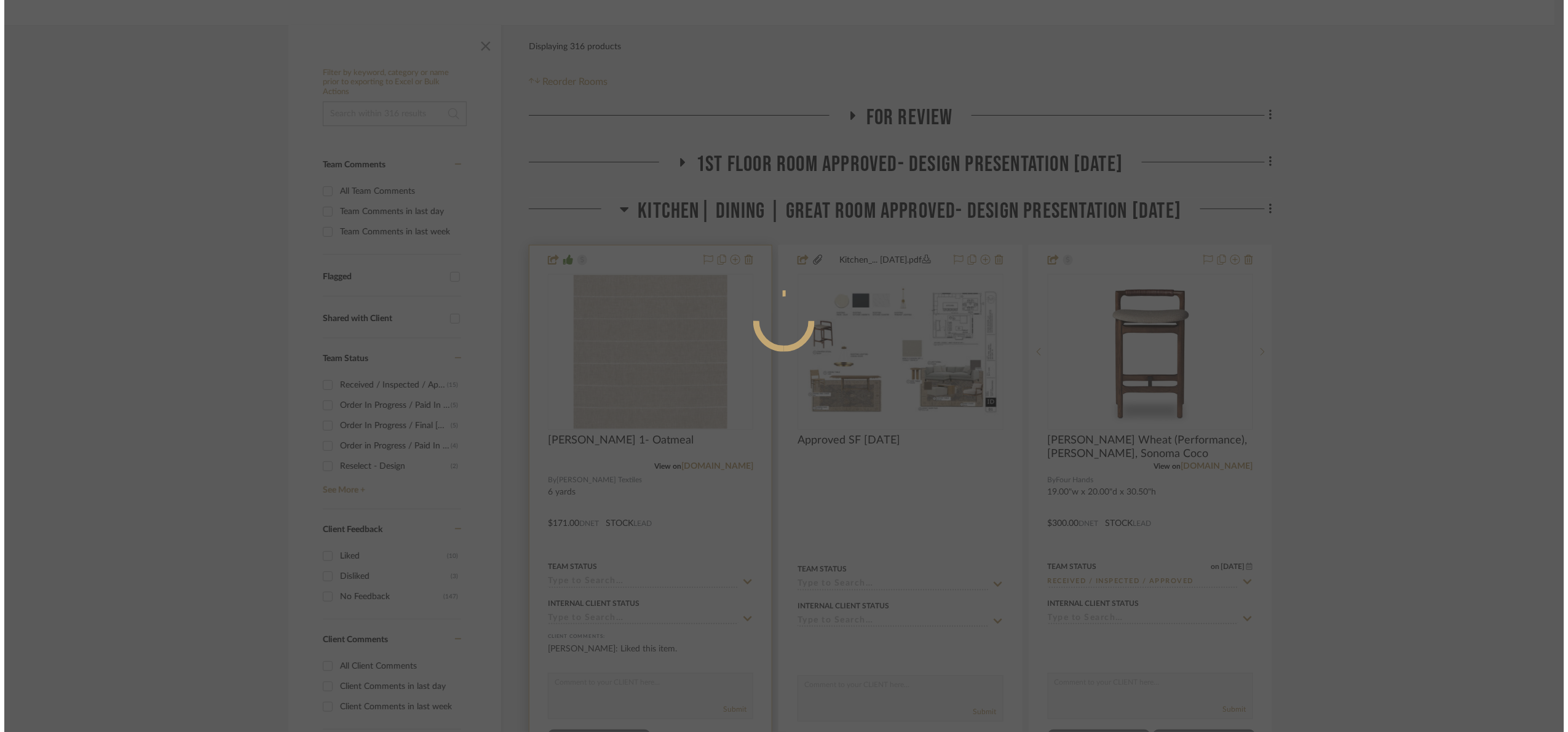
scroll to position [0, 0]
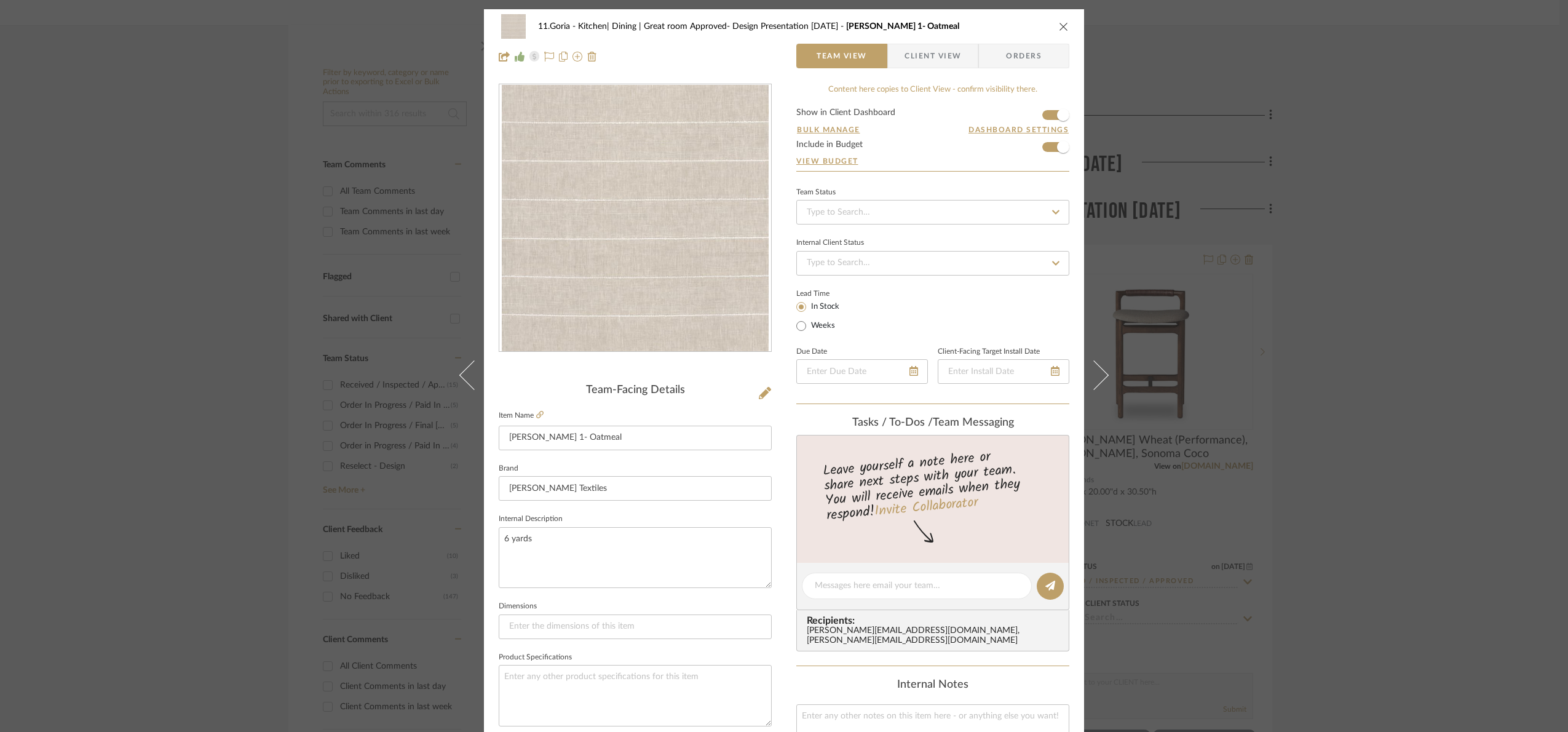
click at [1444, 356] on div "11.Goria Kitchen| Dining | Great room Approved- Design Presentation 06/06/25 Pe…" at bounding box center [784, 366] width 1568 height 732
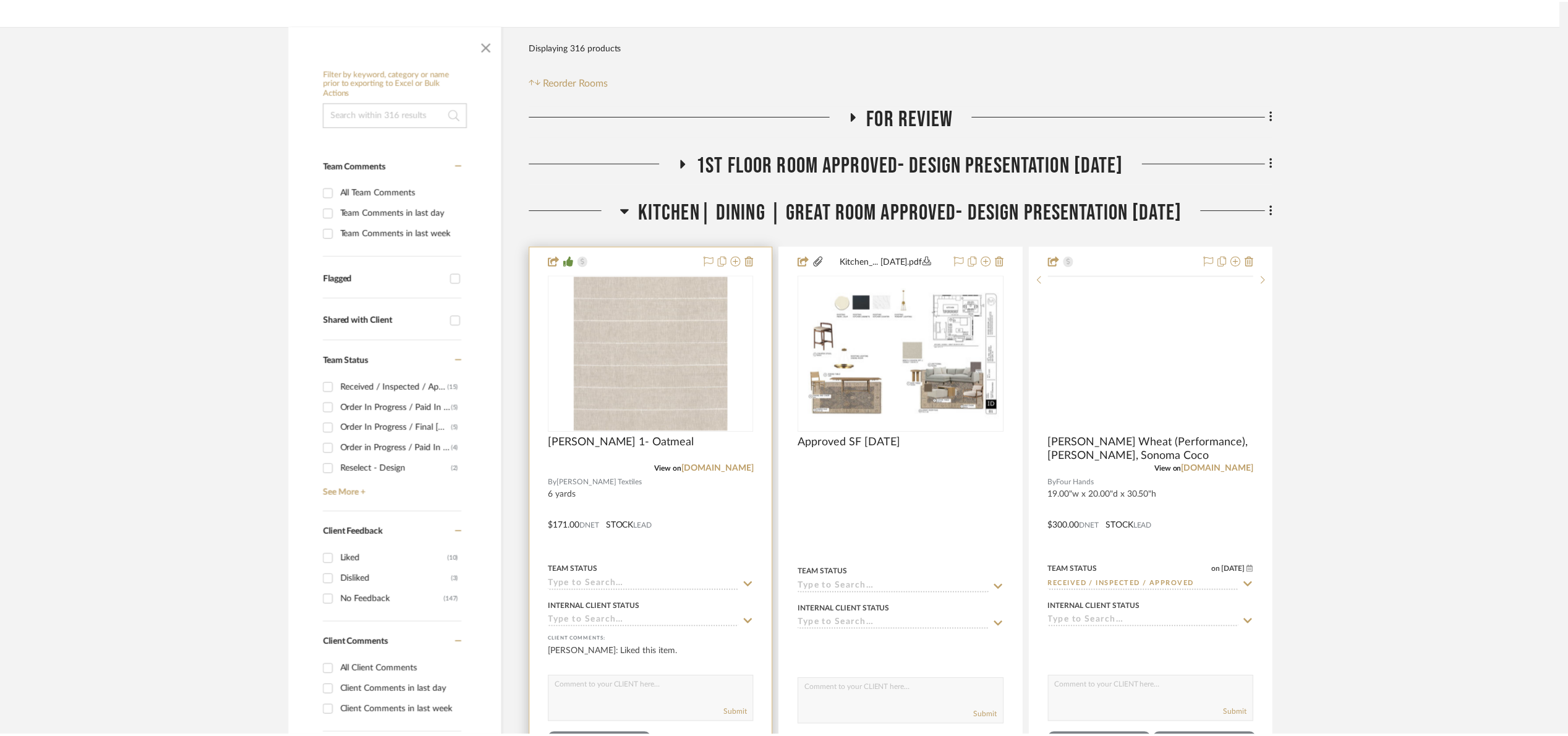
scroll to position [186, 0]
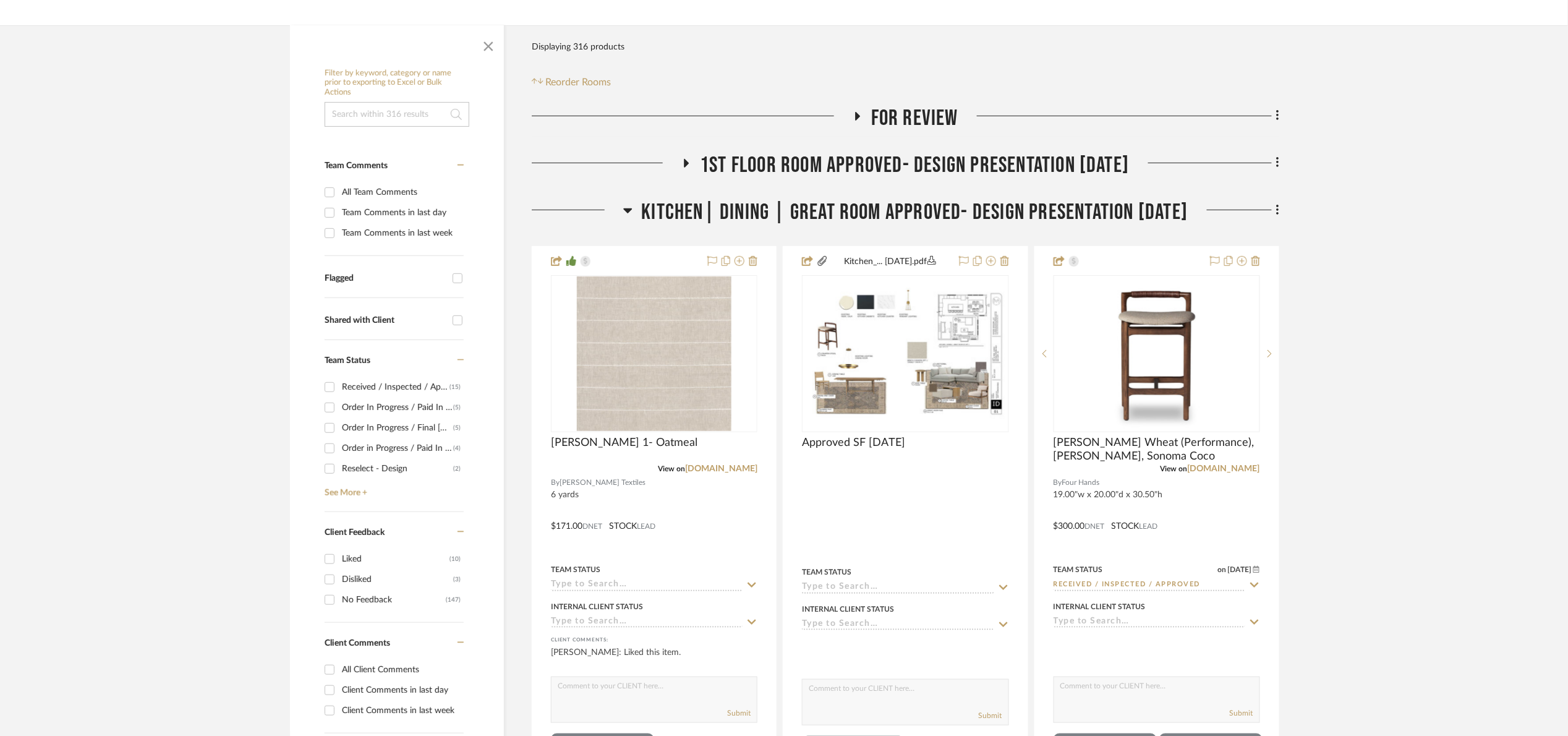
drag, startPoint x: 700, startPoint y: 218, endPoint x: 725, endPoint y: 236, distance: 30.8
click at [700, 218] on span "Kitchen| Dining | Great room Approved- Design Presentation 06/06/25" at bounding box center [915, 213] width 547 height 27
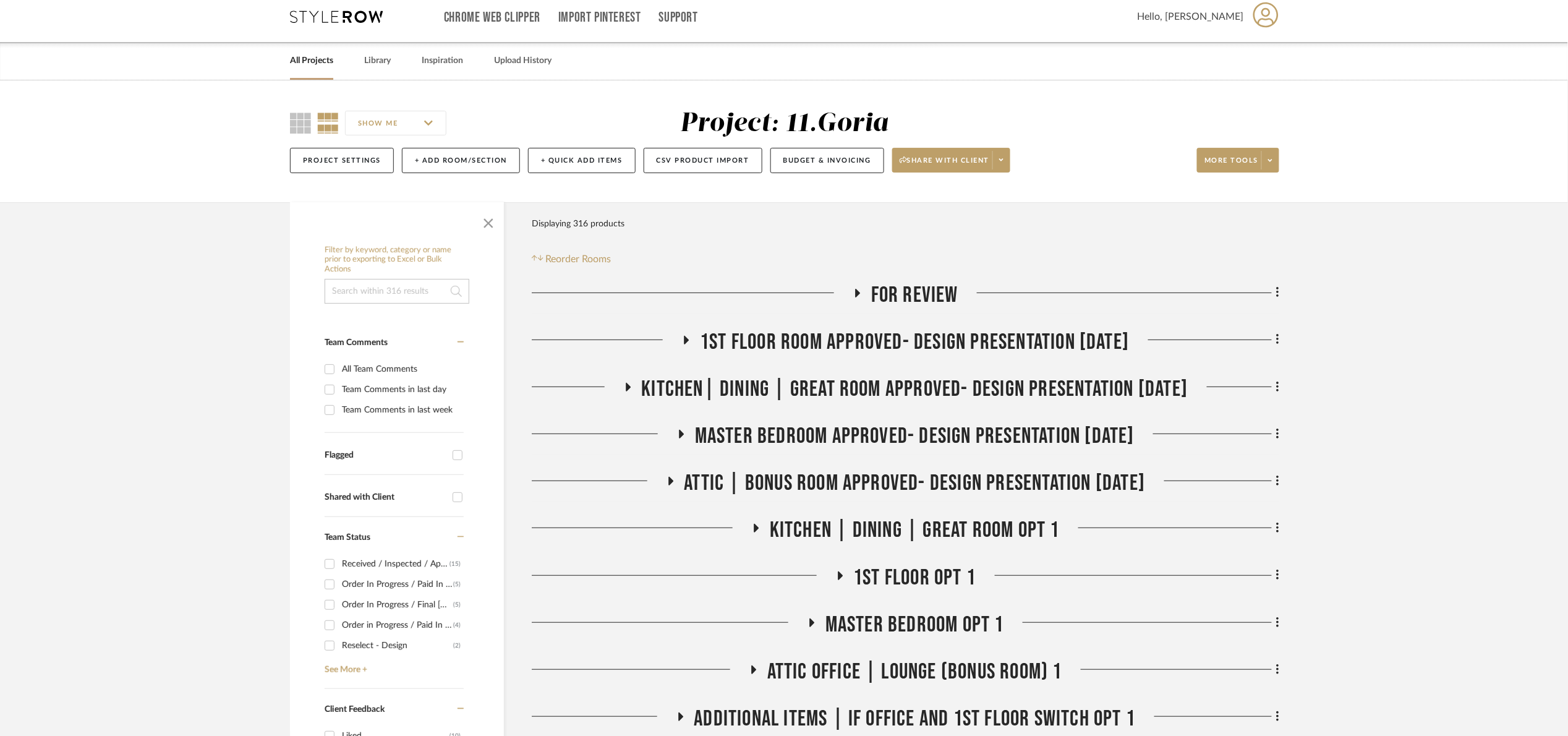
scroll to position [0, 0]
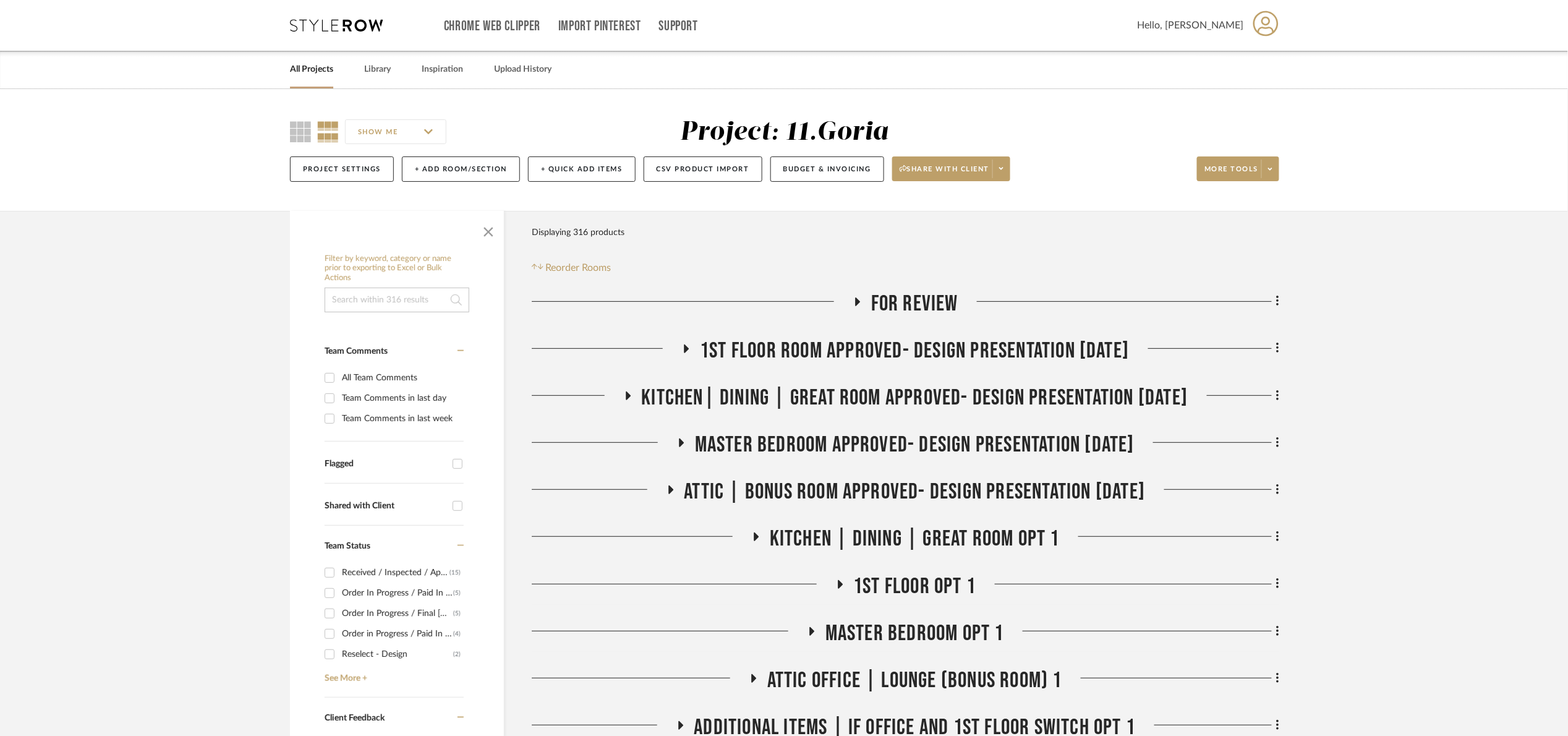
click at [921, 356] on span "1st floor room Approved- Design Presentation 06/06/25" at bounding box center [914, 351] width 429 height 27
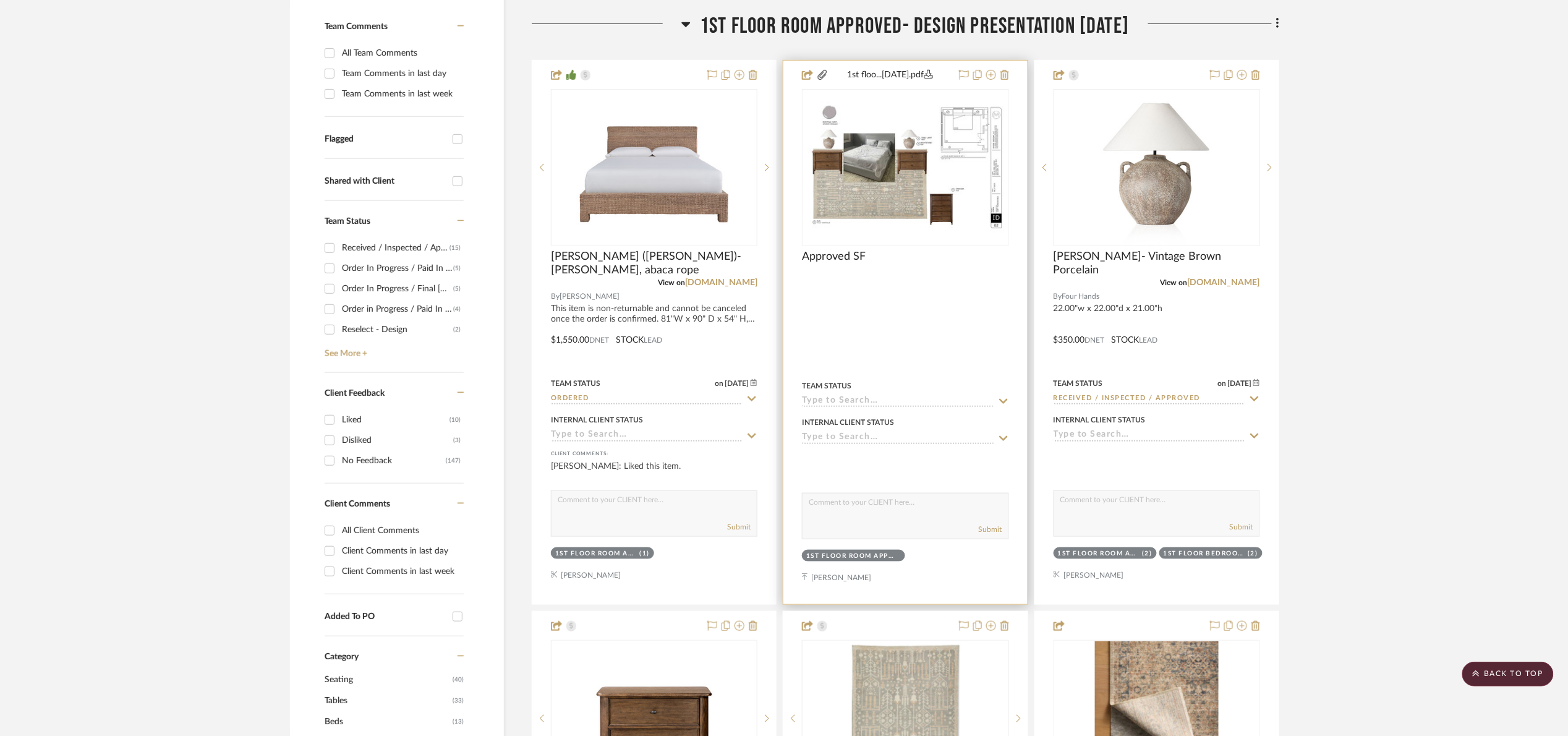
scroll to position [278, 0]
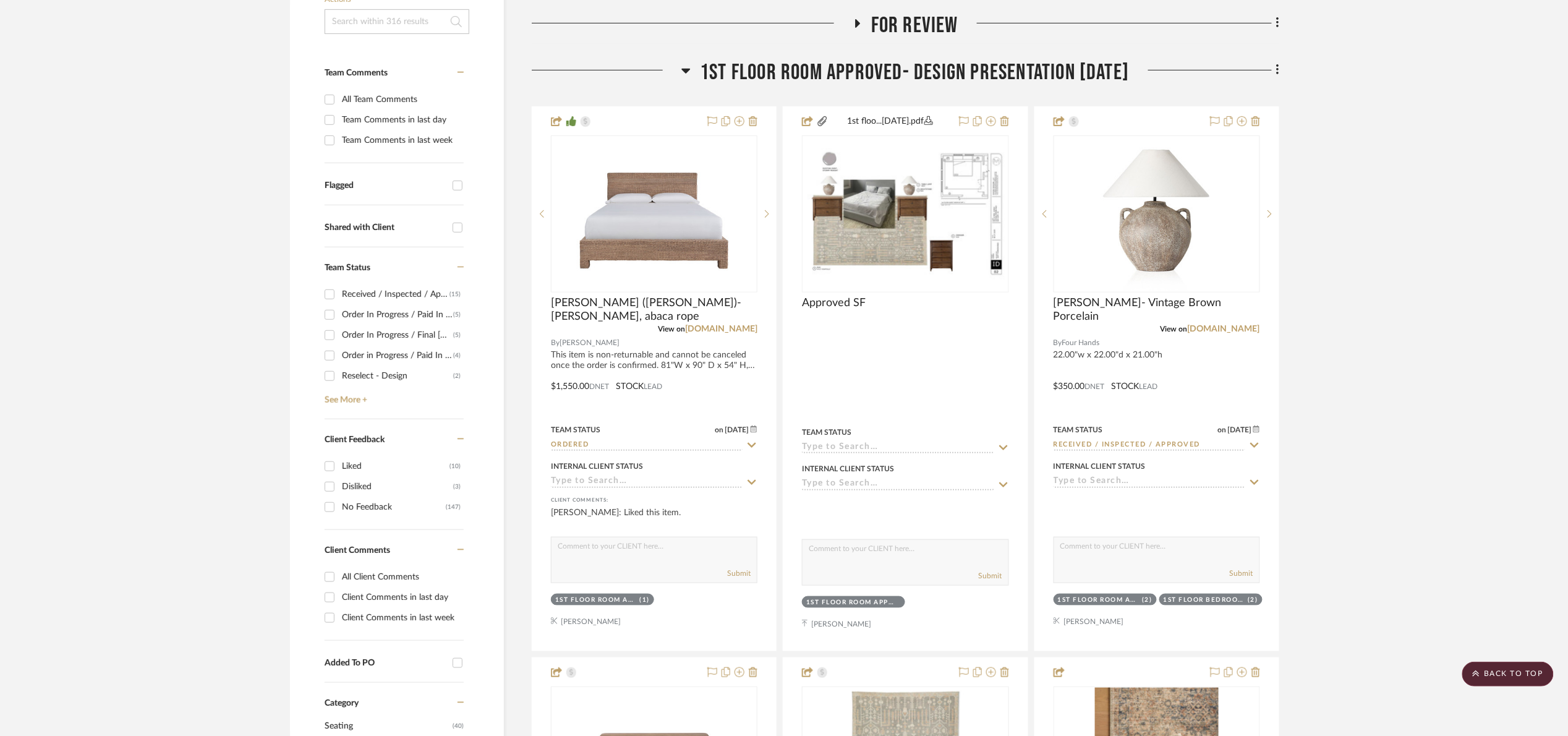
click at [782, 69] on span "1st floor room Approved- Design Presentation 06/06/25" at bounding box center [914, 73] width 429 height 27
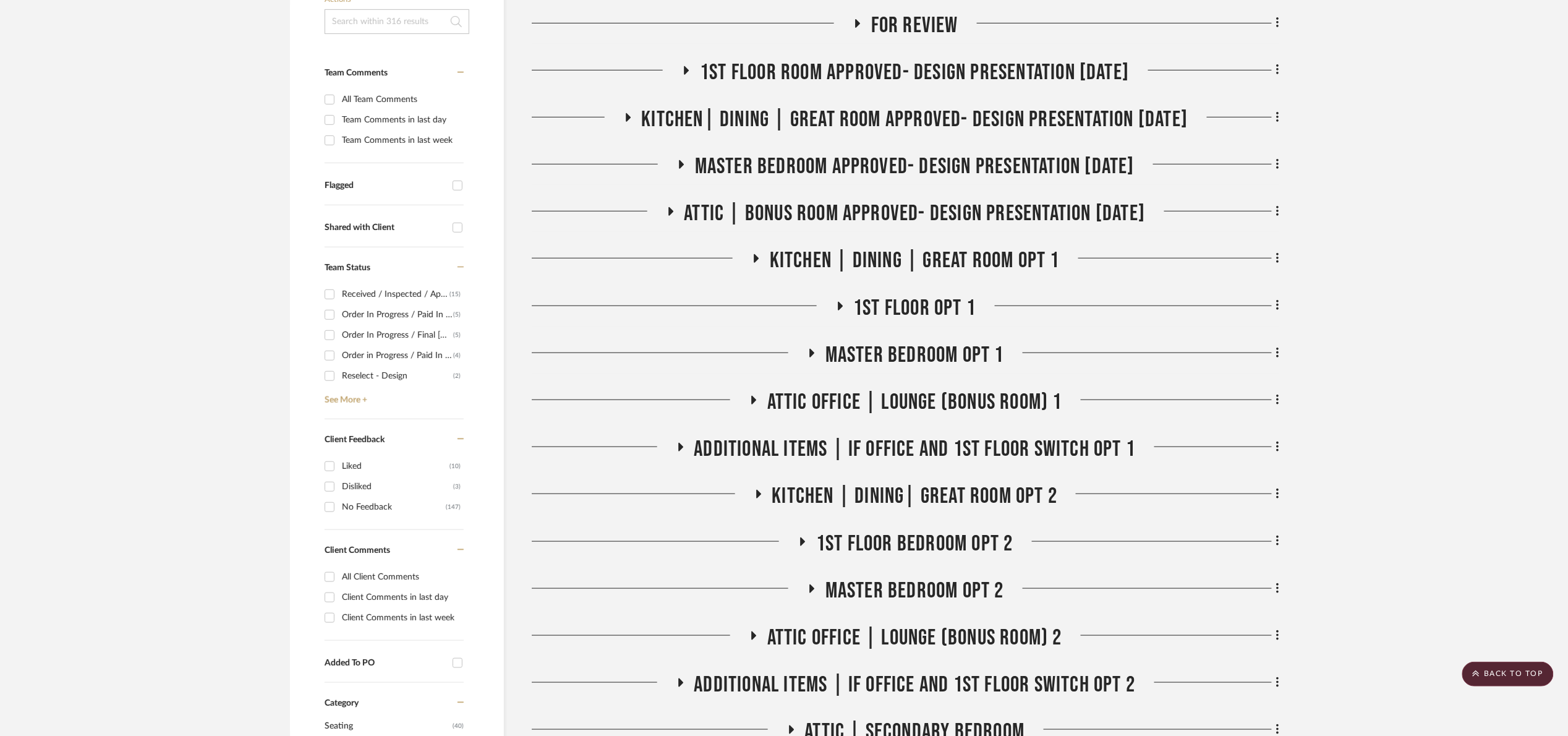
click at [784, 125] on span "Kitchen| Dining | Great room Approved- Design Presentation 06/06/25" at bounding box center [915, 120] width 547 height 27
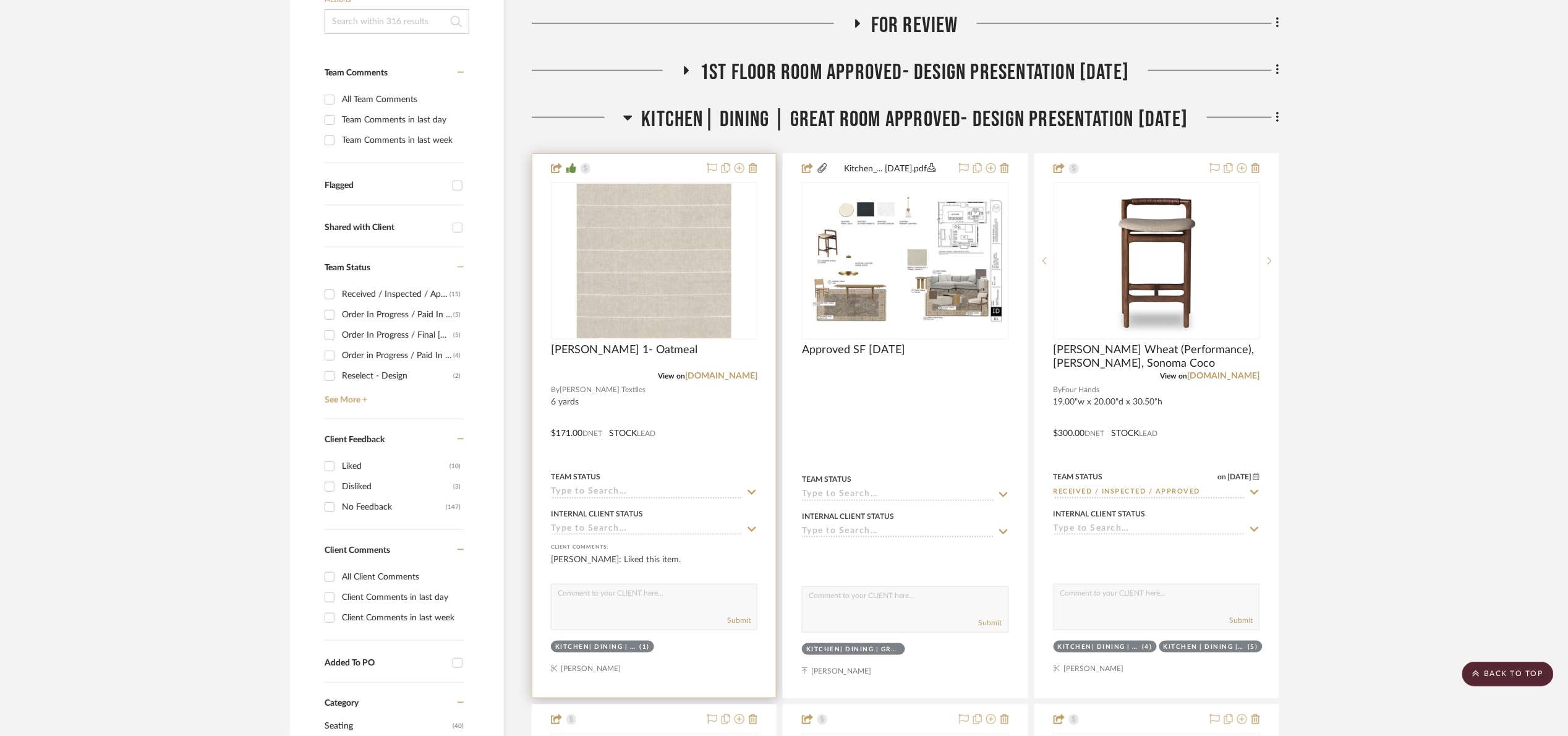
click at [670, 494] on input at bounding box center [647, 492] width 191 height 12
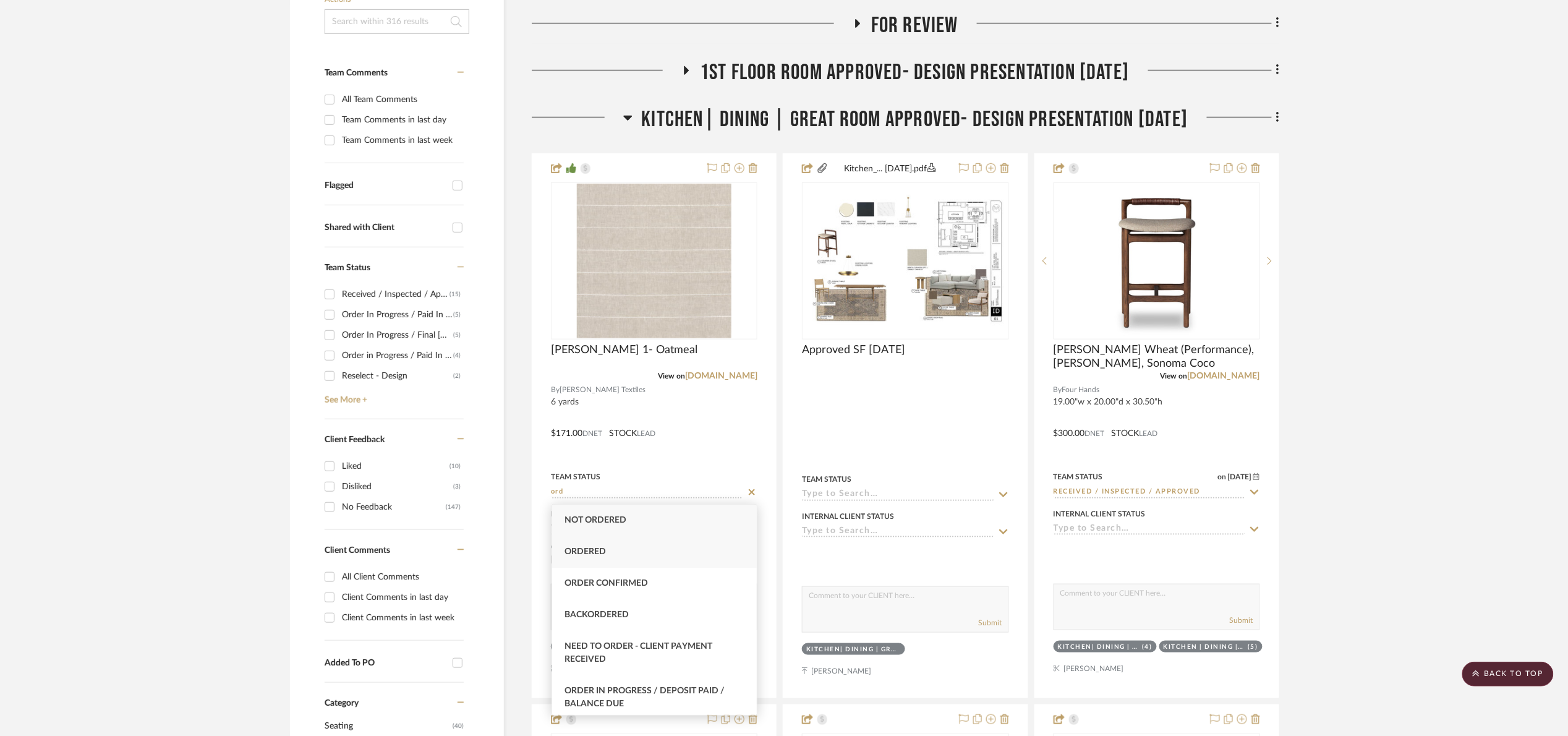
type input "ord"
click at [603, 548] on span "Ordered" at bounding box center [585, 552] width 41 height 8
type input "9/2/2025"
type input "Ordered"
click at [803, 113] on span "Kitchen| Dining | Great room Approved- Design Presentation 06/06/25" at bounding box center [915, 120] width 547 height 27
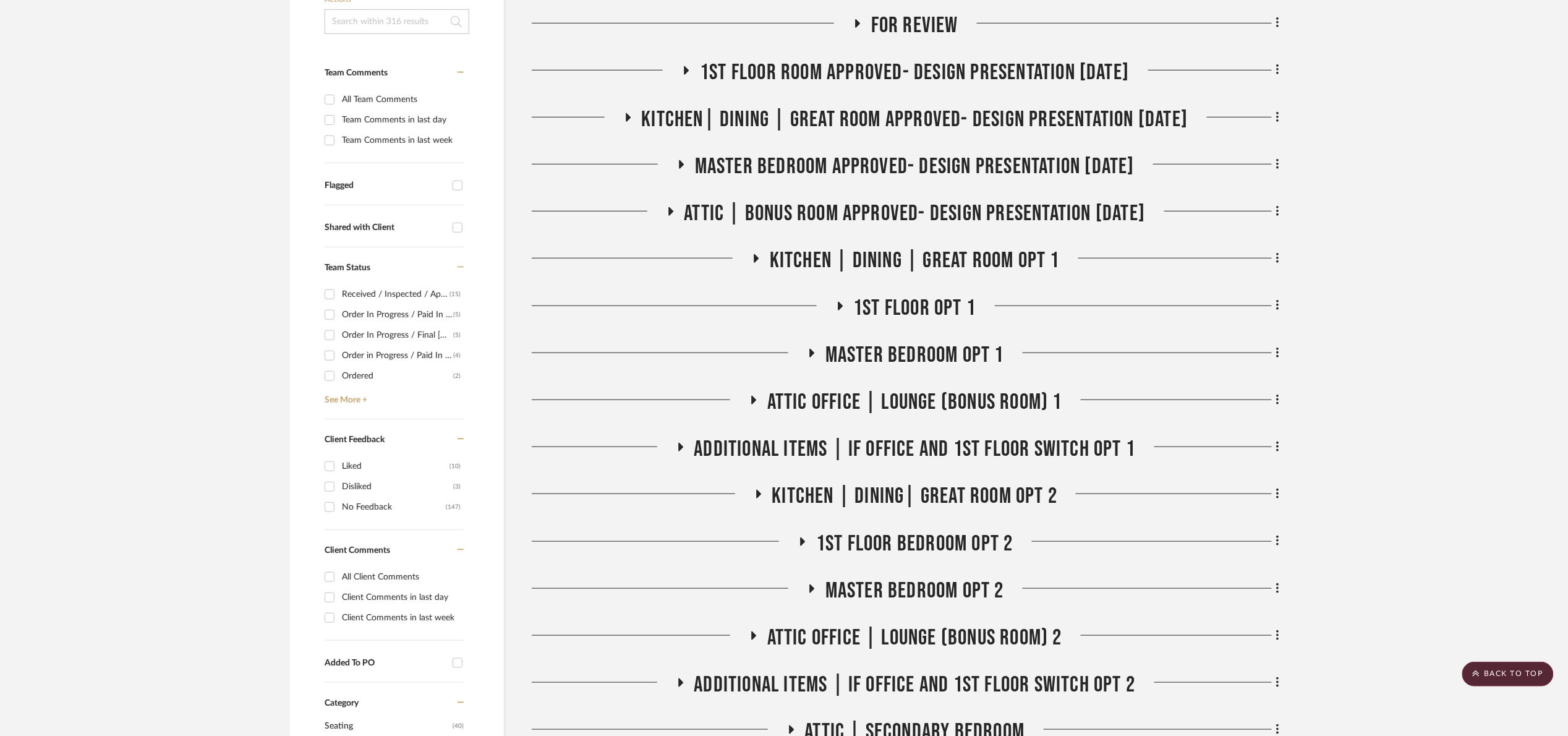
click at [821, 172] on span "Master bedroom Approved- Design Presentation 06/06/25" at bounding box center [915, 167] width 439 height 27
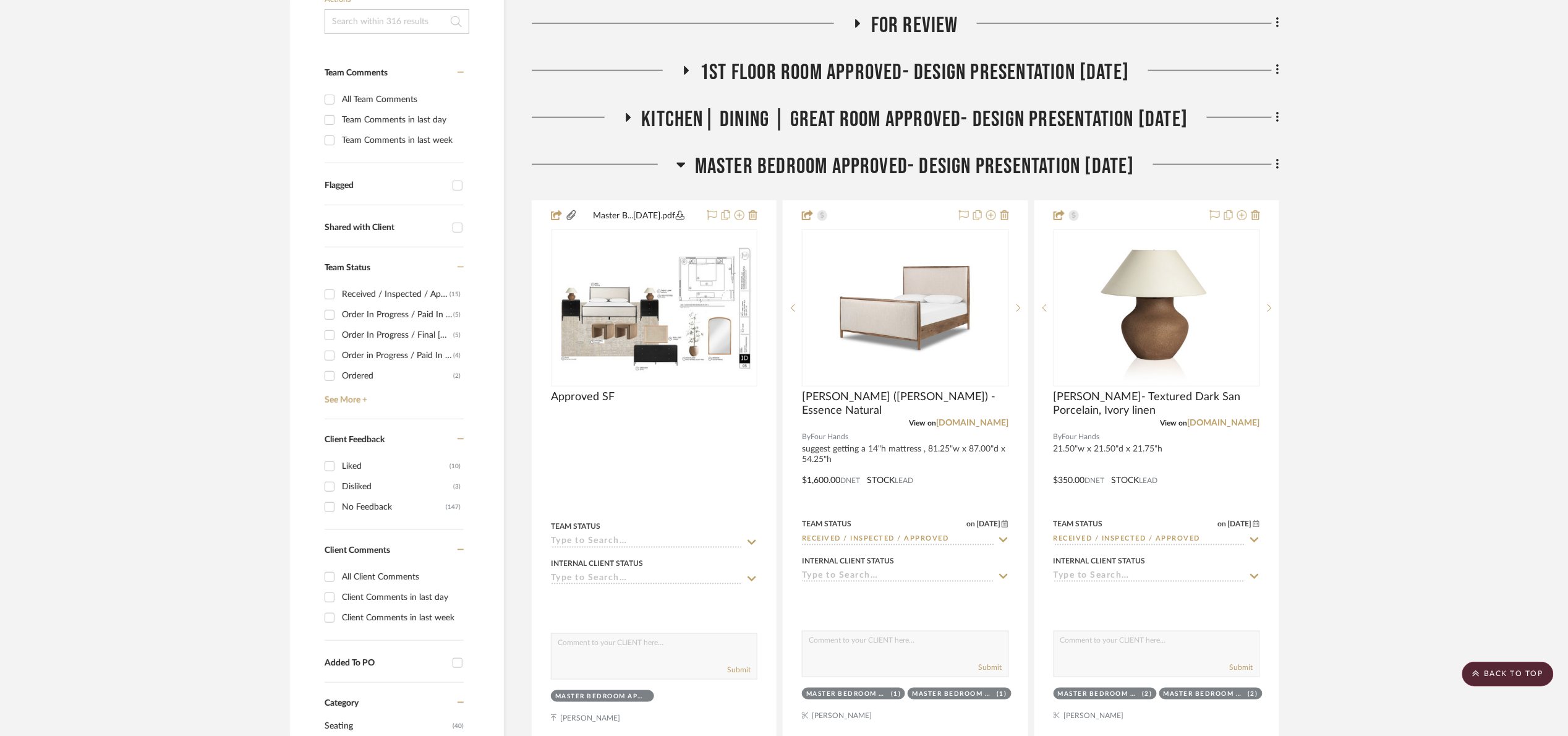
click at [821, 173] on span "Master bedroom Approved- Design Presentation 06/06/25" at bounding box center [915, 167] width 439 height 27
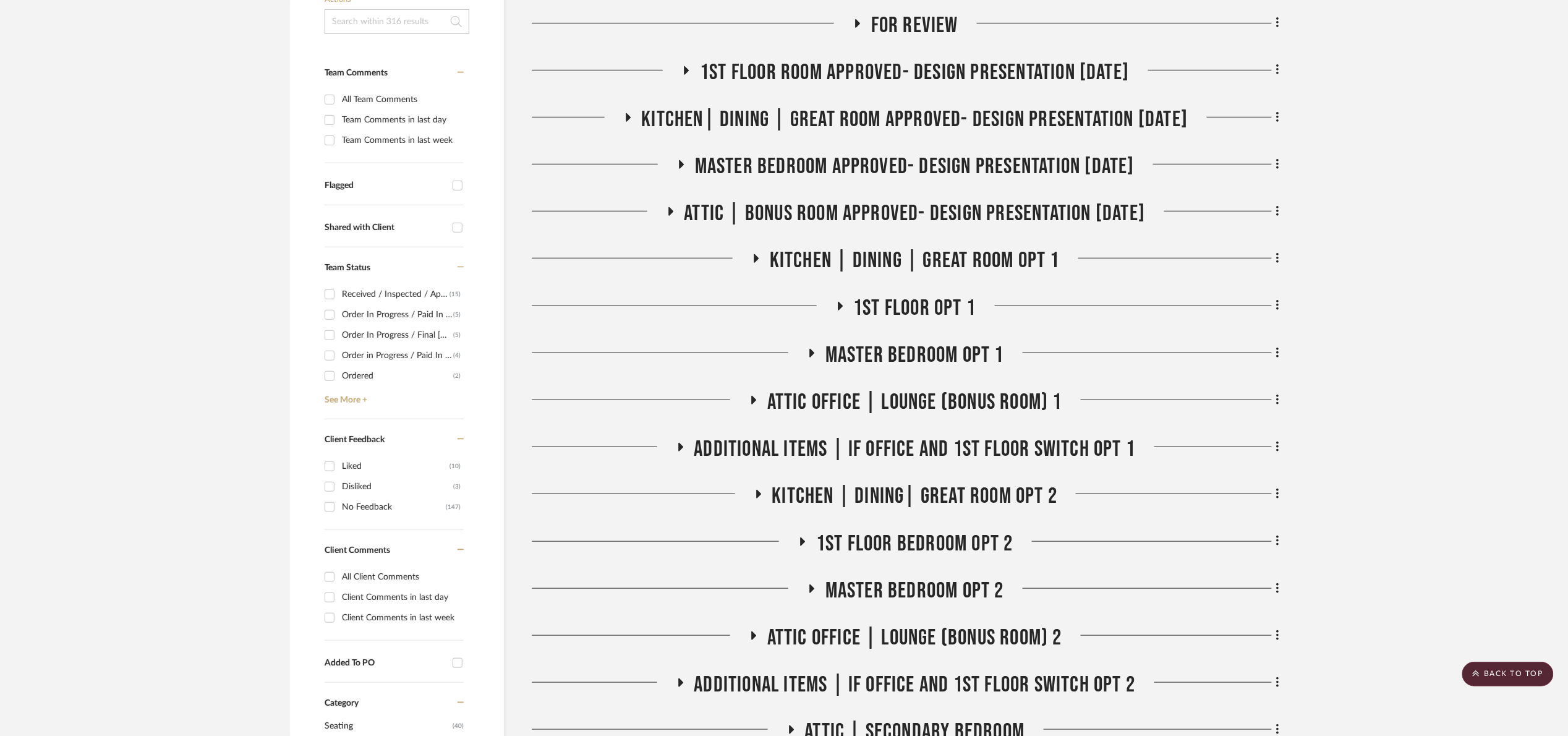
click at [806, 221] on span "Attic | Bonus room Approved- Design Presentation 06/06/25" at bounding box center [915, 214] width 461 height 27
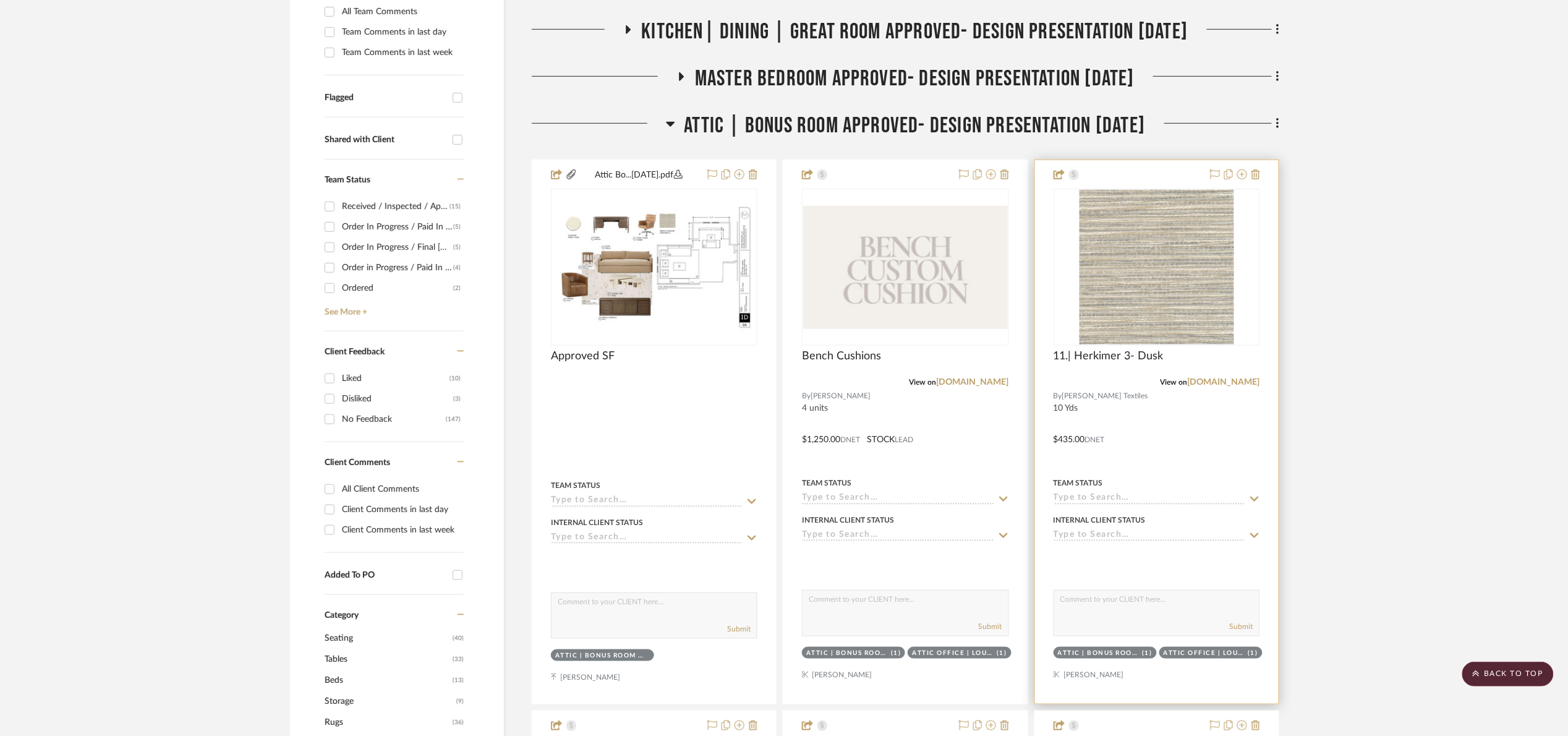
scroll to position [371, 0]
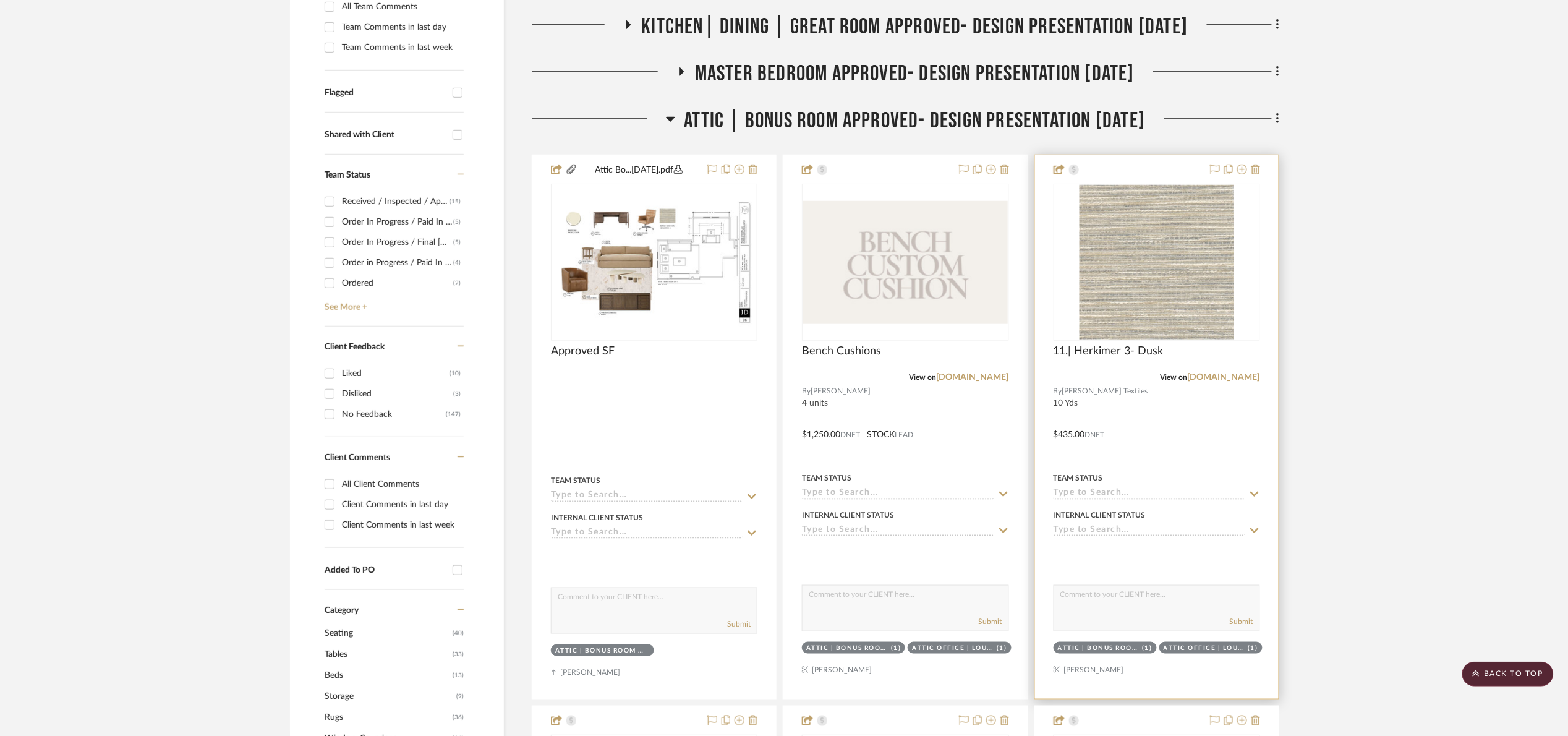
click at [1094, 489] on input at bounding box center [1150, 494] width 191 height 12
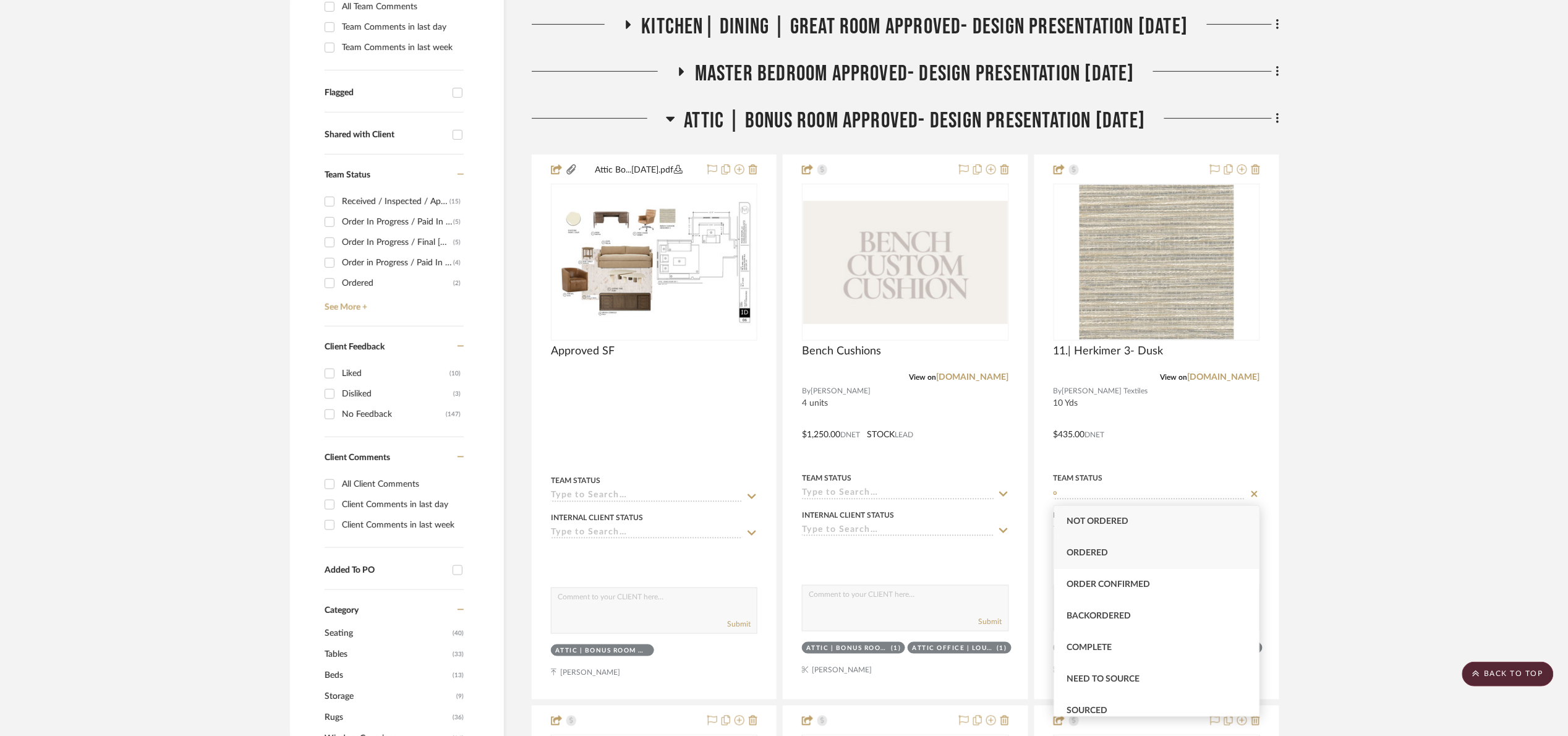
type input "o"
drag, startPoint x: 1108, startPoint y: 543, endPoint x: 1315, endPoint y: 461, distance: 222.6
click at [1109, 543] on div "Ordered" at bounding box center [1156, 554] width 205 height 32
type input "9/2/2025"
type input "Ordered"
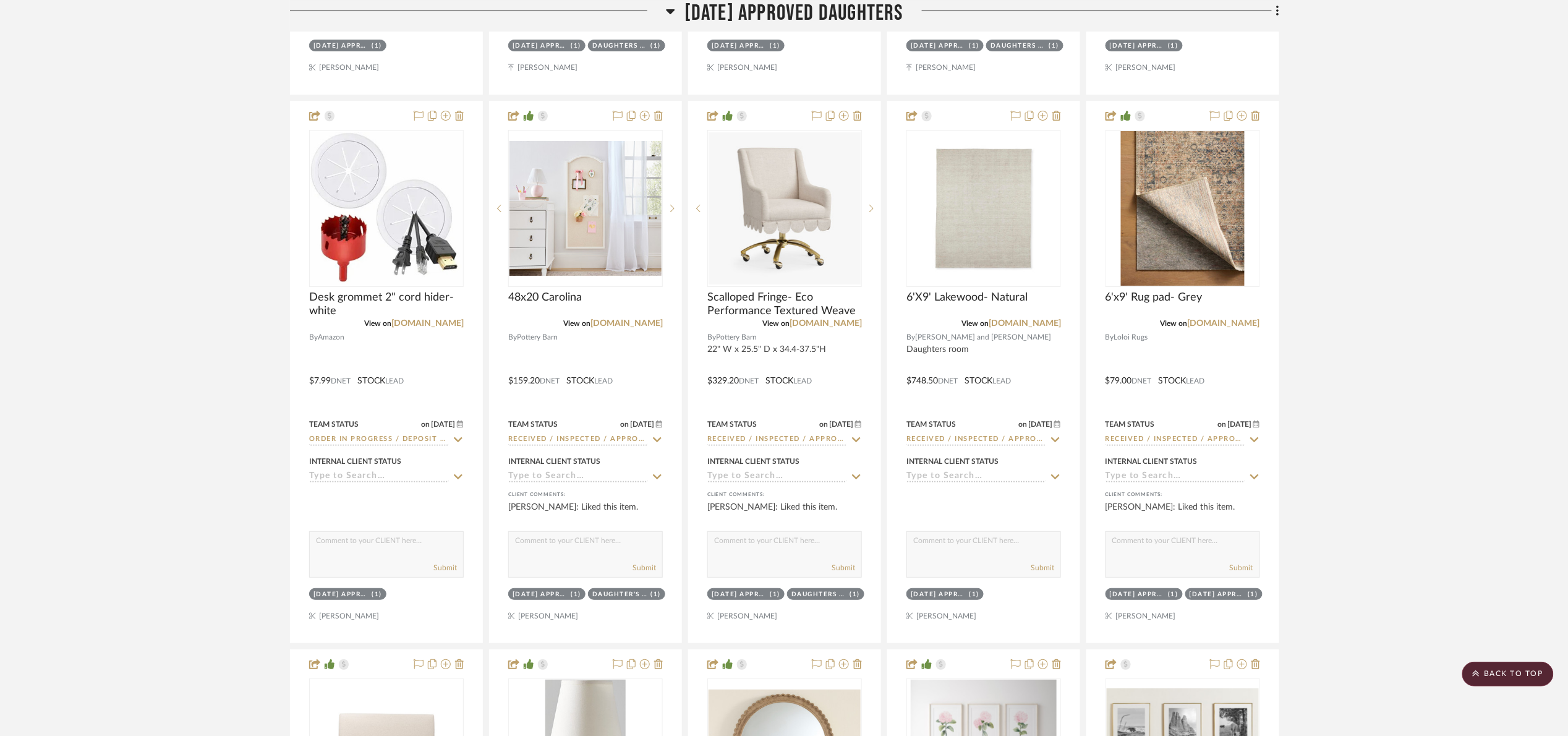
click at [721, 8] on span "[DATE] Approved Daughters" at bounding box center [794, 13] width 219 height 27
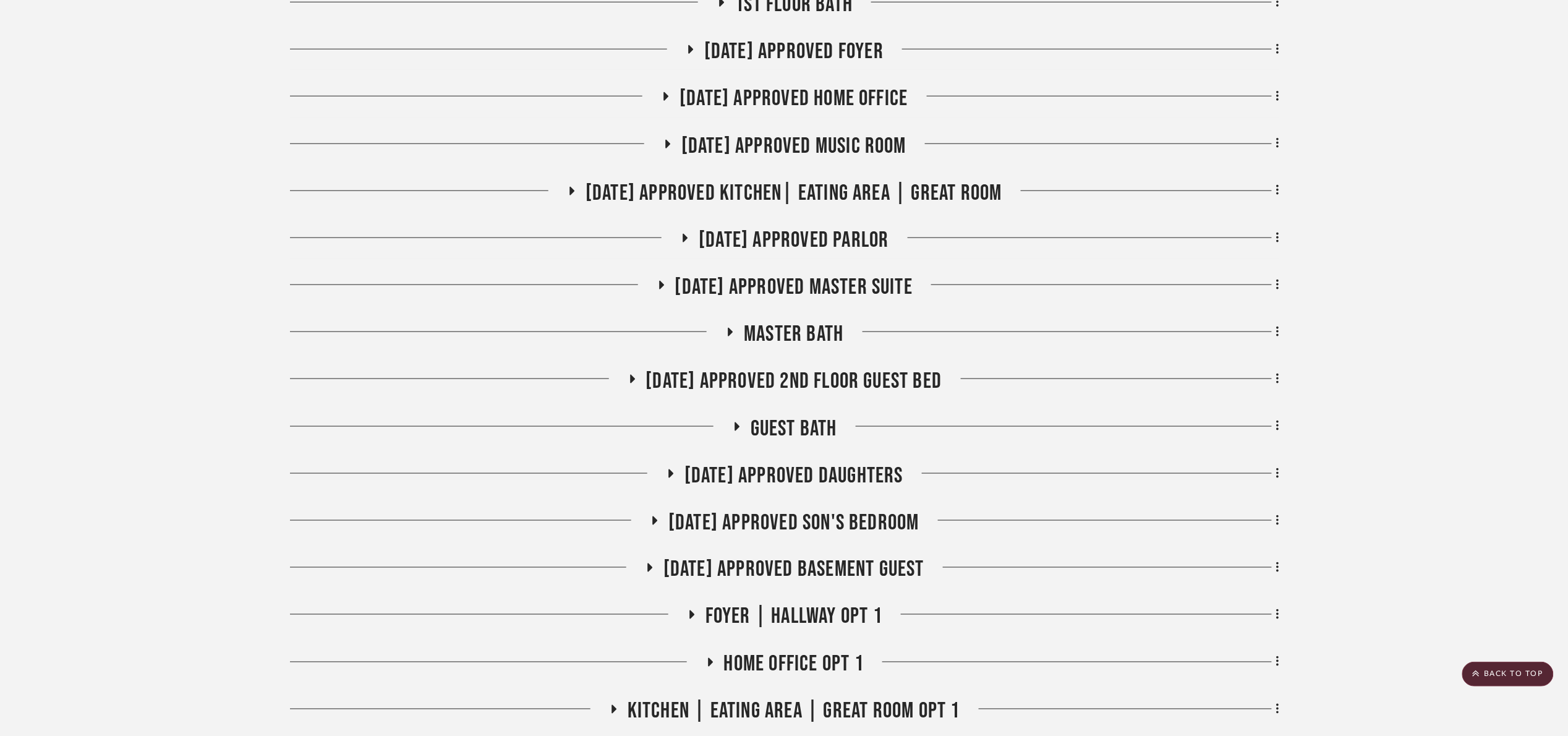
scroll to position [528, 0]
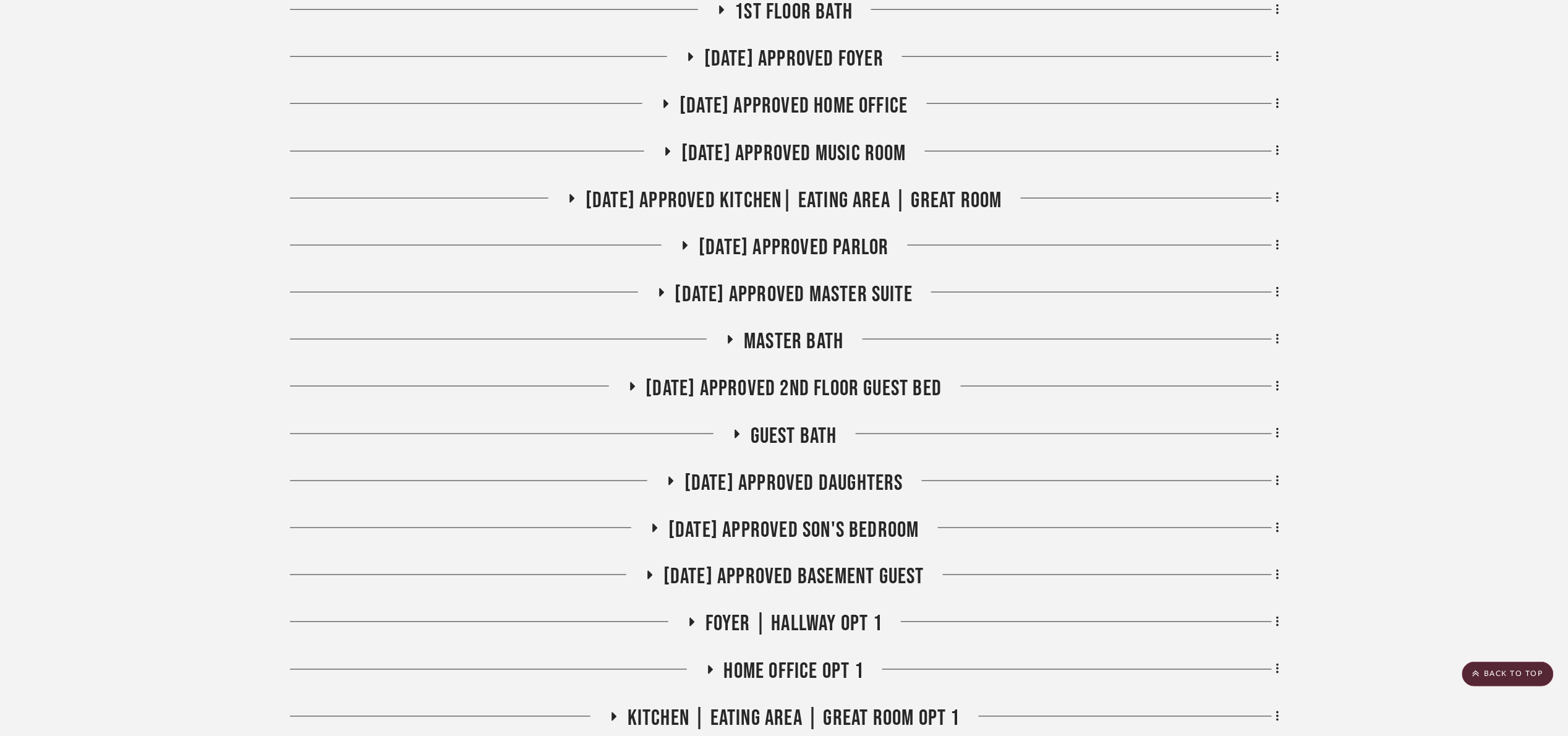
click at [851, 299] on span "[DATE] Approved Master Suite" at bounding box center [794, 295] width 238 height 27
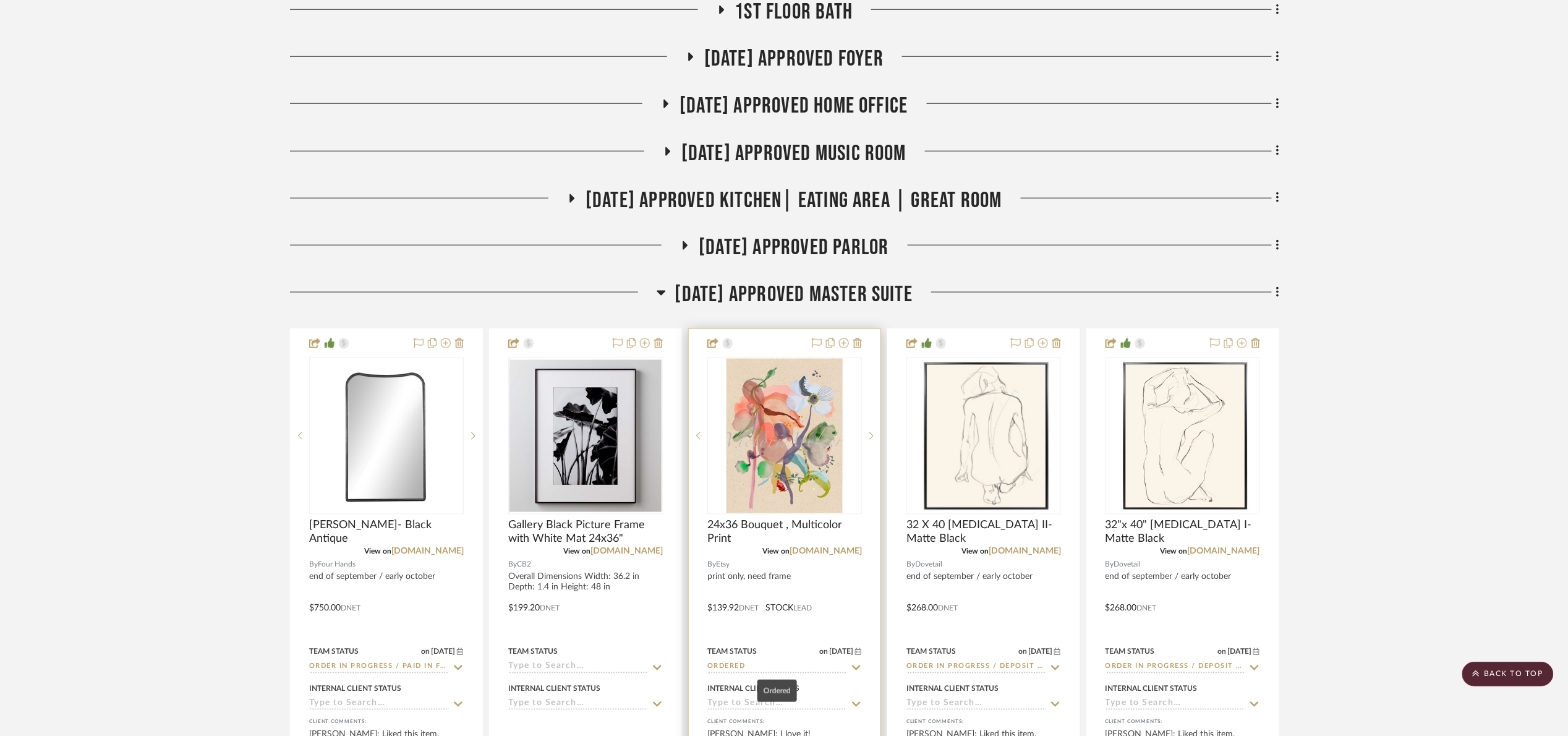
click at [774, 670] on input "Ordered" at bounding box center [777, 668] width 139 height 12
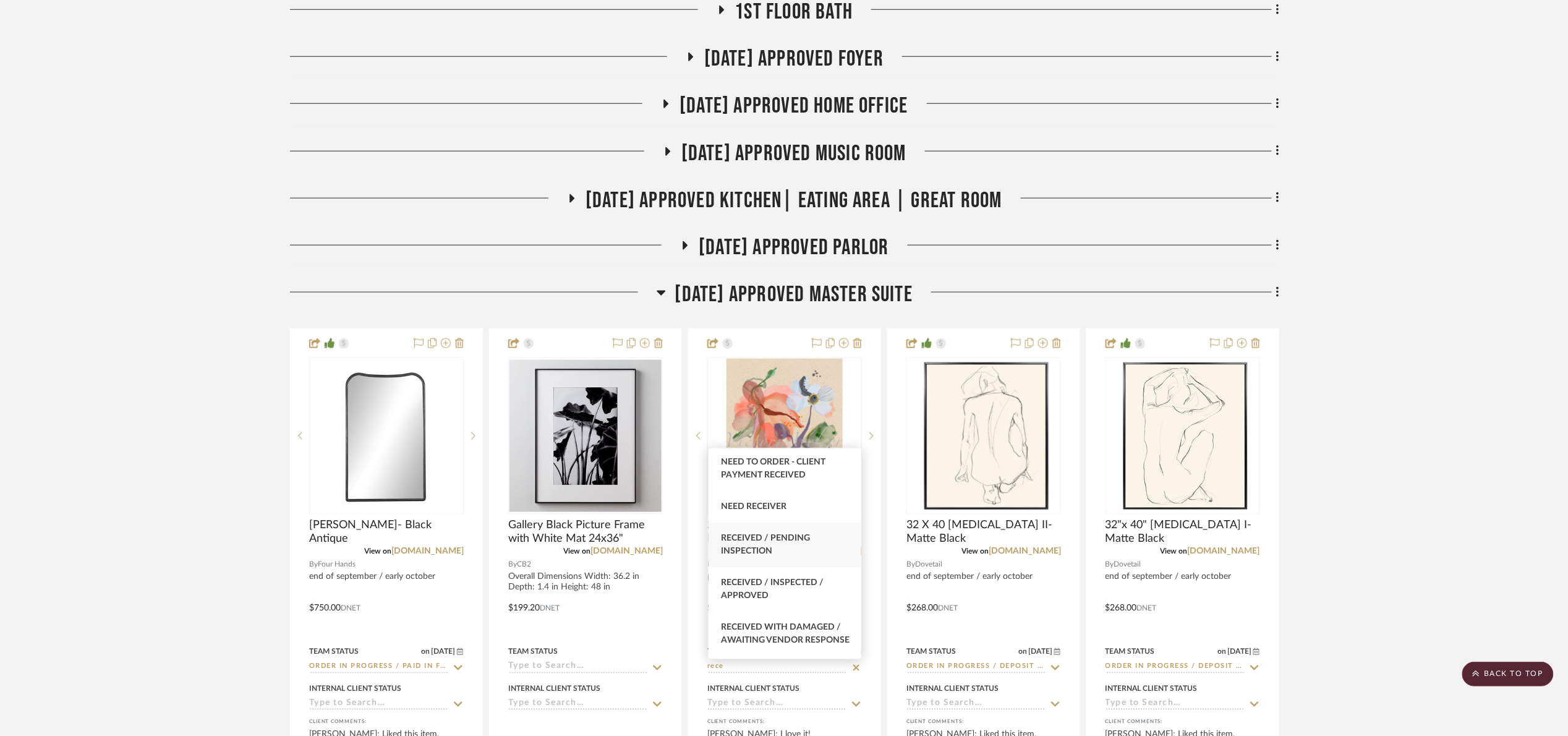
scroll to position [92, 0]
type input "rece"
click at [790, 531] on div "Received / Inspected / Approved" at bounding box center [785, 529] width 153 height 45
type input "[DATE]"
type input "Received / Inspected / Approved"
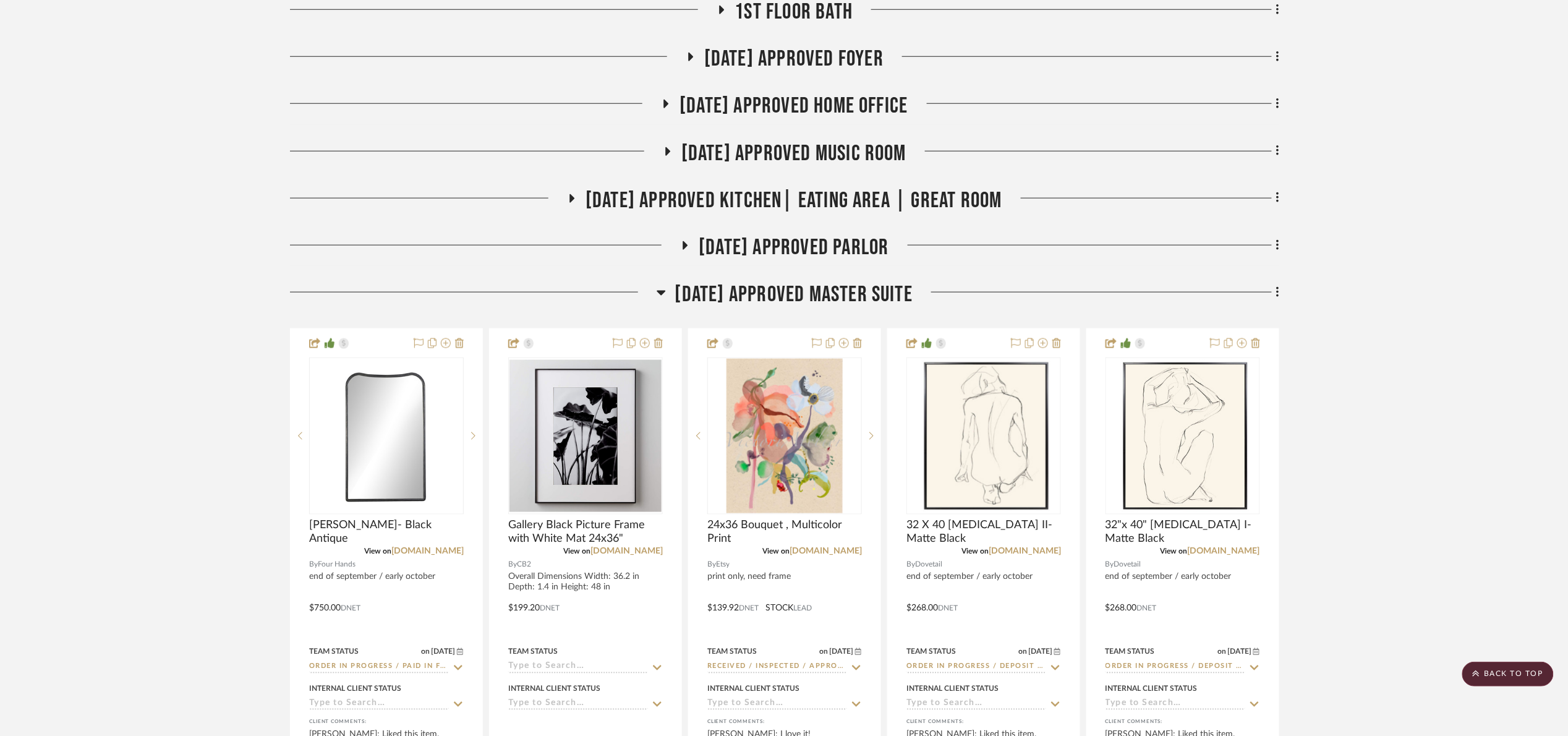
click at [758, 304] on span "[DATE] Approved Master Suite" at bounding box center [794, 295] width 238 height 27
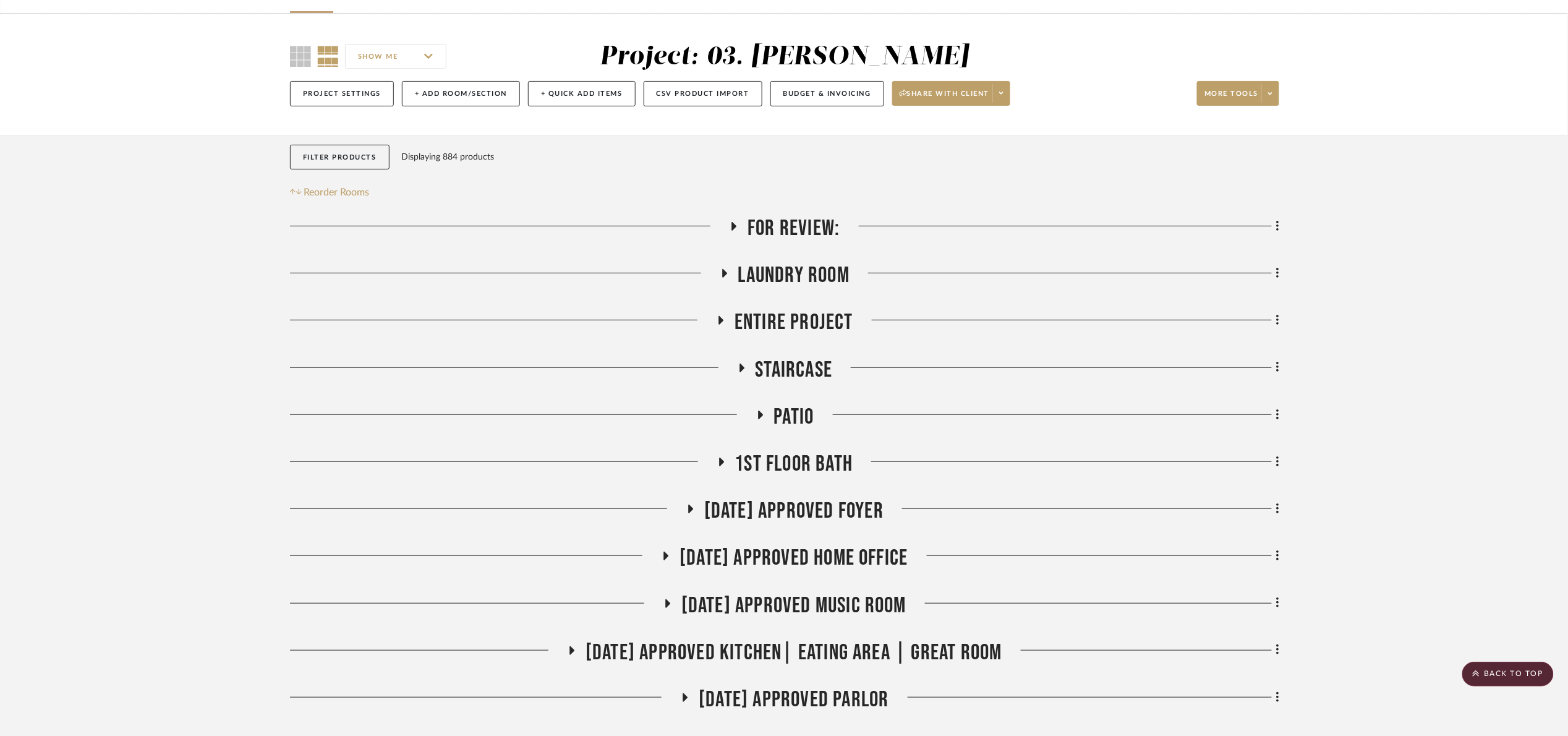
scroll to position [0, 0]
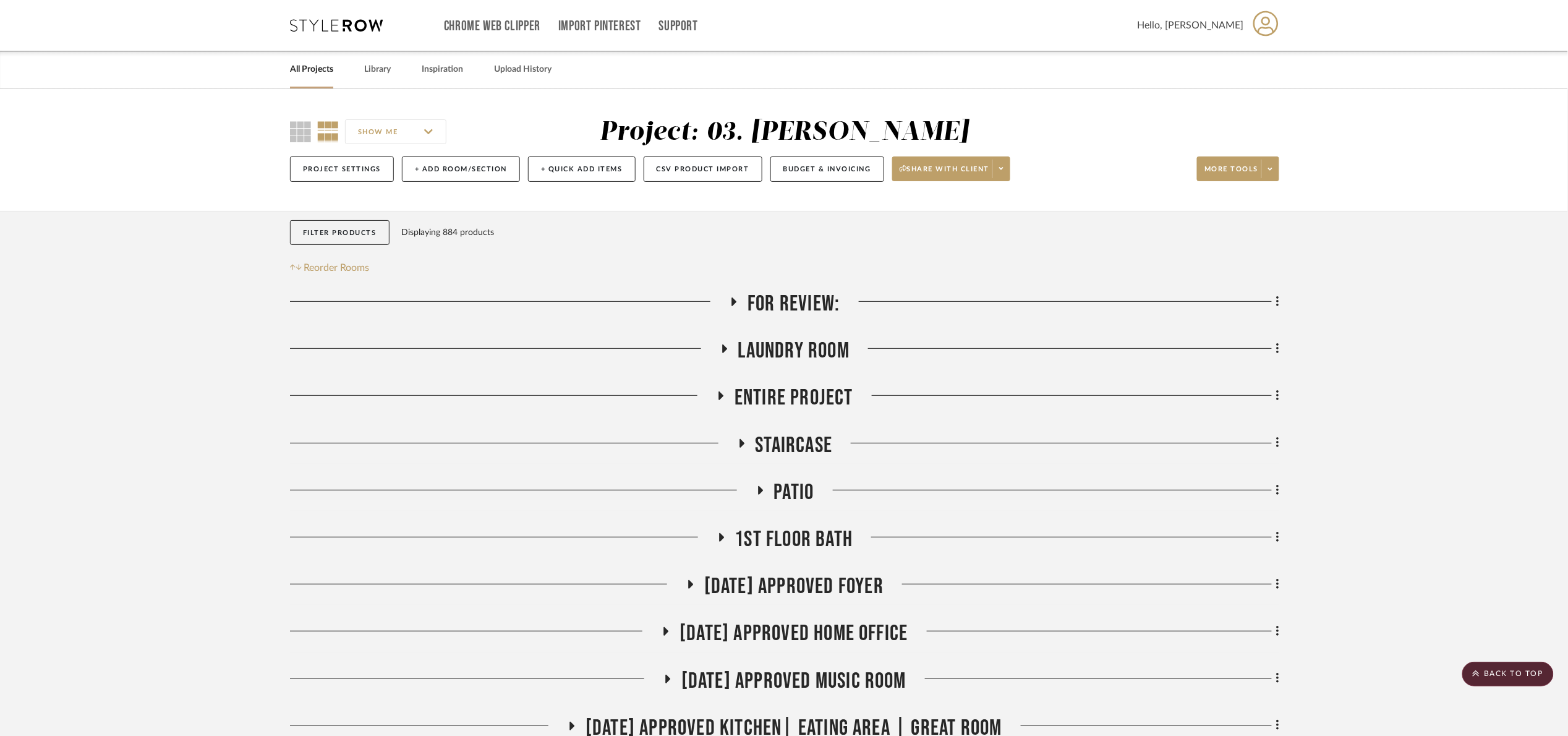
click at [768, 308] on span "For Review:" at bounding box center [794, 304] width 92 height 27
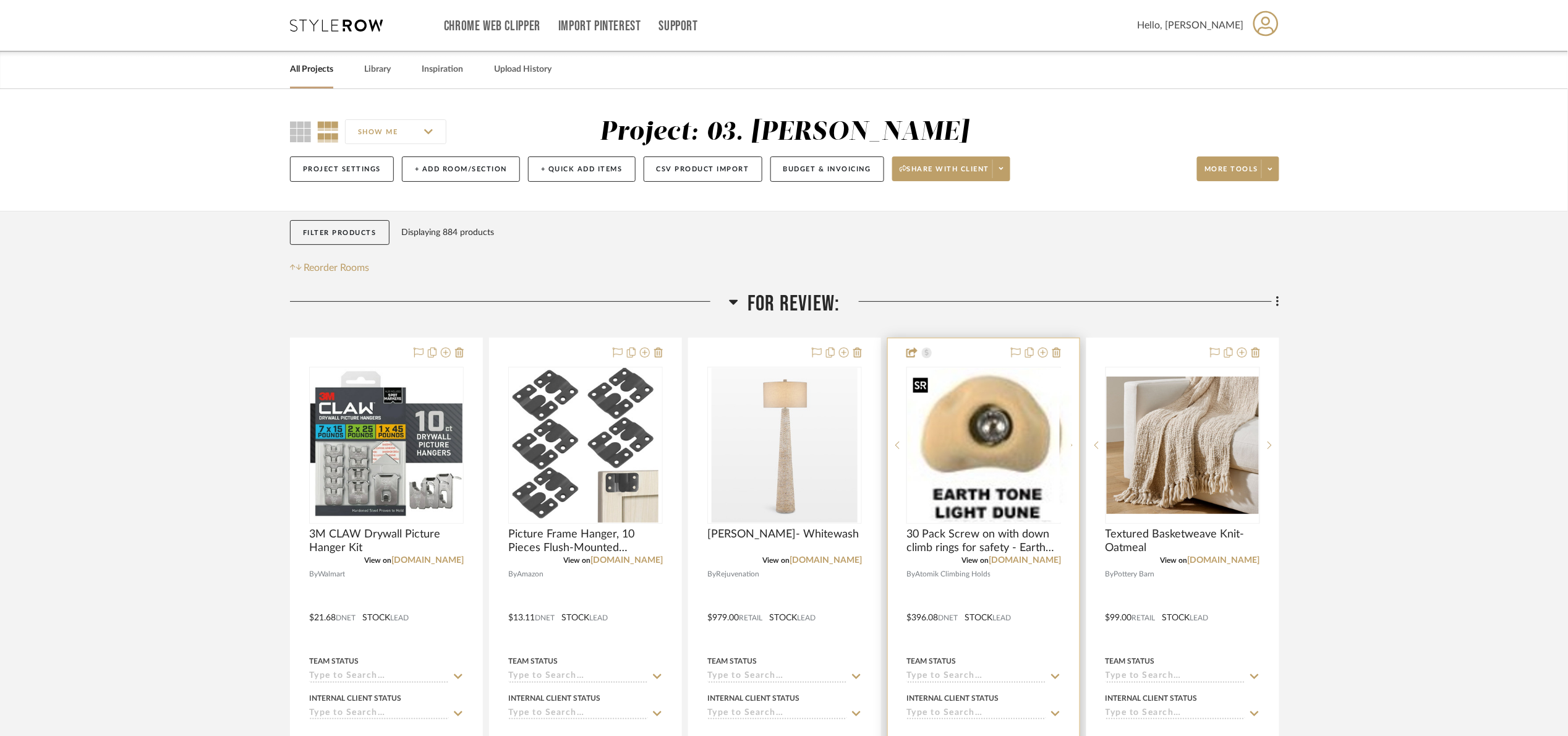
click at [969, 414] on img "0" at bounding box center [994, 445] width 156 height 155
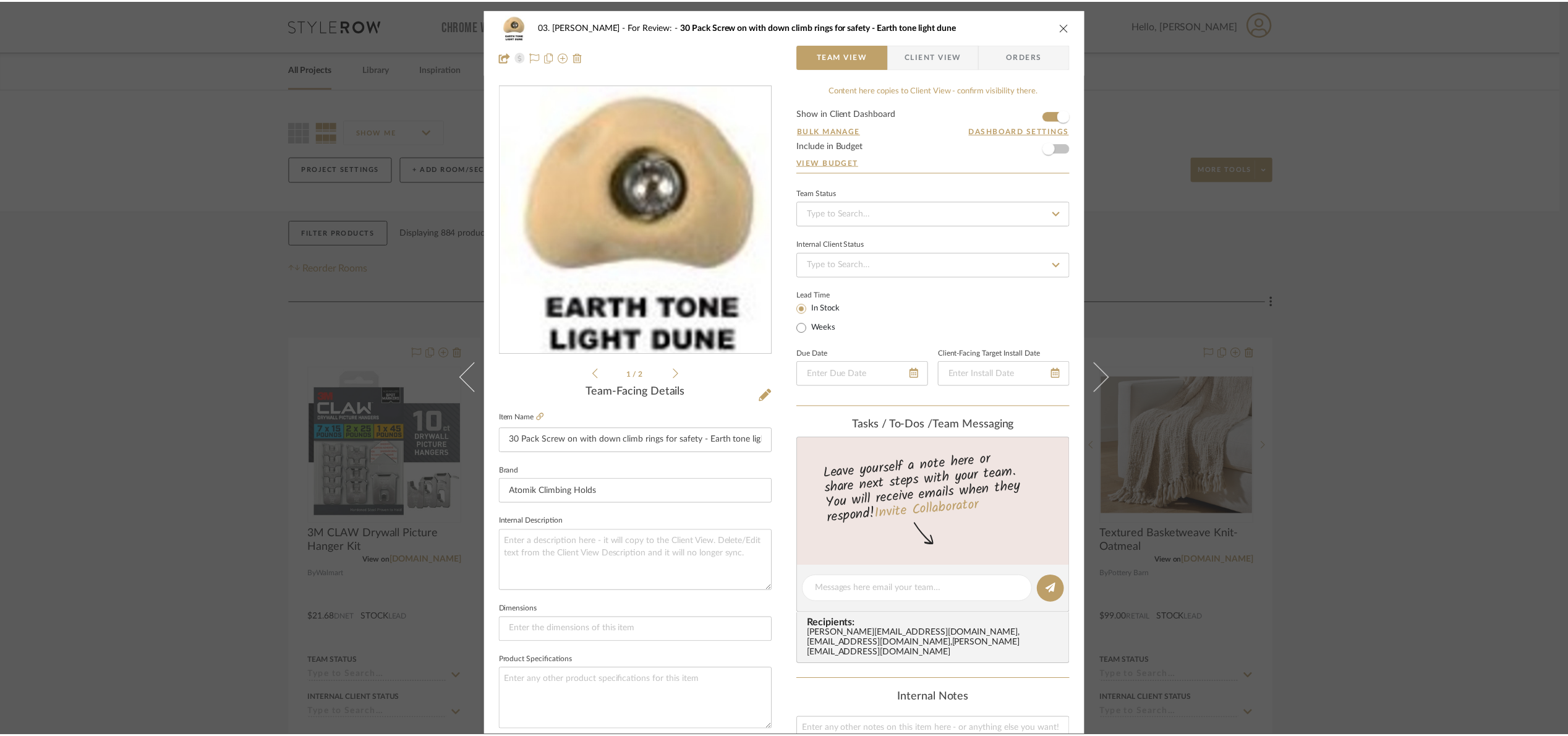
scroll to position [417, 0]
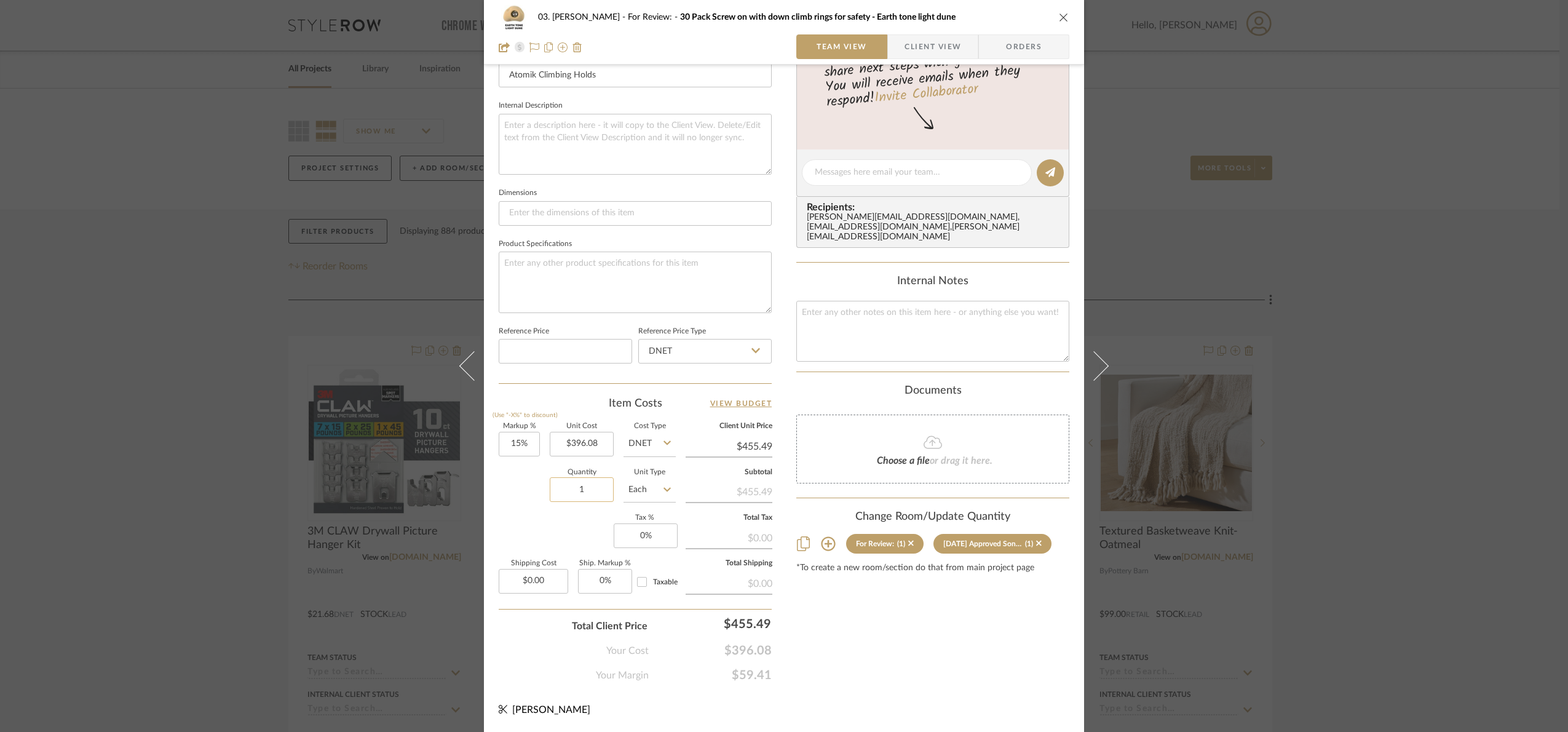
click at [591, 489] on input "1" at bounding box center [581, 489] width 64 height 24
type input "2"
drag, startPoint x: 556, startPoint y: 531, endPoint x: 1134, endPoint y: 568, distance: 579.2
click at [556, 531] on div "Markup % (Use "-X%" to discount) 15% Unit Cost $396.08 Cost Type DNET Client Un…" at bounding box center [635, 513] width 273 height 180
click at [1432, 542] on div "03. [PERSON_NAME] For Review: 30 Pack Screw on with down climb rings for safety…" at bounding box center [784, 366] width 1568 height 732
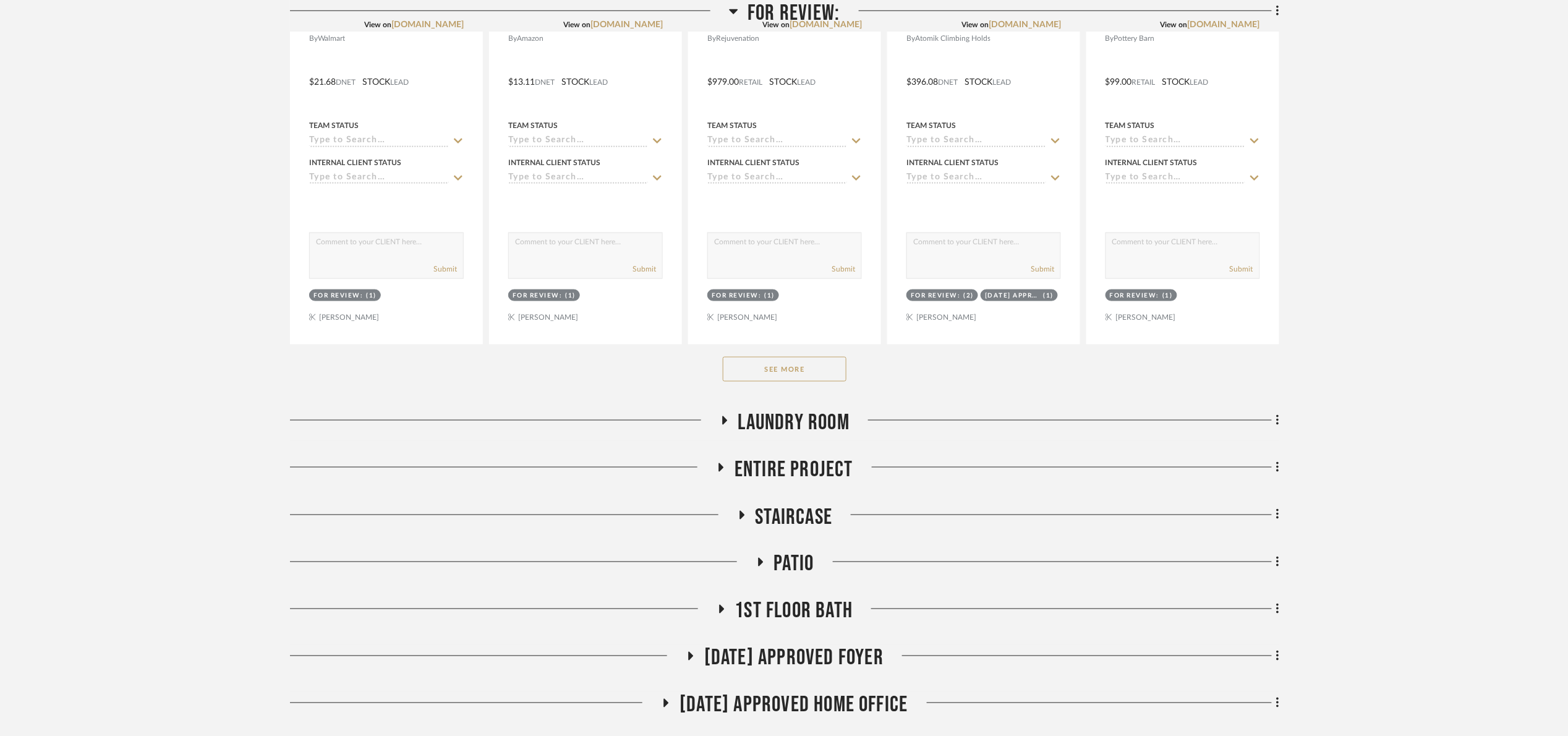
scroll to position [557, 0]
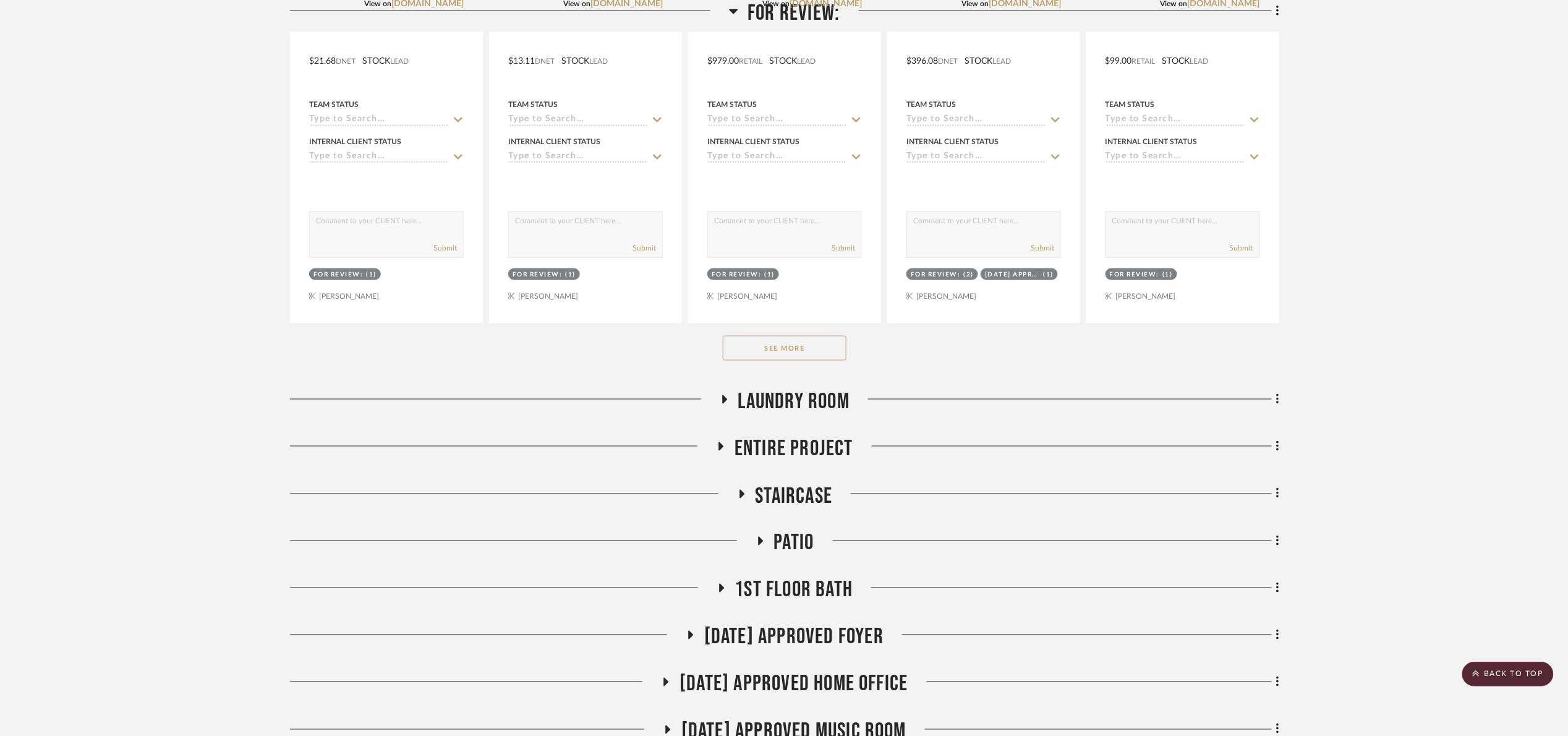
click at [809, 350] on button "See More" at bounding box center [784, 348] width 123 height 24
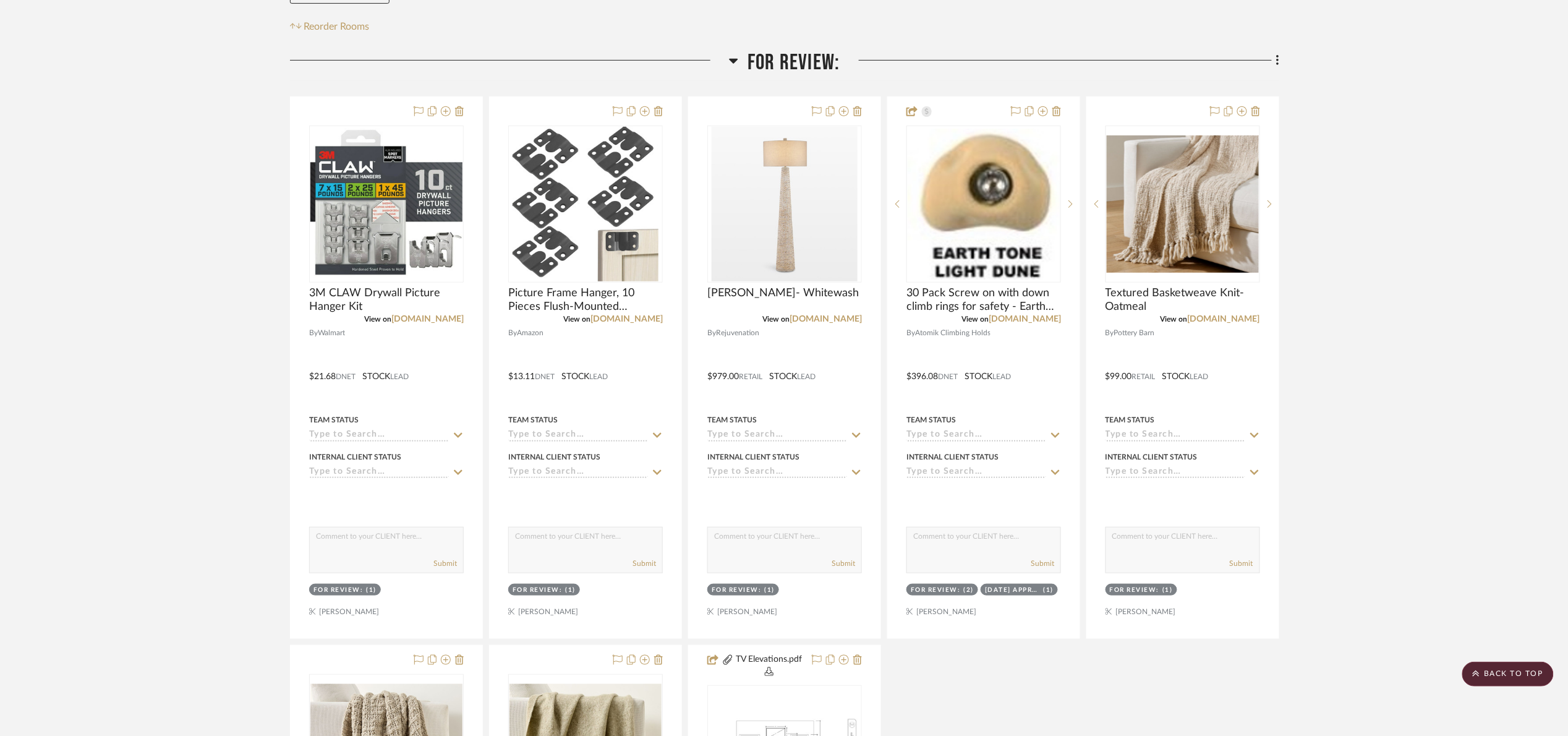
scroll to position [186, 0]
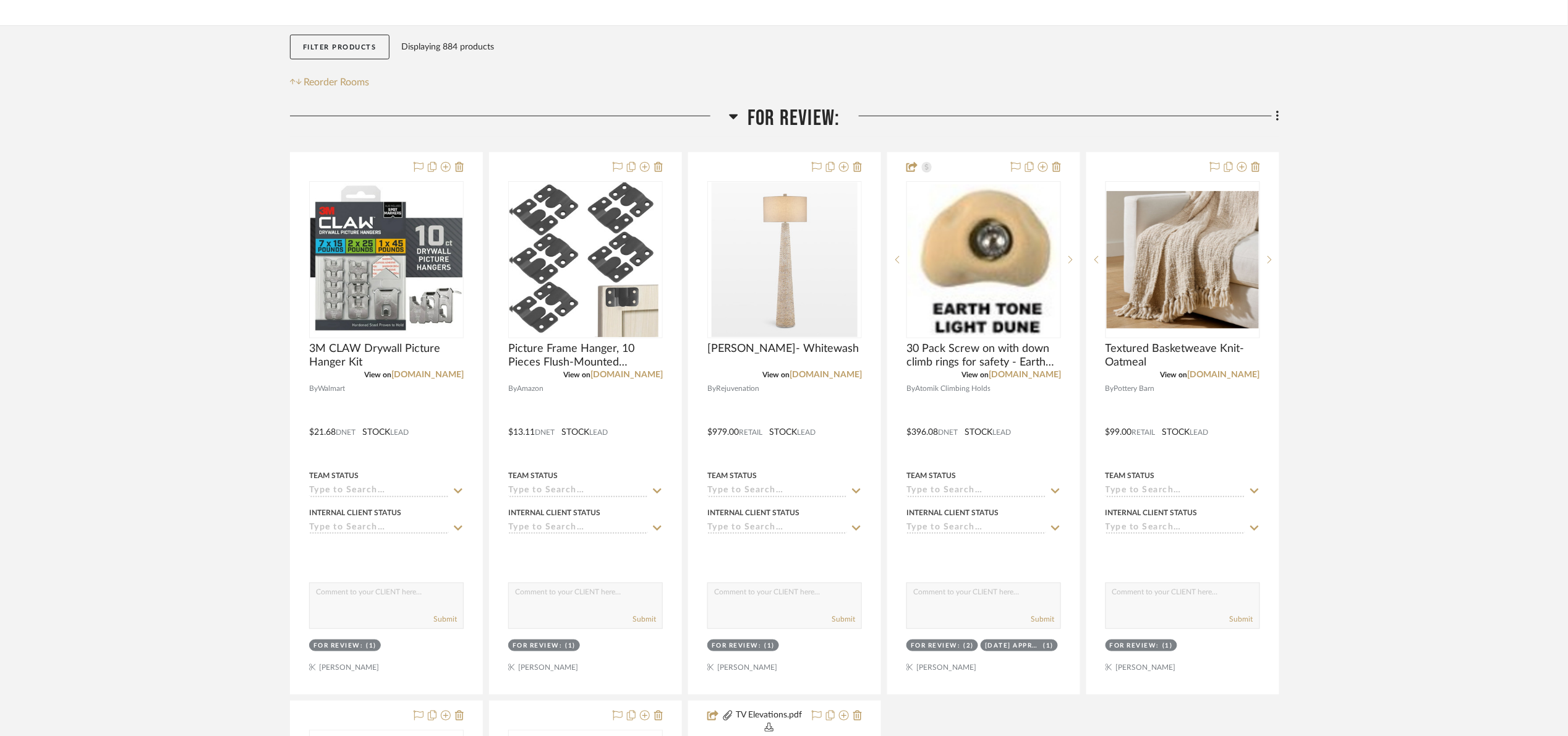
click at [763, 116] on span "For Review:" at bounding box center [794, 118] width 92 height 27
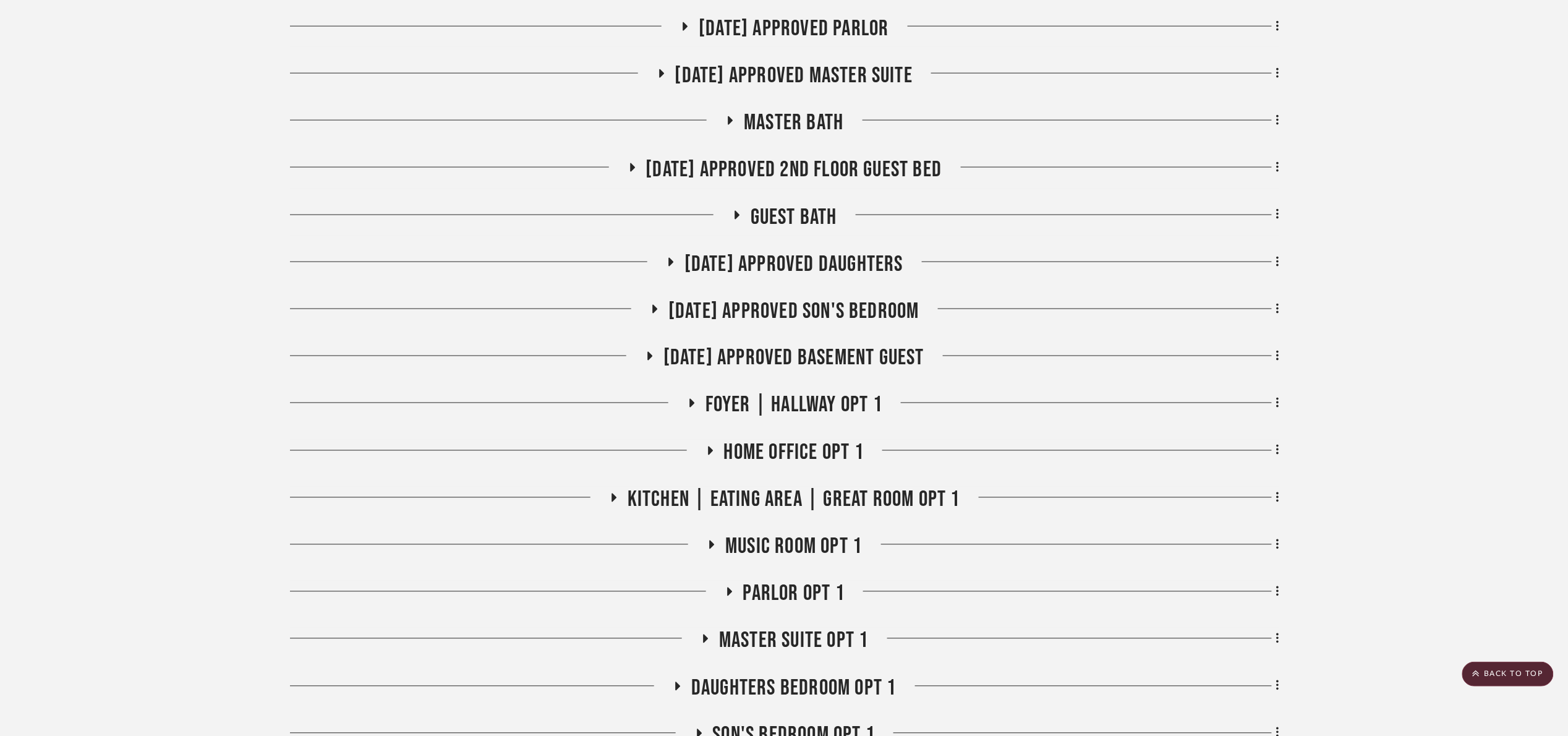
scroll to position [1021, 0]
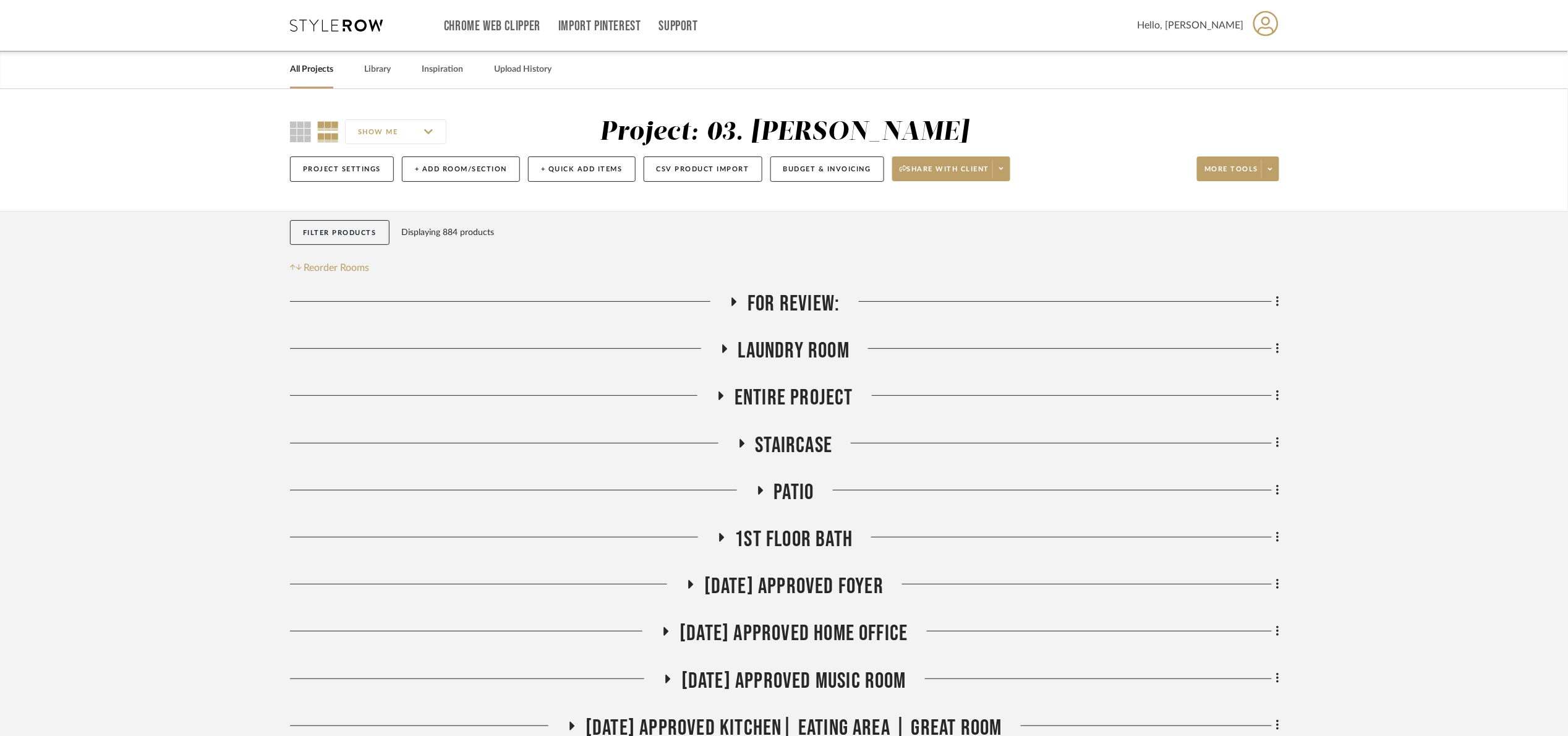
click at [790, 296] on span "For Review:" at bounding box center [794, 304] width 92 height 27
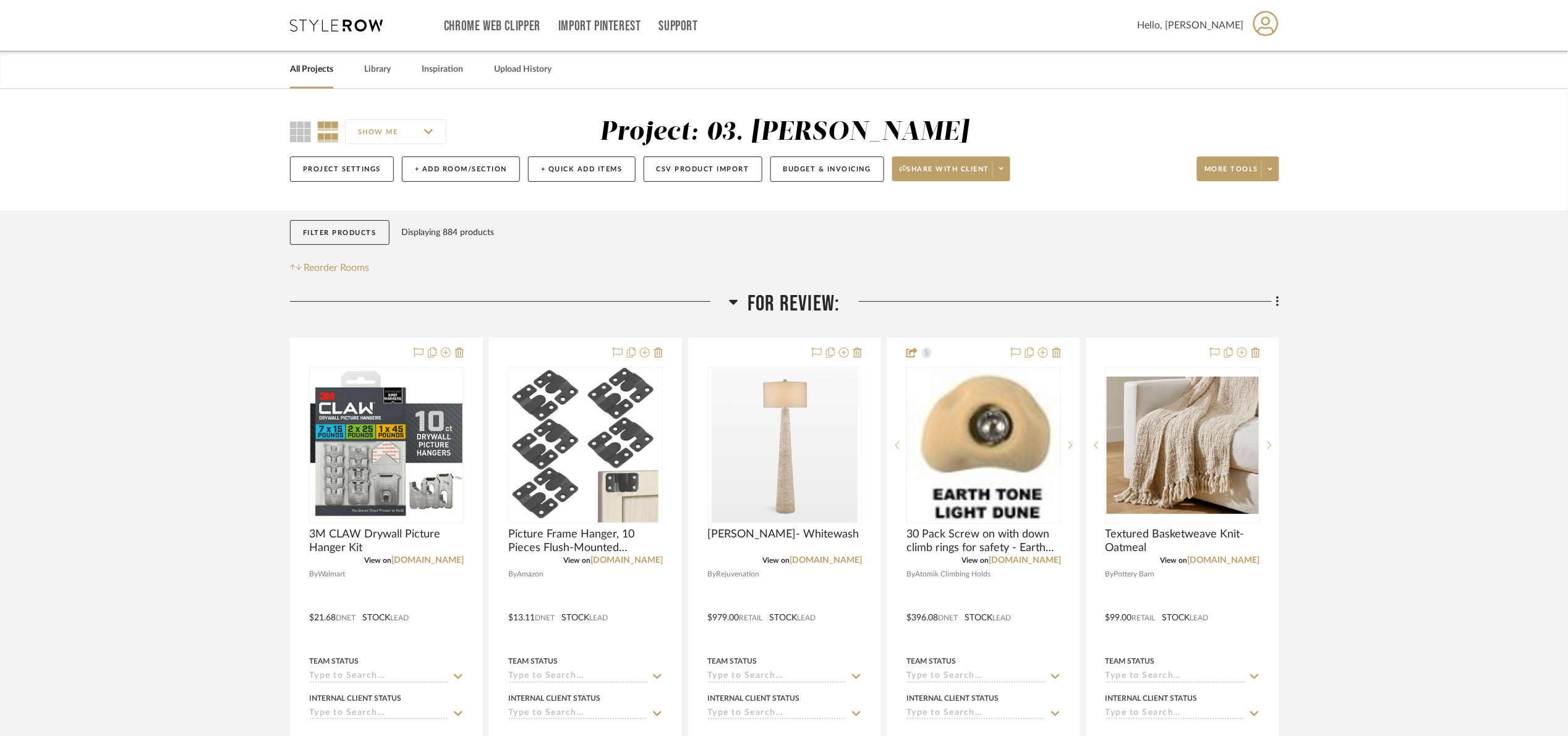
click at [790, 297] on span "For Review:" at bounding box center [794, 304] width 92 height 27
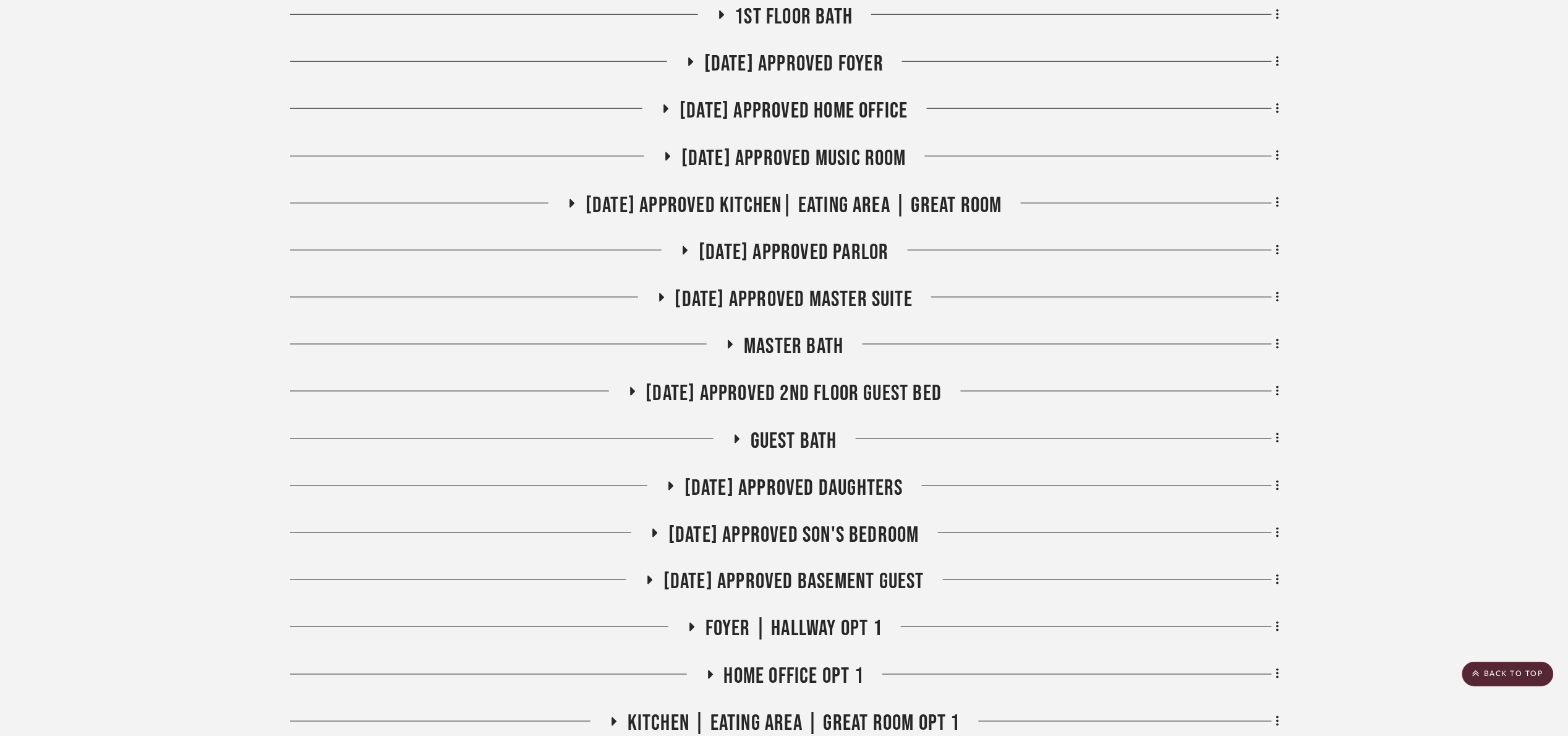
scroll to position [557, 0]
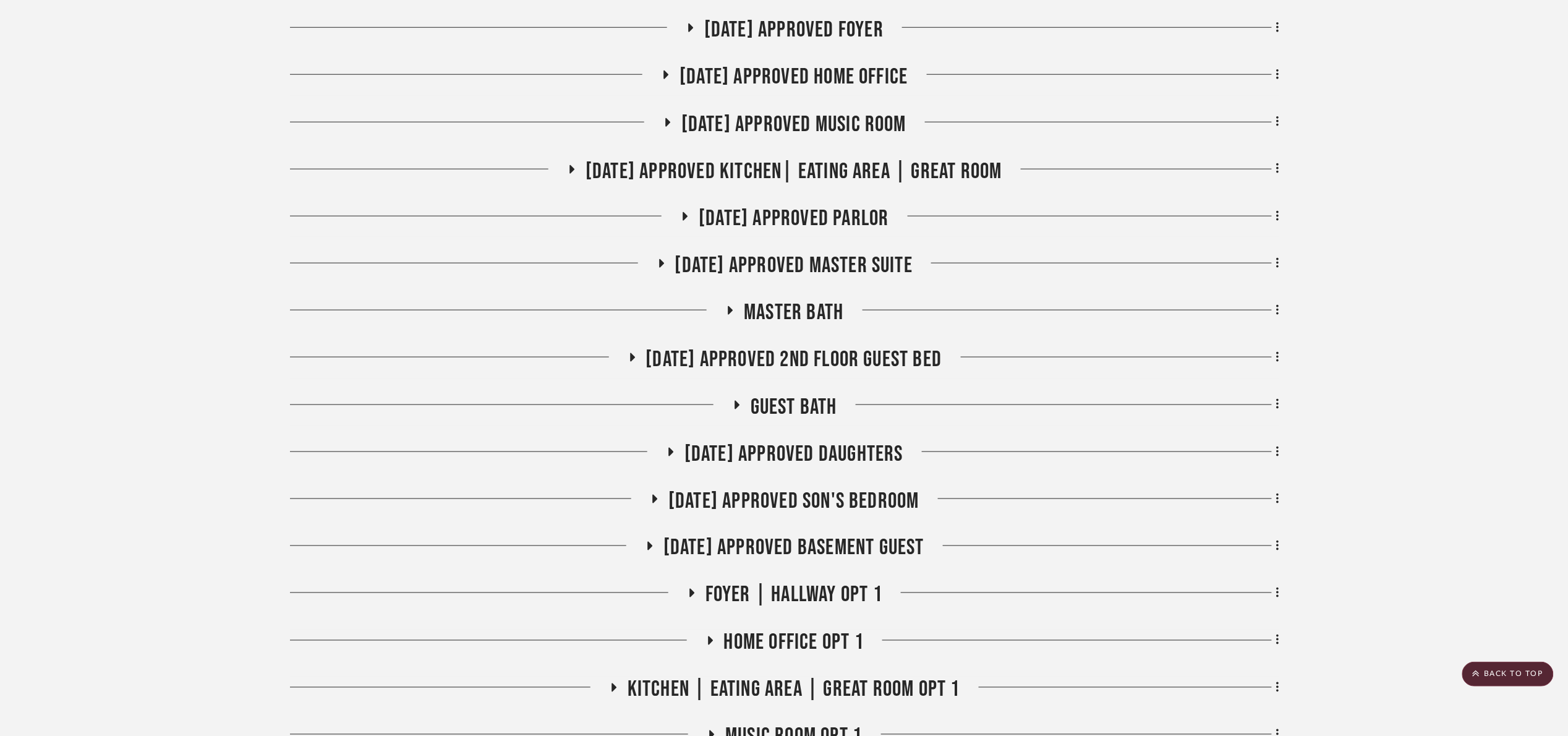
drag, startPoint x: 794, startPoint y: 449, endPoint x: 1072, endPoint y: 475, distance: 279.2
click at [796, 449] on span "[DATE] Approved Daughters" at bounding box center [794, 455] width 219 height 27
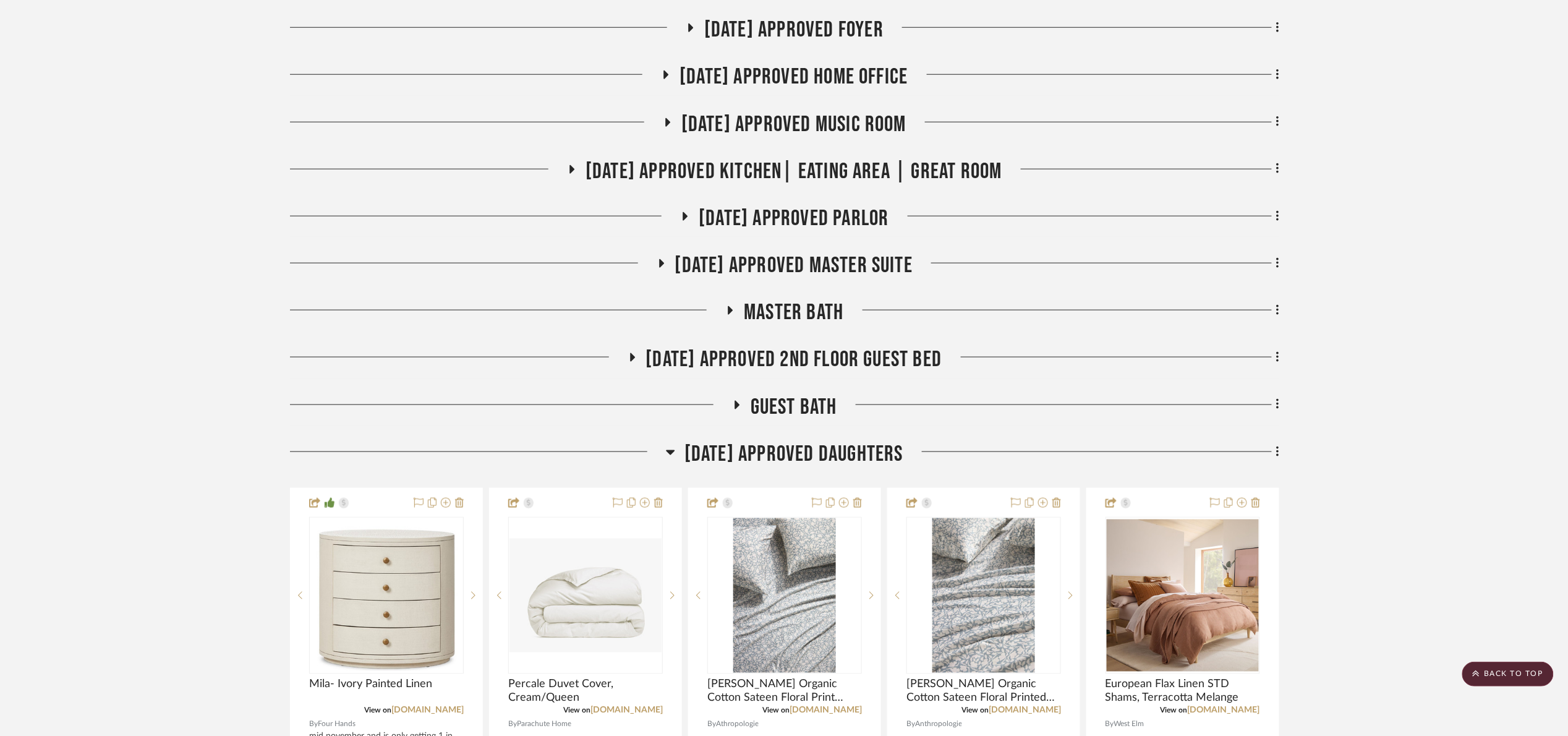
drag, startPoint x: 795, startPoint y: 430, endPoint x: 796, endPoint y: 439, distance: 9.1
click at [798, 444] on span "[DATE] Approved Daughters" at bounding box center [794, 455] width 219 height 27
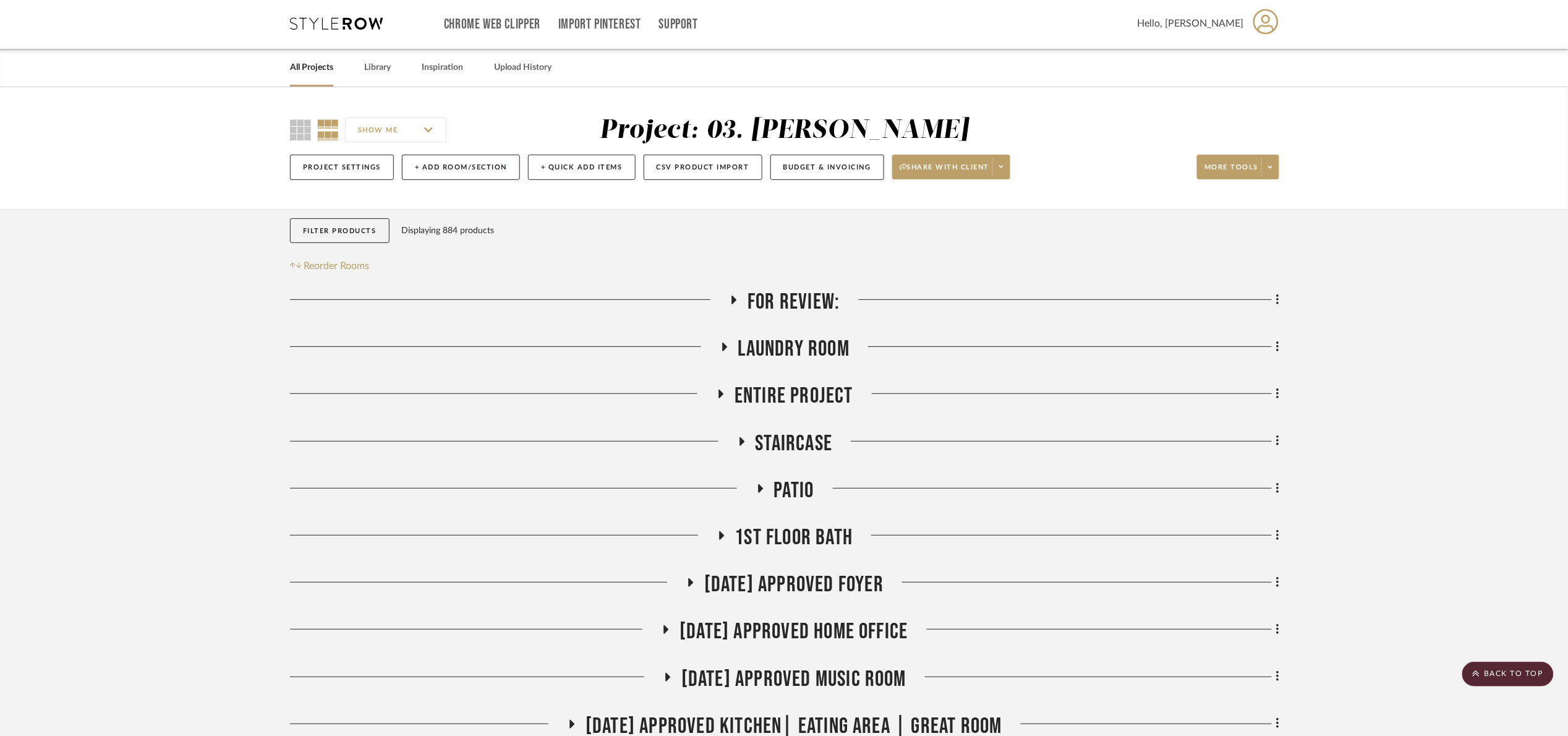
scroll to position [0, 0]
click at [808, 311] on span "For Review:" at bounding box center [794, 304] width 92 height 27
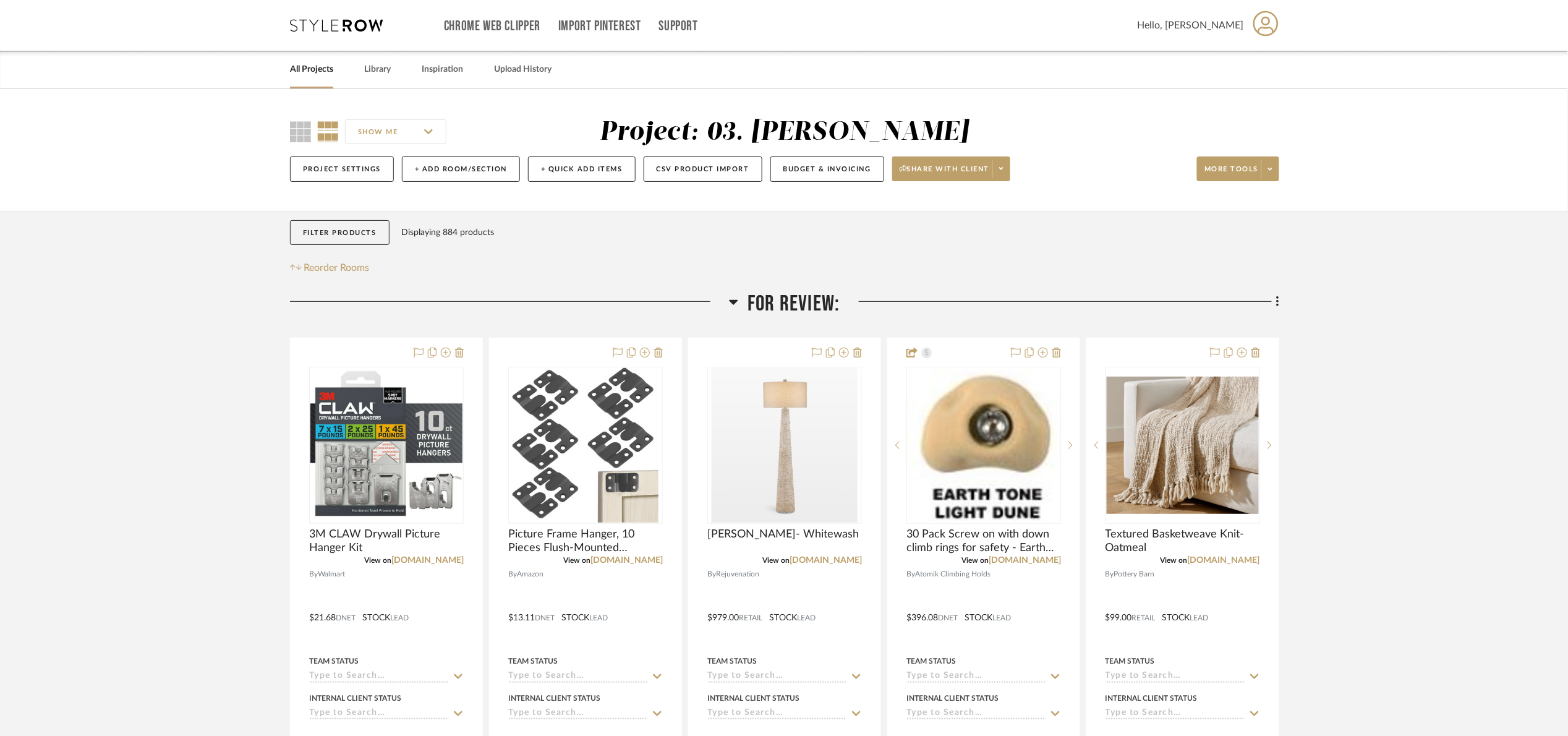
click at [808, 311] on span "For Review:" at bounding box center [794, 304] width 92 height 27
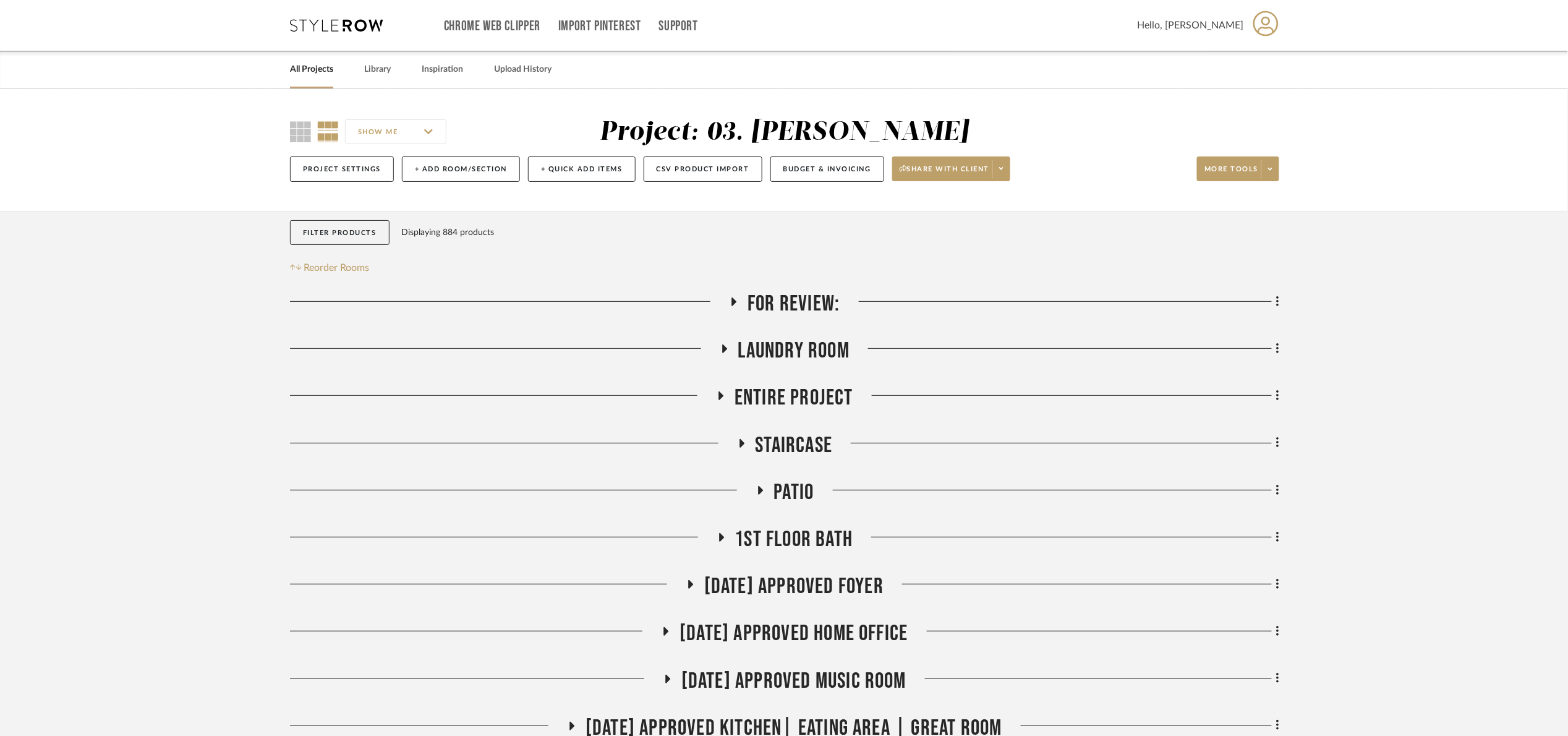
click at [753, 308] on span "For Review:" at bounding box center [794, 304] width 92 height 27
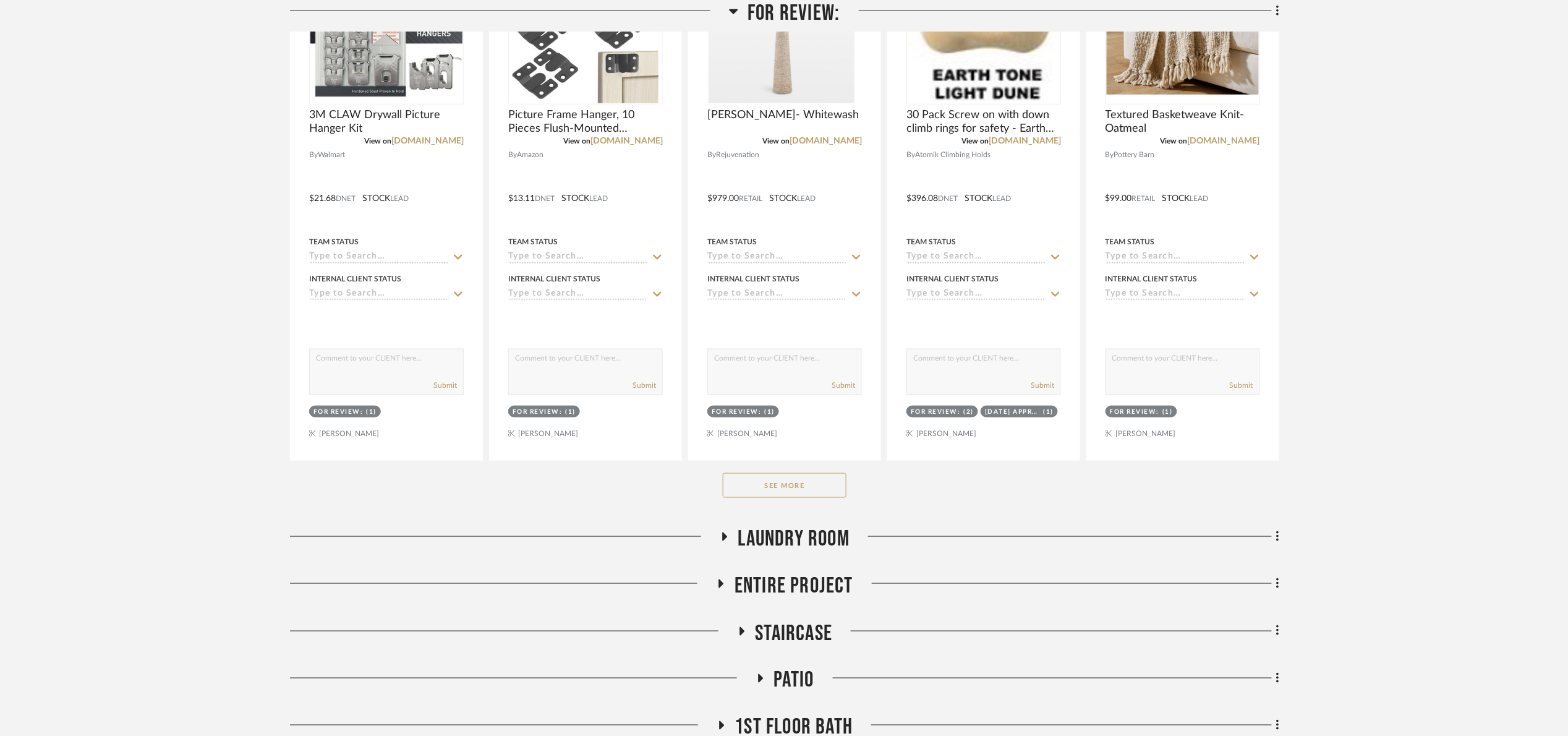
scroll to position [464, 0]
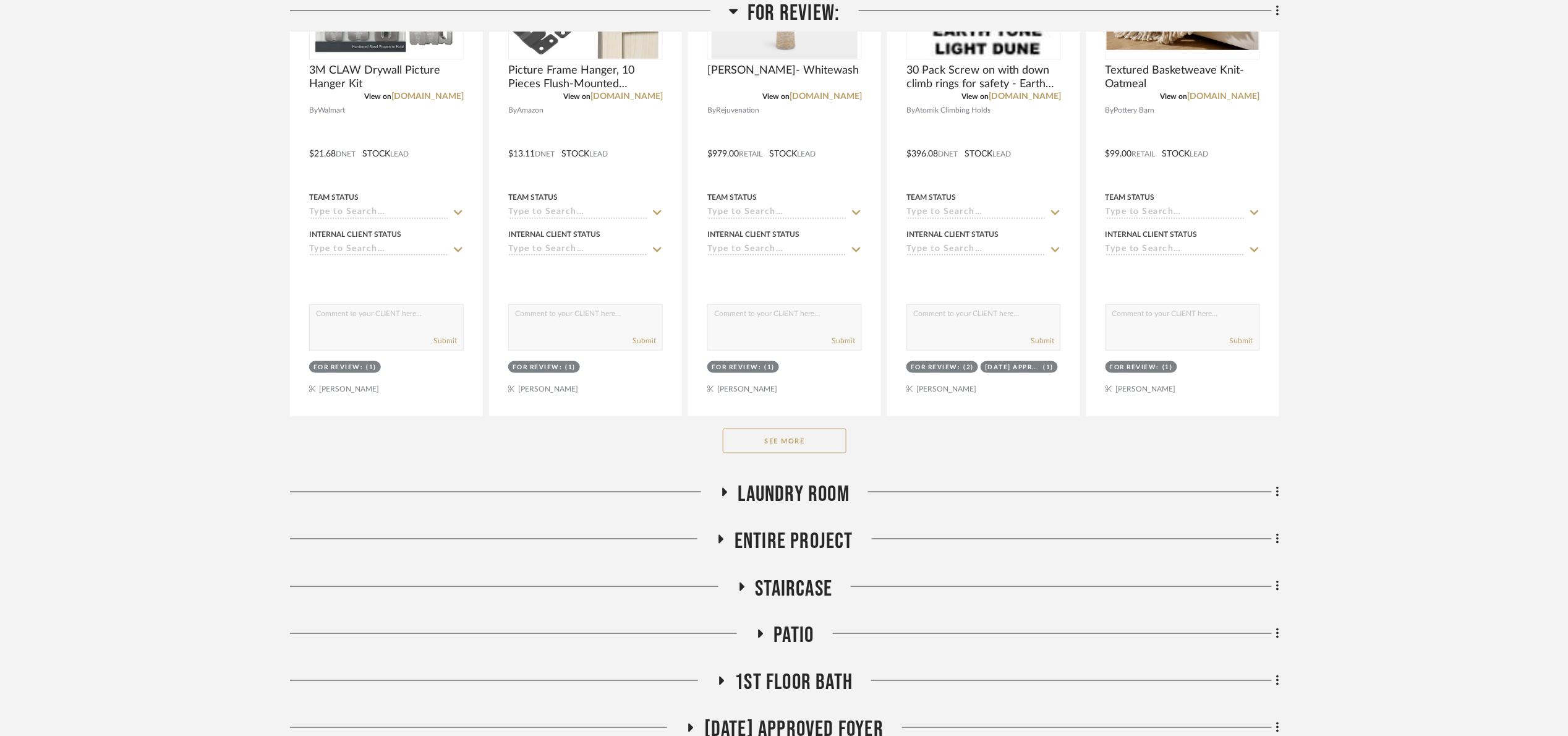
click at [747, 454] on button "See More" at bounding box center [784, 440] width 123 height 24
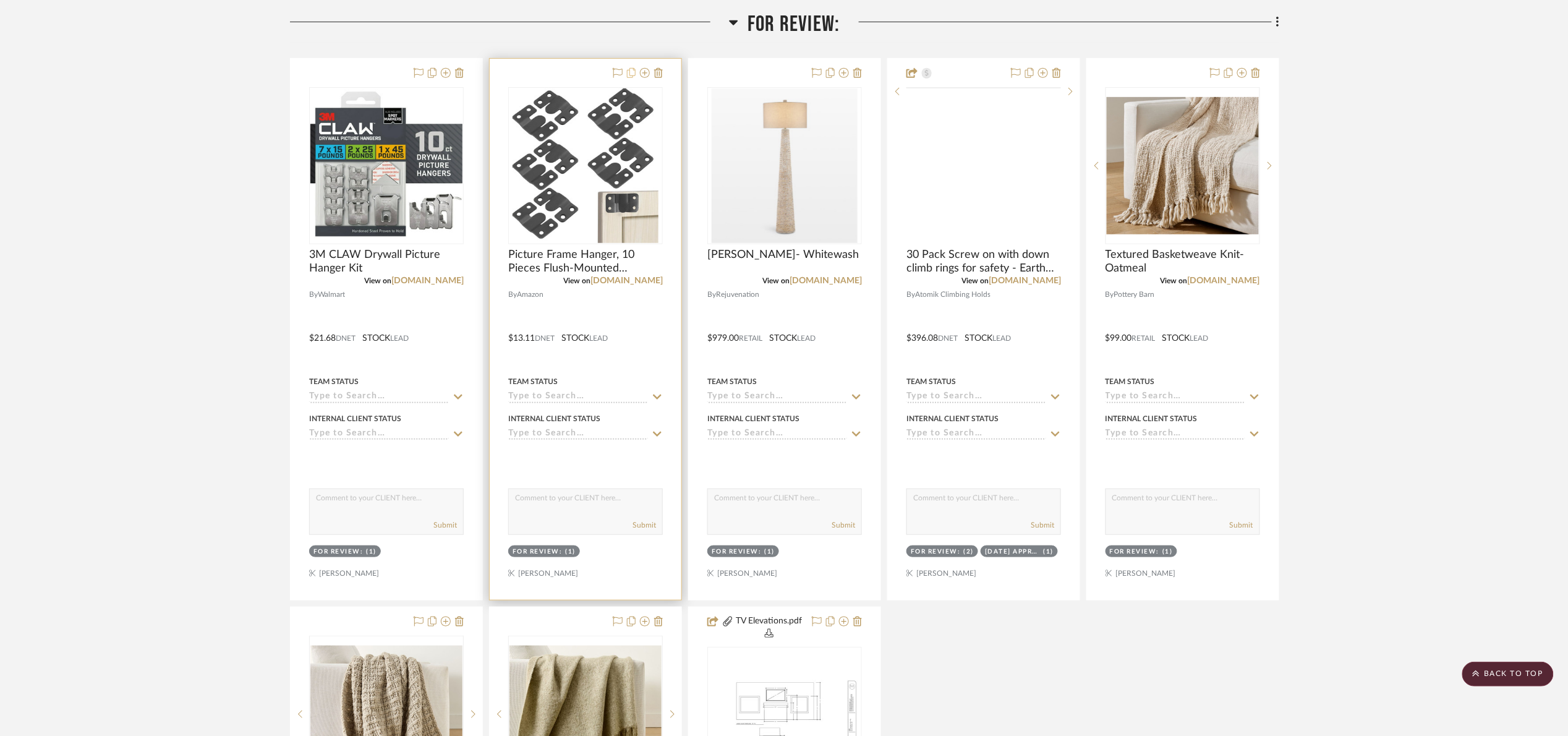
scroll to position [0, 0]
